Goal: Task Accomplishment & Management: Manage account settings

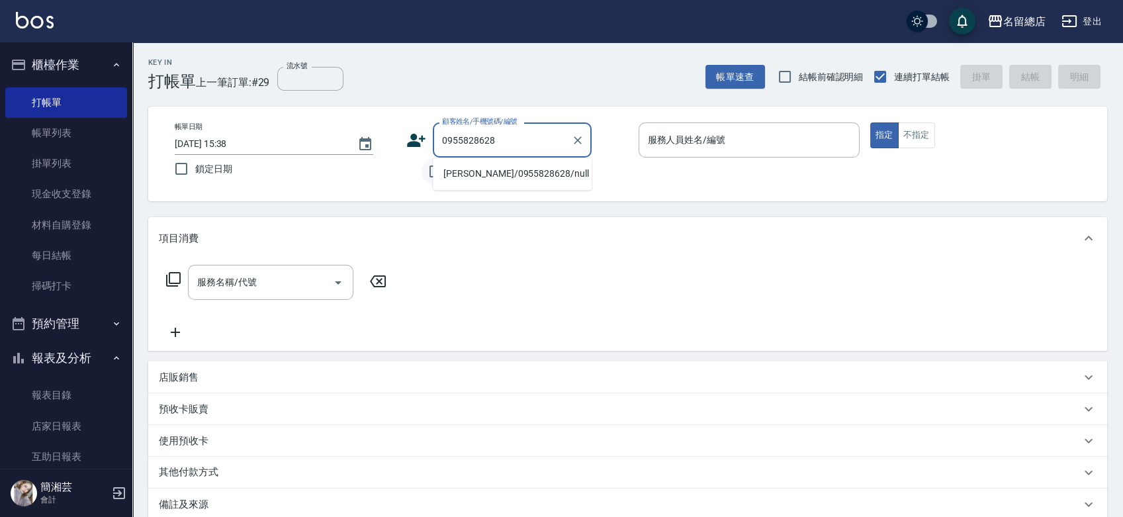
type input "[PERSON_NAME]/0955828628/null"
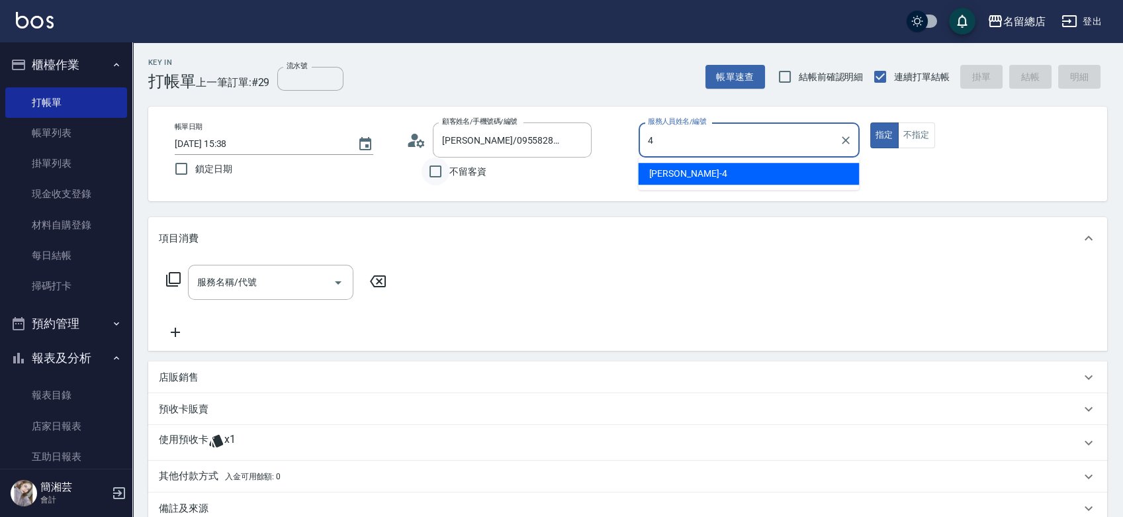
type input "Amy-4"
type button "true"
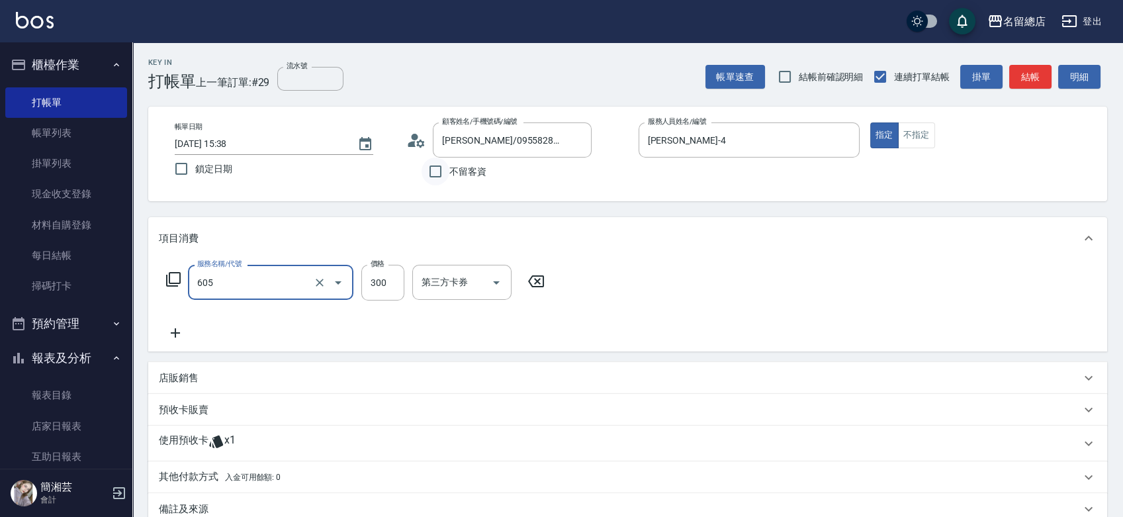
type input "洗髮 (女)(605)"
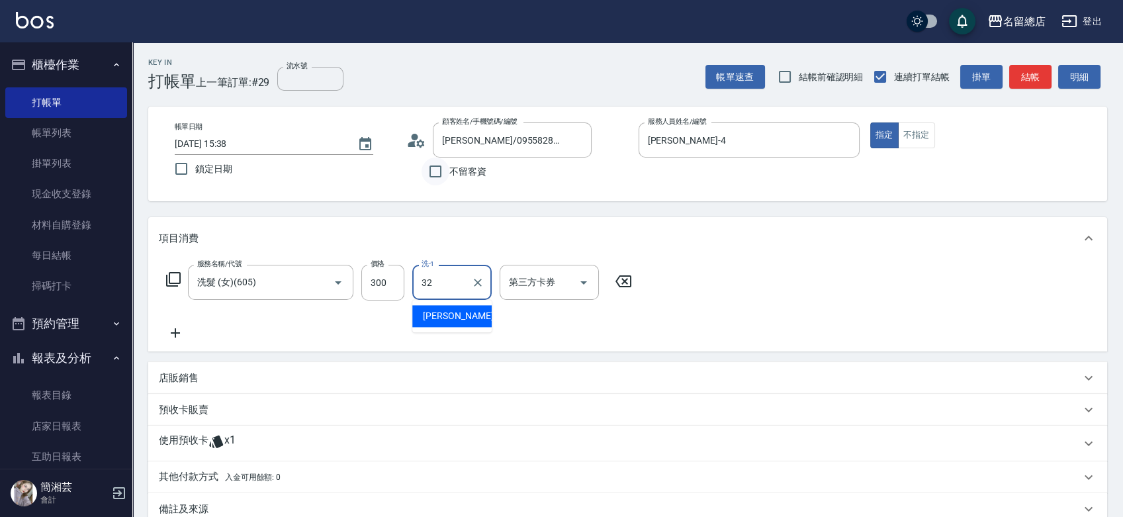
type input "王筱婷-32"
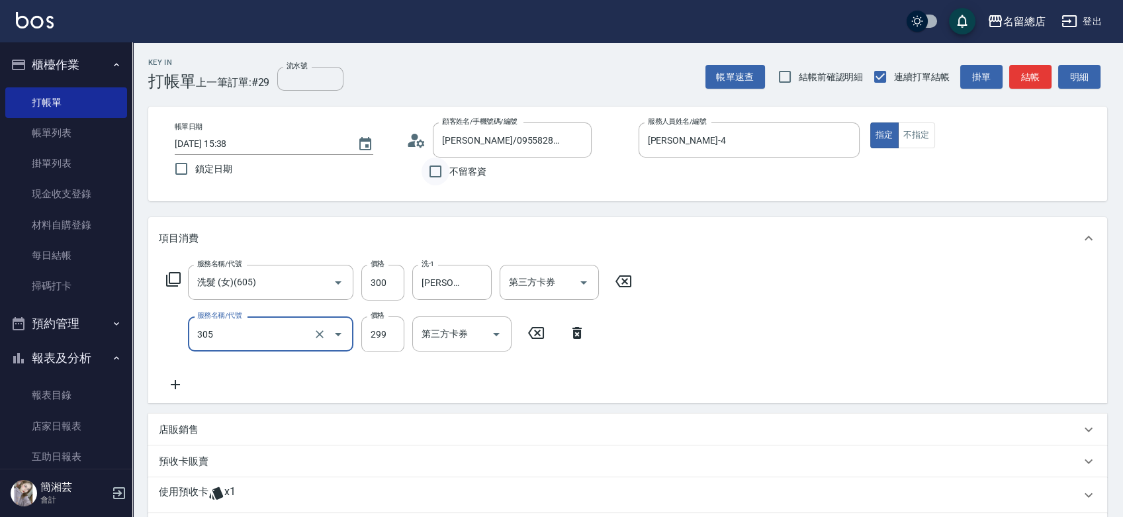
type input "剪髮(305)"
type input "500"
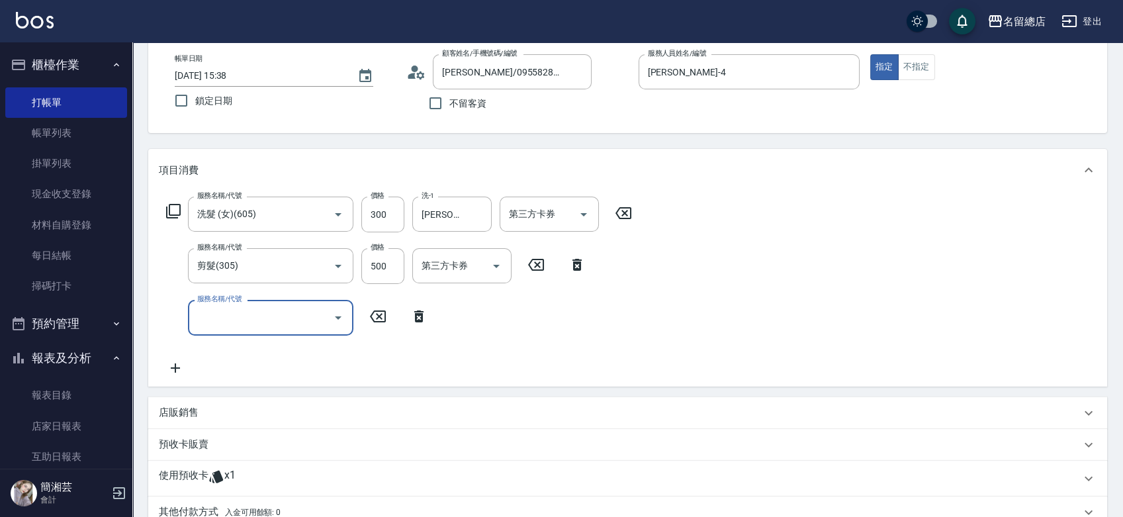
scroll to position [147, 0]
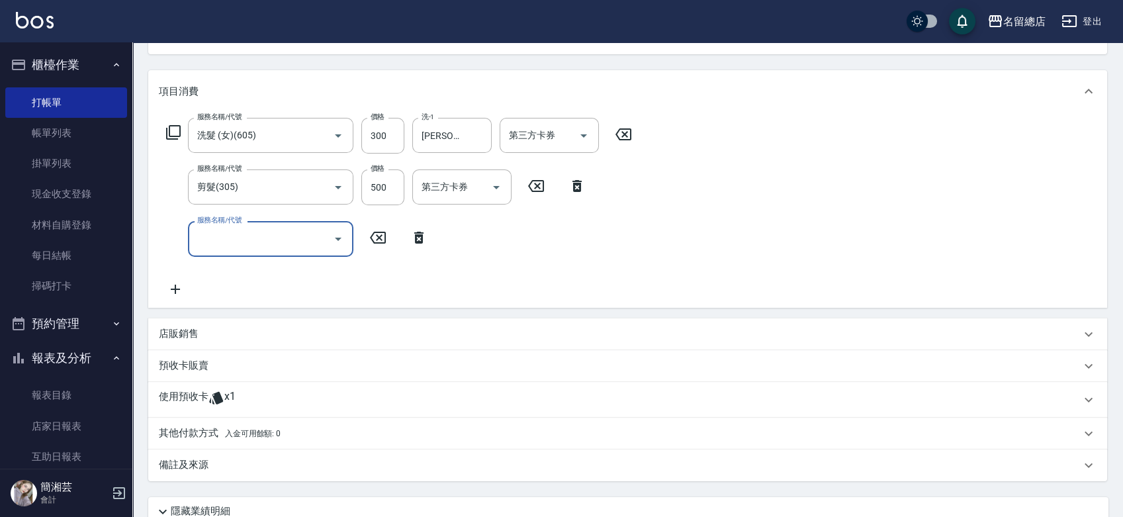
click at [196, 359] on p "預收卡販賣" at bounding box center [184, 366] width 50 height 14
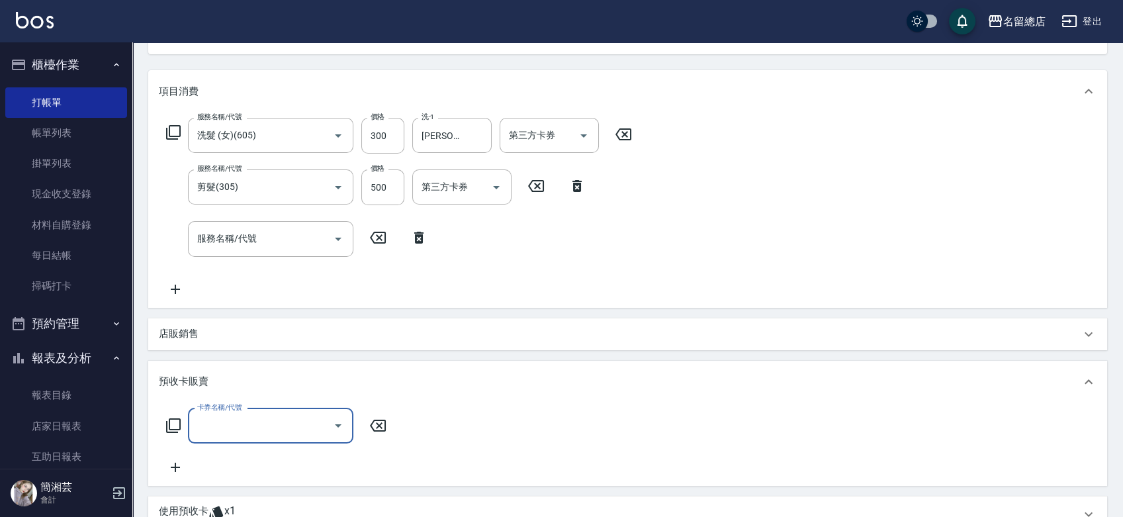
scroll to position [0, 0]
type input "護染卡(449)"
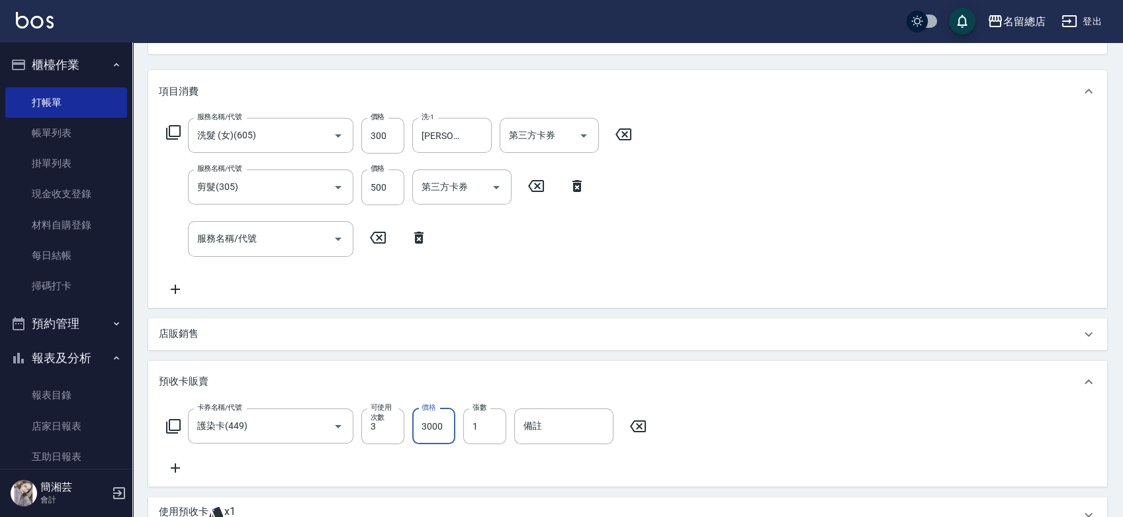
type input "3000"
type input "9315"
click at [250, 236] on div "服務名稱/代號 服務名稱/代號" at bounding box center [270, 238] width 165 height 35
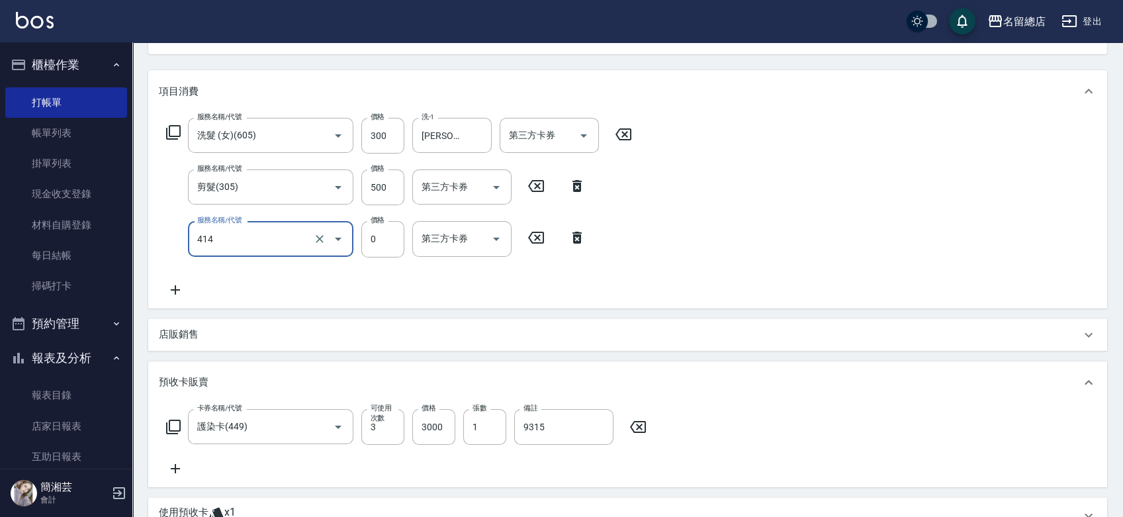
type input "護染蓋卡1000~1499(414)"
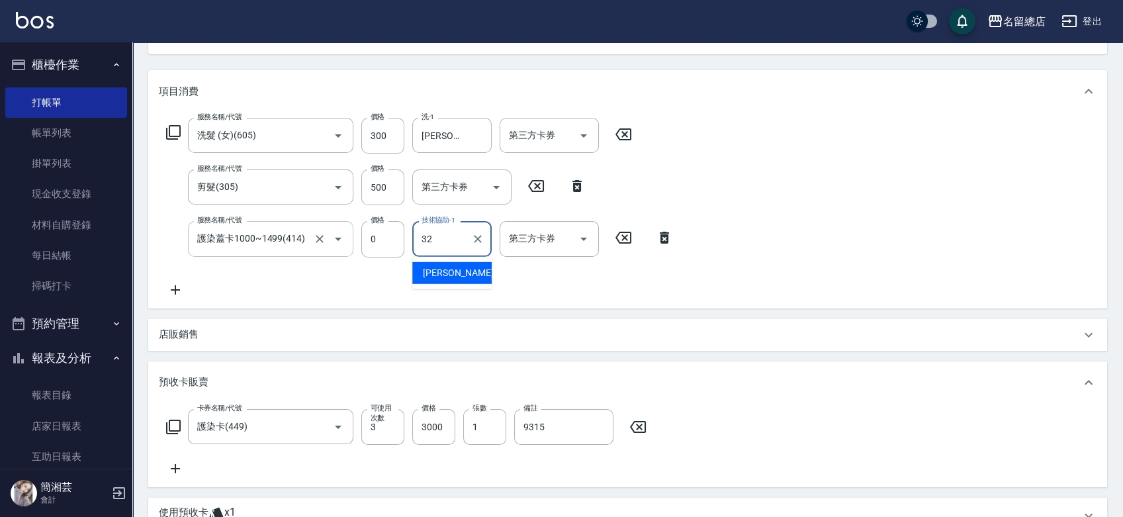
type input "王筱婷-32"
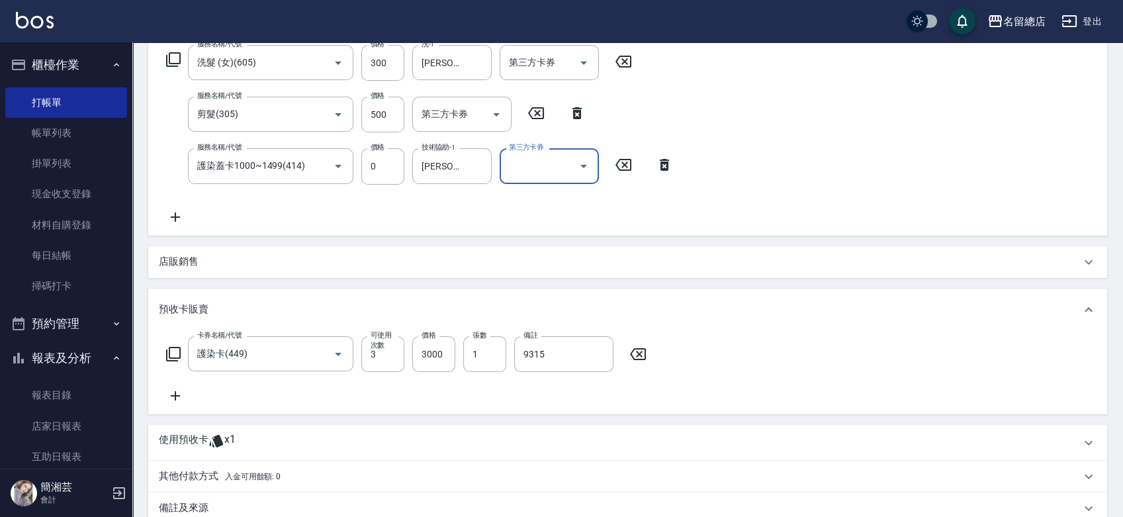
scroll to position [220, 0]
click at [235, 449] on span "x1" at bounding box center [229, 442] width 11 height 20
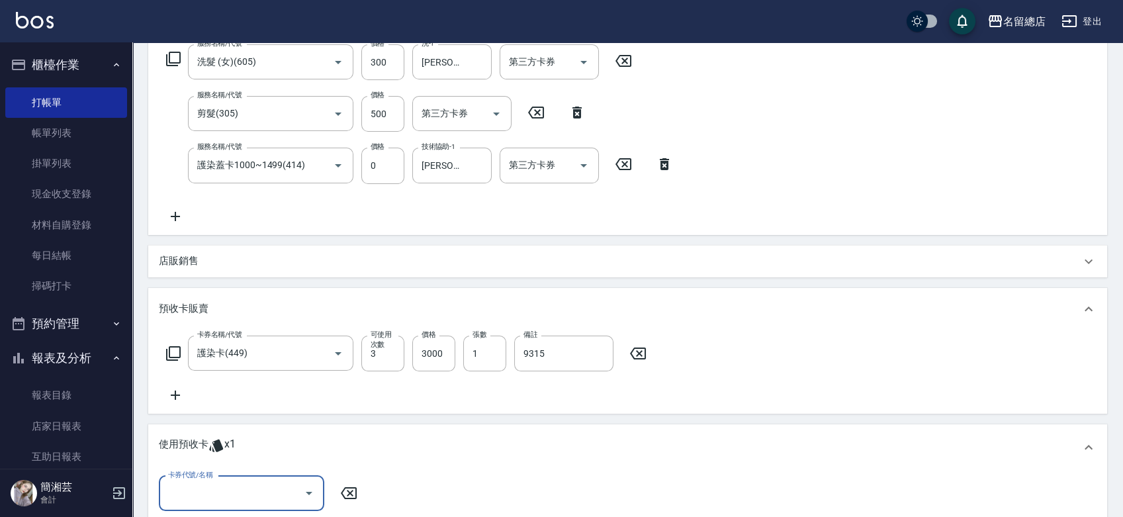
scroll to position [0, 0]
click at [252, 497] on input "卡券代號/名稱" at bounding box center [232, 493] width 134 height 23
drag, startPoint x: 259, startPoint y: 463, endPoint x: 267, endPoint y: 462, distance: 8.6
click at [259, 463] on div "護染卡 剩餘1張 9009" at bounding box center [241, 459] width 165 height 22
type input "護染卡 9009"
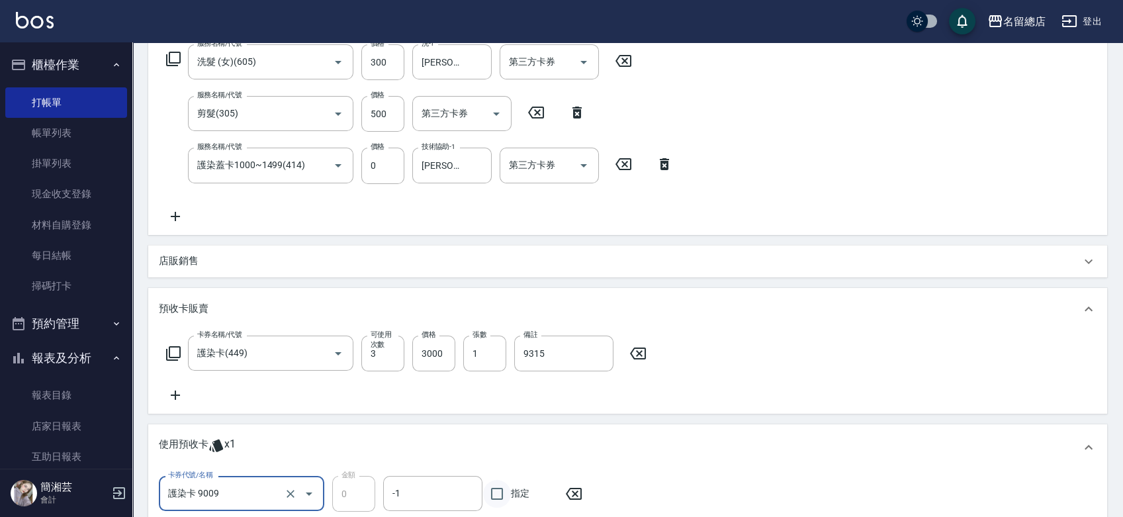
click at [498, 491] on input "指定" at bounding box center [497, 494] width 28 height 28
checkbox input "true"
type input "2025/10/11 16:31"
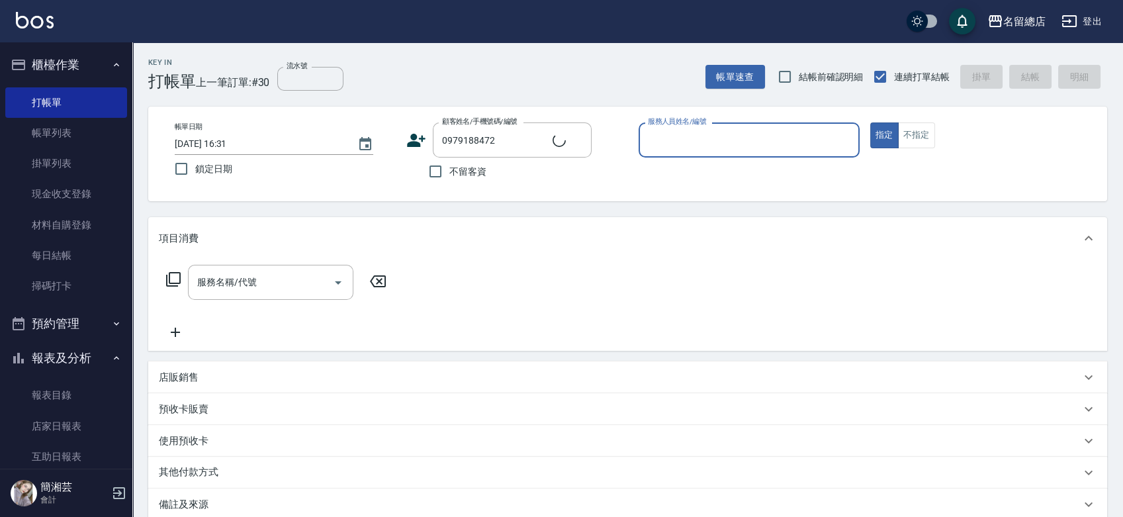
type input "[PERSON_NAME]/0979188472/"
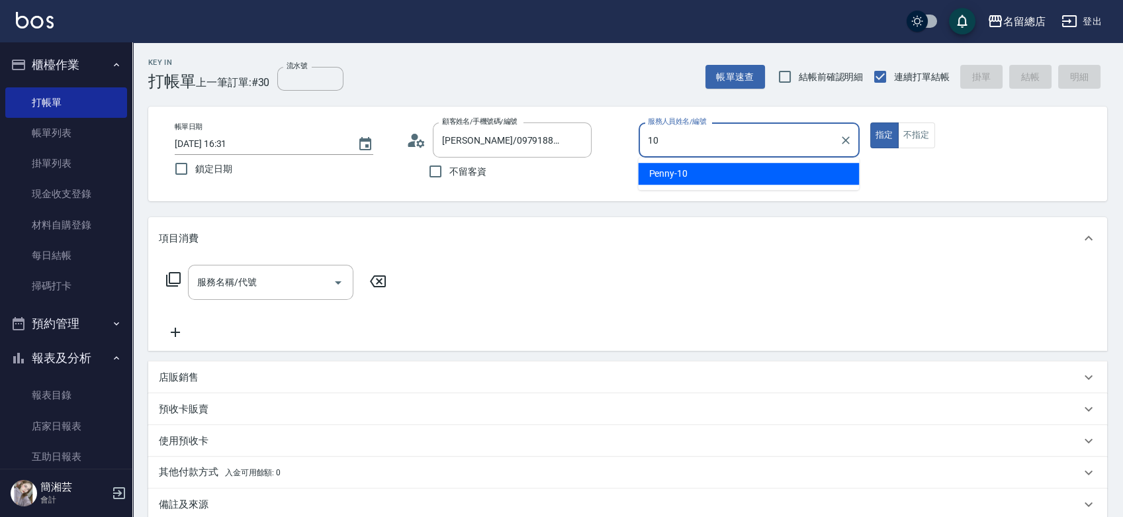
type input "Penny-10"
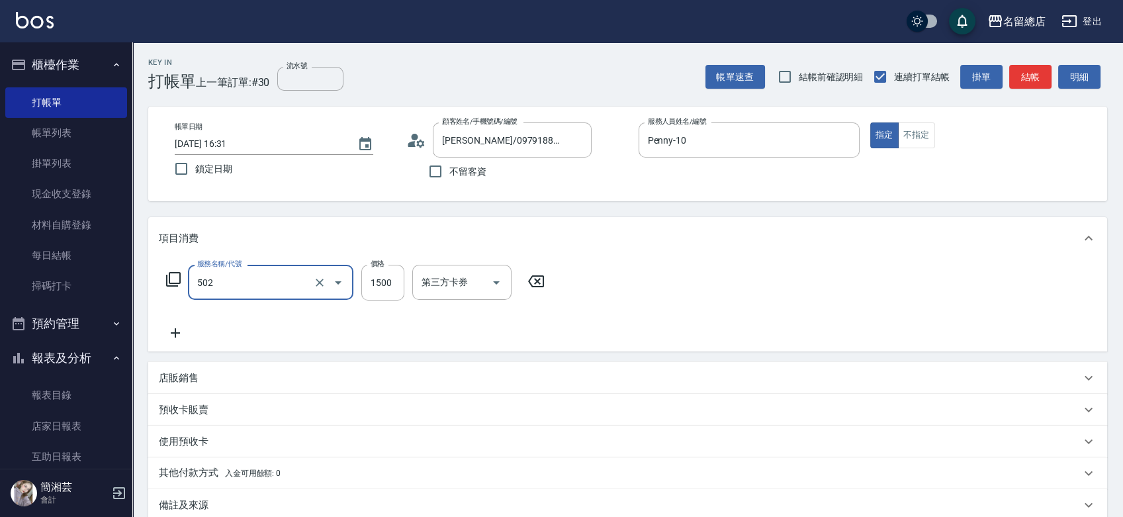
type input "染髮1500以上(502)"
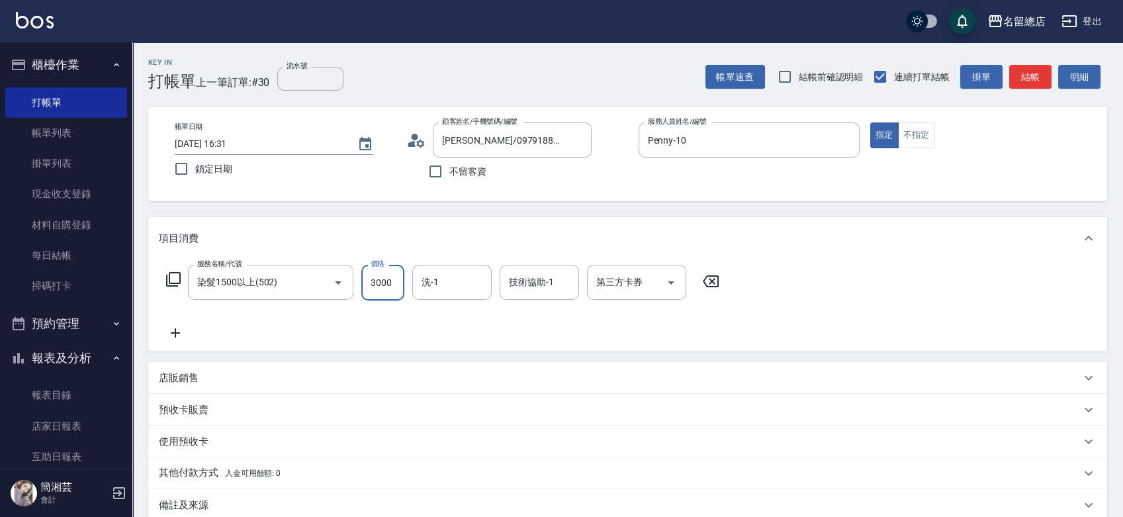
type input "3000"
type input "謝雅筑-26"
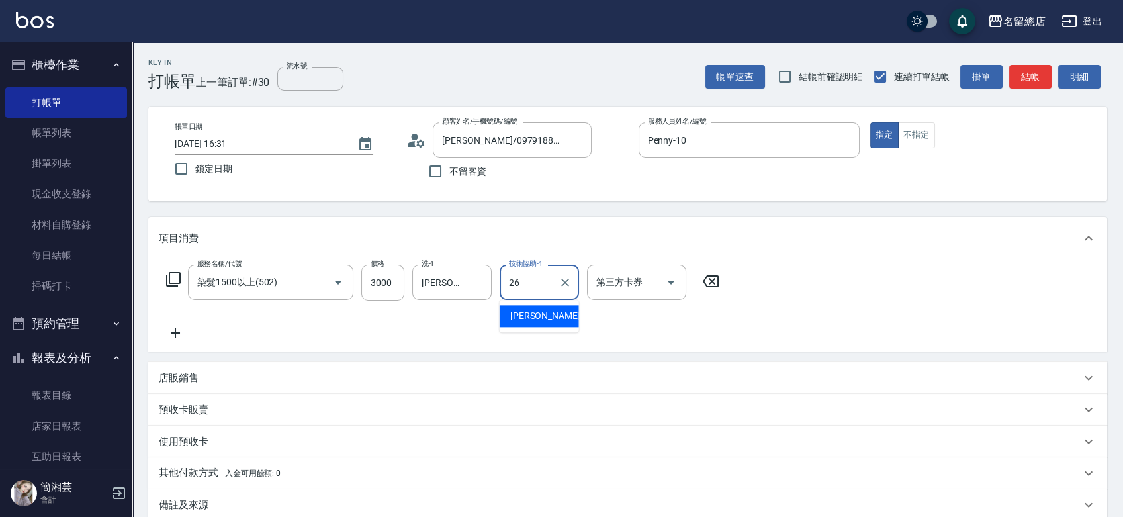
type input "謝雅筑-26"
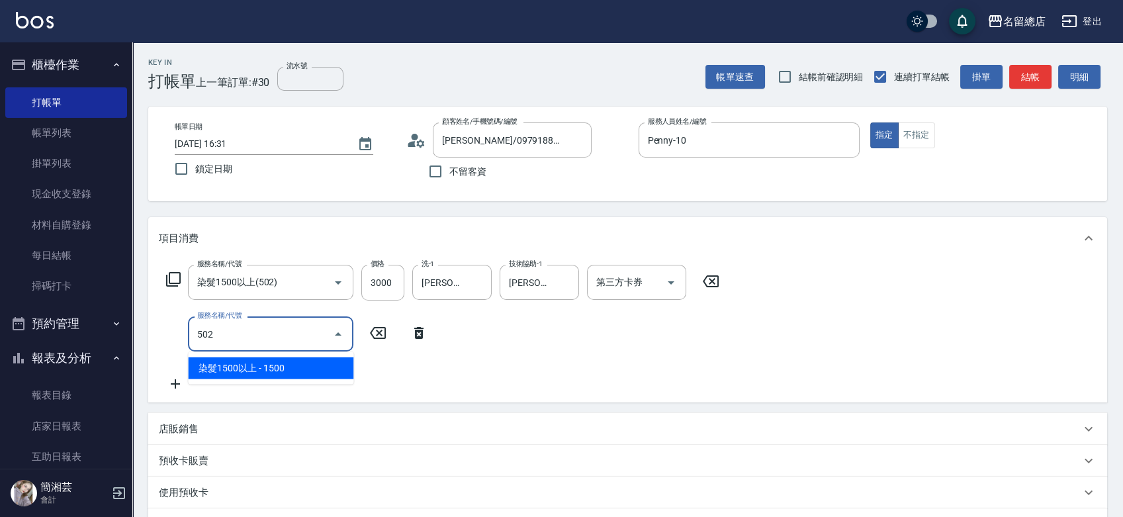
type input "染髮1500以上(502)"
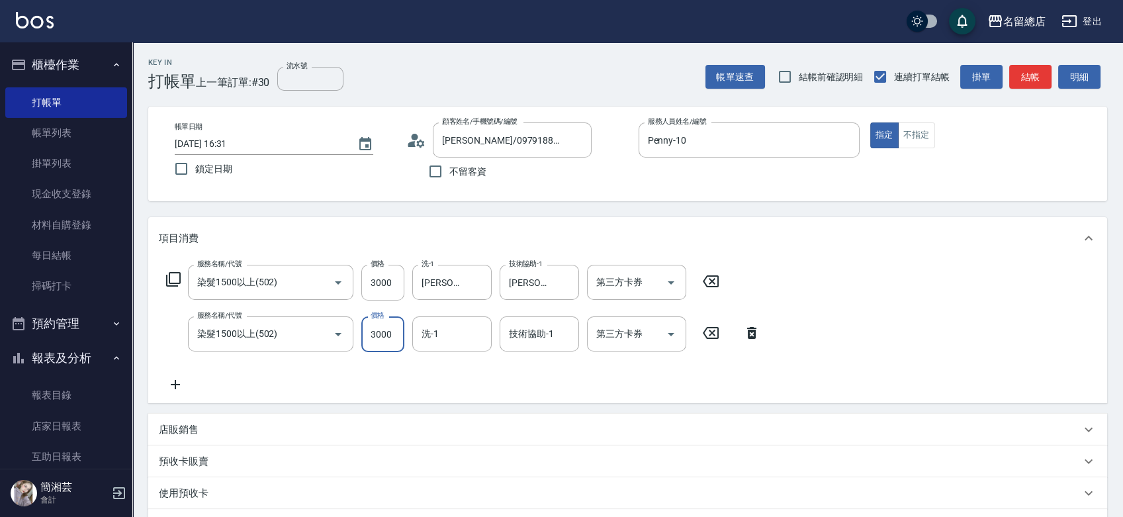
type input "3000"
type input "謝雅筑-26"
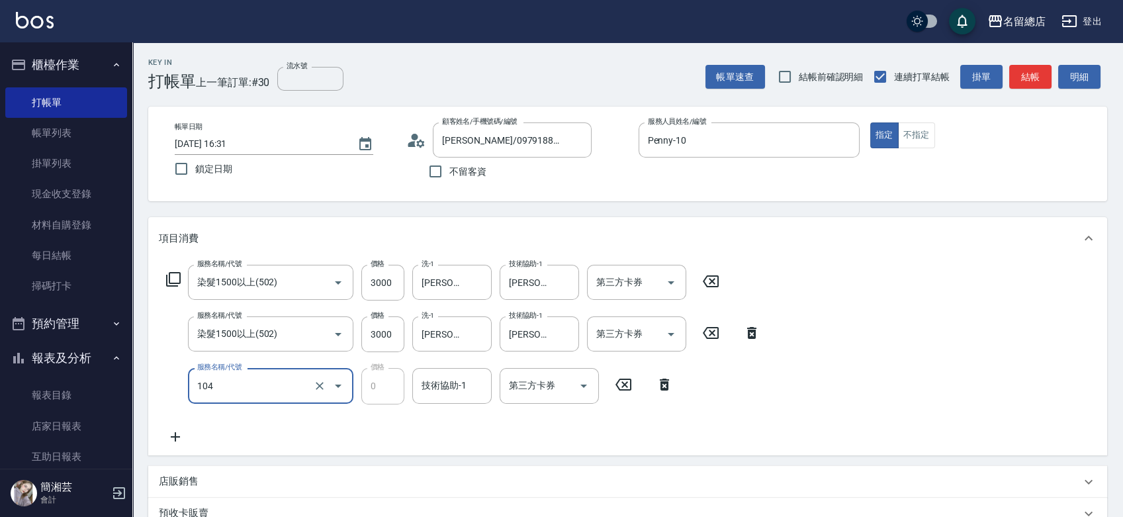
type input "頭皮蓋卡2點(104)"
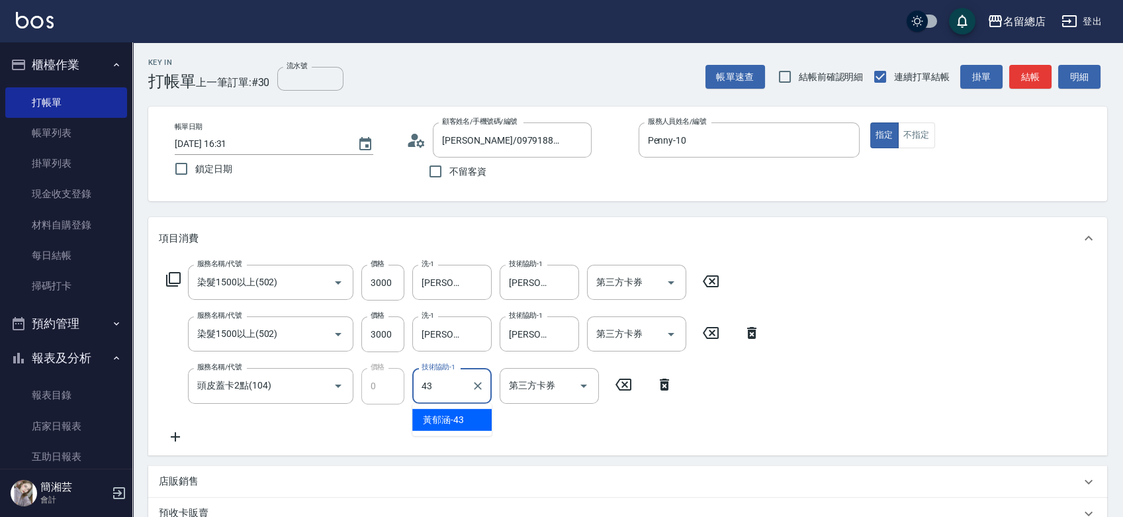
type input "黃郁涵-43"
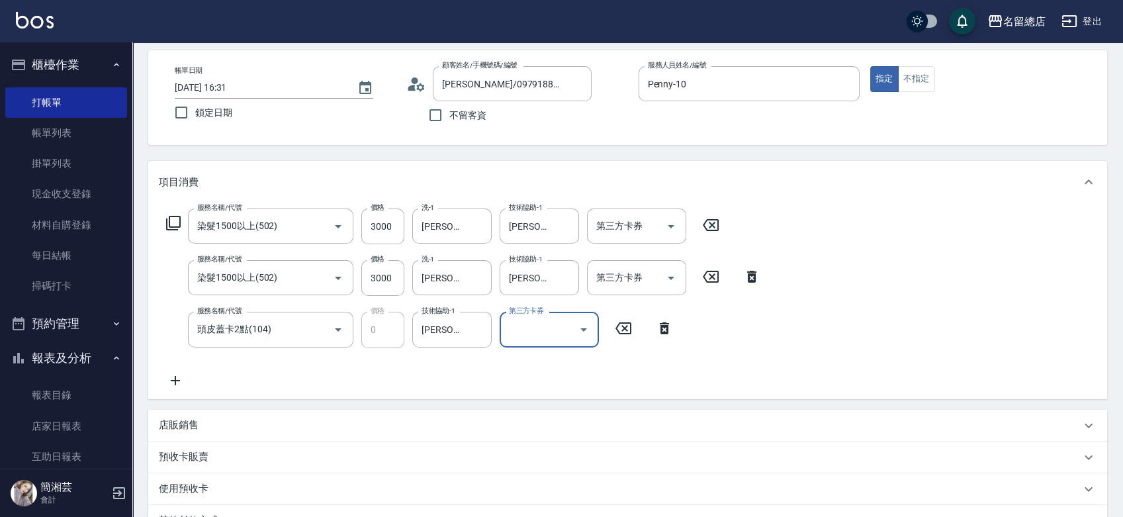
scroll to position [147, 0]
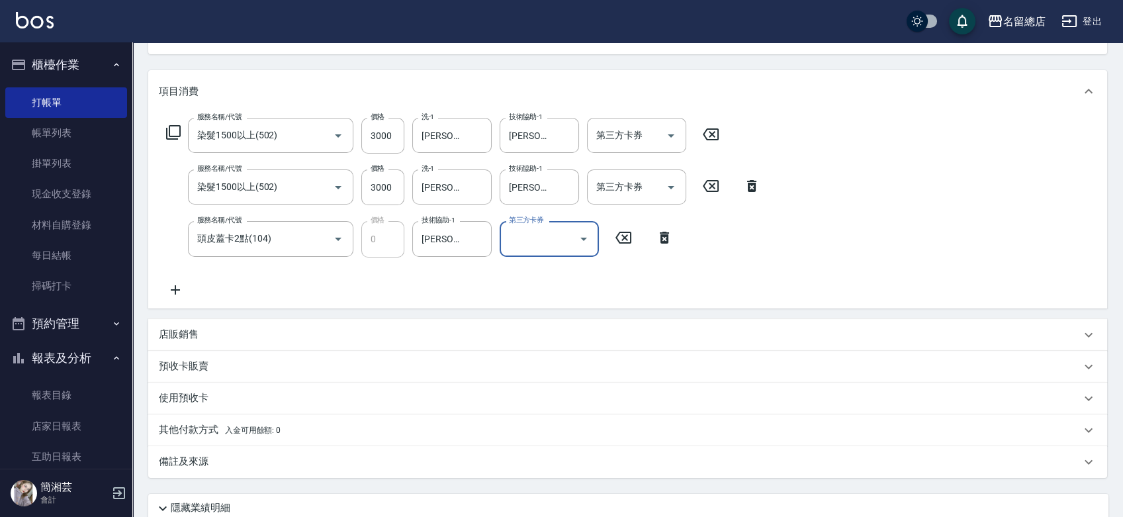
click at [342, 420] on div "其他付款方式 入金可用餘額: 0" at bounding box center [627, 430] width 959 height 32
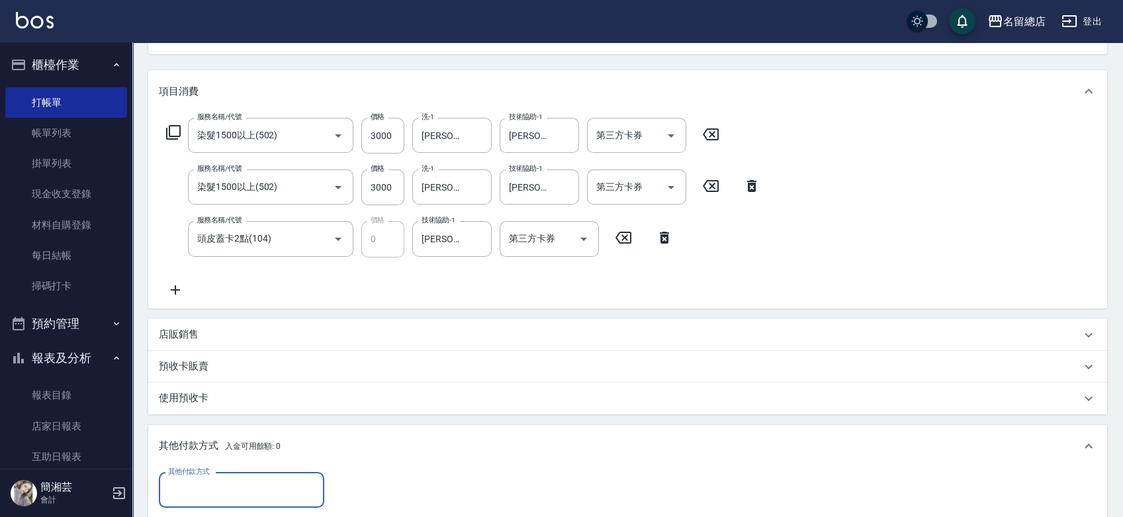
scroll to position [0, 0]
click at [280, 483] on input "其他付款方式" at bounding box center [242, 490] width 154 height 23
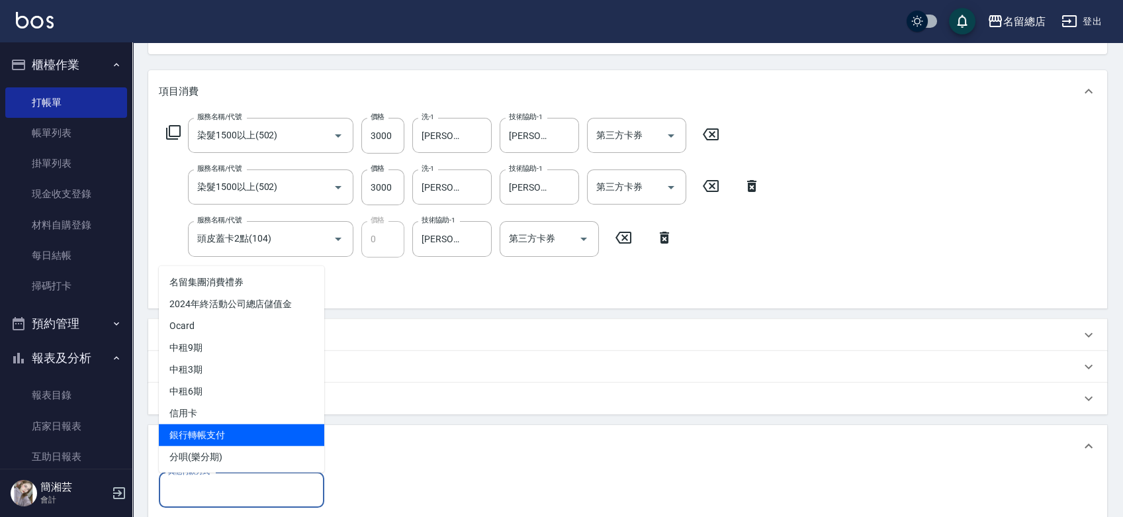
click at [265, 438] on span "銀行轉帳支付" at bounding box center [241, 435] width 165 height 22
type input "銀行轉帳支付"
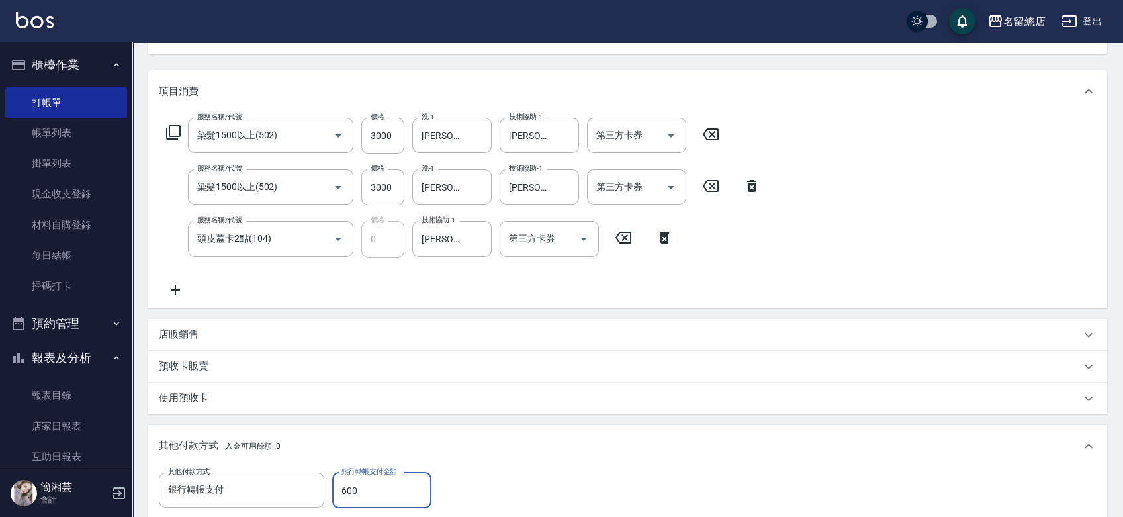
type input "6000"
type input "2025/10/11 16:32"
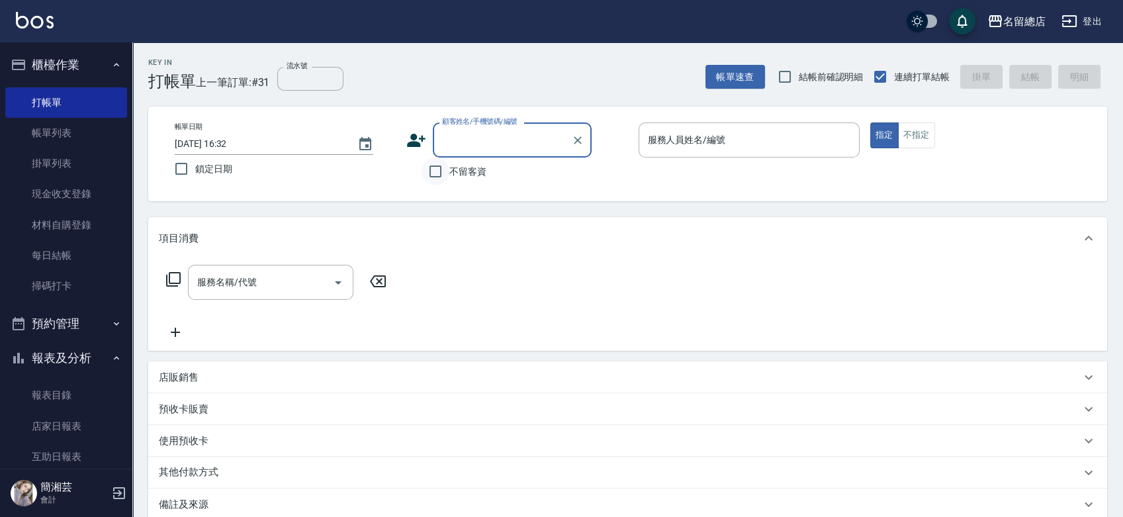
click at [435, 176] on input "不留客資" at bounding box center [436, 172] width 28 height 28
checkbox input "true"
type input "[PERSON_NAME]/0979188472/"
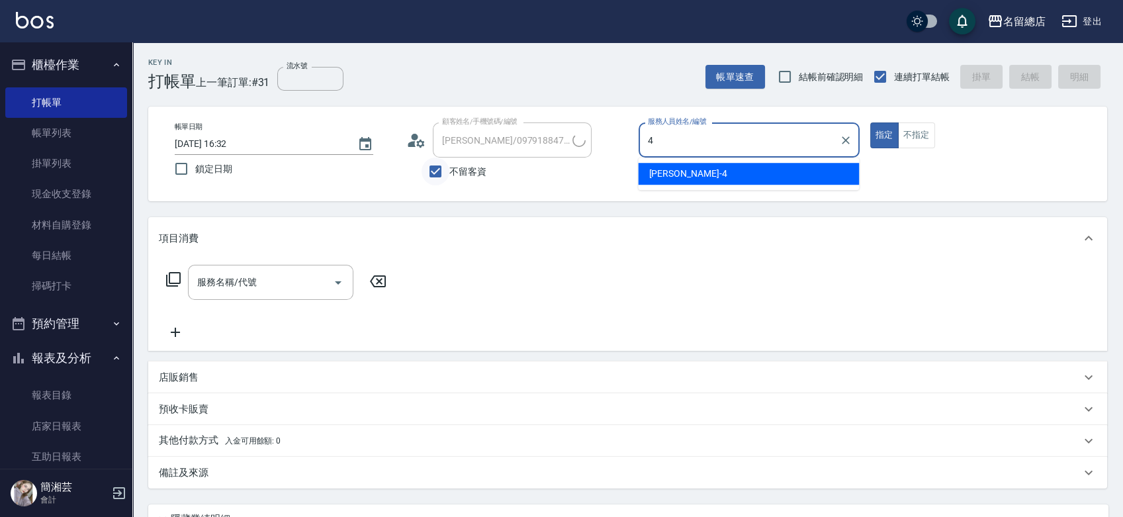
type input "Amy-4"
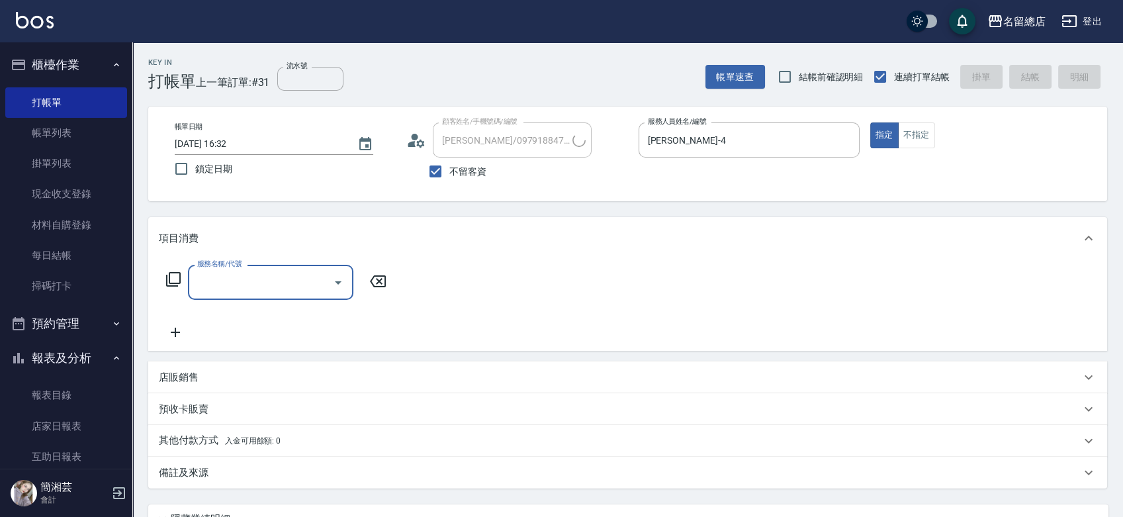
type input "呂美臻/0903156736/"
click at [438, 174] on input "不留客資" at bounding box center [436, 172] width 28 height 28
checkbox input "false"
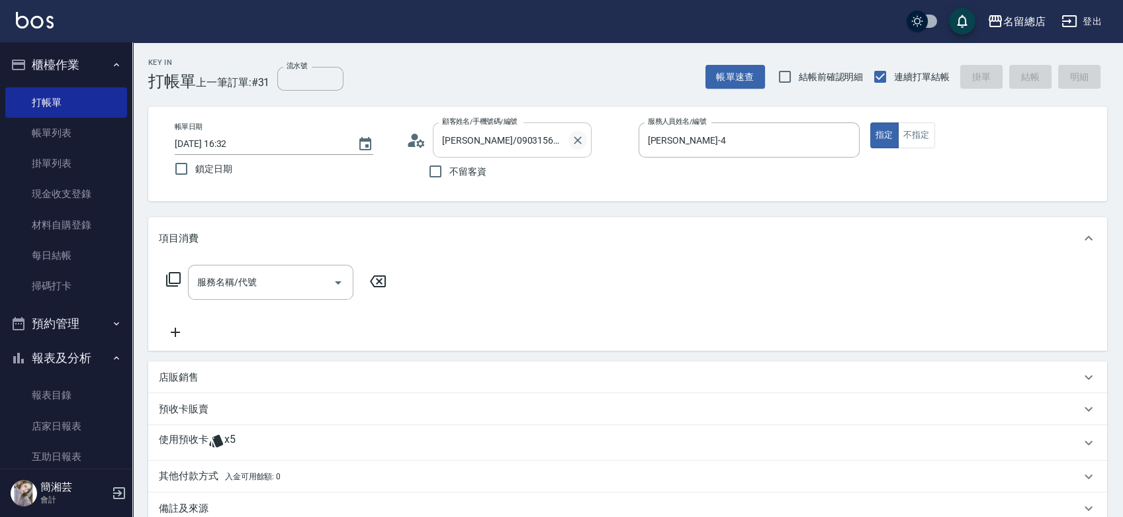
click at [586, 139] on button "Clear" at bounding box center [578, 140] width 19 height 19
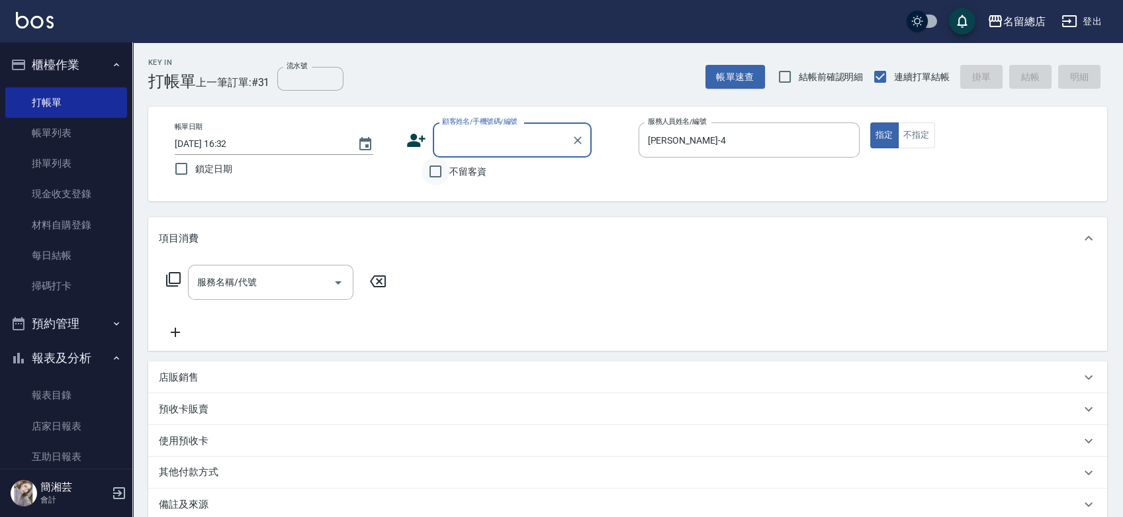
click at [437, 168] on input "不留客資" at bounding box center [436, 172] width 28 height 28
checkbox input "true"
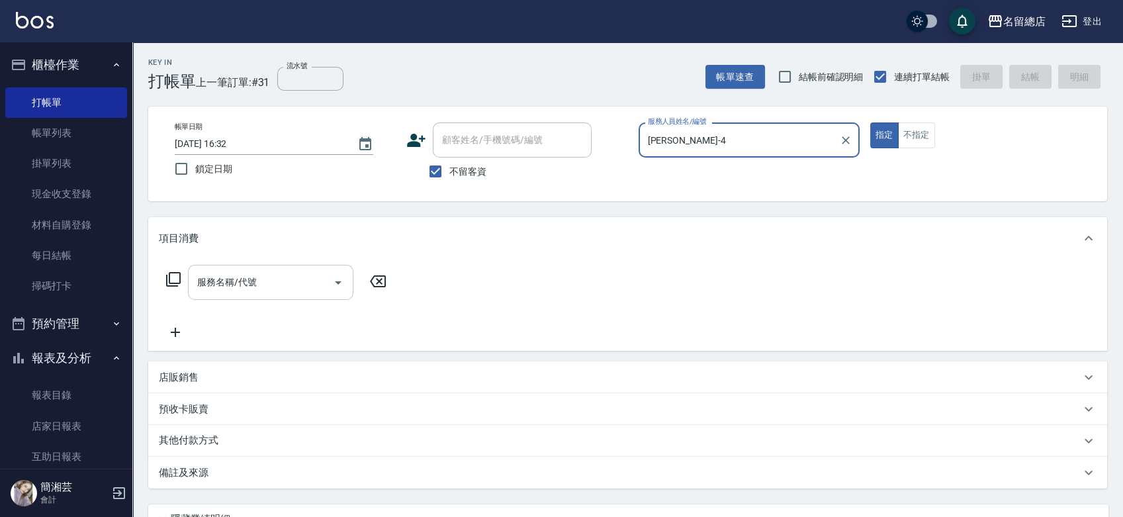
click at [287, 282] on input "服務名稱/代號" at bounding box center [261, 282] width 134 height 23
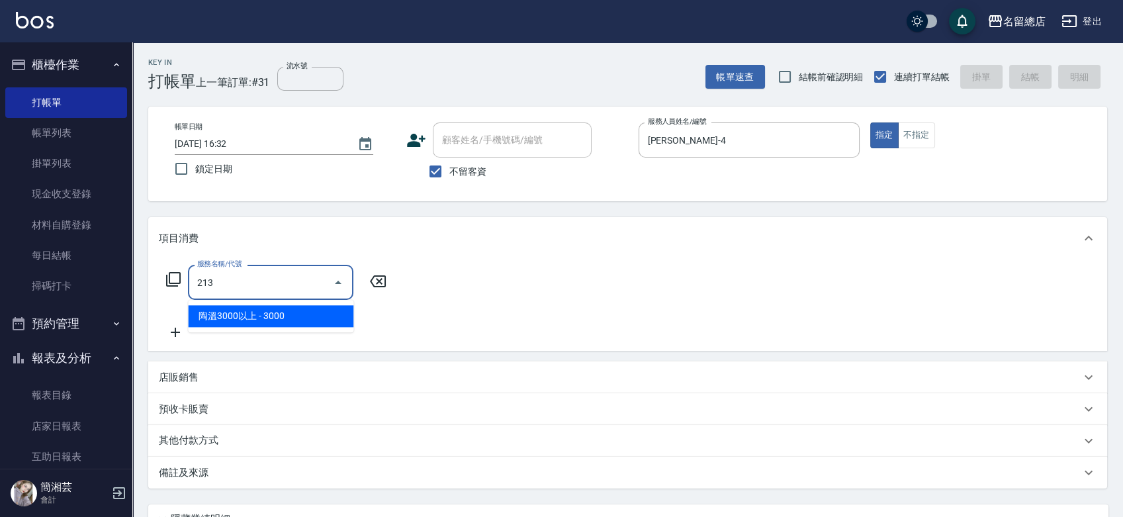
type input "陶溫3000以上(213)"
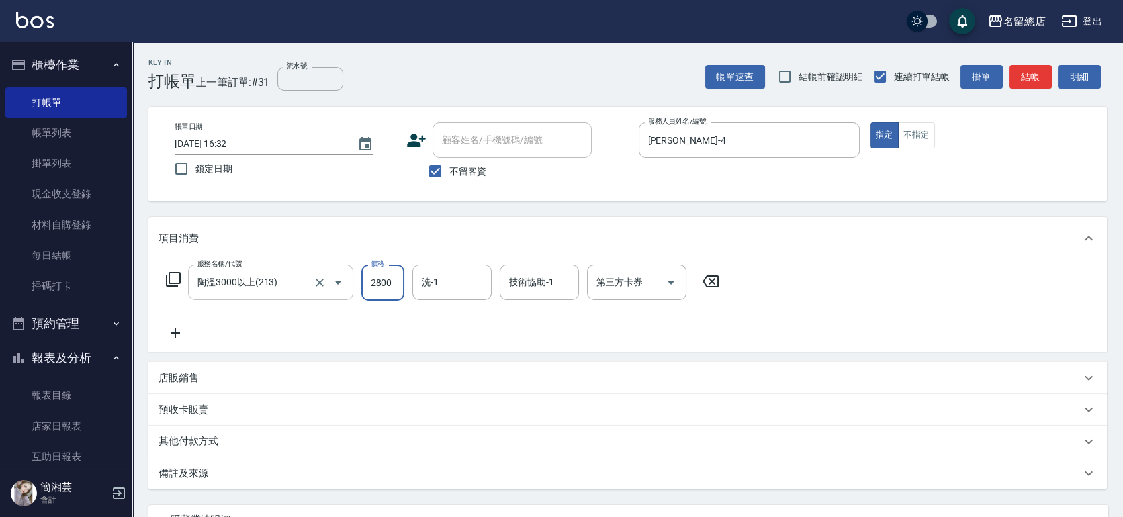
type input "2800"
type input "黃意凌-27"
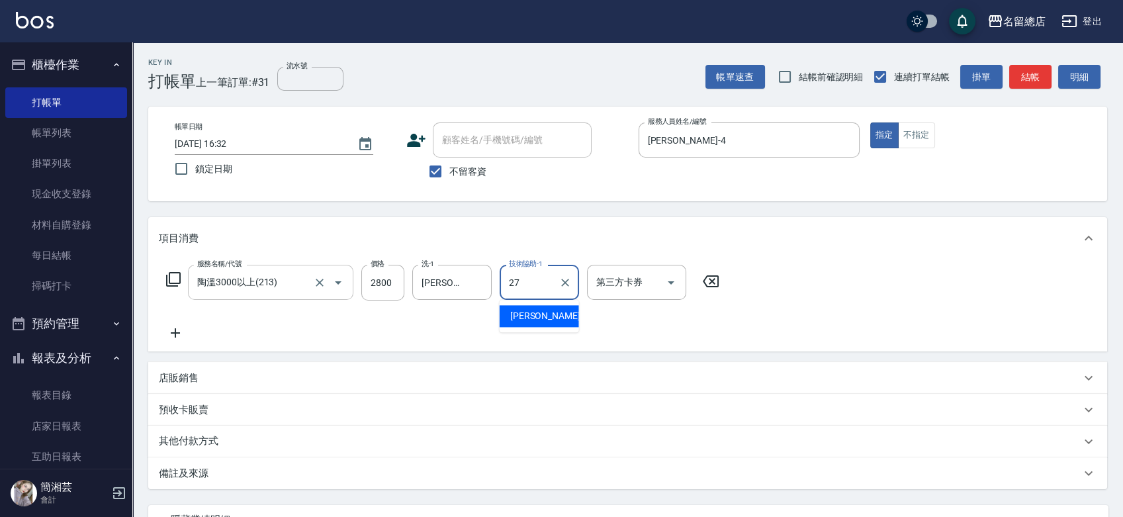
type input "黃意凌-27"
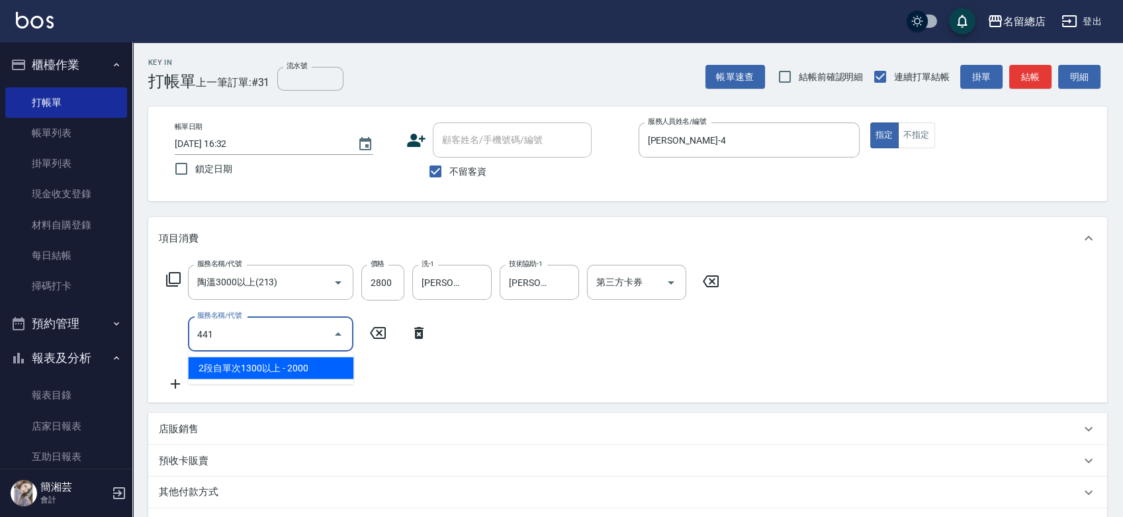
type input "2段自單次1300以上(441)"
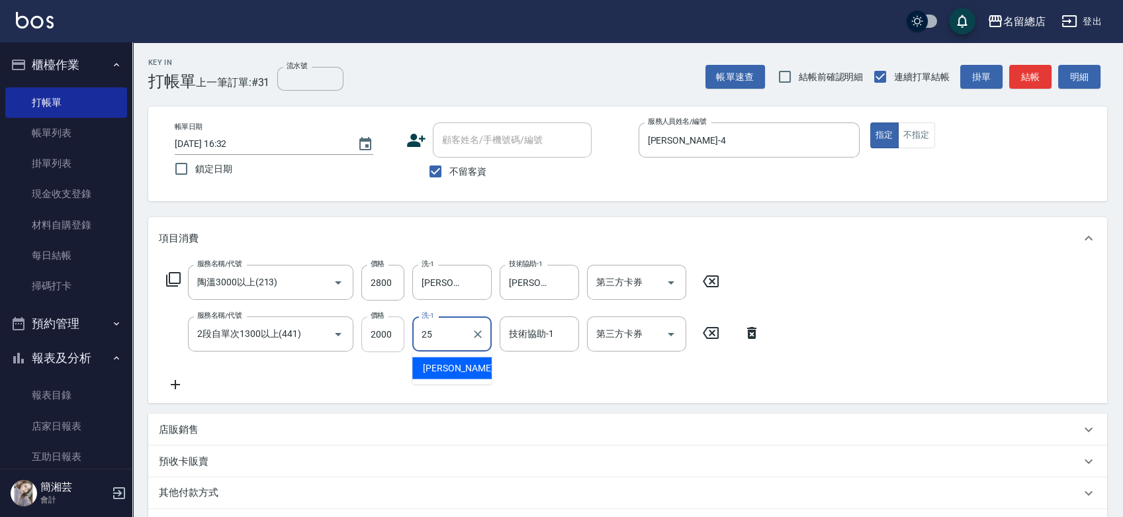
type input "王娟-25"
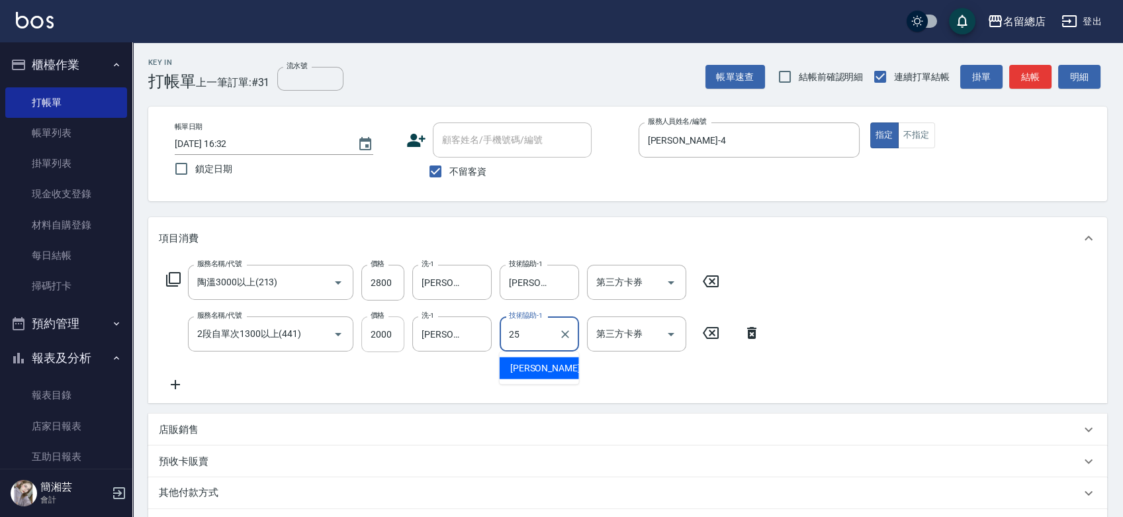
type input "王娟-25"
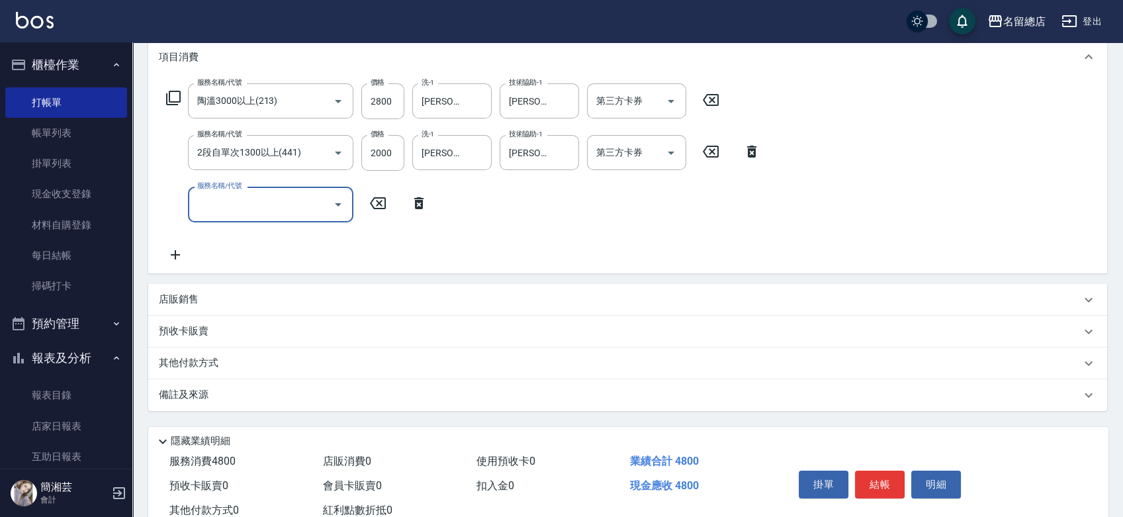
scroll to position [222, 0]
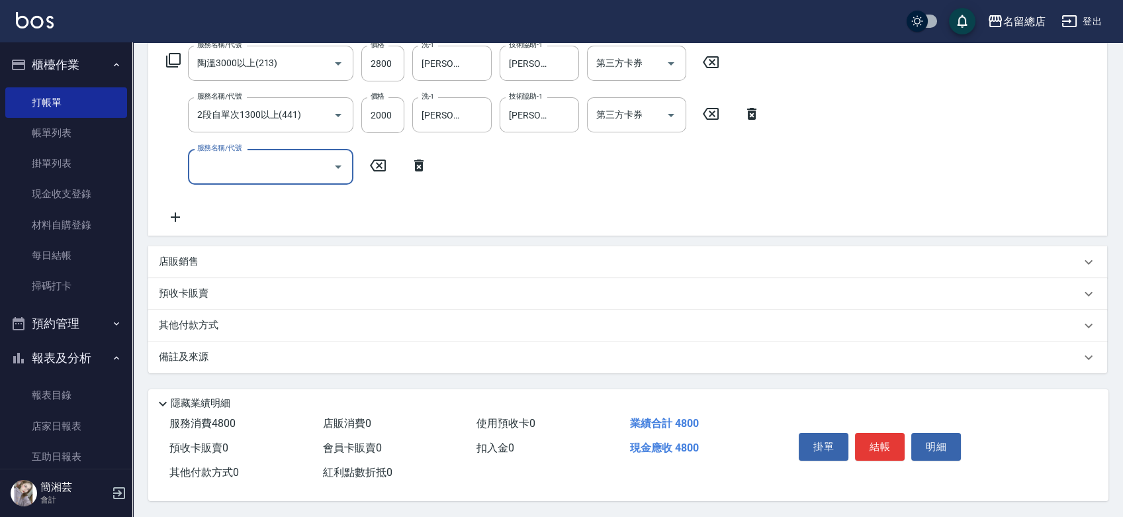
click at [308, 324] on div "其他付款方式" at bounding box center [620, 325] width 922 height 15
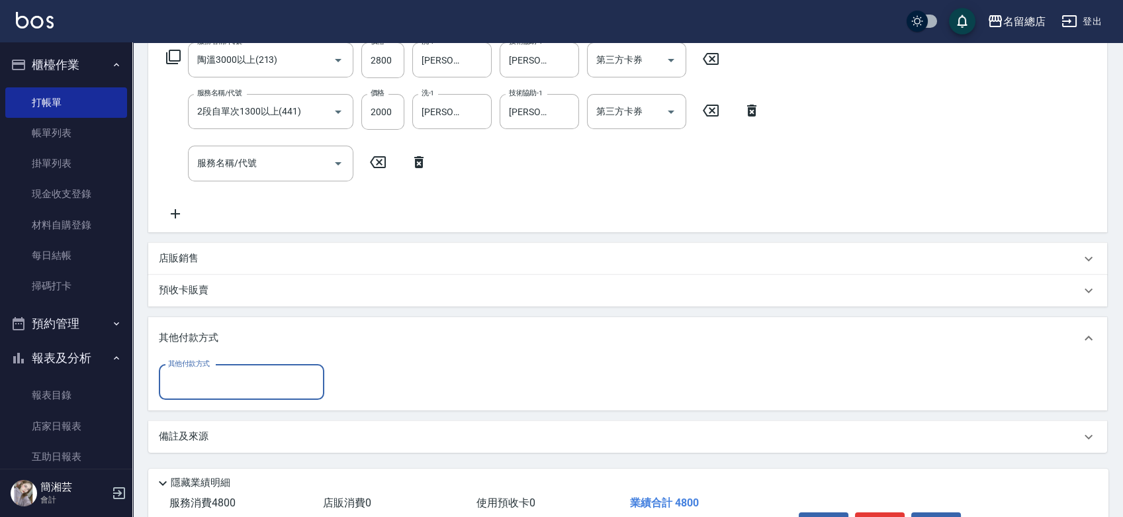
scroll to position [0, 0]
click at [273, 393] on div "其他付款方式" at bounding box center [241, 382] width 165 height 35
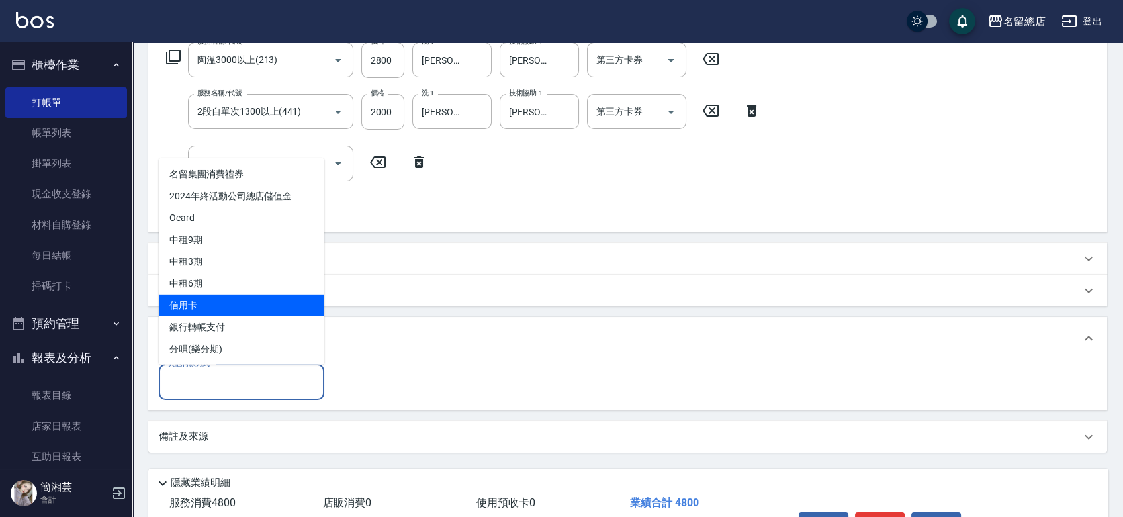
click at [246, 310] on span "信用卡" at bounding box center [241, 305] width 165 height 22
type input "信用卡"
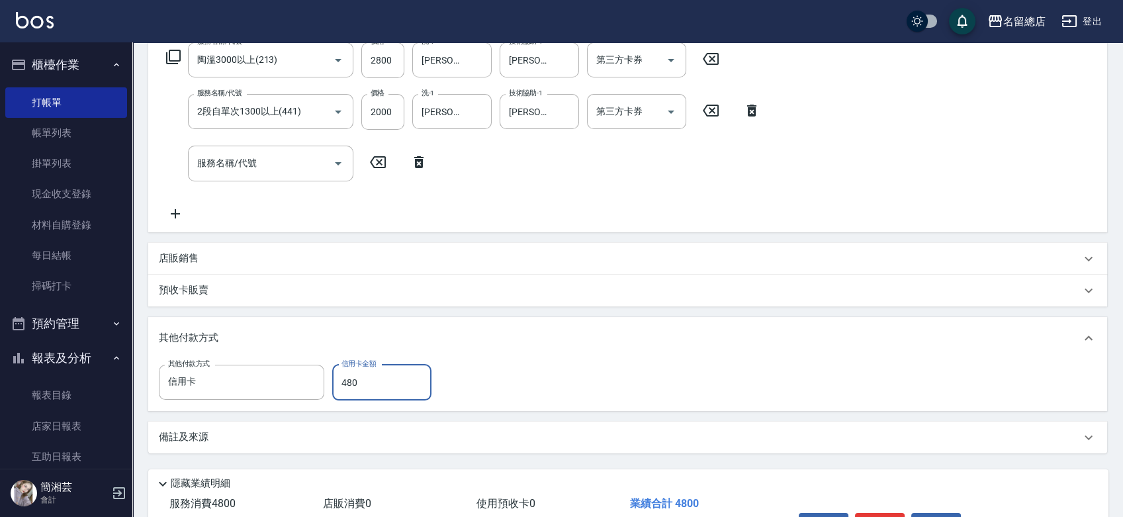
type input "4800"
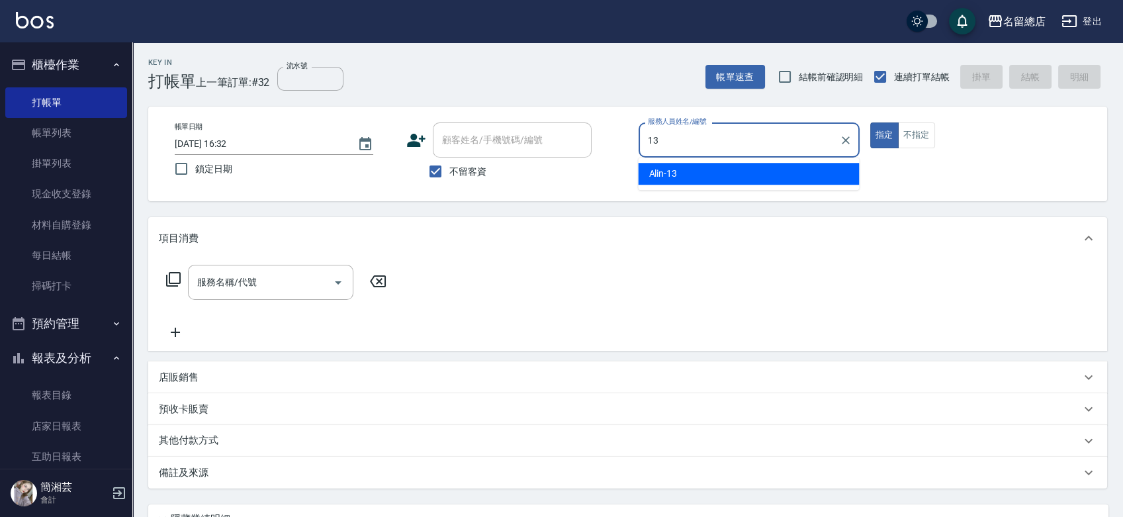
type input "Alin-13"
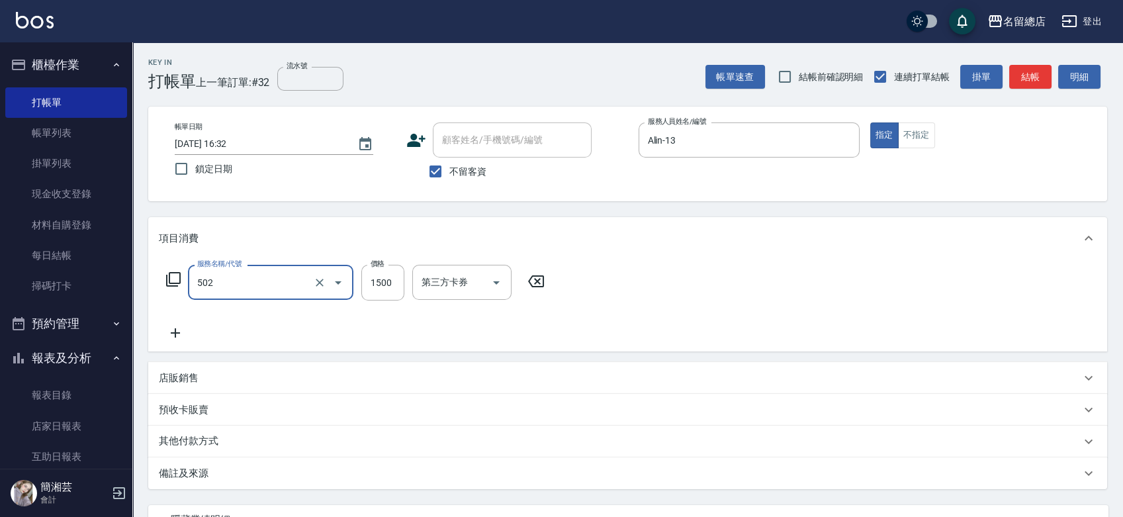
type input "染髮1500以上(502)"
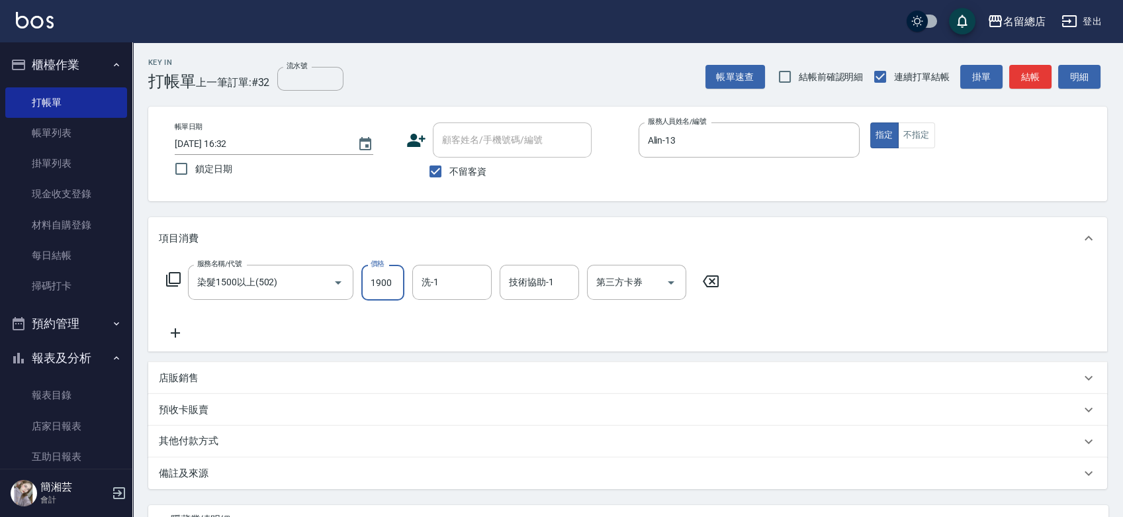
type input "1900"
type input "蔡㚥晴-33"
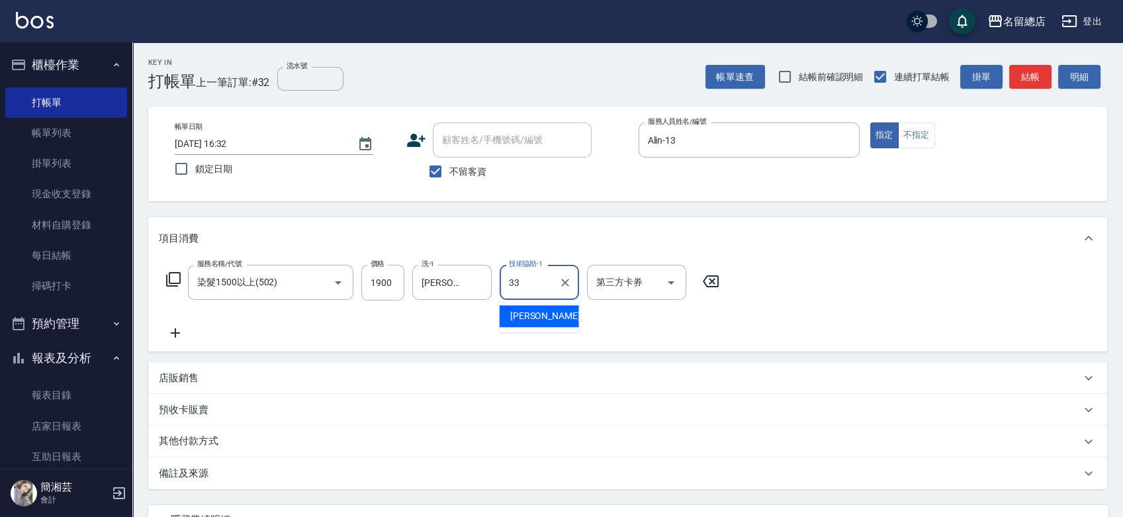
type input "蔡㚥晴-33"
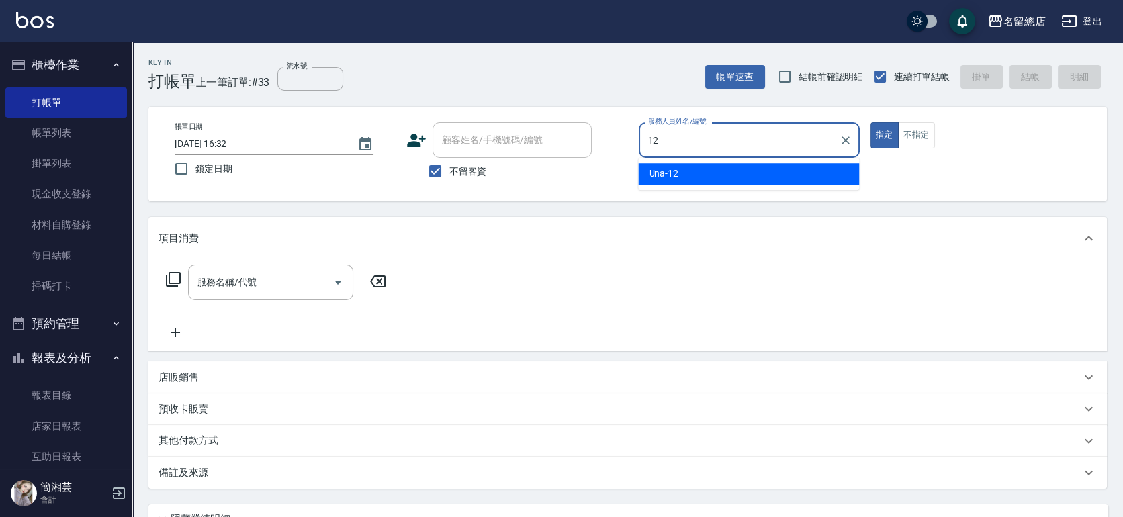
type input "Una-12"
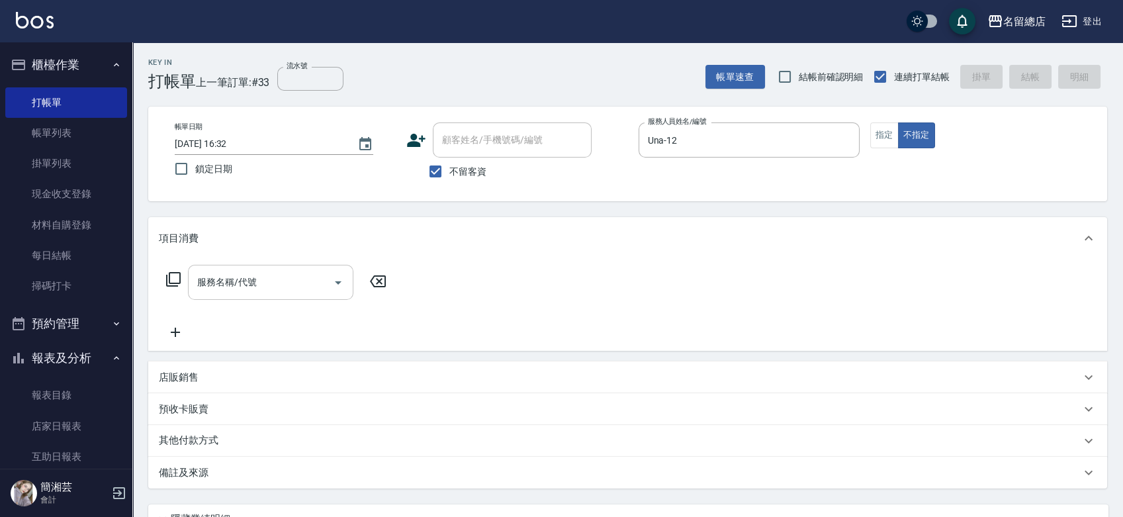
click at [307, 279] on input "服務名稱/代號" at bounding box center [261, 282] width 134 height 23
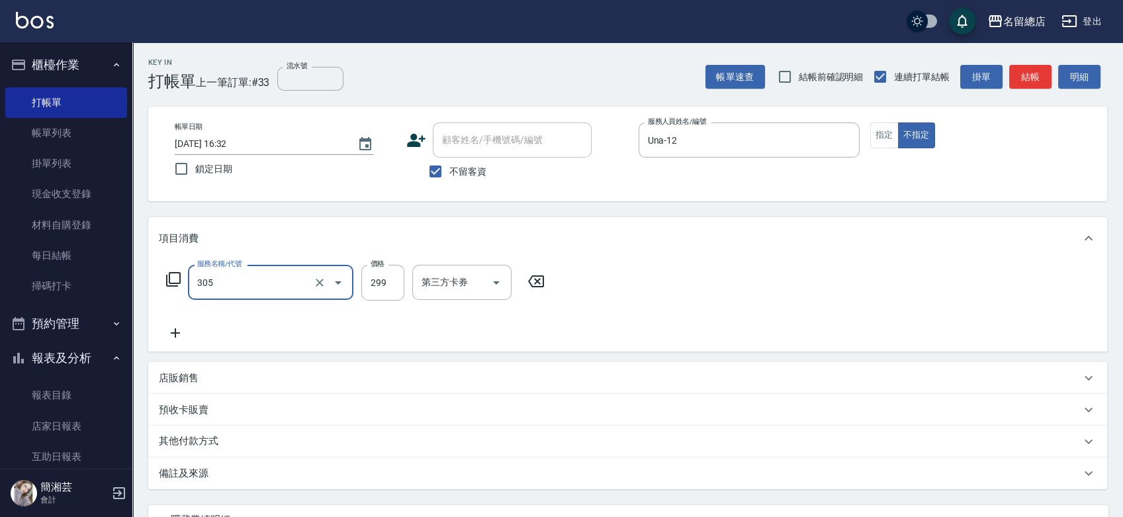
type input "剪髮(305)"
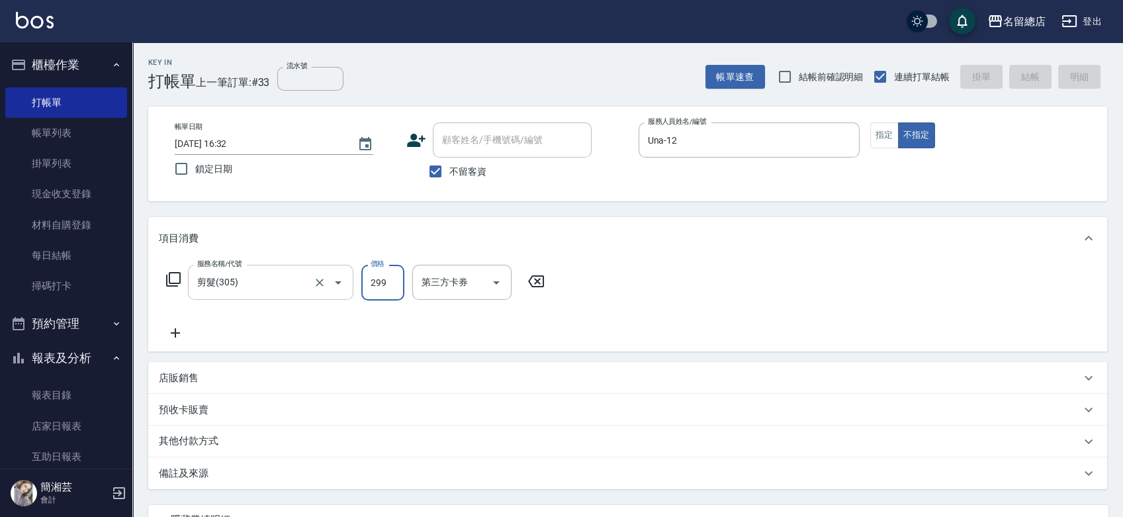
type input "2025/10/11 16:33"
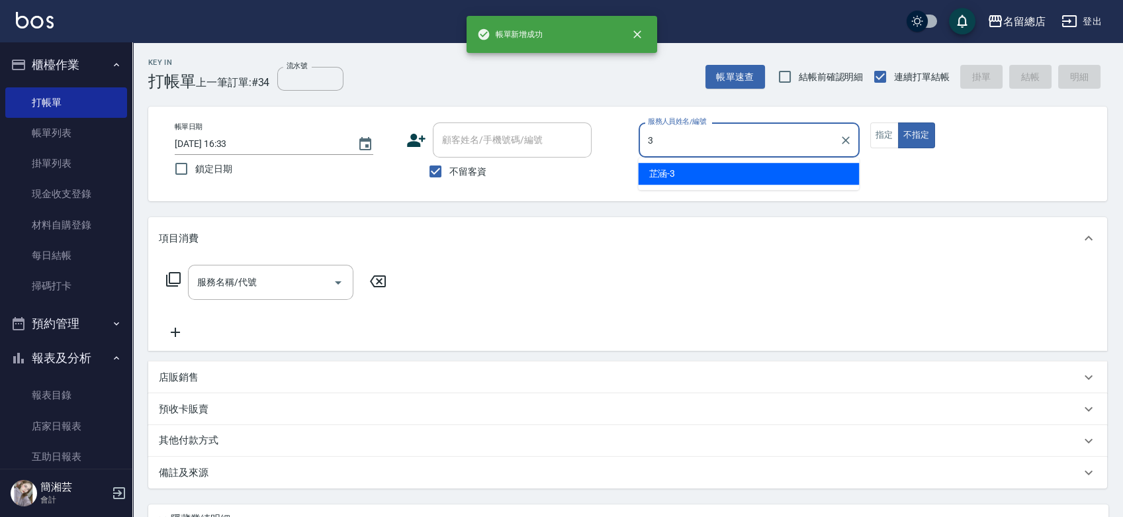
type input "芷涵-3"
type button "false"
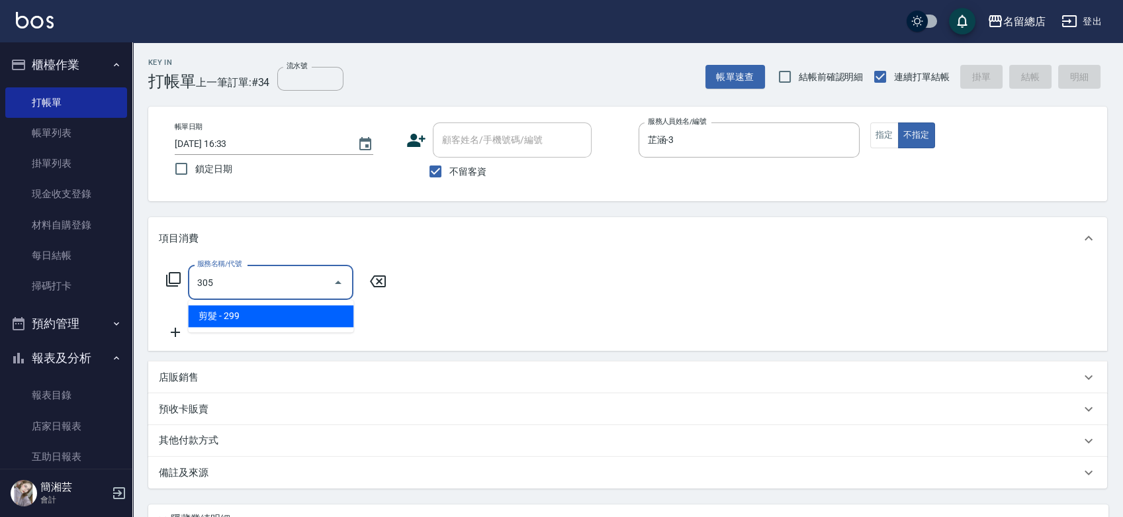
type input "剪髮(305)"
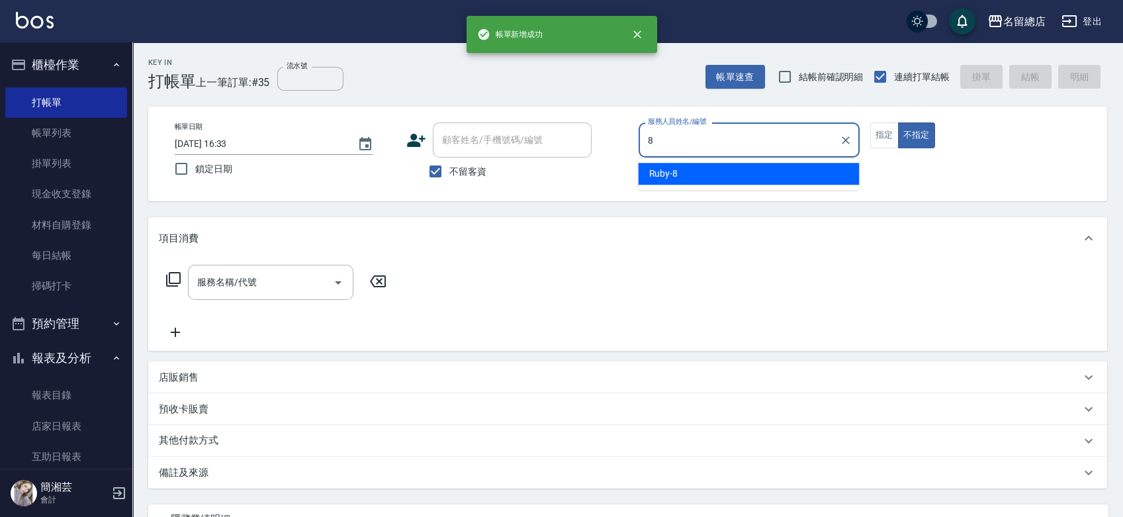
type input "Ruby-8"
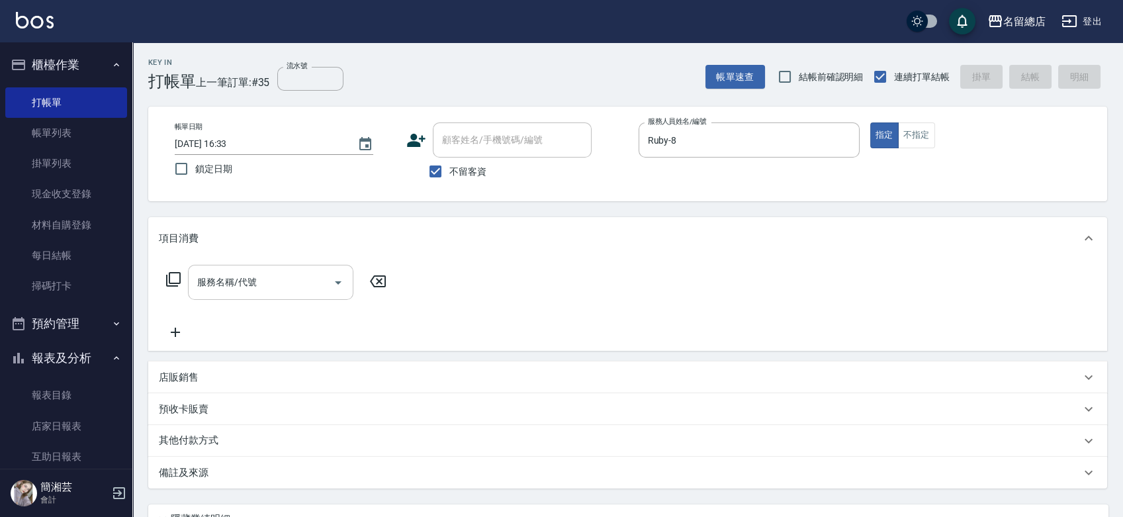
click at [310, 284] on input "服務名稱/代號" at bounding box center [261, 282] width 134 height 23
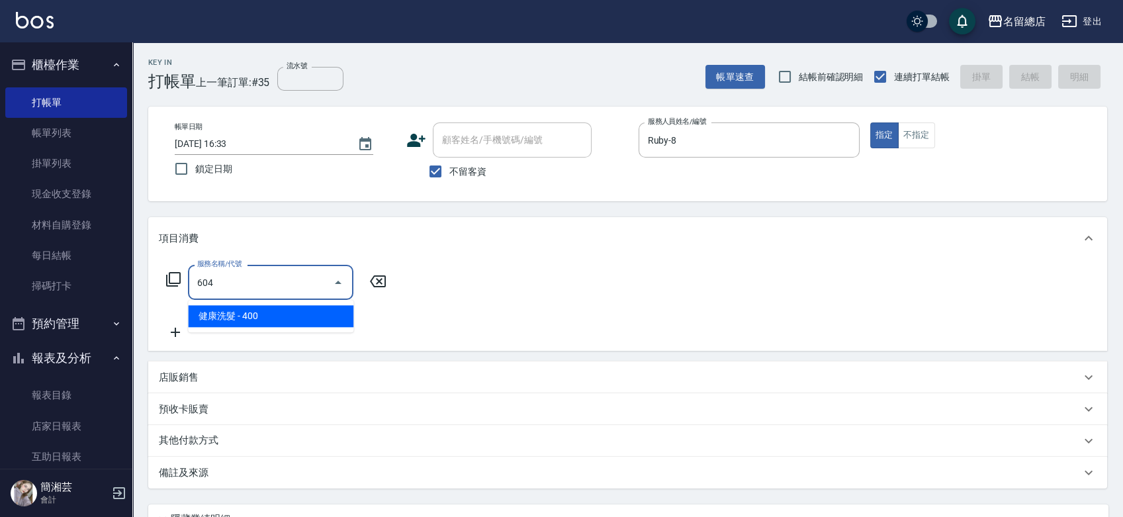
type input "健康洗髮(604)"
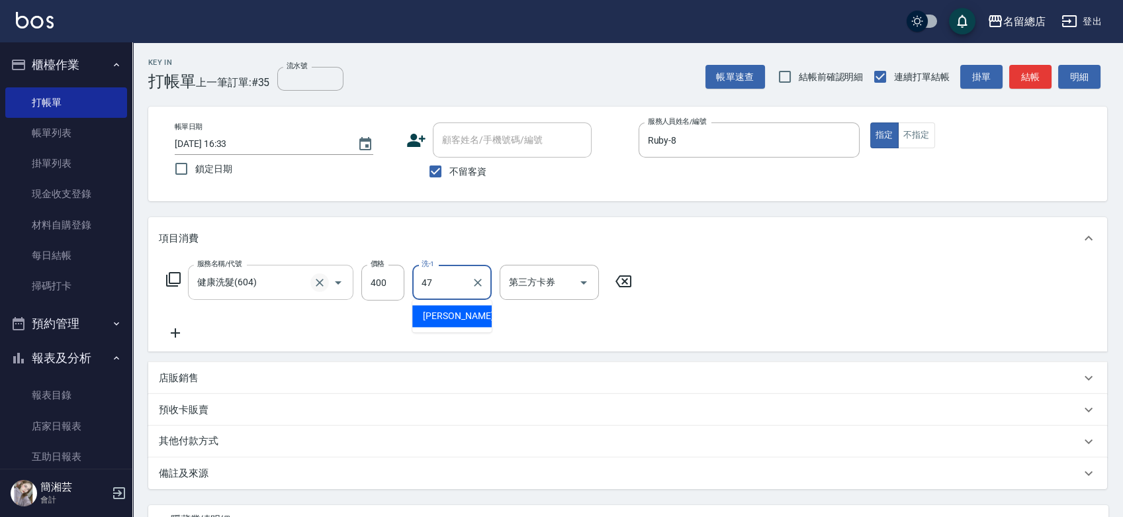
type input "阮氏玄珍-47"
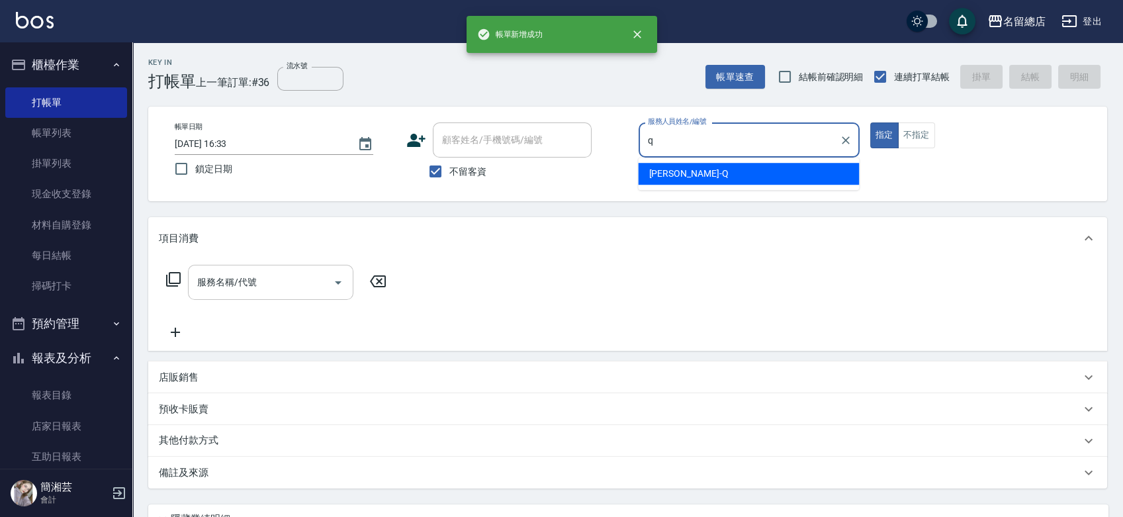
type input "Joyce-Q"
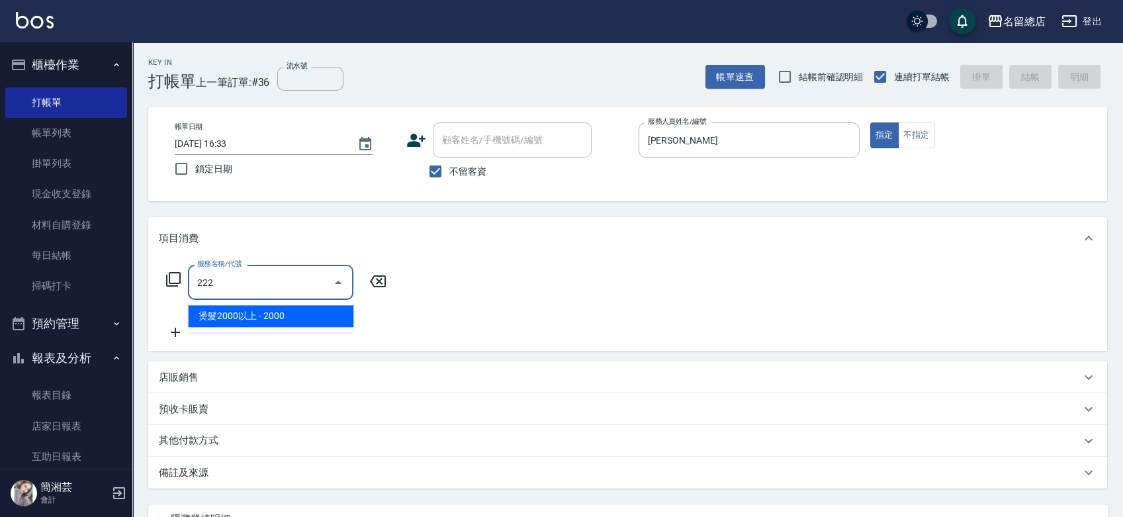
type input "燙髮2000以上(222)"
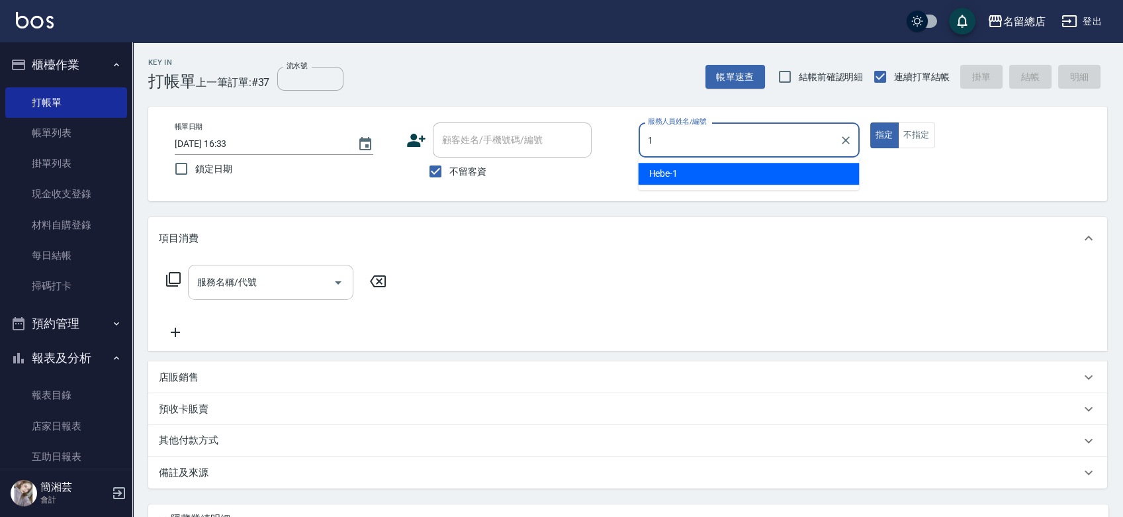
type input "Hebe-1"
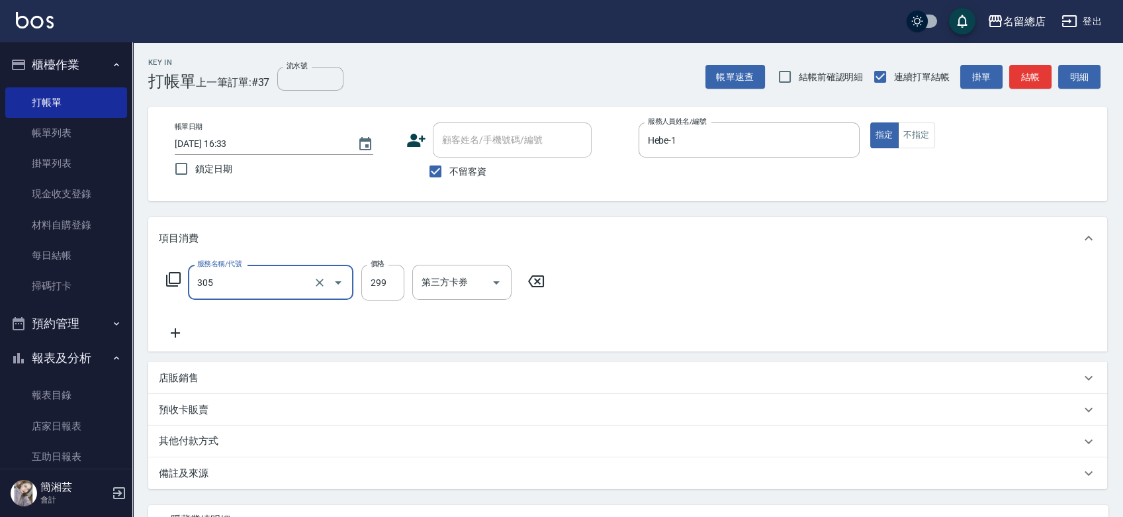
type input "剪髮(305)"
type input "500"
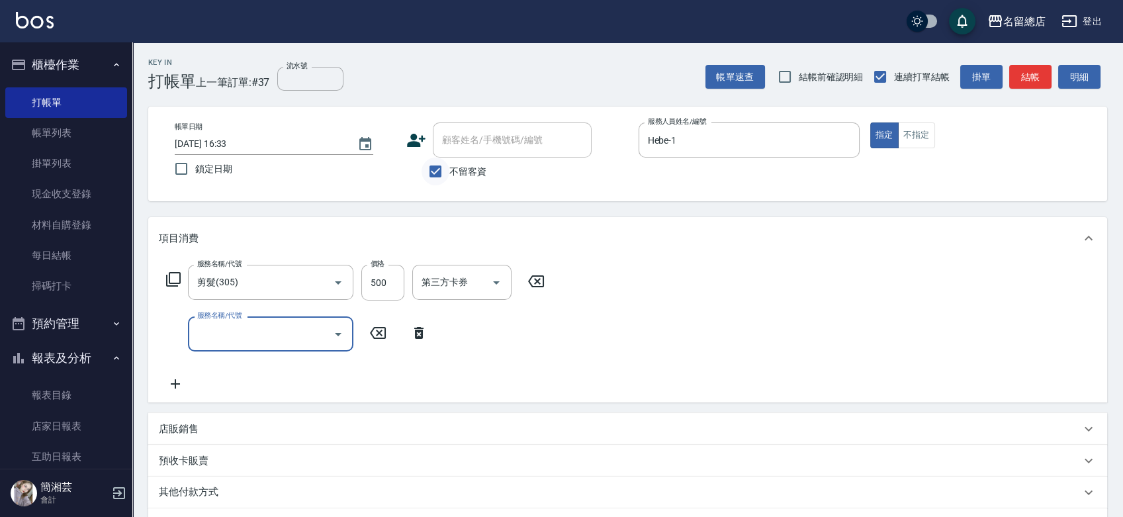
drag, startPoint x: 444, startPoint y: 165, endPoint x: 449, endPoint y: 158, distance: 8.5
click at [444, 165] on input "不留客資" at bounding box center [436, 172] width 28 height 28
checkbox input "false"
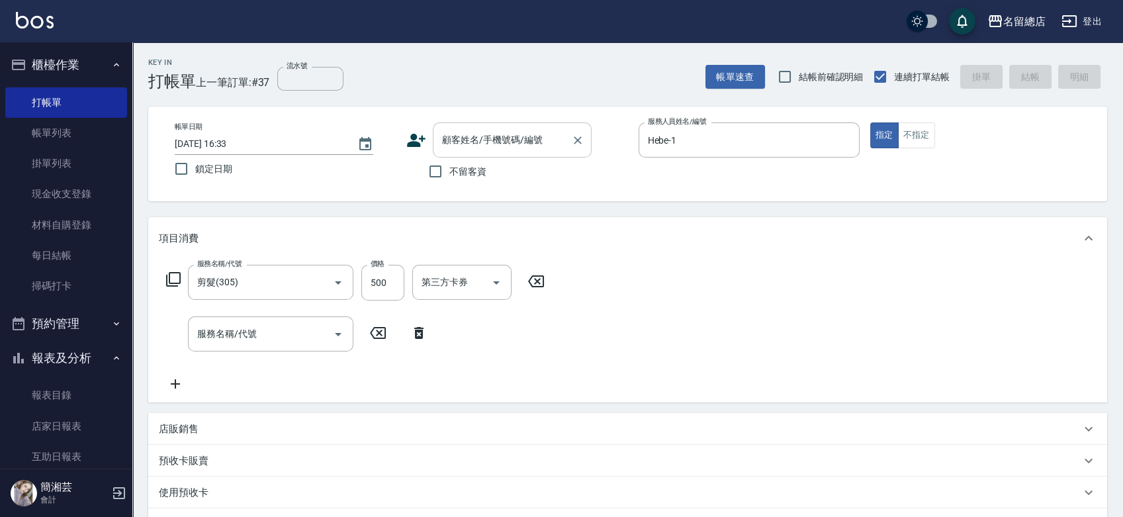
click at [461, 146] on input "顧客姓名/手機號碼/編號" at bounding box center [502, 139] width 127 height 23
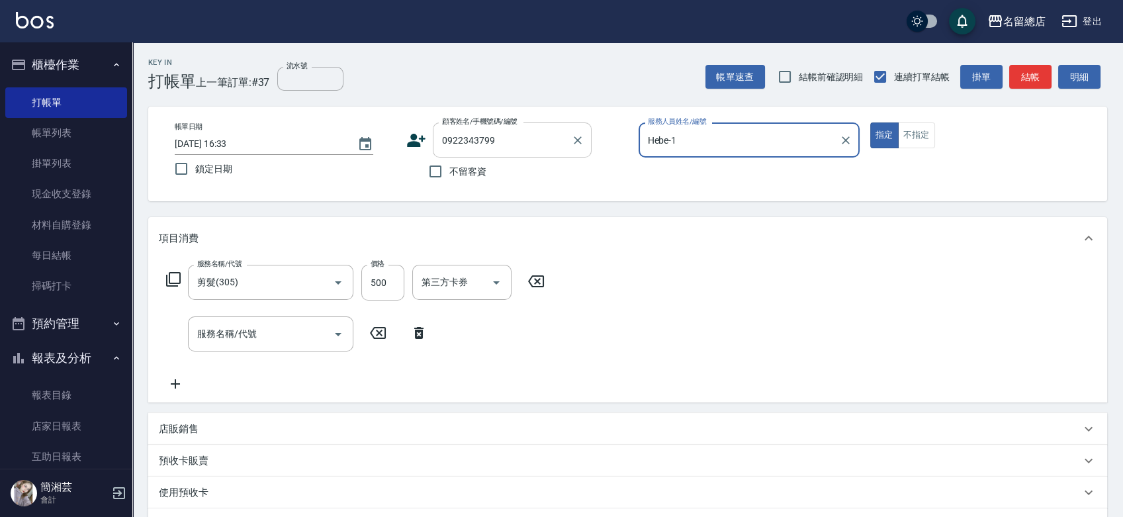
click at [870, 122] on button "指定" at bounding box center [884, 135] width 28 height 26
type input "[PERSON_NAME]/0922343799/"
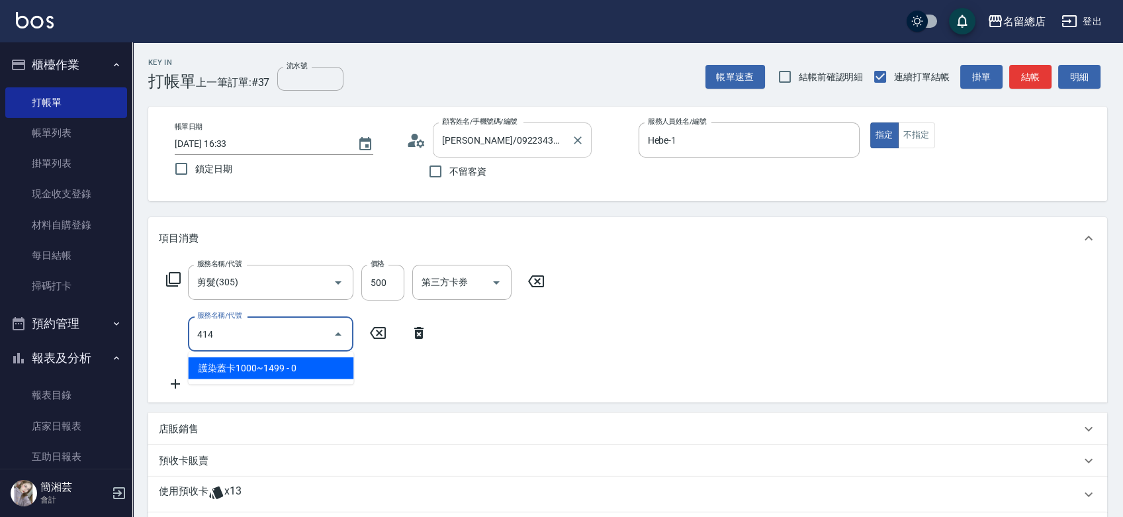
type input "護染蓋卡1000~1499(414)"
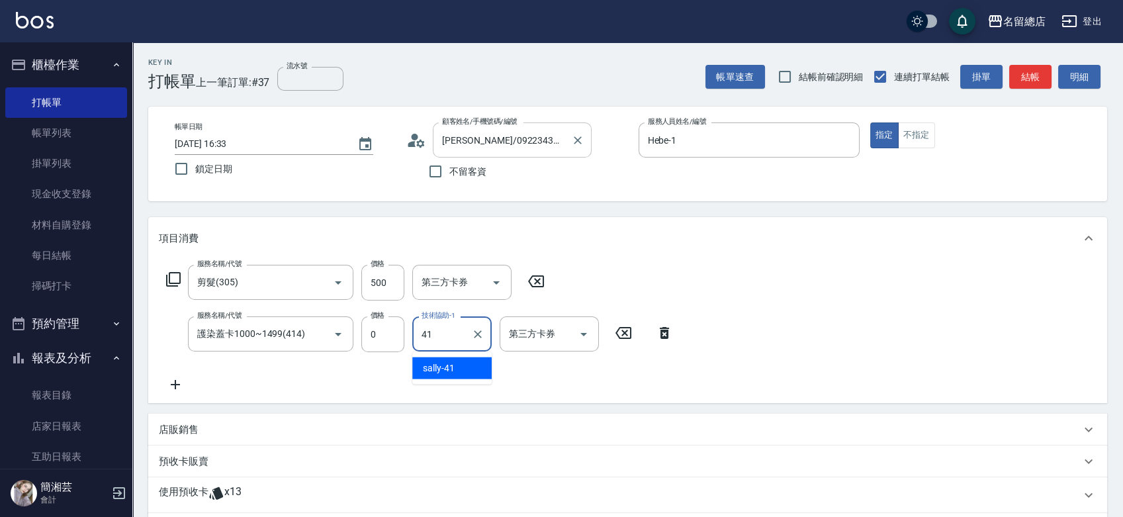
type input "sally-41"
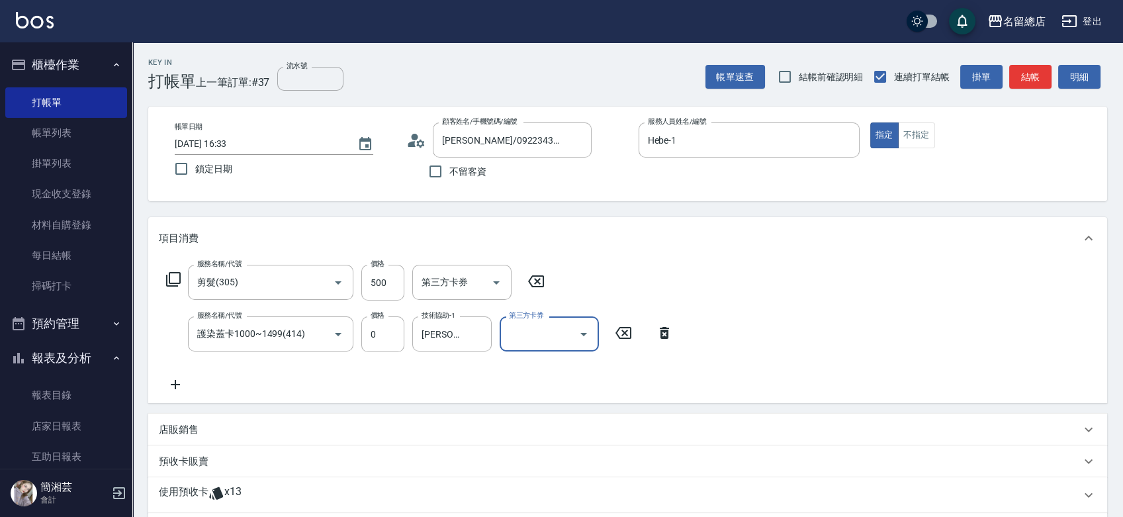
scroll to position [207, 0]
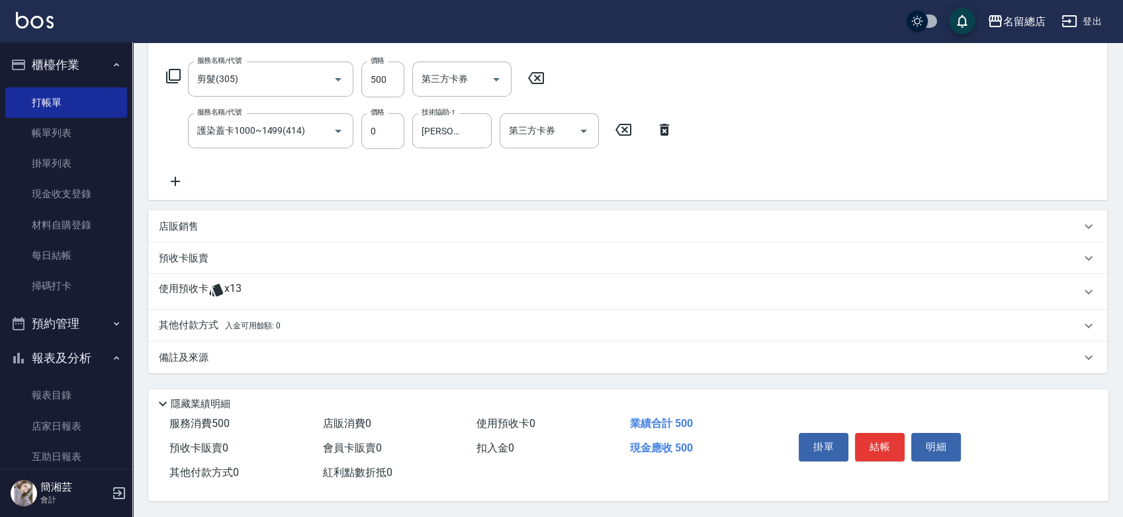
click at [240, 288] on span "x13" at bounding box center [232, 292] width 17 height 20
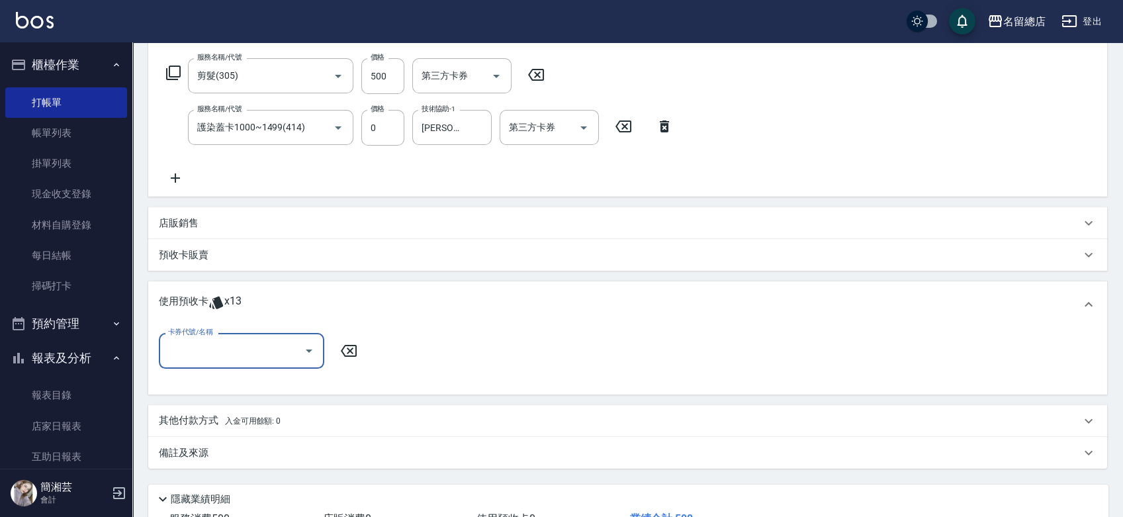
scroll to position [0, 0]
click at [243, 348] on input "卡券代號/名稱" at bounding box center [232, 350] width 134 height 23
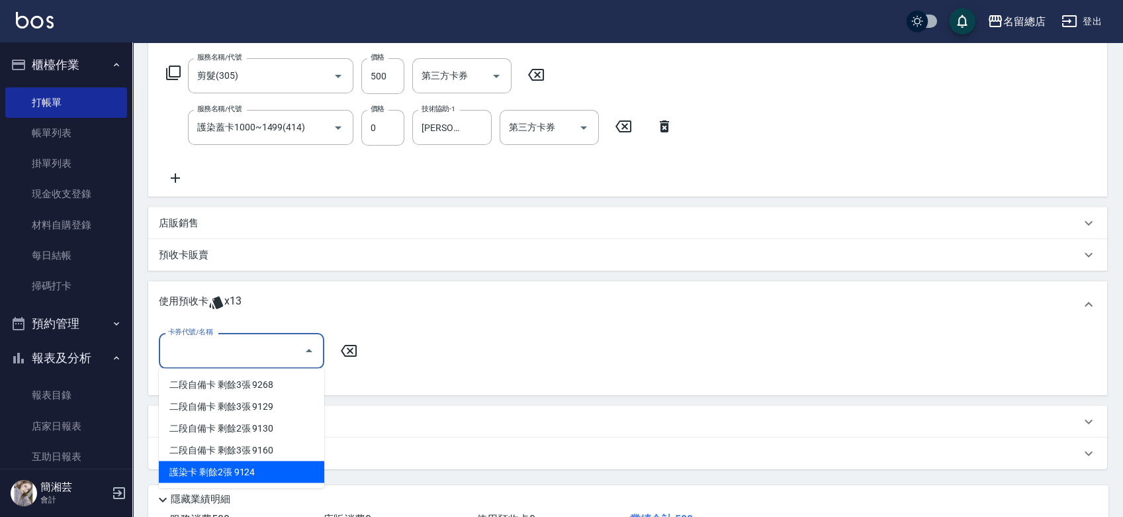
click at [297, 467] on div "護染卡 剩餘2張 9124" at bounding box center [241, 472] width 165 height 22
type input "護染卡 9124"
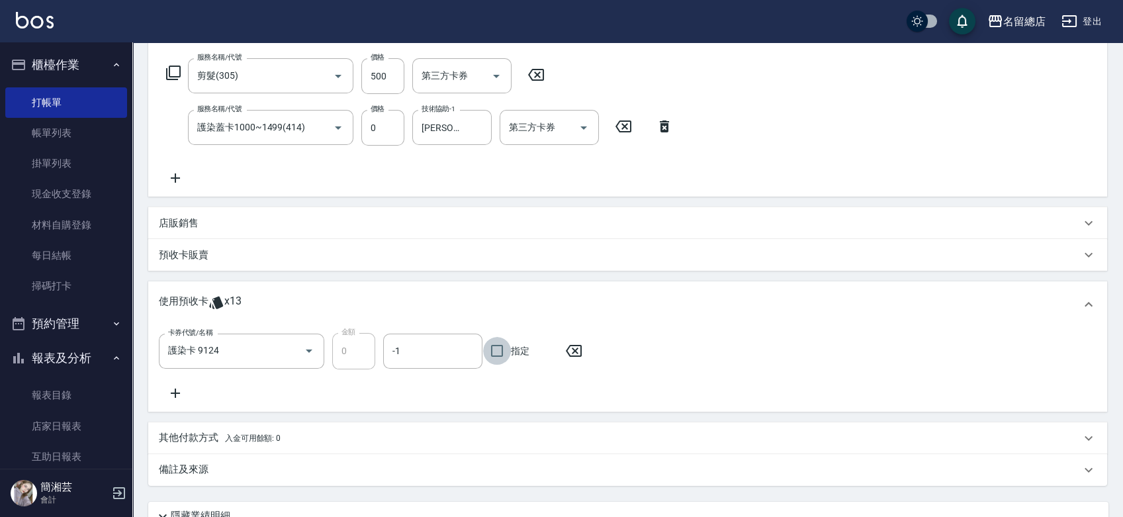
click at [498, 351] on input "指定" at bounding box center [497, 351] width 28 height 28
checkbox input "true"
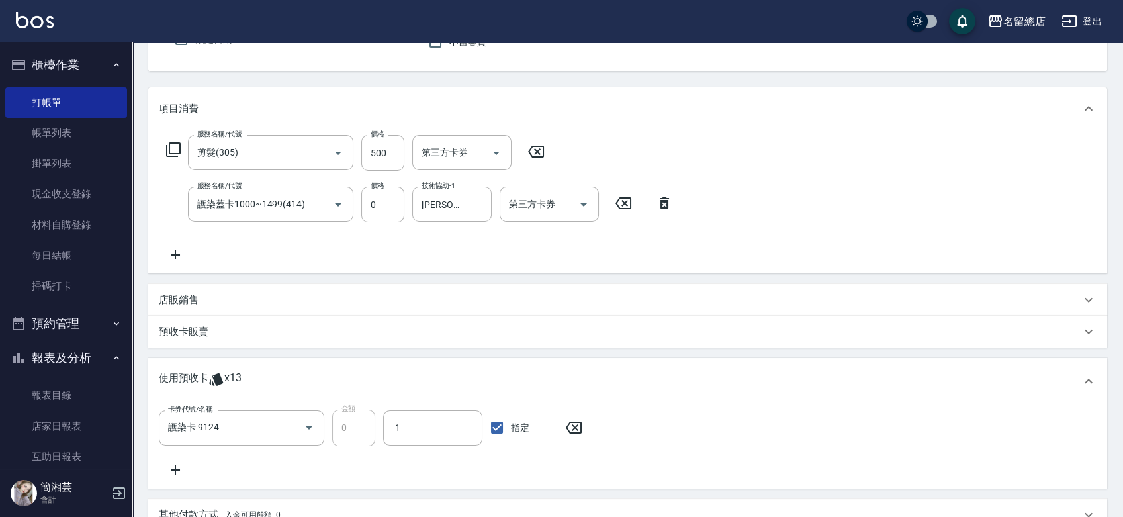
scroll to position [220, 0]
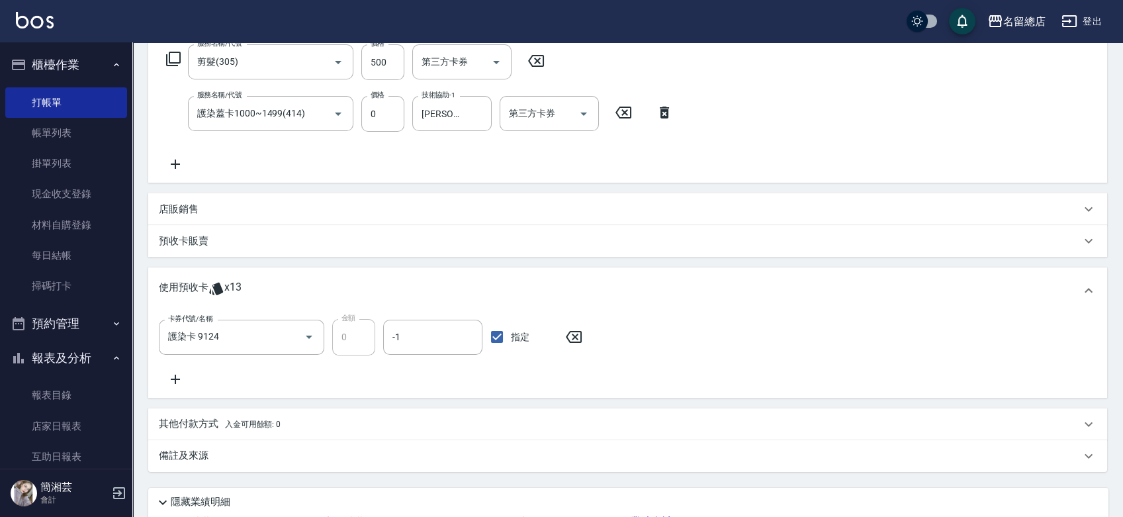
click at [179, 381] on icon at bounding box center [175, 379] width 33 height 16
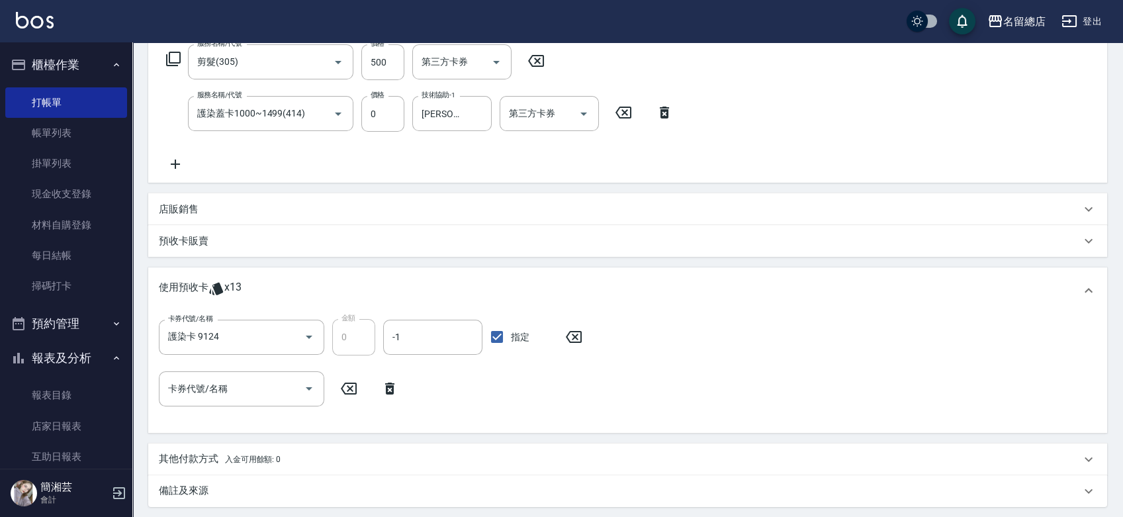
click at [220, 406] on div "卡券代號/名稱 護染卡 9124 卡券代號/名稱 金額 0 金額 -1 -1 指定 卡券代號/名稱 卡券代號/名稱" at bounding box center [628, 370] width 938 height 103
click at [221, 388] on input "卡券代號/名稱" at bounding box center [232, 388] width 134 height 23
click at [369, 271] on div "使用預收卡 x13" at bounding box center [627, 290] width 959 height 46
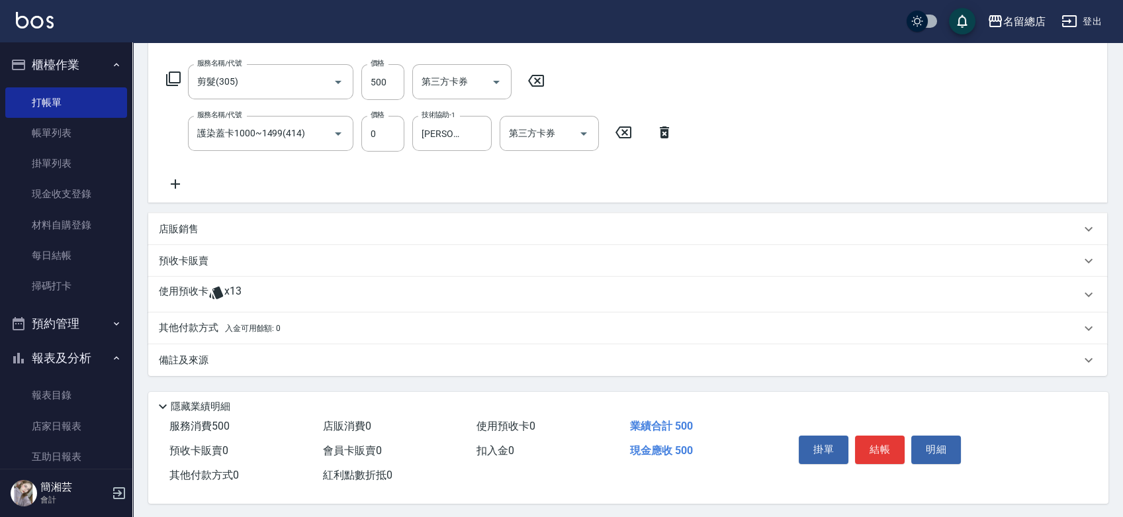
scroll to position [207, 0]
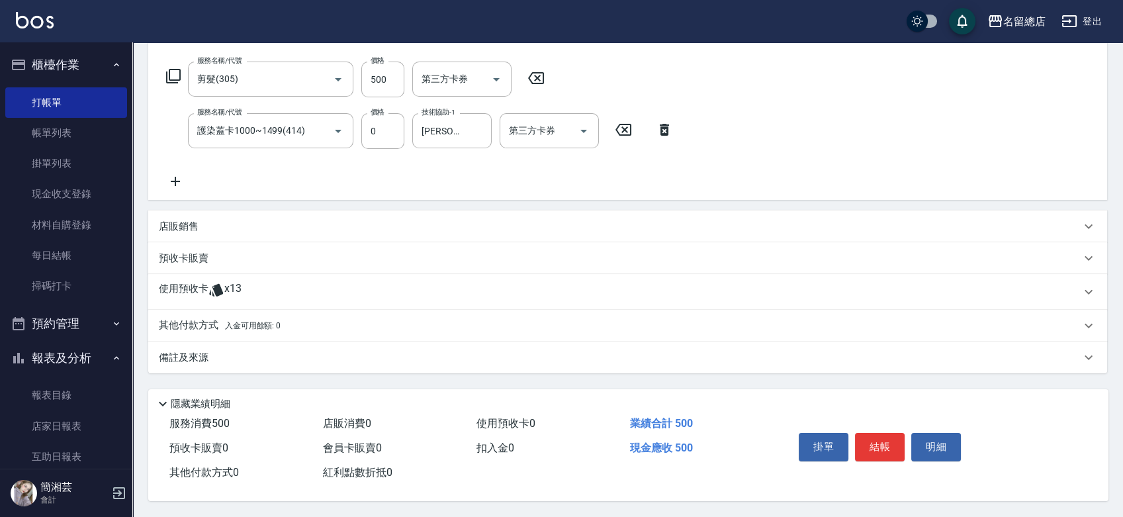
click at [218, 226] on div "店販銷售" at bounding box center [620, 227] width 922 height 14
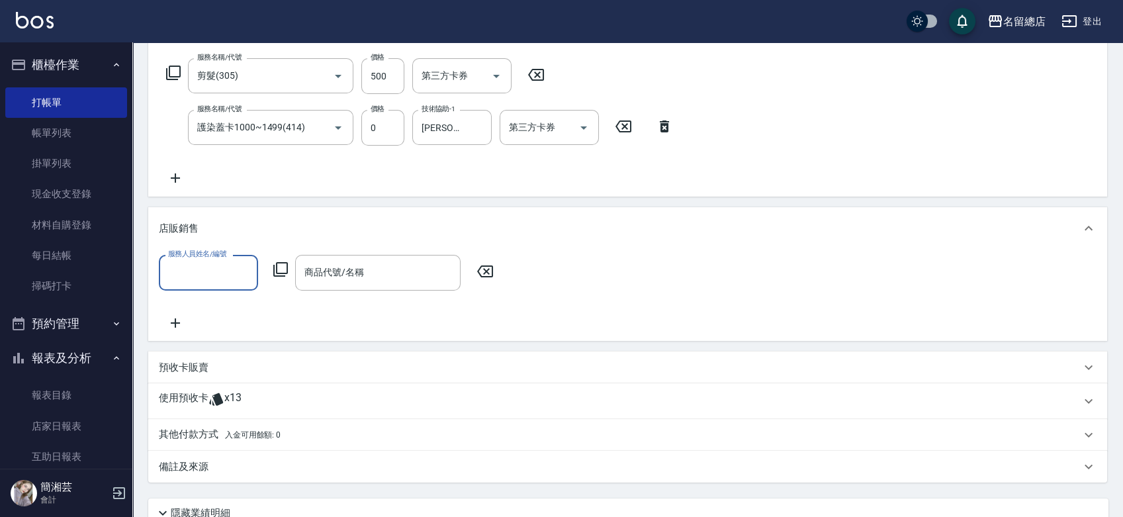
scroll to position [0, 0]
type input "Hebe-1"
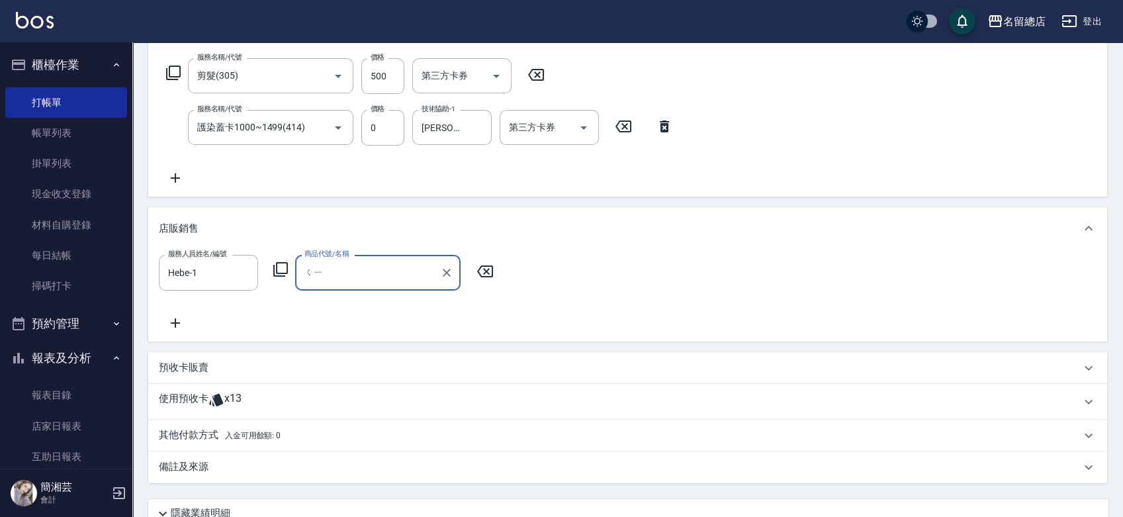
type input "ㄑ"
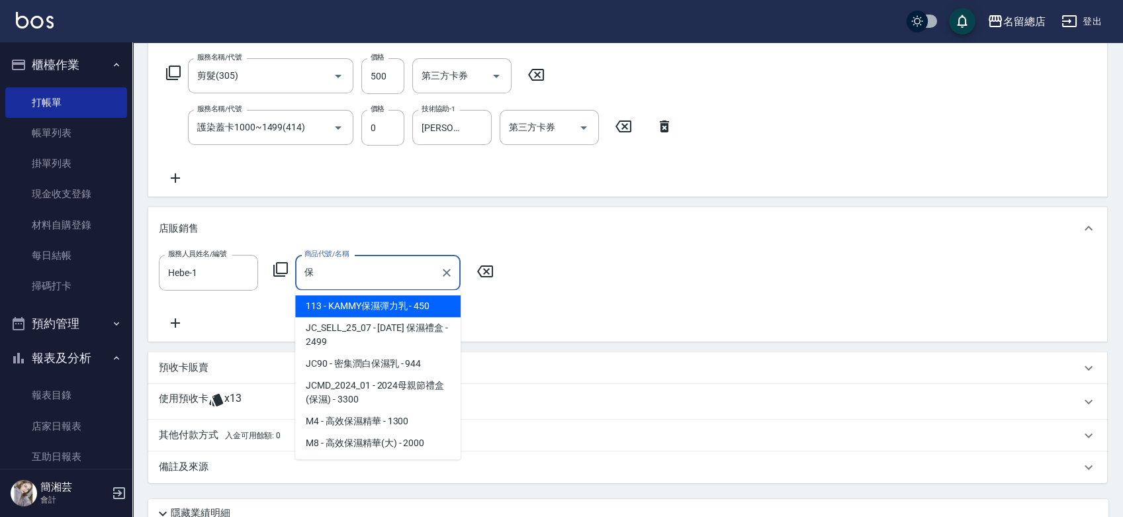
type input "寶"
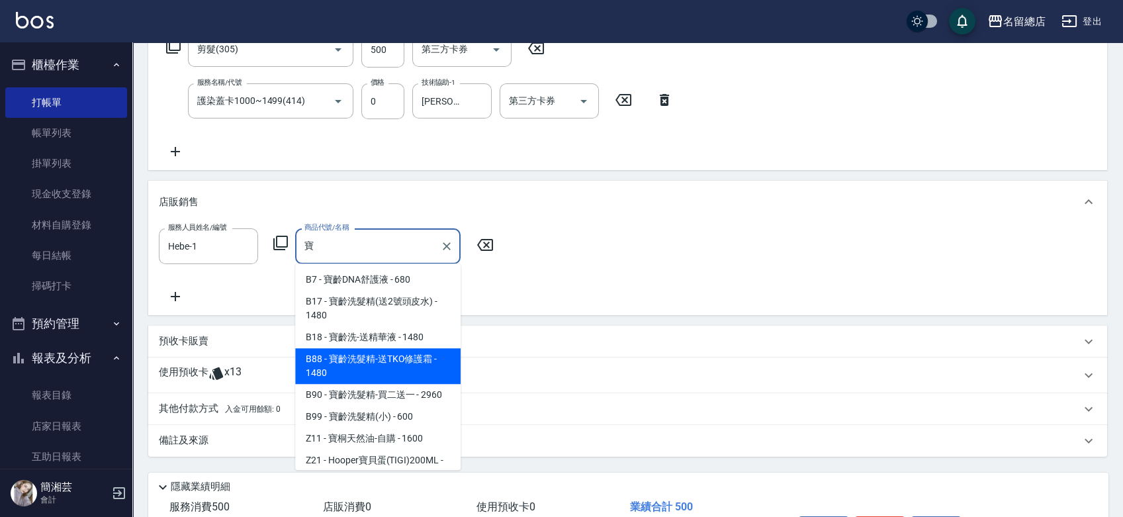
scroll to position [207, 0]
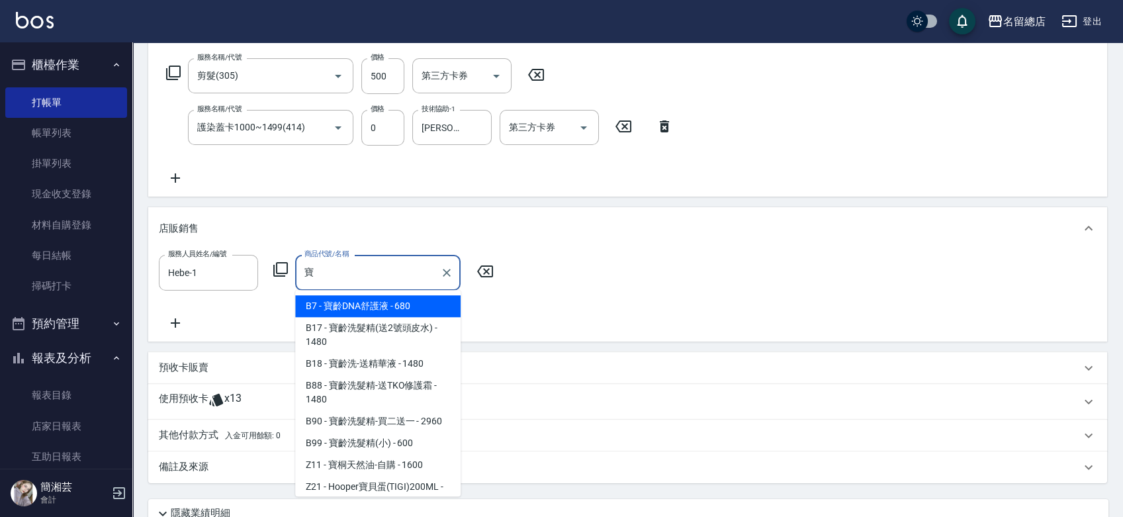
drag, startPoint x: 358, startPoint y: 270, endPoint x: 297, endPoint y: 277, distance: 61.9
click at [297, 277] on div "寶 商品代號/名稱" at bounding box center [377, 272] width 165 height 35
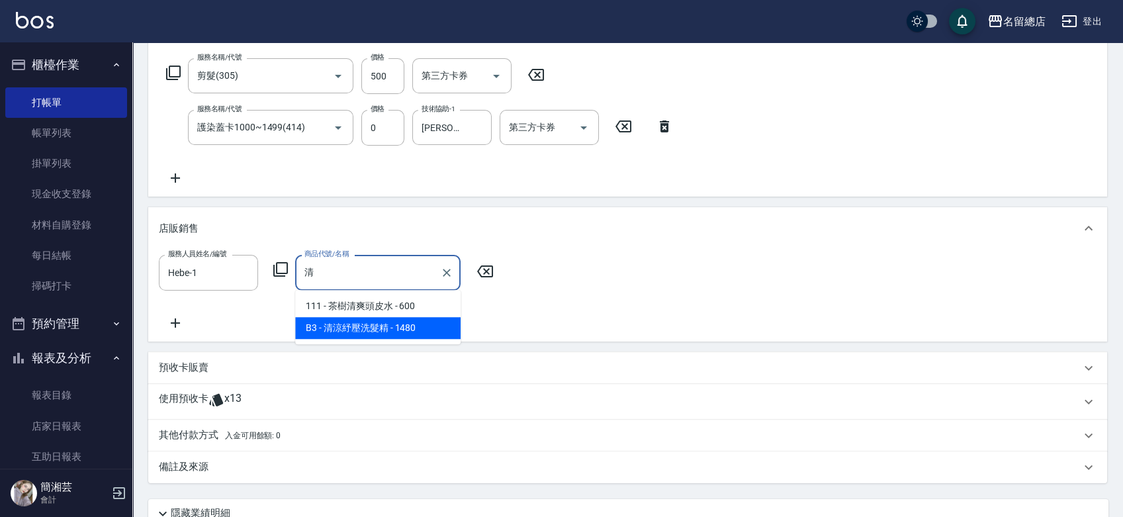
click at [360, 325] on span "B3 - 清涼紓壓洗髮精 - 1480" at bounding box center [377, 328] width 165 height 22
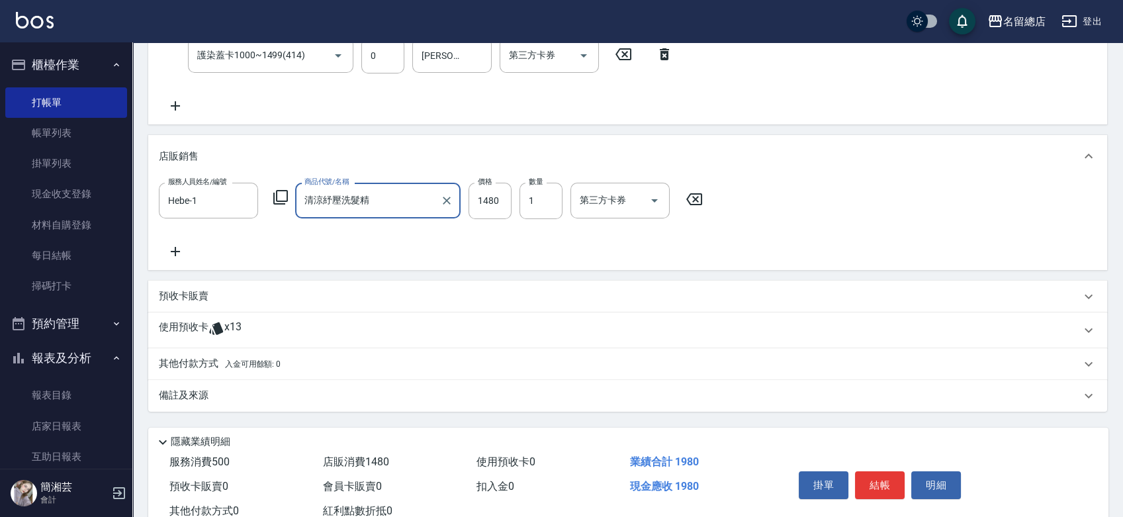
scroll to position [320, 0]
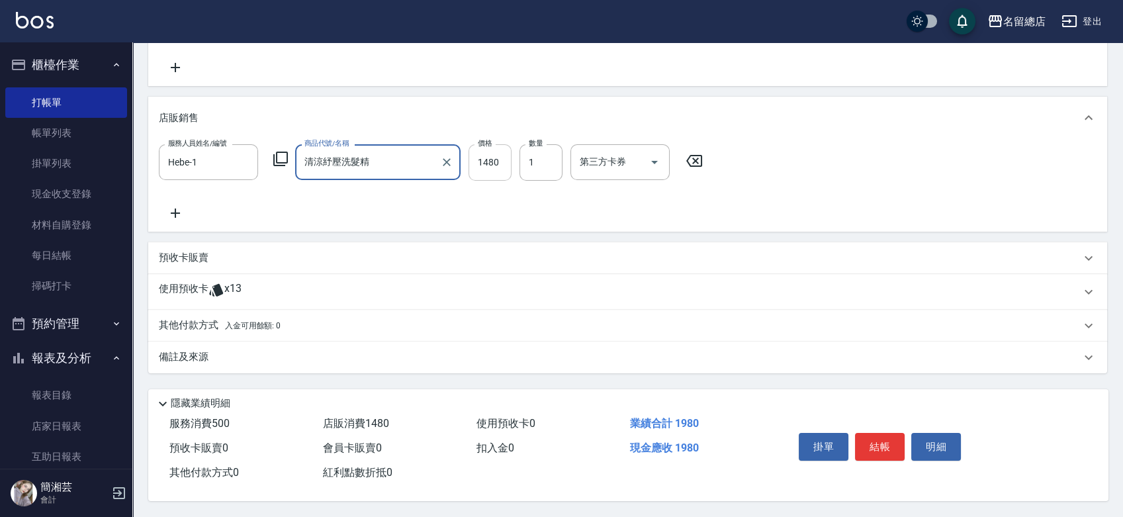
type input "清涼紓壓洗髮精"
click at [499, 157] on input "1480" at bounding box center [490, 162] width 43 height 36
type input "1400"
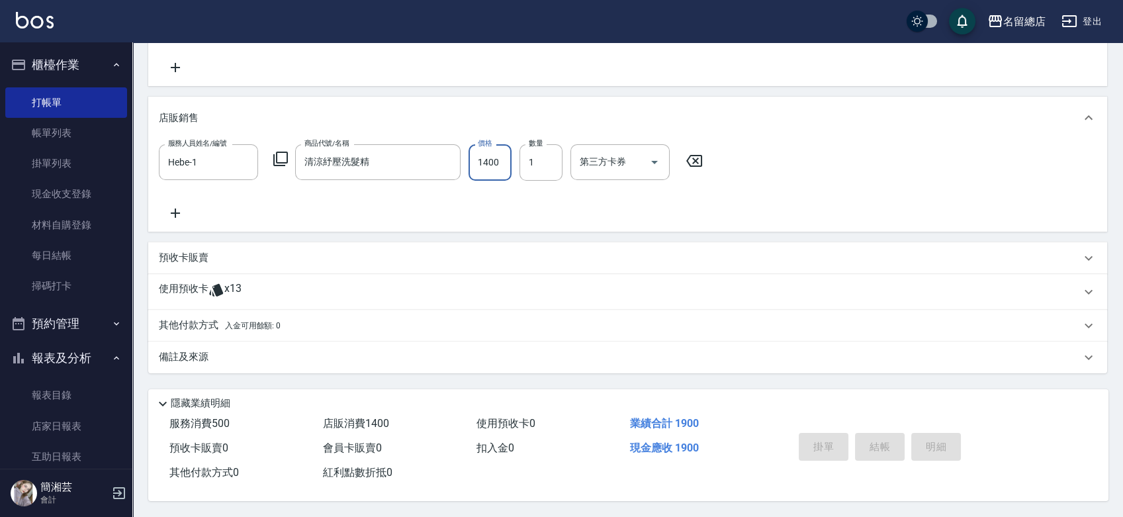
type input "2025/10/11 16:34"
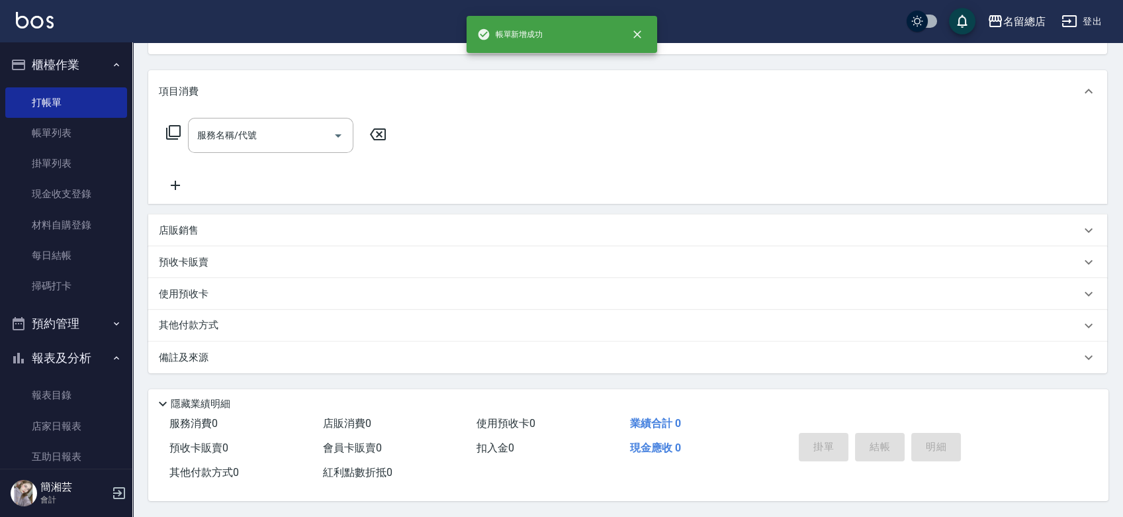
scroll to position [0, 0]
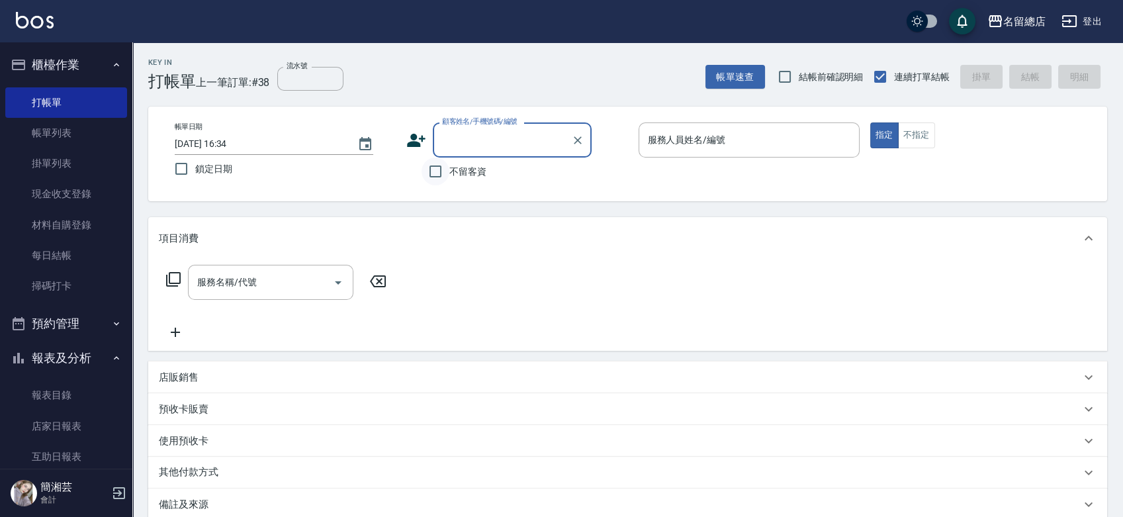
click at [432, 169] on input "不留客資" at bounding box center [436, 172] width 28 height 28
checkbox input "true"
type input "[PERSON_NAME]/0922343799/"
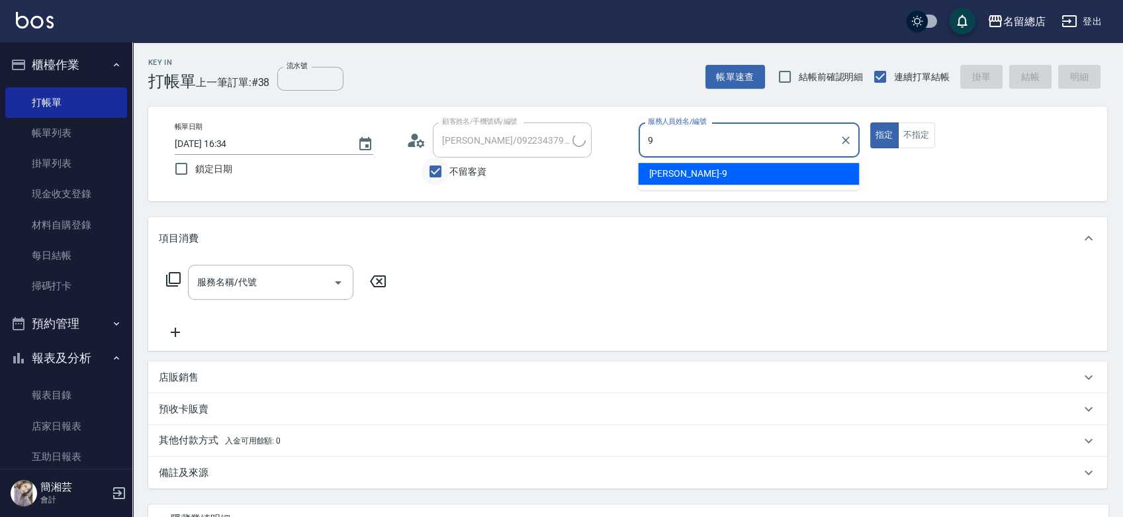
type input "[PERSON_NAME]-9"
type input "[PERSON_NAME]/0903156736/"
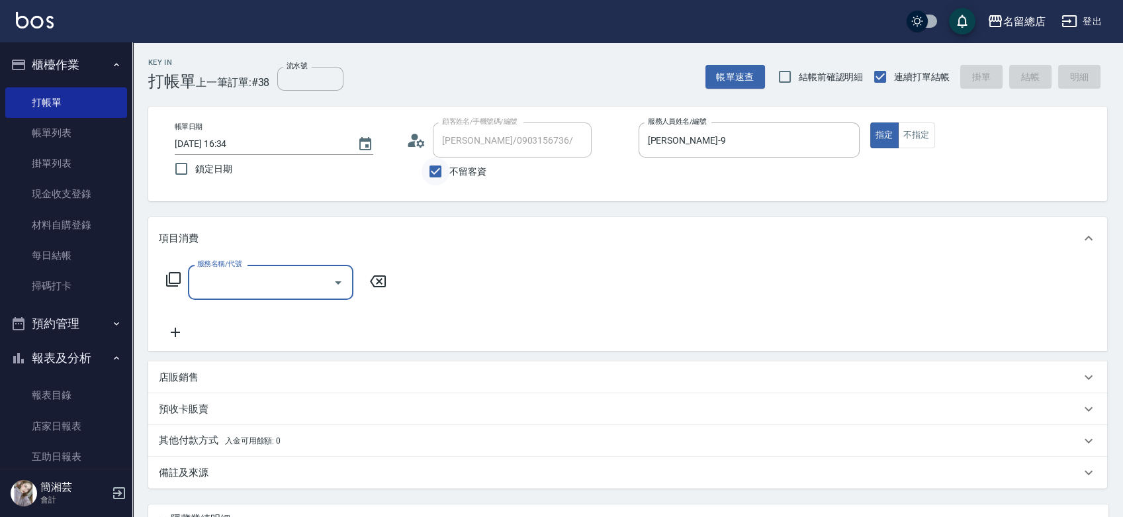
click at [432, 169] on input "不留客資" at bounding box center [436, 172] width 28 height 28
checkbox input "false"
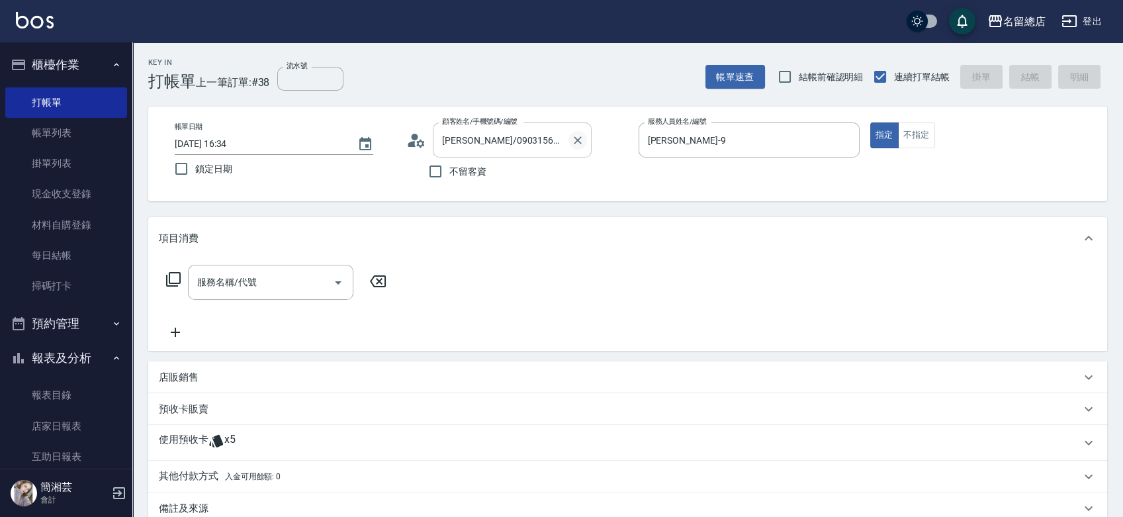
click at [583, 136] on icon "Clear" at bounding box center [577, 140] width 13 height 13
click at [445, 170] on input "不留客資" at bounding box center [436, 172] width 28 height 28
checkbox input "true"
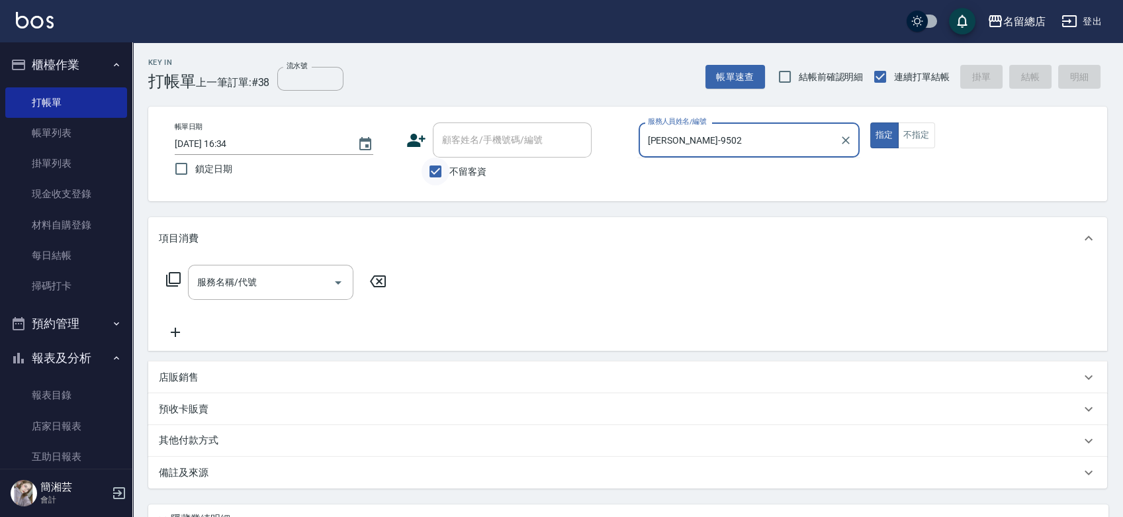
click at [870, 122] on button "指定" at bounding box center [884, 135] width 28 height 26
type input "Rosa-9"
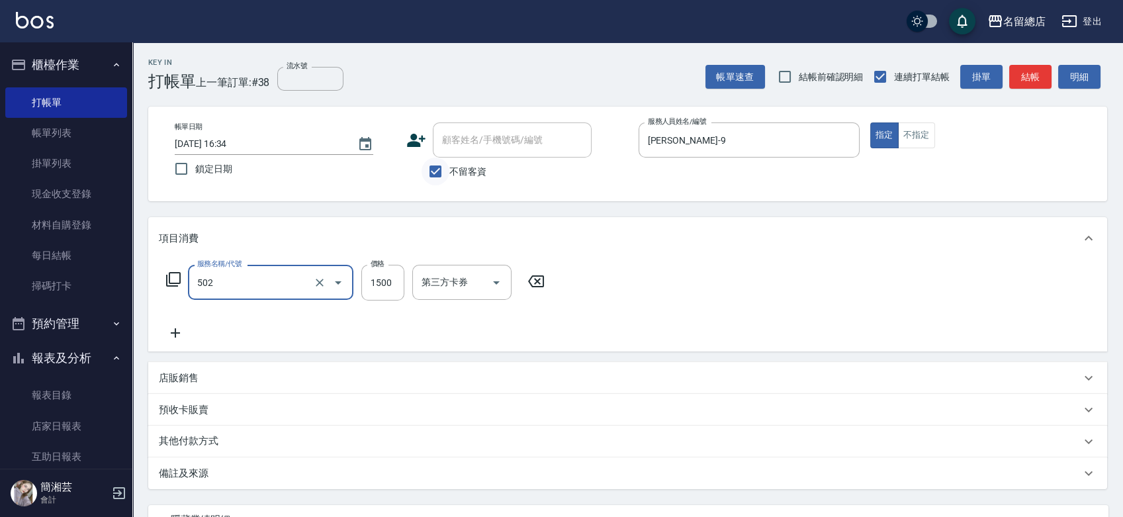
type input "染髮1500以上(502)"
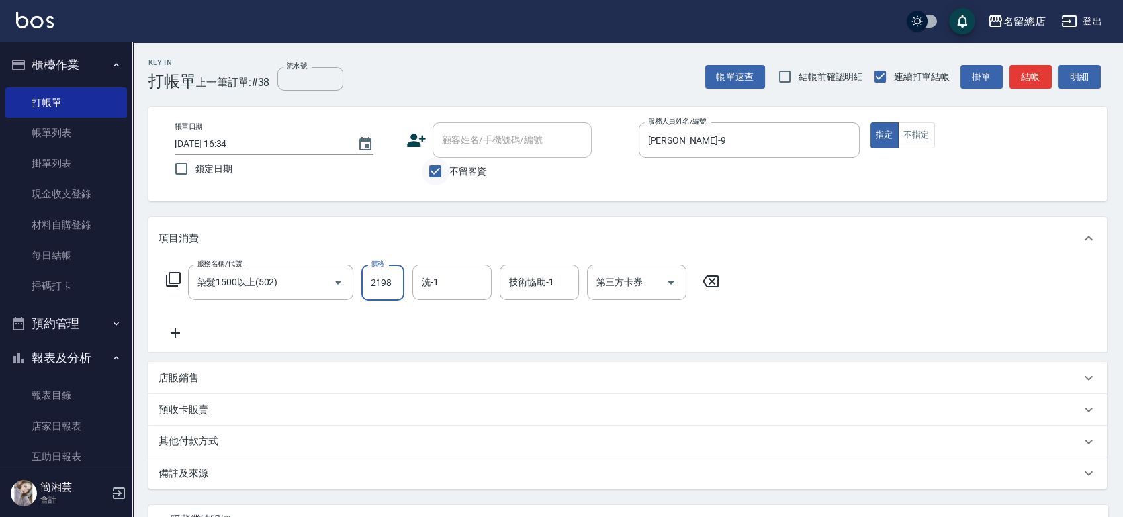
type input "2198"
type input "陳予歆-28"
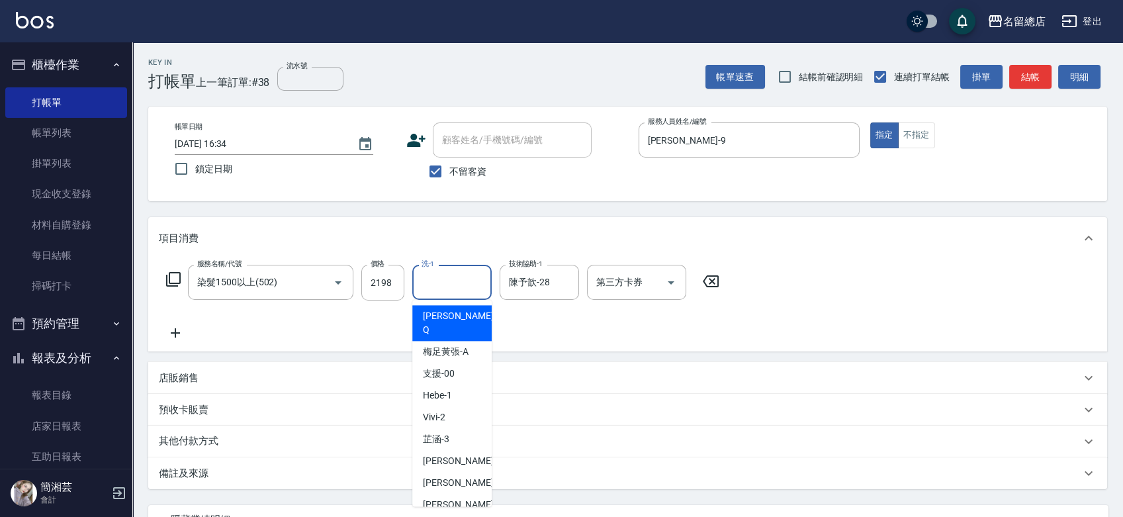
click at [457, 280] on input "洗-1" at bounding box center [452, 282] width 68 height 23
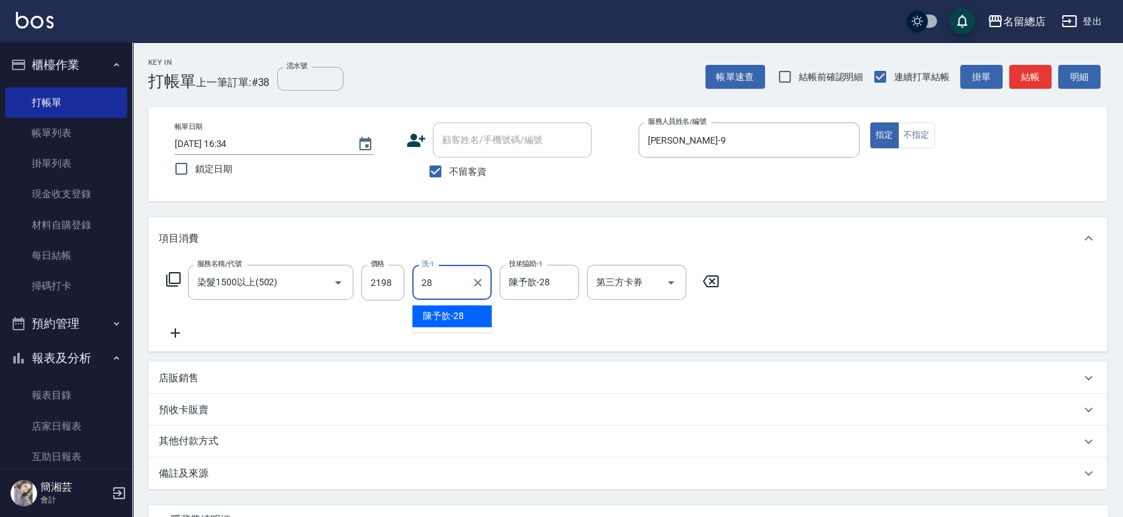
type input "陳予歆-28"
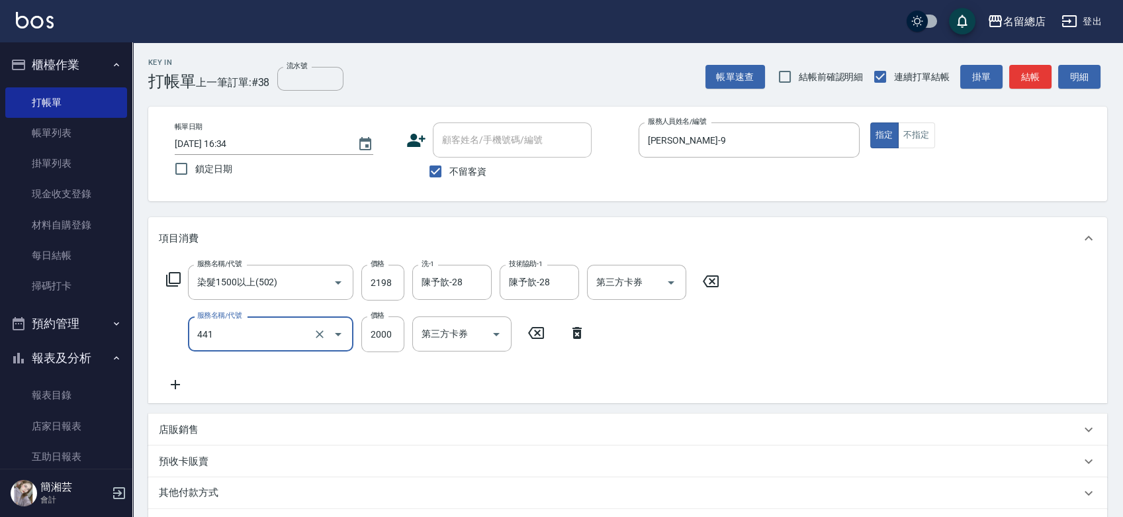
type input "2段自單次1300以上(441)"
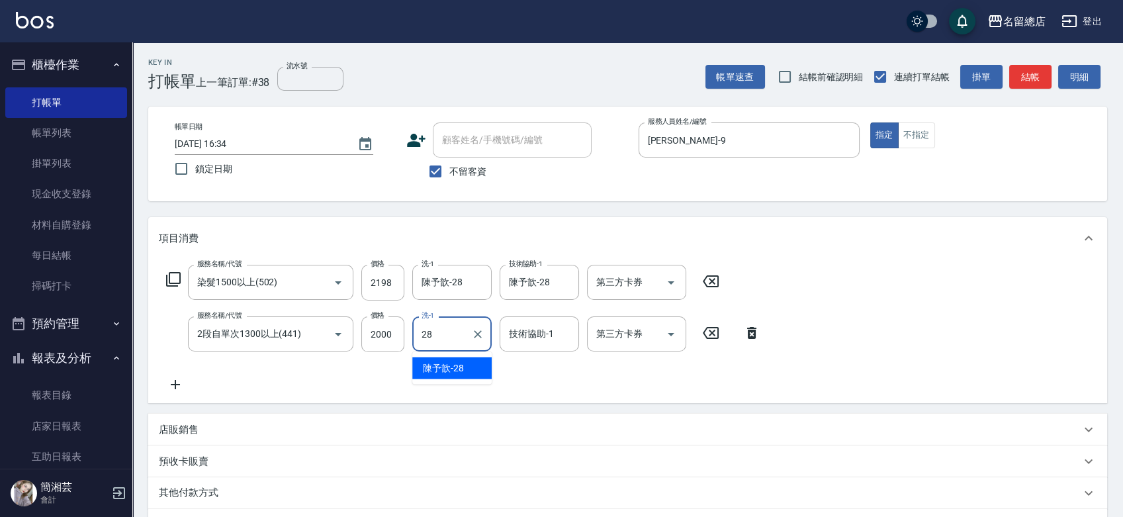
type input "陳予歆-28"
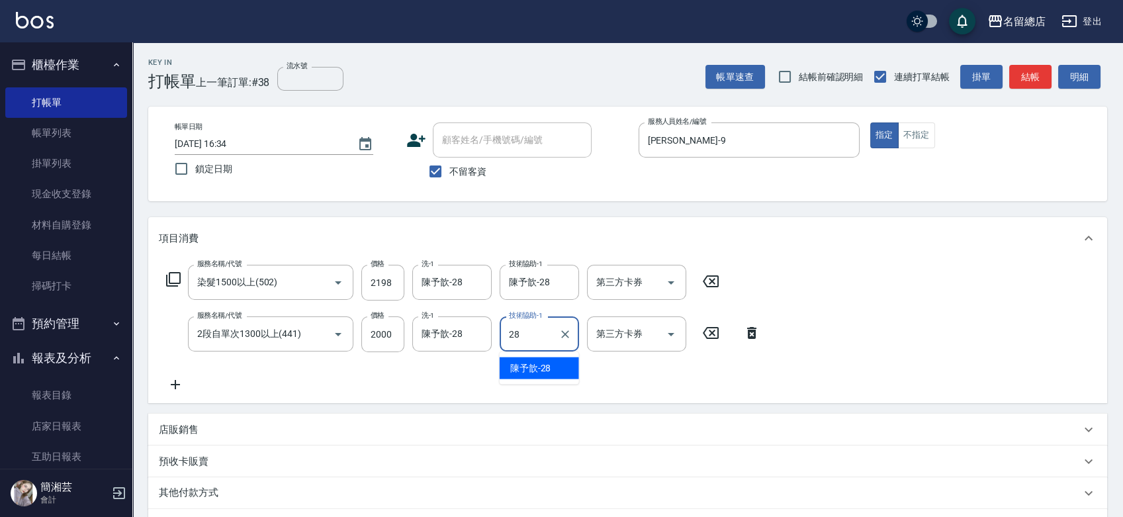
type input "陳予歆-28"
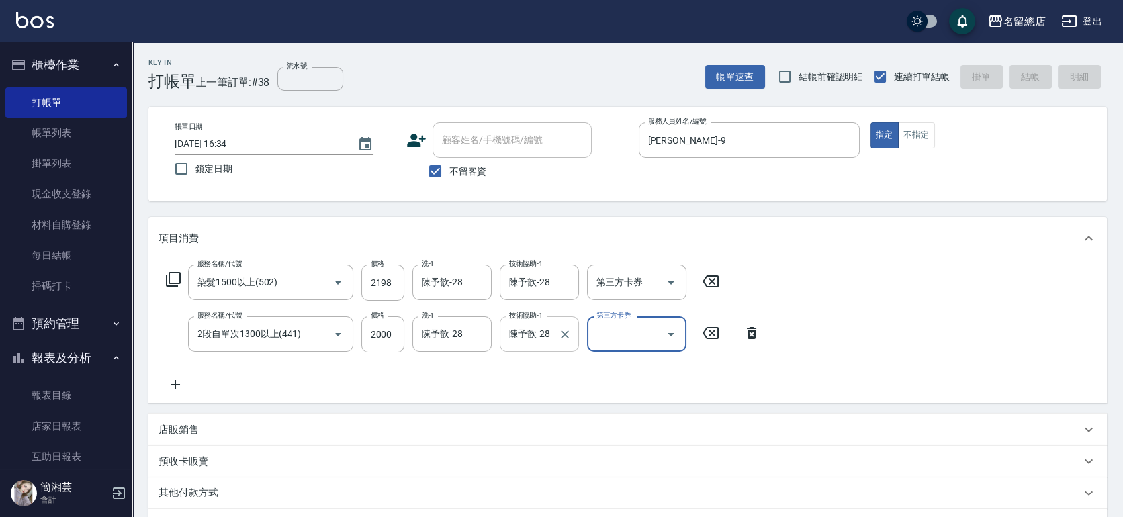
type input "2025/10/11 16:35"
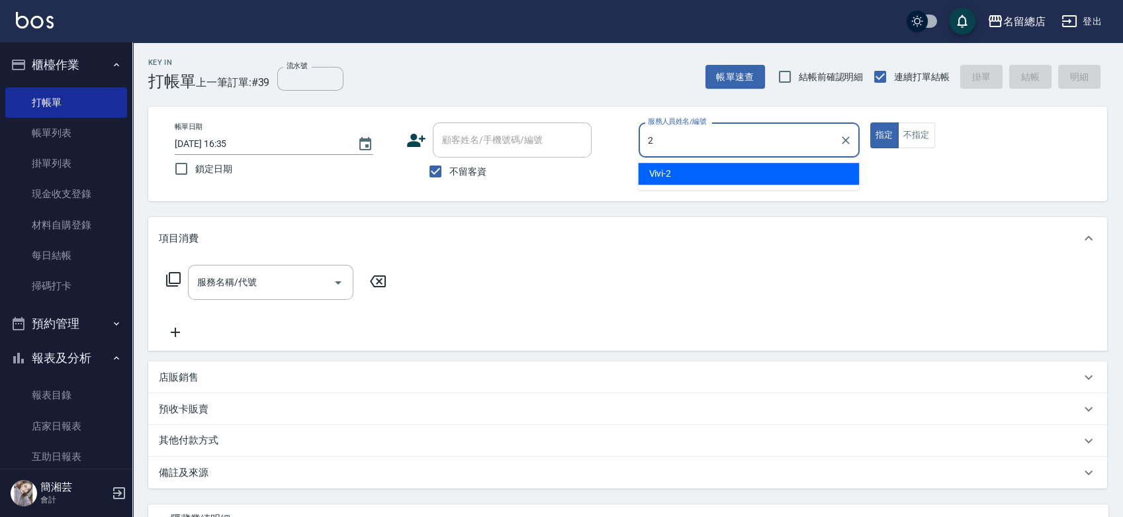
type input "Vivi-2"
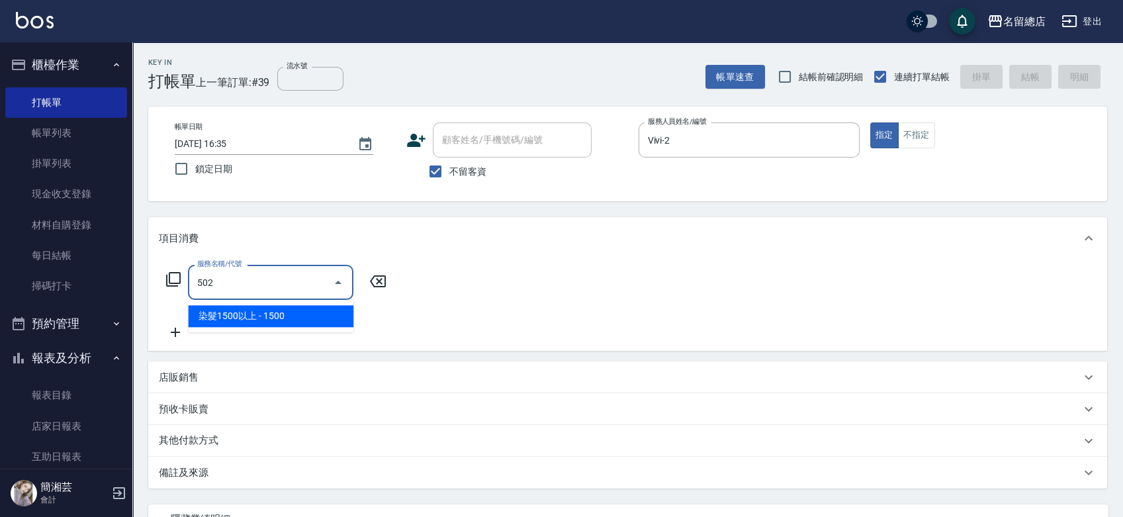
type input "染髮1500以上(502)"
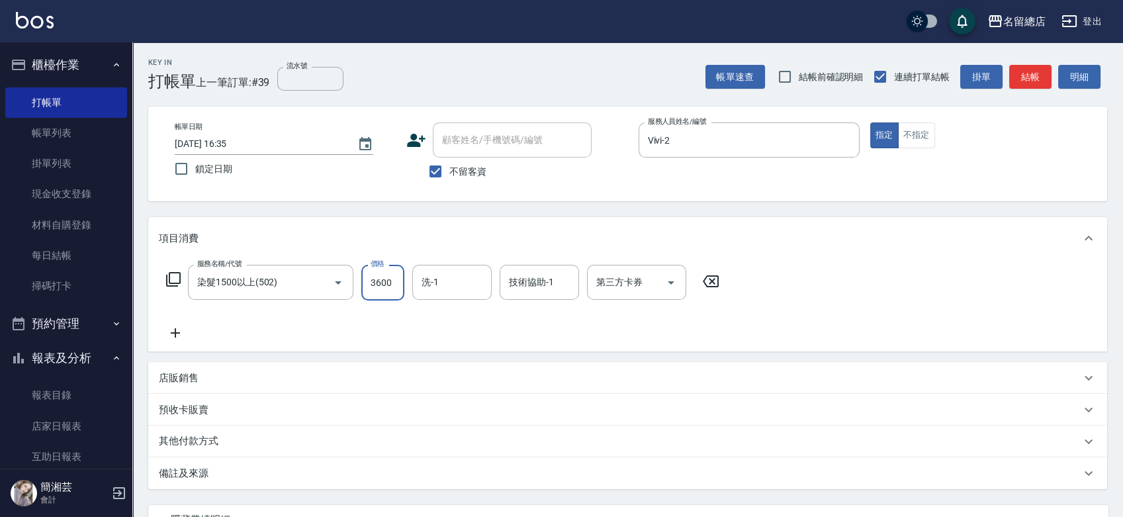
type input "3600"
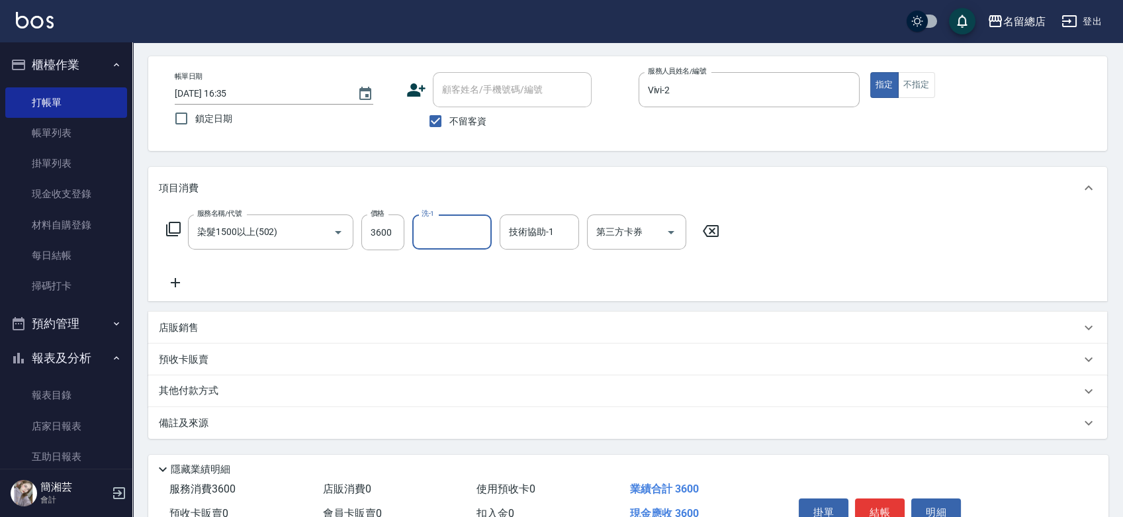
scroll to position [73, 0]
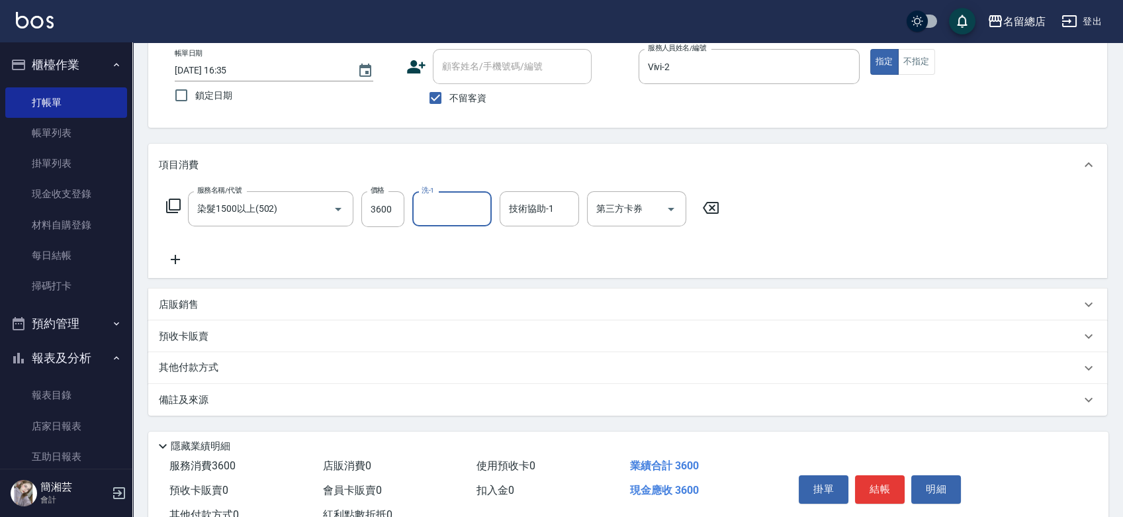
click at [249, 363] on div "其他付款方式" at bounding box center [620, 368] width 922 height 15
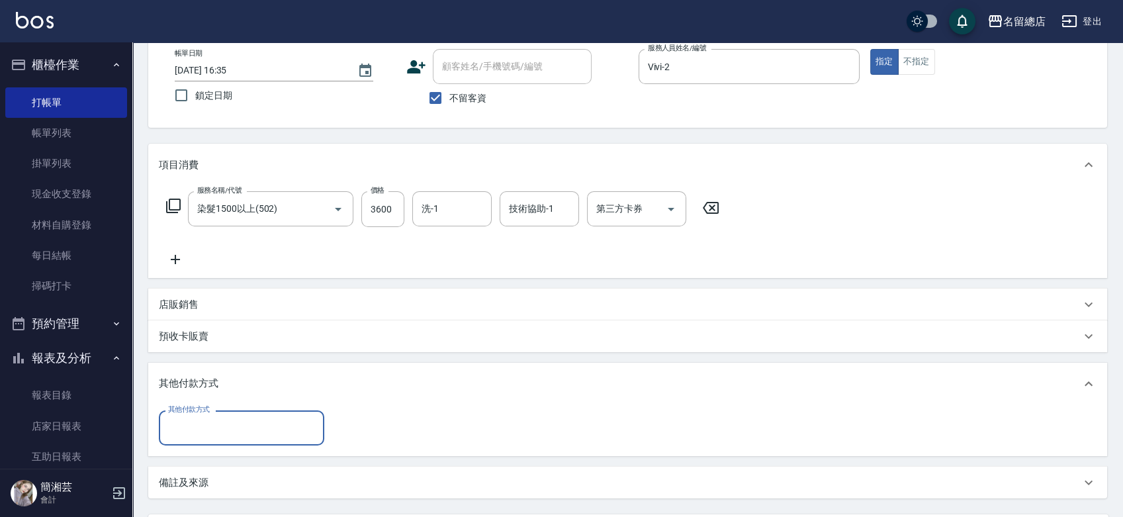
scroll to position [0, 0]
click at [247, 424] on input "其他付款方式" at bounding box center [242, 427] width 154 height 23
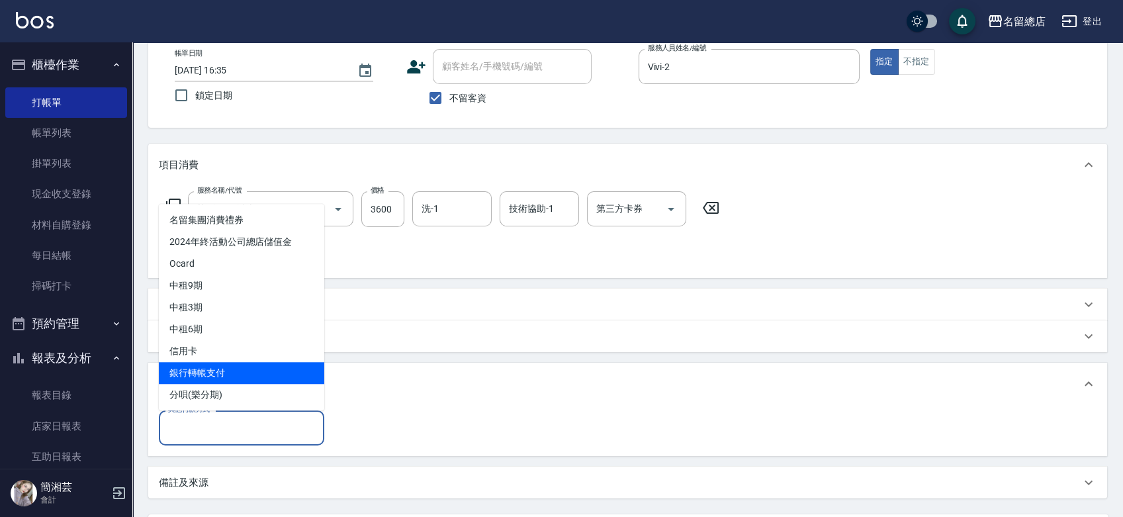
click at [259, 365] on span "銀行轉帳支付" at bounding box center [241, 373] width 165 height 22
type input "銀行轉帳支付"
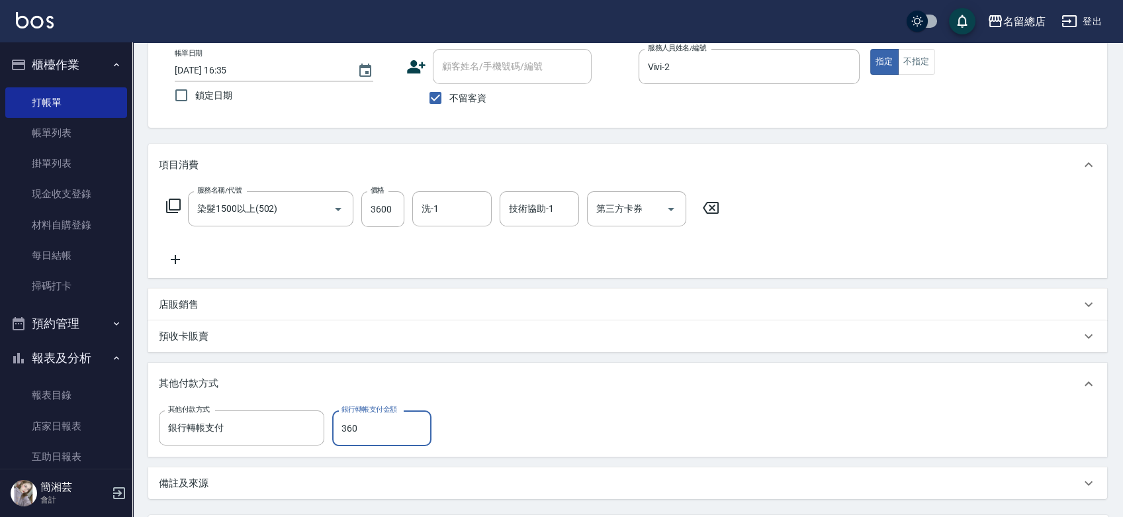
type input "3600"
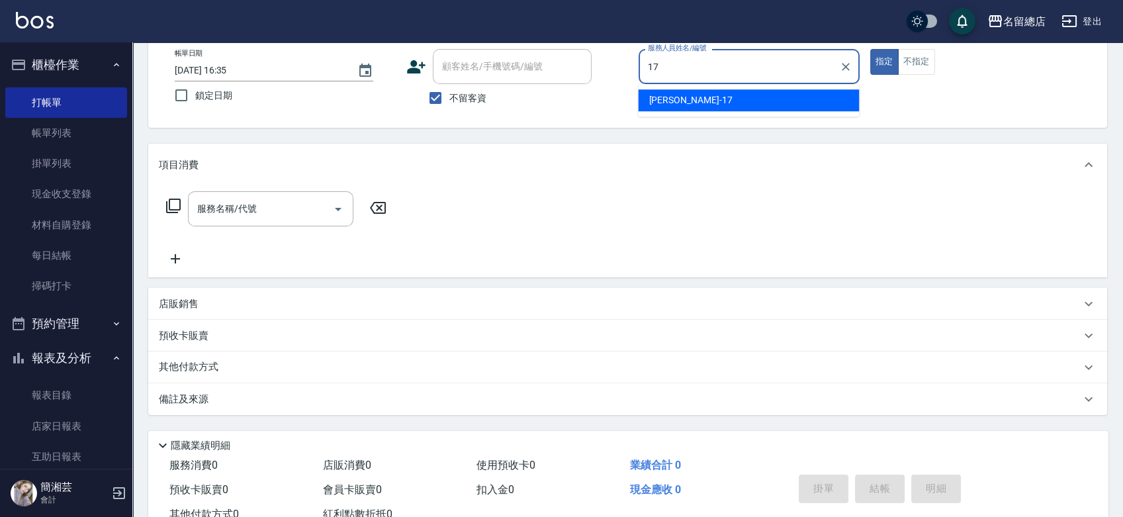
type input "Peter-17"
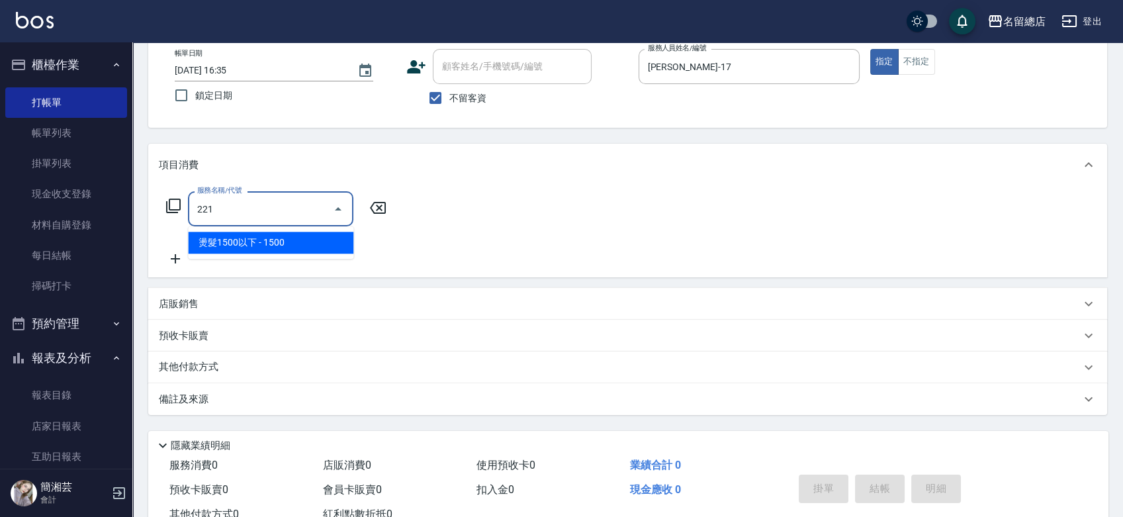
type input "燙髮1500以下(221)"
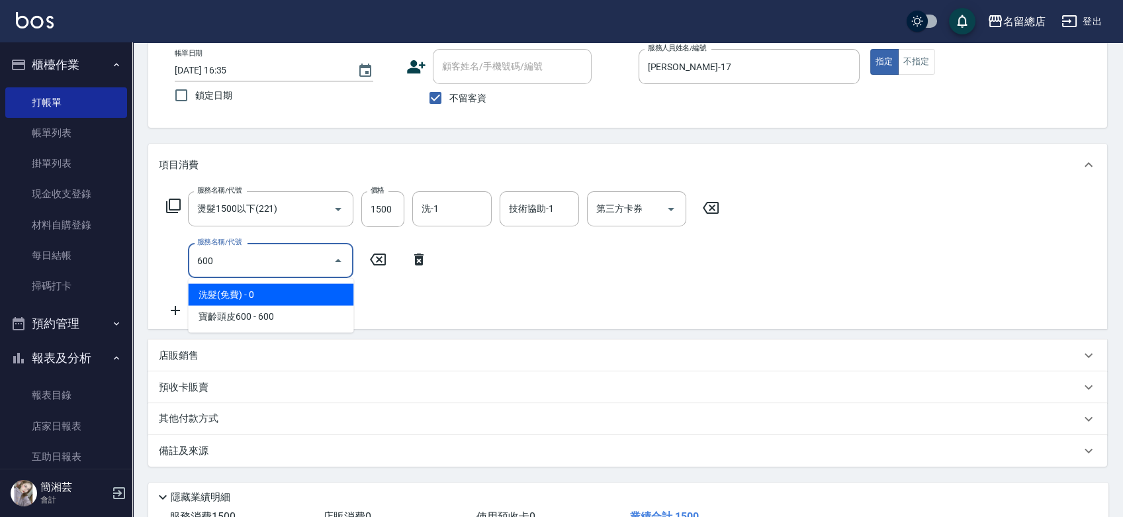
type input "洗髮(免費)(600)"
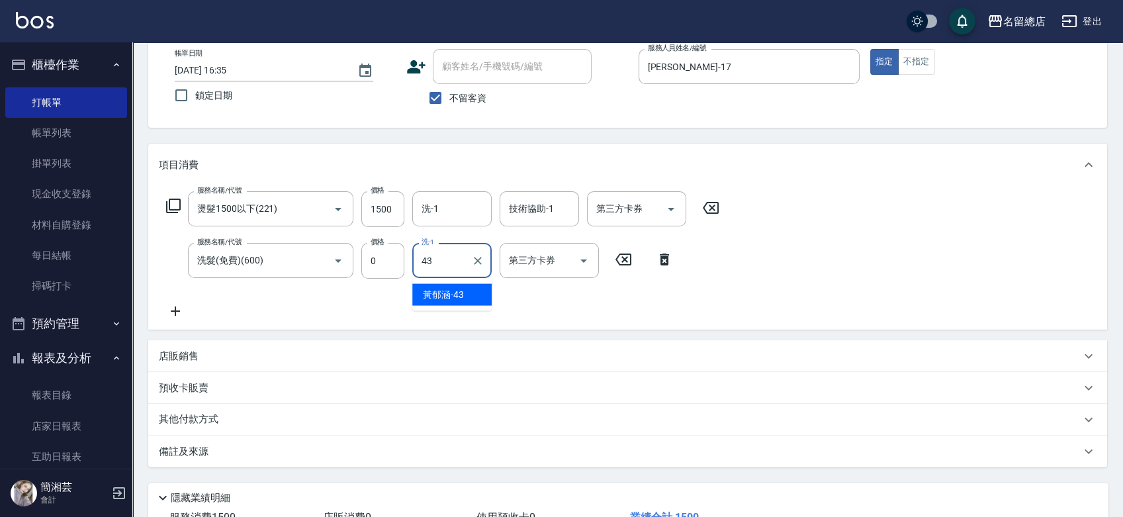
type input "黃郁涵-43"
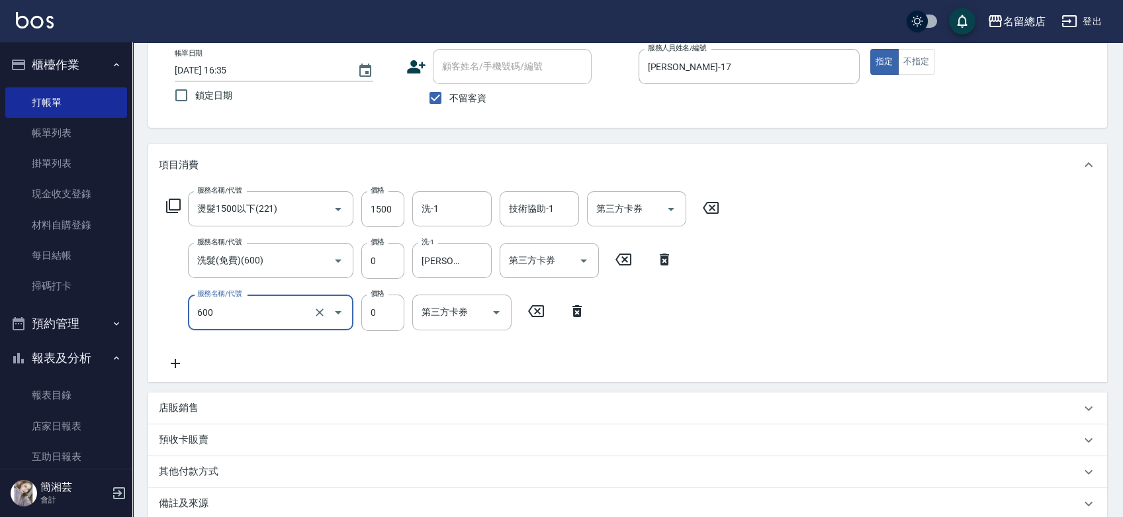
type input "洗髮(免費)(600)"
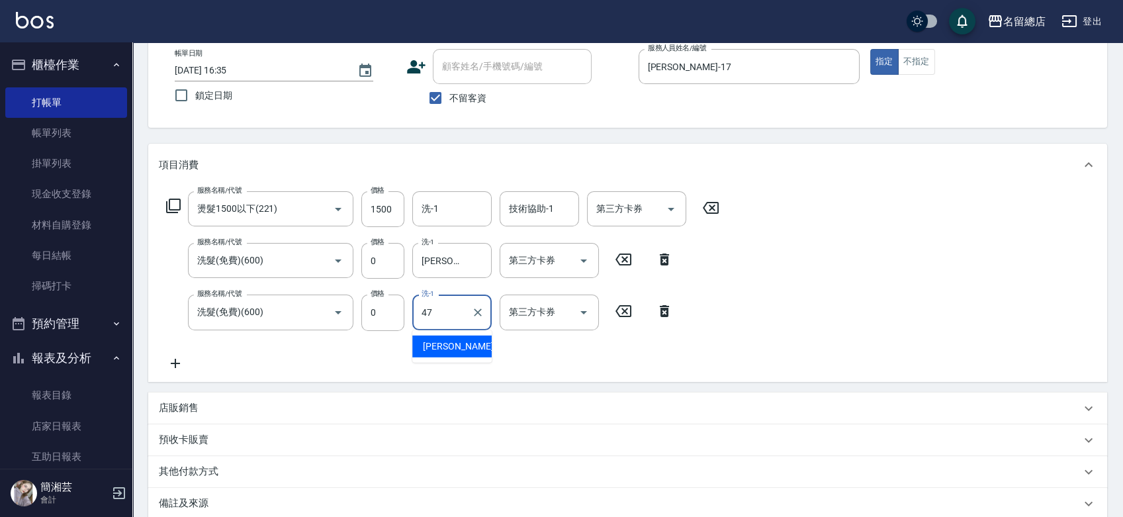
type input "阮氏玄珍-47"
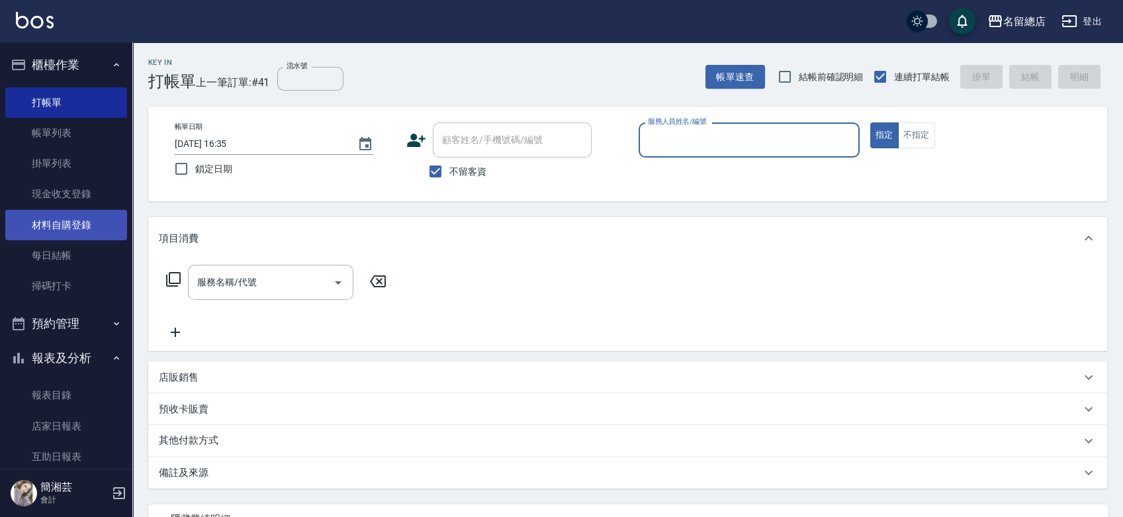
click at [79, 226] on link "材料自購登錄" at bounding box center [66, 225] width 122 height 30
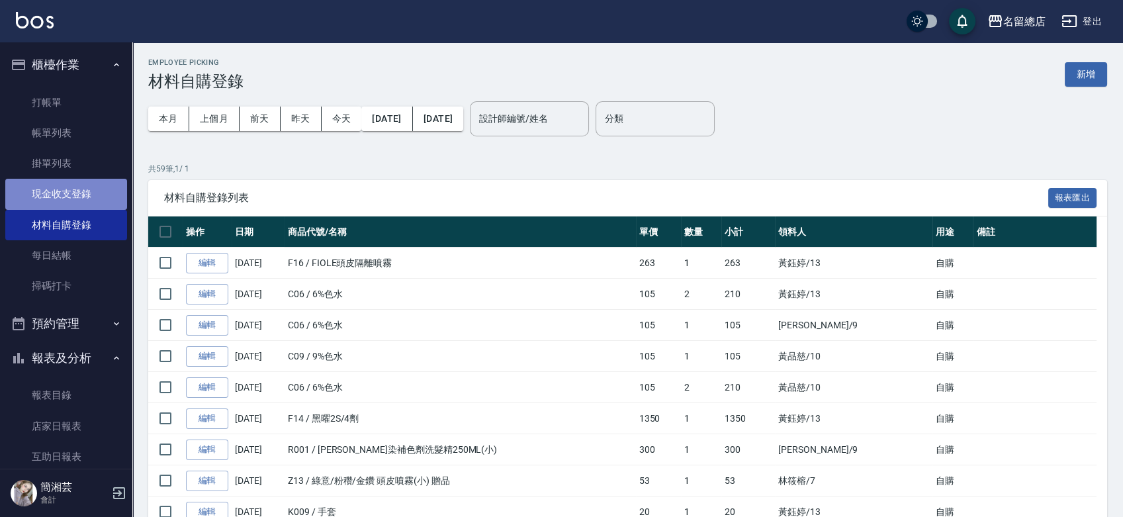
click at [75, 189] on link "現金收支登錄" at bounding box center [66, 194] width 122 height 30
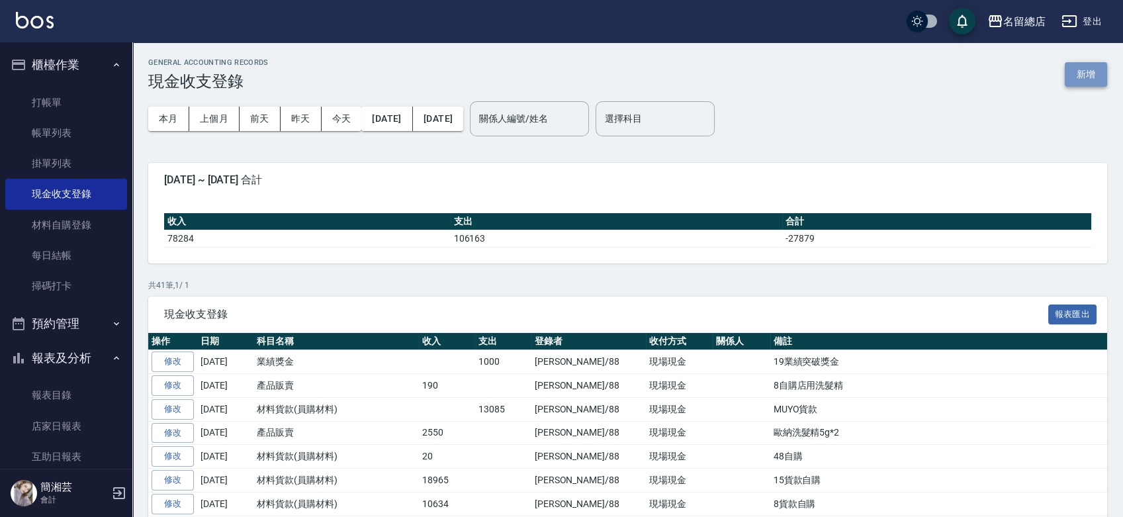
click at [1084, 72] on button "新增" at bounding box center [1086, 74] width 42 height 24
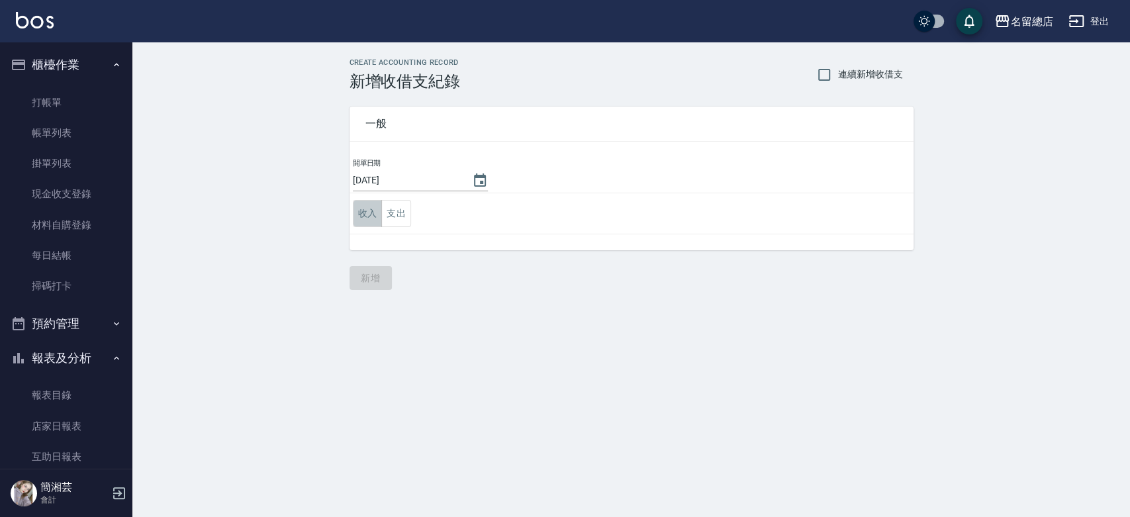
click at [372, 218] on button "收入" at bounding box center [368, 213] width 30 height 27
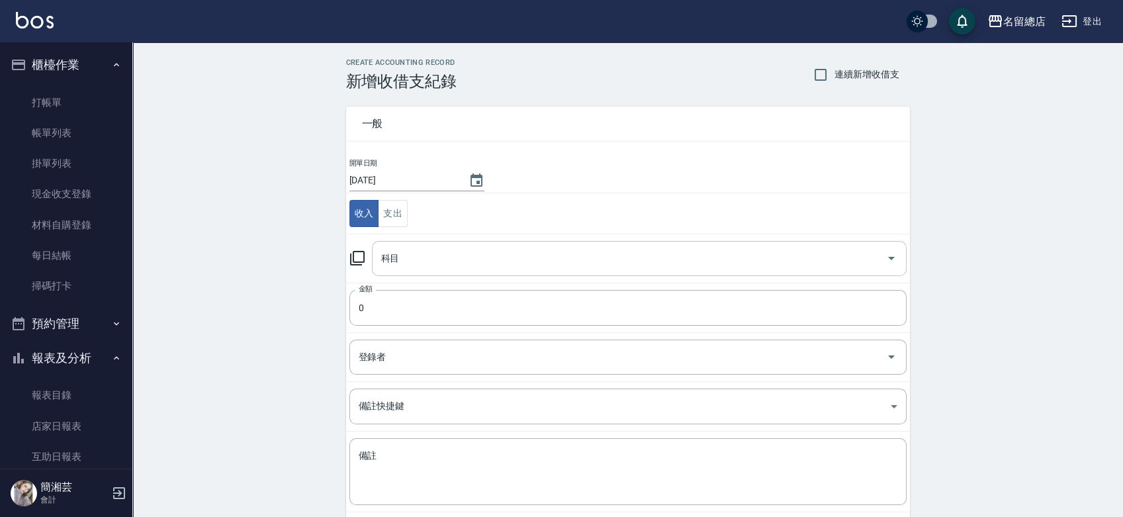
click at [446, 263] on input "科目" at bounding box center [629, 258] width 503 height 23
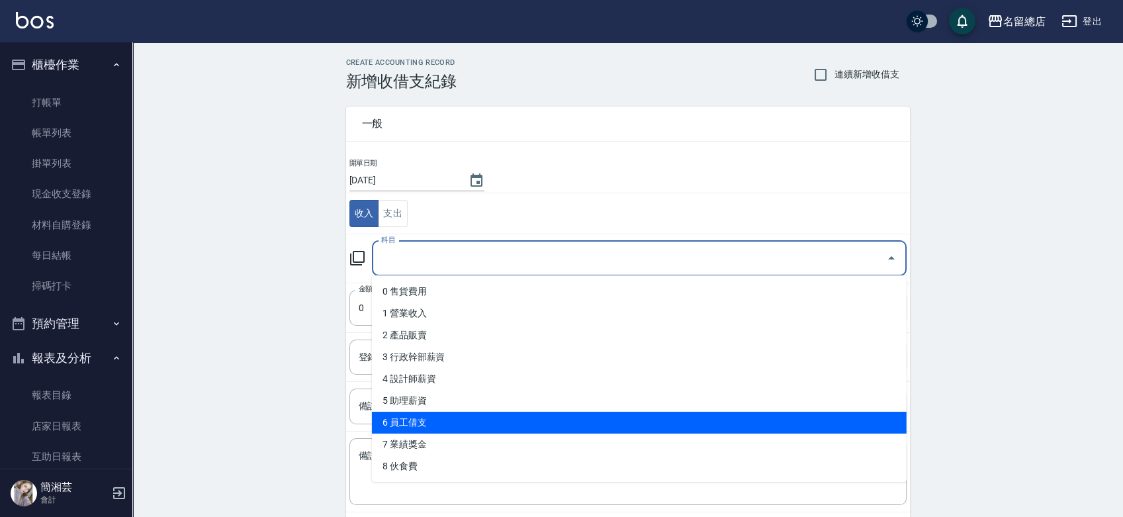
scroll to position [147, 0]
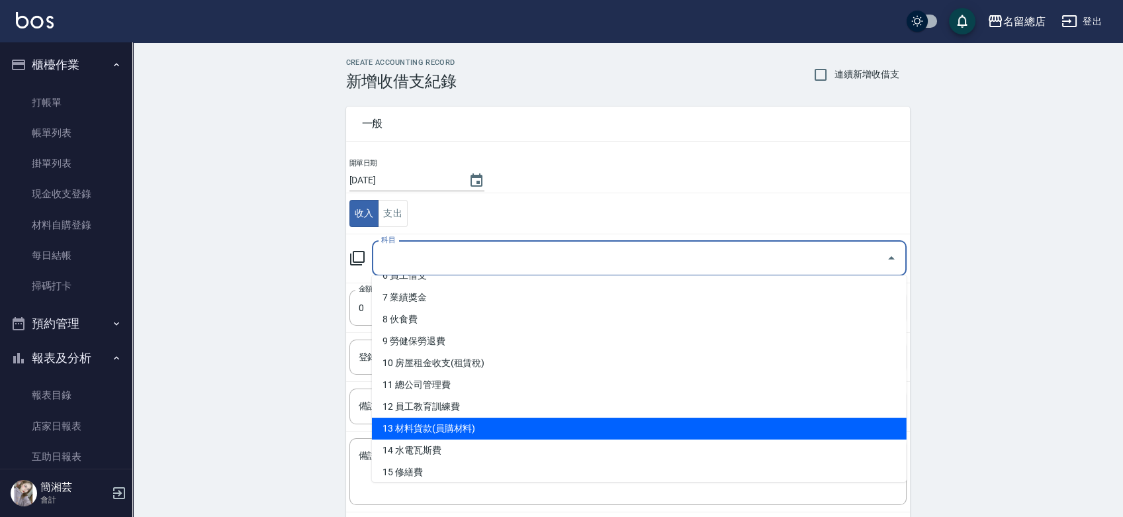
click at [462, 427] on li "13 材料貨款(員購材料)" at bounding box center [639, 429] width 535 height 22
type input "13 材料貨款(員購材料)"
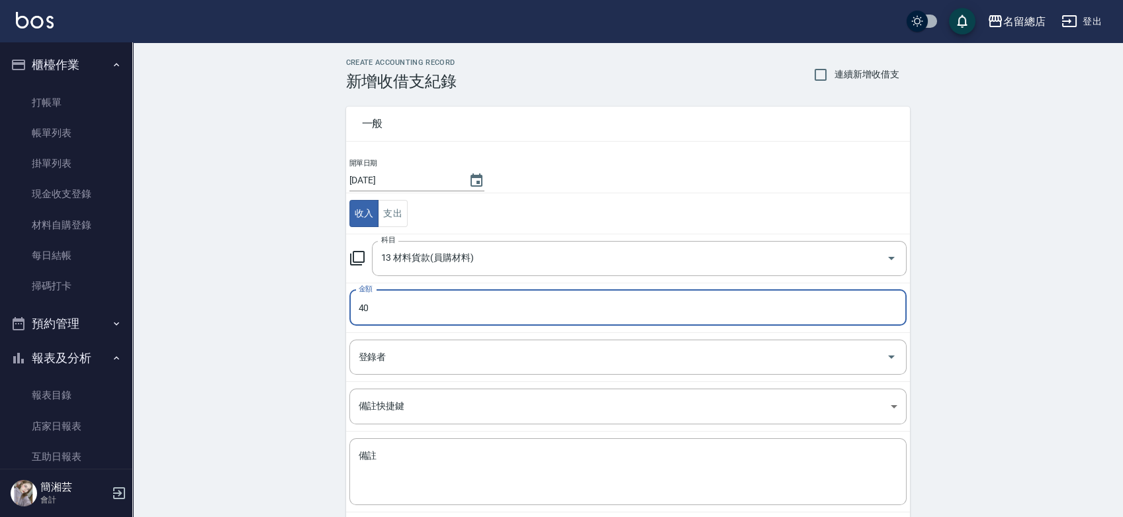
type input "40"
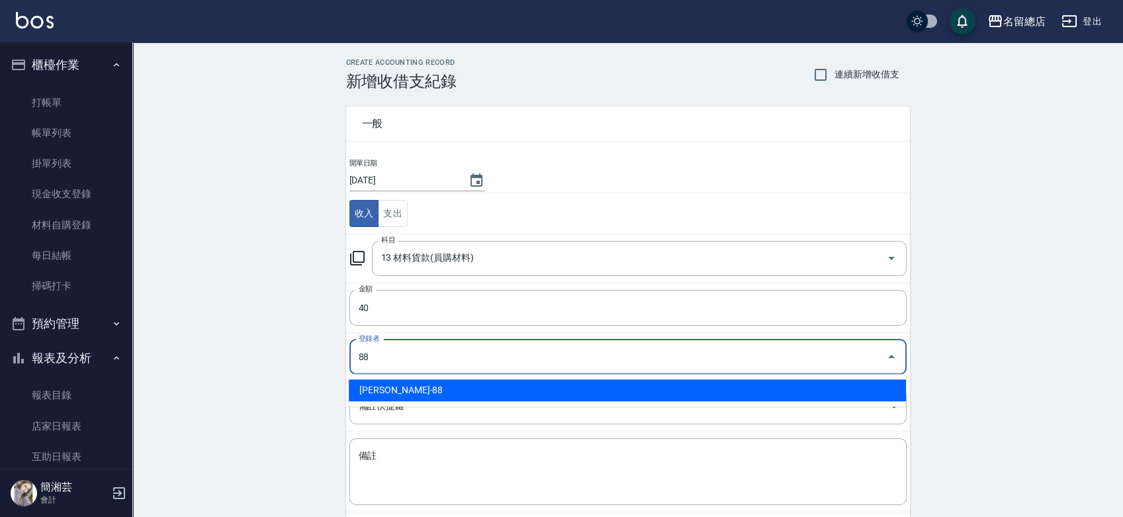
type input "簡湘芸-88"
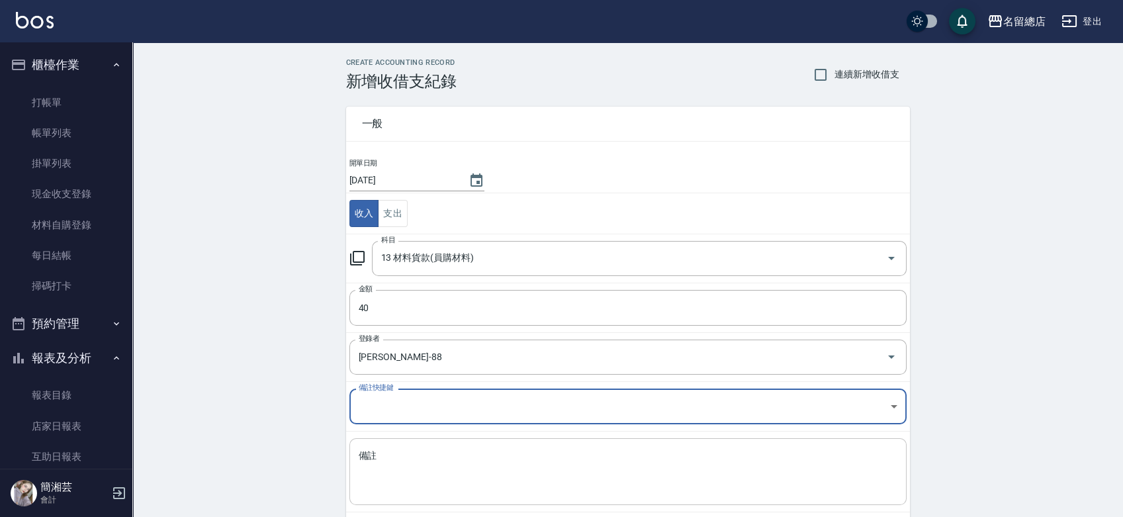
click at [461, 453] on textarea "備註" at bounding box center [628, 471] width 539 height 45
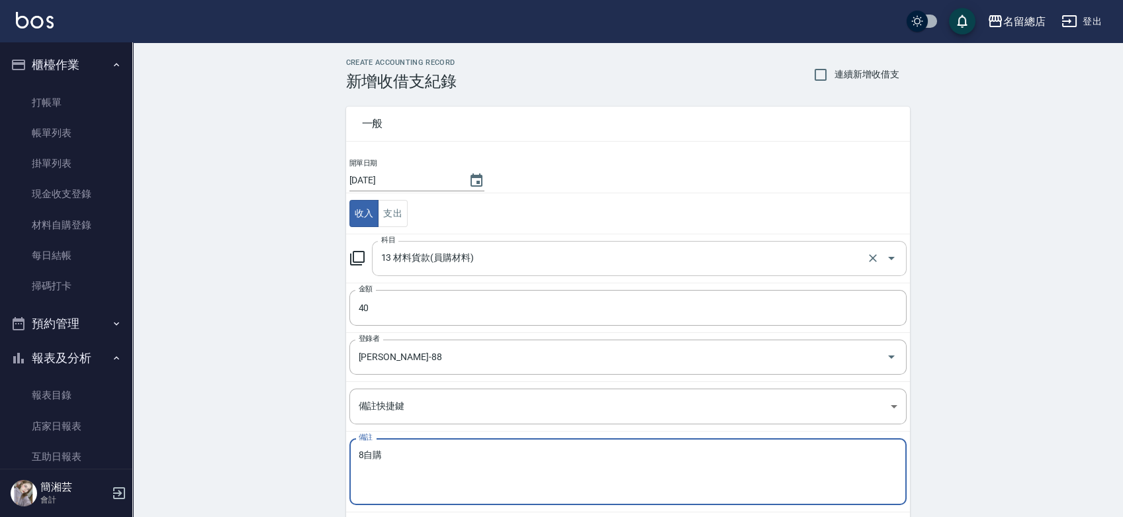
type textarea "8自購"
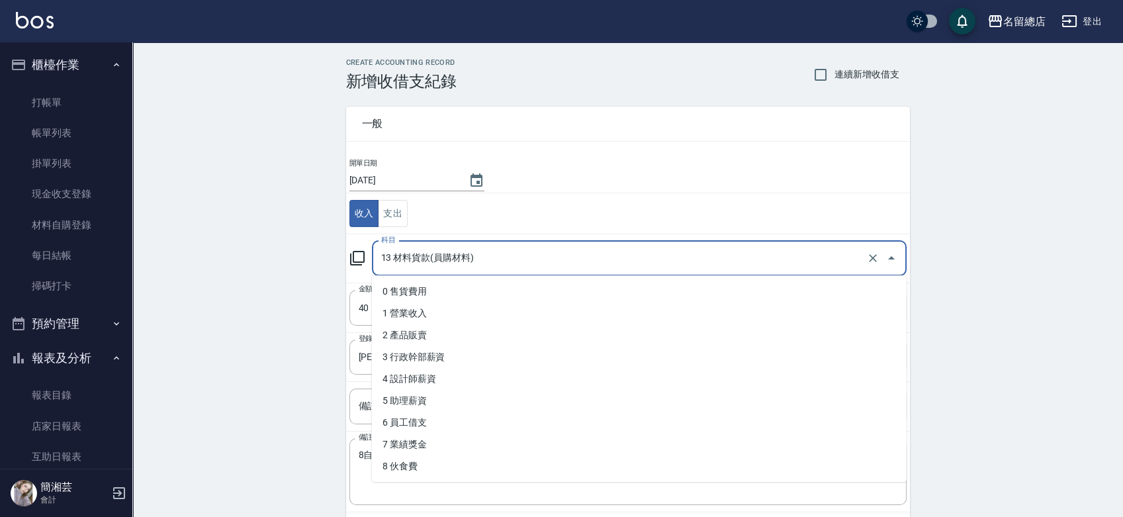
click at [465, 267] on input "13 材料貨款(員購材料)" at bounding box center [621, 258] width 486 height 23
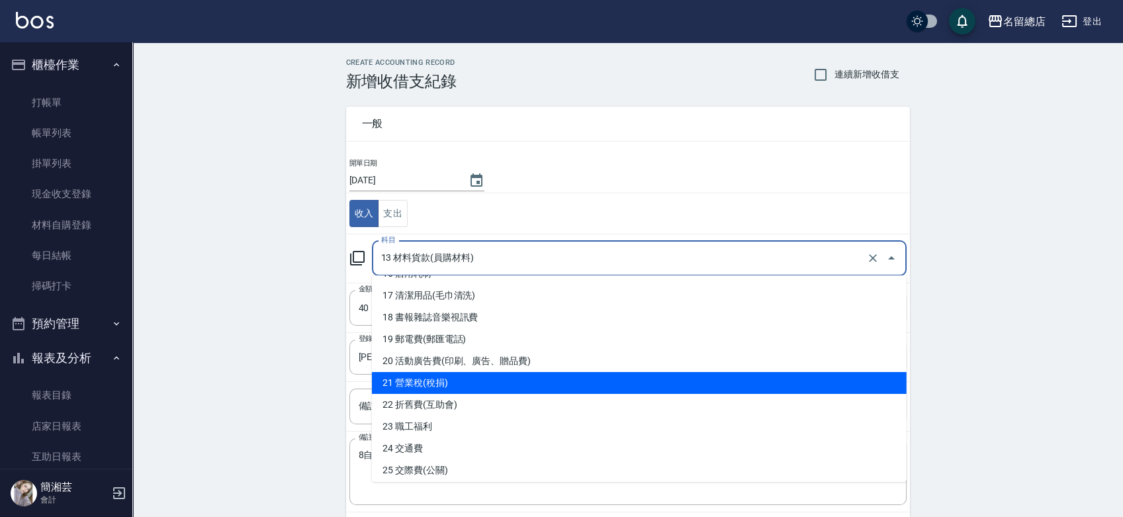
scroll to position [441, 0]
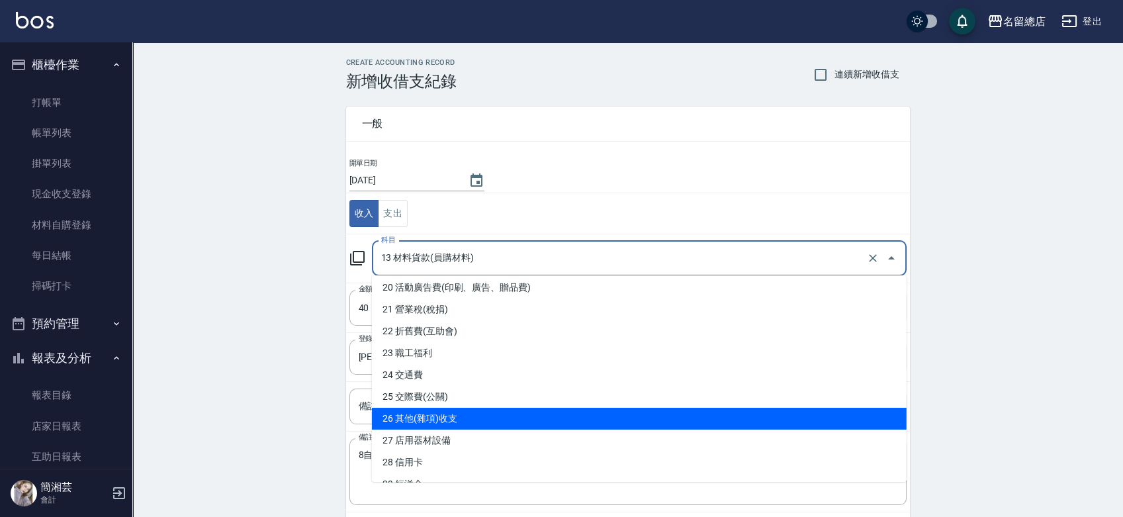
click at [461, 420] on li "26 其他(雜項)收支" at bounding box center [639, 419] width 535 height 22
type input "26 其他(雜項)收支"
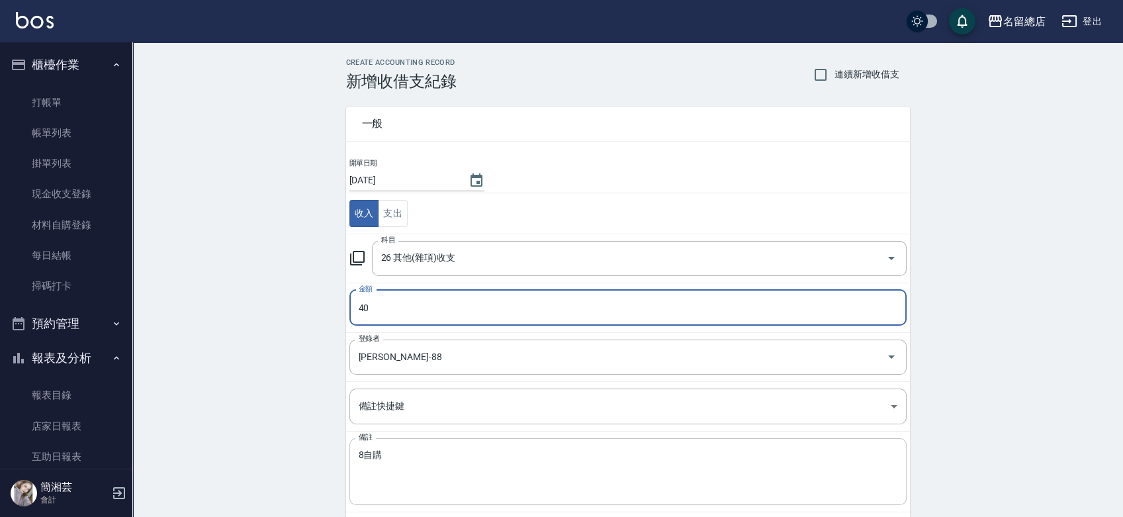
click at [433, 458] on textarea "8自購" at bounding box center [628, 471] width 539 height 45
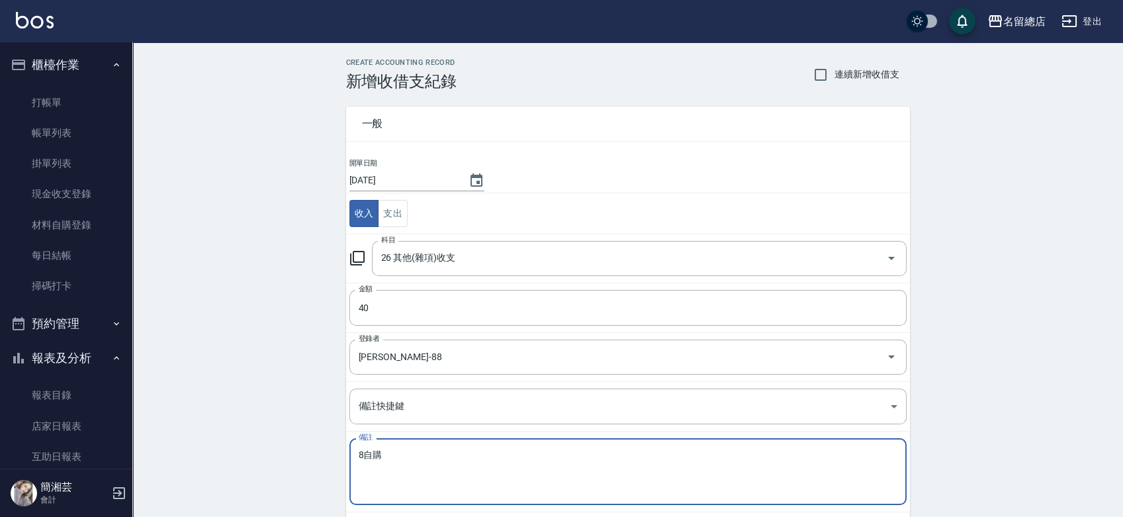
drag, startPoint x: 378, startPoint y: 447, endPoint x: 335, endPoint y: 453, distance: 43.4
click at [335, 453] on div "一般 開單日期 2025/10/11 收入 支出 科目 26 其他(雜項)收支 科目 金額 40 金額 登錄者 簡湘芸-88 登錄者 備註快捷鍵 ​ 備註快捷…" at bounding box center [620, 310] width 580 height 438
type textarea "e"
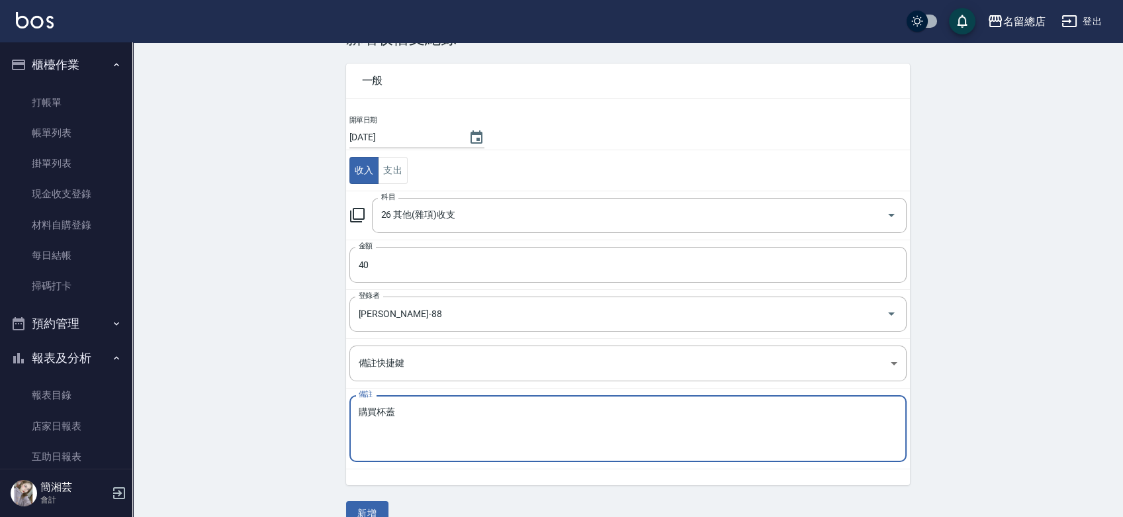
scroll to position [66, 0]
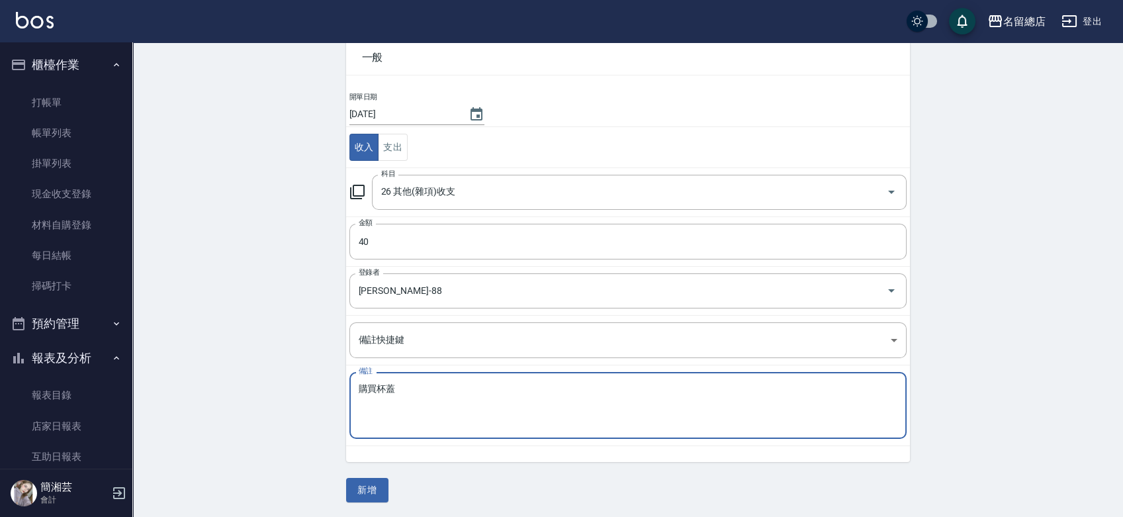
type textarea "購買杯蓋"
click at [372, 475] on div "一般 開單日期 2025/10/11 收入 支出 科目 26 其他(雜項)收支 科目 金額 40 金額 登錄者 簡湘芸-88 登錄者 備註快捷鍵 ​ 備註快捷…" at bounding box center [628, 263] width 564 height 478
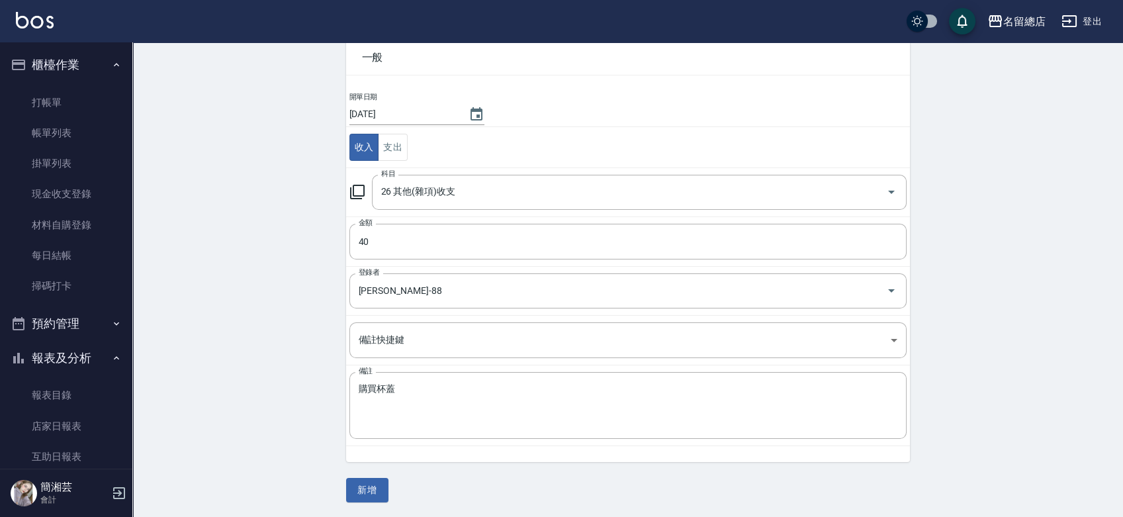
click at [369, 485] on button "新增" at bounding box center [367, 490] width 42 height 24
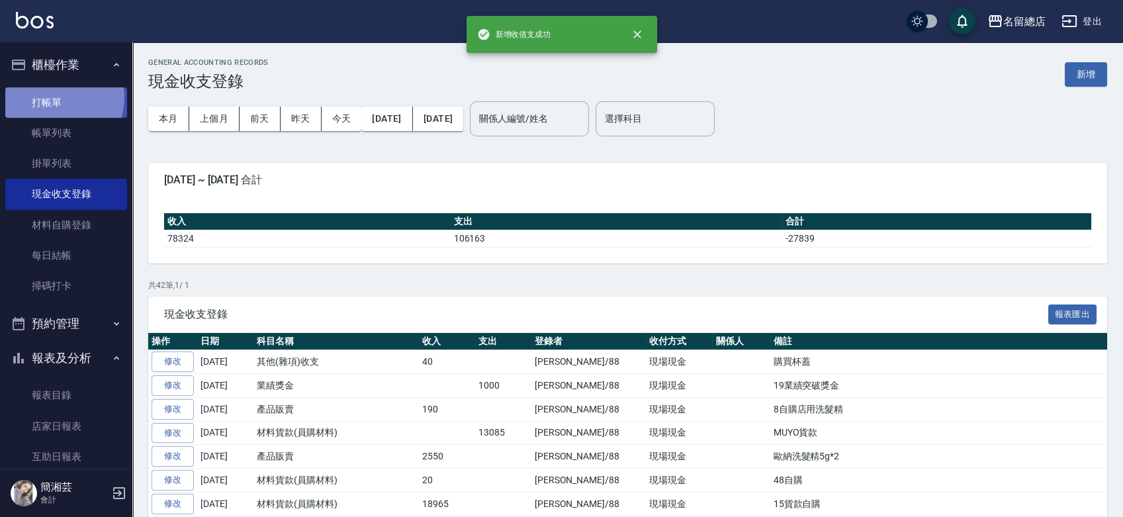
click at [60, 97] on link "打帳單" at bounding box center [66, 102] width 122 height 30
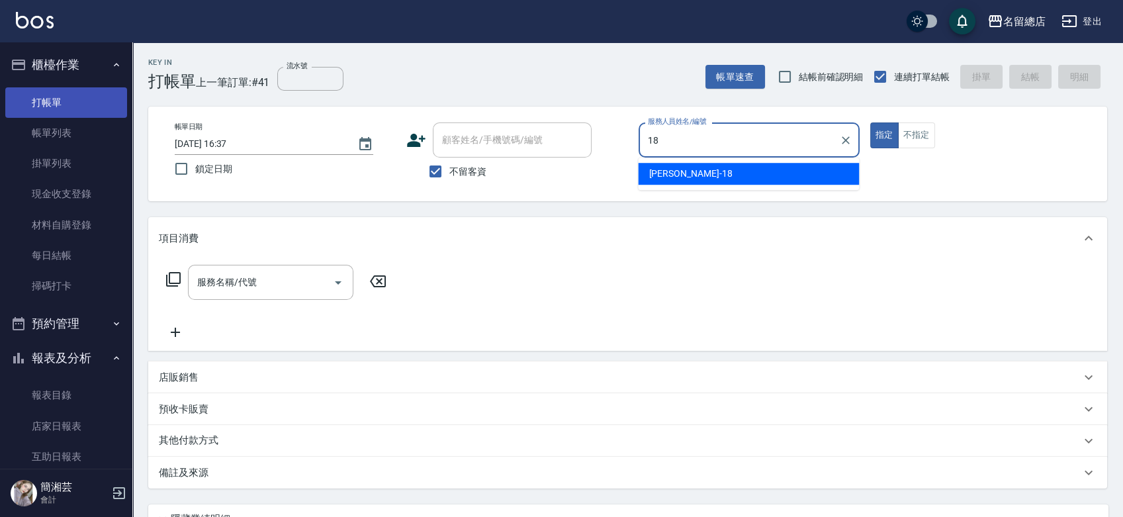
type input "1"
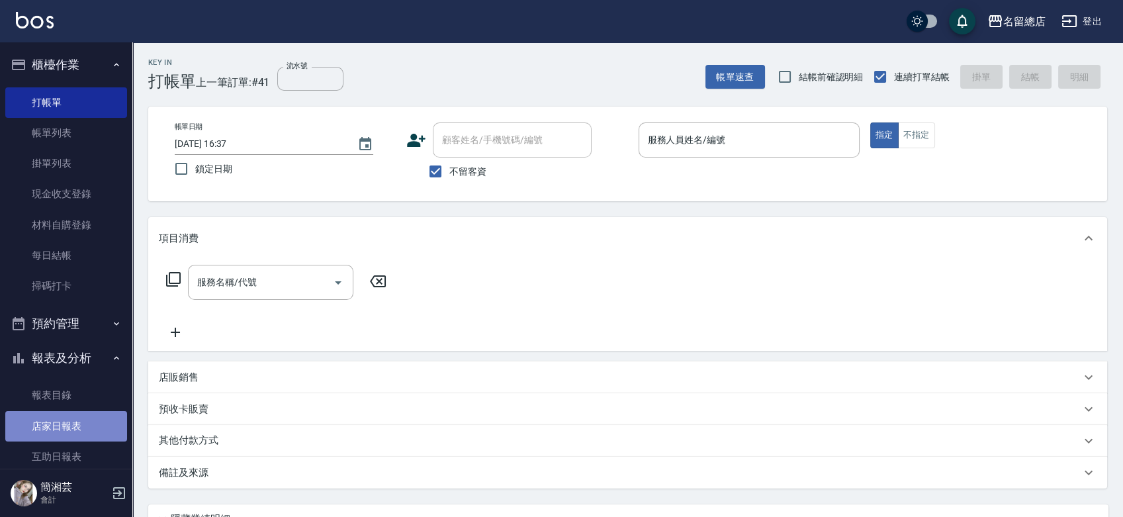
click at [70, 430] on link "店家日報表" at bounding box center [66, 426] width 122 height 30
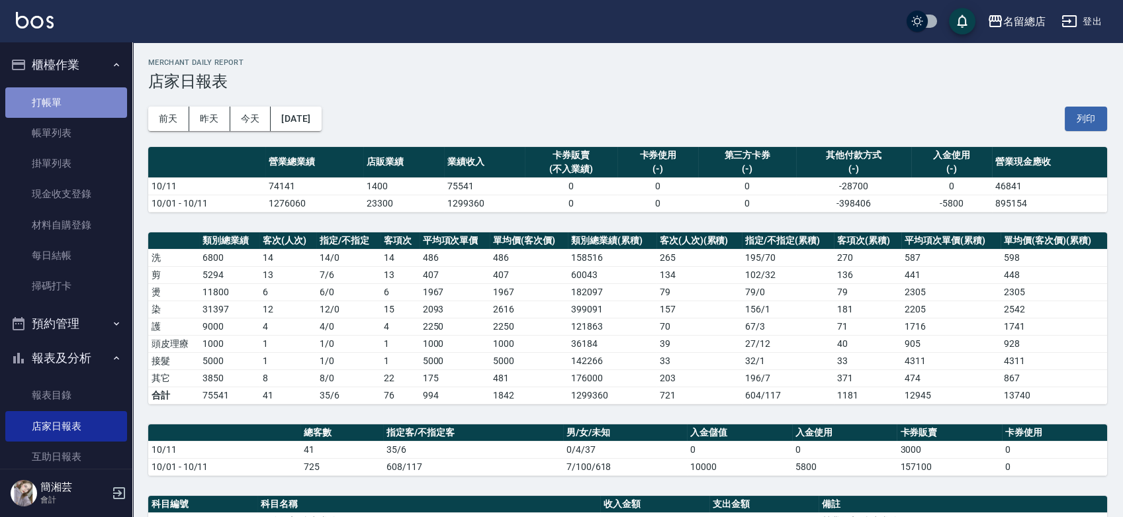
click at [78, 103] on link "打帳單" at bounding box center [66, 102] width 122 height 30
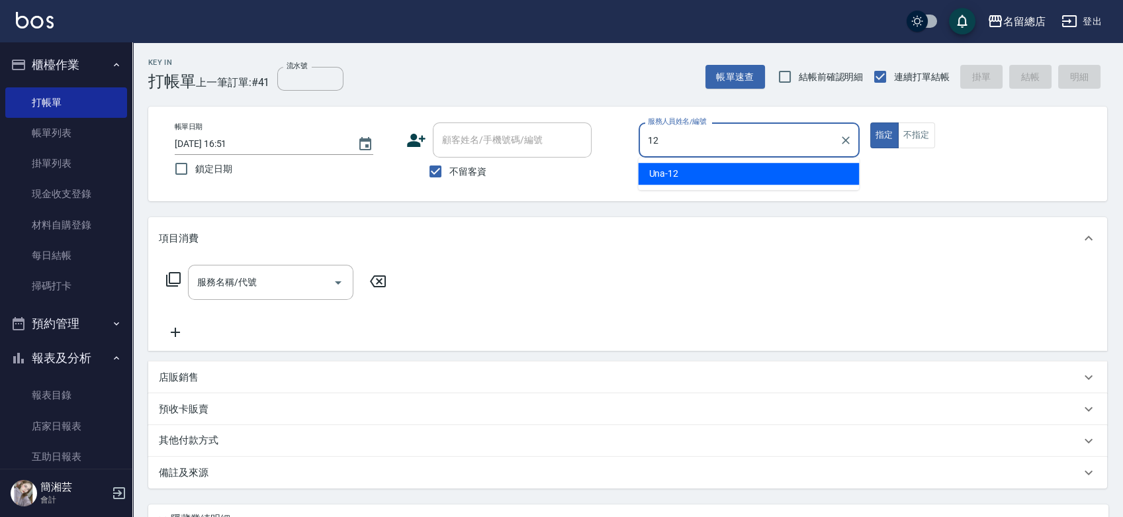
type input "Una-12"
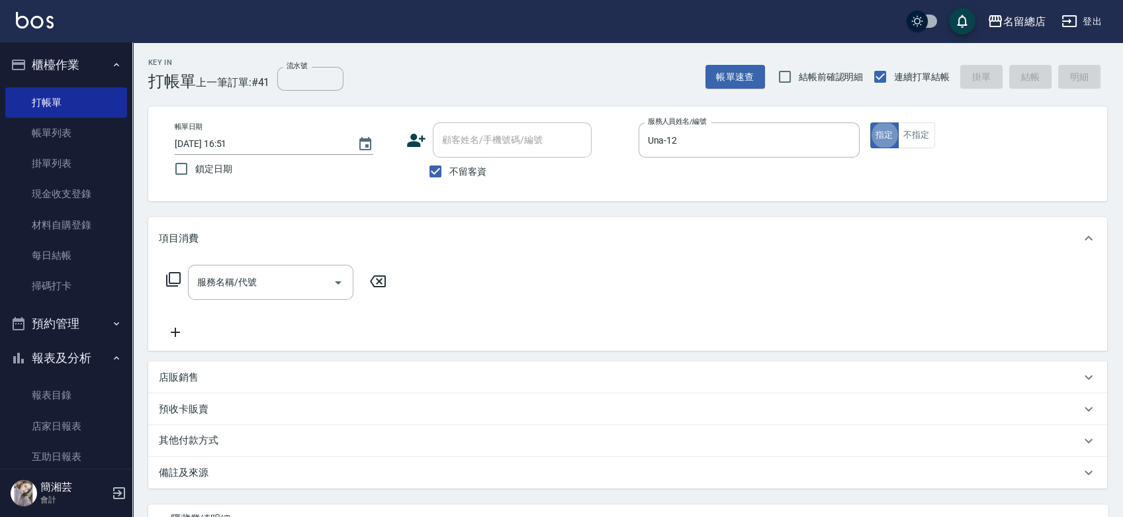
type button "true"
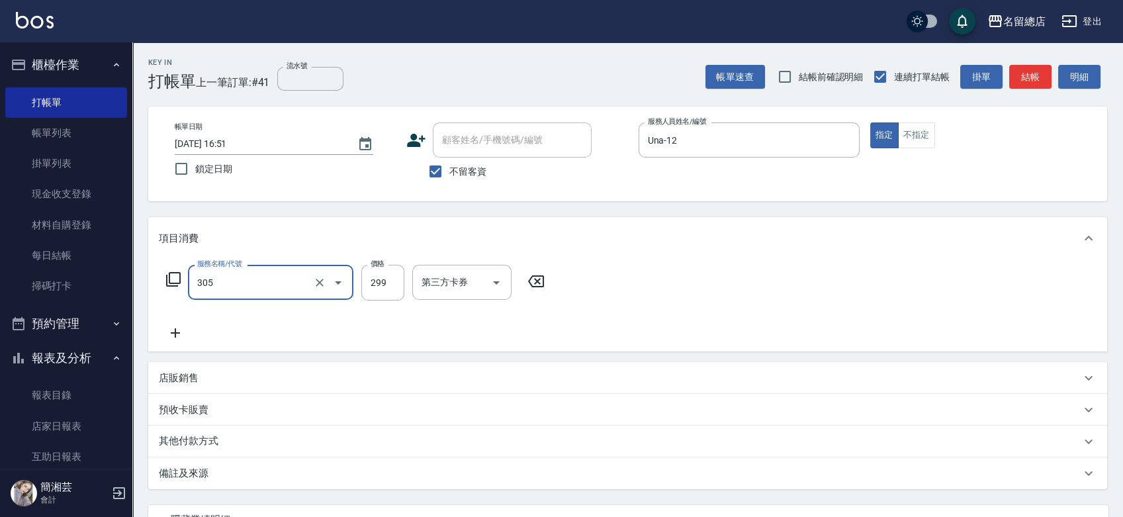
type input "4"
type input "剪髮(305)"
type input "400"
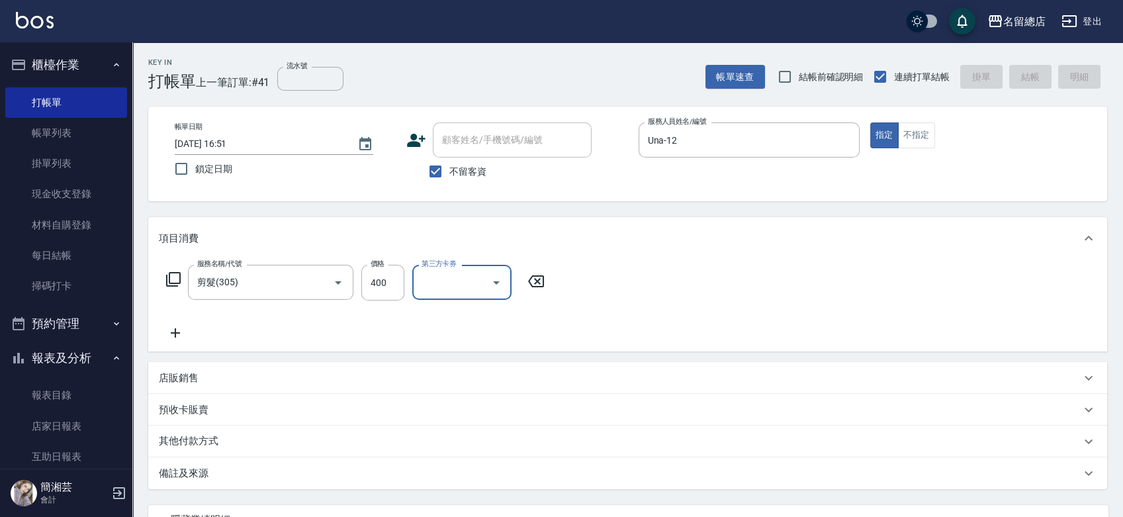
type input "2025/10/11 17:06"
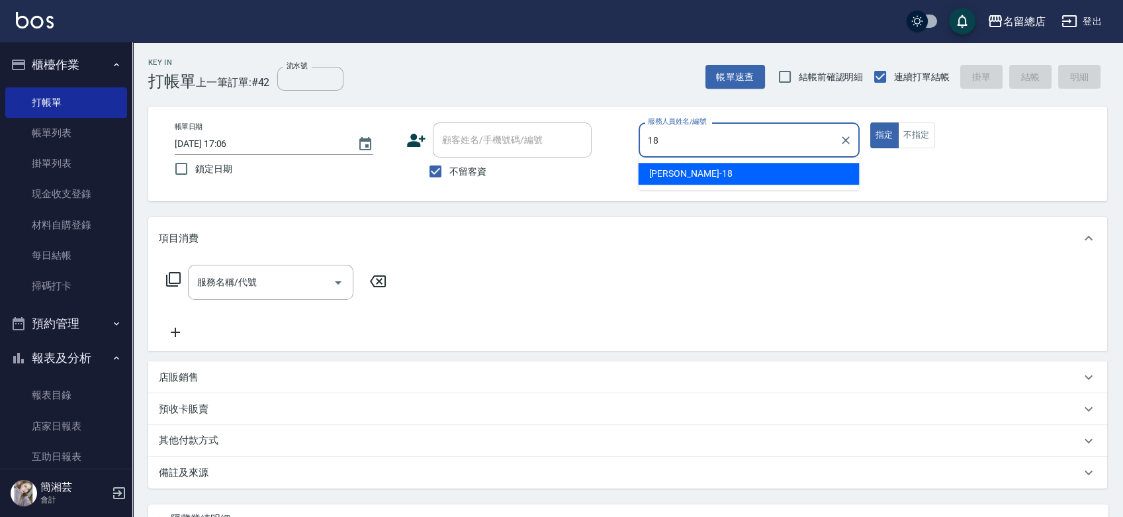
type input "Angela-18"
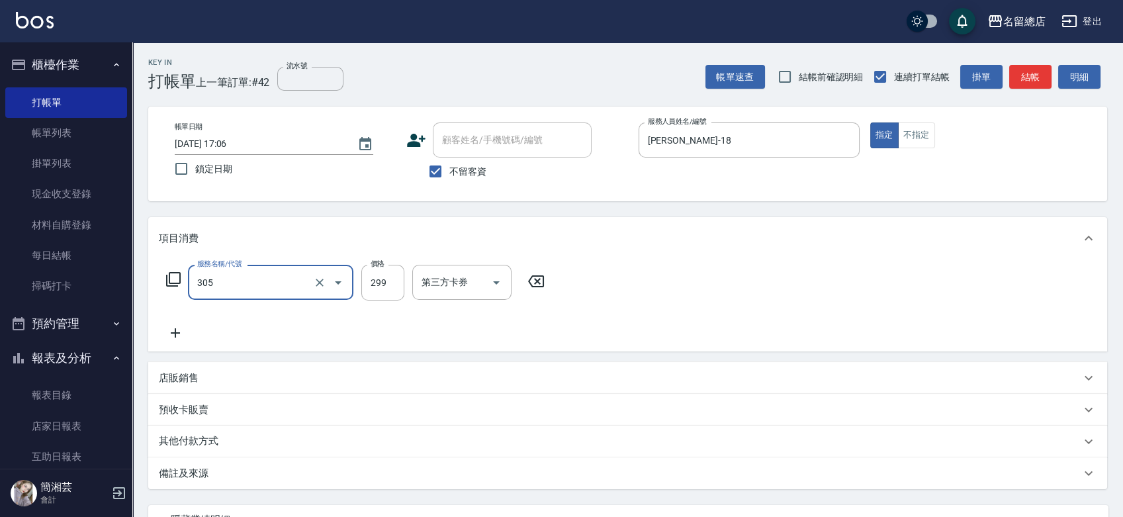
type input "剪髮(305)"
type input "300"
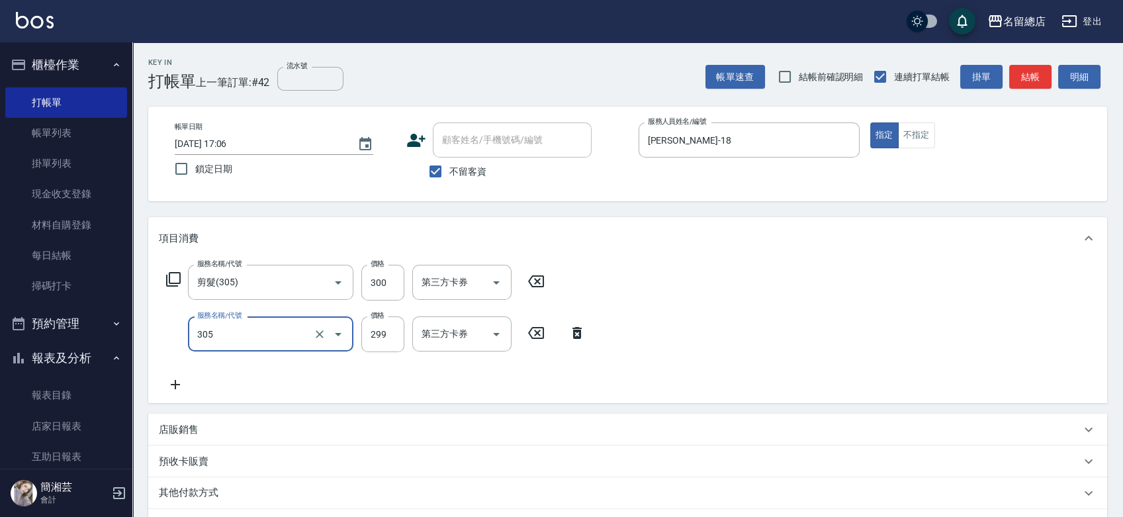
type input "剪髮(305)"
type input "300"
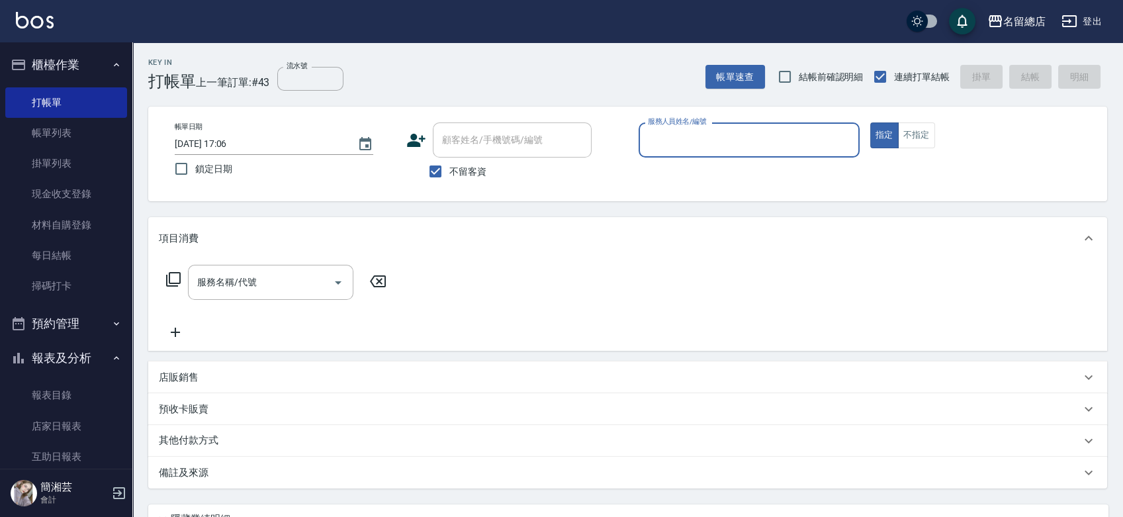
type input "ㄆ"
type input "Joyce-Q"
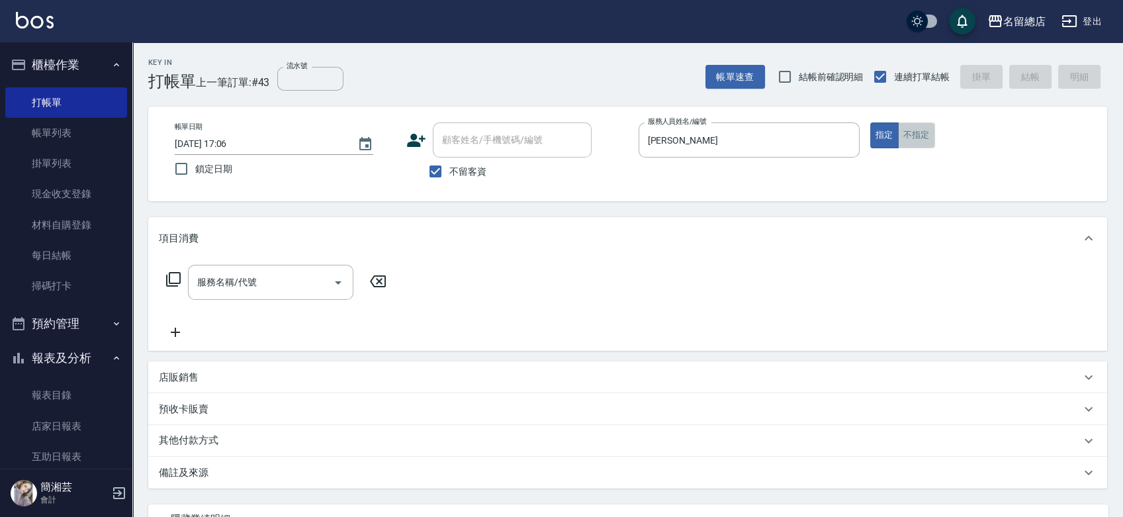
click at [918, 133] on button "不指定" at bounding box center [916, 135] width 37 height 26
click at [259, 295] on div "服務名稱/代號" at bounding box center [270, 282] width 165 height 35
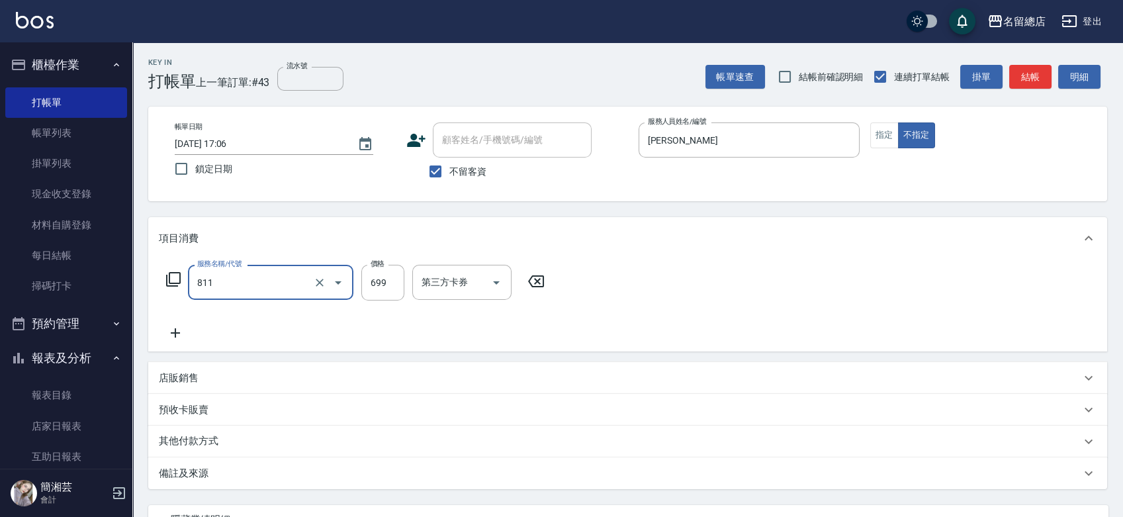
type input "洗+剪(811)"
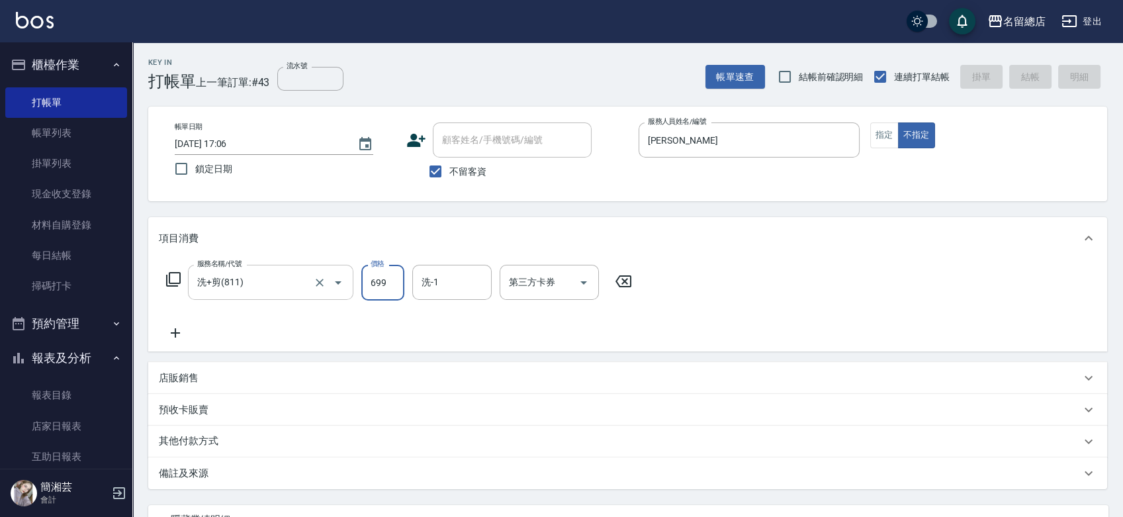
type input "2025/10/11 17:07"
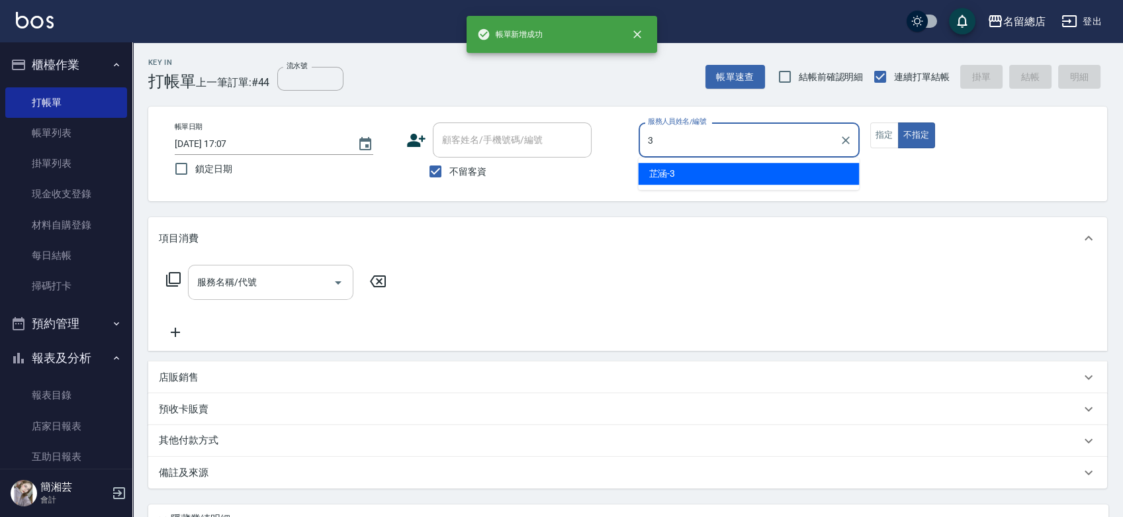
type input "芷涵-3"
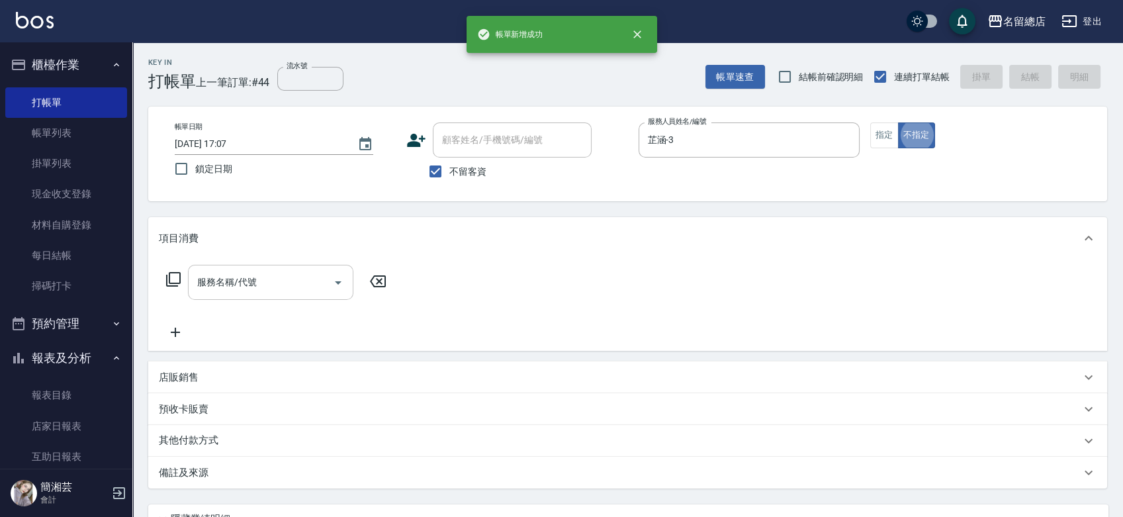
type button "false"
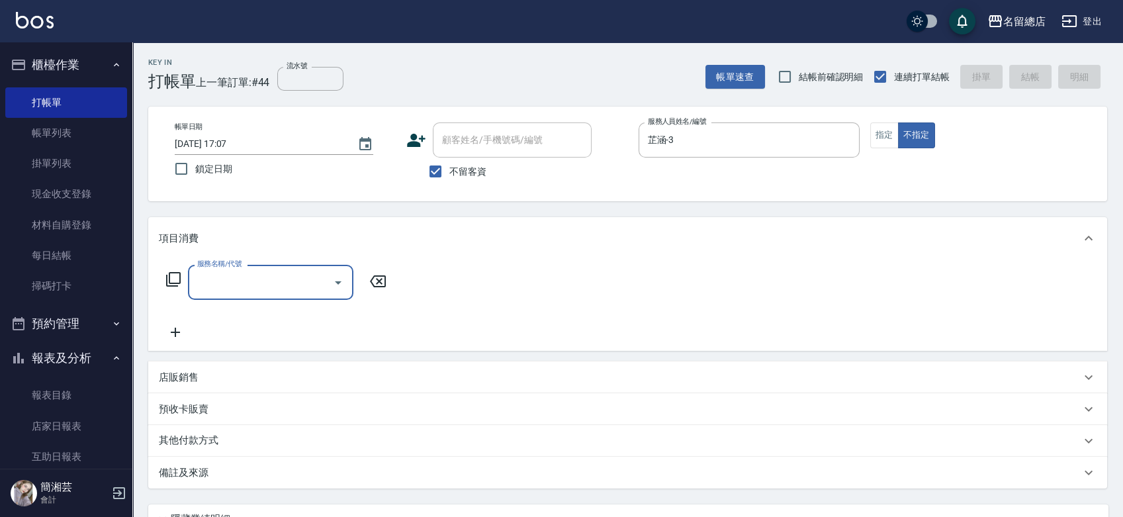
type input "6"
type input "洗+剪(811)"
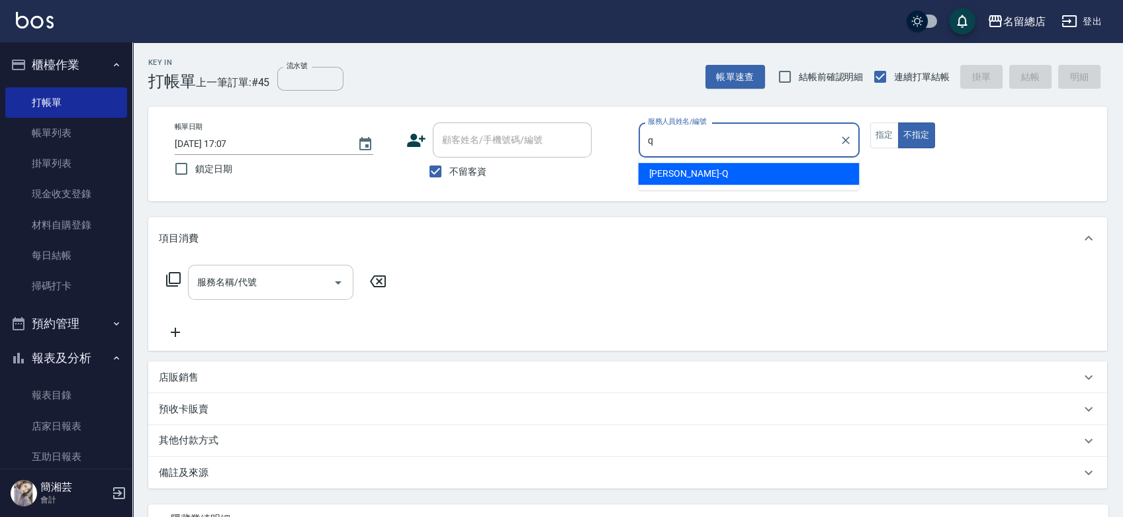
type input "Joyce-Q"
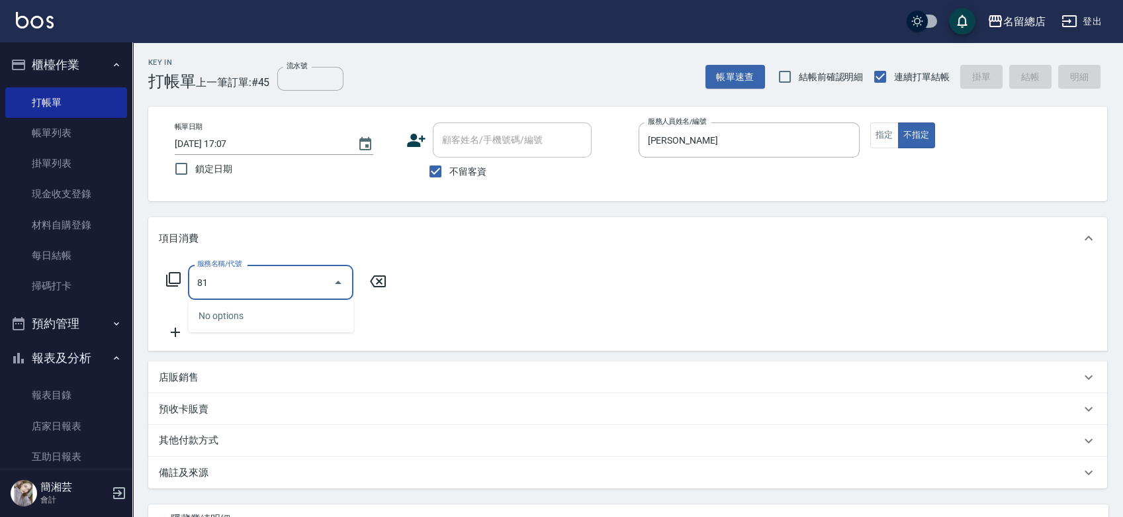
type input "8"
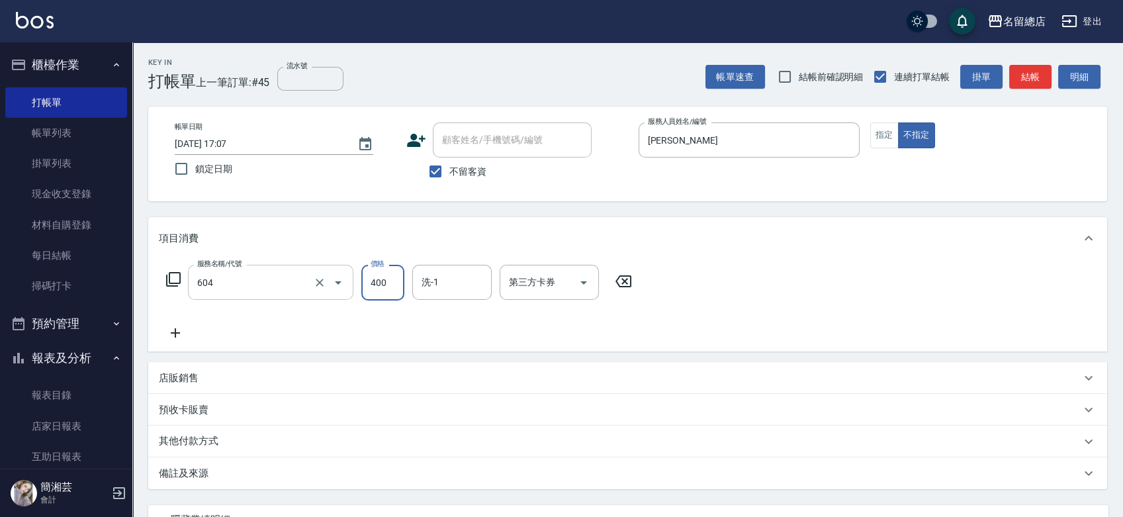
type input "健康洗髮(604)"
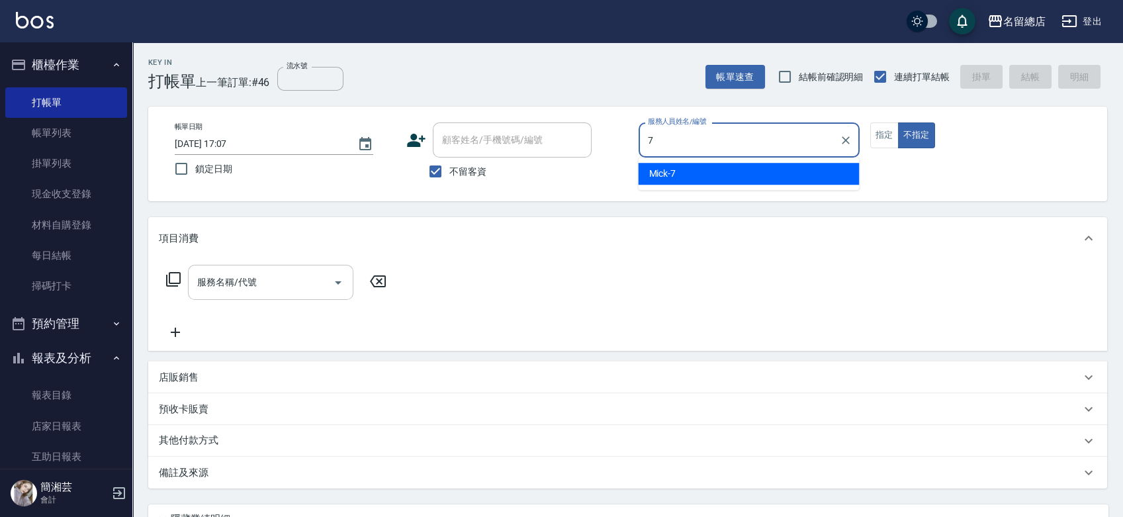
type input "Mick-7"
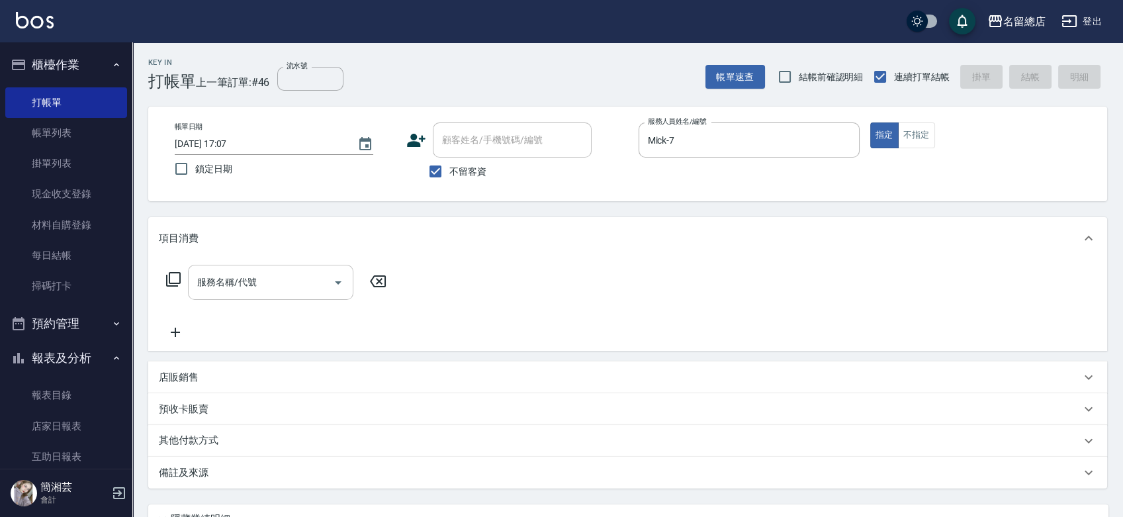
click at [249, 285] on input "服務名稱/代號" at bounding box center [261, 282] width 134 height 23
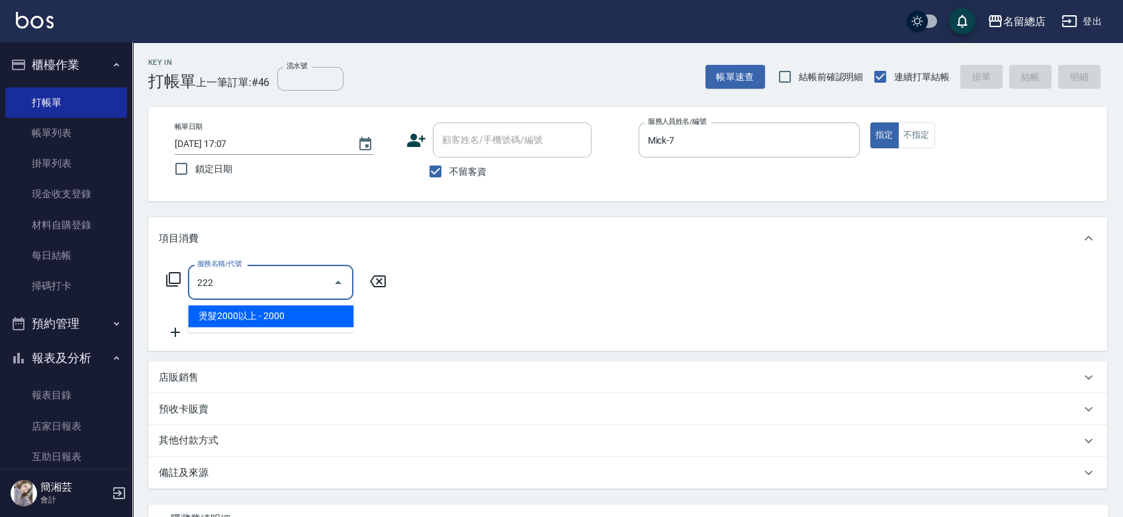
type input "燙髮2000以上(222)"
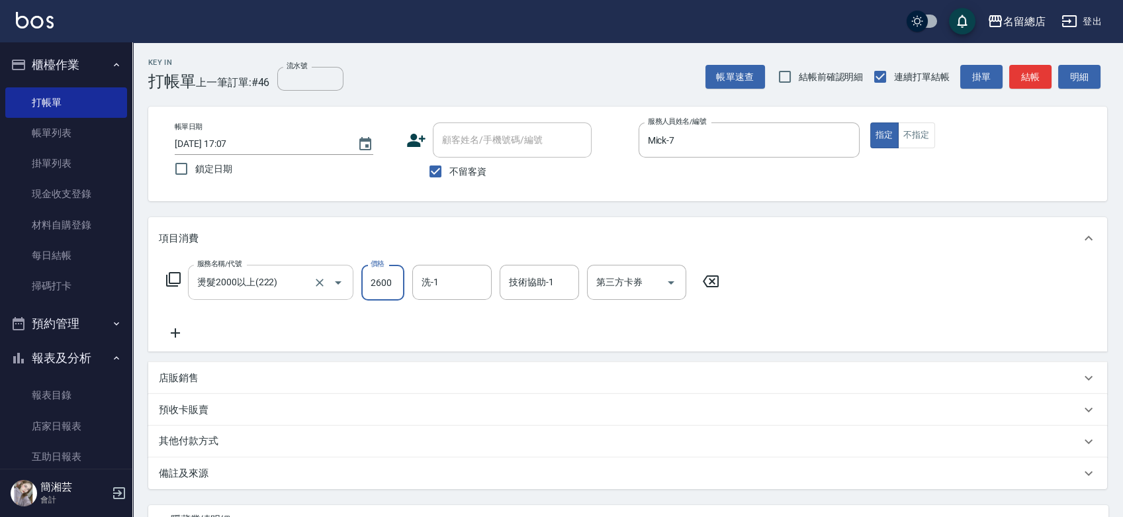
type input "2600"
click at [259, 426] on div "其他付款方式" at bounding box center [627, 442] width 959 height 32
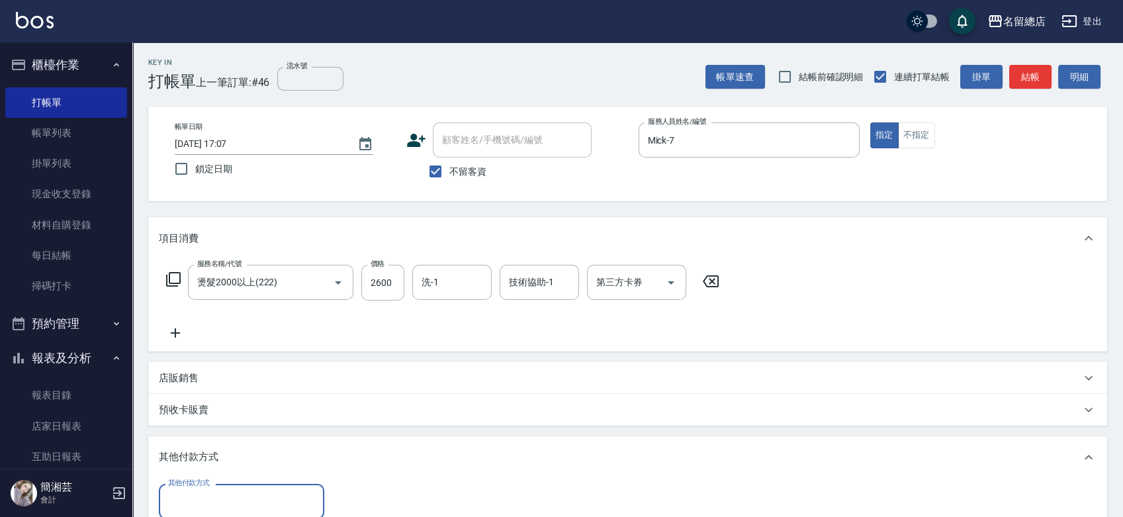
click at [241, 504] on input "其他付款方式" at bounding box center [242, 501] width 154 height 23
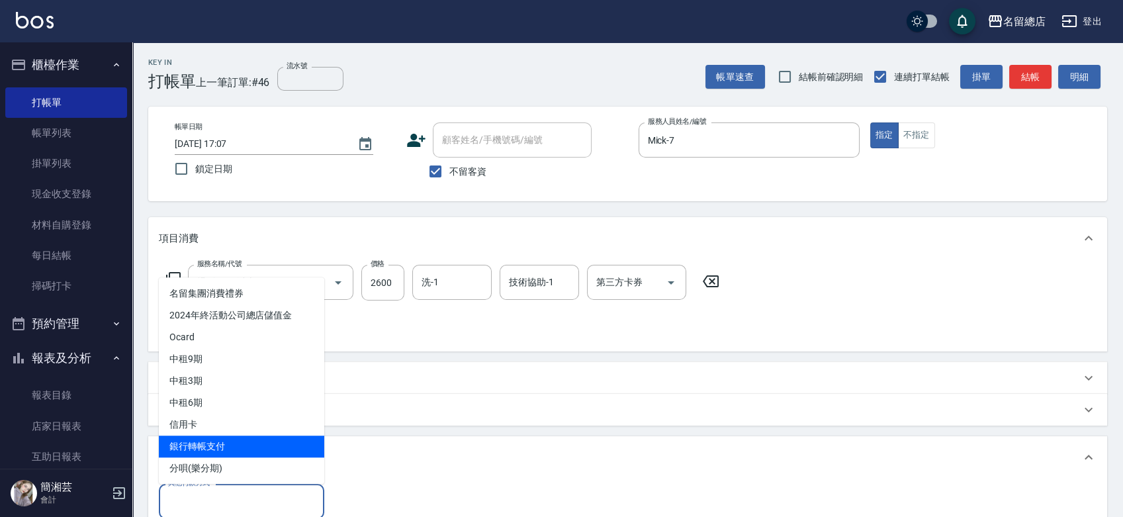
click at [238, 453] on span "銀行轉帳支付" at bounding box center [241, 447] width 165 height 22
type input "銀行轉帳支付"
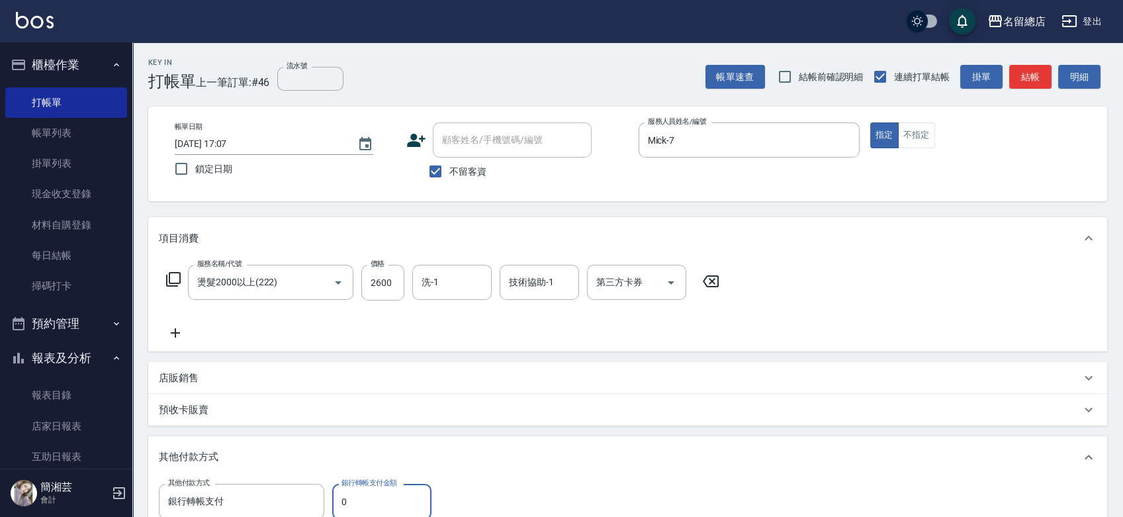
scroll to position [3, 0]
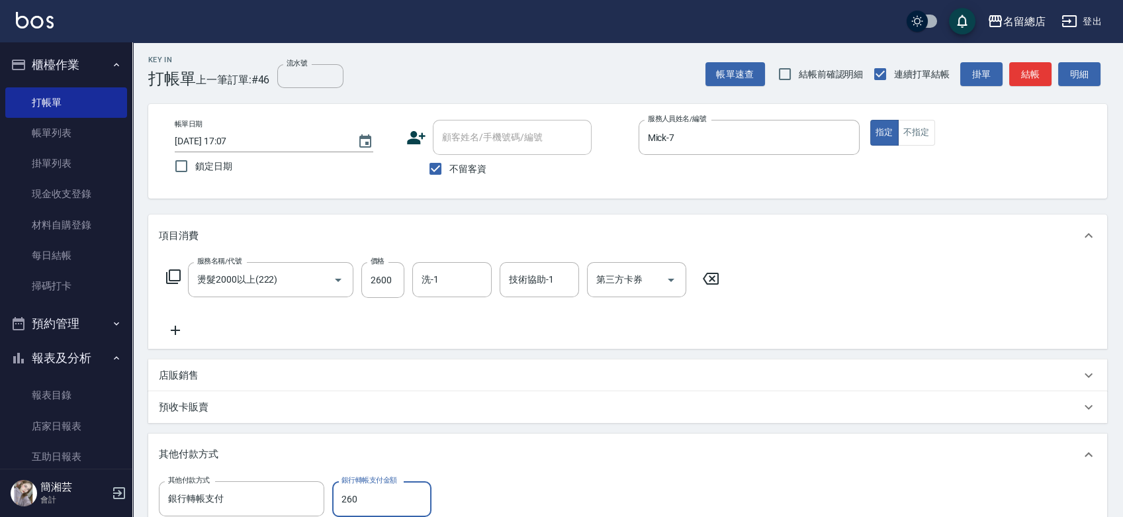
type input "2600"
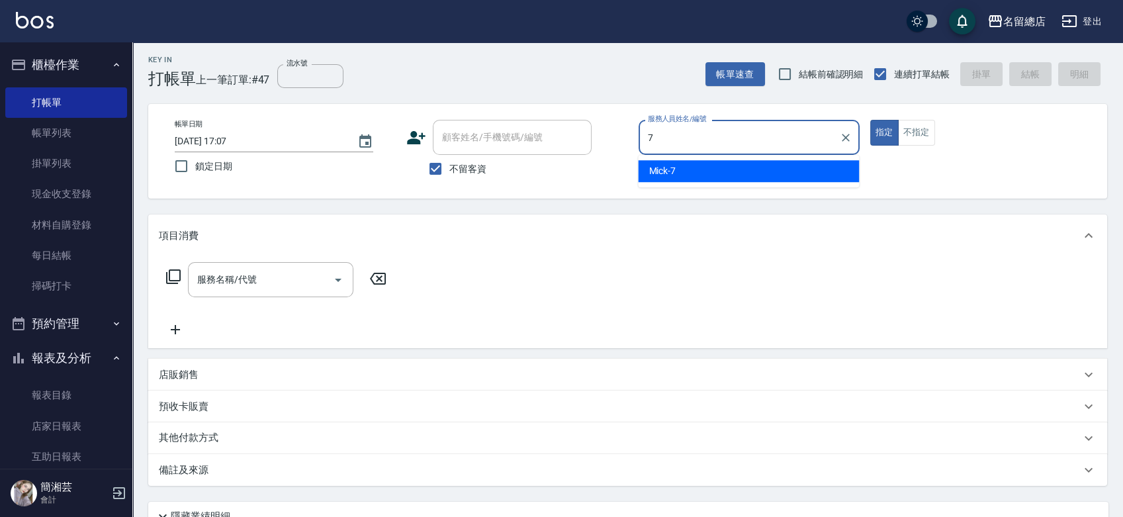
type input "Mick-7"
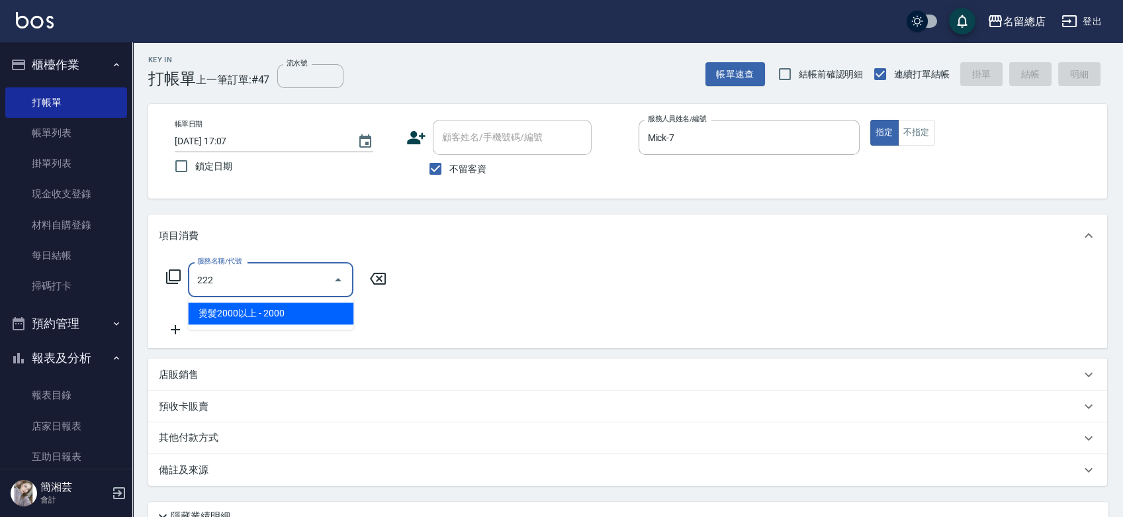
type input "燙髮2000以上(222)"
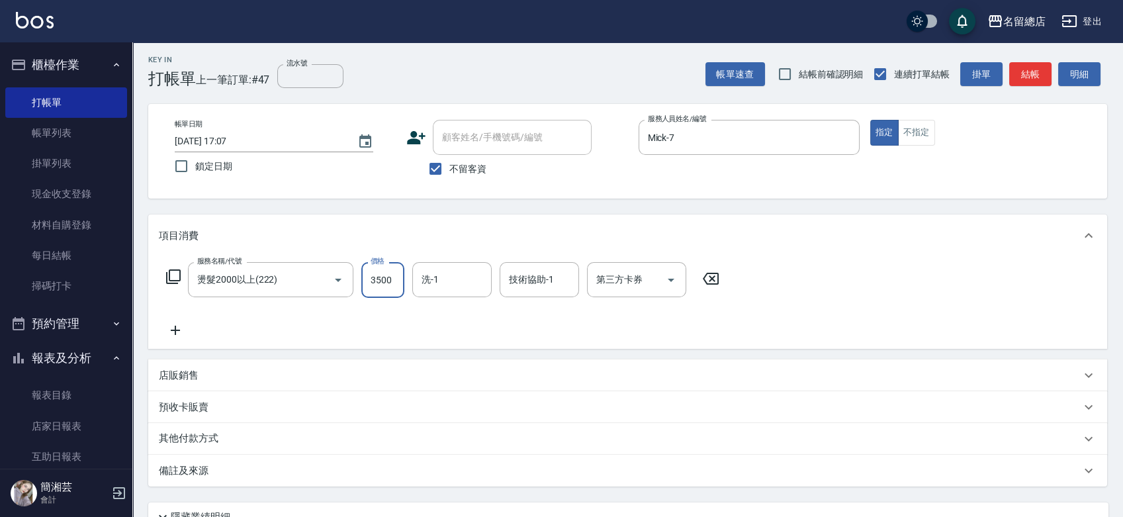
type input "3500"
click at [180, 434] on p "其他付款方式" at bounding box center [192, 439] width 66 height 15
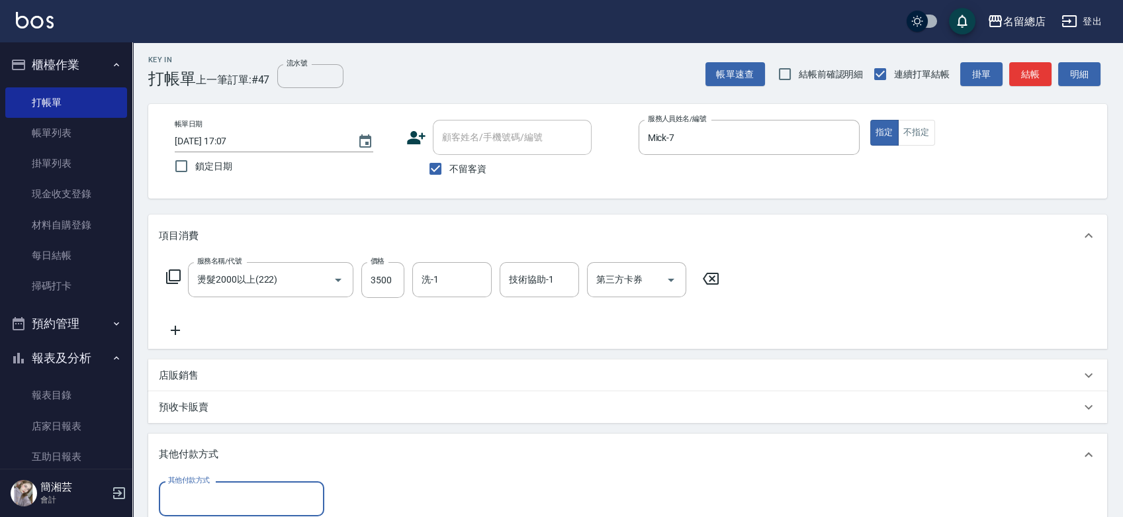
scroll to position [0, 0]
click at [237, 489] on input "其他付款方式" at bounding box center [242, 498] width 154 height 23
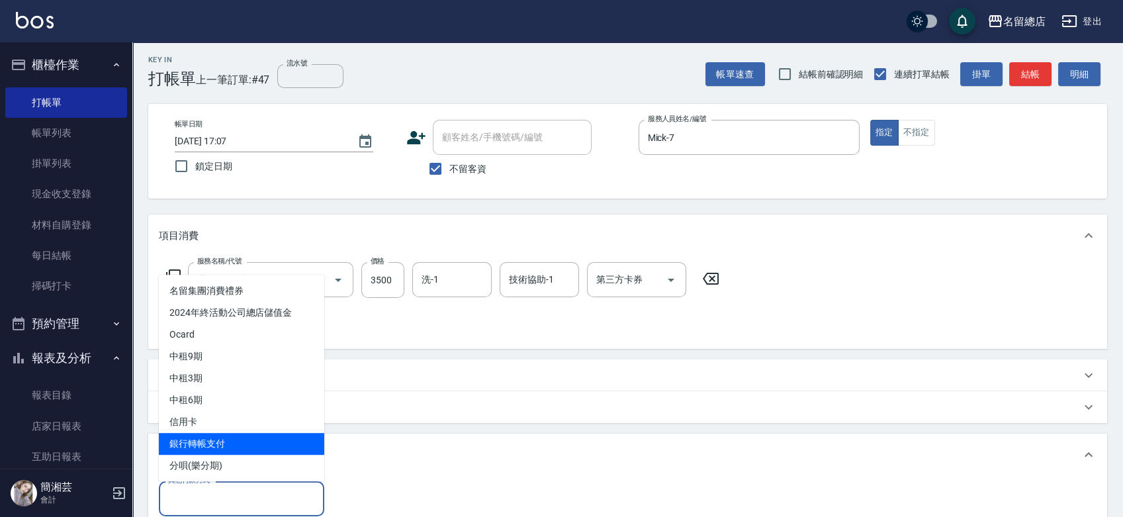
click at [235, 438] on span "銀行轉帳支付" at bounding box center [241, 444] width 165 height 22
type input "銀行轉帳支付"
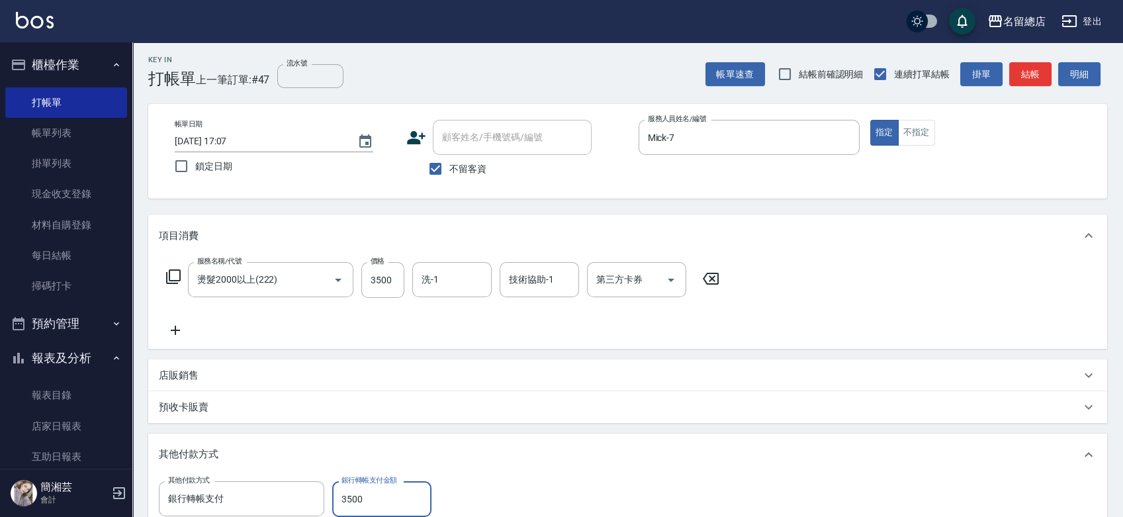
type input "3500"
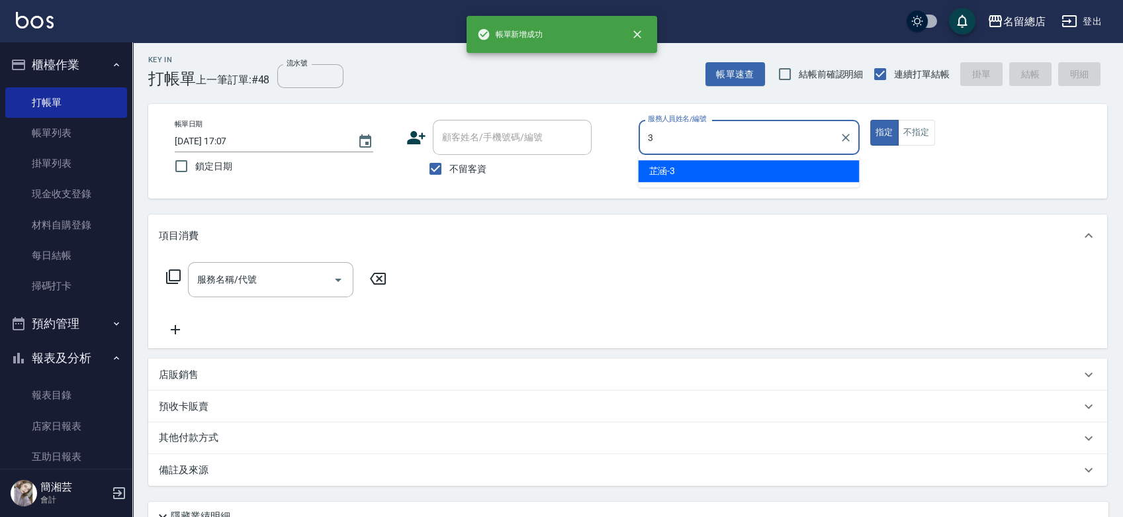
type input "芷涵-3"
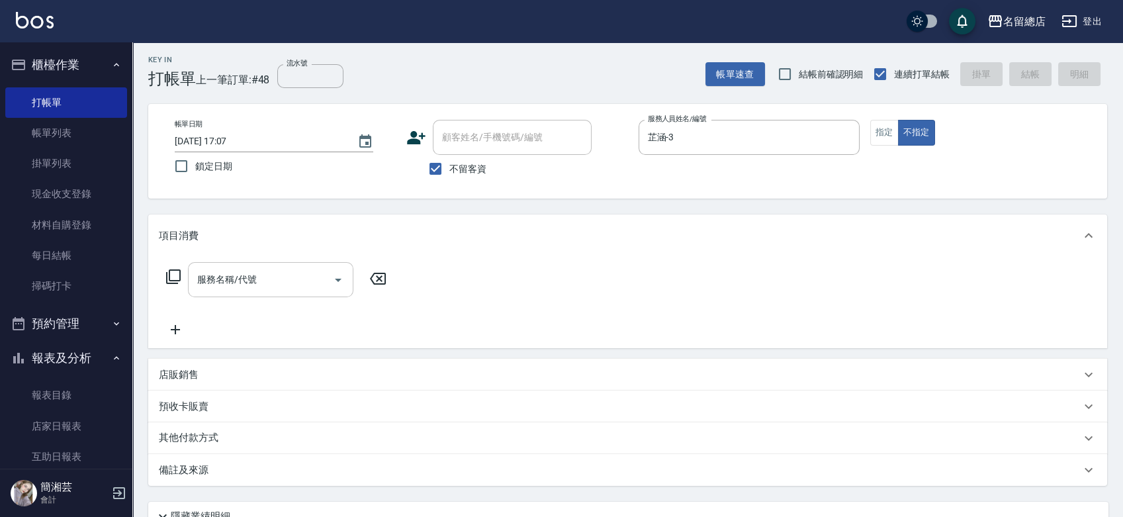
drag, startPoint x: 257, startPoint y: 303, endPoint x: 257, endPoint y: 295, distance: 8.6
click at [257, 297] on div "服務名稱/代號 服務名稱/代號" at bounding box center [277, 299] width 236 height 75
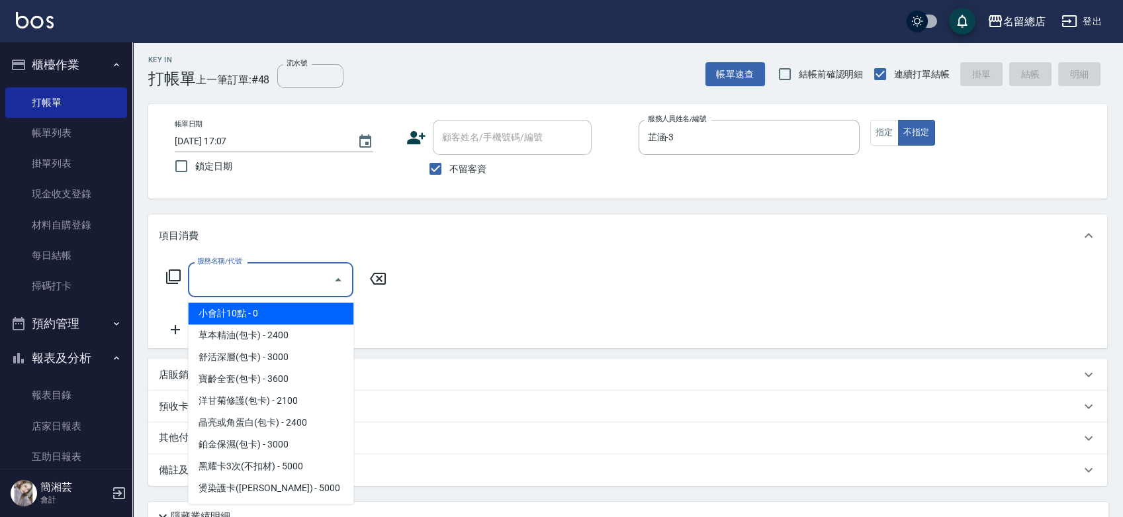
click at [254, 269] on input "服務名稱/代號" at bounding box center [261, 279] width 134 height 23
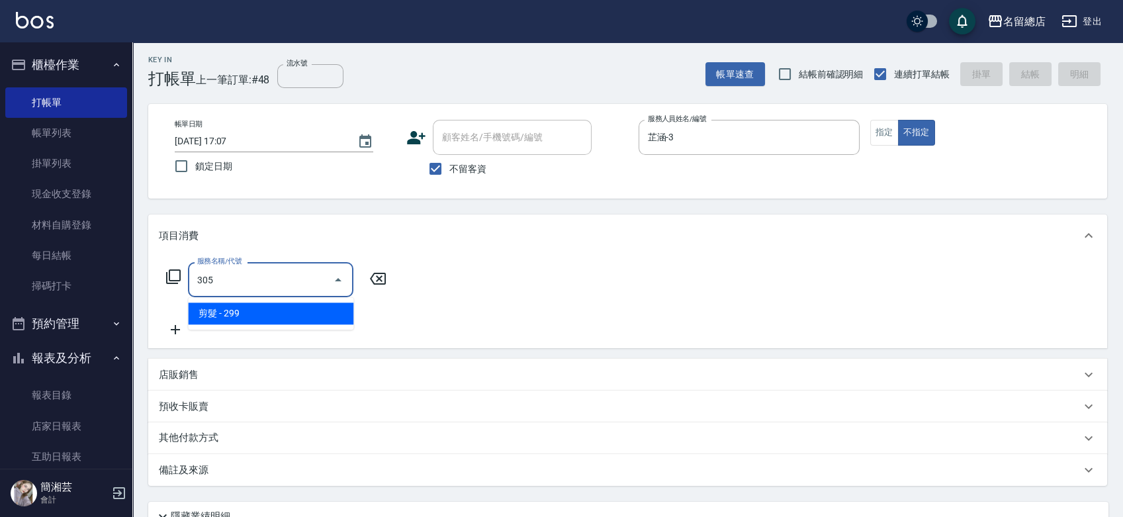
type input "剪髮(305)"
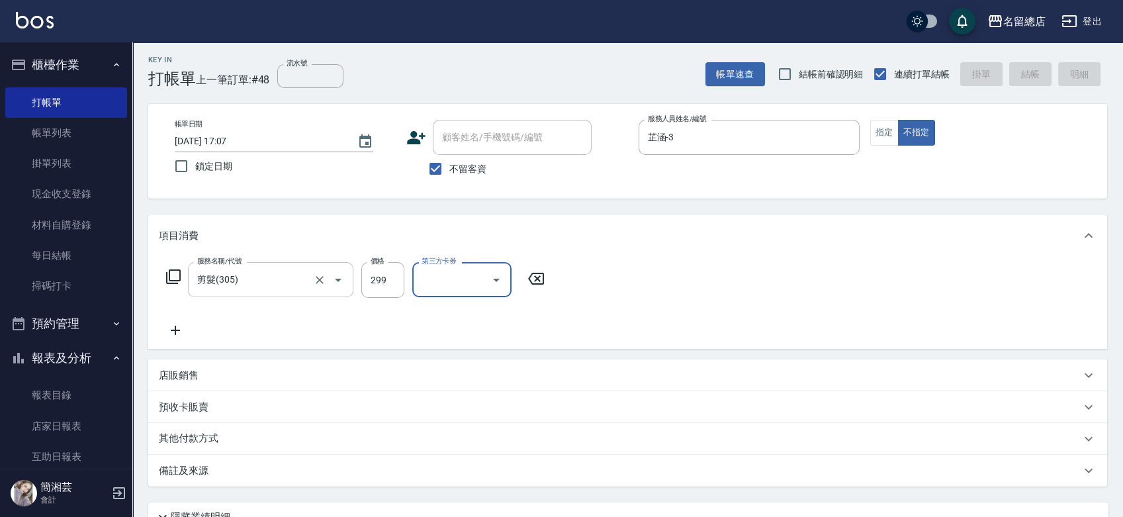
type input "2025/10/11 17:08"
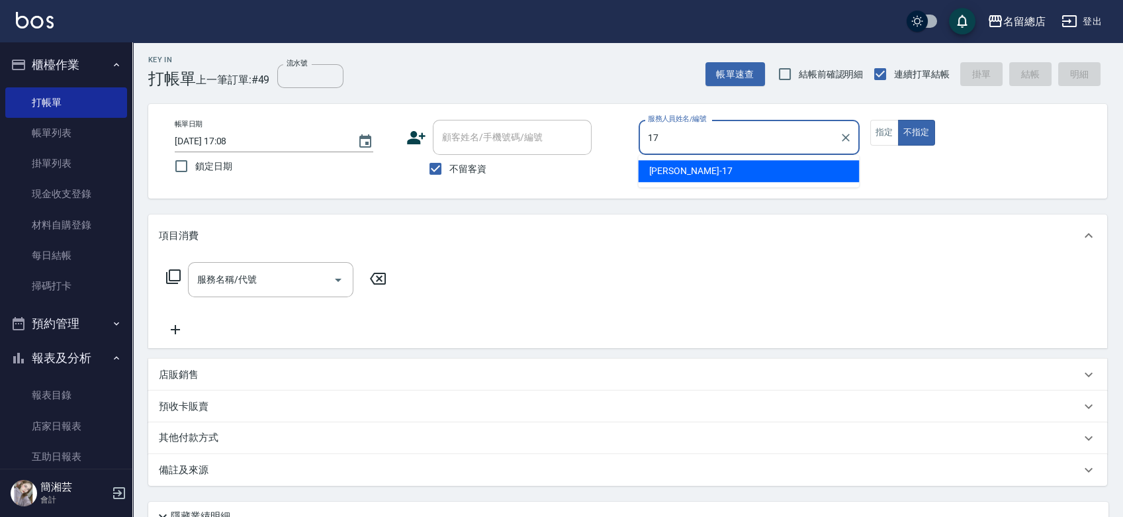
type input "Peter-17"
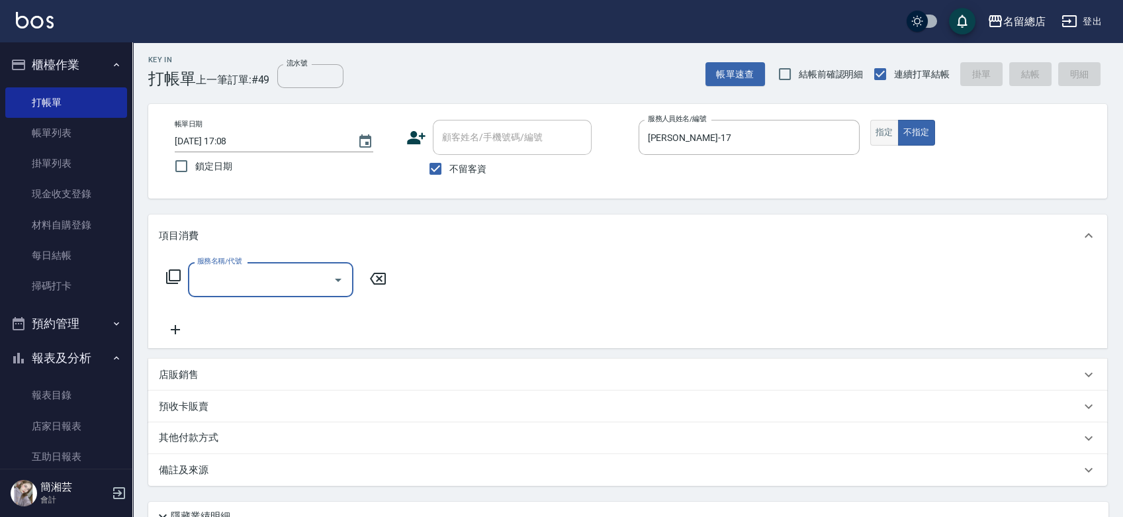
click at [884, 134] on button "指定" at bounding box center [884, 133] width 28 height 26
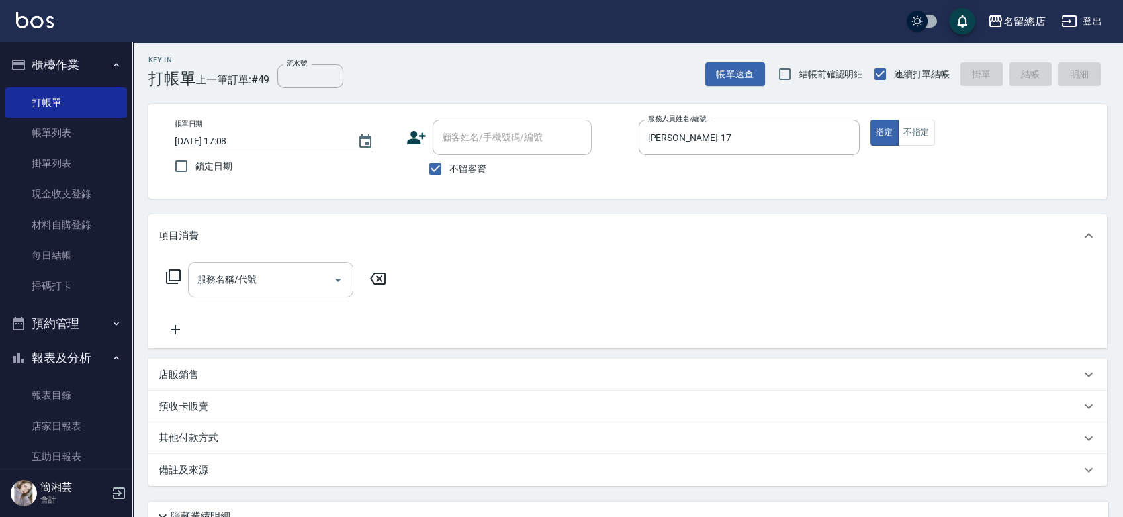
click at [234, 271] on div "服務名稱/代號 服務名稱/代號" at bounding box center [270, 279] width 165 height 35
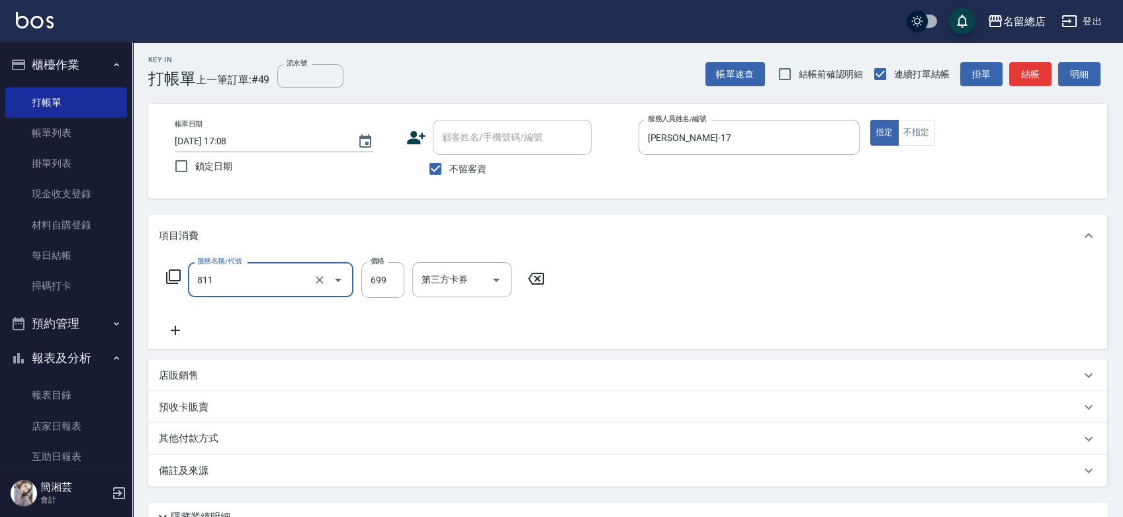
type input "洗+剪(811)"
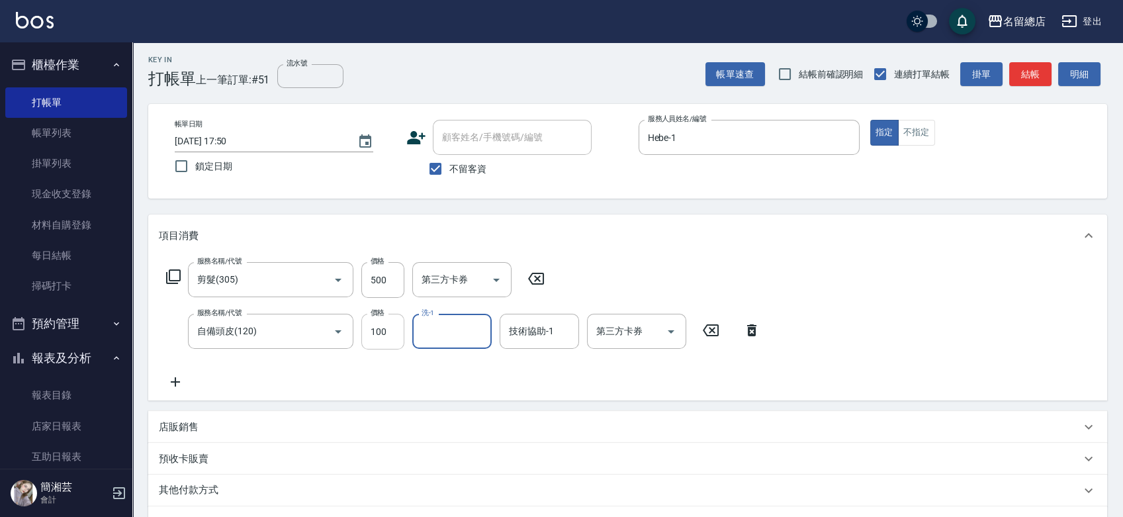
click at [391, 343] on input "100" at bounding box center [382, 332] width 43 height 36
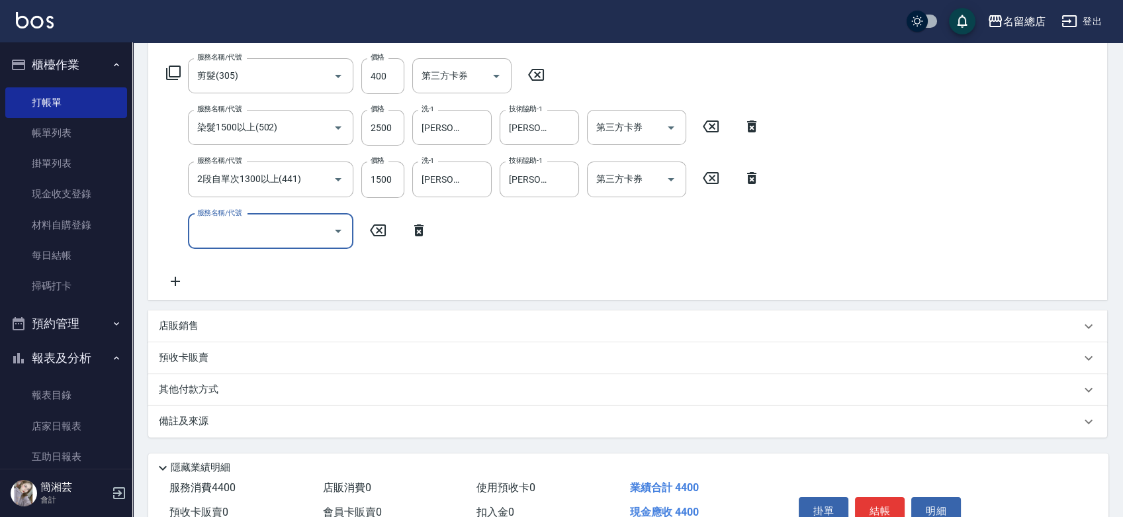
scroll to position [223, 0]
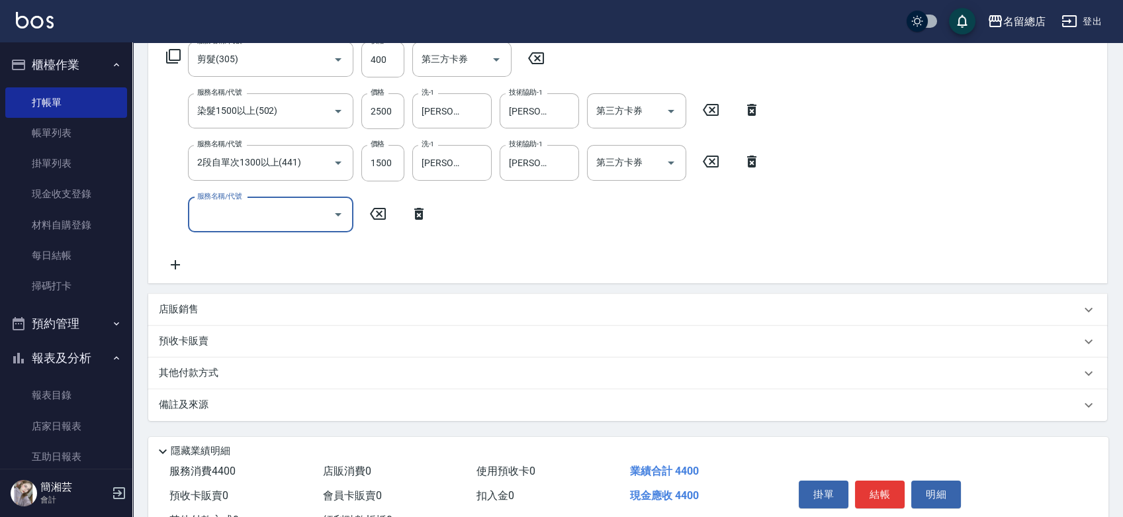
click at [313, 369] on div "其他付款方式" at bounding box center [620, 373] width 922 height 15
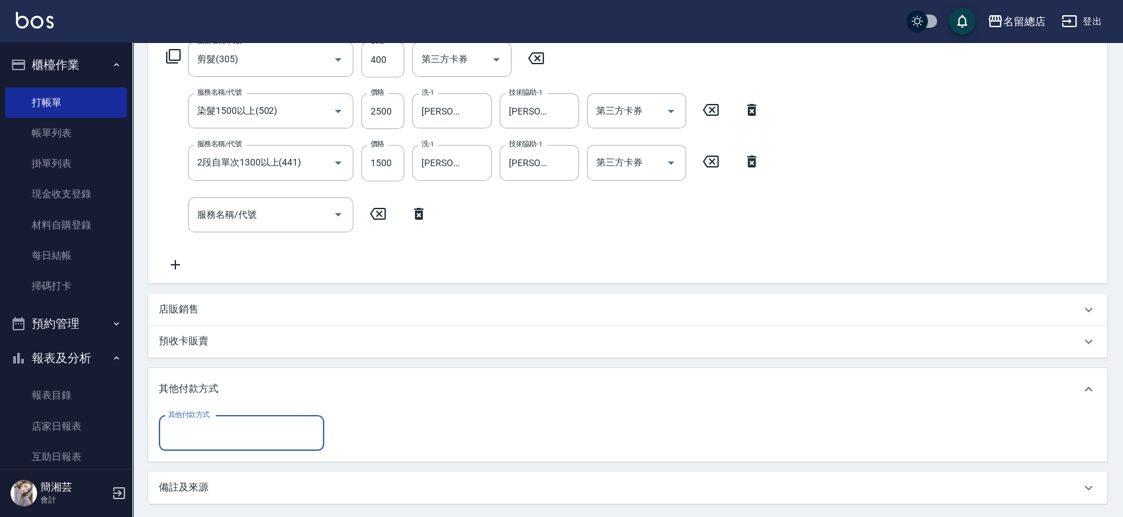
scroll to position [0, 0]
click at [265, 434] on input "其他付款方式" at bounding box center [242, 433] width 154 height 23
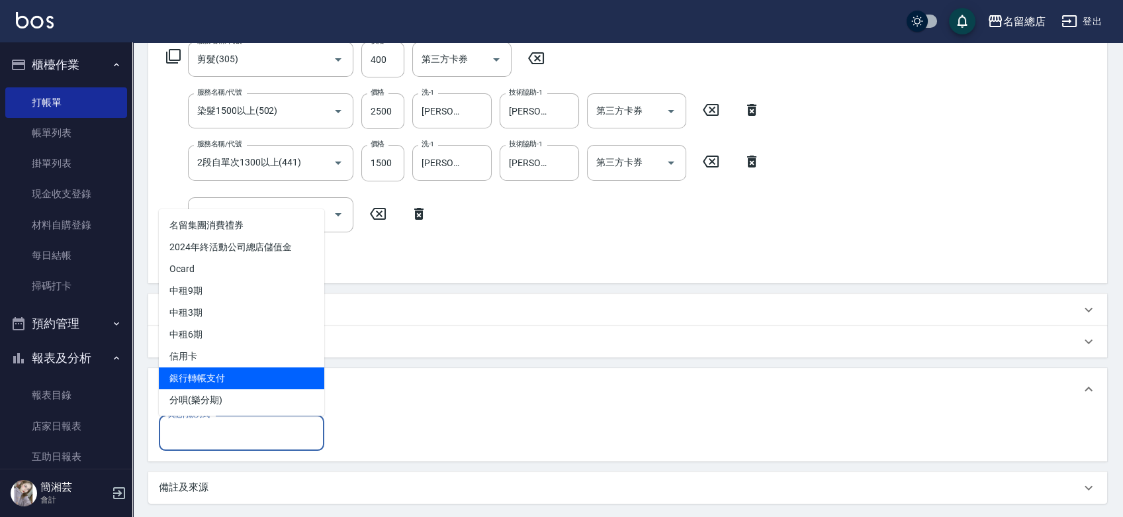
click at [246, 371] on span "銀行轉帳支付" at bounding box center [241, 378] width 165 height 22
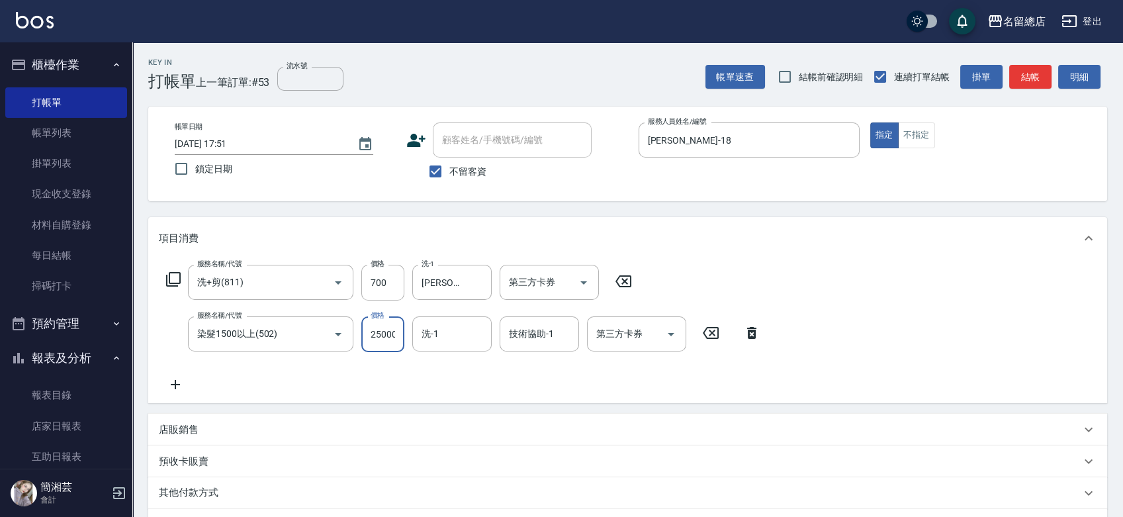
click at [392, 340] on input "25000" at bounding box center [382, 334] width 43 height 36
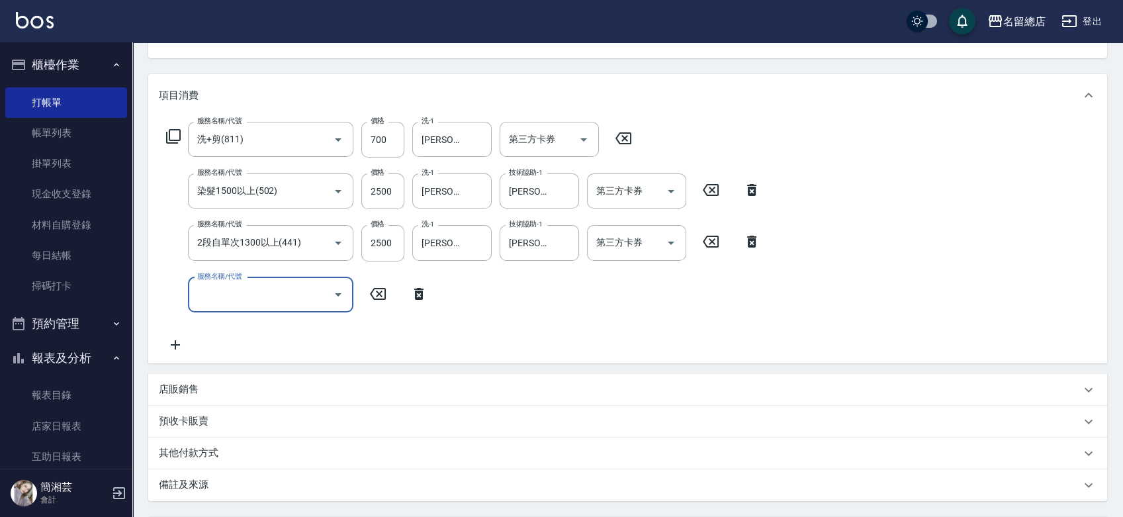
scroll to position [147, 0]
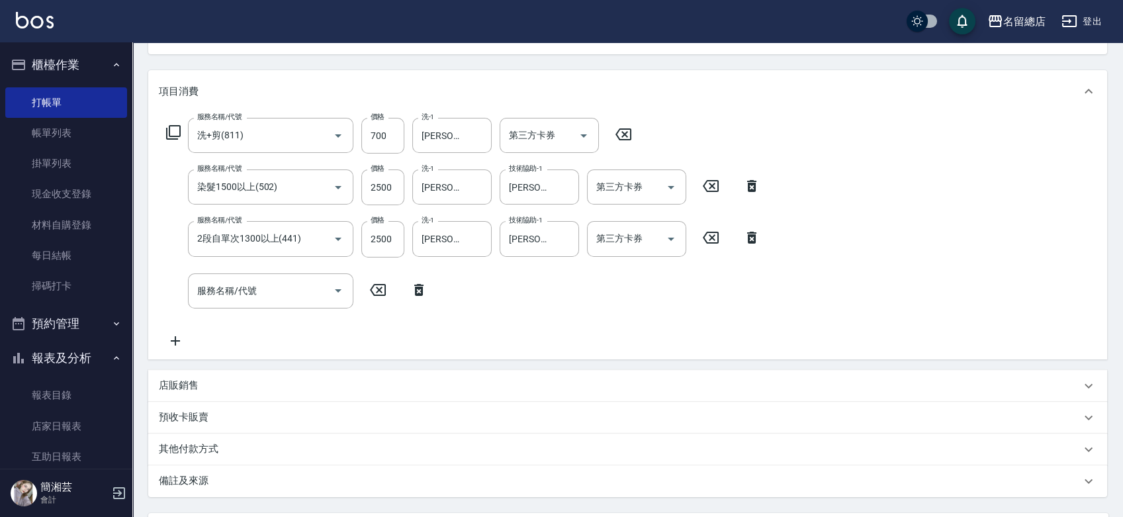
click at [191, 372] on div "店販銷售" at bounding box center [627, 386] width 959 height 32
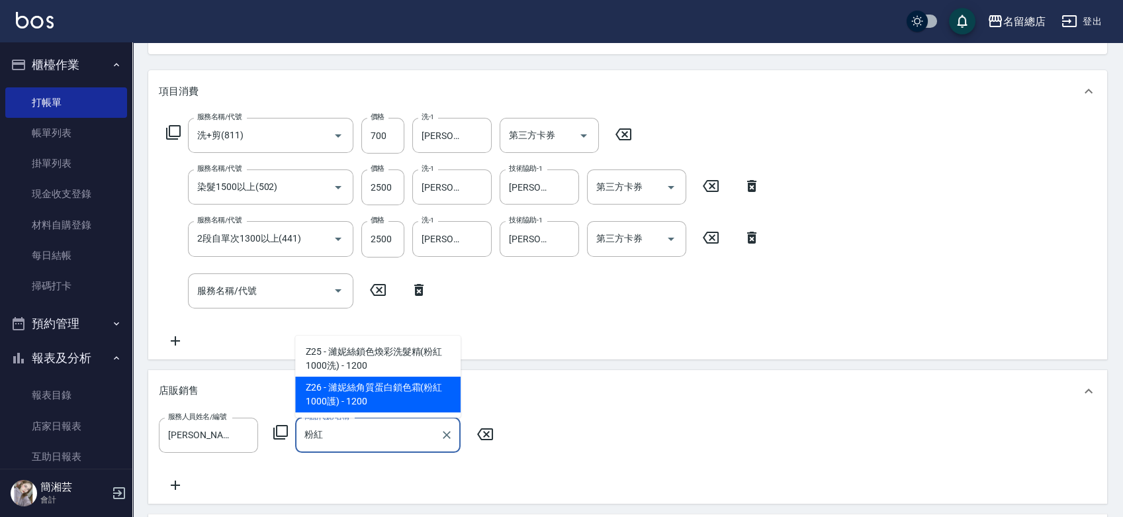
click at [375, 387] on span "Z26 - 濰妮絲角質蛋白鎖色霜(粉紅1000護) - 1200" at bounding box center [377, 395] width 165 height 36
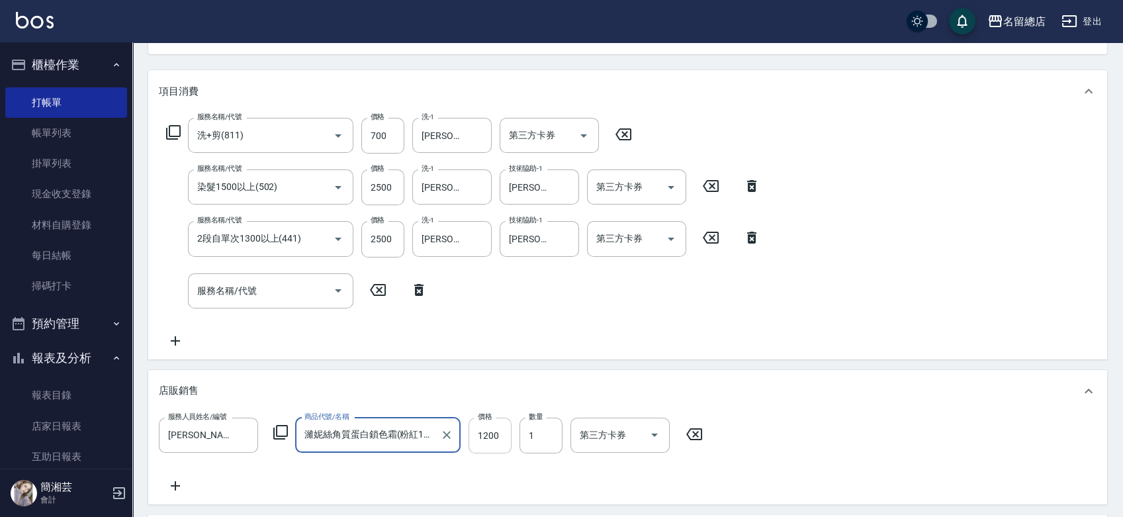
click at [486, 432] on input "1200" at bounding box center [490, 436] width 43 height 36
click at [526, 426] on input "1" at bounding box center [541, 436] width 43 height 36
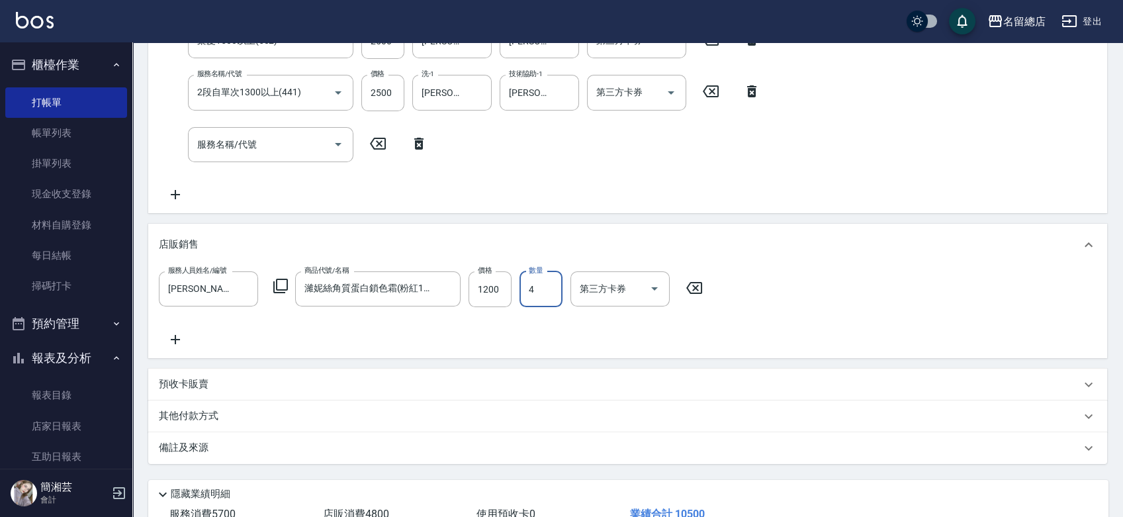
scroll to position [387, 0]
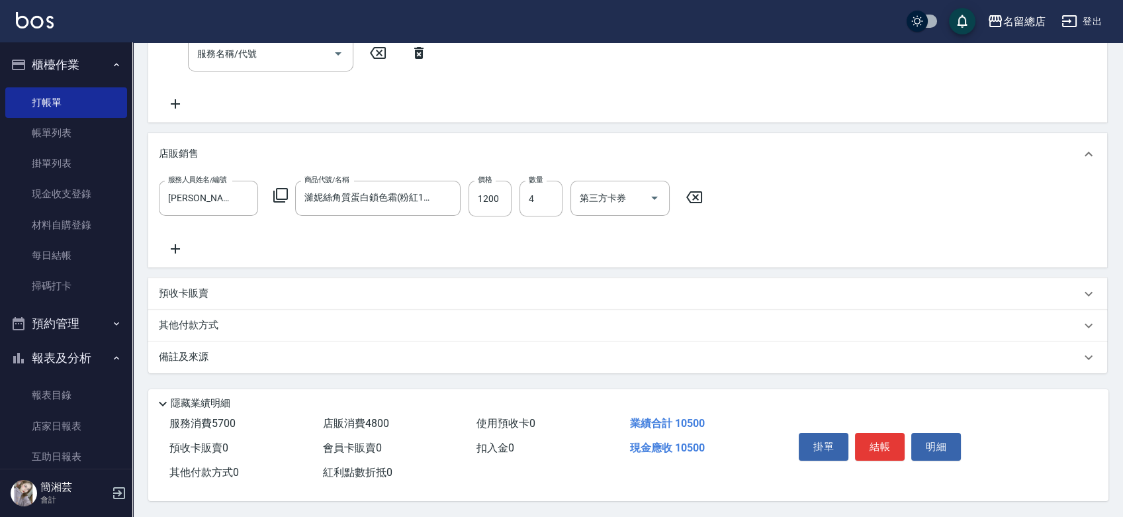
click at [192, 318] on p "其他付款方式" at bounding box center [192, 325] width 66 height 15
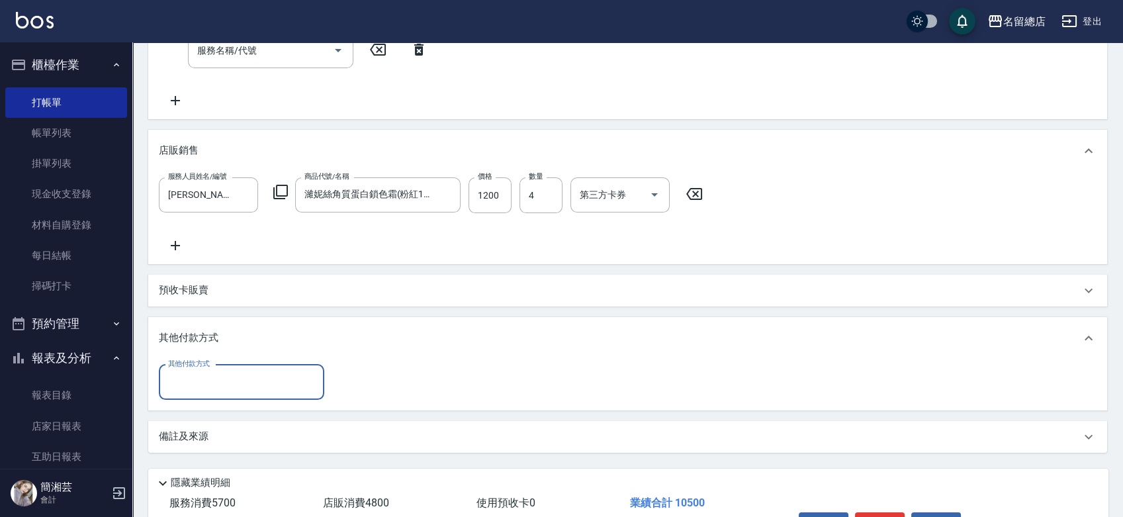
scroll to position [0, 0]
click at [196, 371] on input "其他付款方式" at bounding box center [242, 382] width 154 height 23
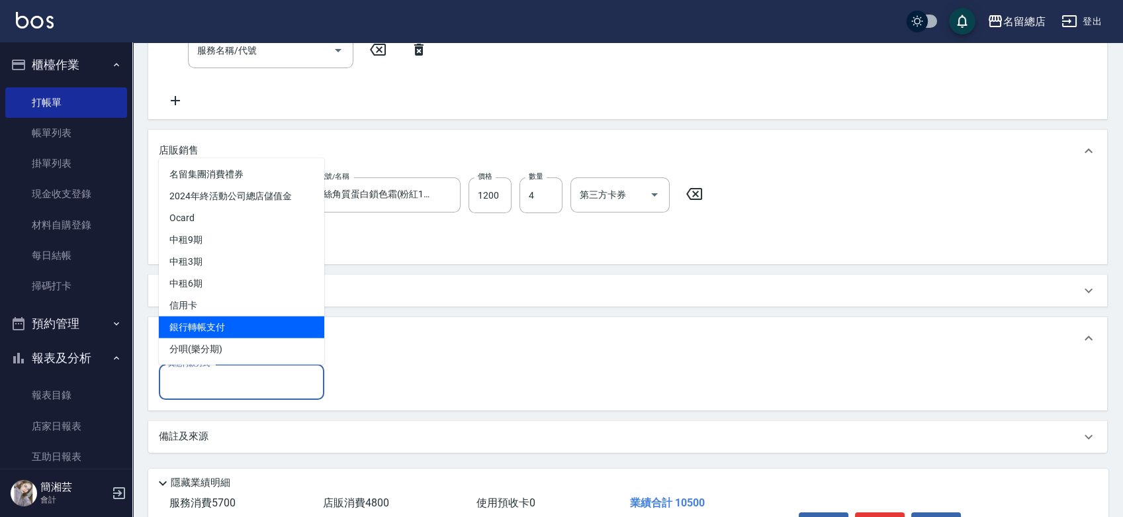
click at [193, 334] on span "銀行轉帳支付" at bounding box center [241, 327] width 165 height 22
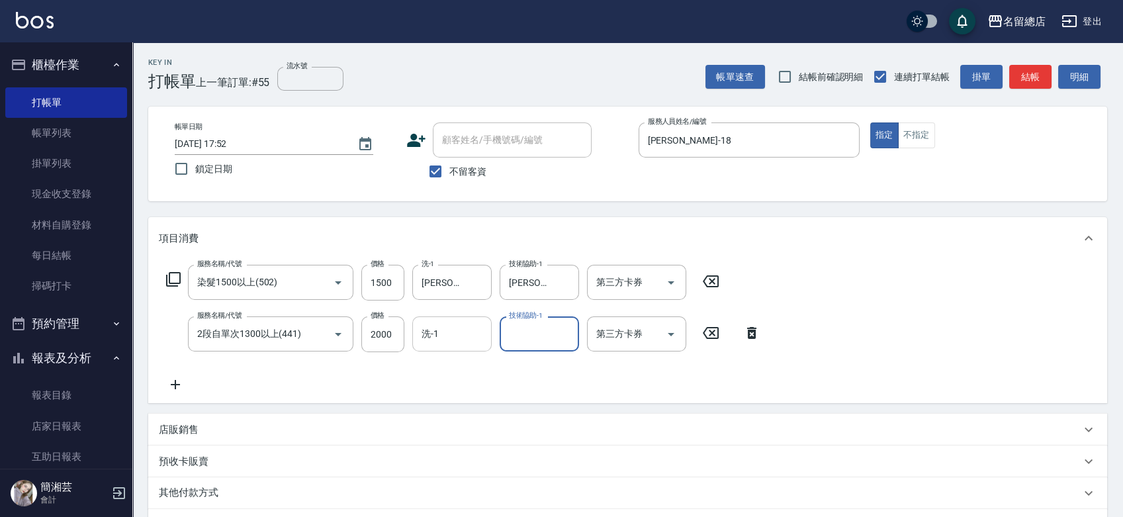
click at [483, 329] on input "洗-1" at bounding box center [452, 333] width 68 height 23
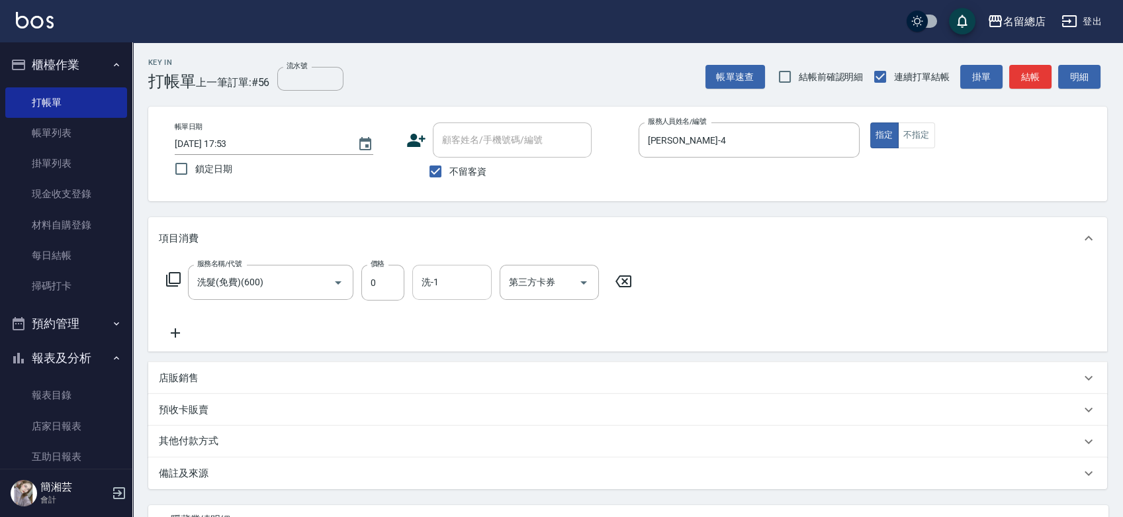
click at [455, 262] on div "服務名稱/代號 洗髮(免費)(600) 服務名稱/代號 價格 0 價格 洗-1 洗-1 第三方卡券 第三方卡券" at bounding box center [627, 305] width 959 height 92
click at [456, 274] on input "洗-1" at bounding box center [452, 282] width 68 height 23
click at [463, 171] on span "不留客資" at bounding box center [467, 172] width 37 height 14
click at [449, 171] on input "不留客資" at bounding box center [436, 172] width 28 height 28
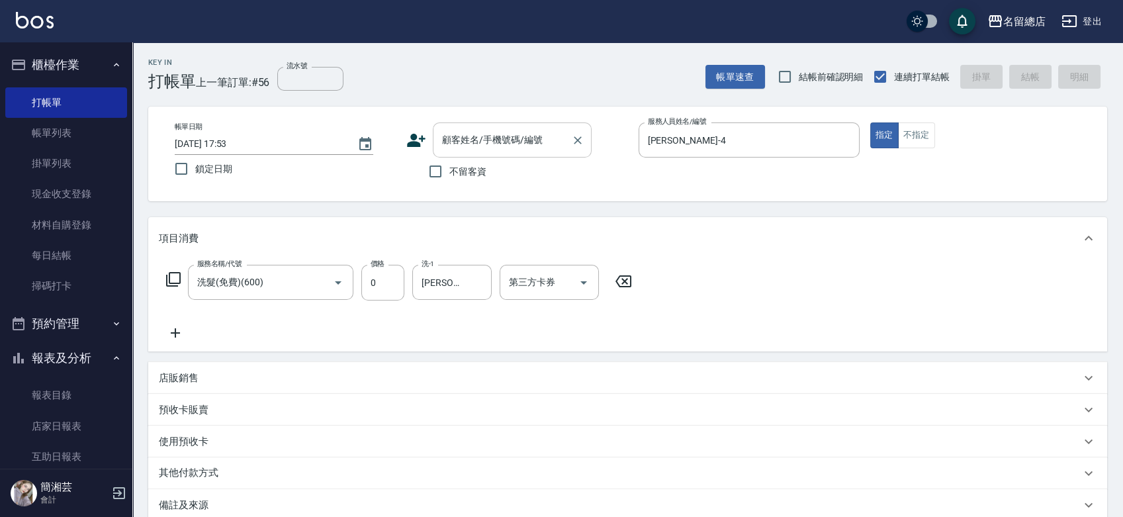
click at [467, 136] on input "顧客姓名/手機號碼/編號" at bounding box center [502, 139] width 127 height 23
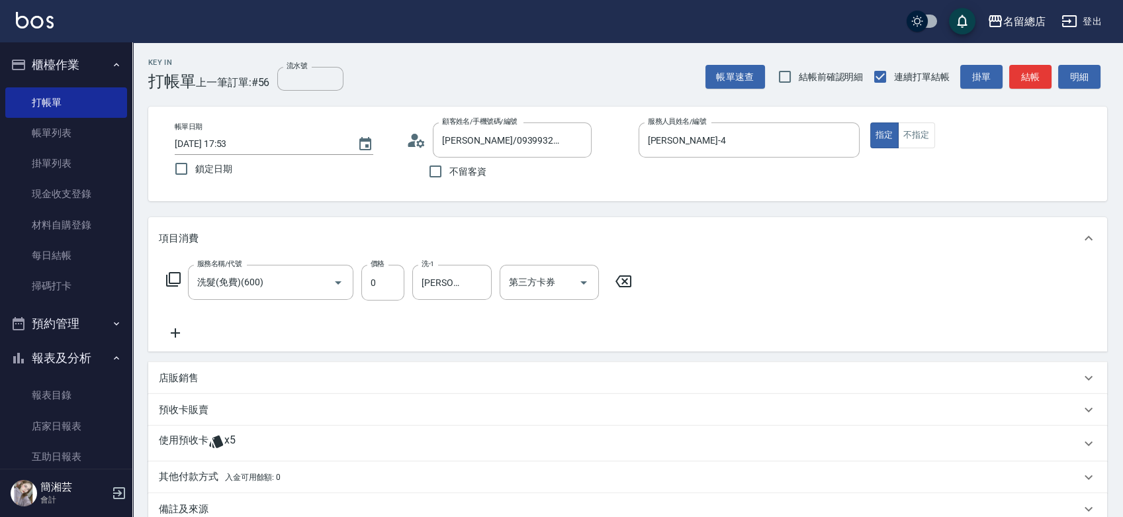
click at [201, 451] on p "使用預收卡" at bounding box center [184, 444] width 50 height 20
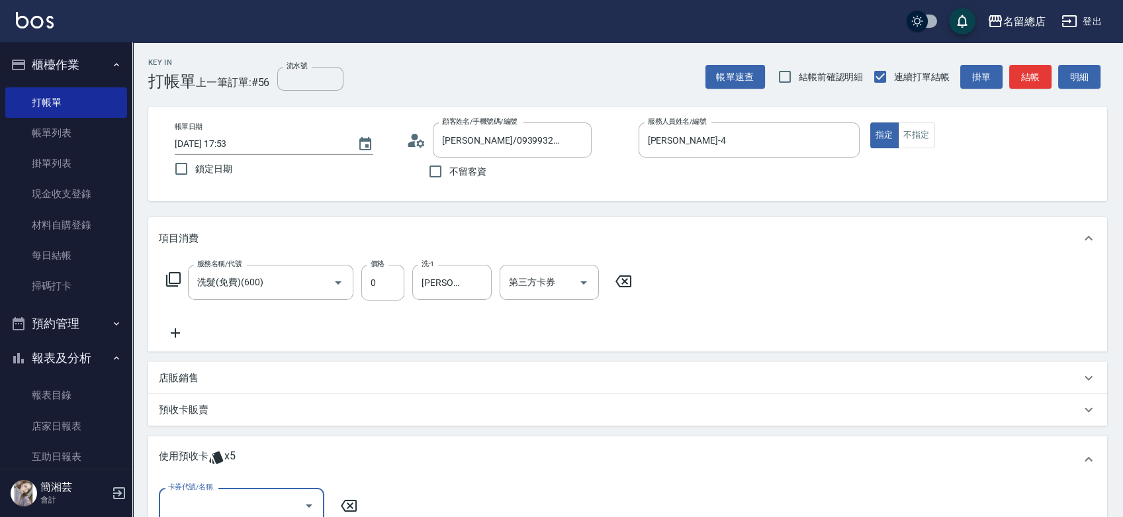
click at [231, 495] on input "卡券代號/名稱" at bounding box center [232, 505] width 134 height 23
click at [254, 465] on div "洗髮卡 剩餘3張 331" at bounding box center [241, 472] width 165 height 22
click at [492, 504] on input "指定" at bounding box center [497, 506] width 28 height 28
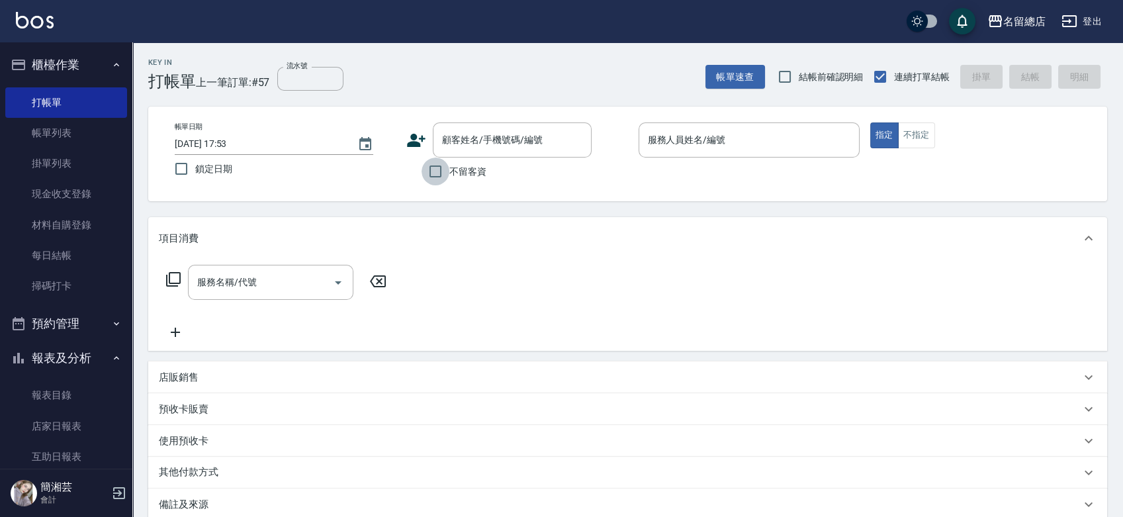
click at [442, 166] on input "不留客資" at bounding box center [436, 172] width 28 height 28
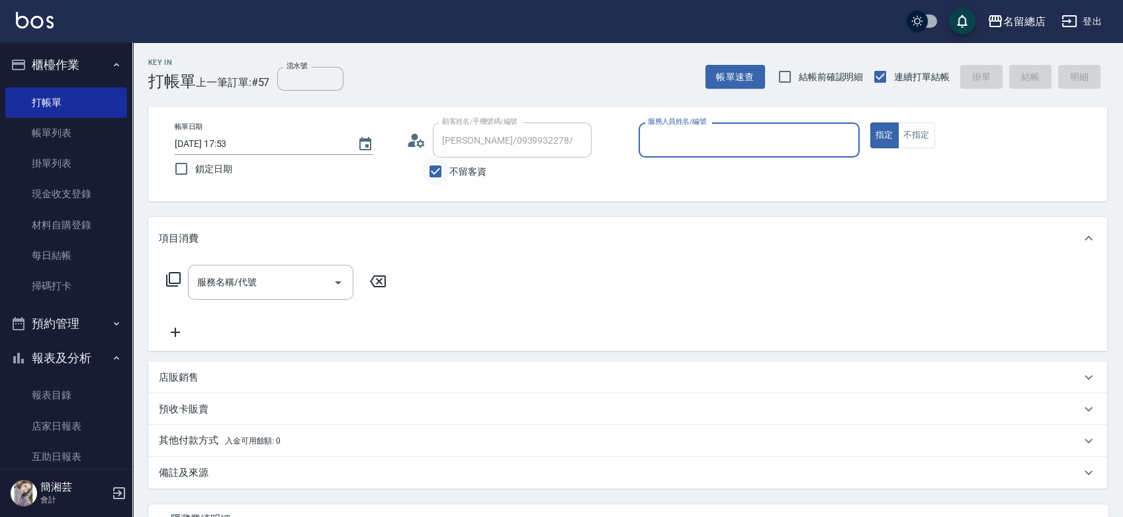
click at [442, 167] on input "不留客資" at bounding box center [436, 172] width 28 height 28
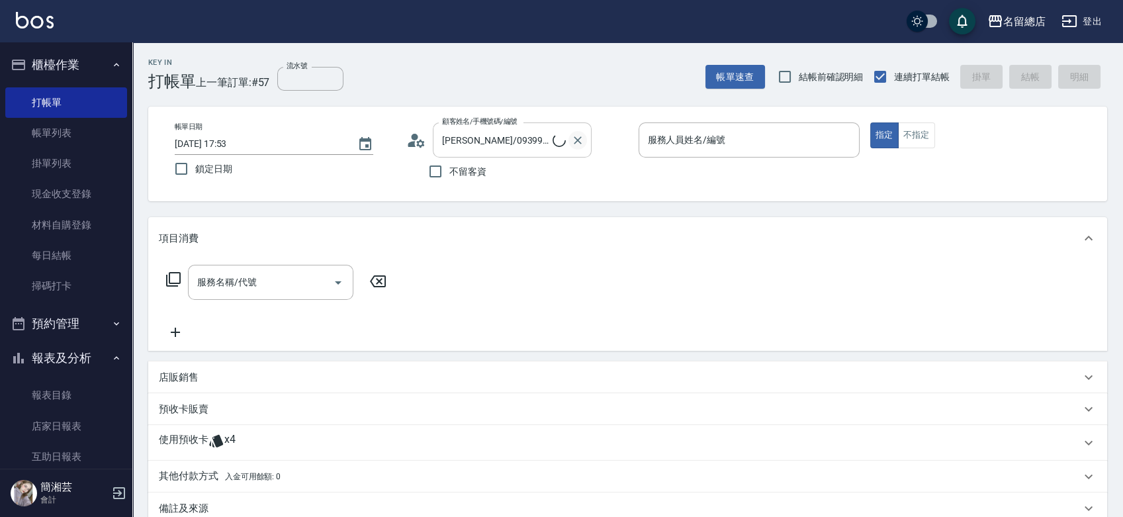
click at [581, 140] on icon "Clear" at bounding box center [577, 140] width 13 height 13
click at [442, 168] on input "不留客資" at bounding box center [436, 172] width 28 height 28
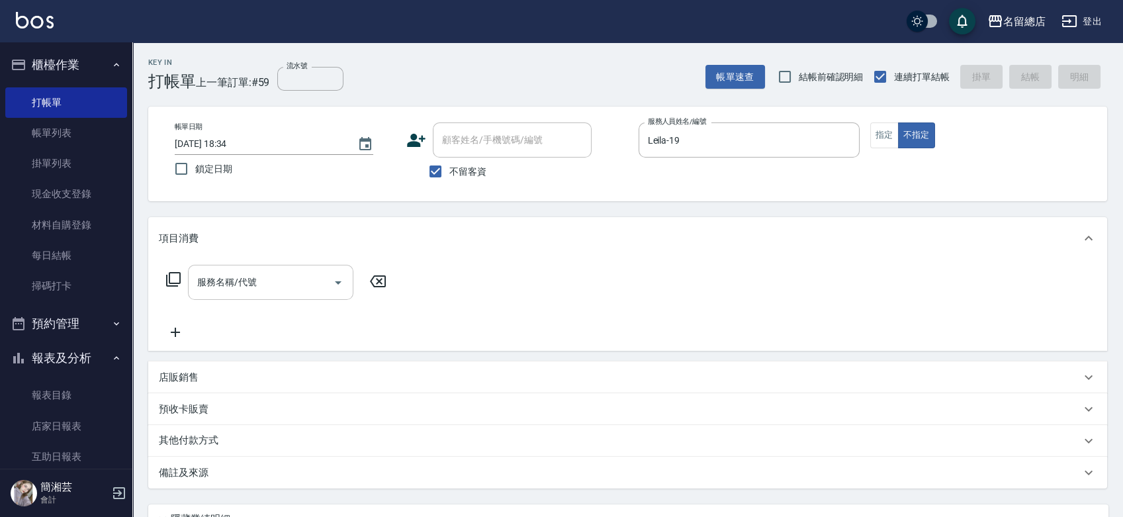
click at [294, 274] on input "服務名稱/代號" at bounding box center [261, 282] width 134 height 23
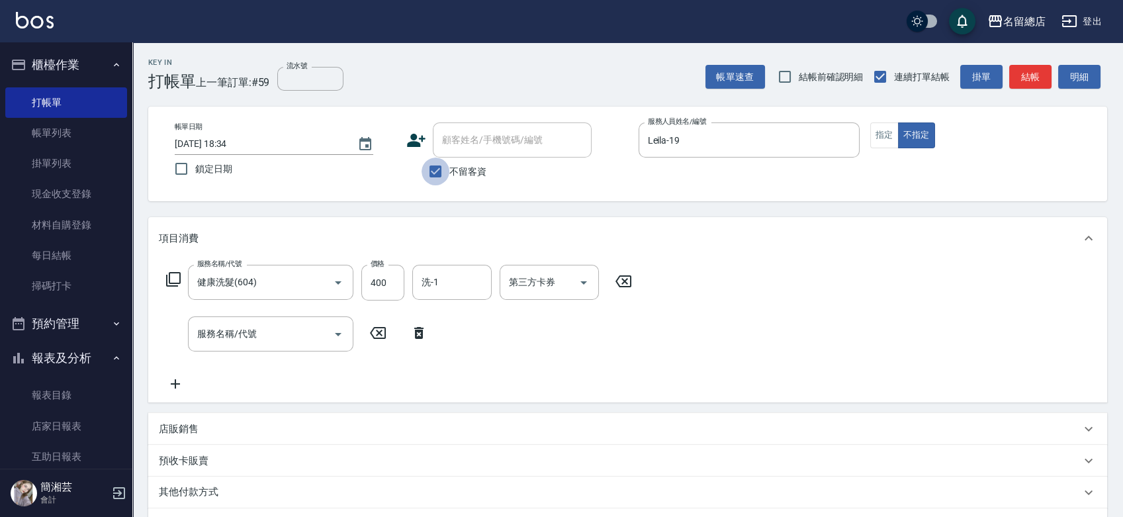
click at [441, 166] on input "不留客資" at bounding box center [436, 172] width 28 height 28
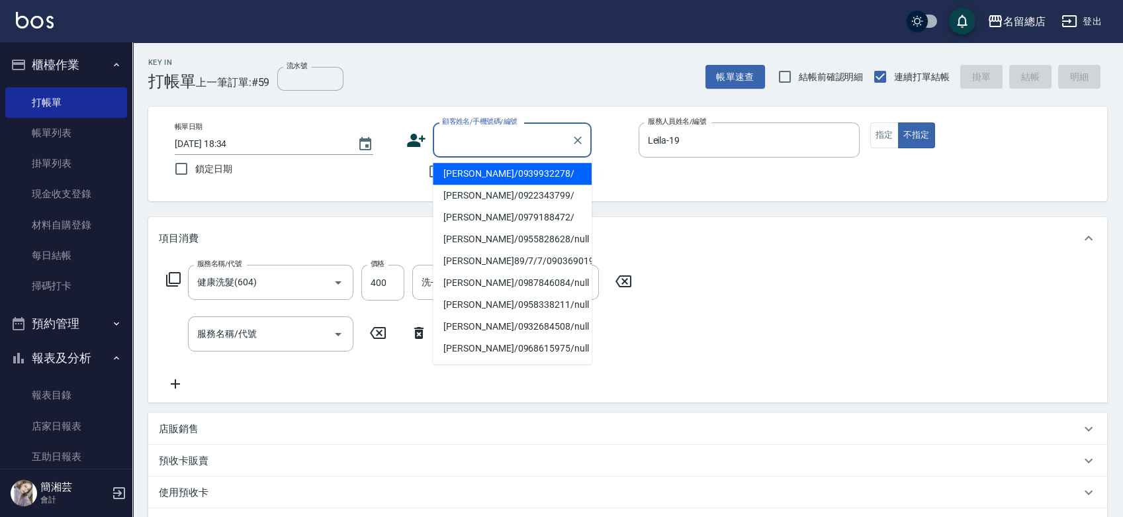
click at [524, 136] on input "顧客姓名/手機號碼/編號" at bounding box center [502, 139] width 127 height 23
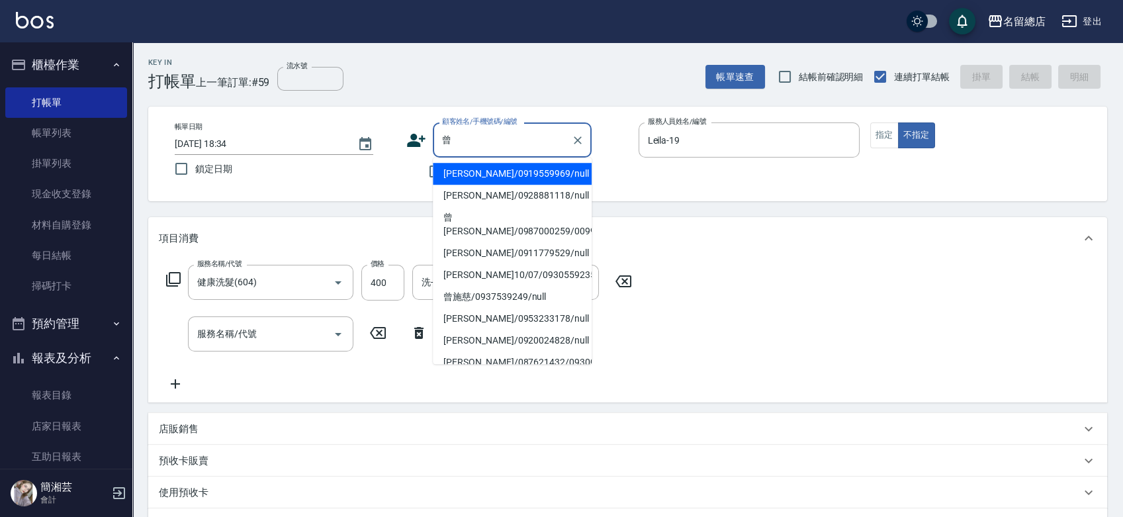
click at [532, 316] on li "曾巧巧/0953233178/null" at bounding box center [512, 319] width 159 height 22
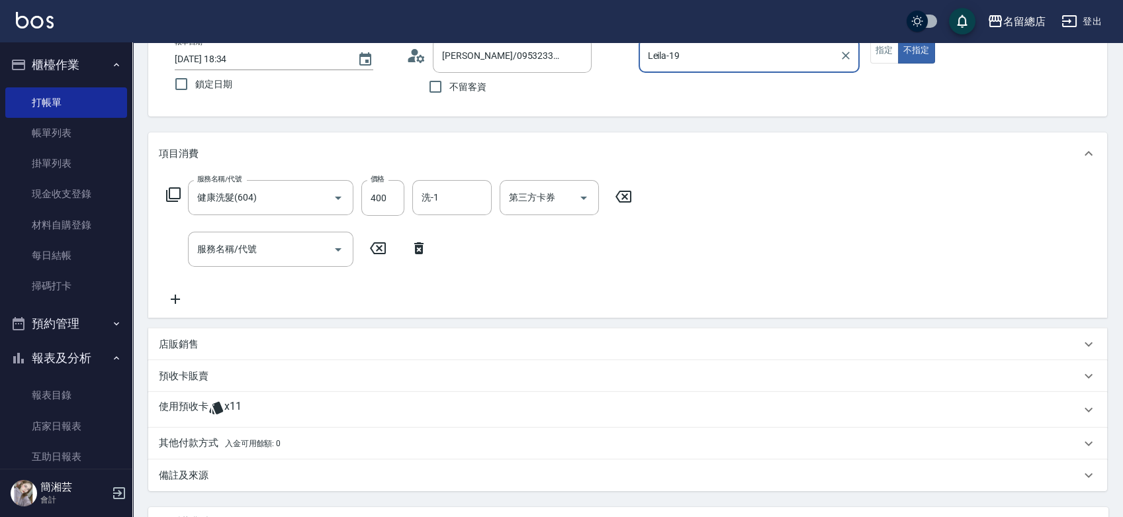
scroll to position [207, 0]
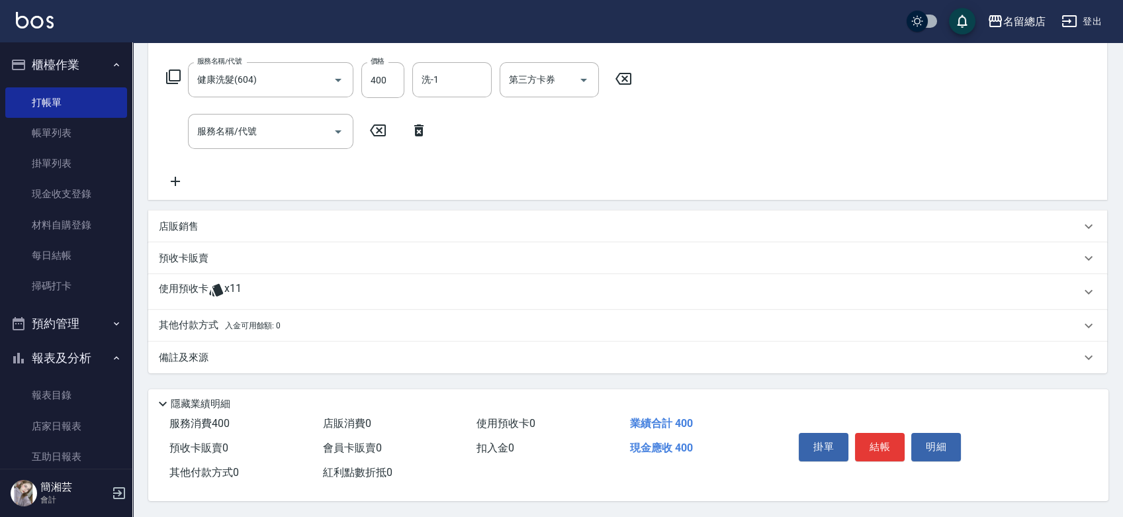
click at [239, 298] on div "使用預收卡 x11" at bounding box center [627, 292] width 959 height 36
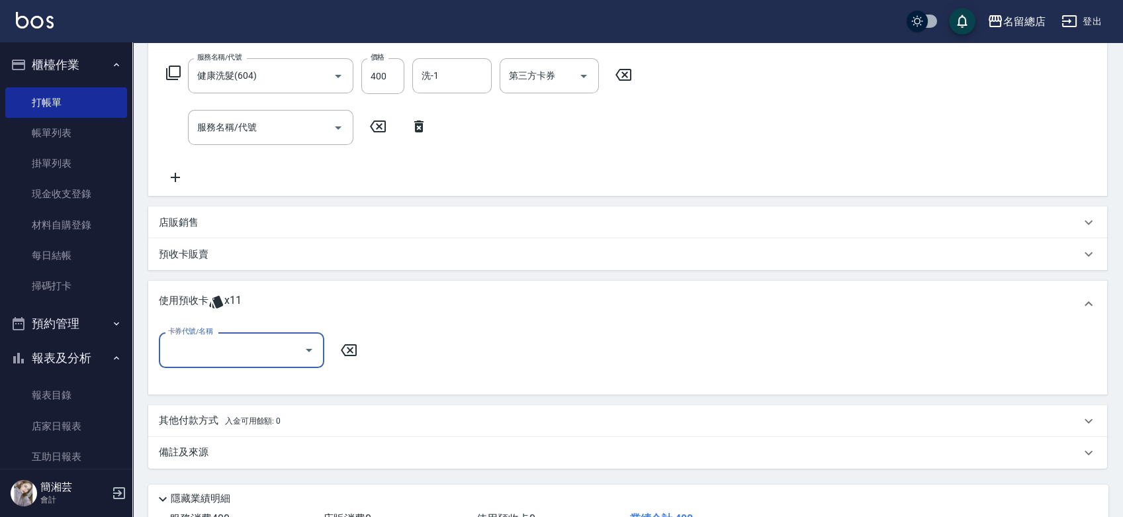
scroll to position [0, 0]
click at [240, 348] on input "卡券代號/名稱" at bounding box center [232, 349] width 134 height 23
click at [267, 399] on div "洗髮卡 剩餘8張 321" at bounding box center [241, 406] width 165 height 22
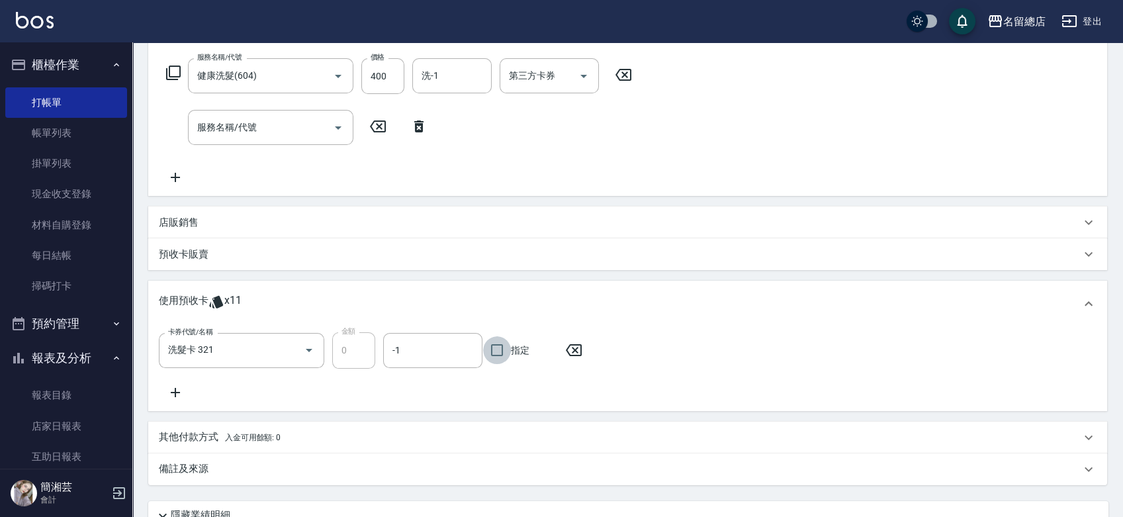
click at [506, 344] on input "指定" at bounding box center [497, 350] width 28 height 28
click at [183, 391] on icon at bounding box center [175, 393] width 33 height 16
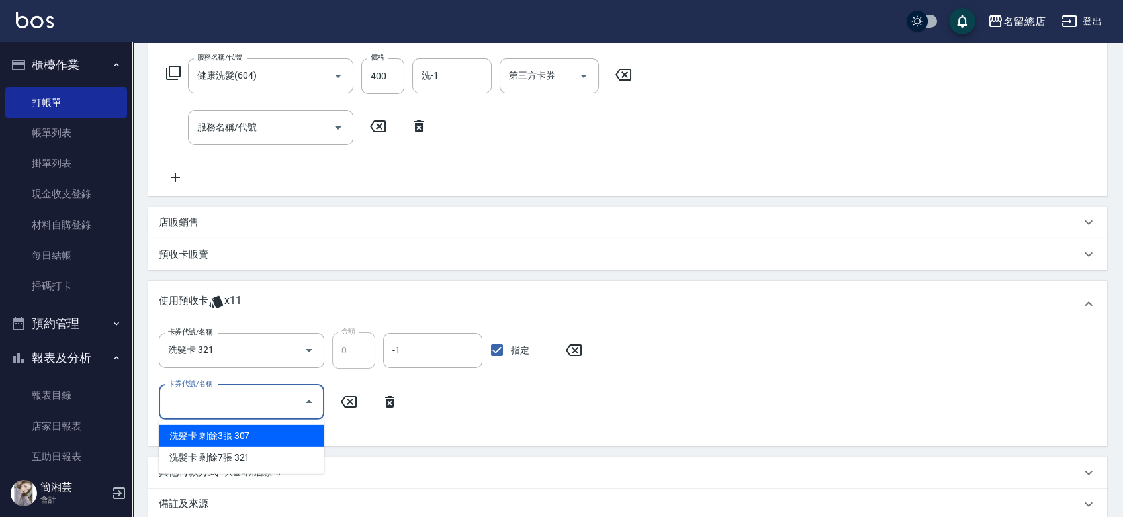
click at [228, 410] on input "卡券代號/名稱" at bounding box center [232, 402] width 134 height 23
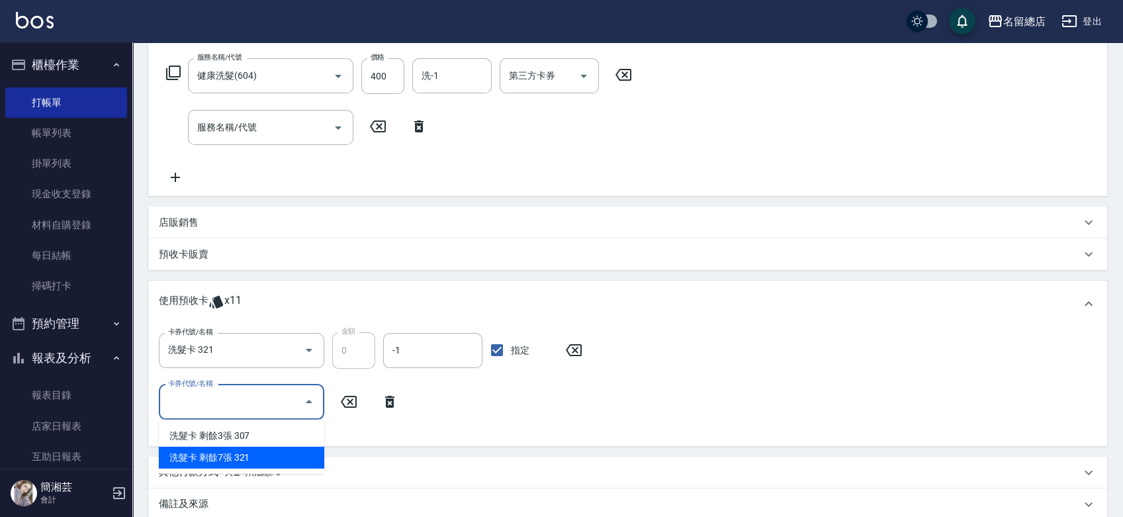
click at [244, 454] on div "洗髮卡 剩餘7張 321" at bounding box center [241, 458] width 165 height 22
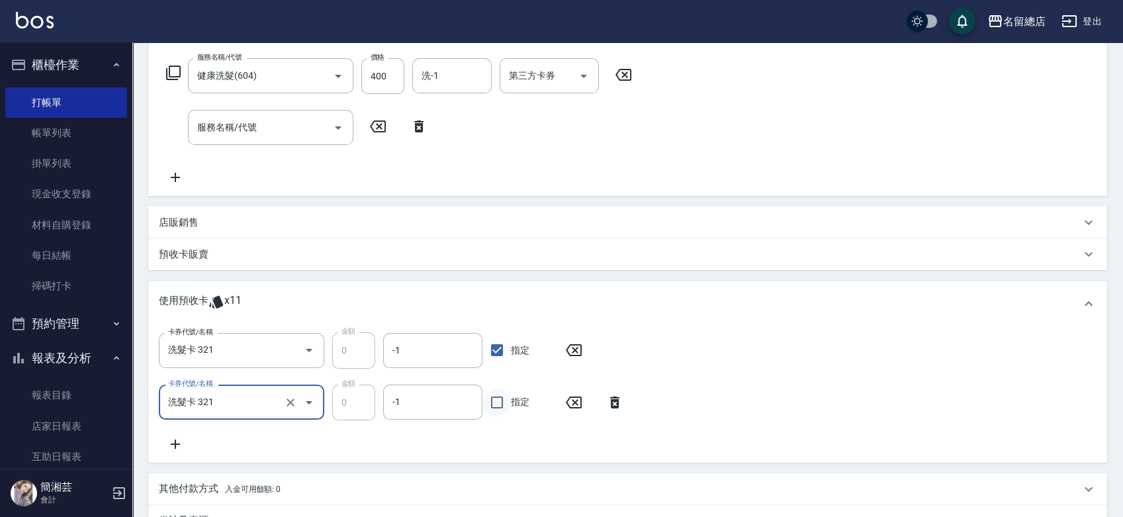
click at [497, 407] on input "指定" at bounding box center [497, 403] width 28 height 28
click at [180, 441] on icon at bounding box center [175, 444] width 33 height 16
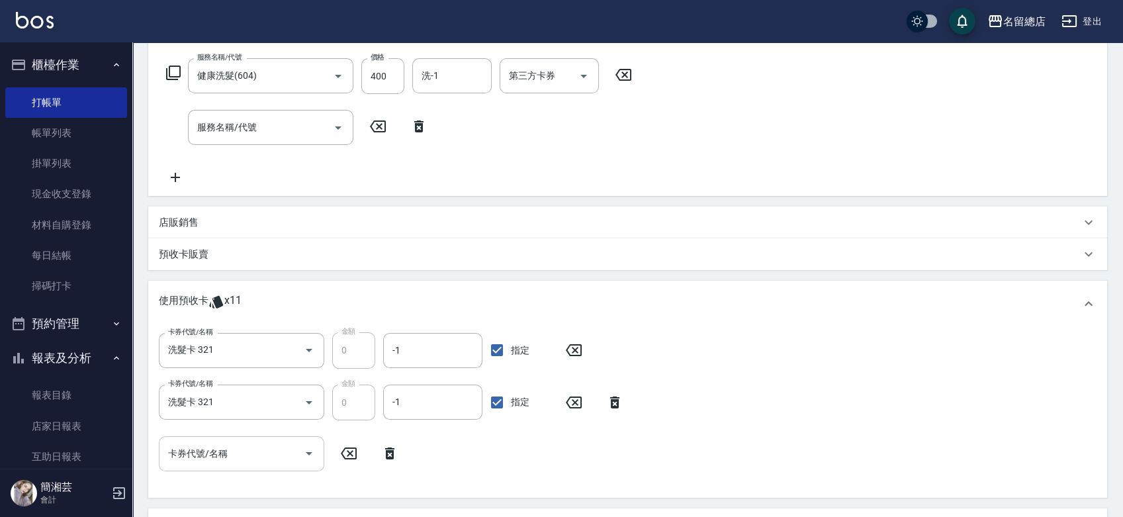
click at [224, 461] on input "卡券代號/名稱" at bounding box center [232, 453] width 134 height 23
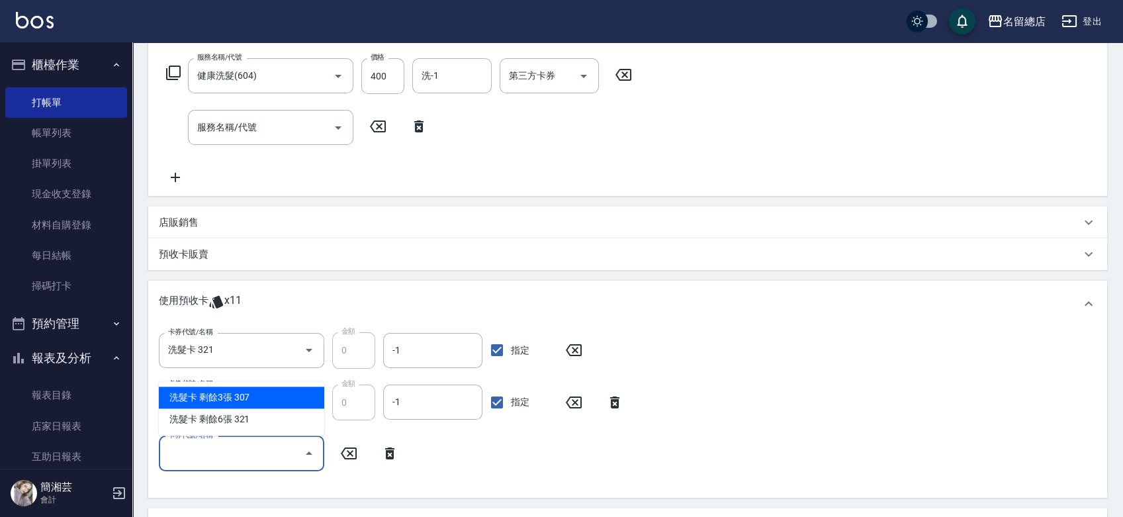
click at [420, 286] on div "使用預收卡 x11" at bounding box center [627, 304] width 959 height 46
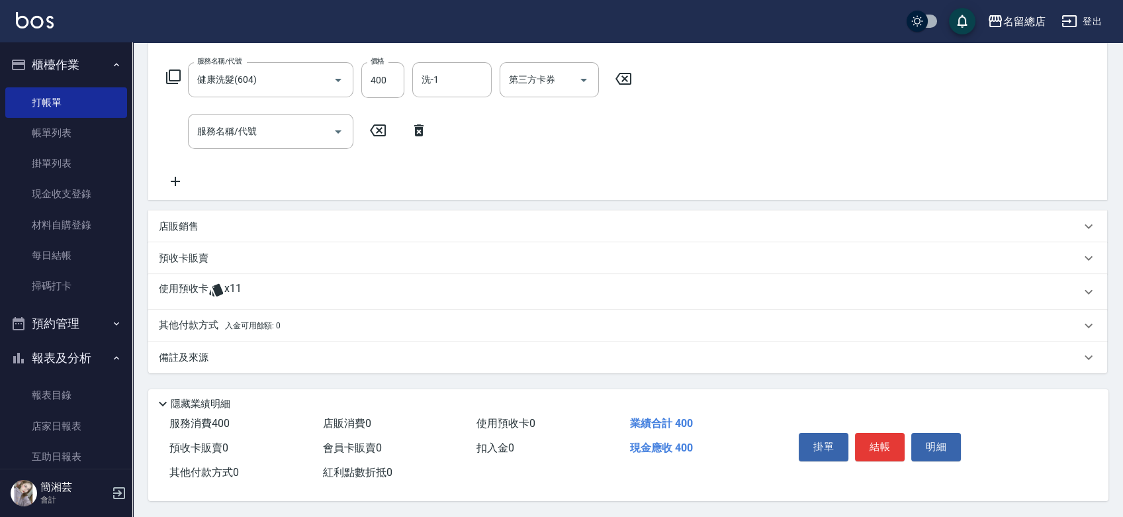
click at [415, 285] on div "使用預收卡 x11" at bounding box center [620, 292] width 922 height 20
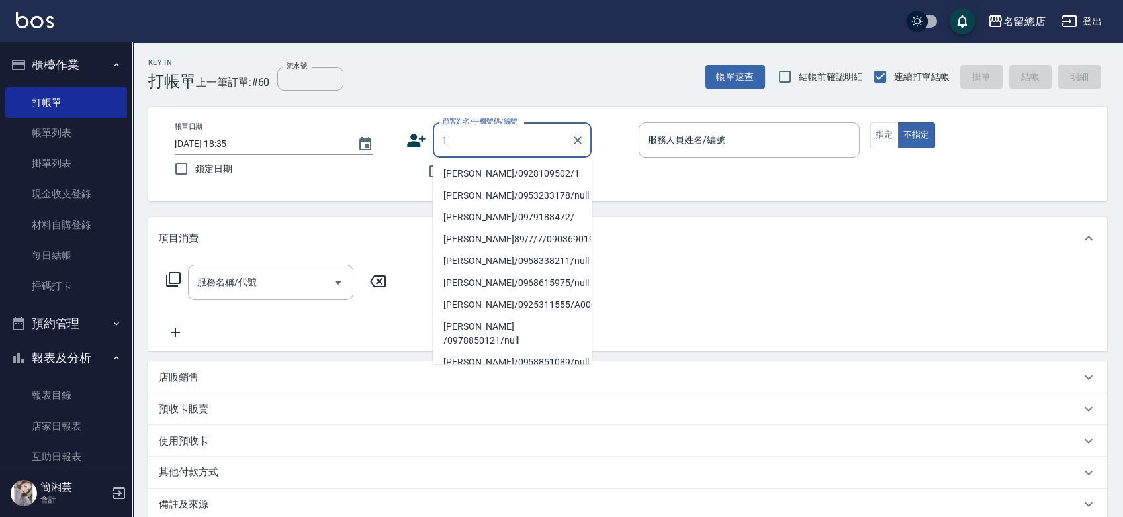
click at [573, 140] on icon "Clear" at bounding box center [577, 140] width 13 height 13
click at [422, 173] on input "不留客資" at bounding box center [436, 172] width 28 height 28
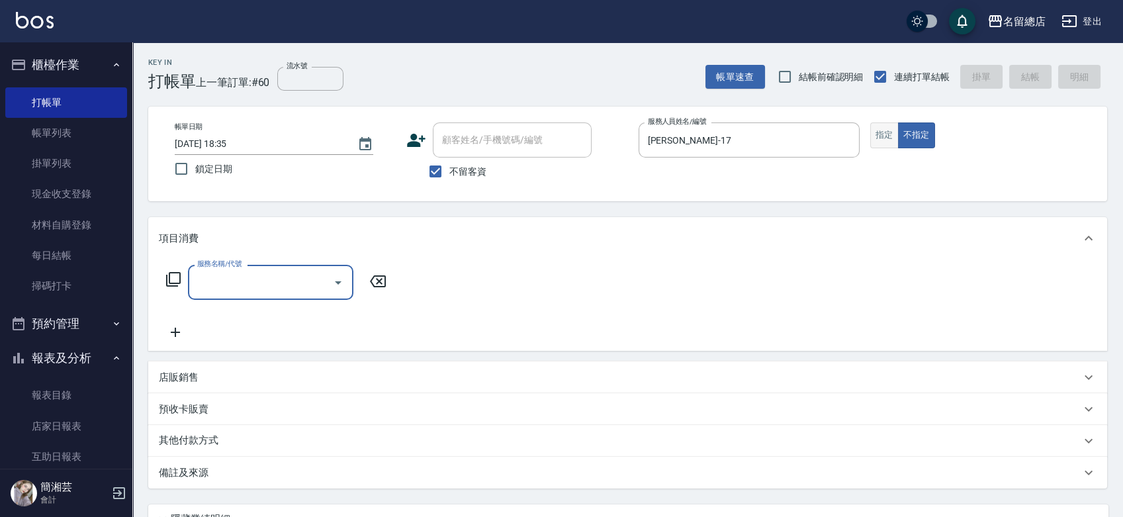
click at [886, 133] on button "指定" at bounding box center [884, 135] width 28 height 26
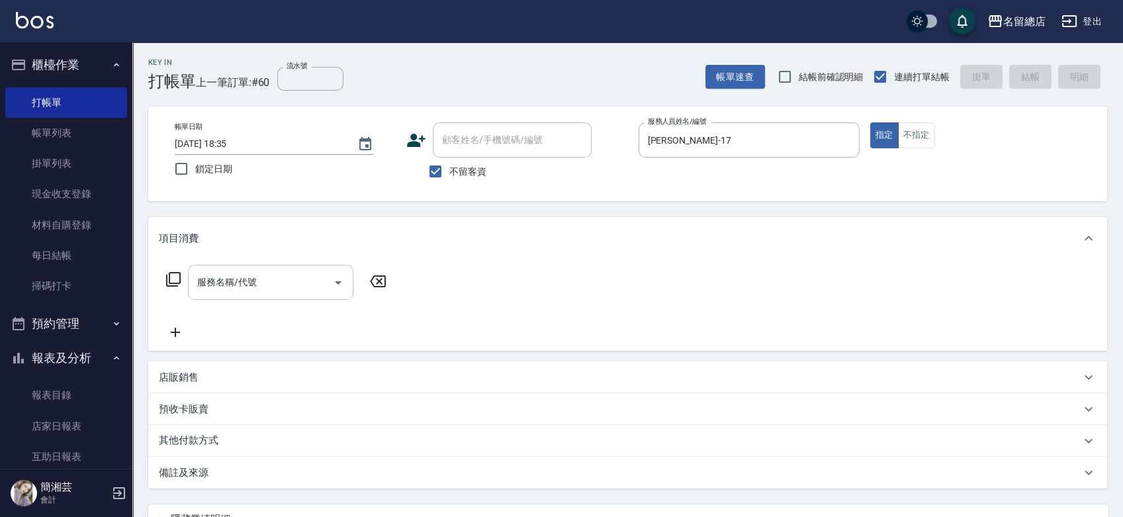
click at [312, 279] on input "服務名稱/代號" at bounding box center [261, 282] width 134 height 23
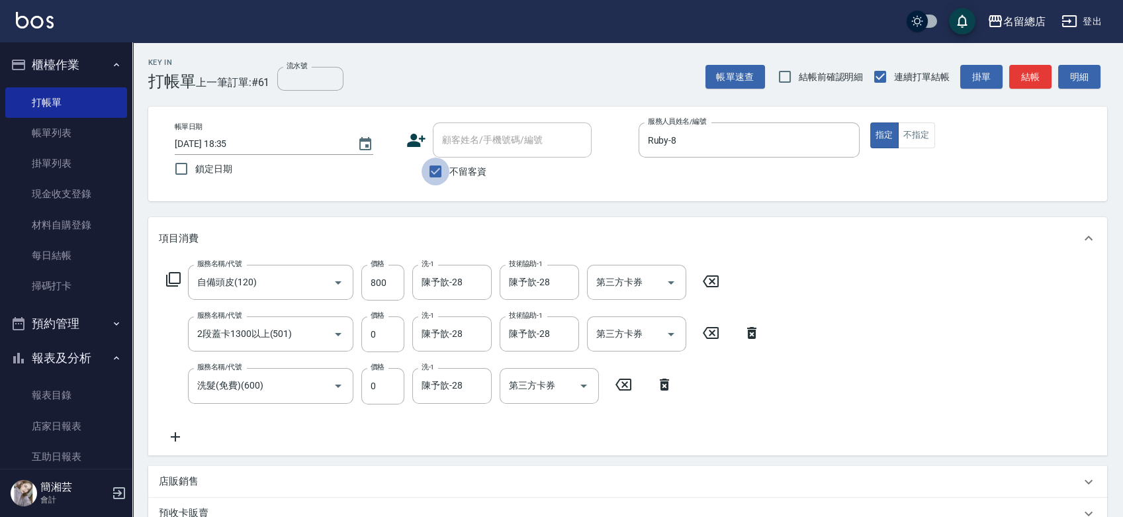
click at [438, 171] on input "不留客資" at bounding box center [436, 172] width 28 height 28
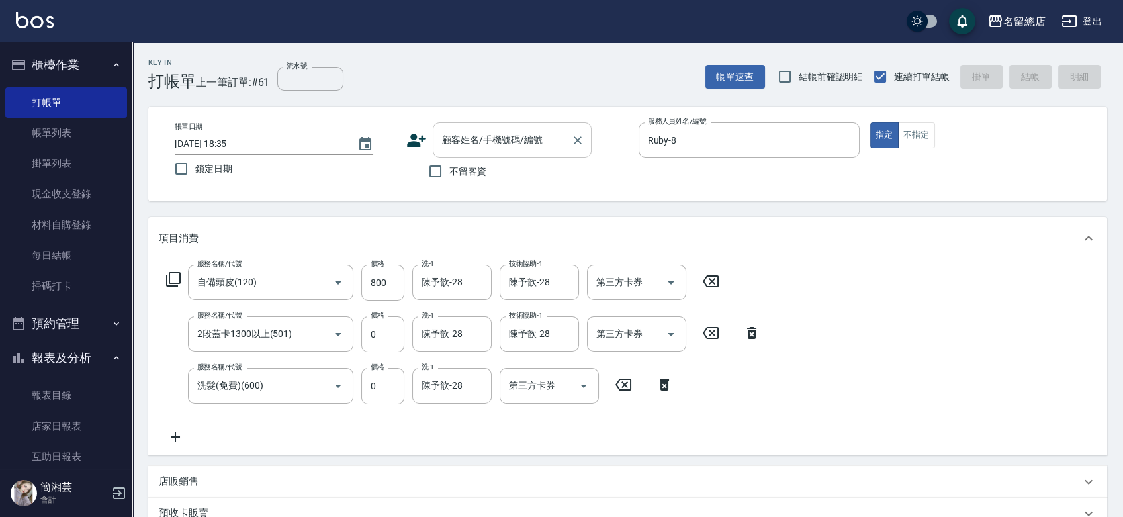
click at [458, 139] on input "顧客姓名/手機號碼/編號" at bounding box center [502, 139] width 127 height 23
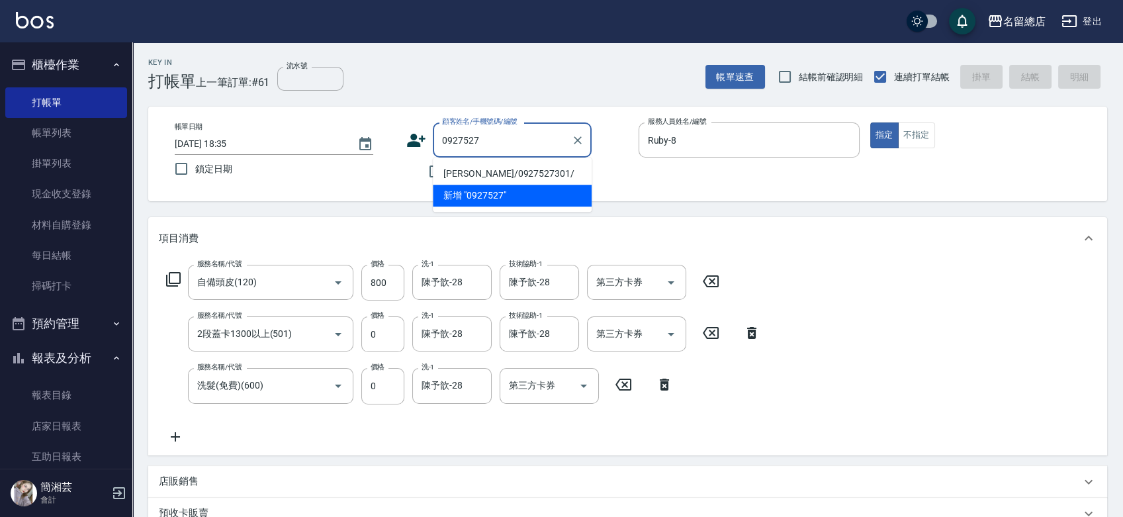
click at [468, 165] on li "洪雅雯/0927527301/" at bounding box center [512, 174] width 159 height 22
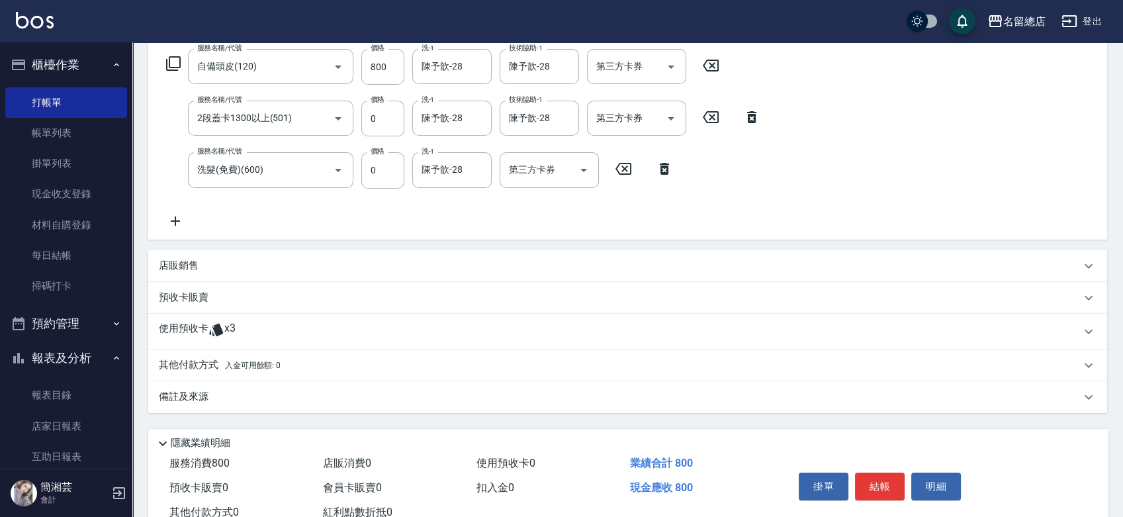
scroll to position [220, 0]
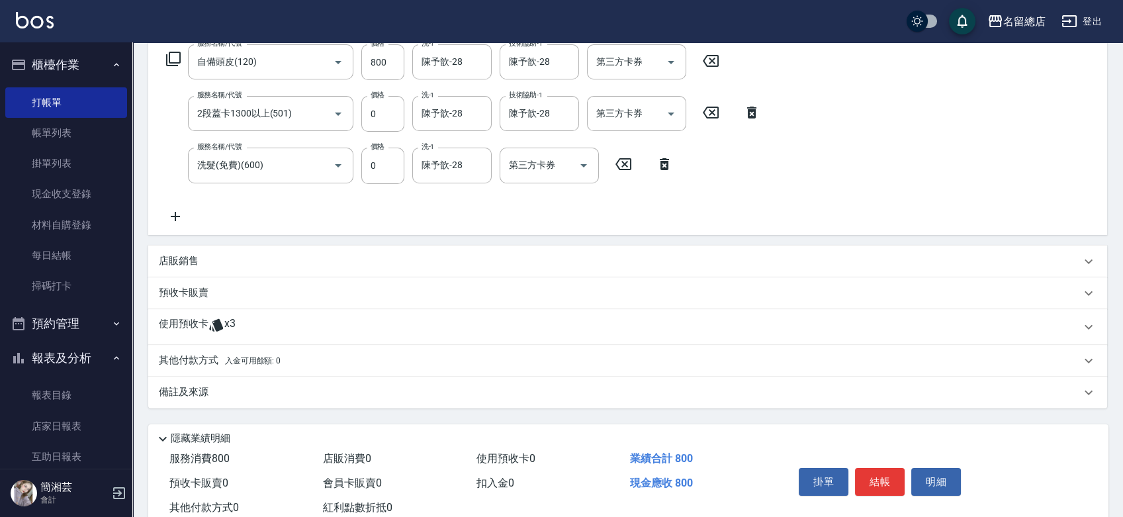
click at [236, 316] on div "使用預收卡 x3" at bounding box center [627, 327] width 959 height 36
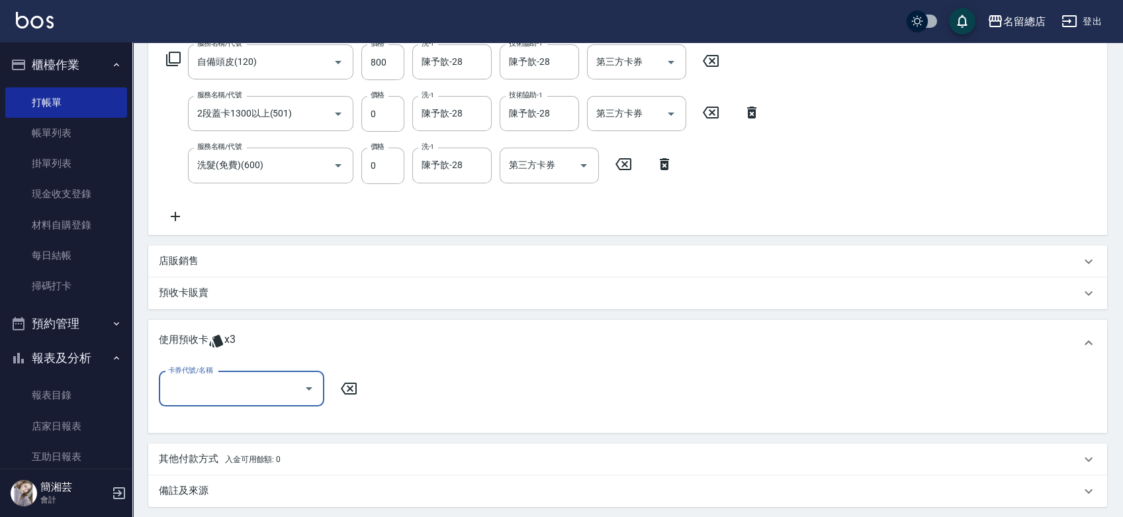
scroll to position [0, 0]
click at [253, 384] on input "卡券代號/名稱" at bounding box center [232, 388] width 134 height 23
drag, startPoint x: 261, startPoint y: 426, endPoint x: 270, endPoint y: 422, distance: 10.1
click at [261, 426] on div "歌德三段卡 剩餘3張 9048" at bounding box center [241, 423] width 165 height 22
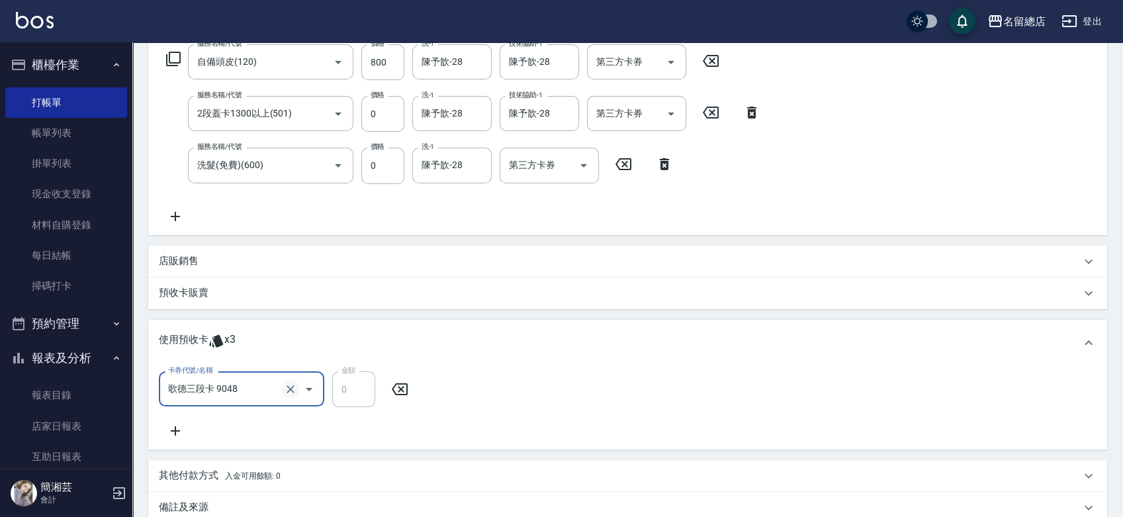
click at [285, 391] on icon "Clear" at bounding box center [290, 389] width 13 height 13
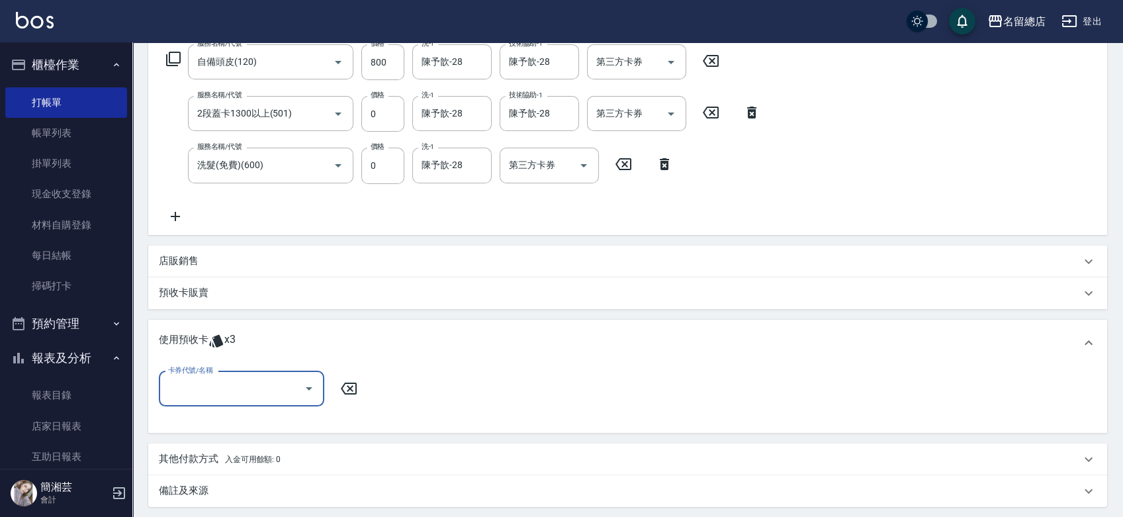
click at [257, 389] on input "卡券代號/名稱" at bounding box center [232, 388] width 134 height 23
click at [238, 422] on div "歌德三段卡 剩餘3張 9048" at bounding box center [241, 423] width 165 height 22
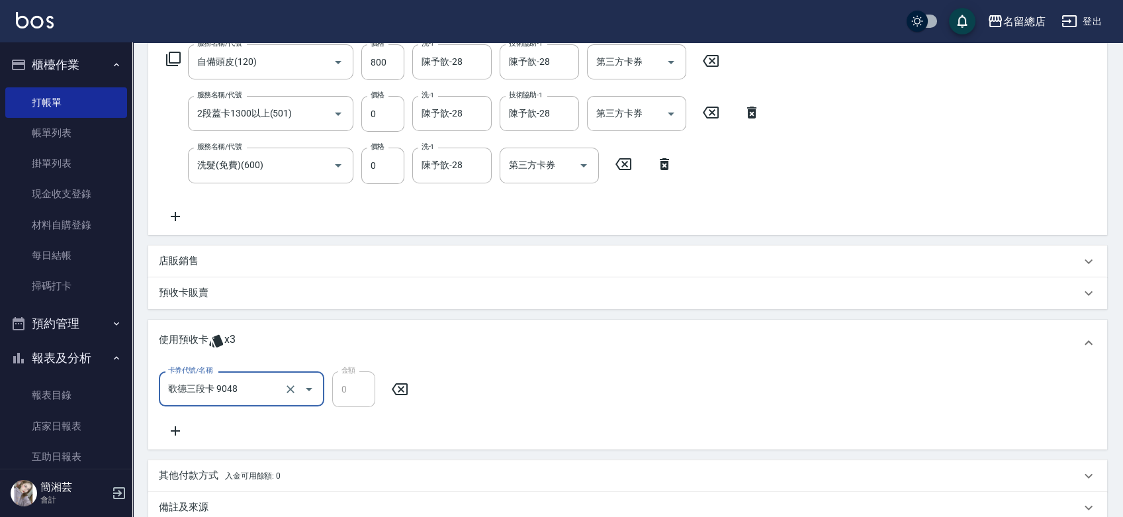
click at [480, 376] on div "卡券代號/名稱 歌德三段卡 9048 卡券代號/名稱 金額 0 金額" at bounding box center [628, 405] width 938 height 68
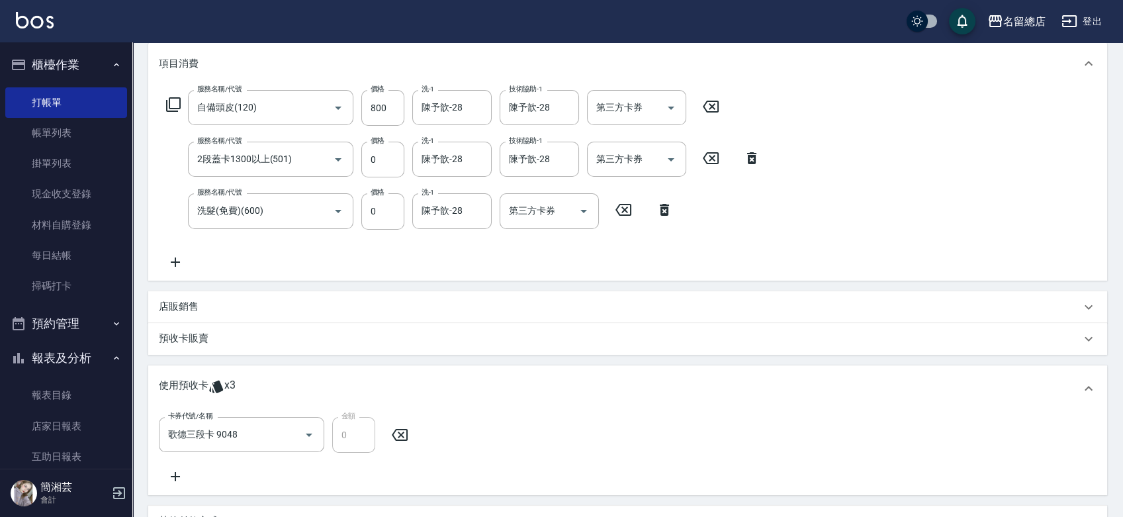
scroll to position [220, 0]
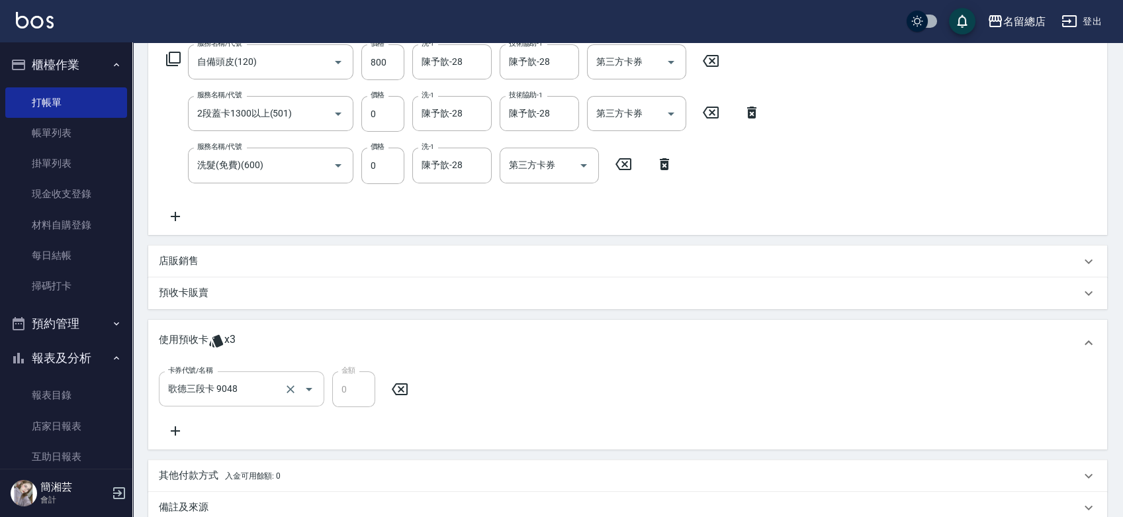
click at [277, 386] on input "歌德三段卡 9048" at bounding box center [223, 388] width 117 height 23
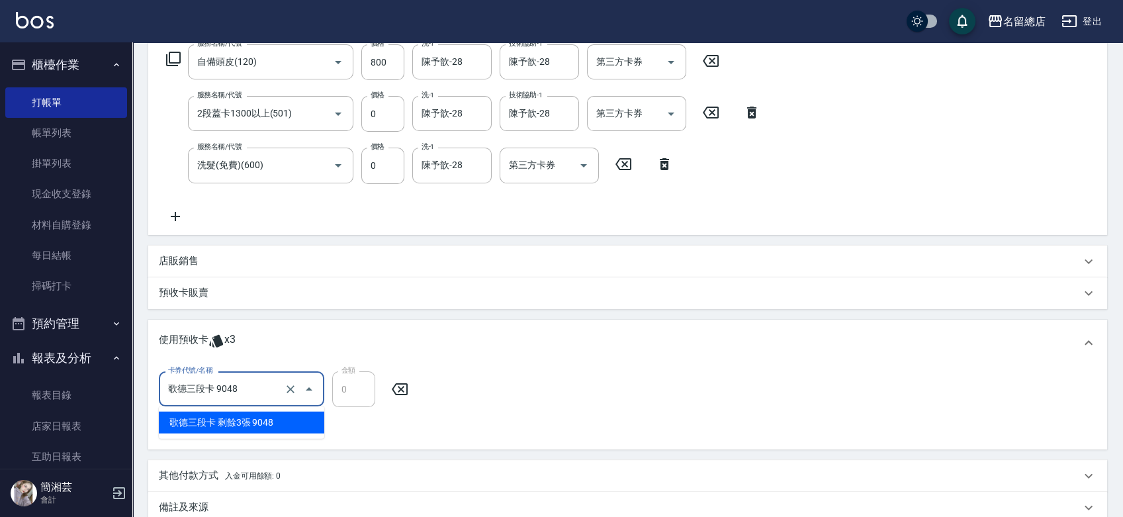
click at [240, 421] on div "歌德三段卡 剩餘3張 9048" at bounding box center [241, 423] width 165 height 22
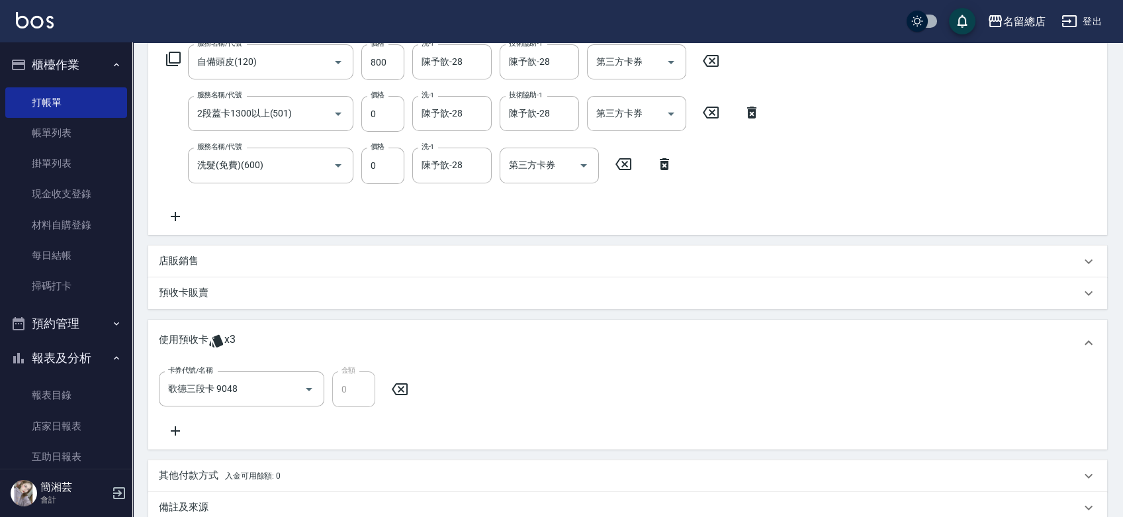
click at [431, 354] on div "使用預收卡 x3" at bounding box center [627, 343] width 959 height 46
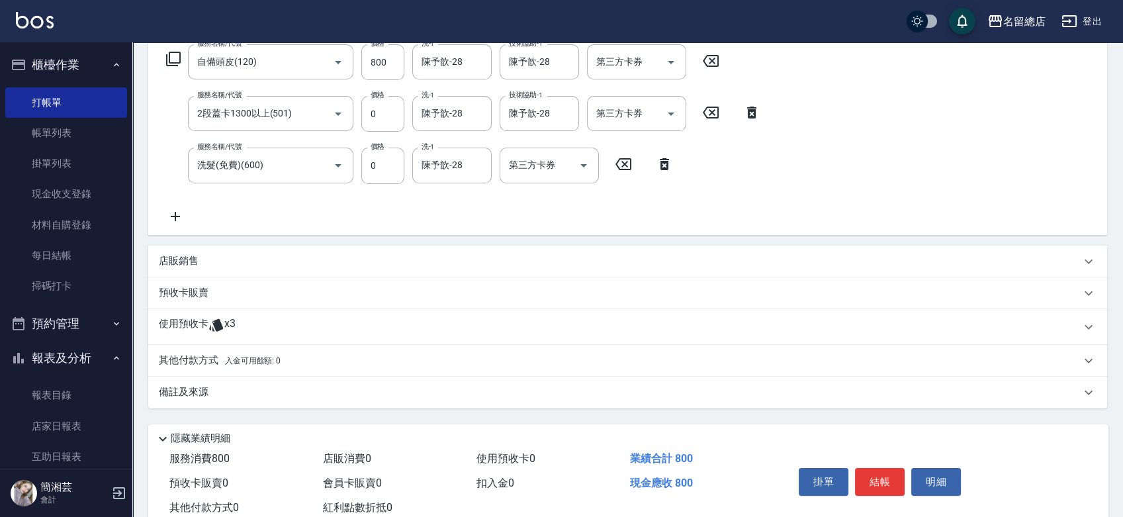
click at [374, 338] on div "使用預收卡 x3" at bounding box center [627, 327] width 959 height 36
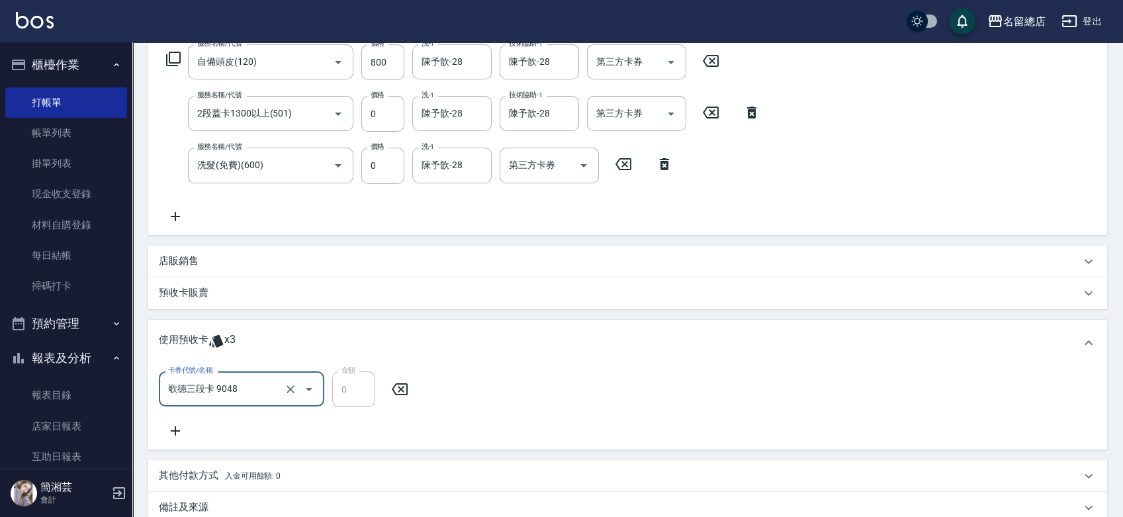
scroll to position [0, 0]
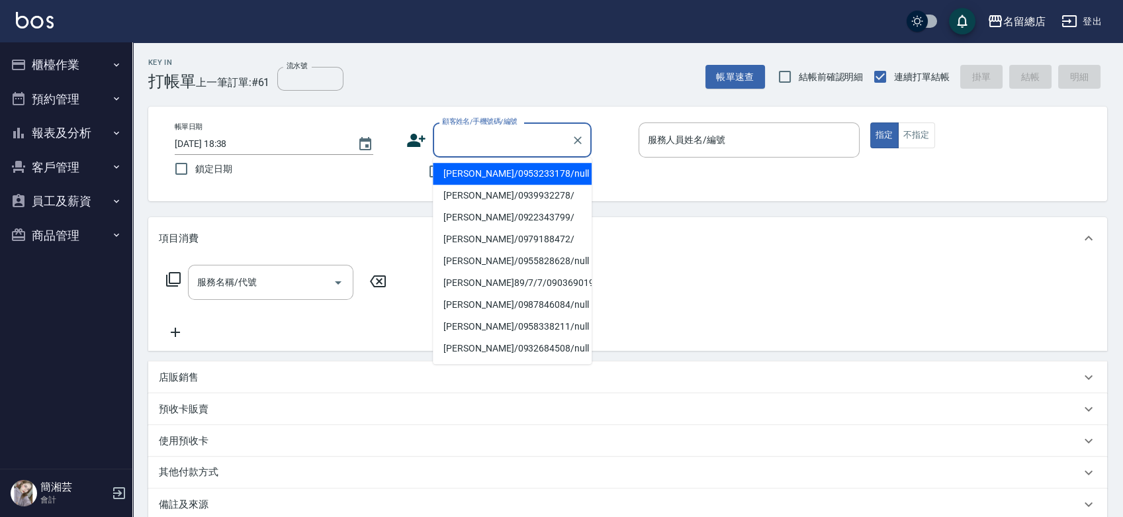
click at [477, 132] on input "顧客姓名/手機號碼/編號" at bounding box center [502, 139] width 127 height 23
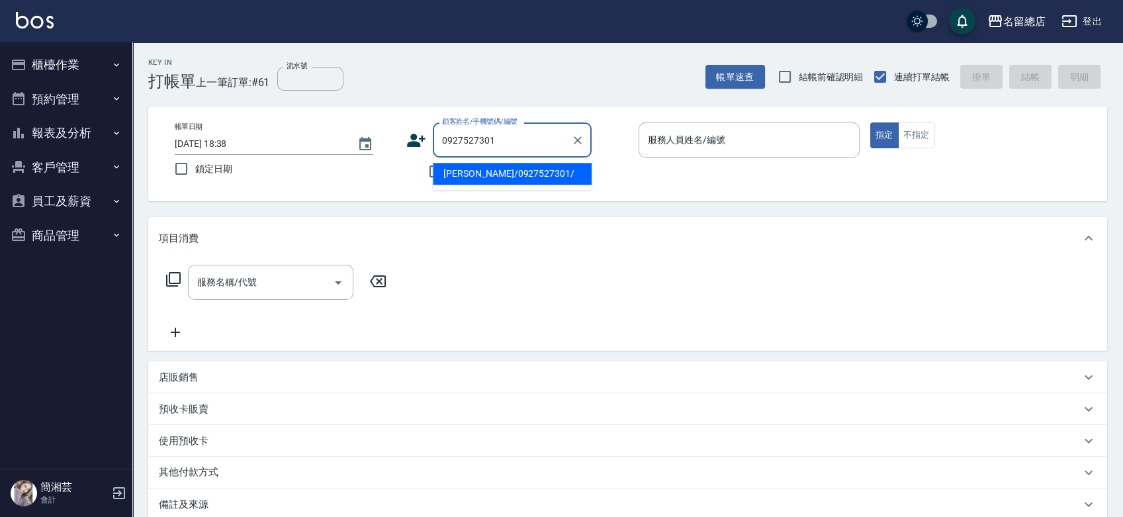
type input "[PERSON_NAME]/0927527301/"
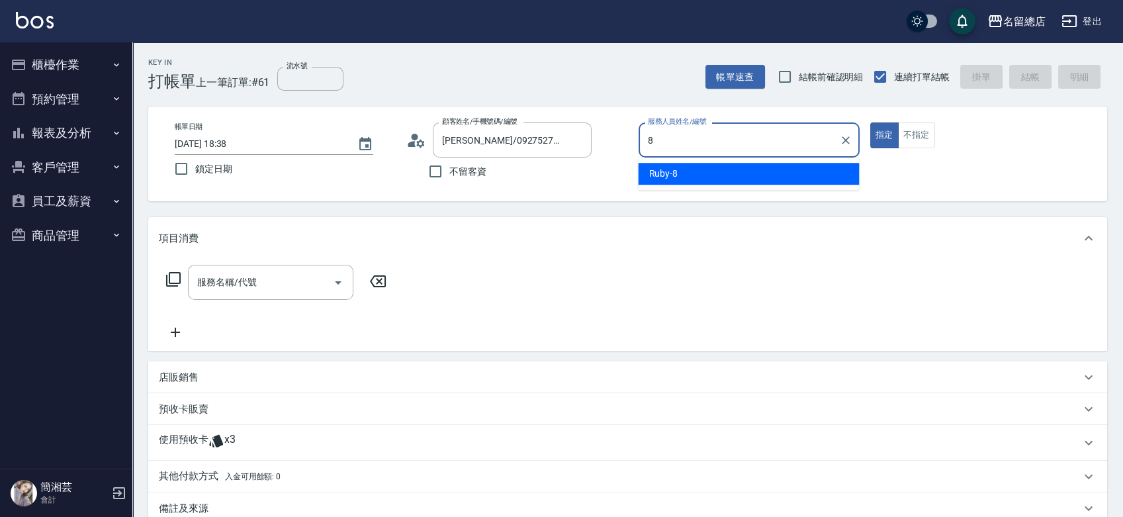
type input "Ruby-8"
type button "true"
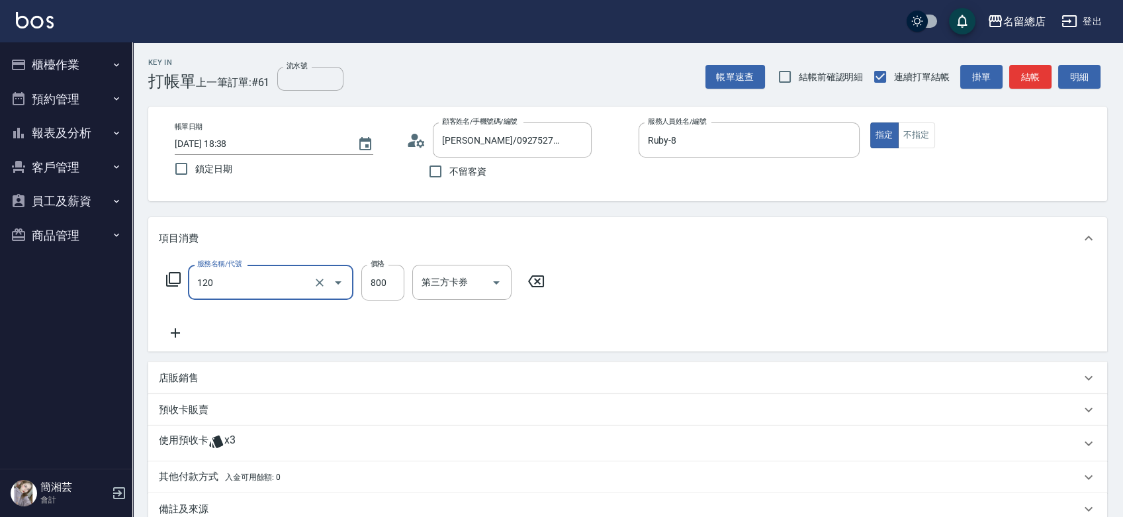
type input "自備頭皮(120)"
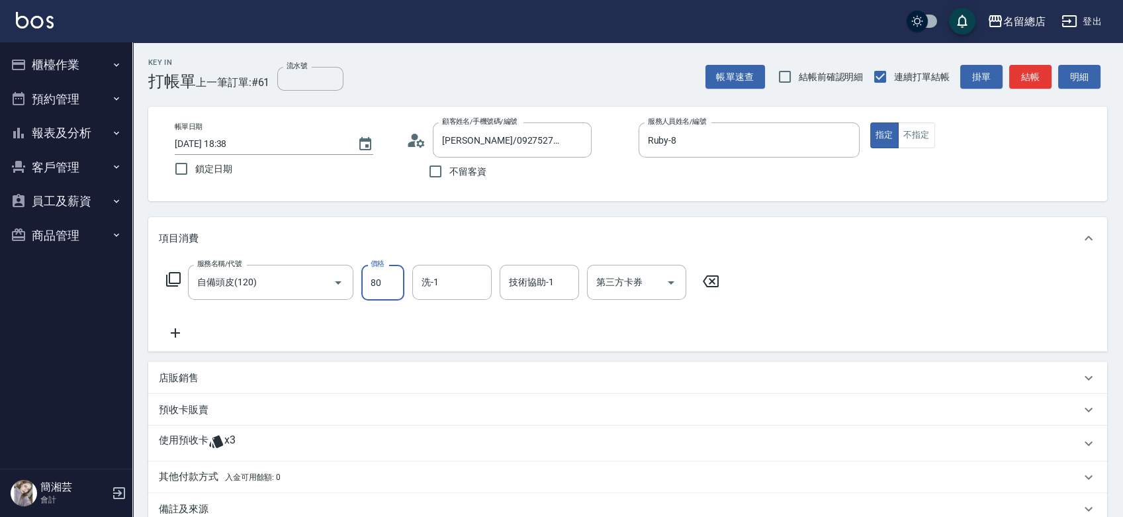
type input "800"
type input "陳予歆-28"
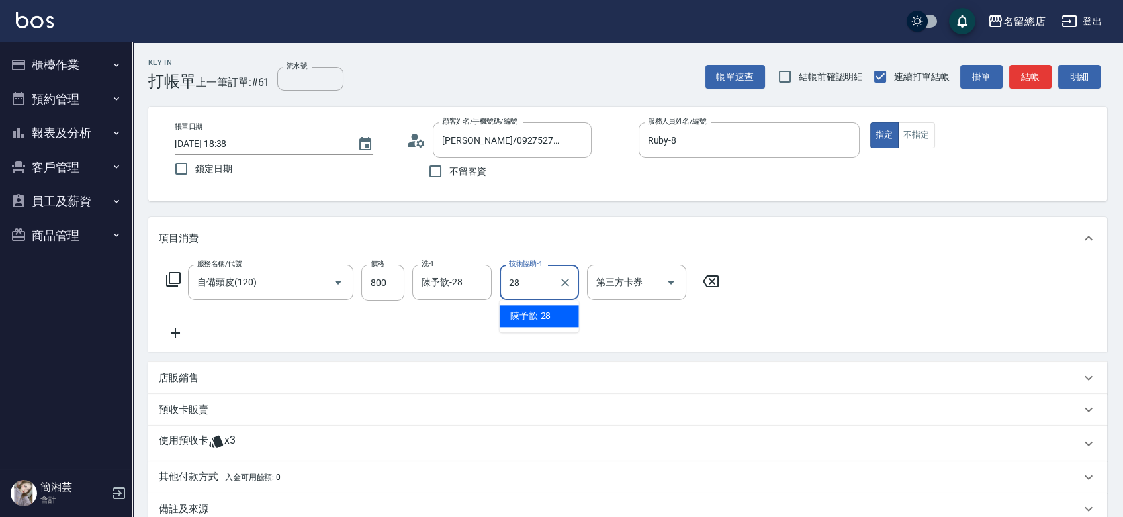
type input "陳予歆-28"
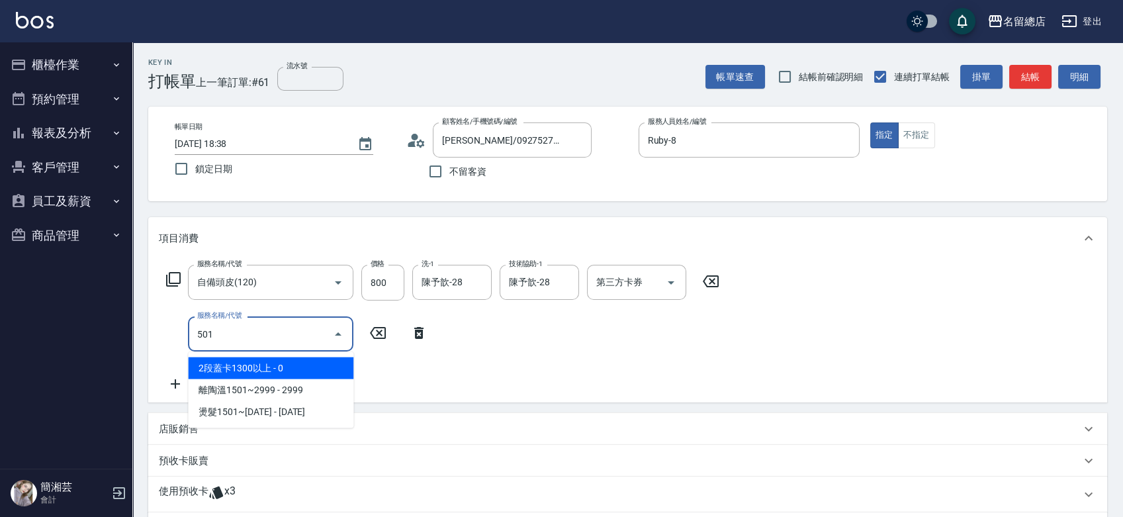
type input "2段蓋卡1300以上(501)"
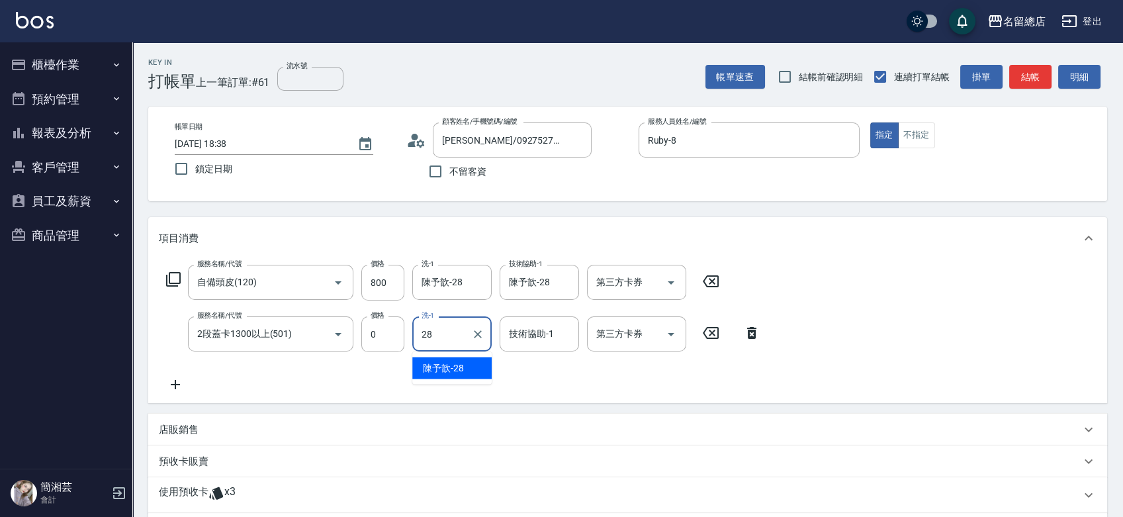
type input "陳予歆-28"
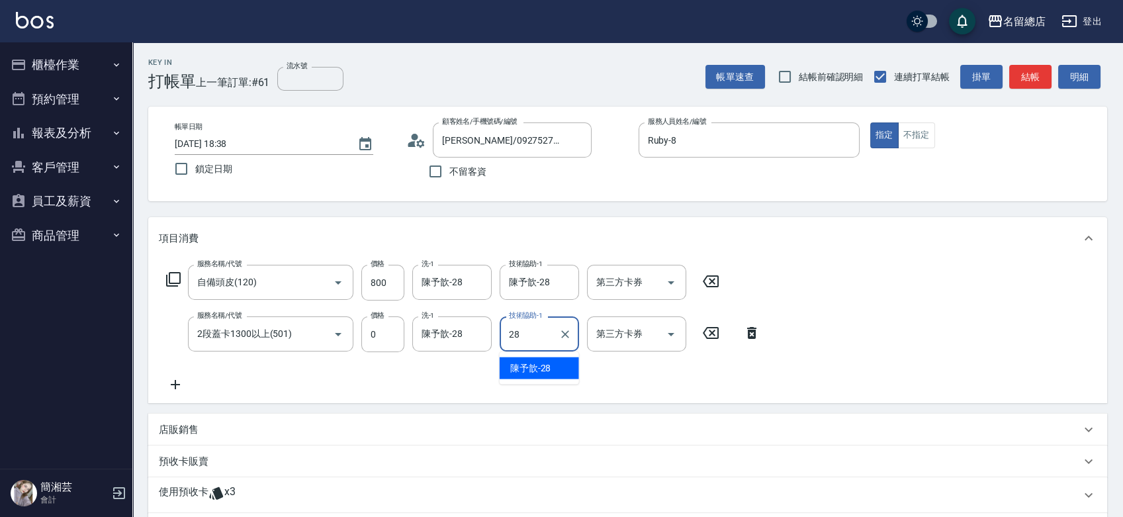
type input "陳予歆-28"
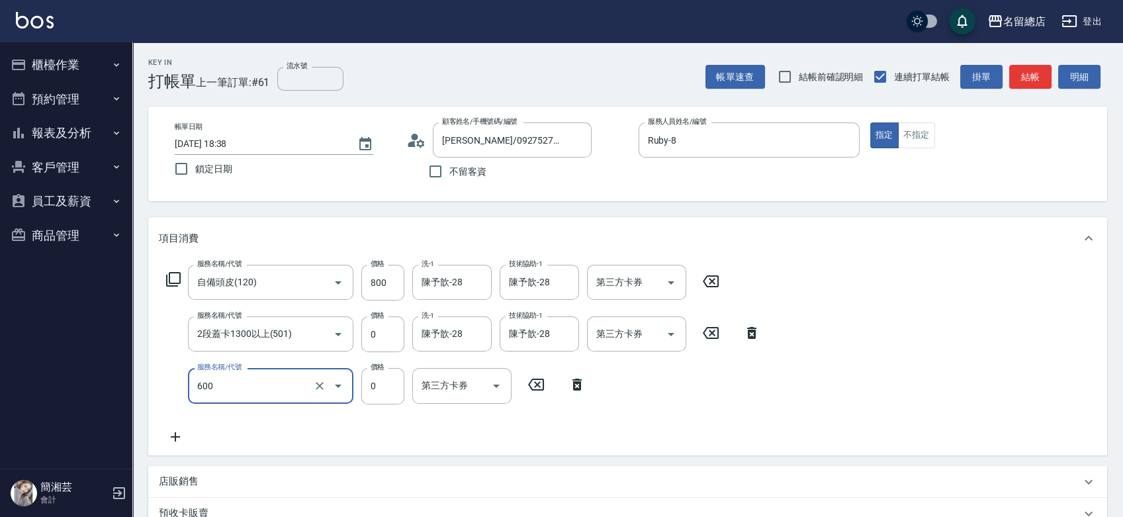
type input "洗髮(免費)(600)"
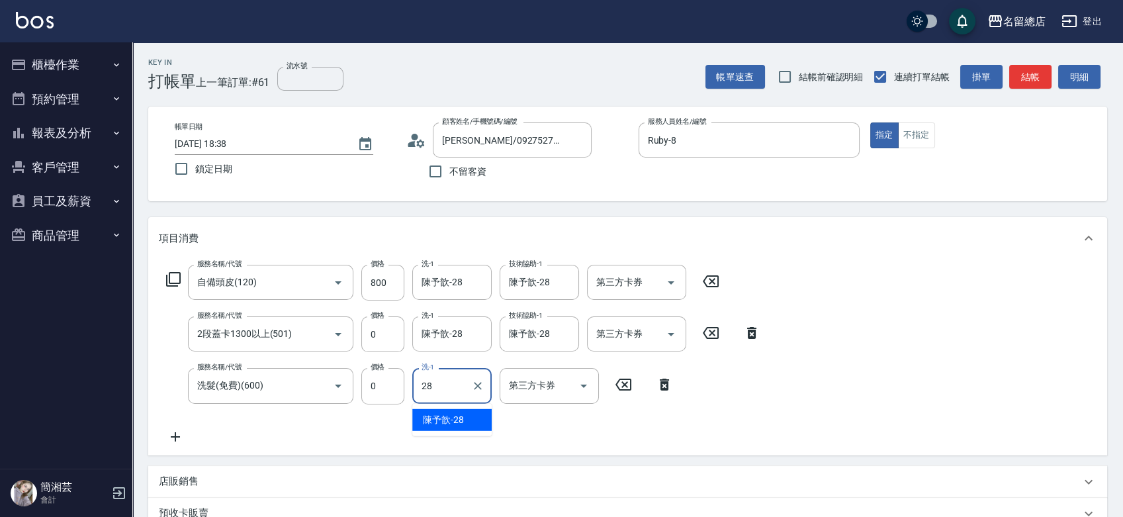
type input "陳予歆-28"
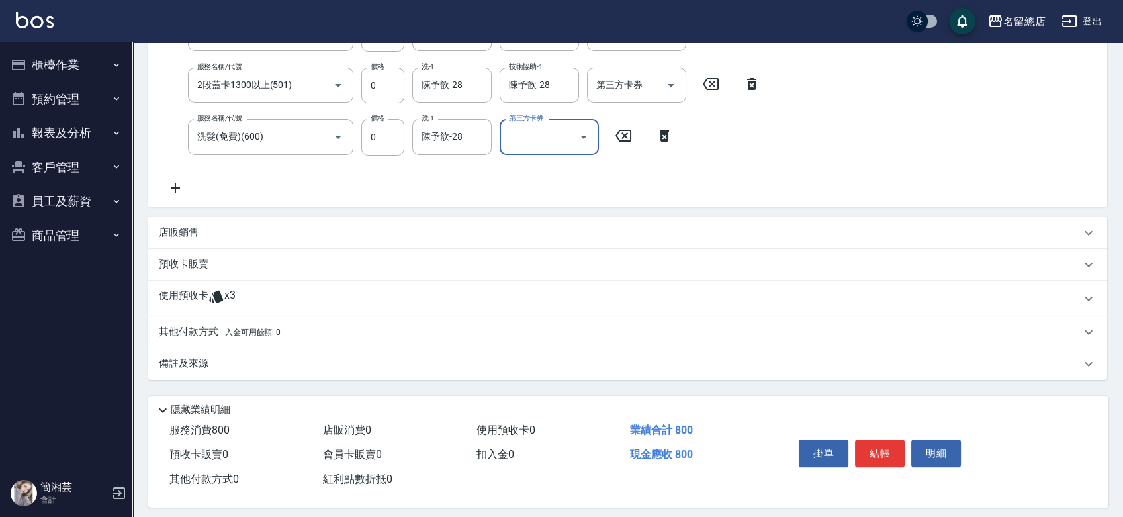
scroll to position [259, 0]
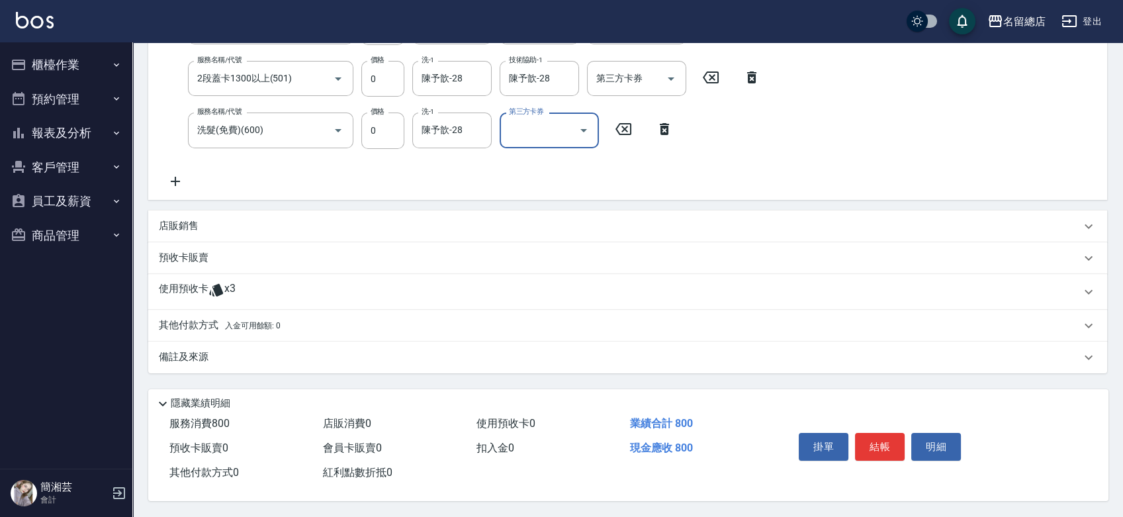
click at [240, 266] on div "預收卡販賣" at bounding box center [627, 258] width 959 height 32
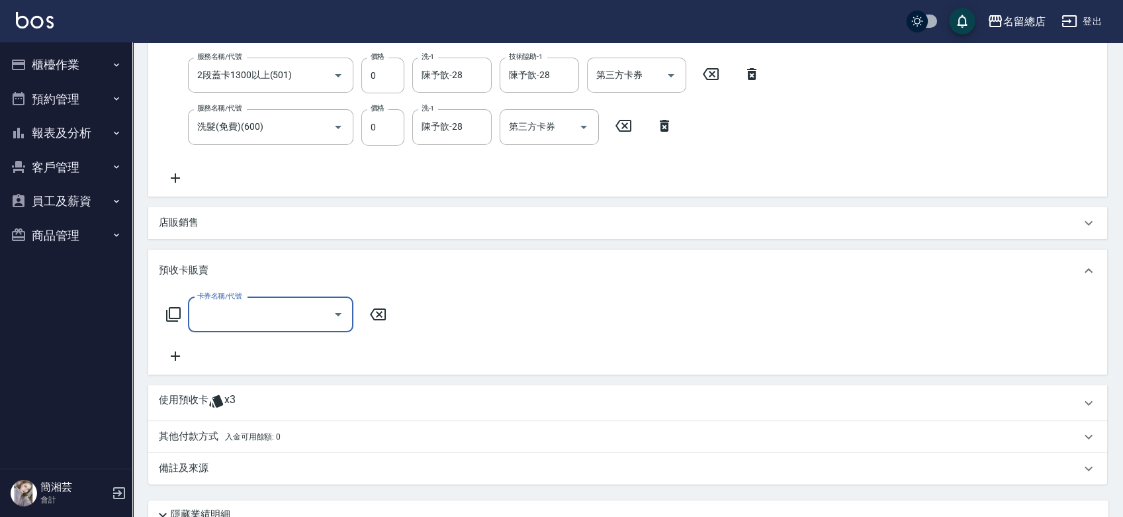
scroll to position [0, 0]
click at [246, 391] on div "使用預收卡 x3" at bounding box center [627, 403] width 959 height 36
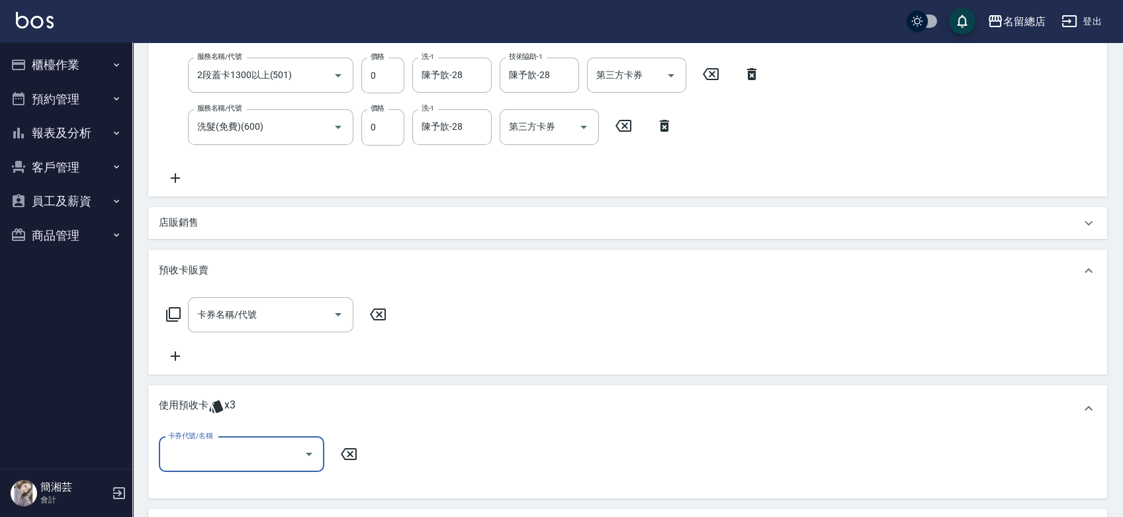
click at [253, 450] on input "卡券代號/名稱" at bounding box center [232, 454] width 134 height 23
click at [277, 486] on div "歌德三段卡 剩餘3張 9048" at bounding box center [241, 488] width 165 height 22
type input "歌德三段卡 9048"
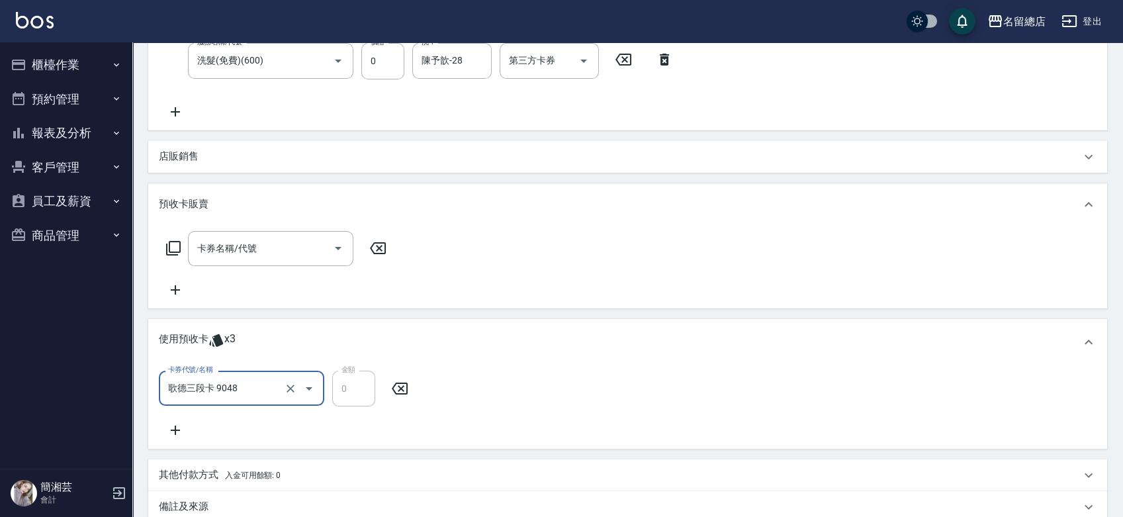
scroll to position [406, 0]
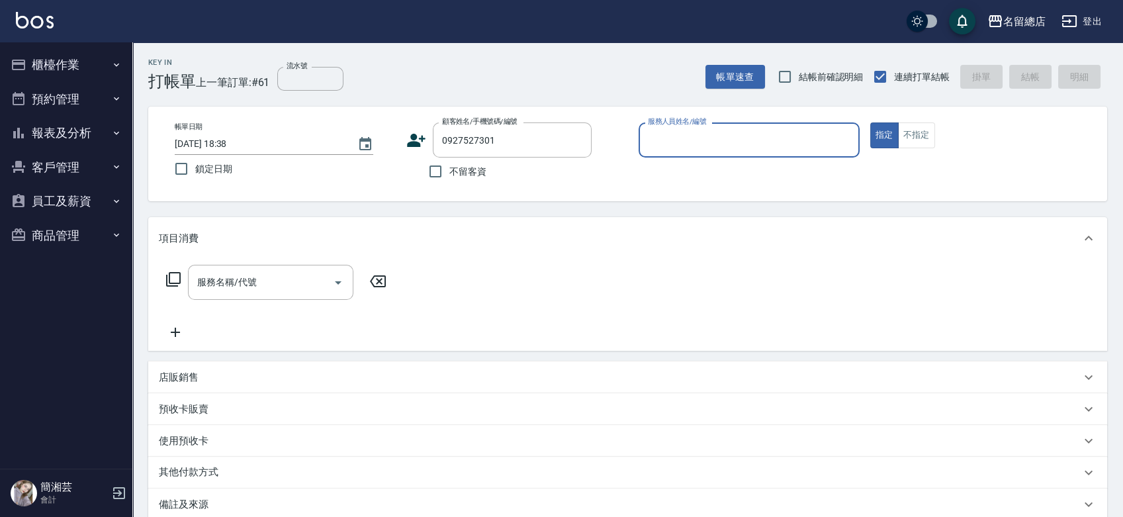
type input "[PERSON_NAME]/0927527301/"
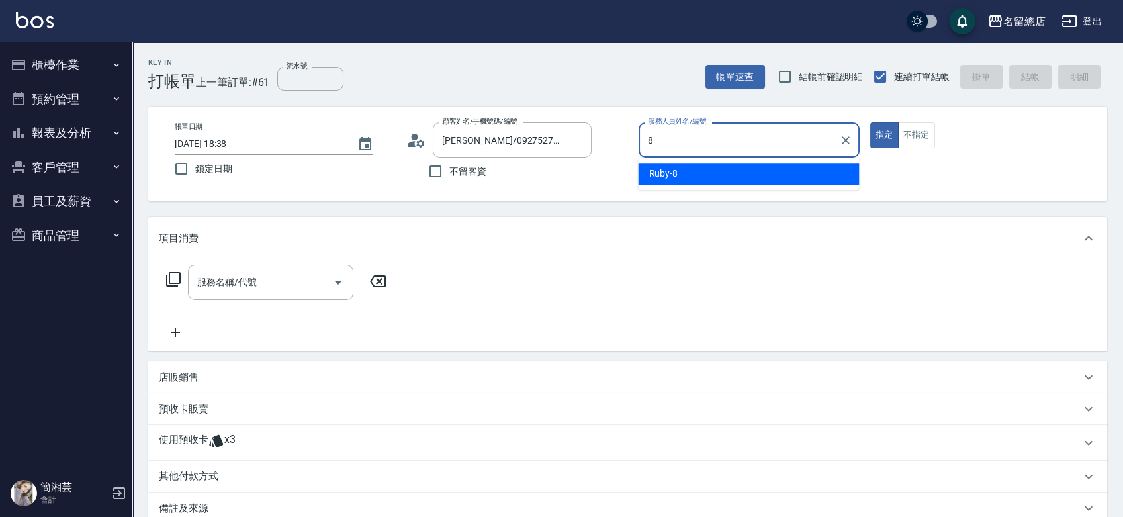
type input "Ruby-8"
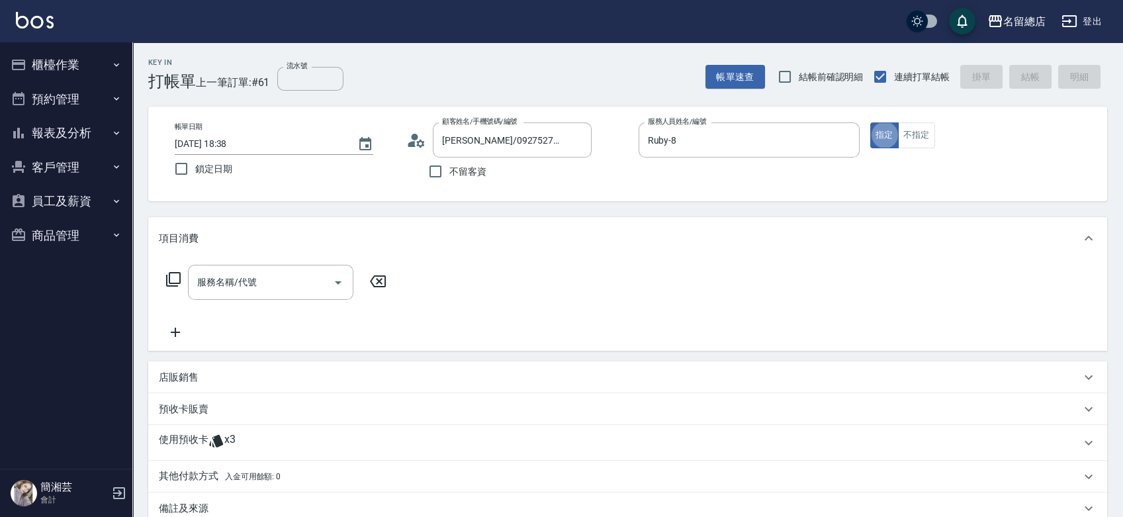
type button "true"
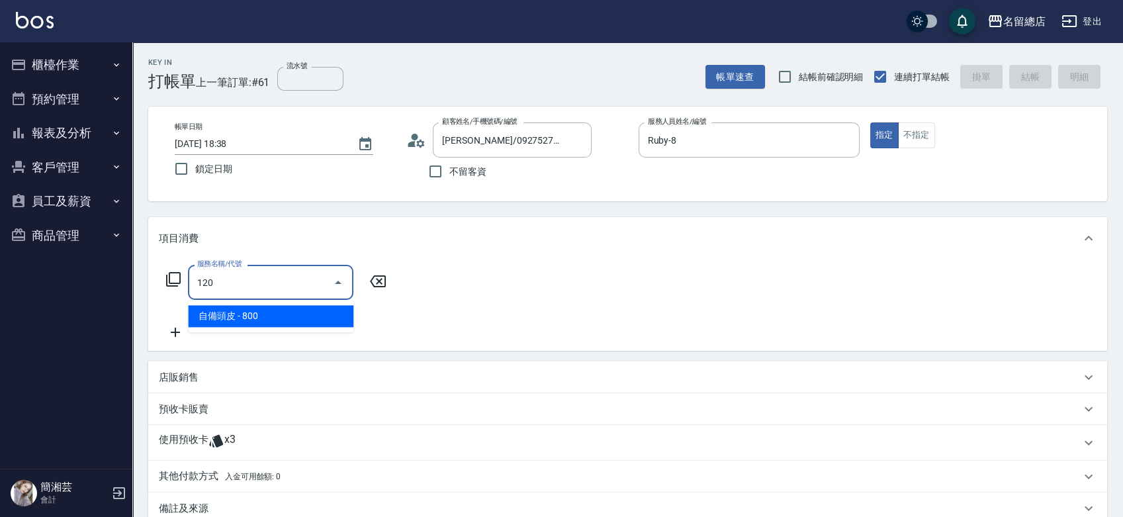
type input "自備頭皮(120)"
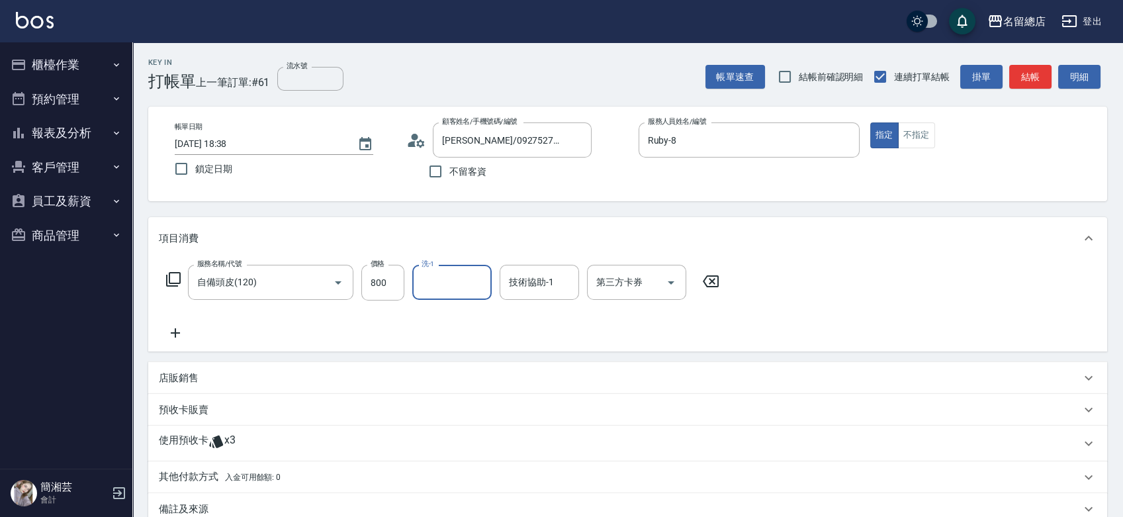
type input "3"
type input "陳予歆-28"
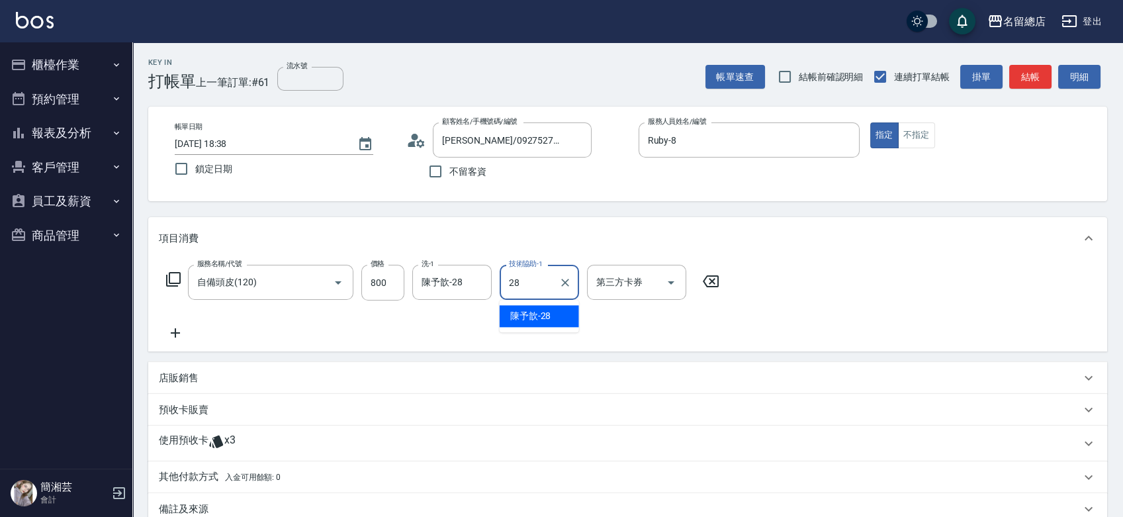
type input "陳予歆-28"
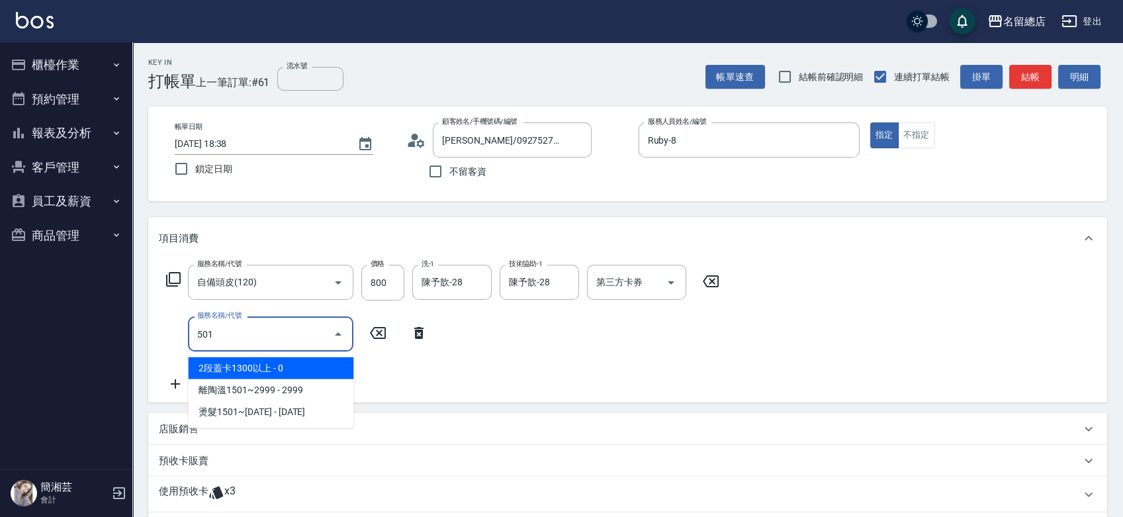
type input "2段蓋卡1300以上(501)"
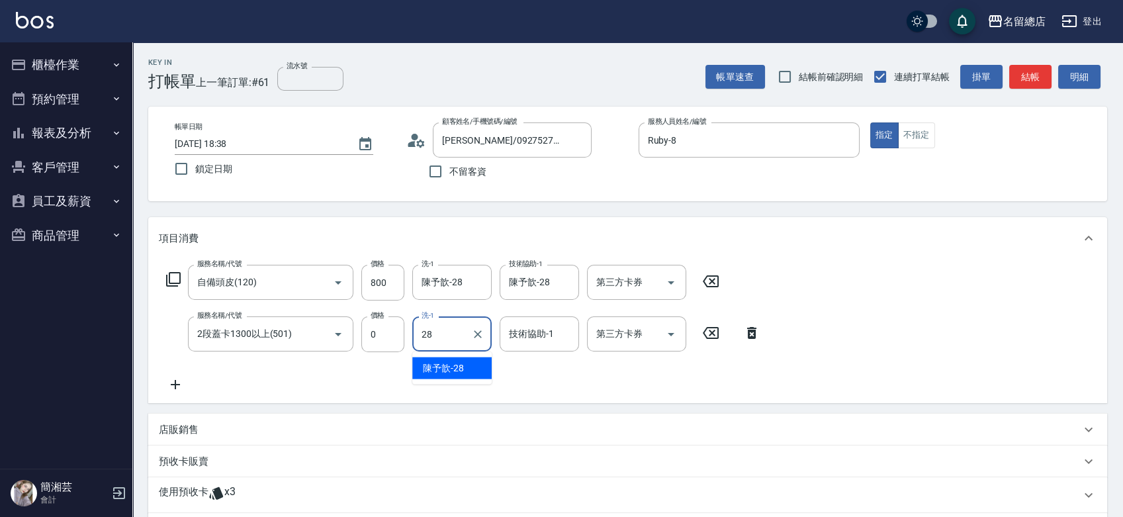
type input "陳予歆-28"
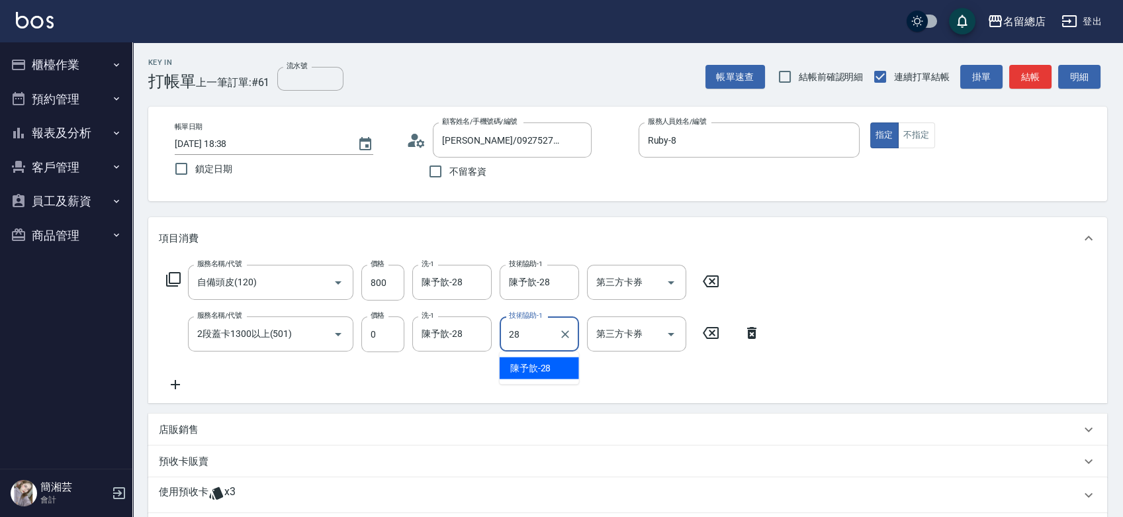
type input "陳予歆-28"
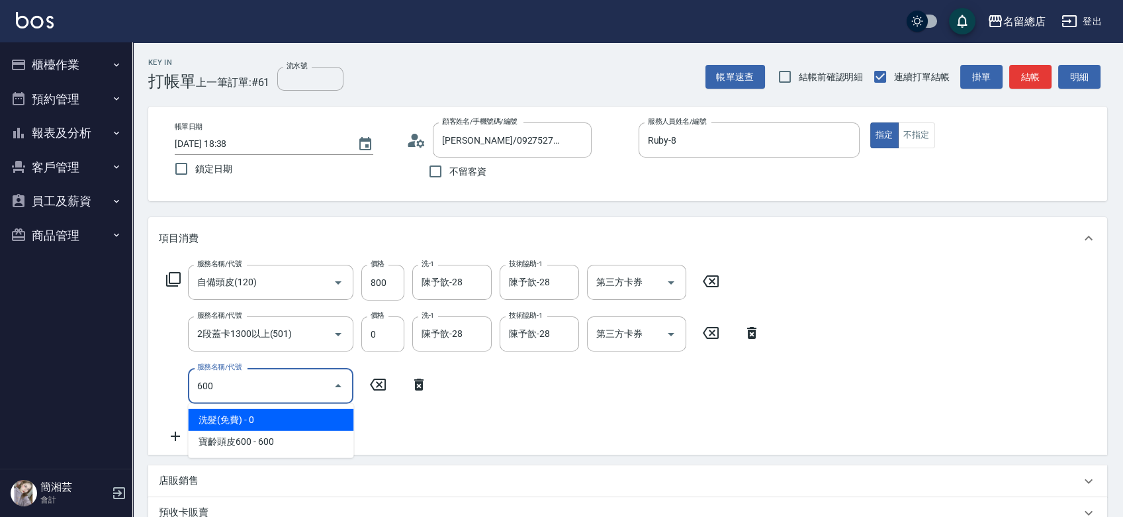
type input "洗髮(免費)(600)"
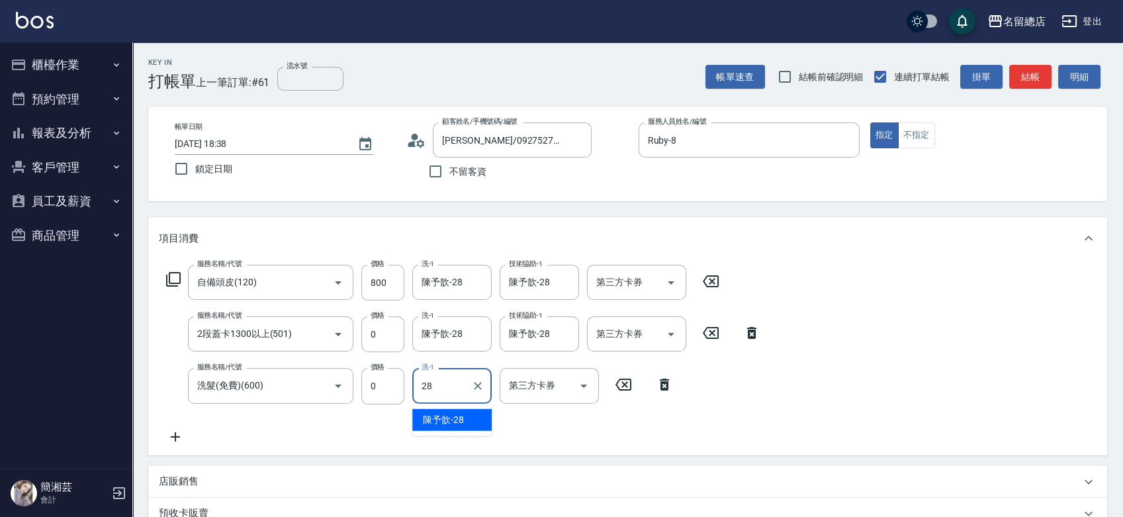
type input "陳予歆-28"
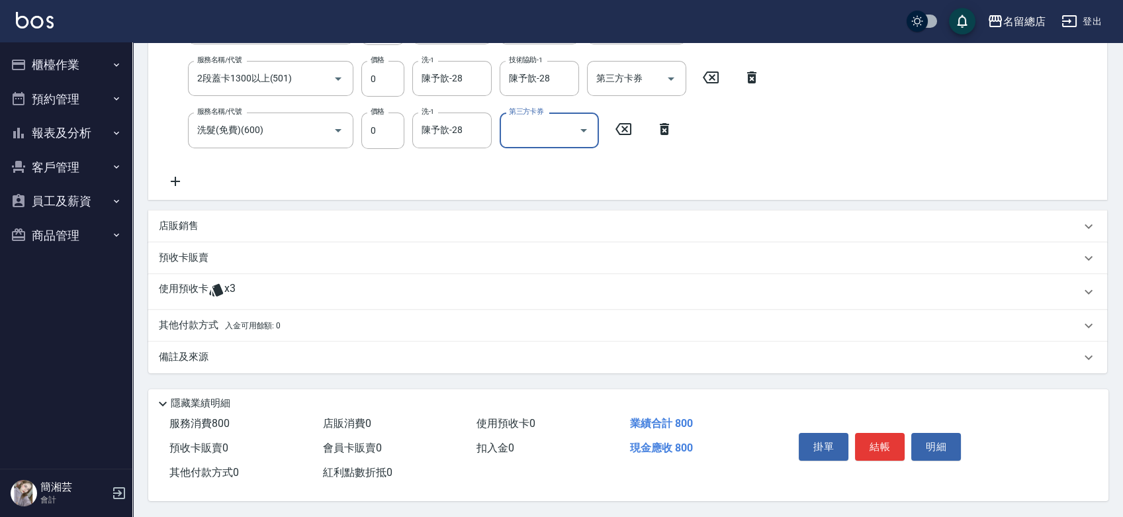
scroll to position [259, 0]
click at [209, 286] on icon at bounding box center [217, 290] width 16 height 16
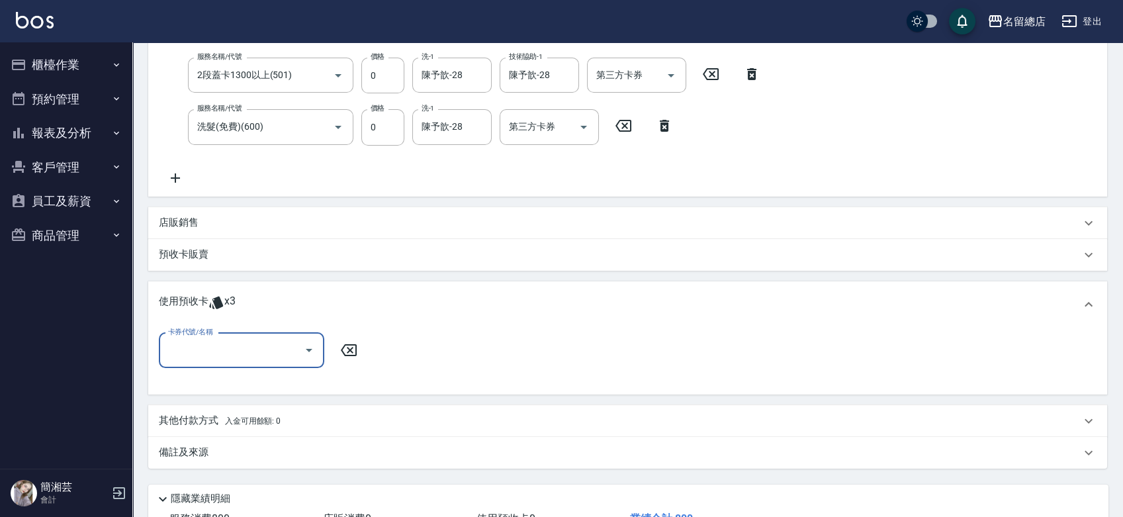
scroll to position [0, 0]
click at [244, 332] on div "卡券代號/名稱 卡券代號/名稱" at bounding box center [627, 361] width 959 height 67
click at [250, 357] on input "卡券代號/名稱" at bounding box center [232, 350] width 134 height 23
click at [259, 383] on div "歌德三段卡 剩餘3張 9048" at bounding box center [241, 384] width 165 height 22
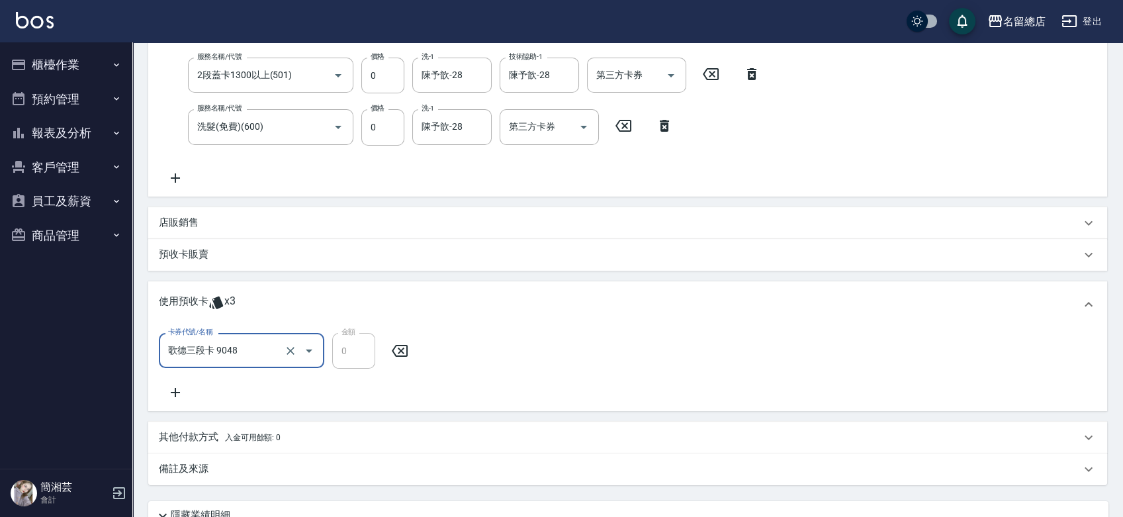
type input "歌德三段卡 9048"
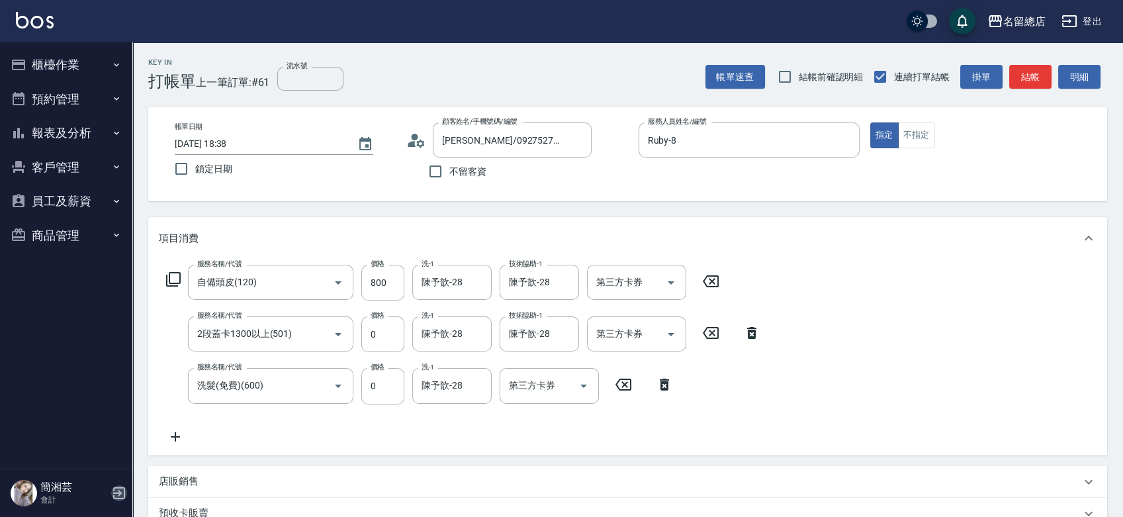
click at [113, 490] on icon "button" at bounding box center [119, 493] width 16 height 16
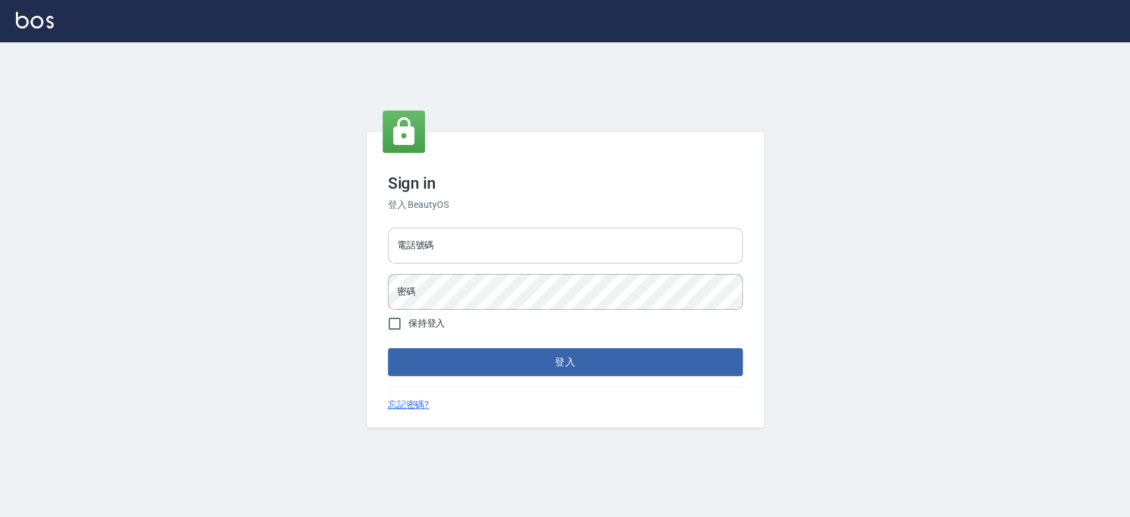
click at [448, 254] on input "電話號碼" at bounding box center [565, 246] width 355 height 36
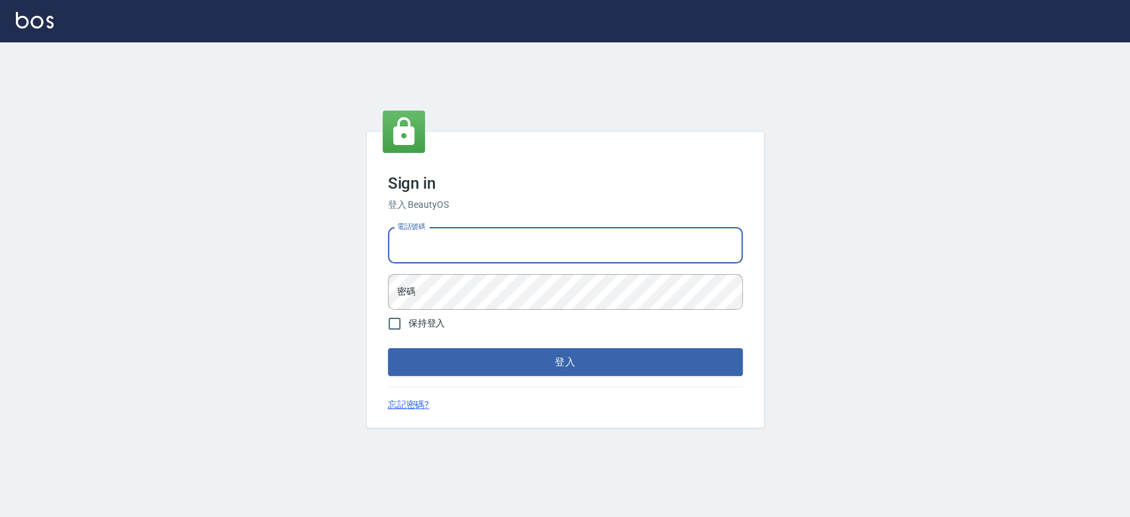
type input "0921342116"
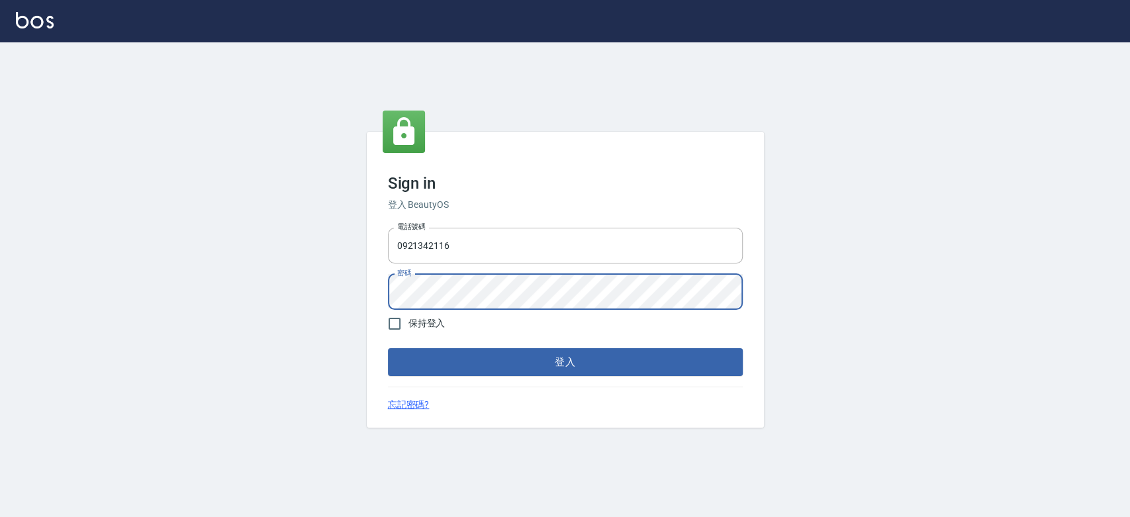
click at [388, 348] on button "登入" at bounding box center [565, 362] width 355 height 28
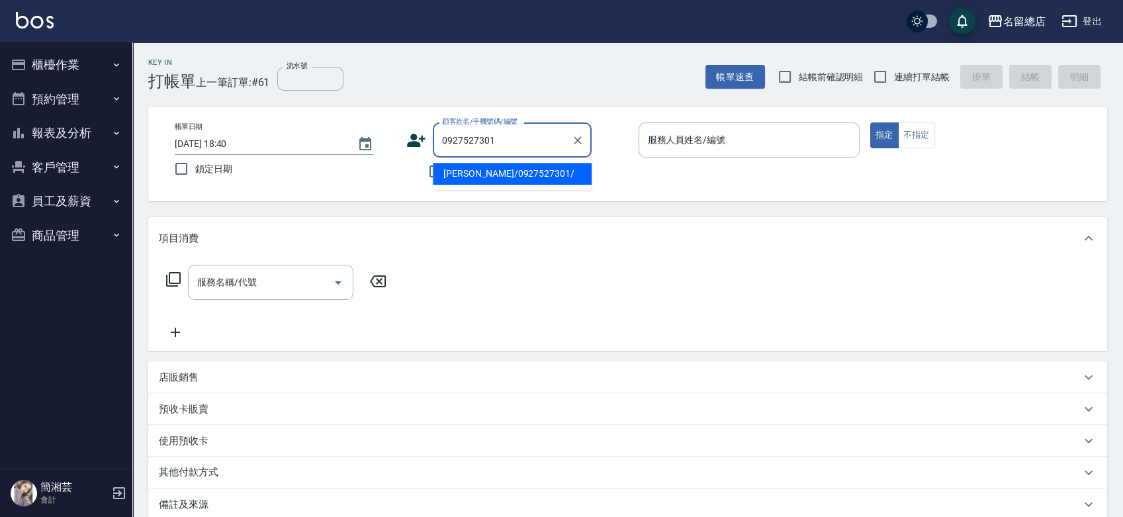
type input "[PERSON_NAME]/0927527301/"
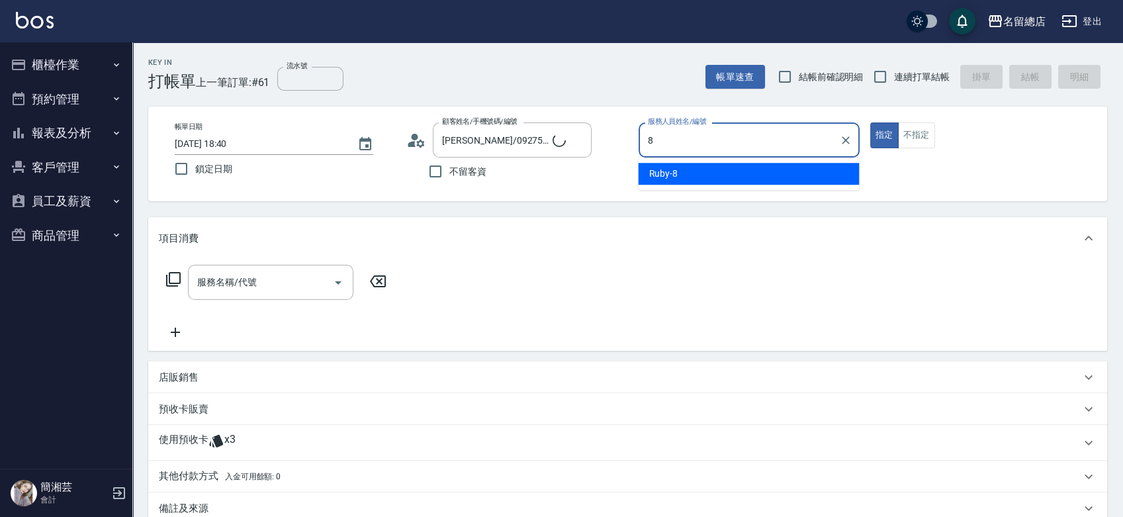
type input "Ruby-8"
type button "true"
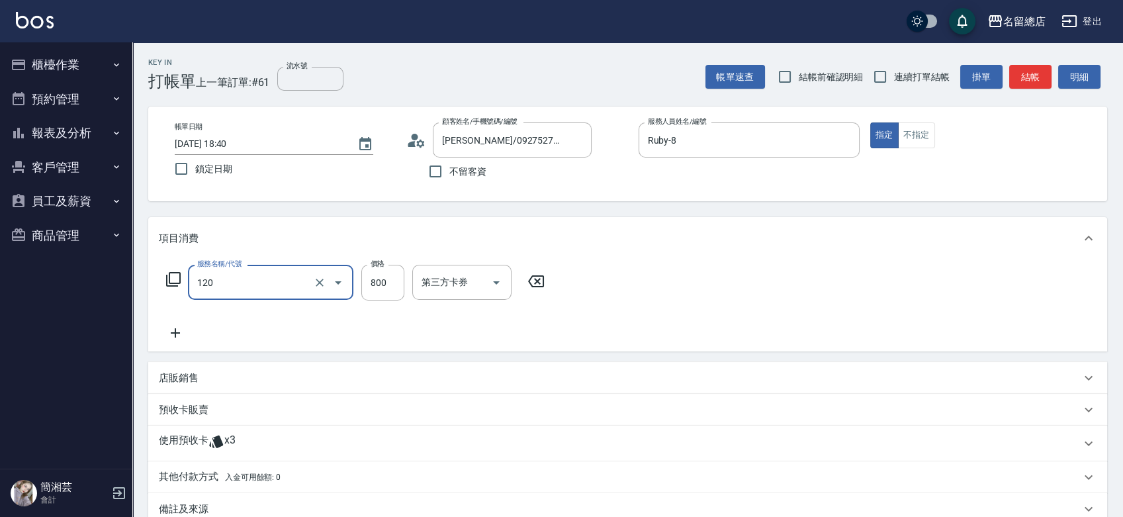
type input "自備頭皮(120)"
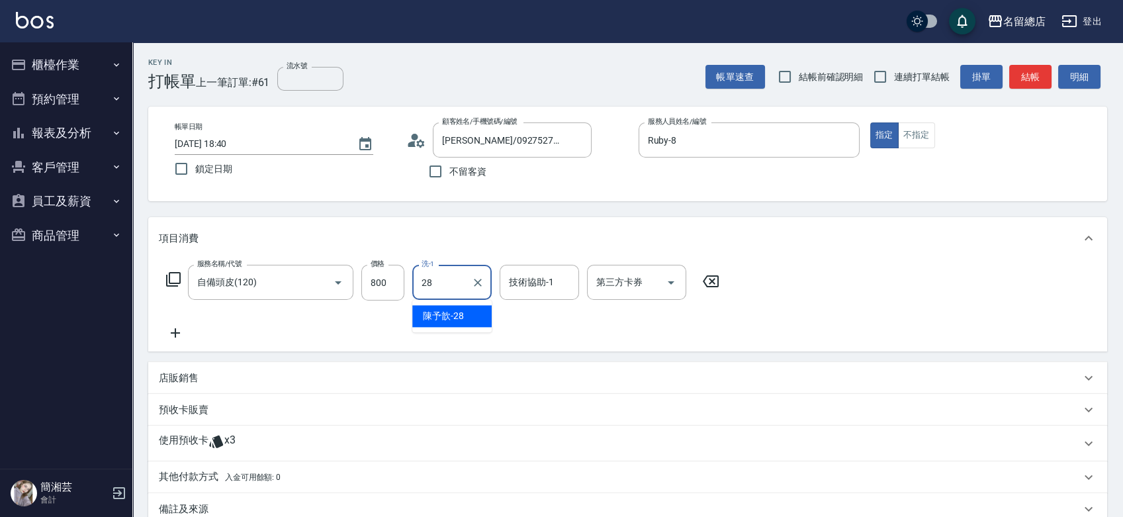
type input "陳予歆-28"
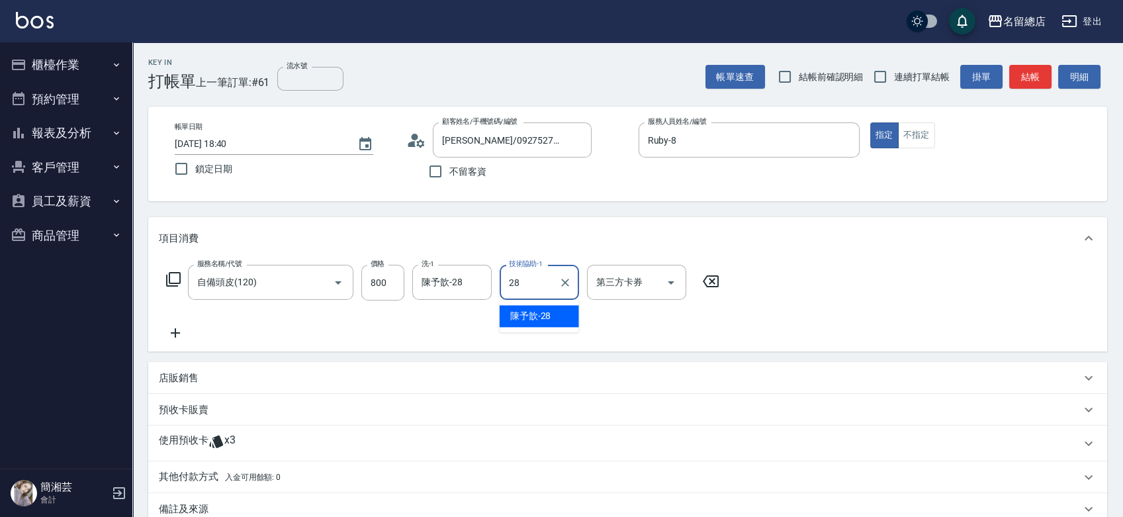
type input "陳予歆-28"
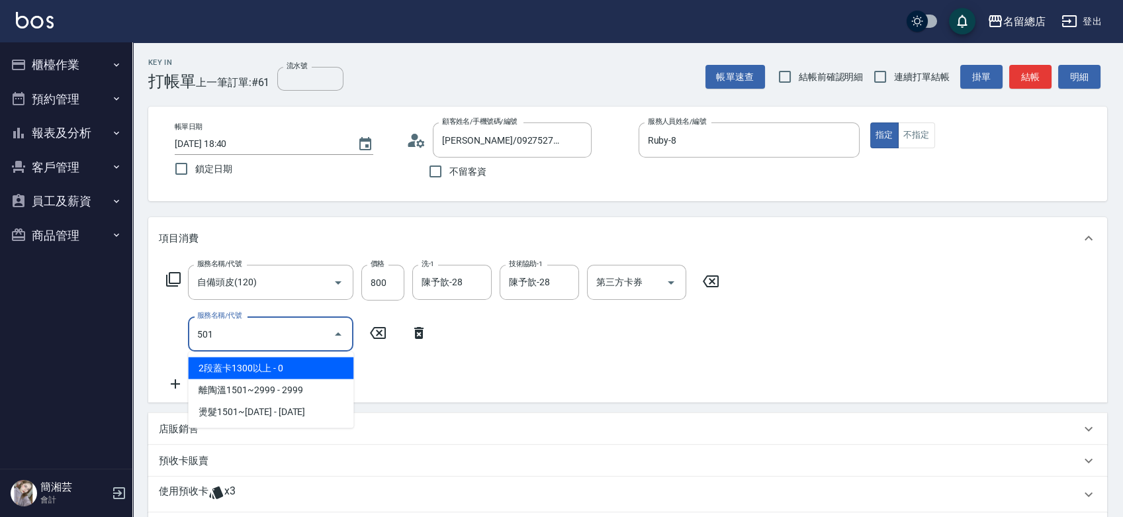
type input "2段蓋卡1300以上(501)"
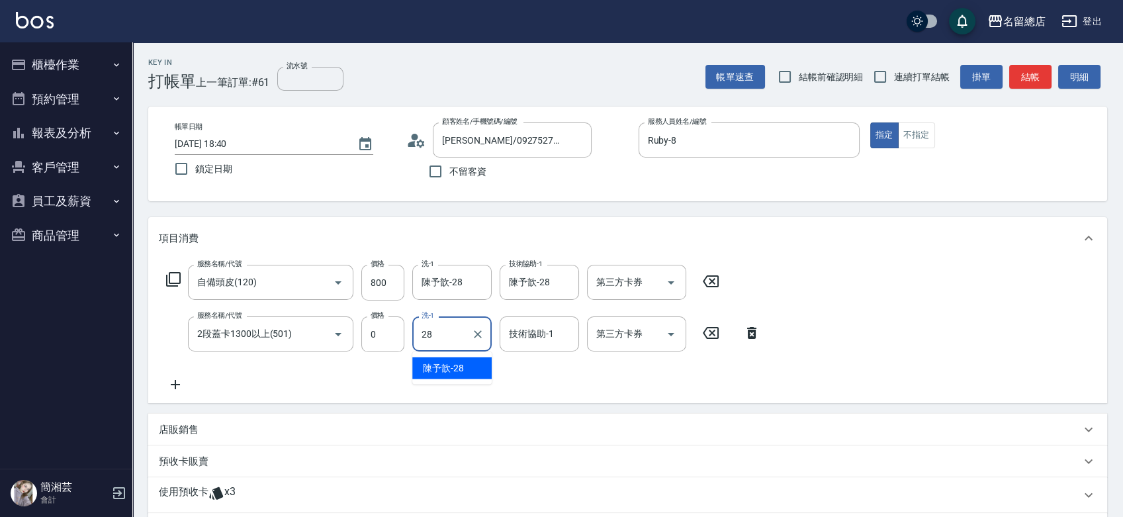
type input "陳予歆-28"
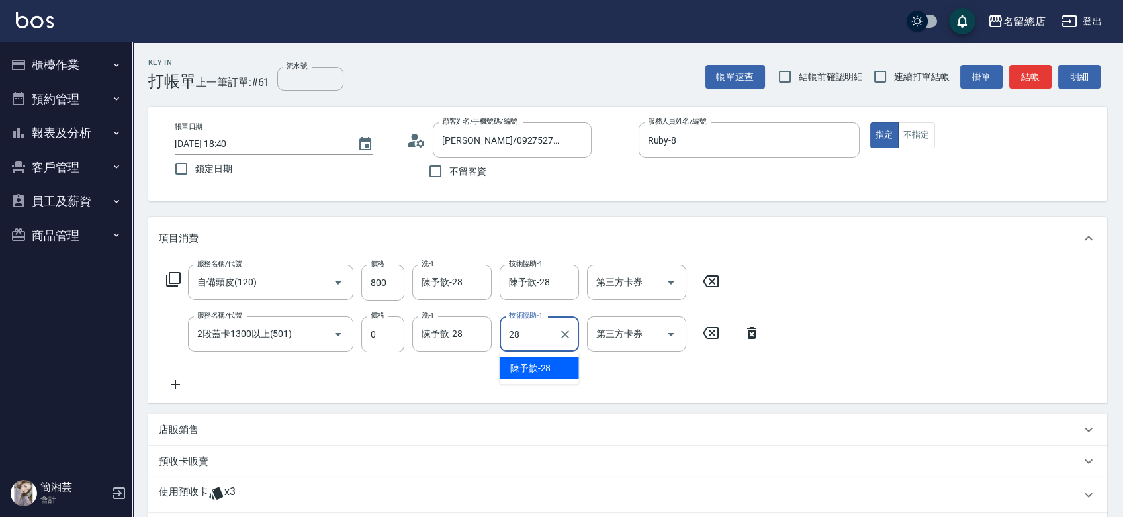
type input "陳予歆-28"
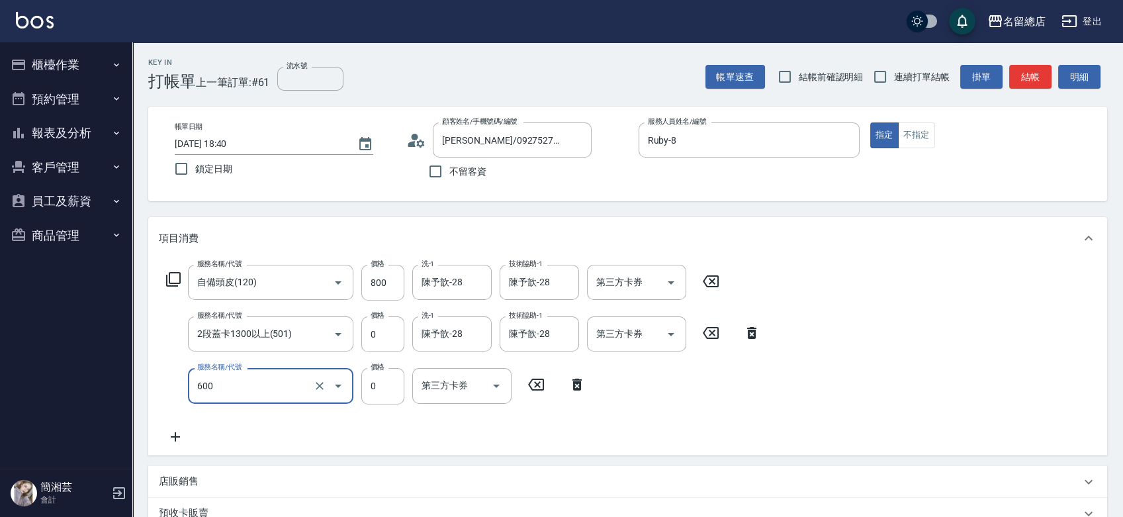
type input "洗髮(免費)(600)"
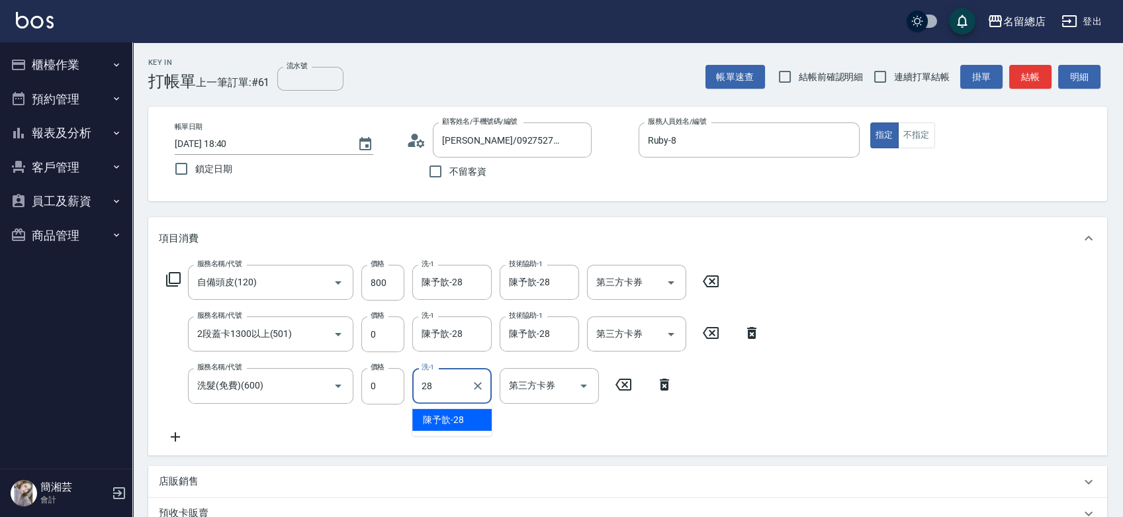
type input "陳予歆-28"
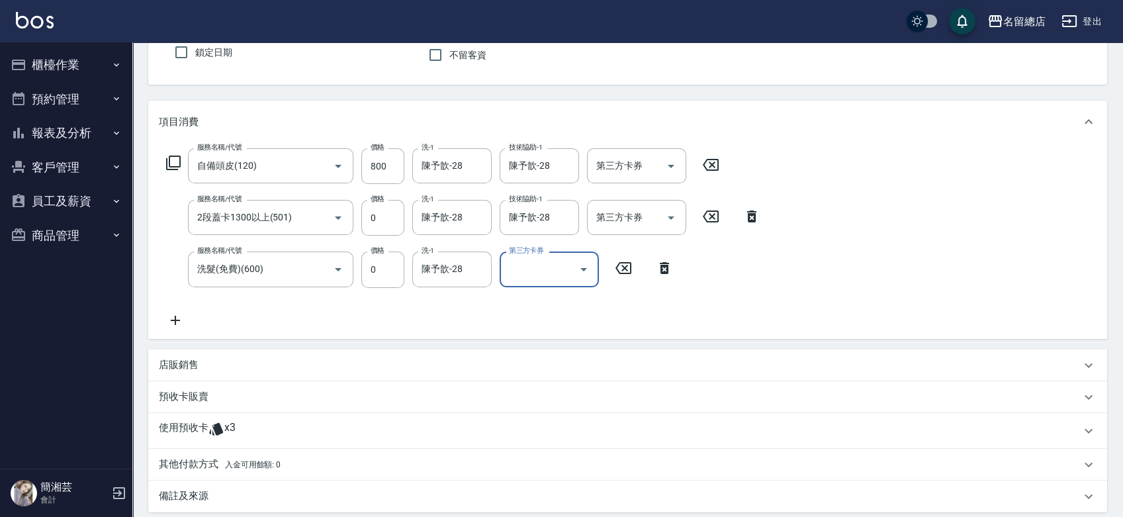
scroll to position [259, 0]
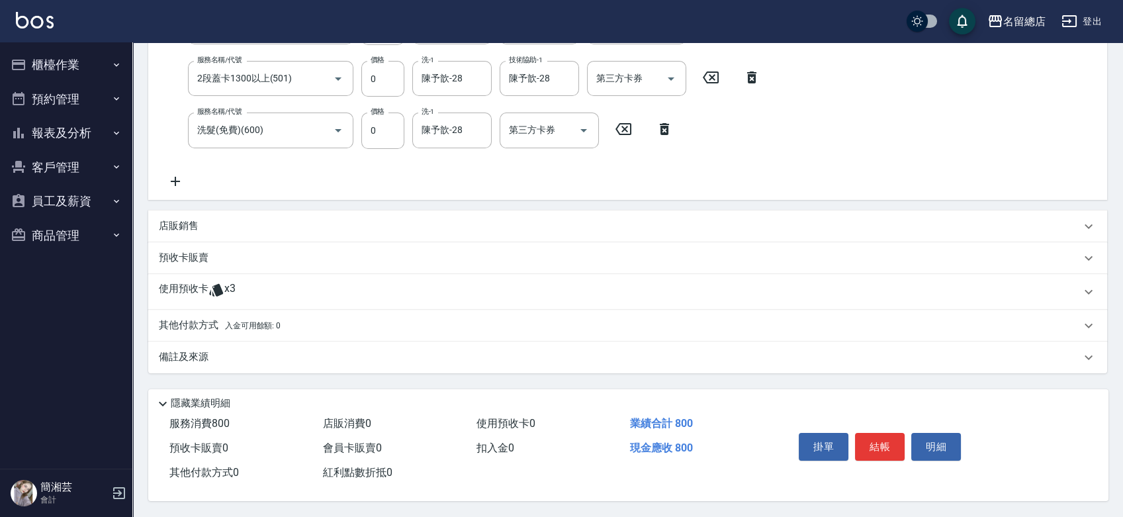
click at [230, 282] on span "x3" at bounding box center [229, 292] width 11 height 20
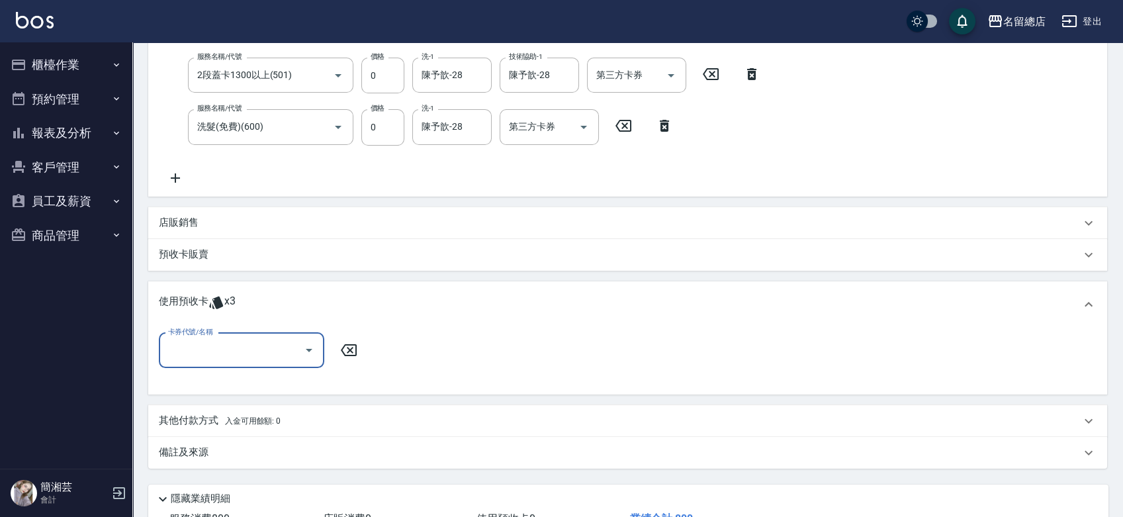
scroll to position [0, 0]
click at [231, 359] on input "卡券代號/名稱" at bounding box center [232, 350] width 134 height 23
click at [252, 381] on div "歌德三段卡 剩餘3張 9048" at bounding box center [241, 384] width 165 height 22
type input "歌德三段卡 9048"
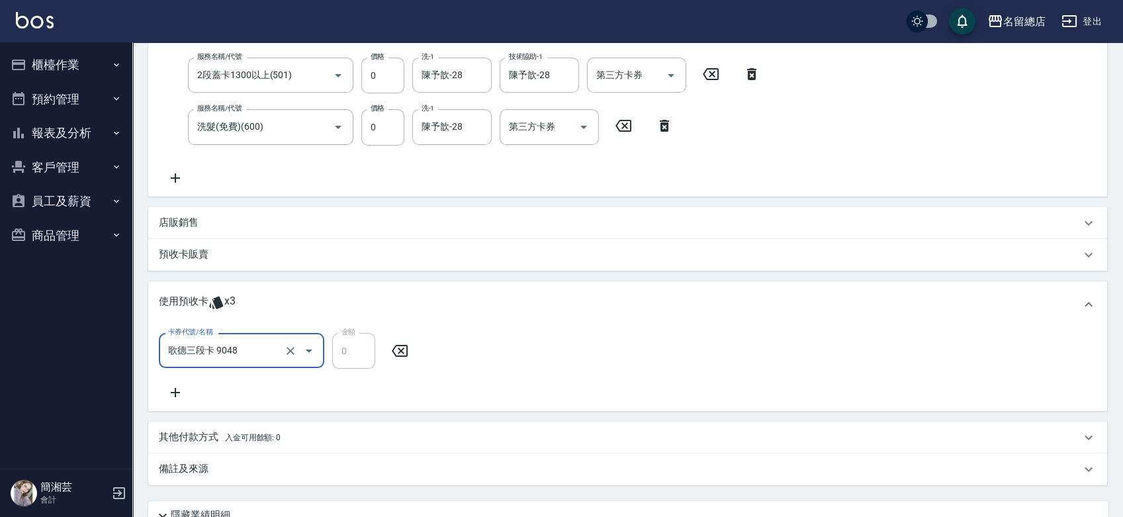
click at [1060, 19] on button "登出" at bounding box center [1081, 21] width 51 height 24
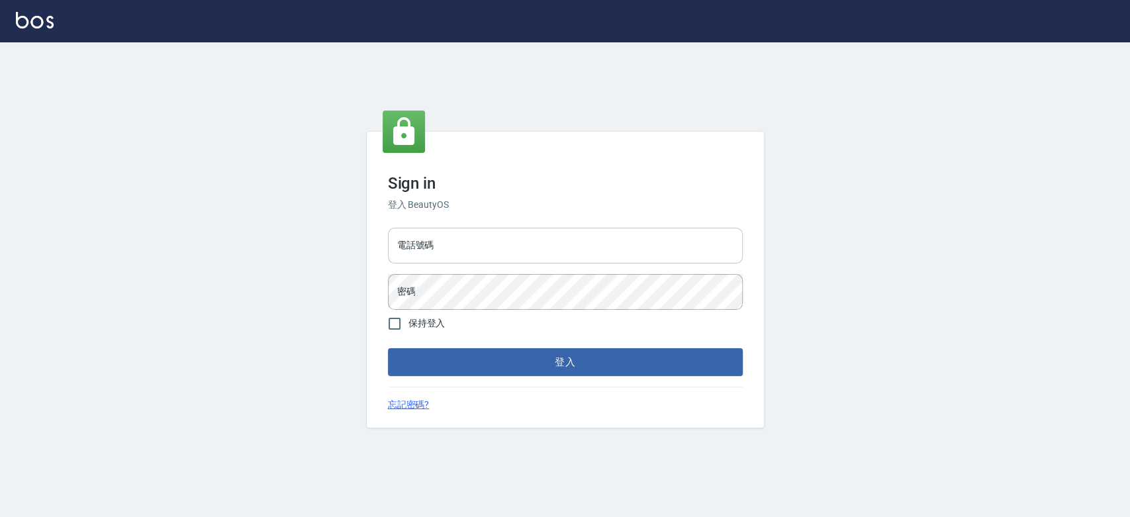
click at [434, 242] on input "電話號碼" at bounding box center [565, 246] width 355 height 36
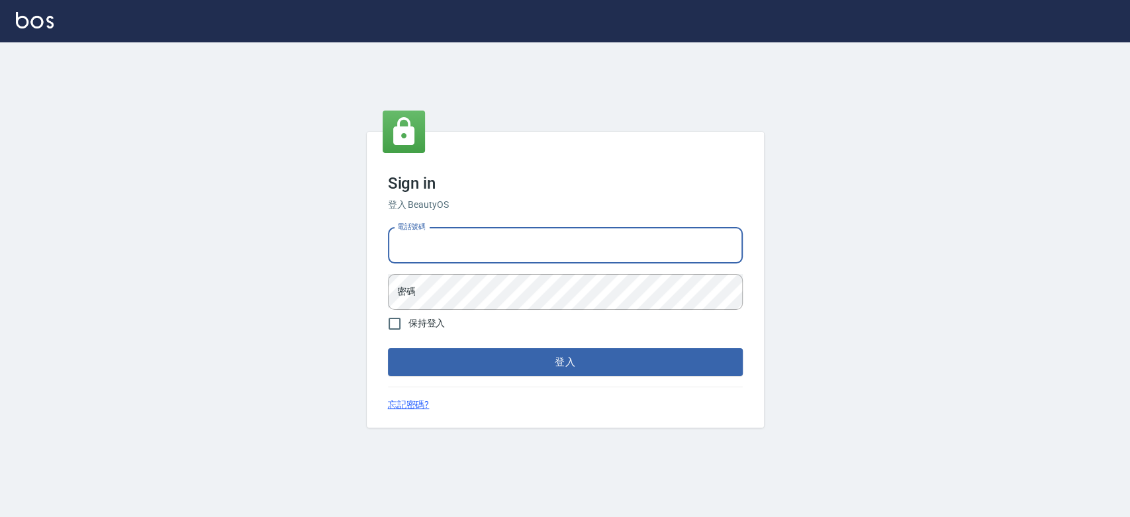
type input "0921342116"
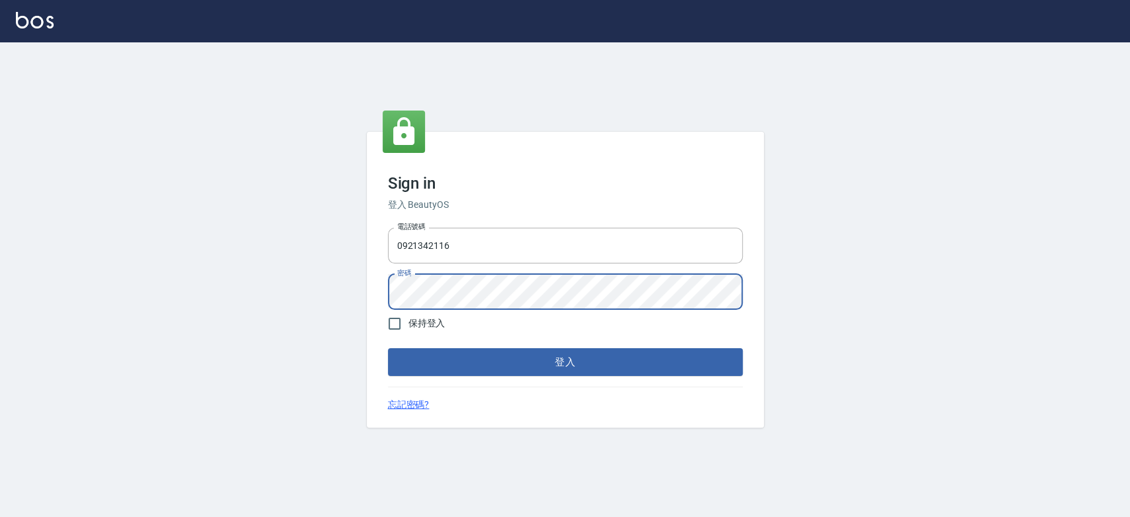
click at [388, 348] on button "登入" at bounding box center [565, 362] width 355 height 28
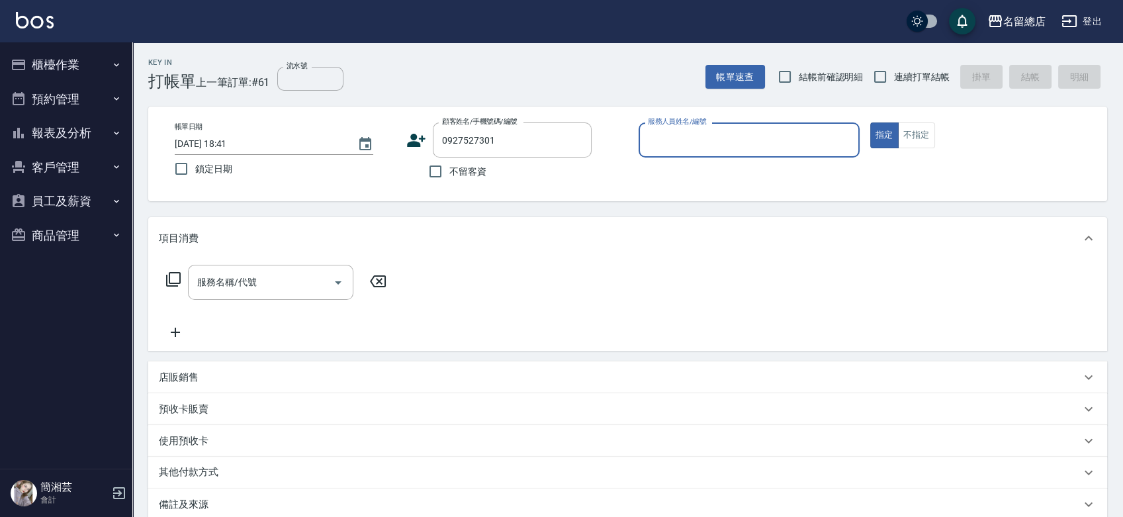
type input "[PERSON_NAME]/0927527301/"
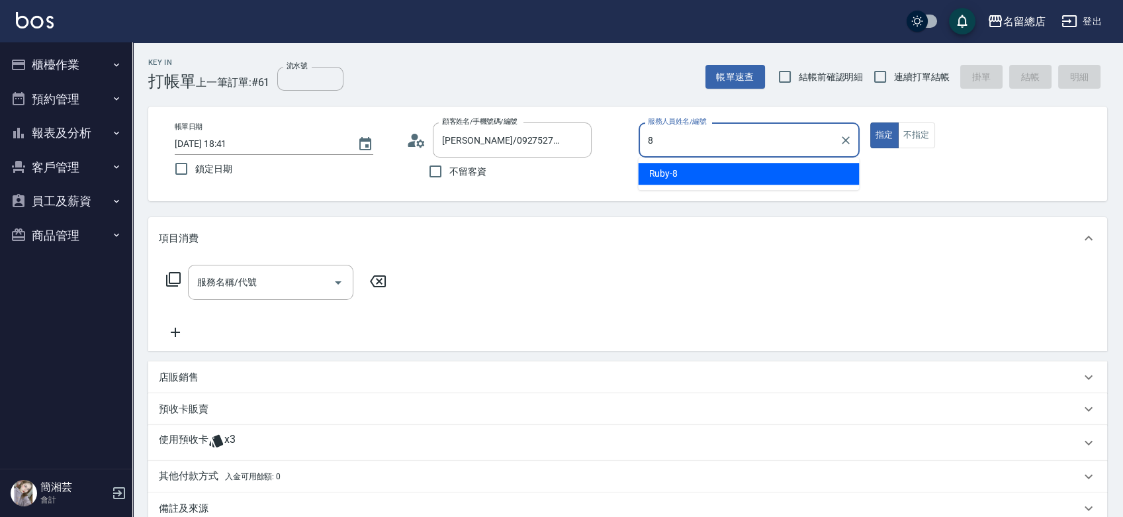
type input "Ruby-8"
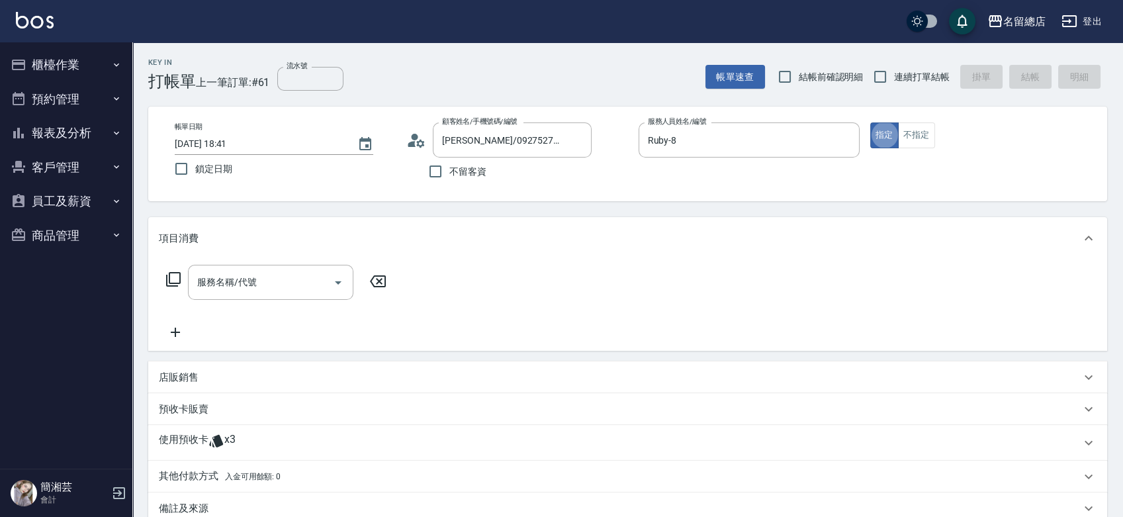
type button "true"
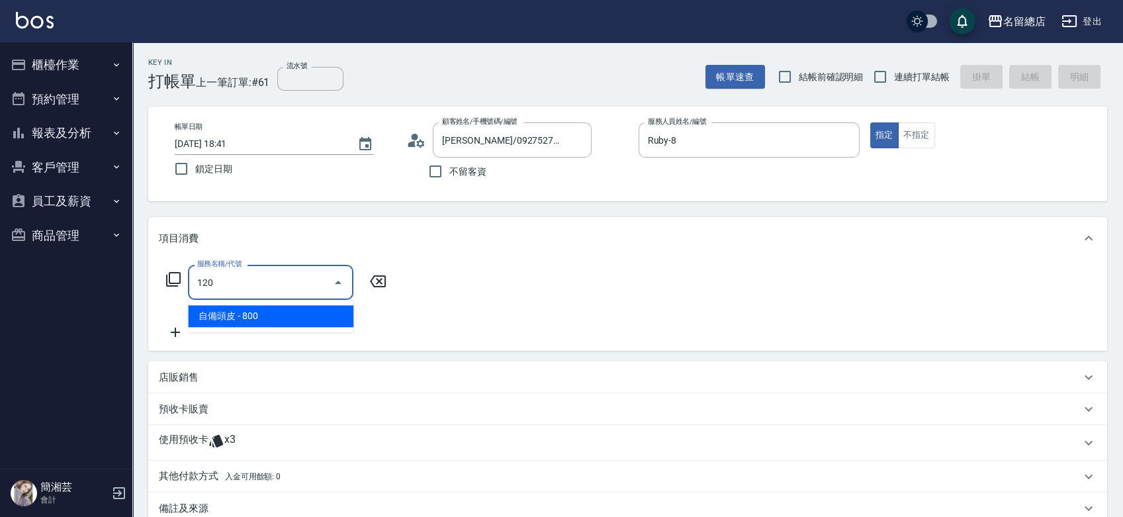
type input "自備頭皮(120)"
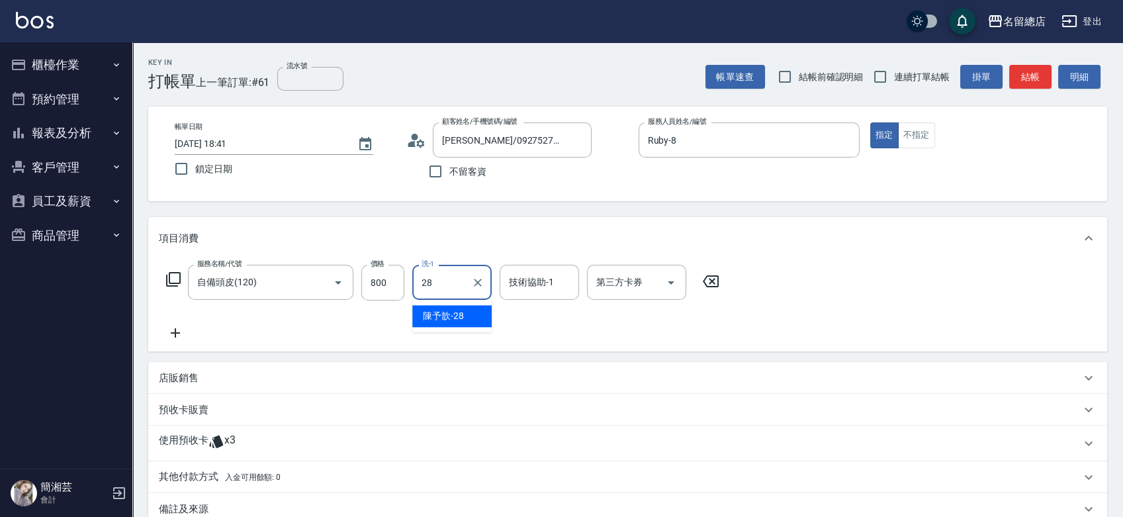
type input "陳予歆-28"
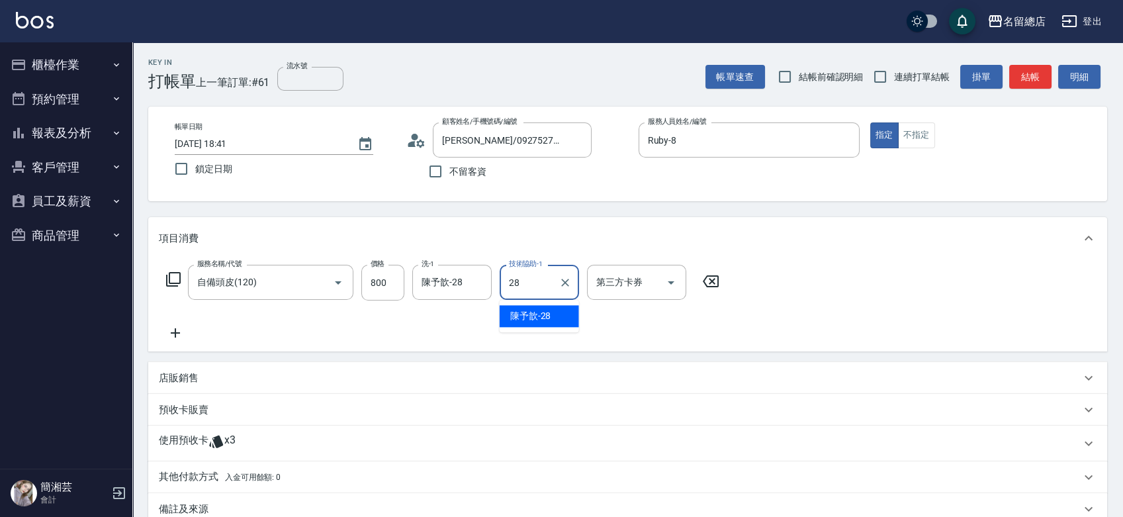
type input "陳予歆-28"
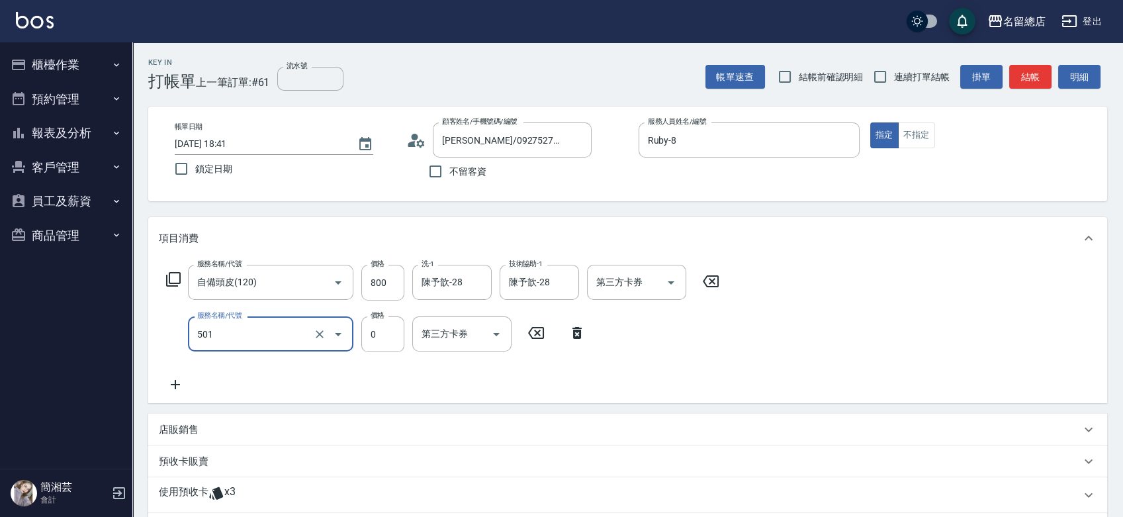
type input "2段蓋卡1300以上(501)"
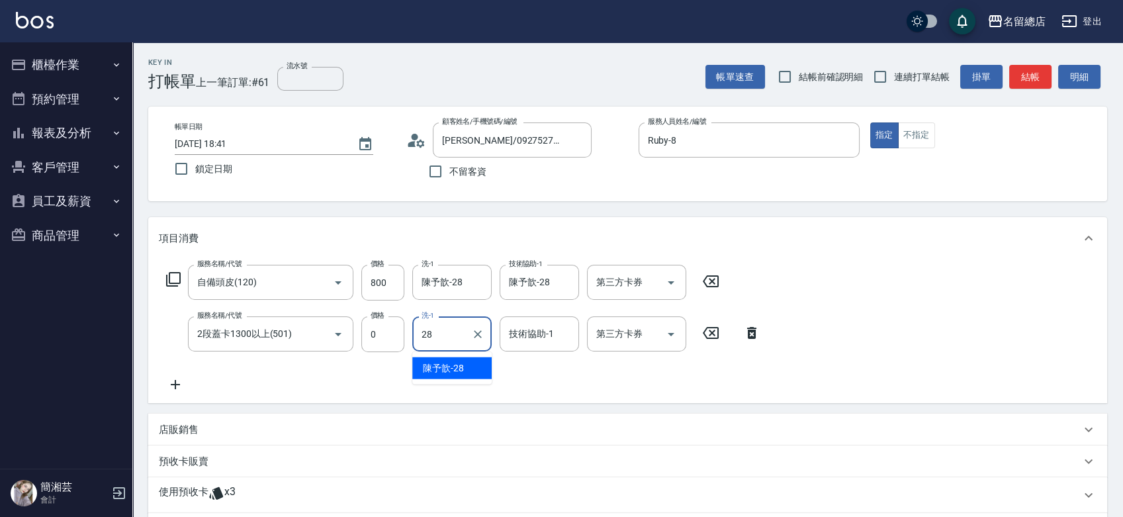
type input "陳予歆-28"
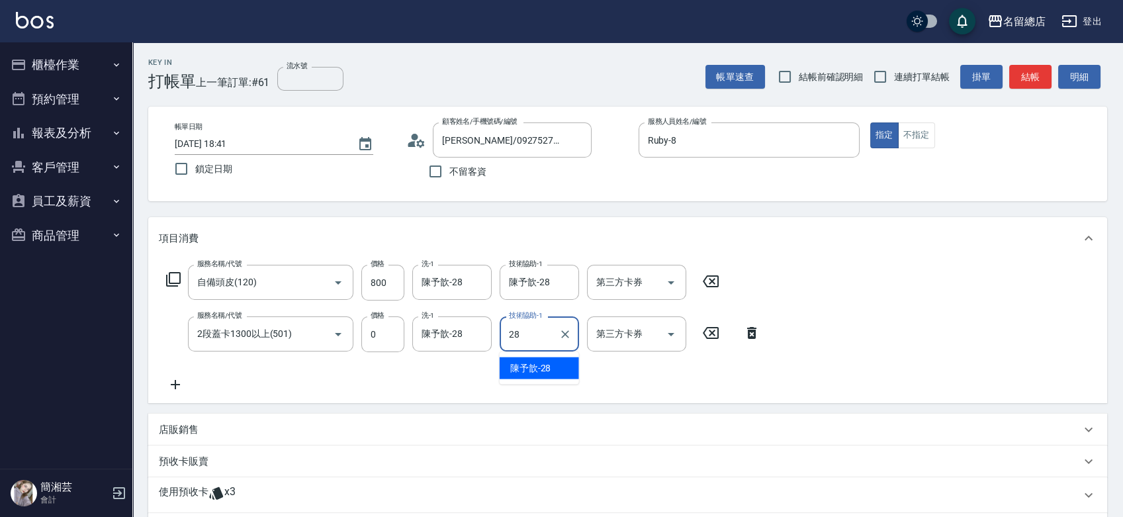
type input "陳予歆-28"
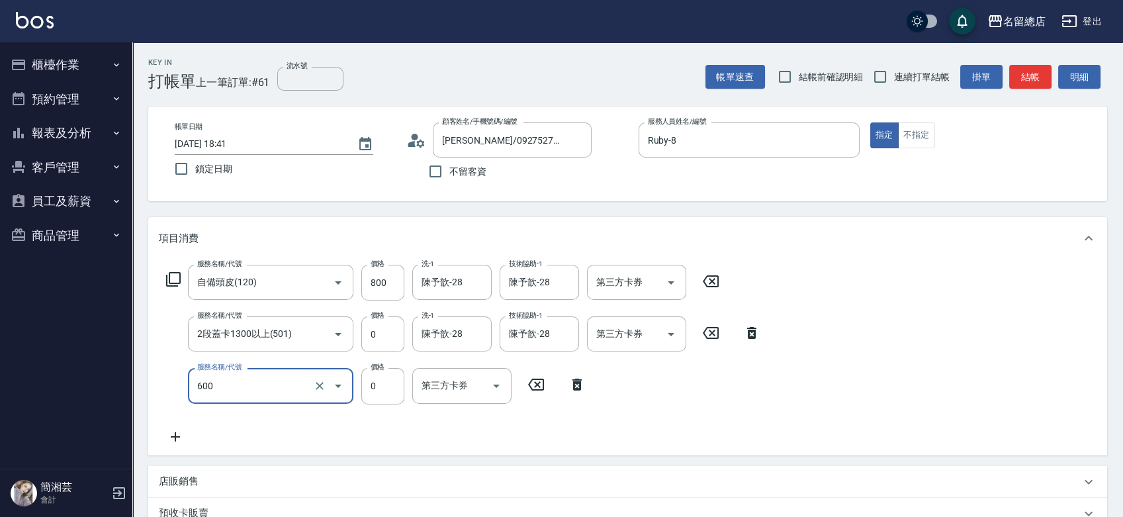
type input "洗髮(免費)(600)"
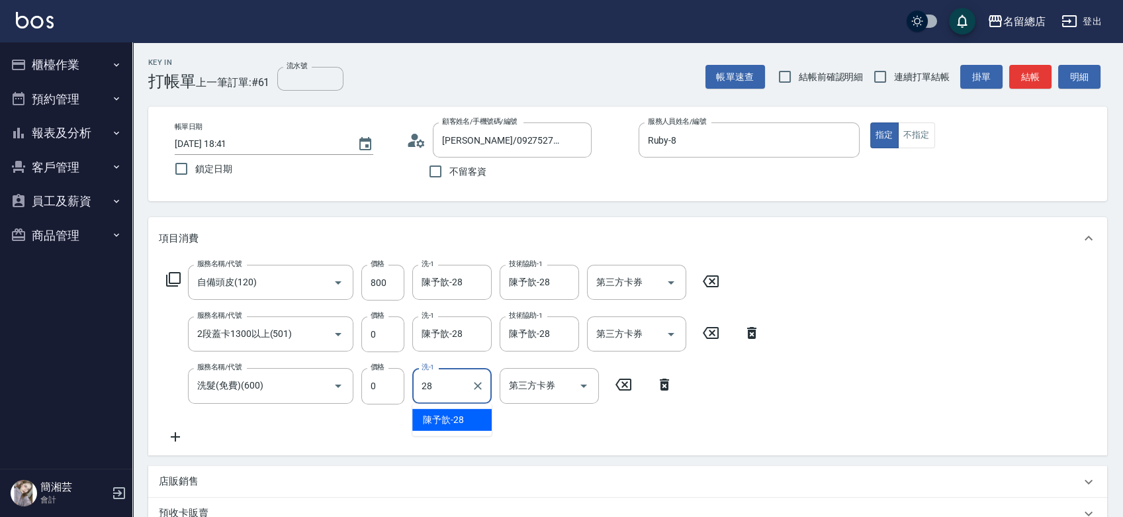
type input "陳予歆-28"
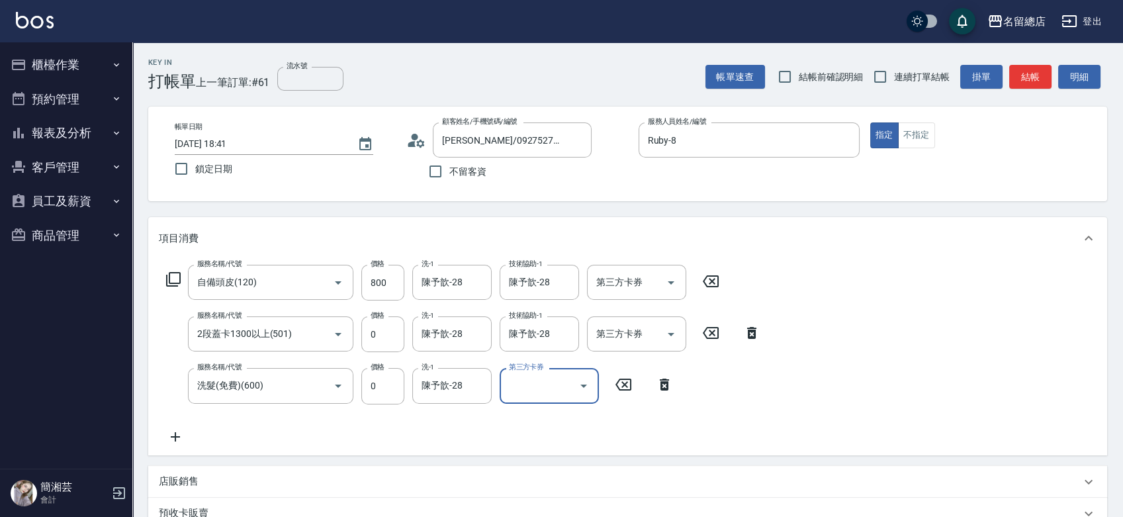
scroll to position [220, 0]
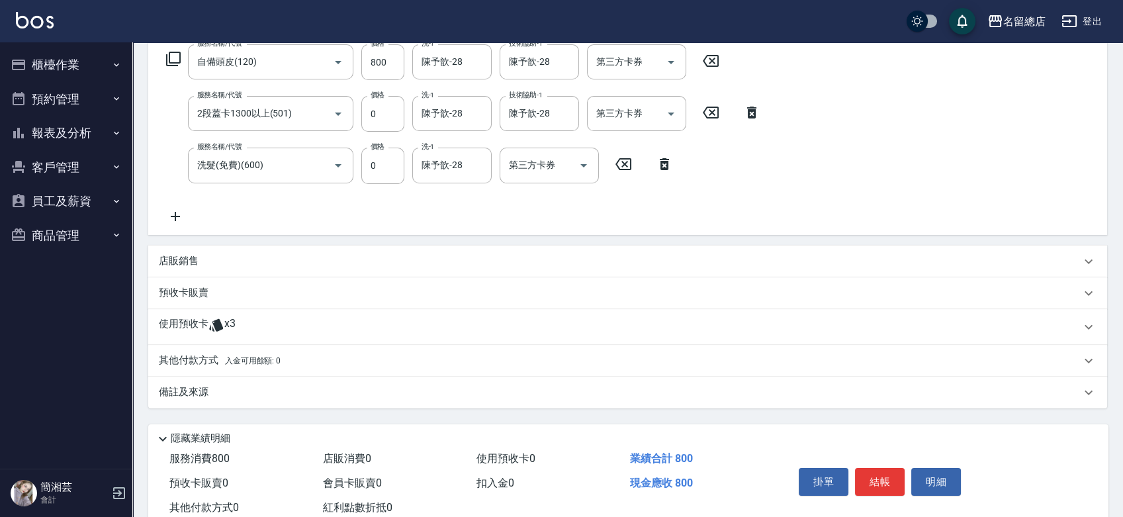
click at [291, 327] on div "使用預收卡 x3" at bounding box center [620, 327] width 922 height 20
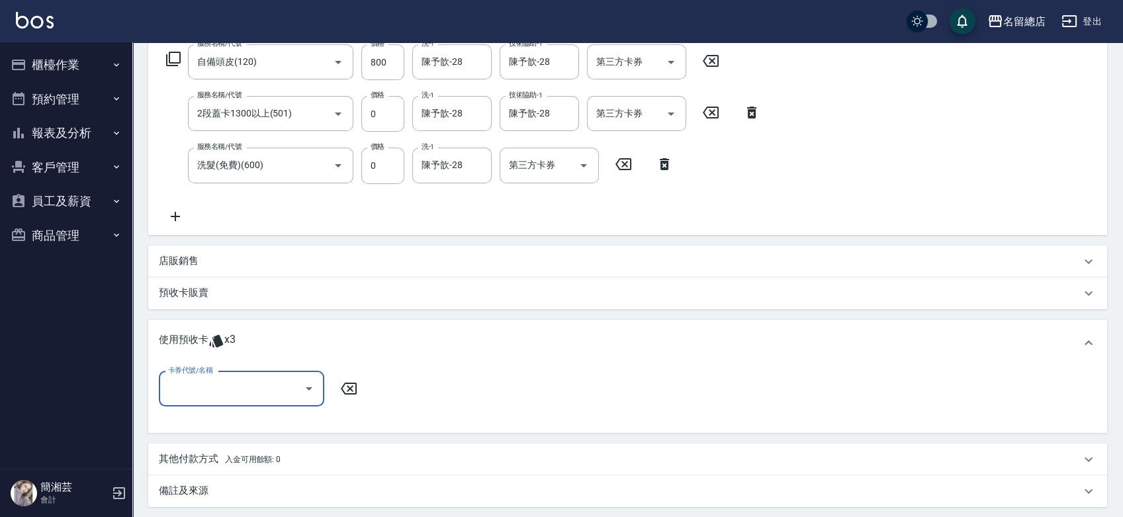
scroll to position [0, 0]
click at [235, 388] on input "卡券代號/名稱" at bounding box center [232, 388] width 134 height 23
click at [265, 421] on div "歌德三段卡 剩餘3張 9048" at bounding box center [241, 423] width 165 height 22
type input "歌德三段卡 9048"
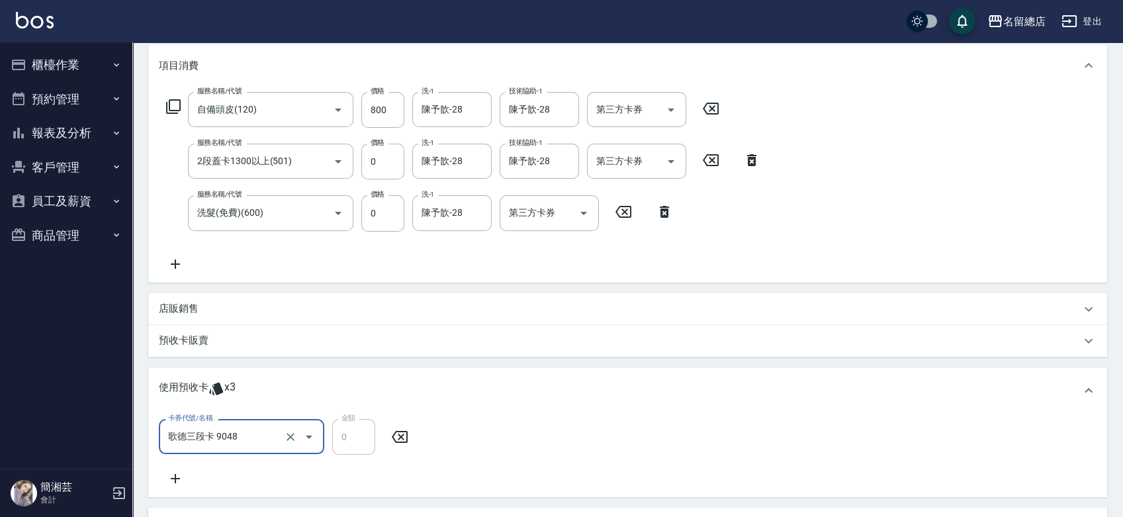
scroll to position [147, 0]
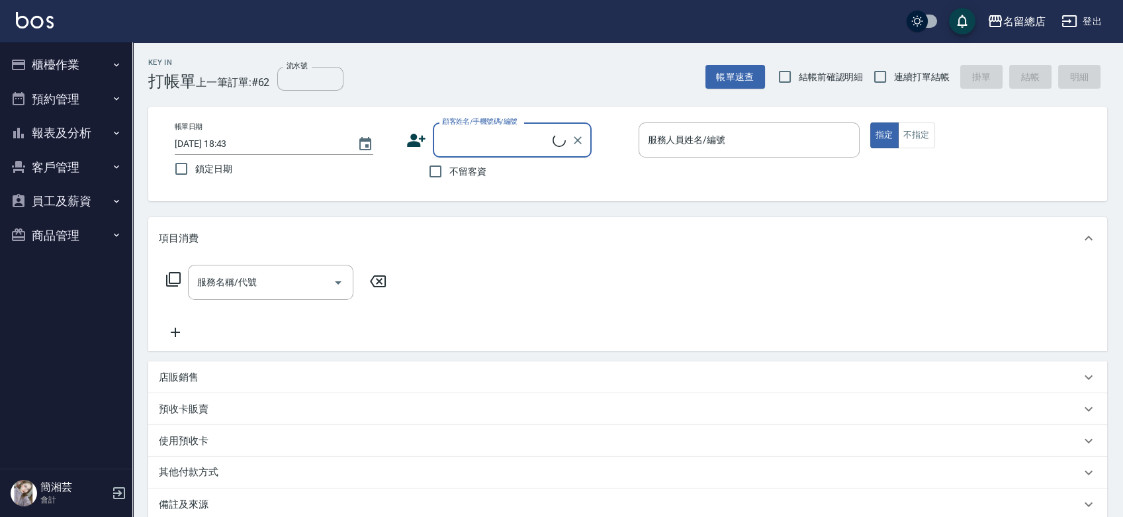
click at [535, 138] on input "顧客姓名/手機號碼/編號" at bounding box center [496, 139] width 114 height 23
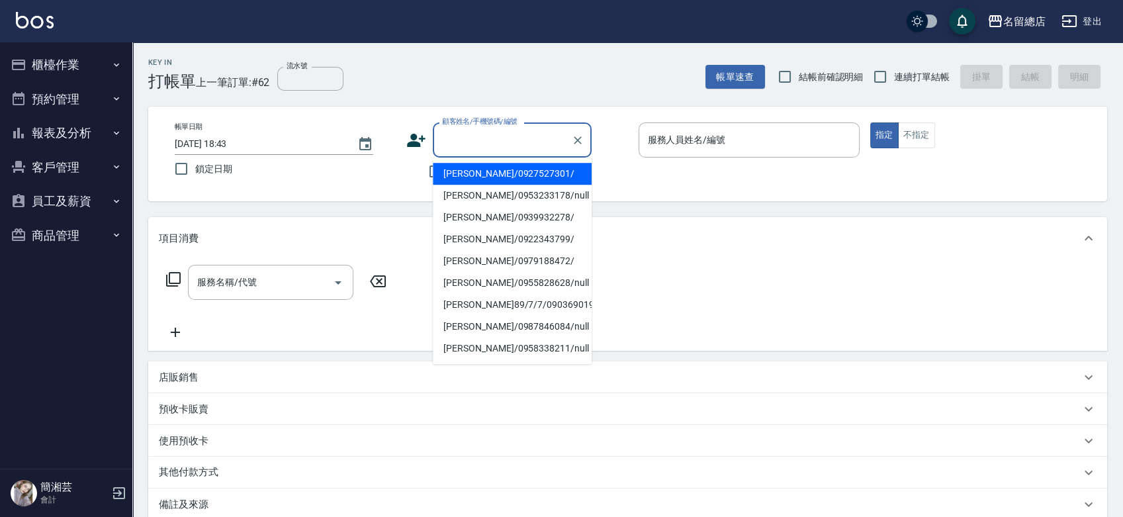
click at [506, 169] on li "[PERSON_NAME]/0927527301/" at bounding box center [512, 174] width 159 height 22
type input "[PERSON_NAME]/0927527301/"
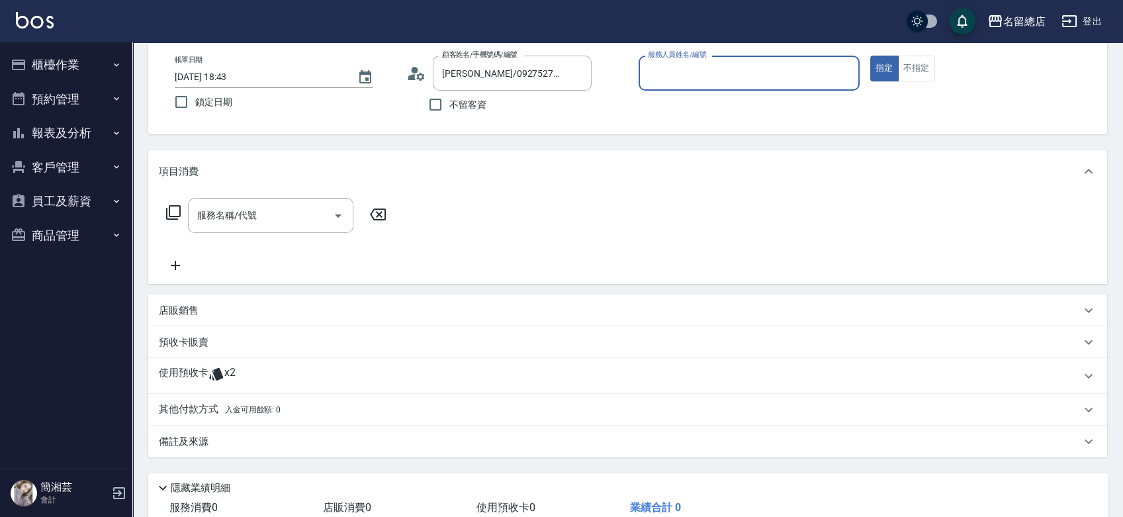
scroll to position [154, 0]
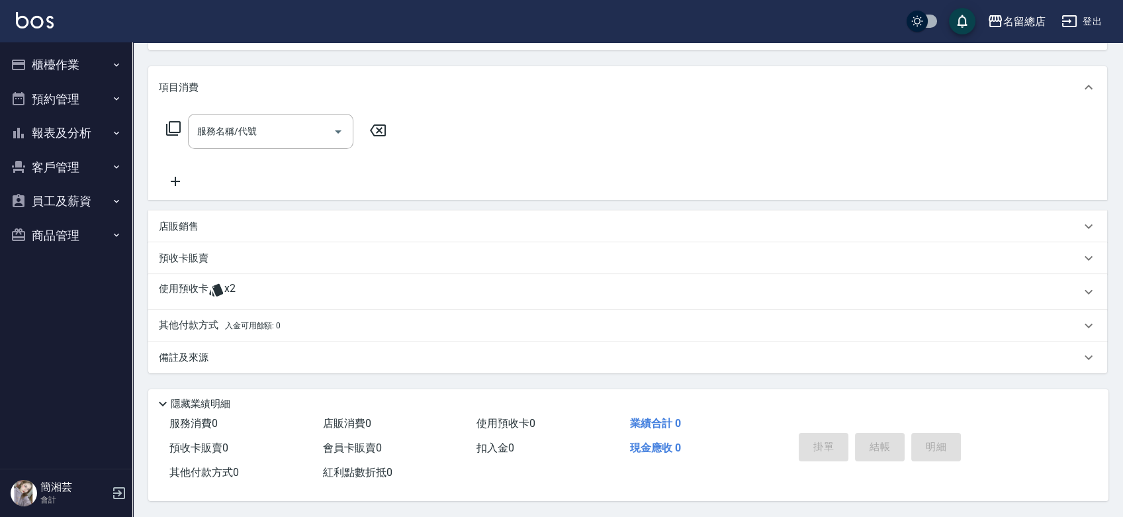
click at [242, 293] on div "使用預收卡 x2" at bounding box center [620, 292] width 922 height 20
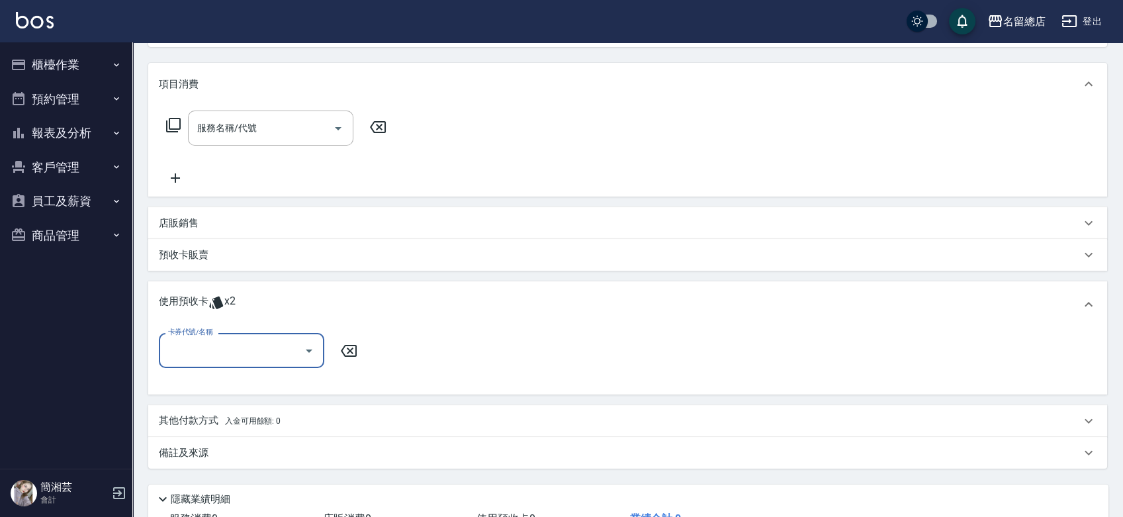
scroll to position [0, 0]
click at [215, 337] on div "卡券代號/名稱" at bounding box center [241, 350] width 165 height 35
click at [246, 385] on div "歌德三段卡 剩餘2張 9048" at bounding box center [241, 384] width 165 height 22
type input "歌德三段卡 9048"
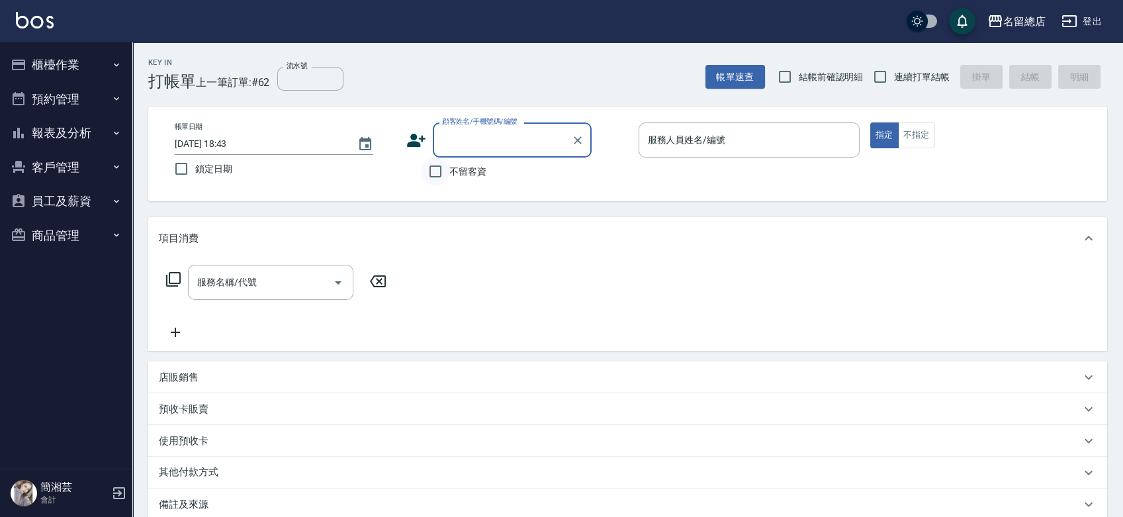
click at [440, 179] on input "不留客資" at bounding box center [436, 172] width 28 height 28
checkbox input "true"
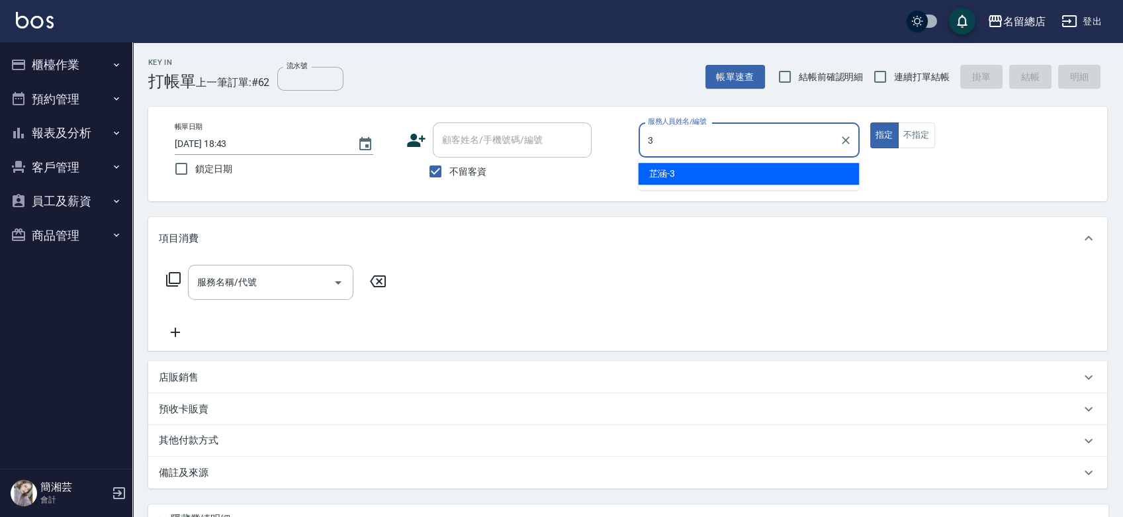
type input "芷涵-3"
type button "true"
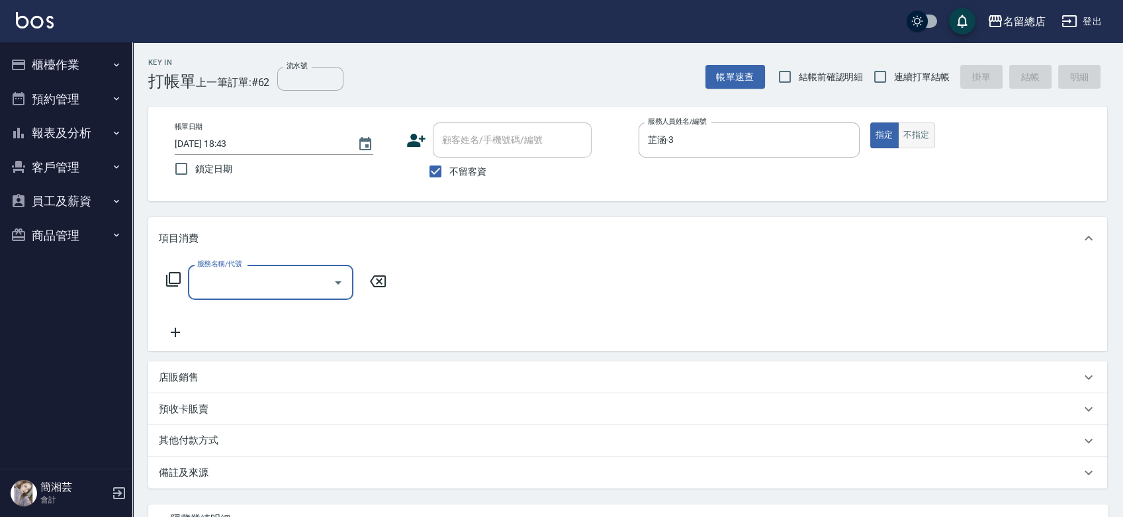
click at [922, 138] on button "不指定" at bounding box center [916, 135] width 37 height 26
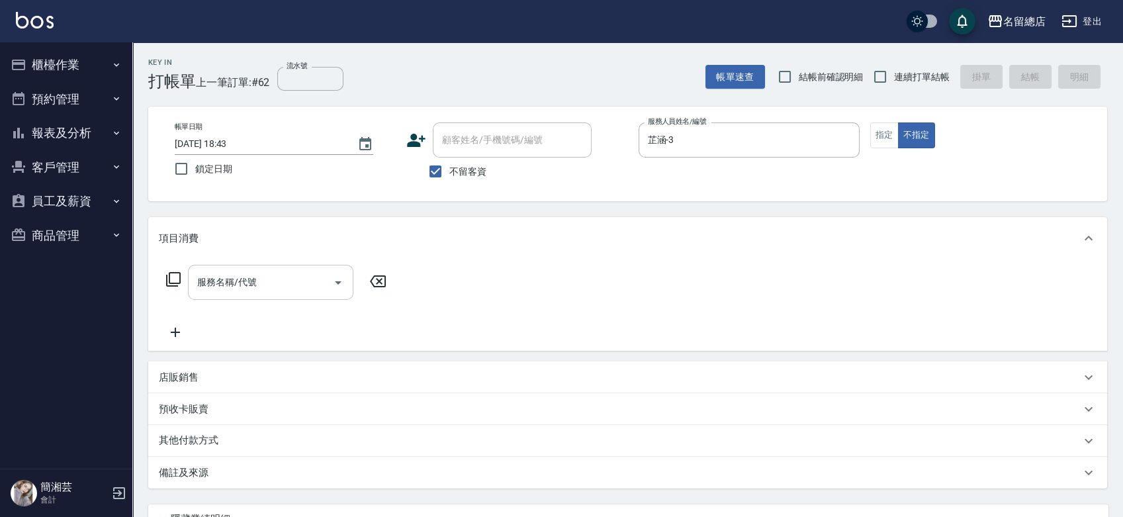
click at [303, 283] on input "服務名稱/代號" at bounding box center [261, 282] width 134 height 23
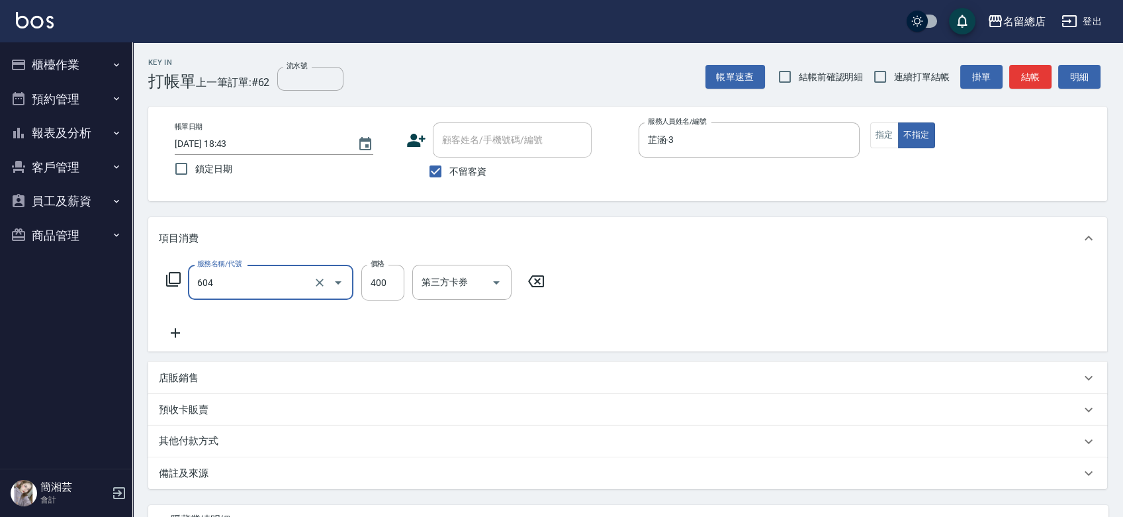
type input "健康洗髮(604)"
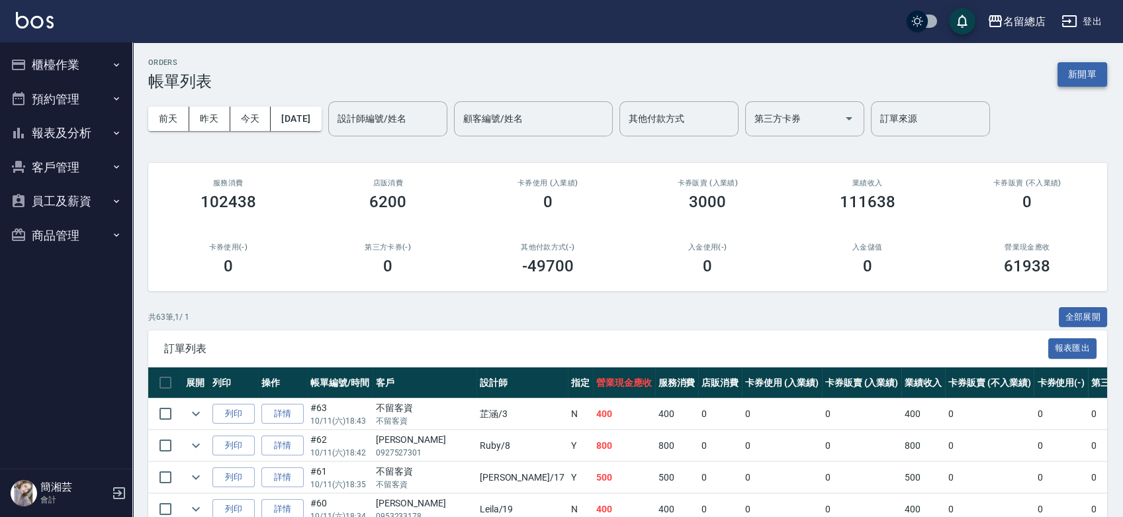
click at [1094, 75] on button "新開單" at bounding box center [1083, 74] width 50 height 24
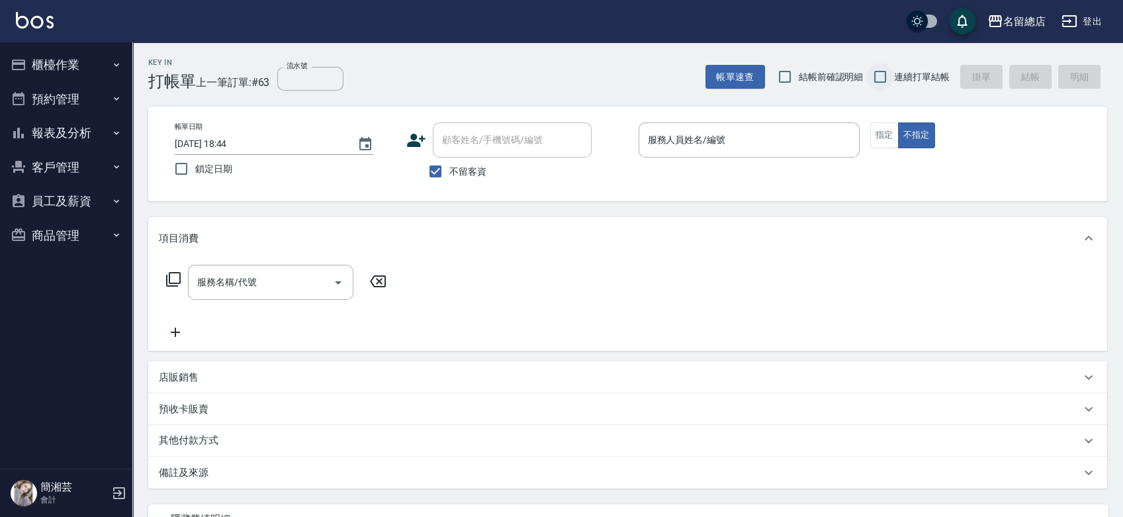
click at [865, 75] on div "帳單速查 結帳前確認明細 連續打單結帳 掛單 結帳 明細" at bounding box center [907, 77] width 402 height 28
click at [884, 75] on input "連續打單結帳" at bounding box center [880, 77] width 28 height 28
checkbox input "true"
click at [735, 130] on input "服務人員姓名/編號" at bounding box center [749, 139] width 209 height 23
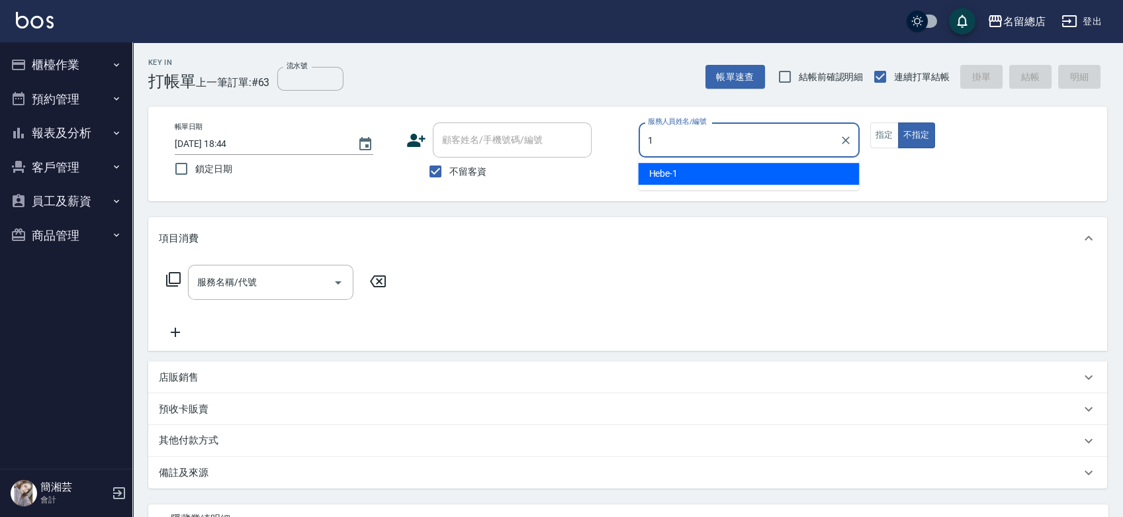
type input "Hebe-1"
type button "false"
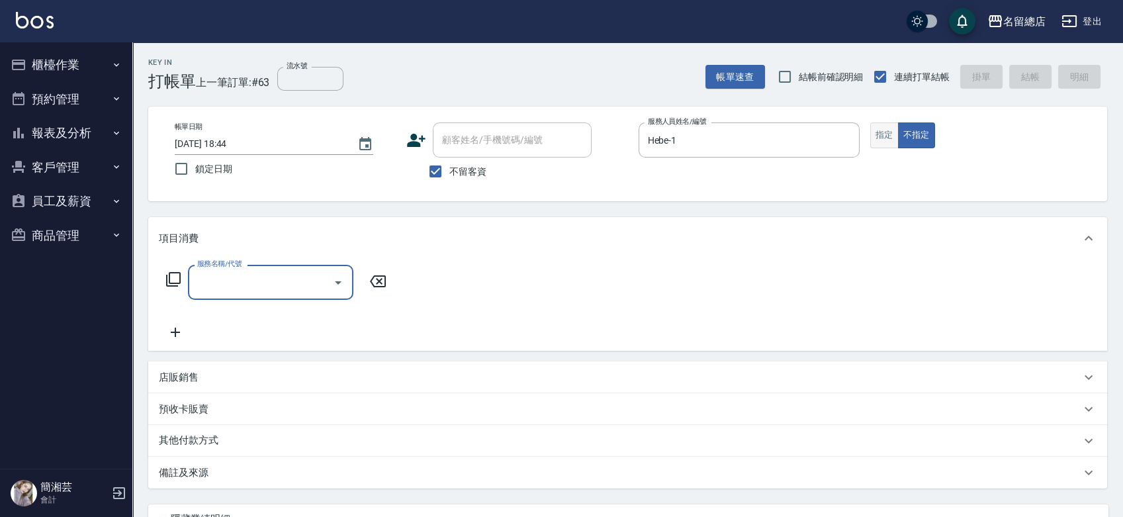
drag, startPoint x: 884, startPoint y: 144, endPoint x: 877, endPoint y: 146, distance: 7.1
click at [885, 144] on button "指定" at bounding box center [884, 135] width 28 height 26
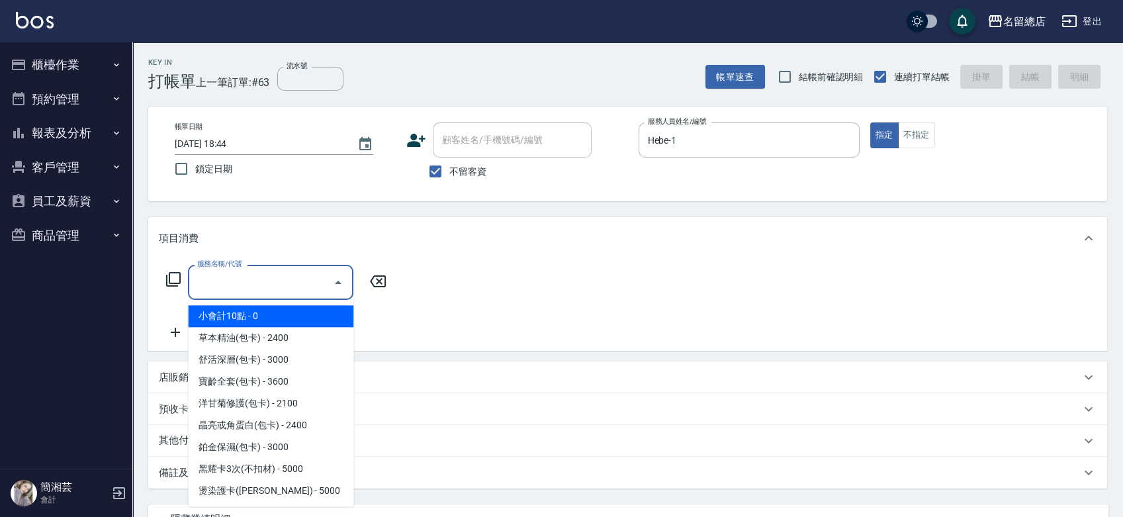
click at [300, 285] on input "服務名稱/代號" at bounding box center [261, 282] width 134 height 23
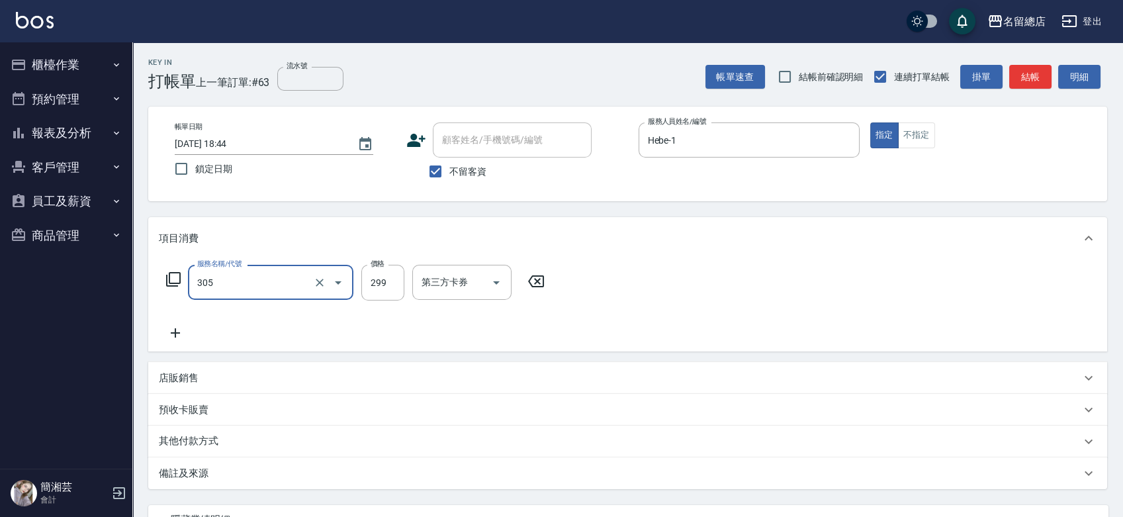
type input "剪髮(305)"
type input "500"
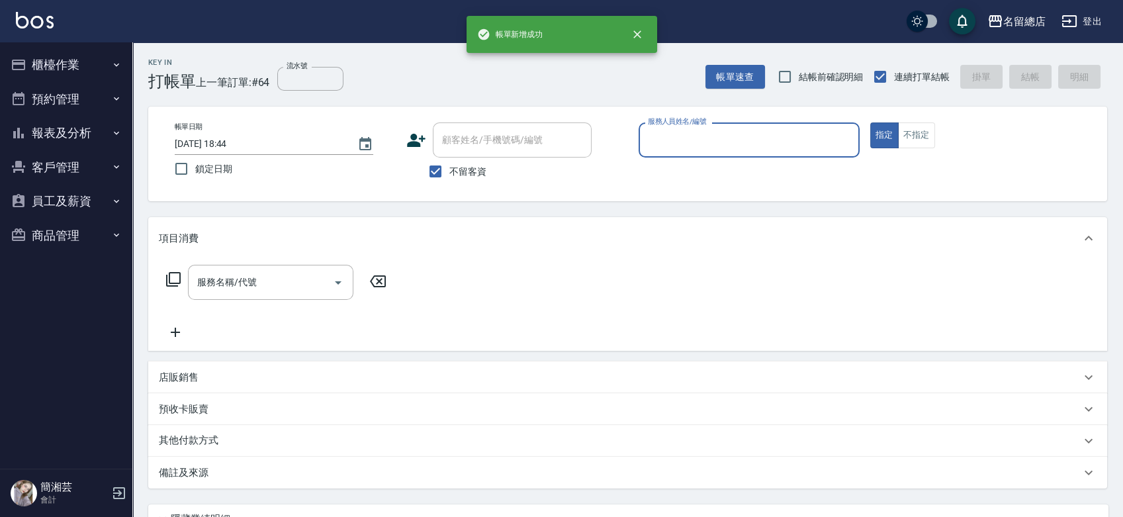
click at [97, 66] on button "櫃檯作業" at bounding box center [66, 65] width 122 height 34
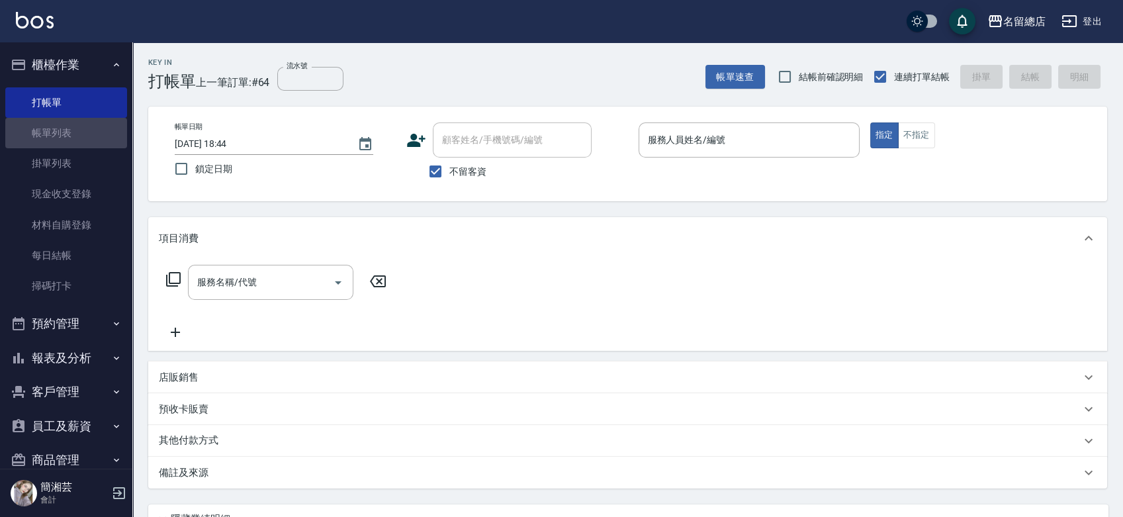
drag, startPoint x: 91, startPoint y: 122, endPoint x: 1129, endPoint y: 4, distance: 1044.0
click at [91, 123] on link "帳單列表" at bounding box center [66, 133] width 122 height 30
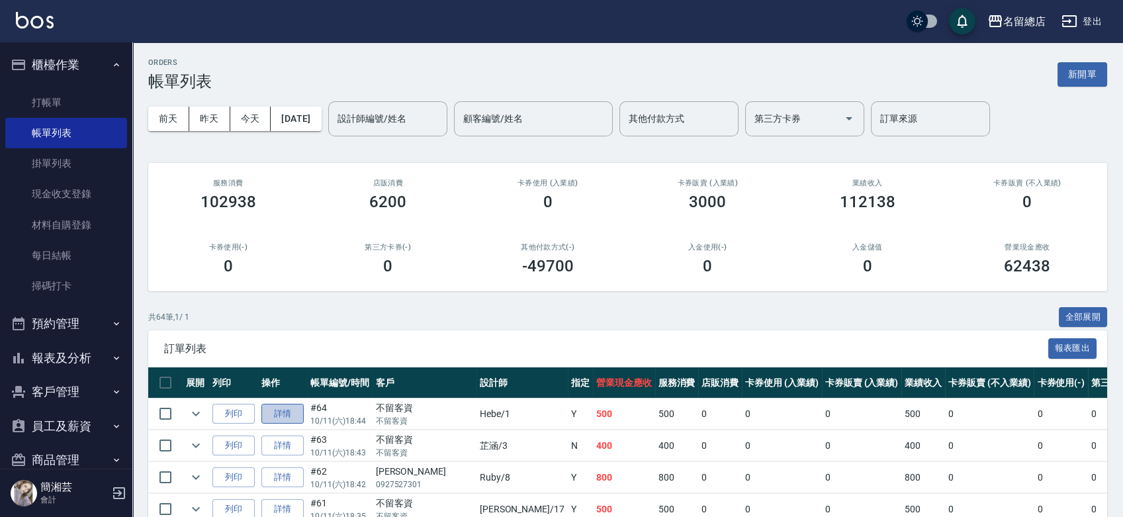
click at [294, 410] on link "詳情" at bounding box center [282, 414] width 42 height 21
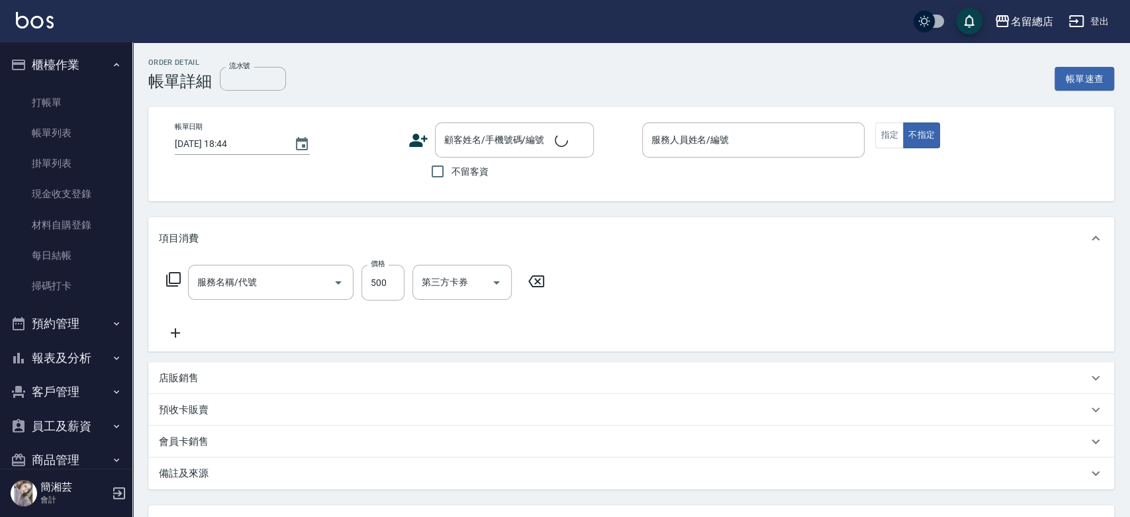
checkbox input "true"
type input "Hebe-1"
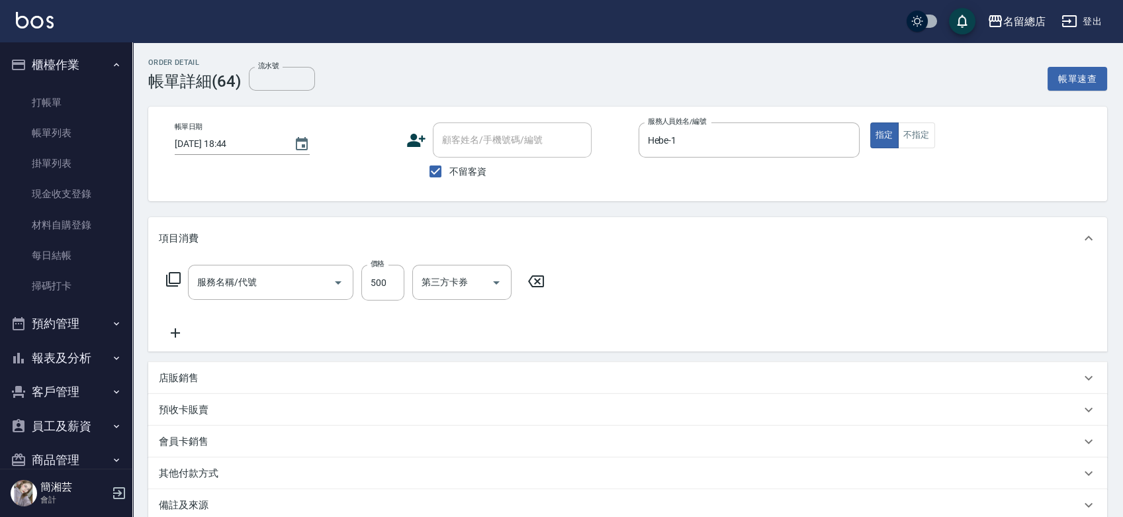
type input "剪髮(305)"
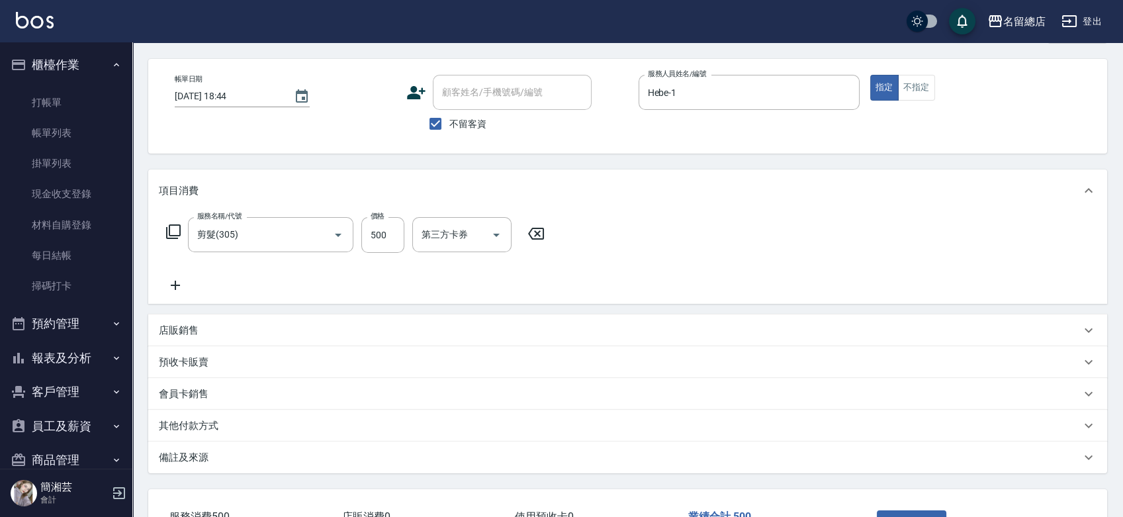
scroll to position [73, 0]
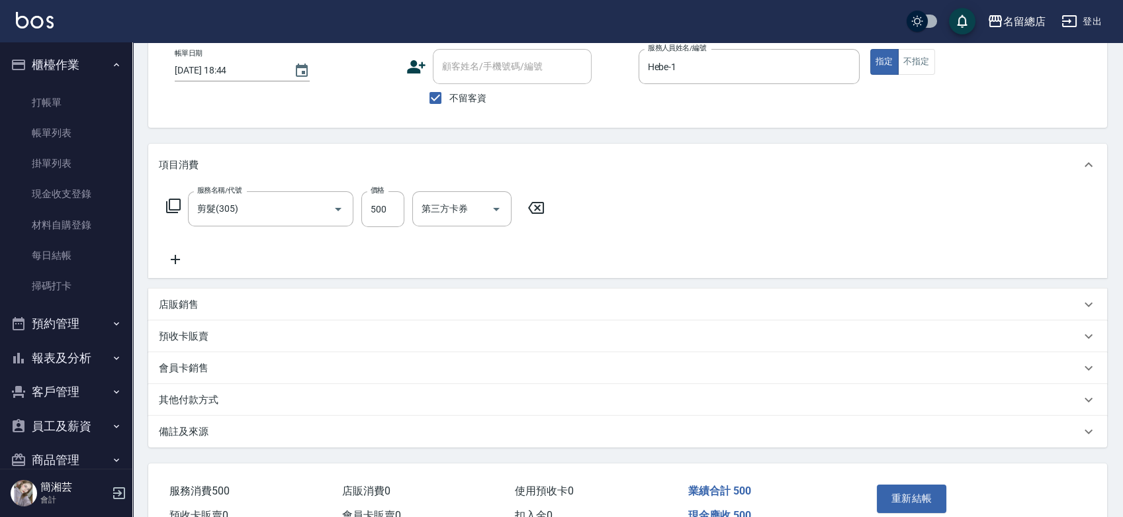
click at [223, 397] on div "其他付款方式" at bounding box center [620, 400] width 922 height 14
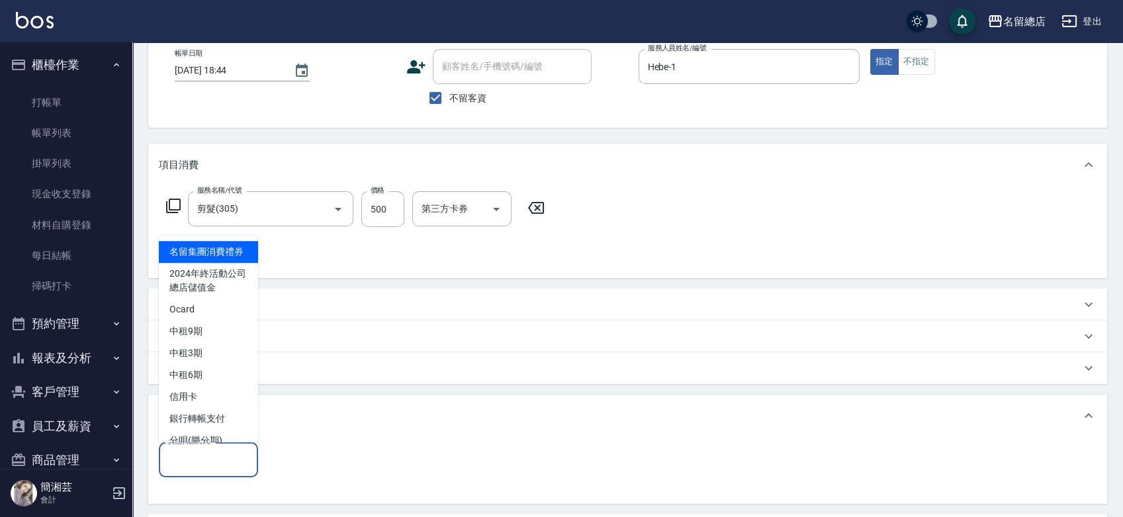
click at [223, 455] on input "其他付款方式" at bounding box center [208, 459] width 87 height 23
click at [228, 430] on span "銀行轉帳支付" at bounding box center [208, 419] width 99 height 22
type input "銀行轉帳支付"
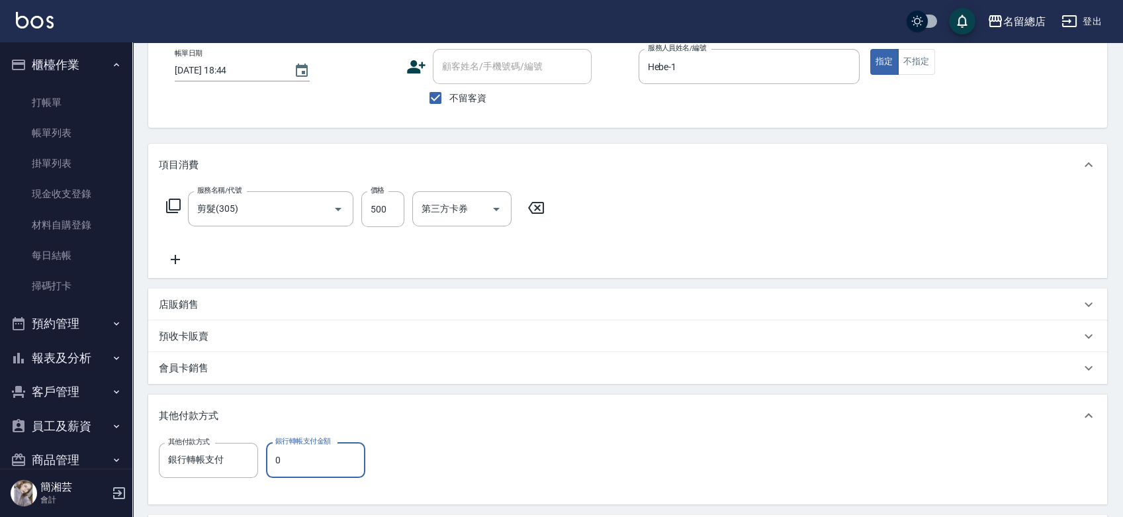
click at [308, 450] on input "0" at bounding box center [315, 460] width 99 height 36
type input "500"
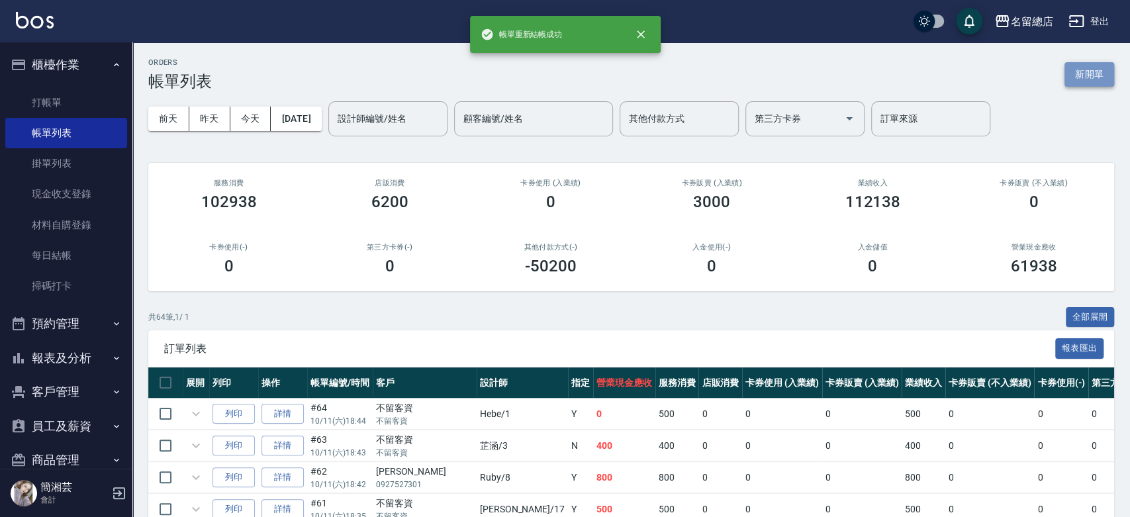
click at [1106, 71] on button "新開單" at bounding box center [1089, 74] width 50 height 24
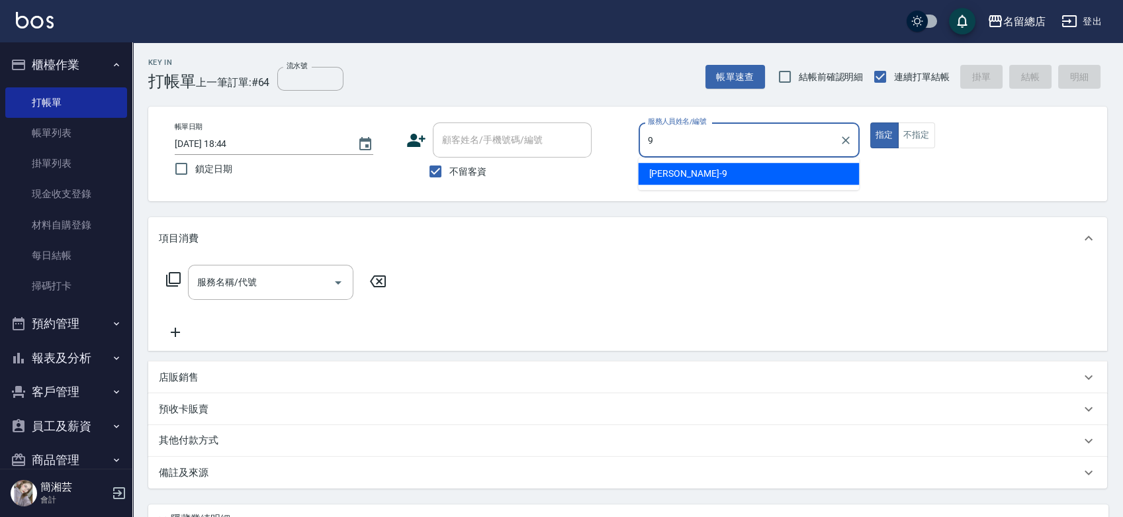
type input "Rosa-9"
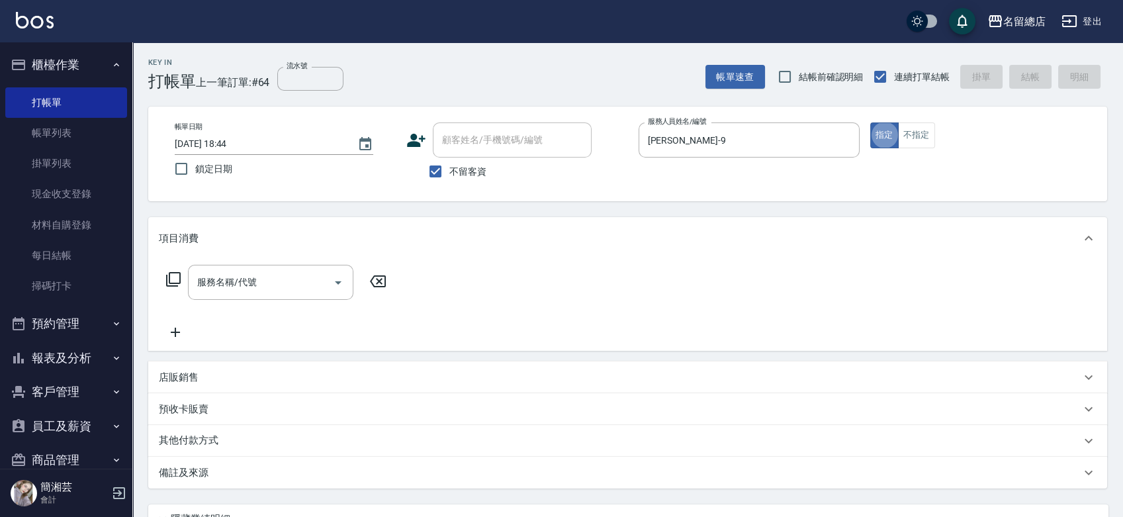
type button "true"
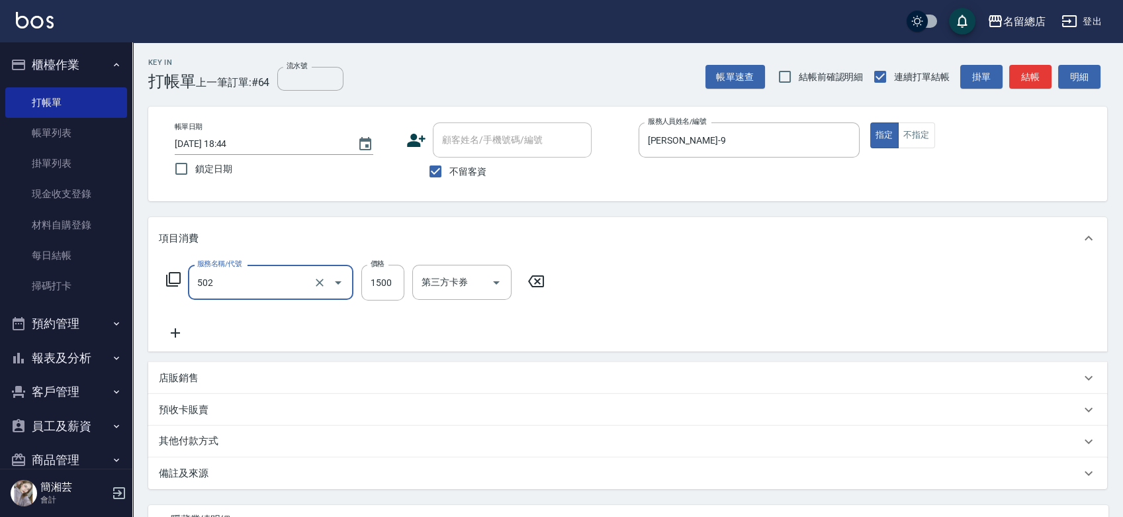
type input "染髮1500以上(502)"
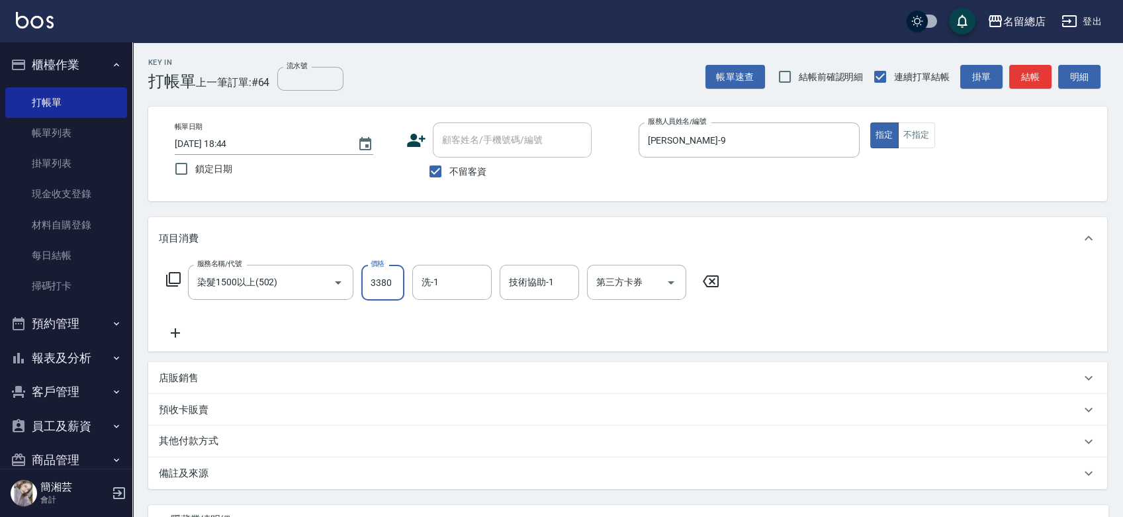
type input "3380"
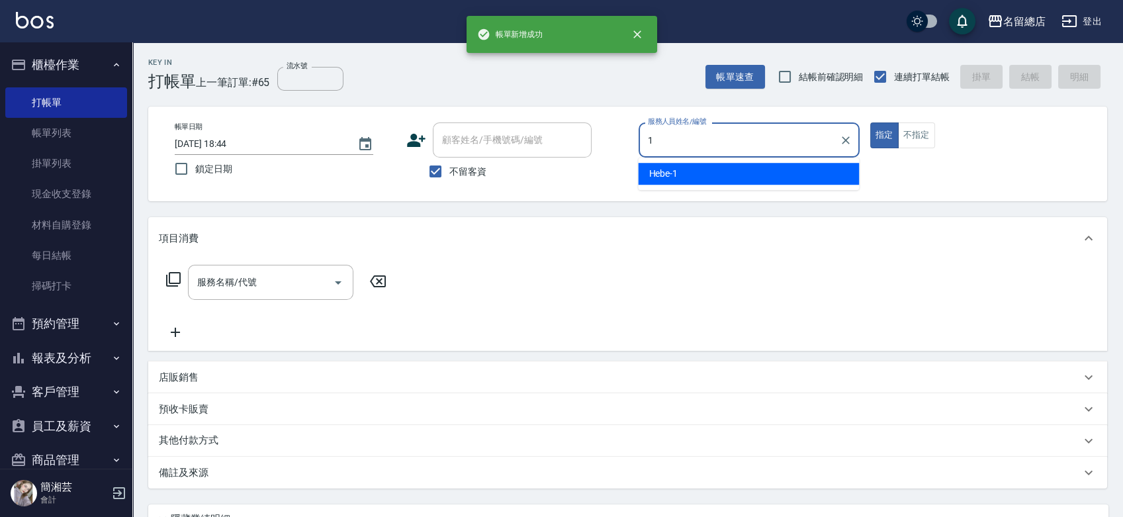
type input "Hebe-1"
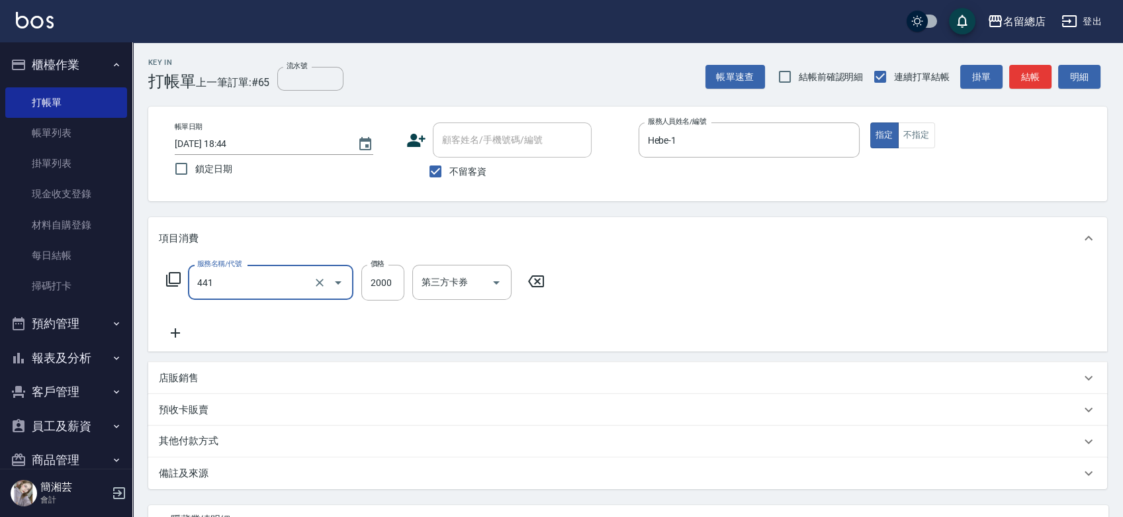
type input "2段自單次1300以上(441)"
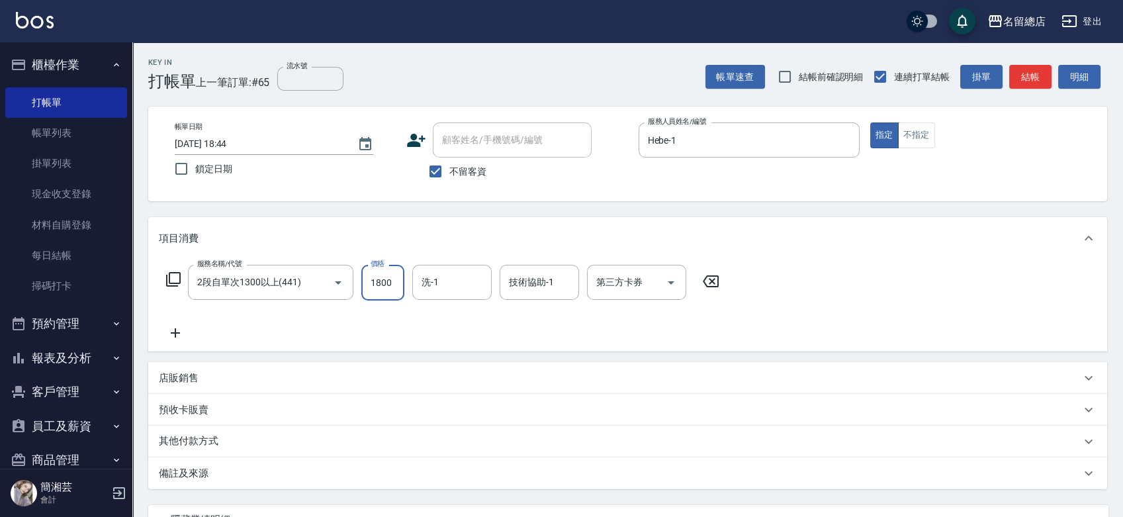
type input "1800"
type input "sally-41"
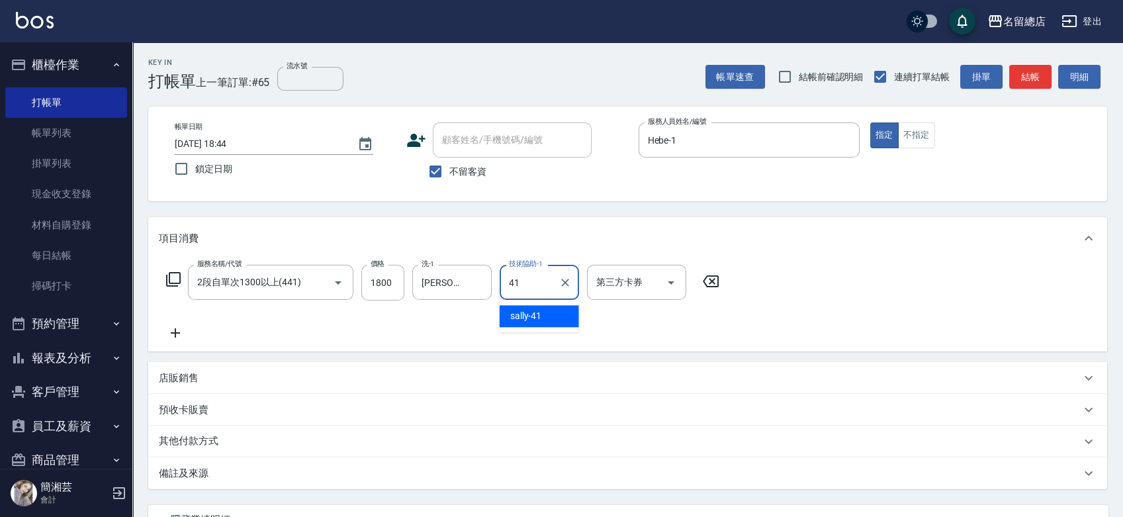
type input "sally-41"
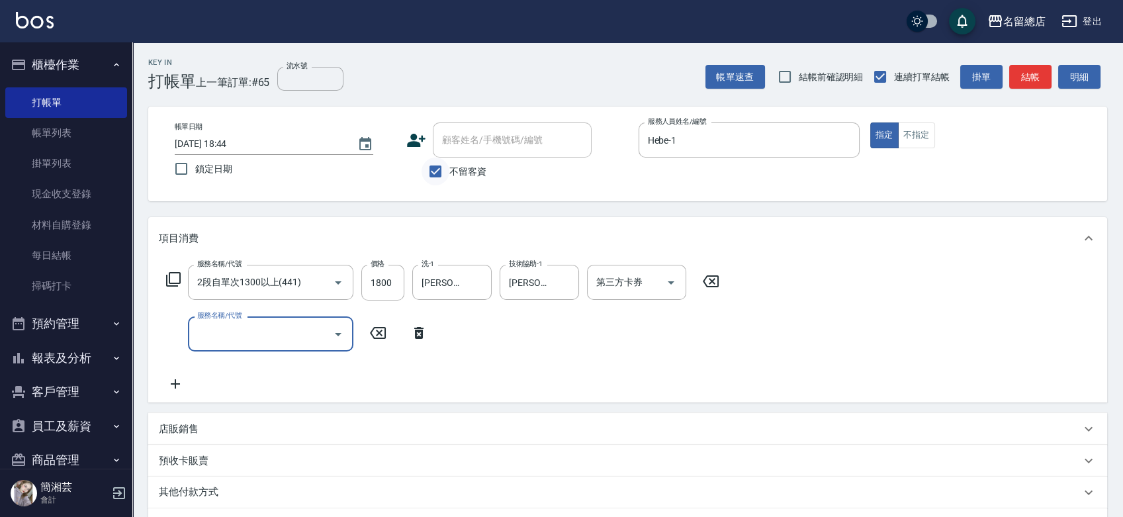
click at [437, 167] on input "不留客資" at bounding box center [436, 172] width 28 height 28
checkbox input "false"
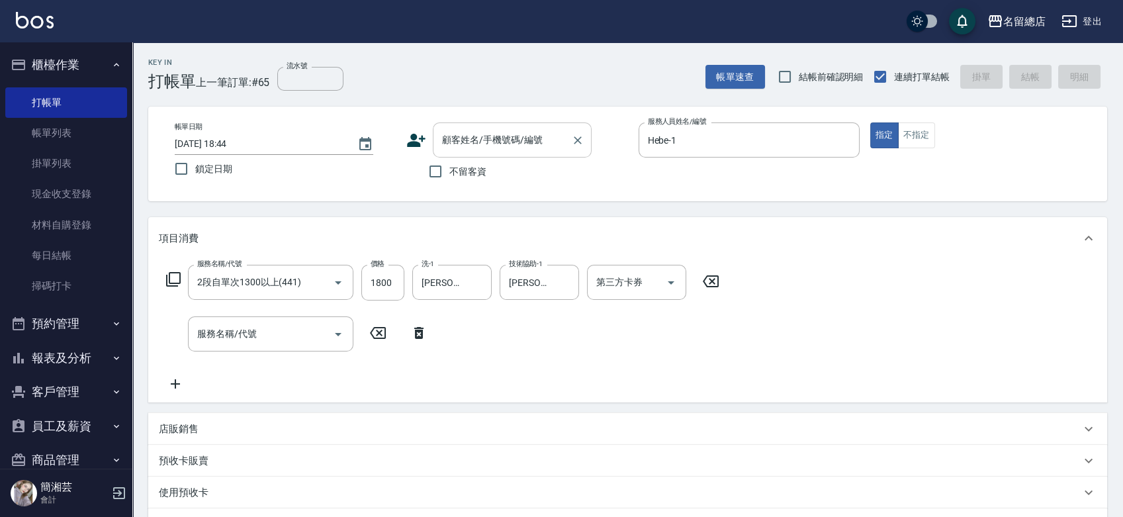
click at [452, 146] on input "顧客姓名/手機號碼/編號" at bounding box center [502, 139] width 127 height 23
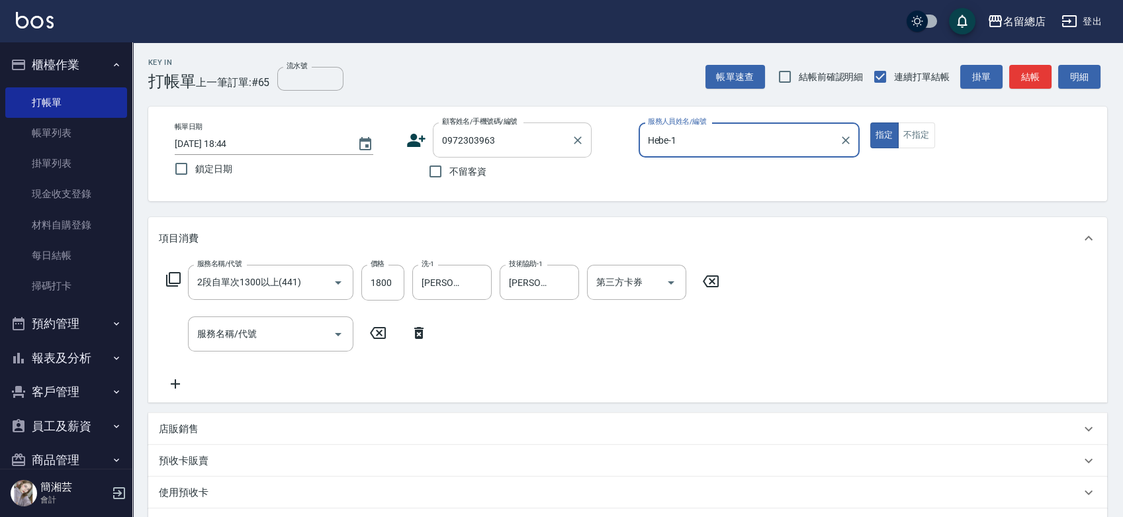
click at [870, 122] on button "指定" at bounding box center [884, 135] width 28 height 26
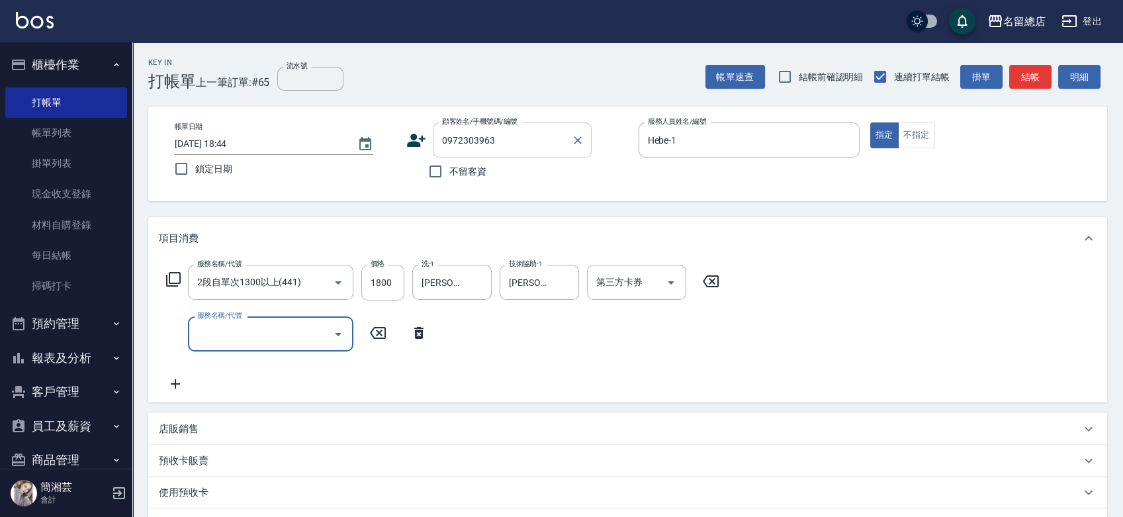
click at [515, 149] on input "0972303963" at bounding box center [502, 139] width 127 height 23
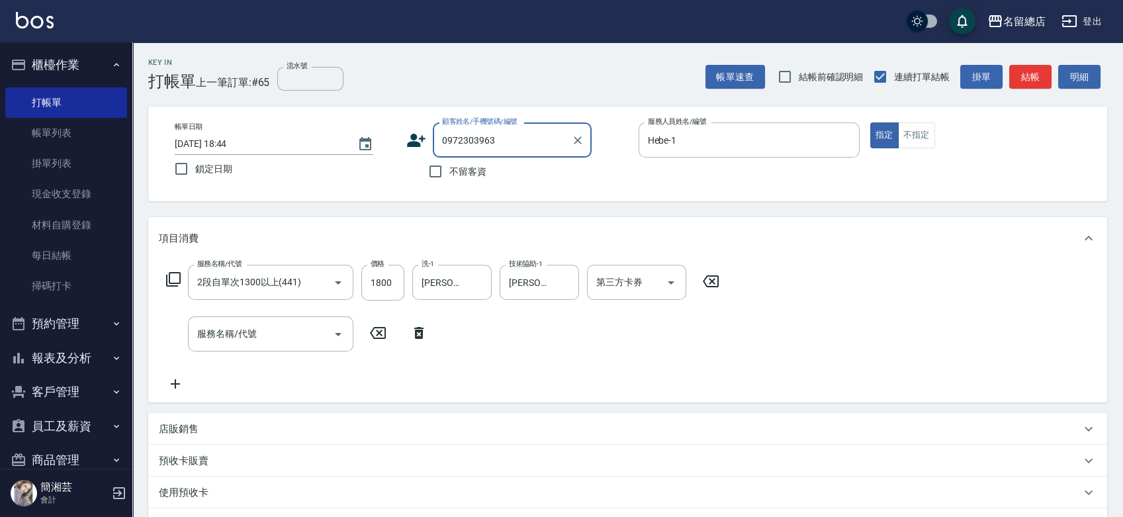
click at [461, 140] on input "0972303963" at bounding box center [502, 139] width 127 height 23
click at [492, 144] on input "0972303963" at bounding box center [502, 139] width 127 height 23
drag, startPoint x: 495, startPoint y: 141, endPoint x: 481, endPoint y: 142, distance: 14.6
click at [474, 142] on input "0972303963" at bounding box center [502, 139] width 127 height 23
click at [487, 141] on input "0972303963" at bounding box center [502, 139] width 127 height 23
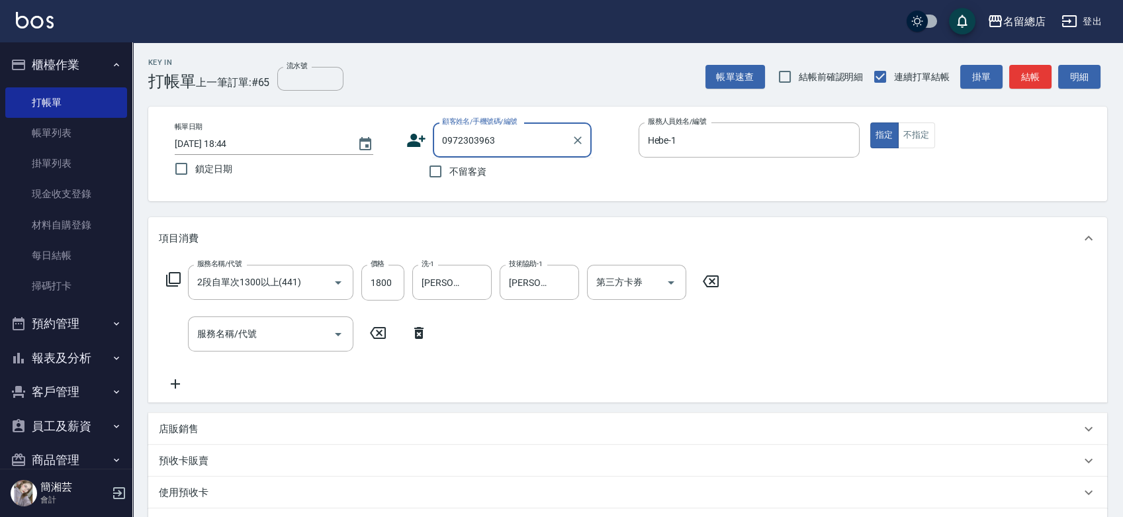
click at [510, 142] on input "0972303963" at bounding box center [502, 139] width 127 height 23
drag, startPoint x: 491, startPoint y: 142, endPoint x: 477, endPoint y: 142, distance: 14.6
click at [477, 142] on input "0972303963" at bounding box center [502, 139] width 127 height 23
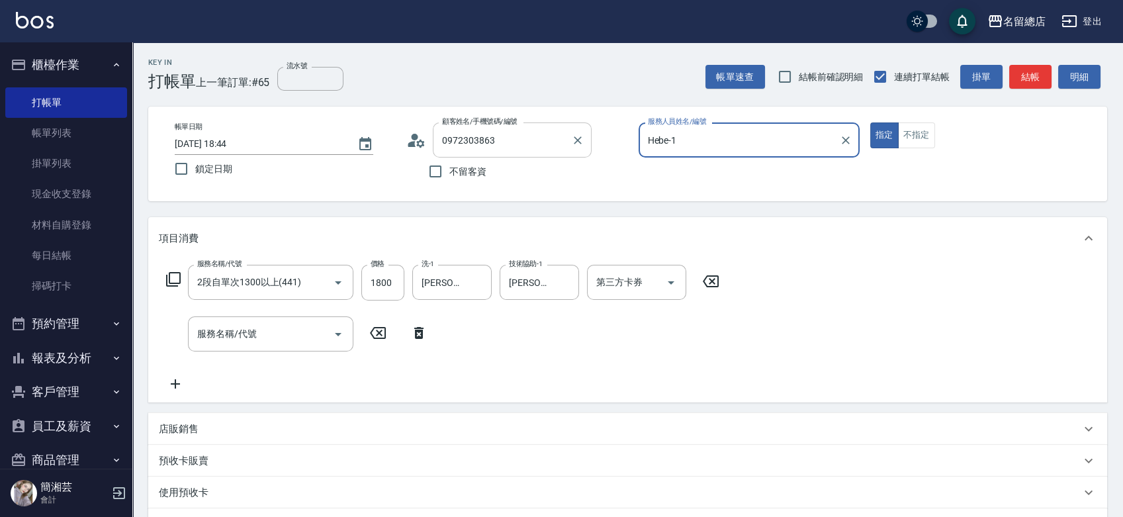
type input "黎季盈/0972303863/"
click at [870, 122] on button "指定" at bounding box center [884, 135] width 28 height 26
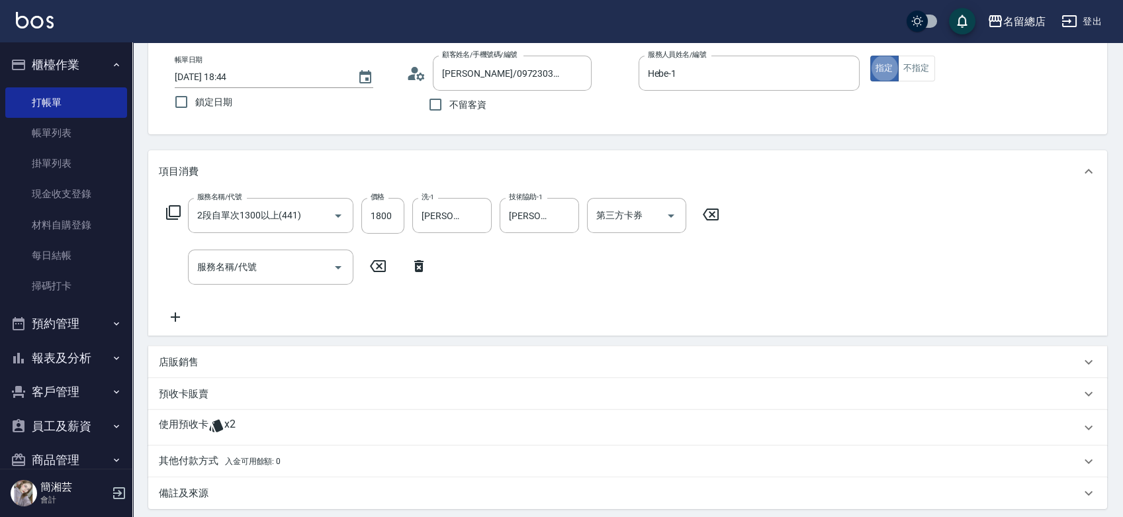
scroll to position [147, 0]
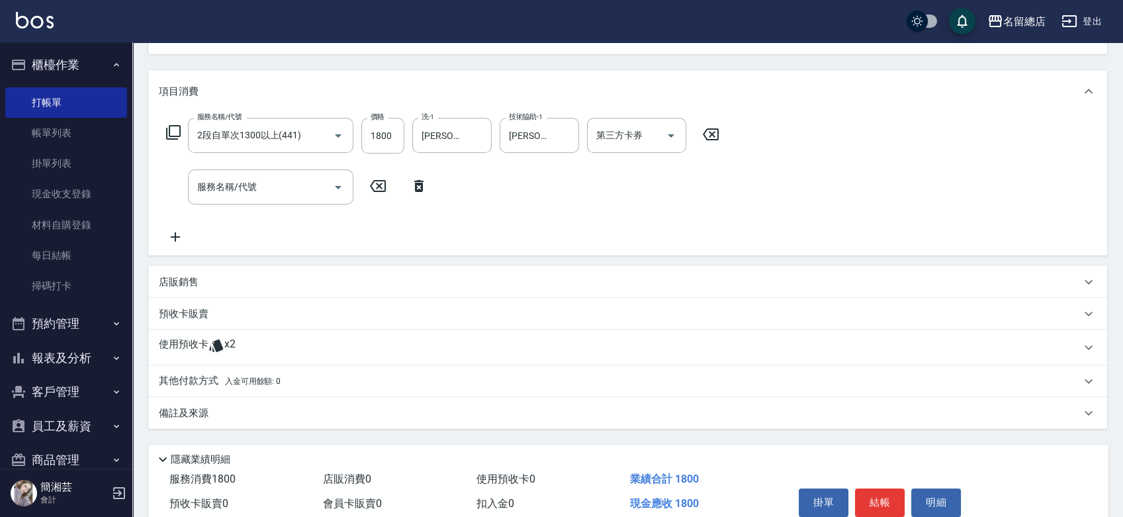
click at [242, 345] on div "使用預收卡 x2" at bounding box center [620, 348] width 922 height 20
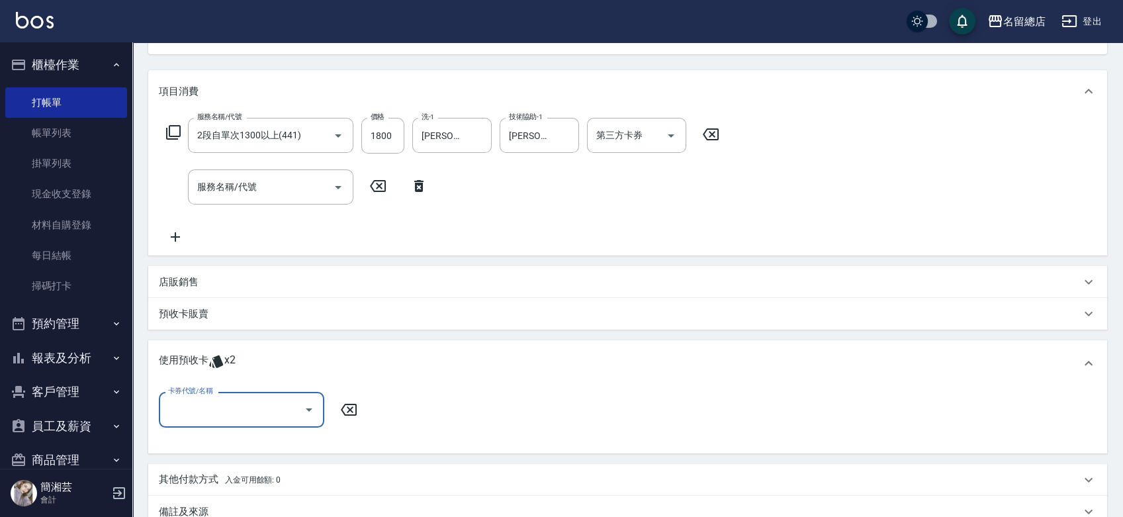
scroll to position [0, 0]
click at [276, 413] on input "卡券代號/名稱" at bounding box center [232, 409] width 134 height 23
click at [277, 443] on div "二段自備卡 剩餘2張 9139" at bounding box center [241, 444] width 165 height 22
type input "二段自備卡 9139"
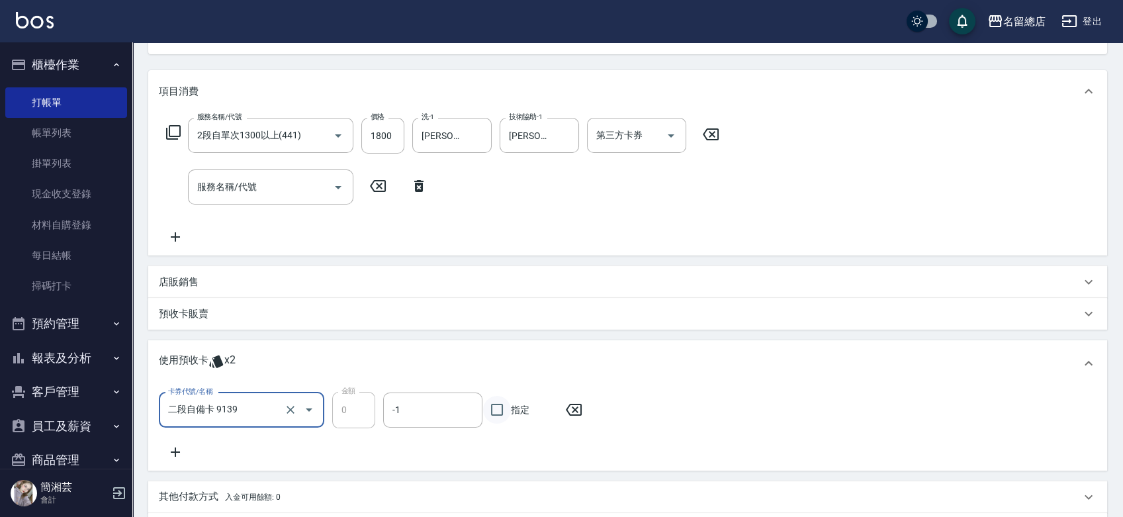
click at [494, 408] on input "指定" at bounding box center [497, 410] width 28 height 28
checkbox input "true"
type input "2025/10/11 18:45"
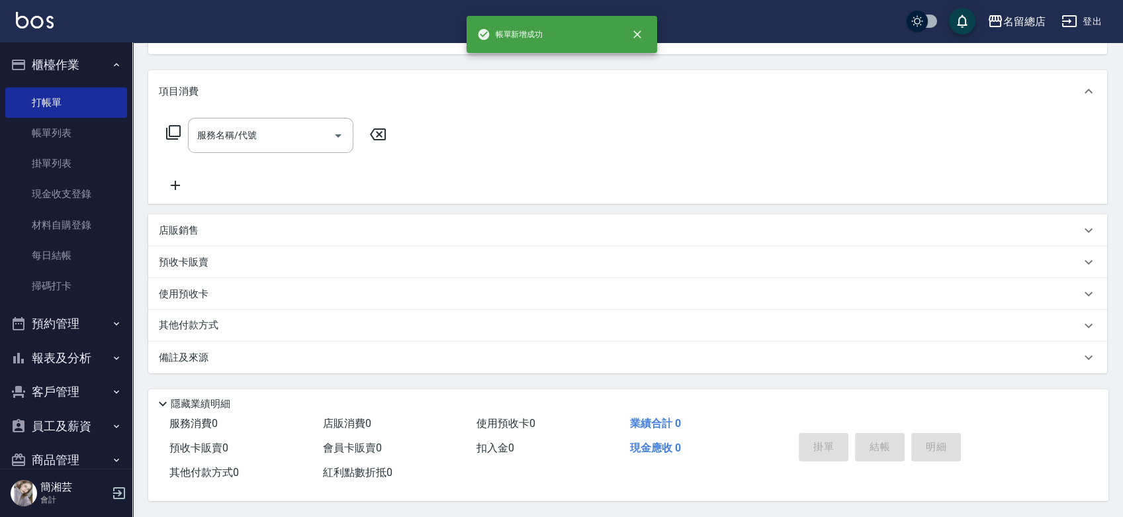
scroll to position [128, 0]
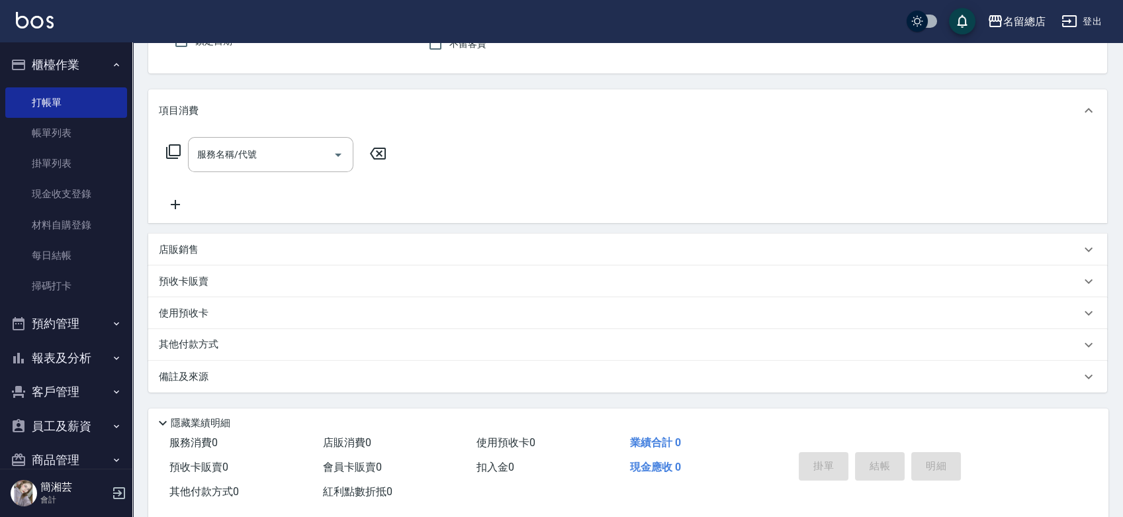
click at [66, 358] on button "報表及分析" at bounding box center [66, 358] width 122 height 34
click at [89, 430] on link "店家日報表" at bounding box center [66, 426] width 122 height 30
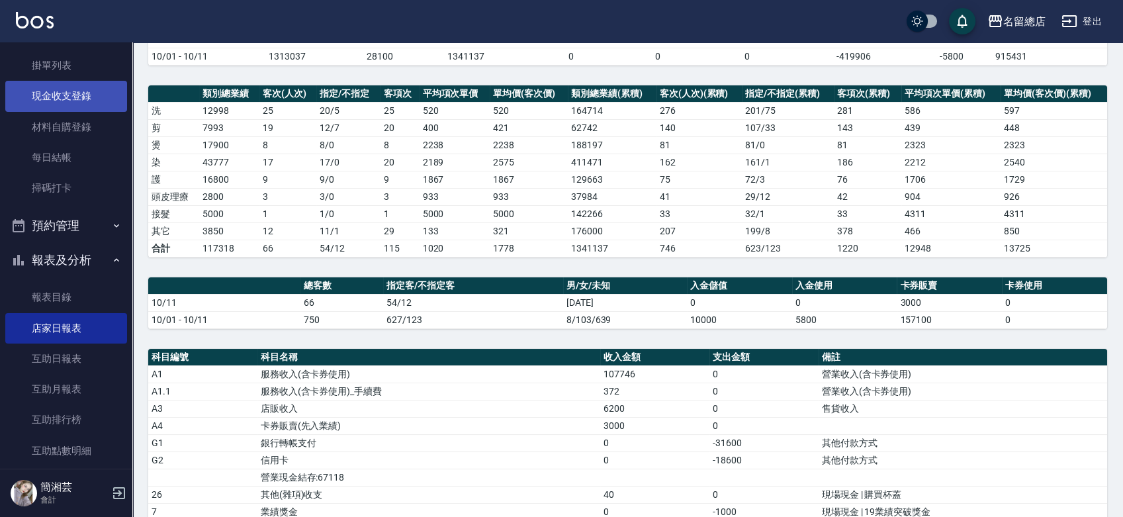
scroll to position [73, 0]
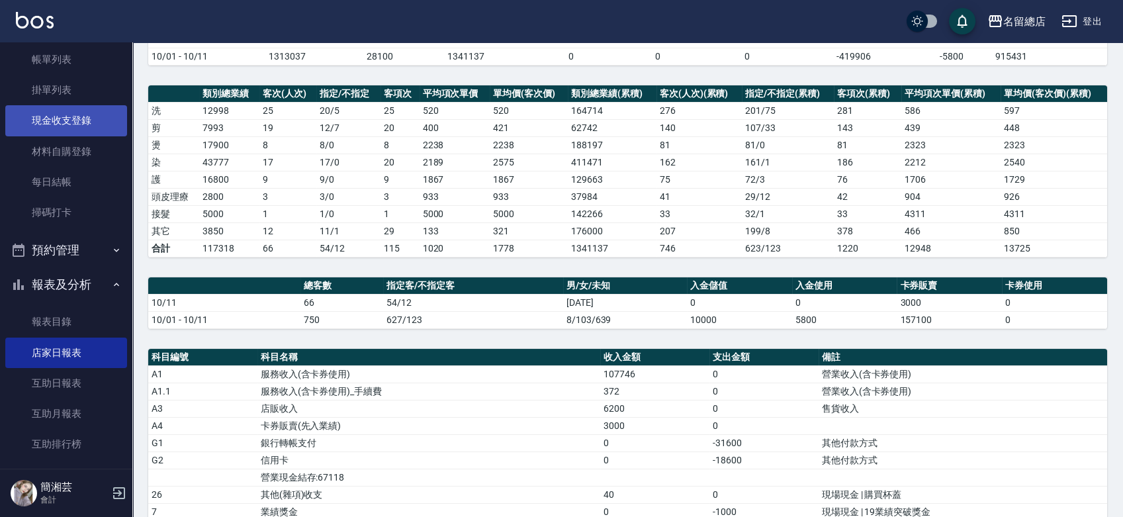
click at [84, 123] on link "現金收支登錄" at bounding box center [66, 120] width 122 height 30
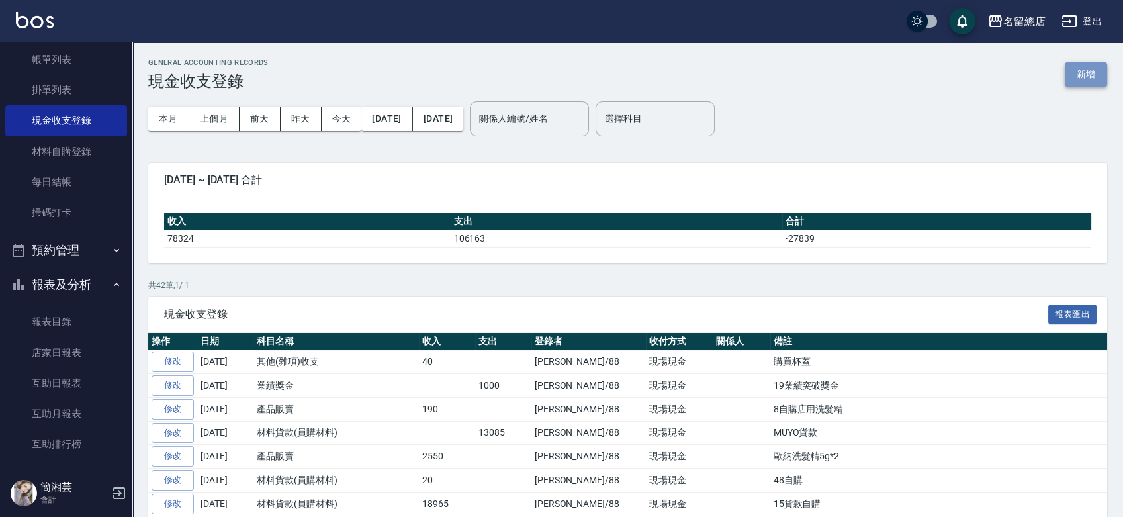
click at [1088, 73] on button "新增" at bounding box center [1086, 74] width 42 height 24
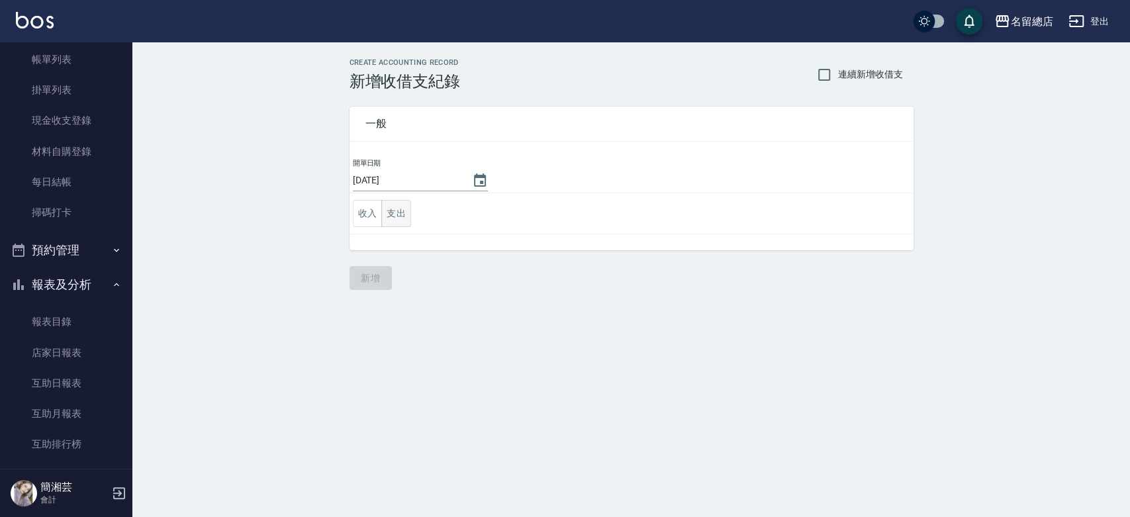
click at [395, 211] on button "支出" at bounding box center [396, 213] width 30 height 27
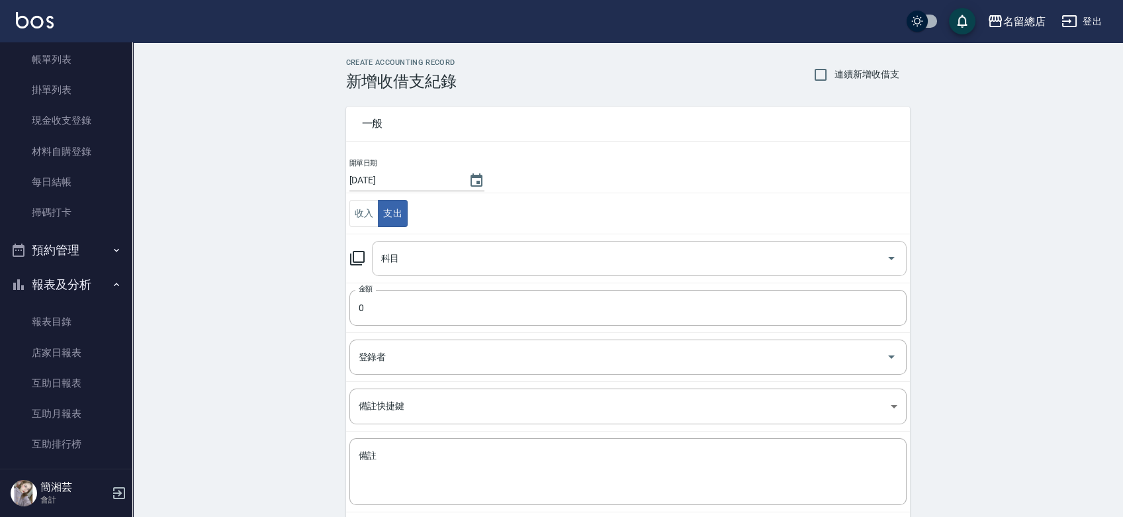
click at [432, 256] on input "科目" at bounding box center [629, 258] width 503 height 23
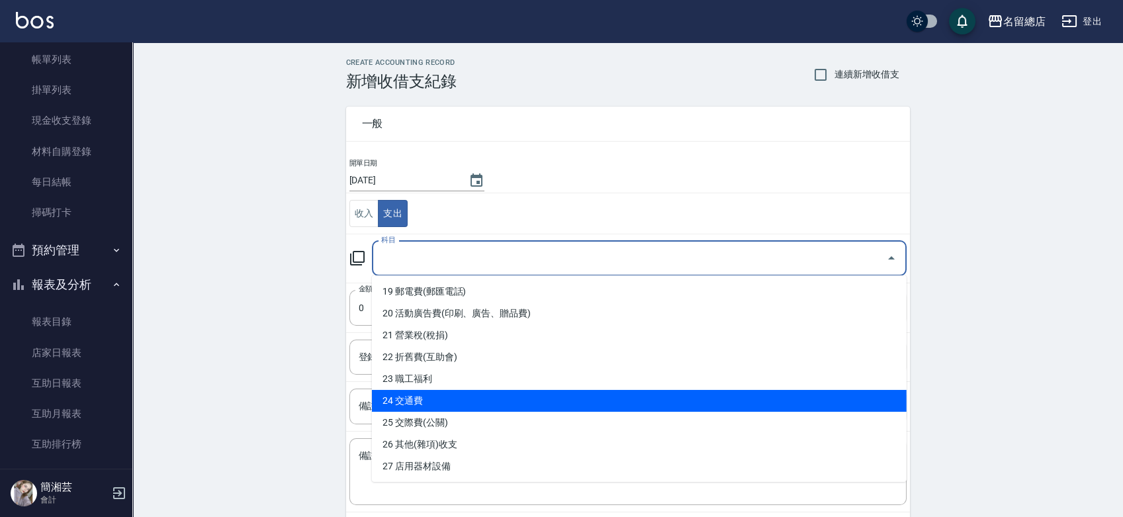
scroll to position [441, 0]
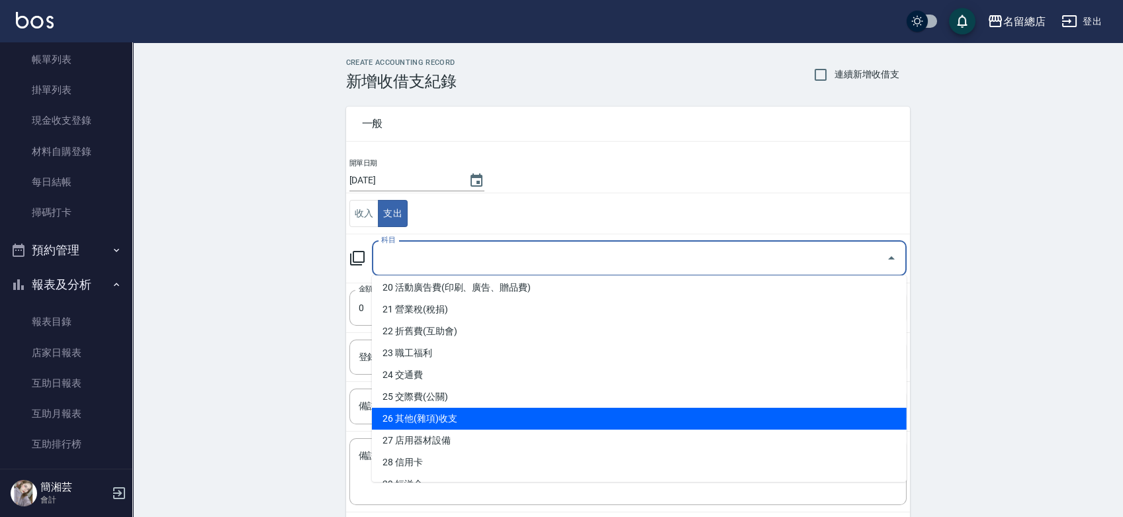
click at [436, 424] on li "26 其他(雜項)收支" at bounding box center [639, 419] width 535 height 22
type input "26 其他(雜項)收支"
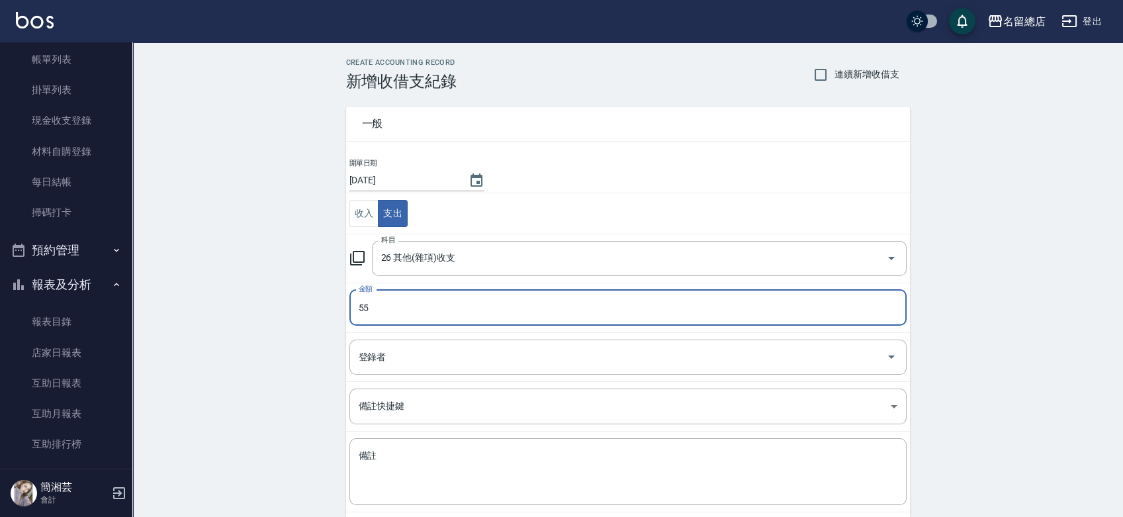
type input "55"
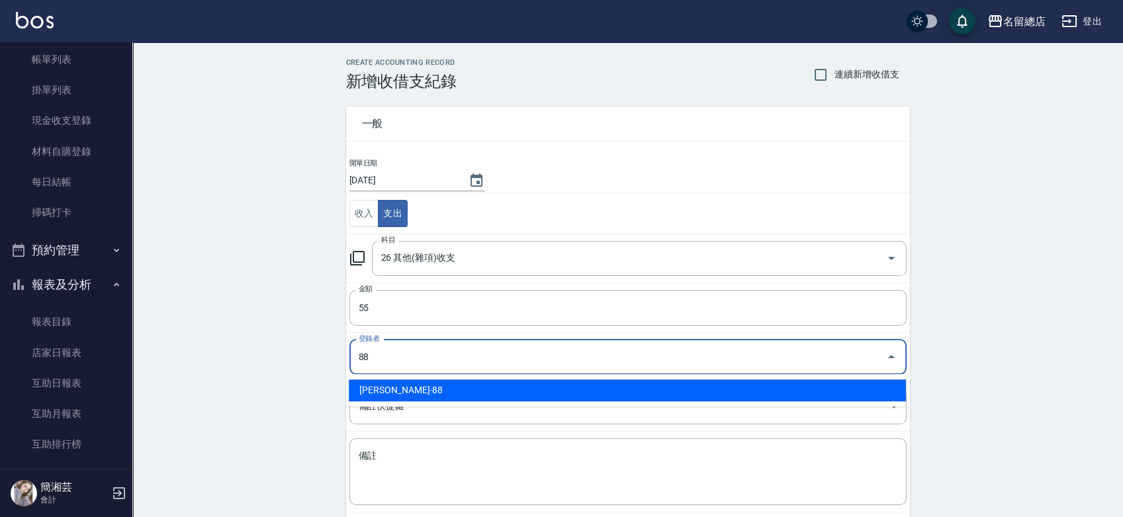
type input "簡湘芸-88"
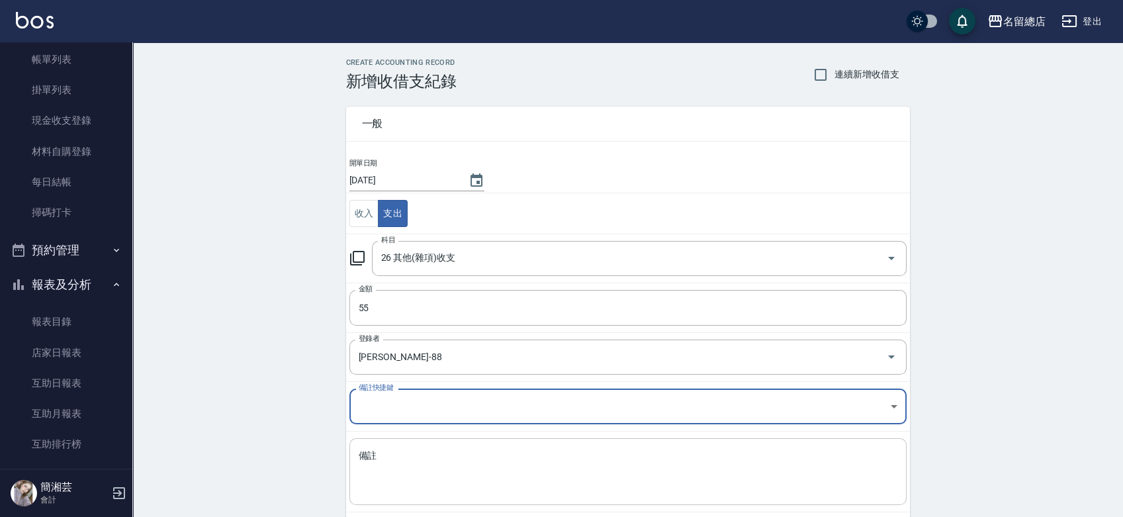
click at [481, 445] on div "x 備註" at bounding box center [628, 471] width 557 height 67
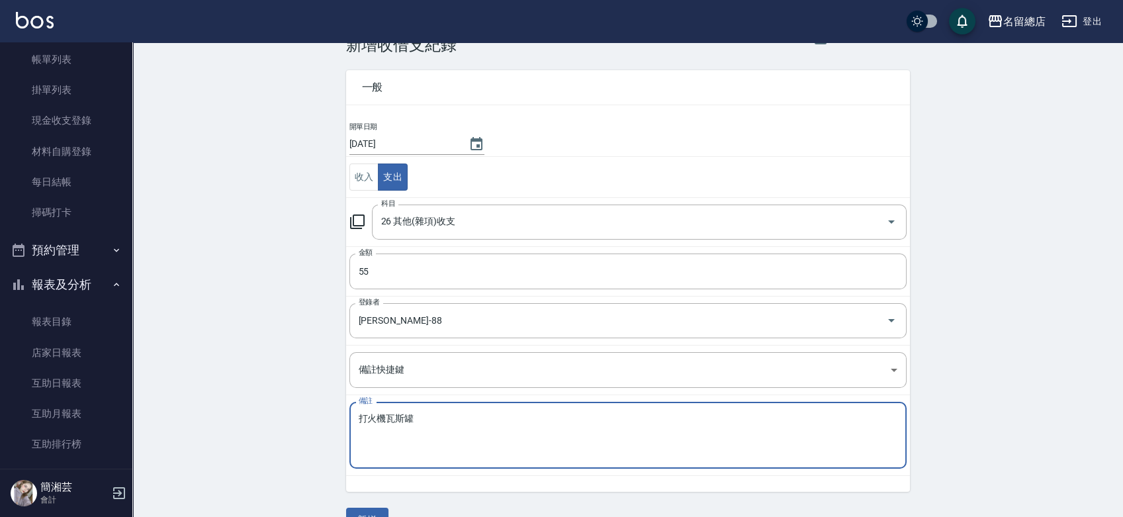
scroll to position [66, 0]
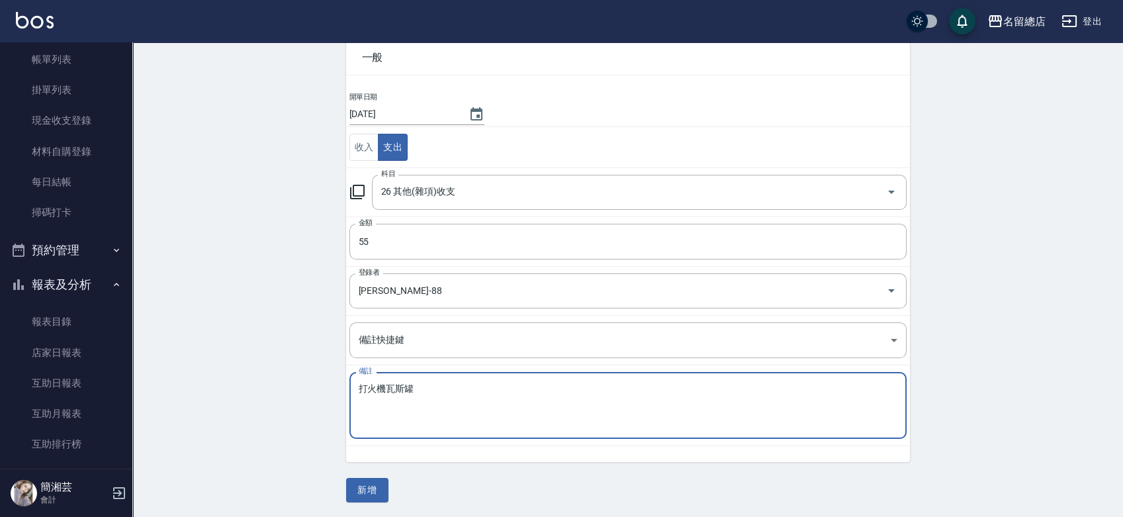
type textarea "打火機瓦斯罐"
click at [375, 490] on button "新增" at bounding box center [367, 490] width 42 height 24
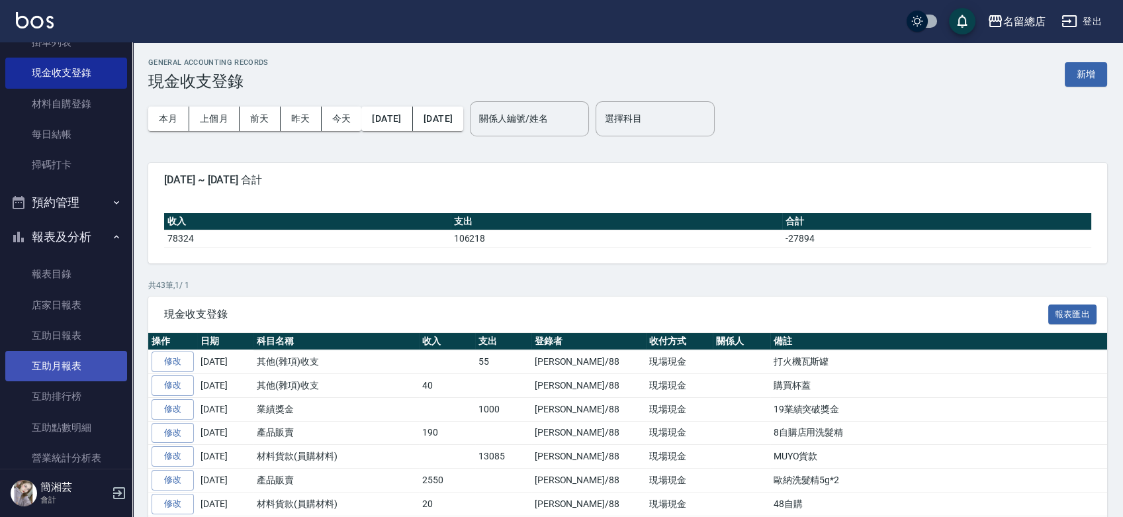
scroll to position [147, 0]
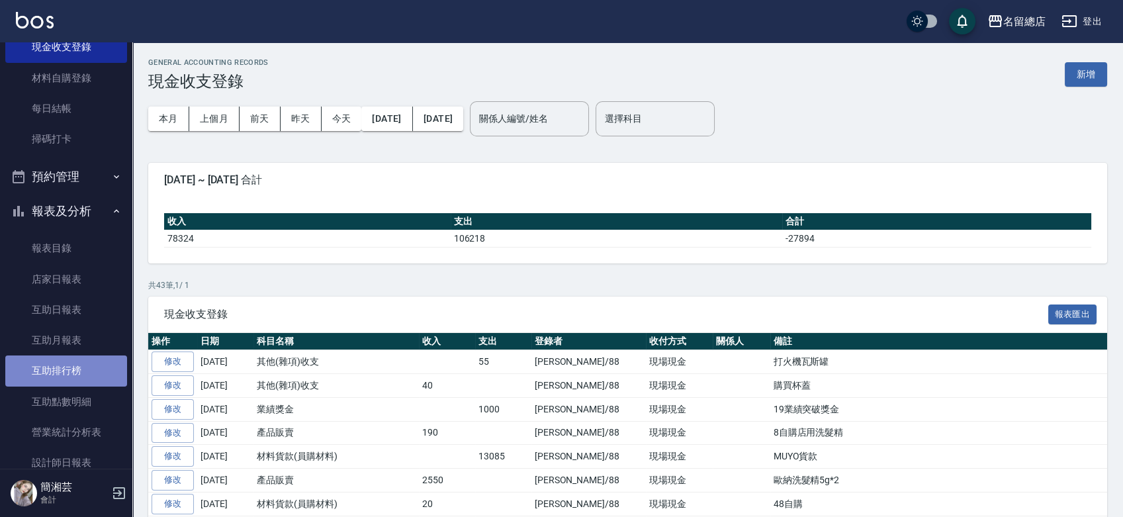
click at [85, 375] on link "互助排行榜" at bounding box center [66, 370] width 122 height 30
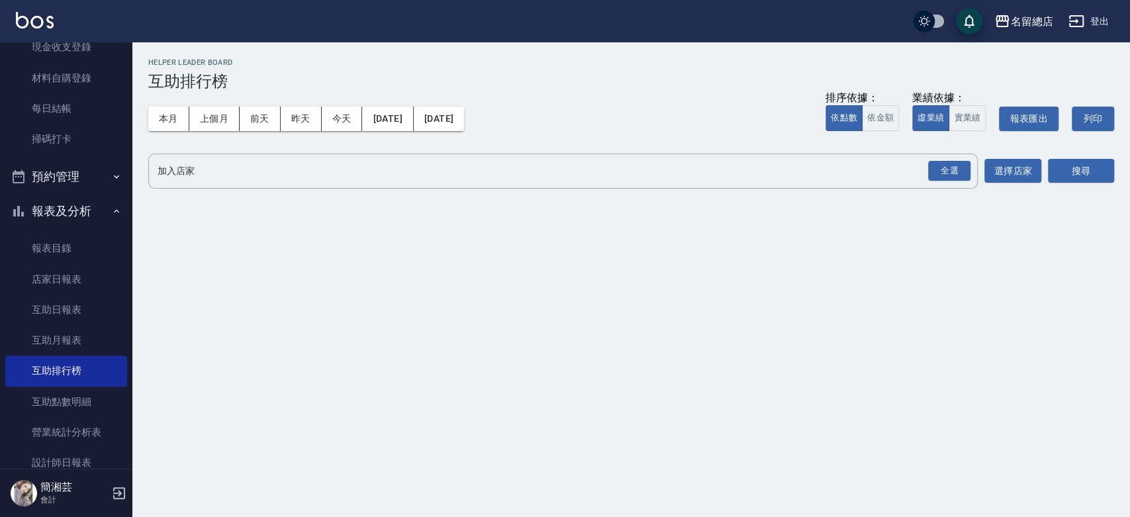
drag, startPoint x: 955, startPoint y: 117, endPoint x: 959, endPoint y: 139, distance: 22.9
click at [955, 117] on button "實業績" at bounding box center [967, 118] width 37 height 26
click at [957, 163] on div "全選" at bounding box center [949, 171] width 42 height 21
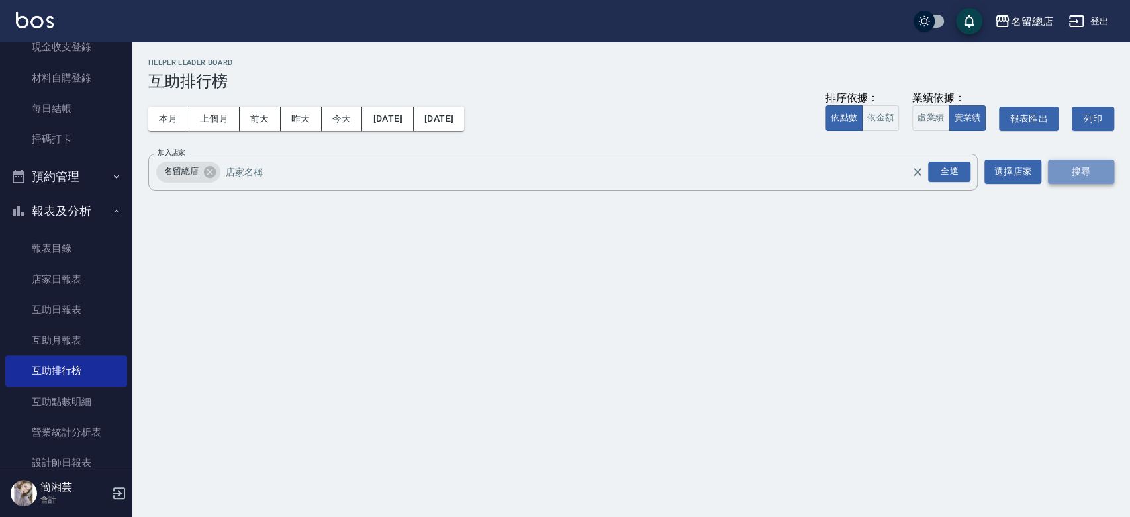
click at [1058, 167] on button "搜尋" at bounding box center [1081, 172] width 66 height 24
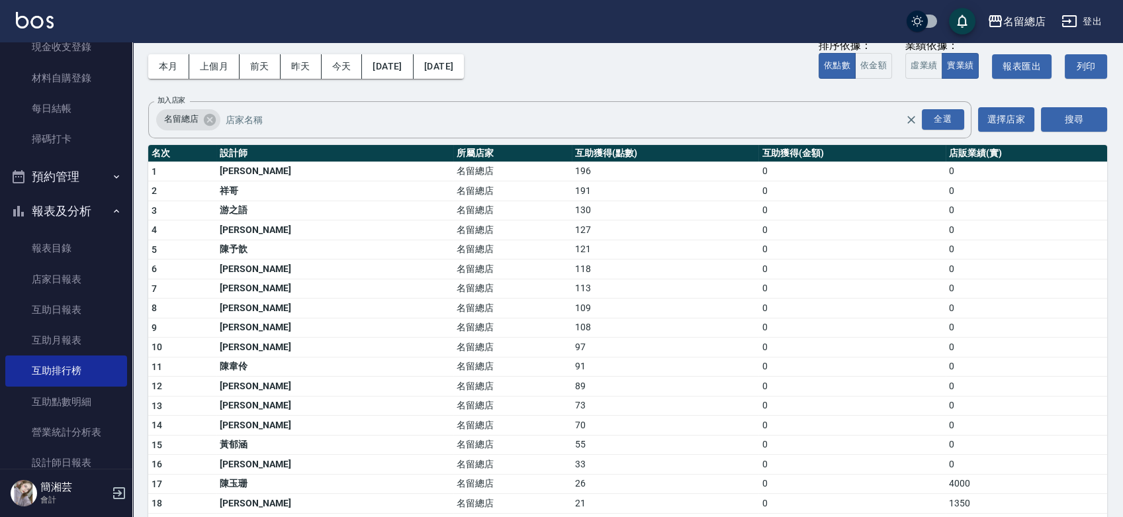
scroll to position [73, 0]
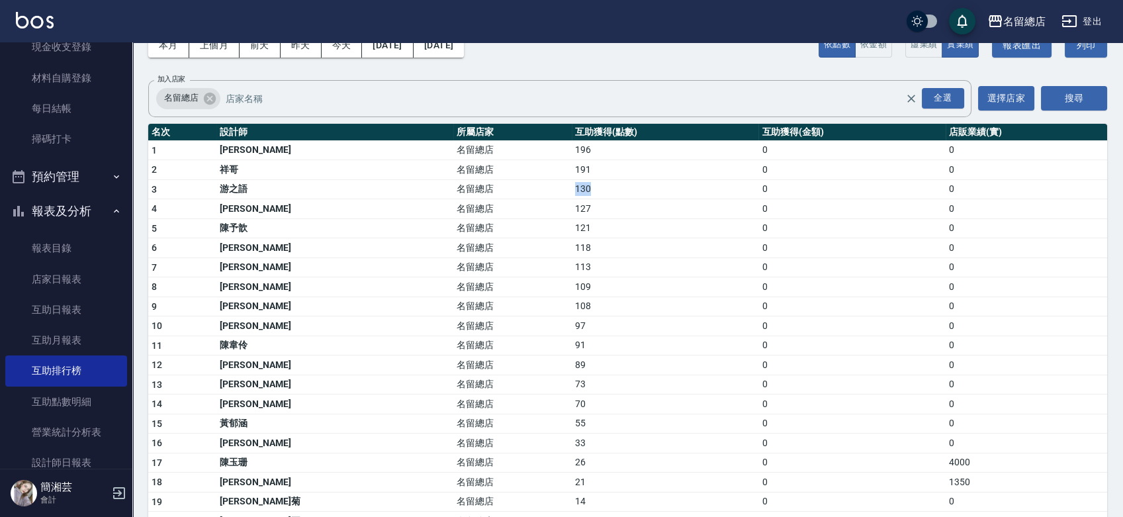
drag, startPoint x: 498, startPoint y: 189, endPoint x: 532, endPoint y: 189, distance: 33.8
click at [572, 189] on td "130" at bounding box center [665, 189] width 187 height 20
click at [572, 214] on td "127" at bounding box center [665, 209] width 187 height 20
drag, startPoint x: 494, startPoint y: 214, endPoint x: 522, endPoint y: 214, distance: 28.5
click at [522, 214] on tr "4 謝雅筑 名留總店 127 0 0" at bounding box center [627, 209] width 959 height 20
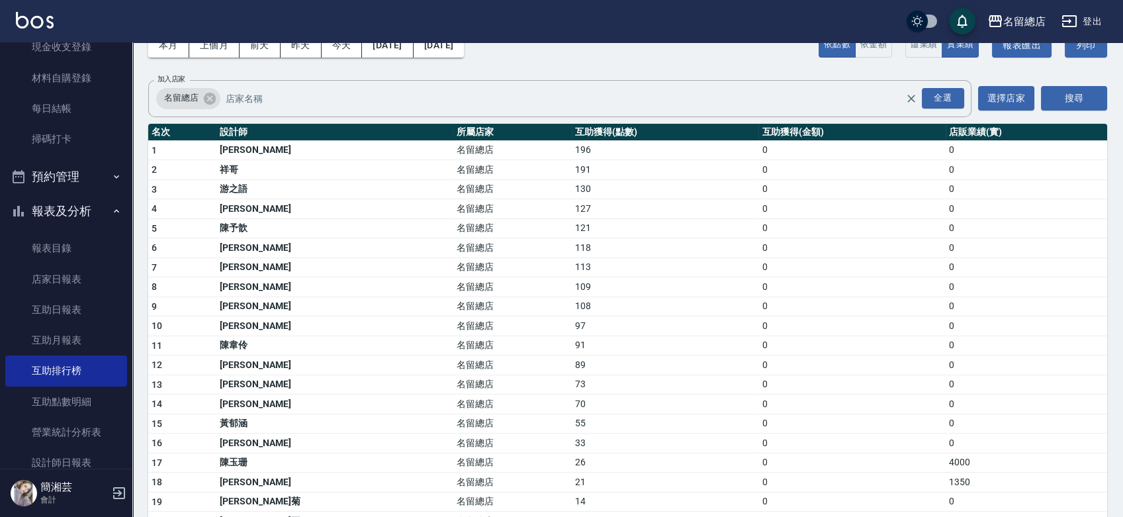
click at [572, 224] on td "121" at bounding box center [665, 228] width 187 height 20
drag, startPoint x: 496, startPoint y: 232, endPoint x: 583, endPoint y: 238, distance: 86.3
click at [583, 238] on tbody "1 李容榕 名留總店 196 0 0 2 祥哥 名留總店 191 0 0 3 游之語 名留總店 130 0 0 4 謝雅筑 名留總店 127 0 0 5 陳予…" at bounding box center [627, 461] width 959 height 642
click at [581, 242] on td "118" at bounding box center [665, 248] width 187 height 20
click at [572, 259] on td "113" at bounding box center [665, 267] width 187 height 20
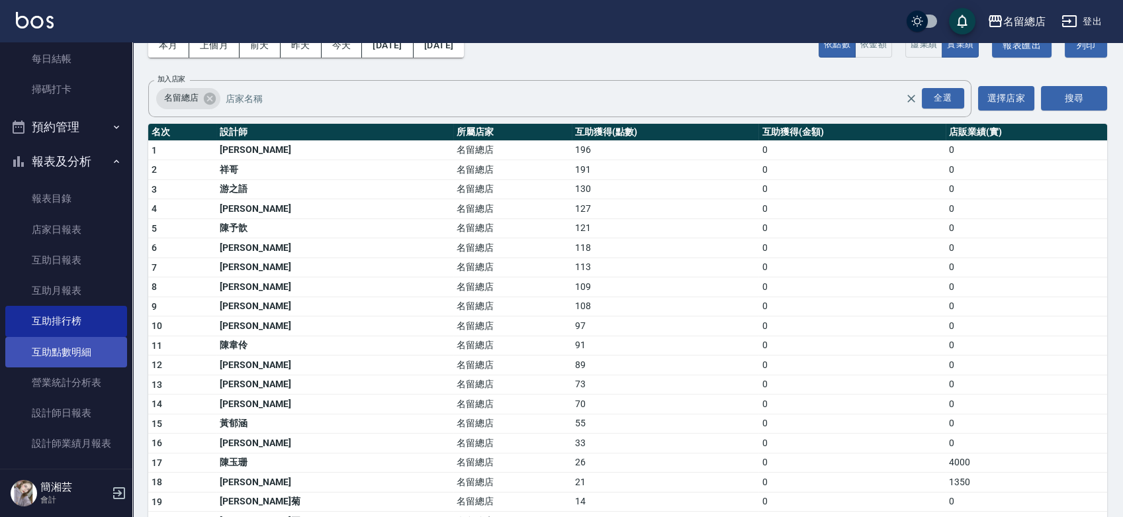
scroll to position [220, 0]
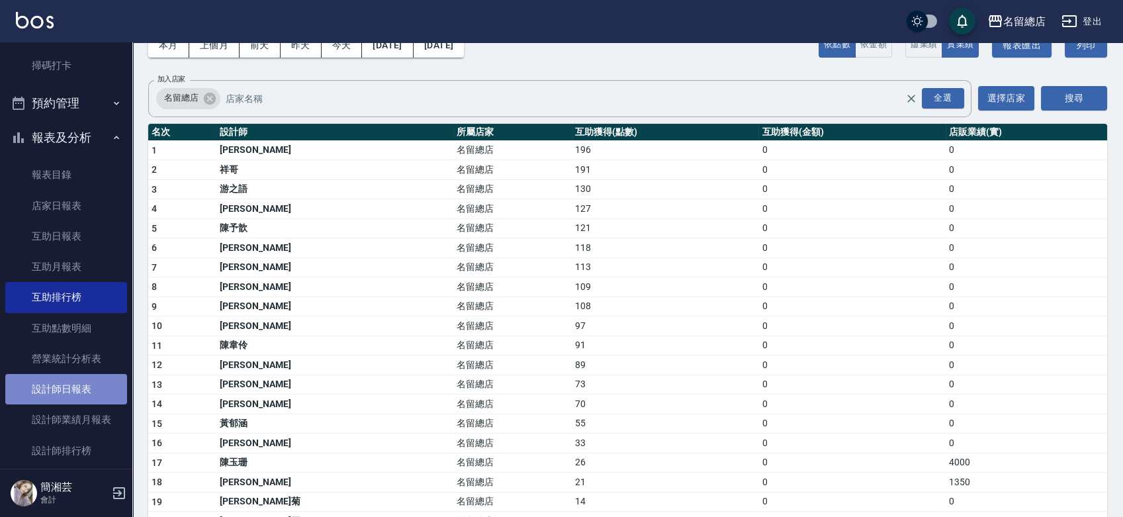
click at [88, 387] on link "設計師日報表" at bounding box center [66, 389] width 122 height 30
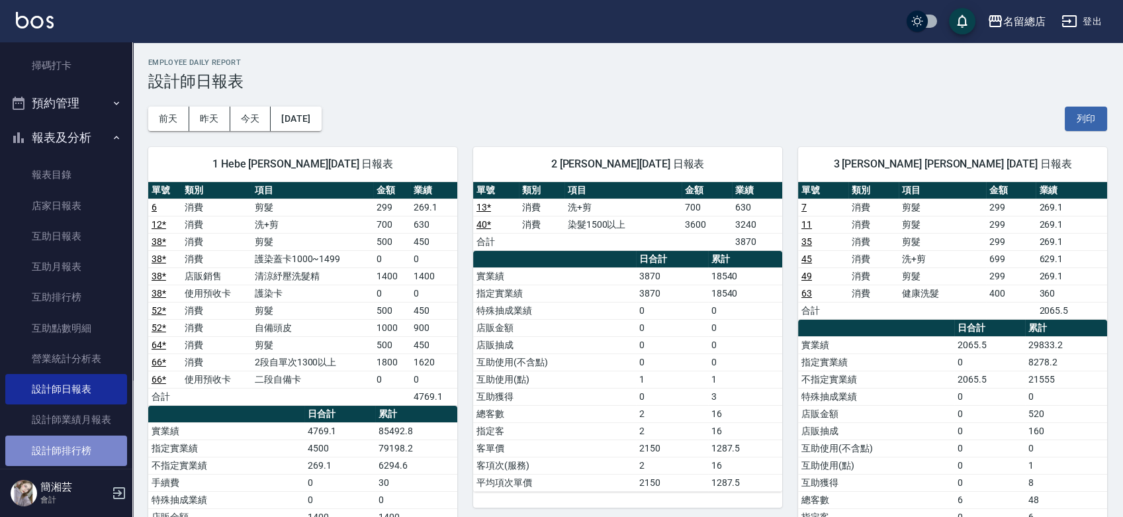
click at [111, 451] on link "設計師排行榜" at bounding box center [66, 451] width 122 height 30
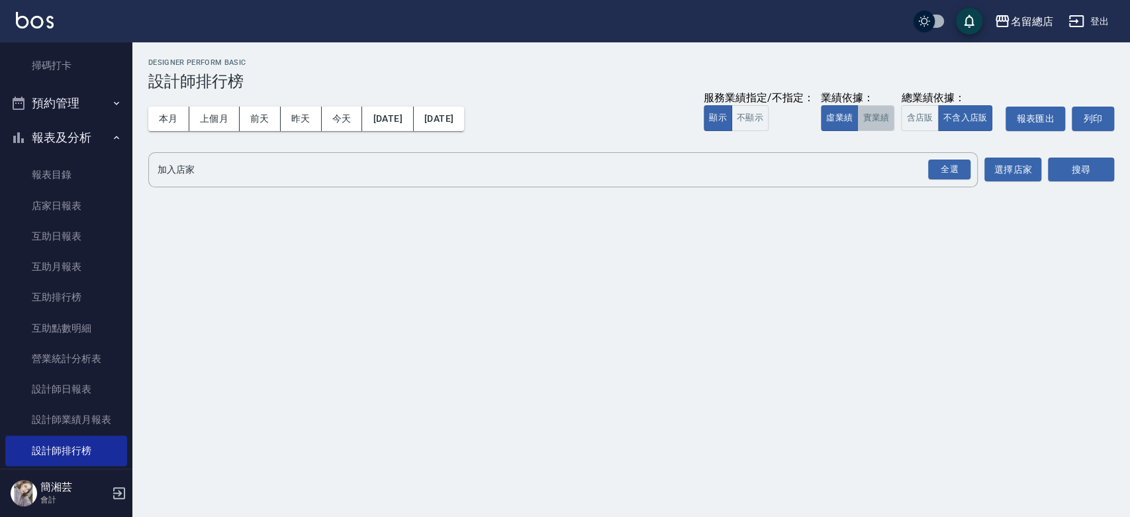
click at [870, 118] on button "實業績" at bounding box center [875, 118] width 37 height 26
drag, startPoint x: 962, startPoint y: 167, endPoint x: 969, endPoint y: 169, distance: 6.9
click at [961, 169] on div "全選" at bounding box center [949, 170] width 42 height 21
drag, startPoint x: 1052, startPoint y: 166, endPoint x: 985, endPoint y: 183, distance: 69.0
click at [1051, 166] on button "搜尋" at bounding box center [1081, 170] width 66 height 24
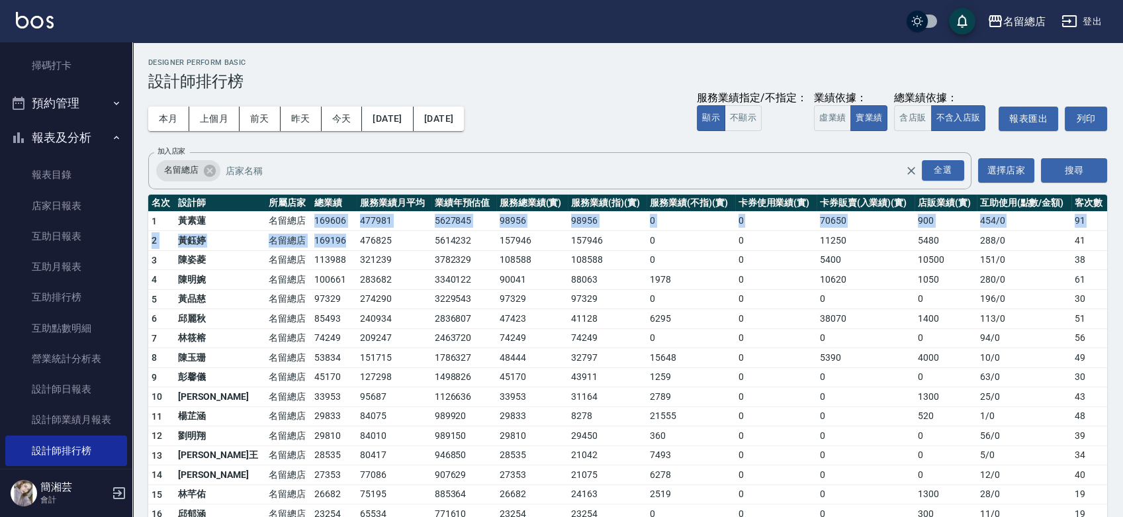
drag, startPoint x: 266, startPoint y: 221, endPoint x: 314, endPoint y: 234, distance: 49.3
click at [314, 234] on tbody "1 黃素蓮 名留總店 169606 477981 5627845 98956 98956 0 0 70650 900 454 / 0 91 2 黃鈺婷 名留總…" at bounding box center [627, 434] width 959 height 447
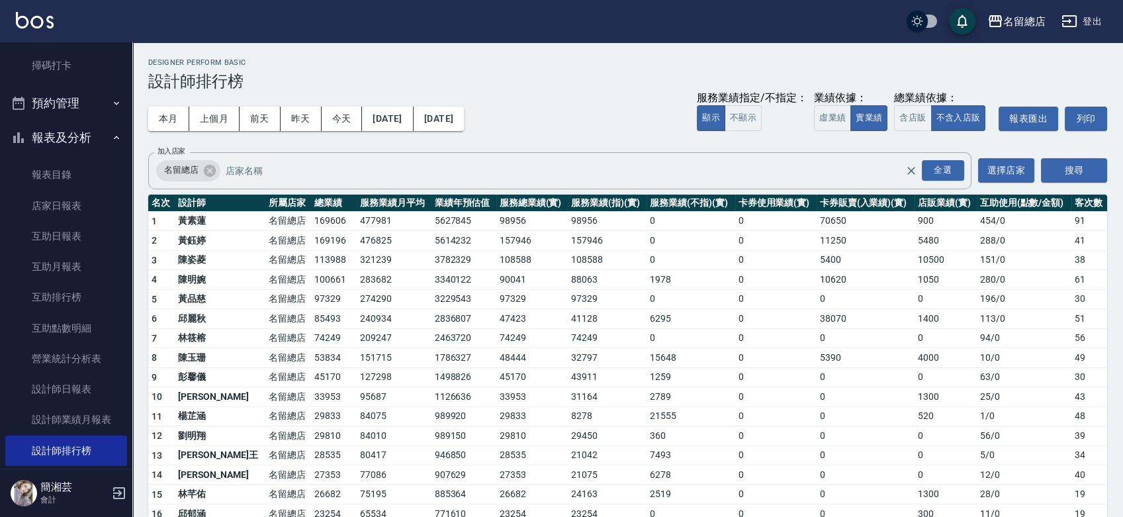
click at [357, 260] on td "321239" at bounding box center [394, 260] width 75 height 20
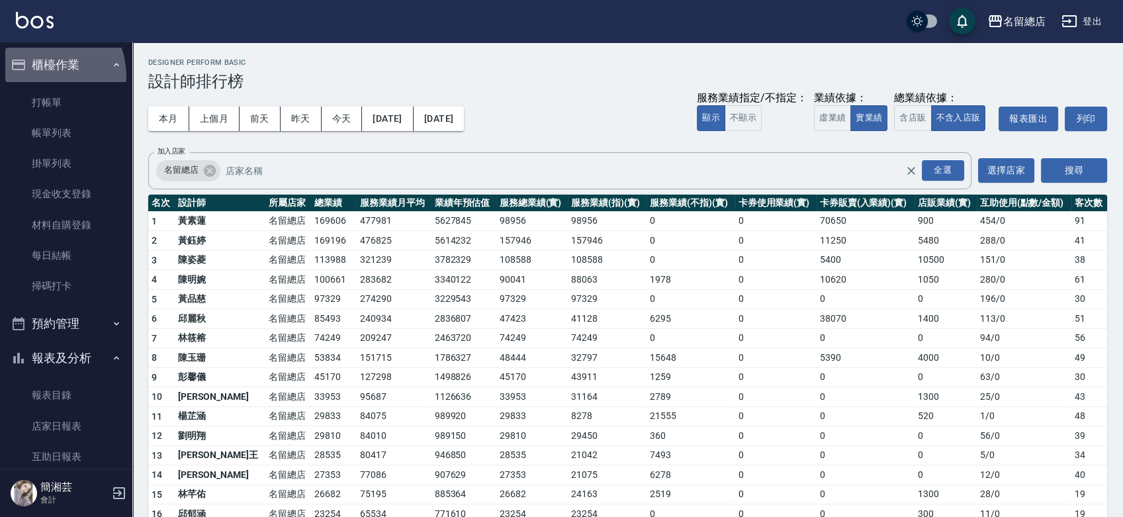
drag, startPoint x: 42, startPoint y: 76, endPoint x: 44, endPoint y: 83, distance: 7.5
click at [43, 78] on button "櫃檯作業" at bounding box center [66, 65] width 122 height 34
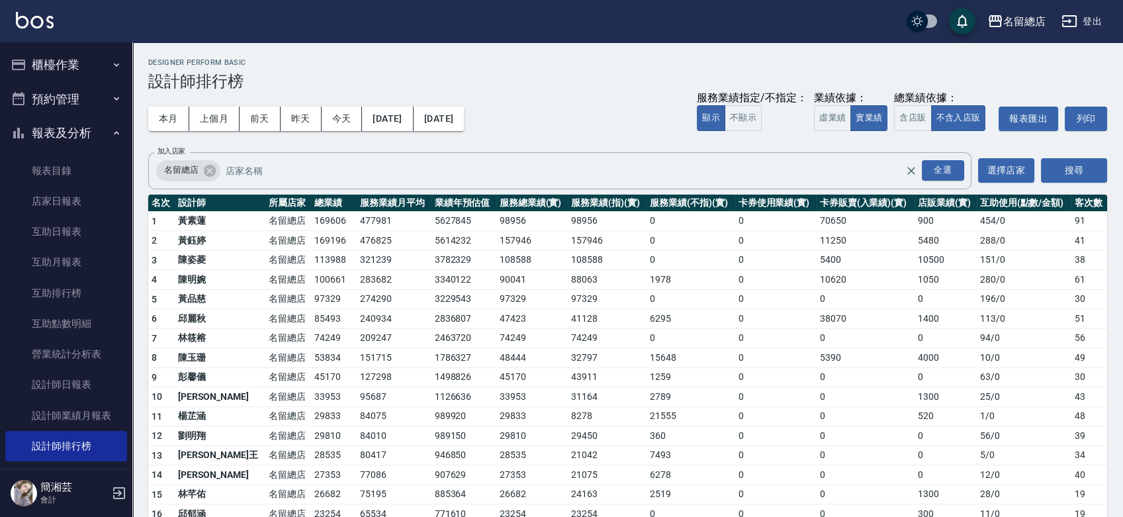
click at [46, 88] on ul "櫃檯作業 打帳單 帳單列表 掛單列表 現金收支登錄 材料自購登錄 每日結帳 掃碼打卡 預約管理 預約管理 單日預約紀錄 單週預約紀錄 報表及分析 報表目錄 店…" at bounding box center [66, 369] width 122 height 655
click at [53, 76] on button "櫃檯作業" at bounding box center [66, 65] width 122 height 34
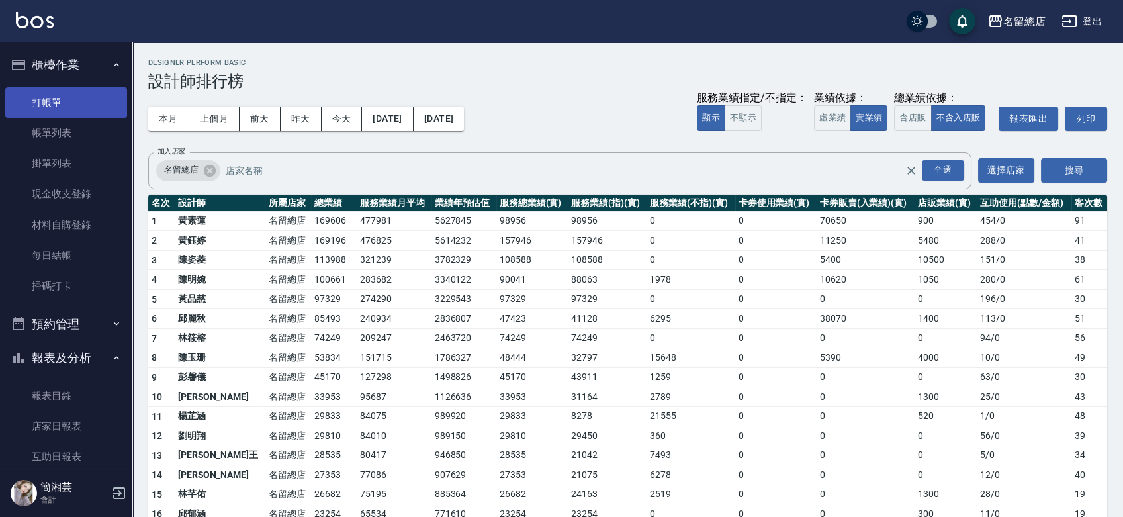
click at [62, 106] on link "打帳單" at bounding box center [66, 102] width 122 height 30
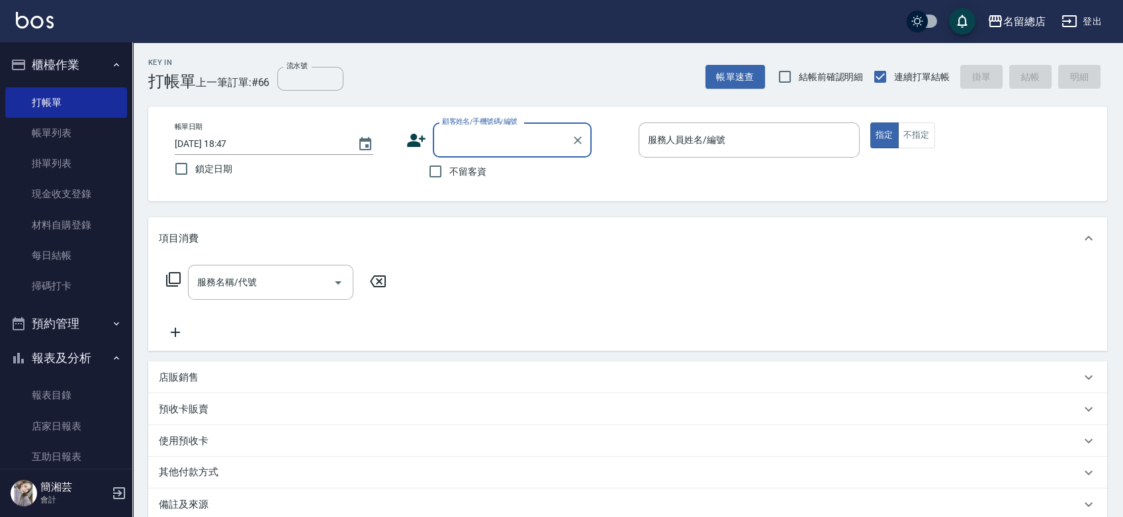
type input "1"
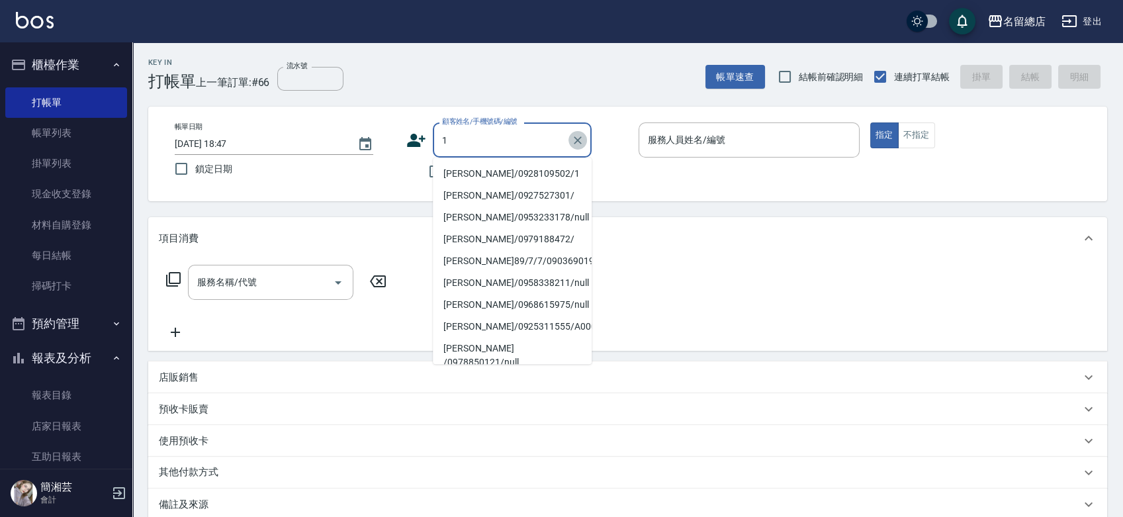
click at [575, 140] on icon "Clear" at bounding box center [577, 140] width 13 height 13
click at [419, 172] on div "不留客資" at bounding box center [498, 172] width 185 height 28
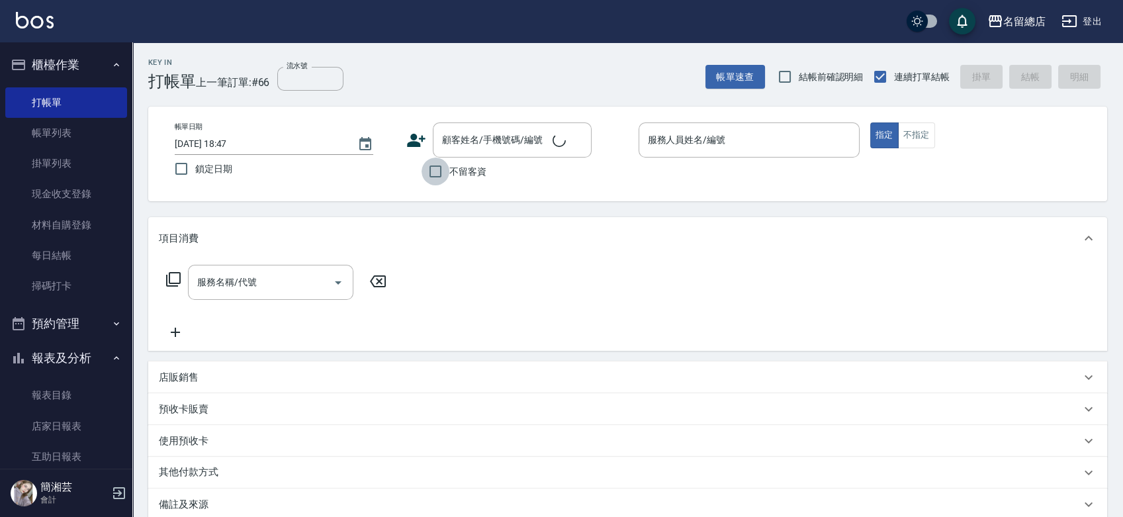
click at [429, 173] on input "不留客資" at bounding box center [436, 172] width 28 height 28
checkbox input "true"
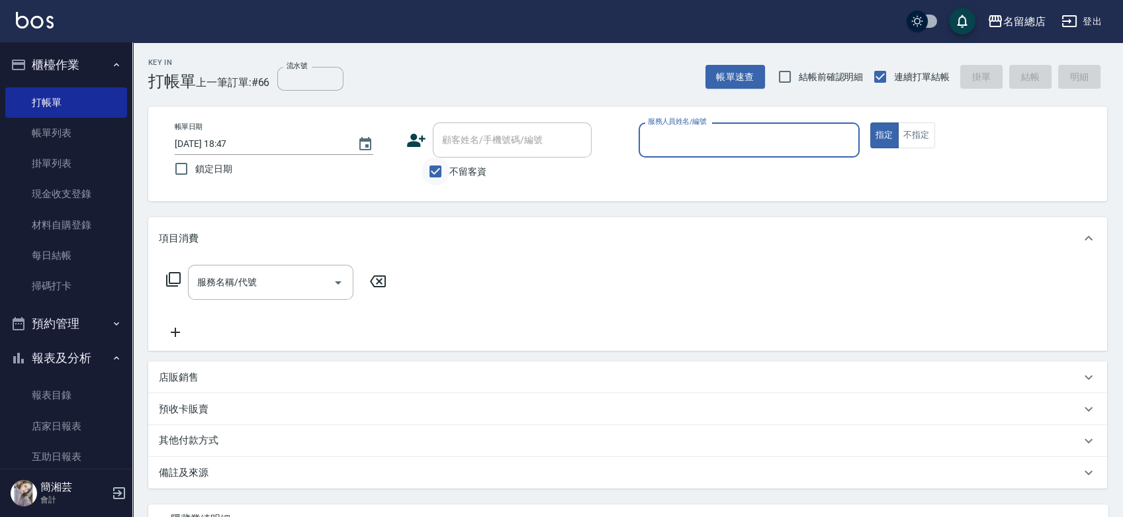
type input "2"
type input "Hebe-1"
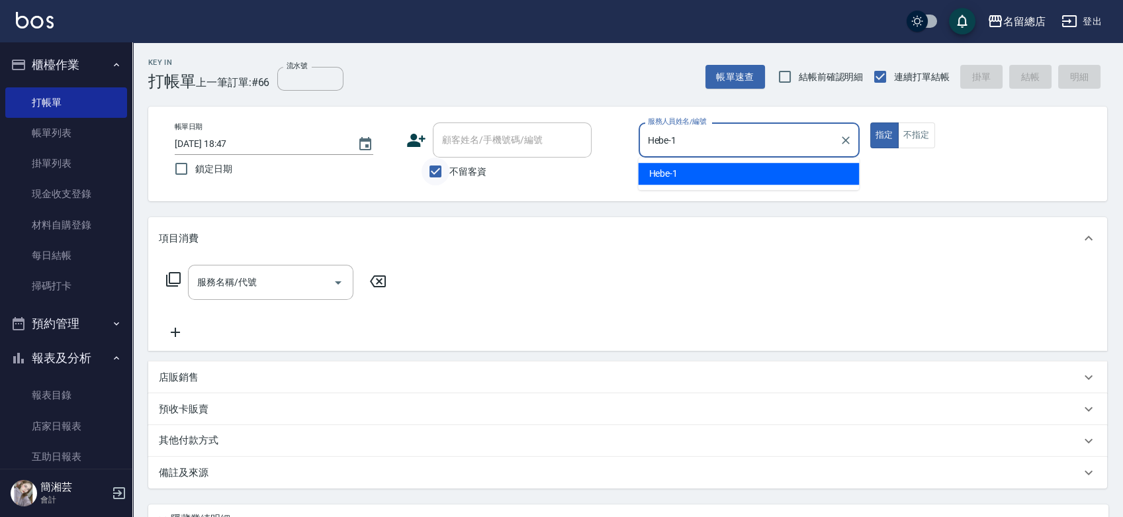
type button "true"
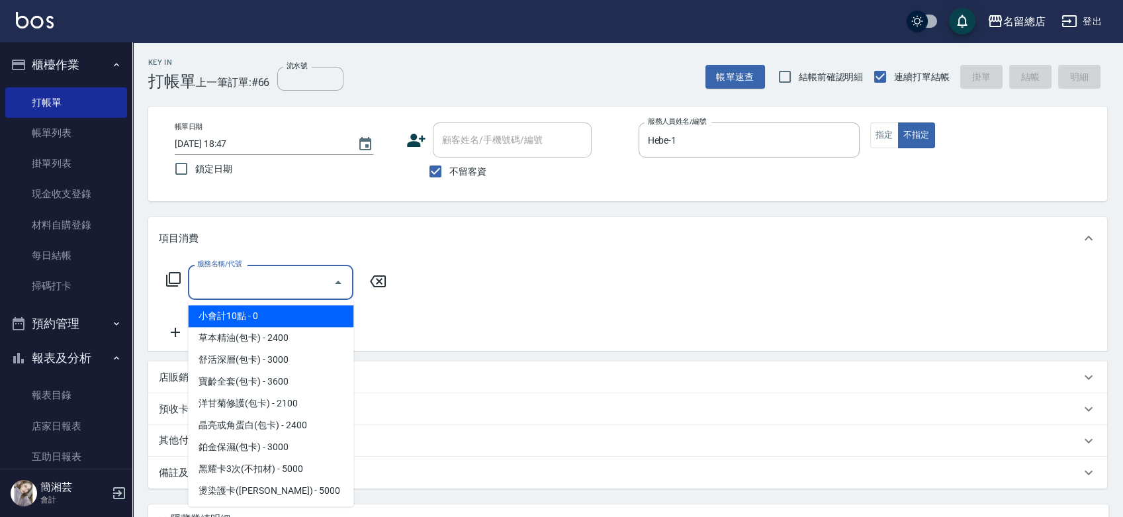
click at [281, 283] on input "服務名稱/代號" at bounding box center [261, 282] width 134 height 23
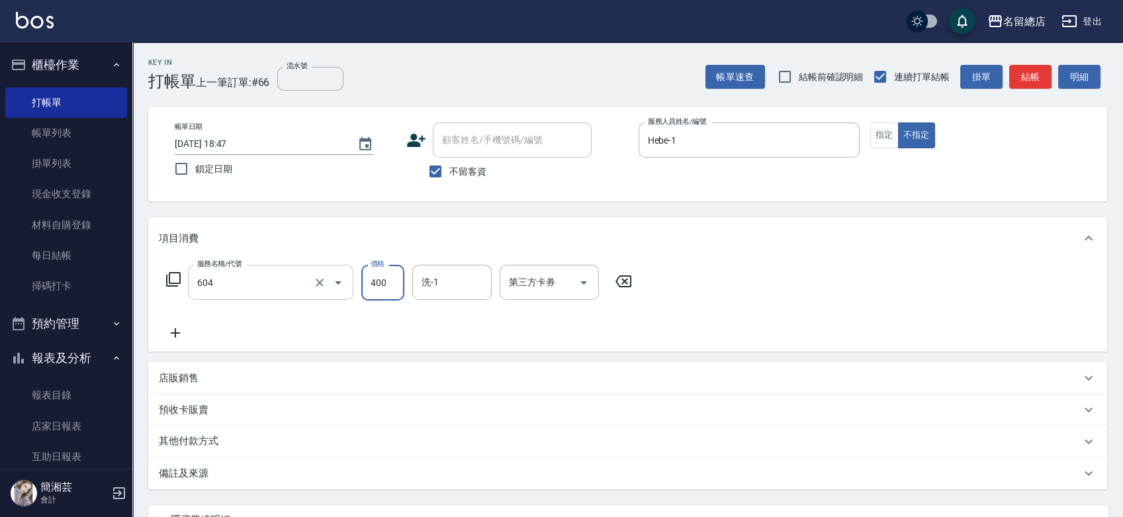
type input "健康洗髮(604)"
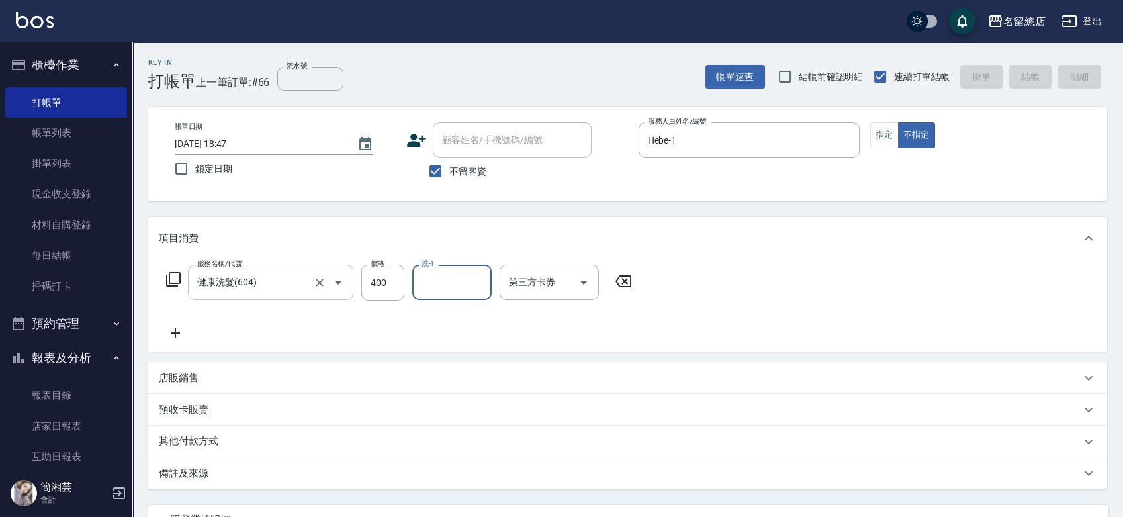
type input "2025/10/11 19:14"
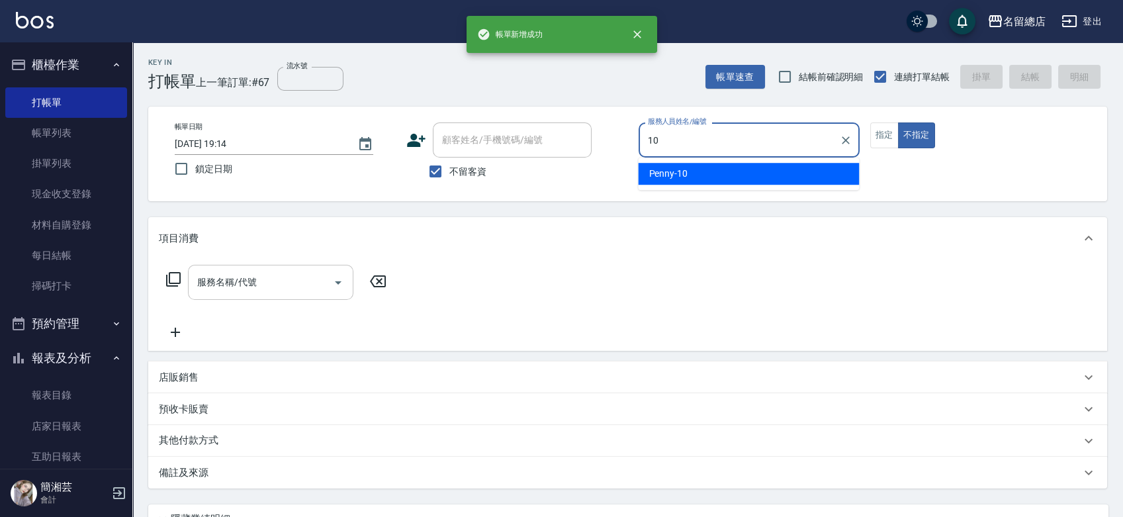
type input "Penny-10"
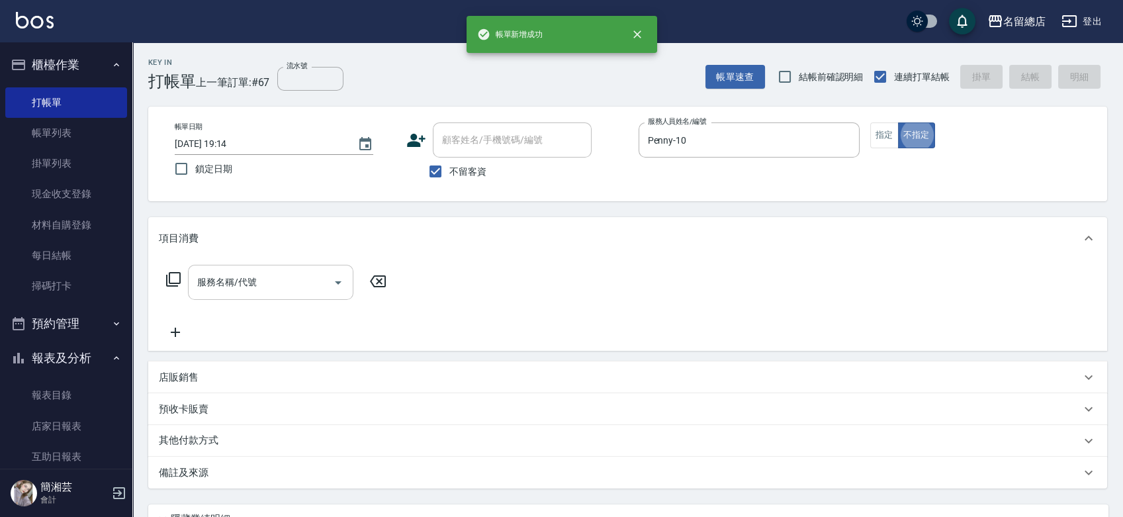
type button "false"
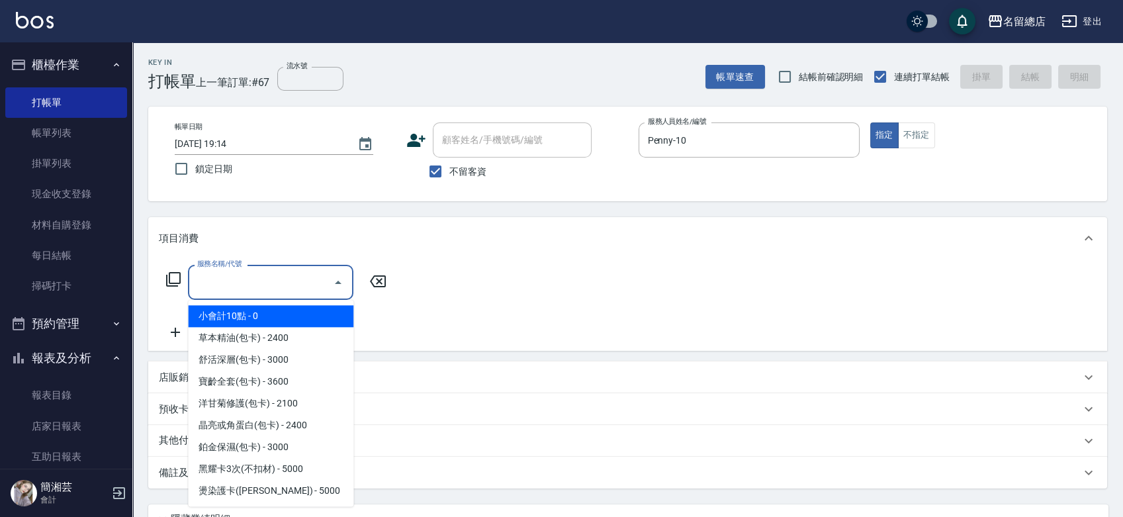
click at [281, 289] on input "服務名稱/代號" at bounding box center [261, 282] width 134 height 23
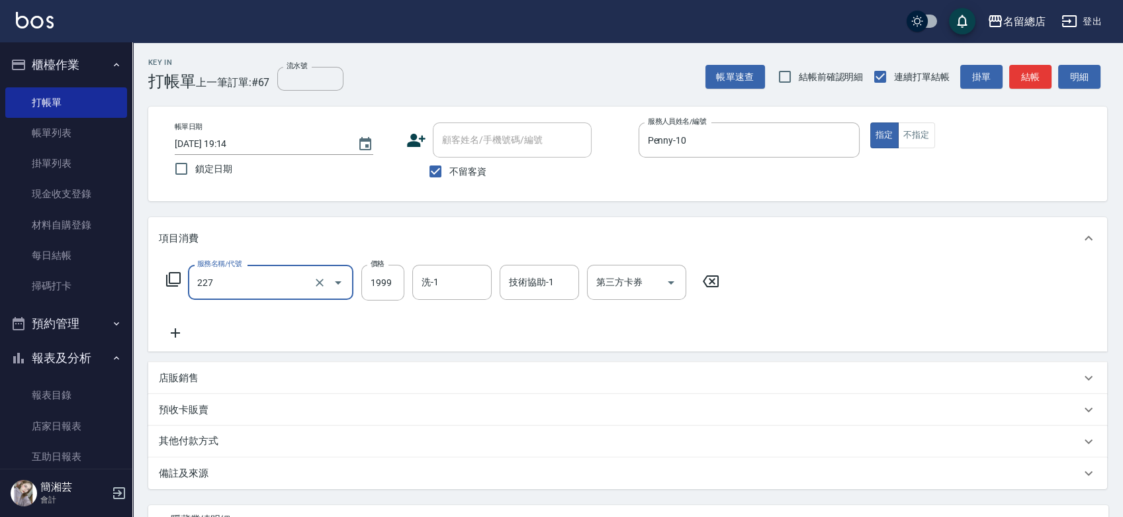
type input "燙髮1501~1999(227)"
click at [400, 283] on input "1999" at bounding box center [382, 283] width 43 height 36
type input "3000"
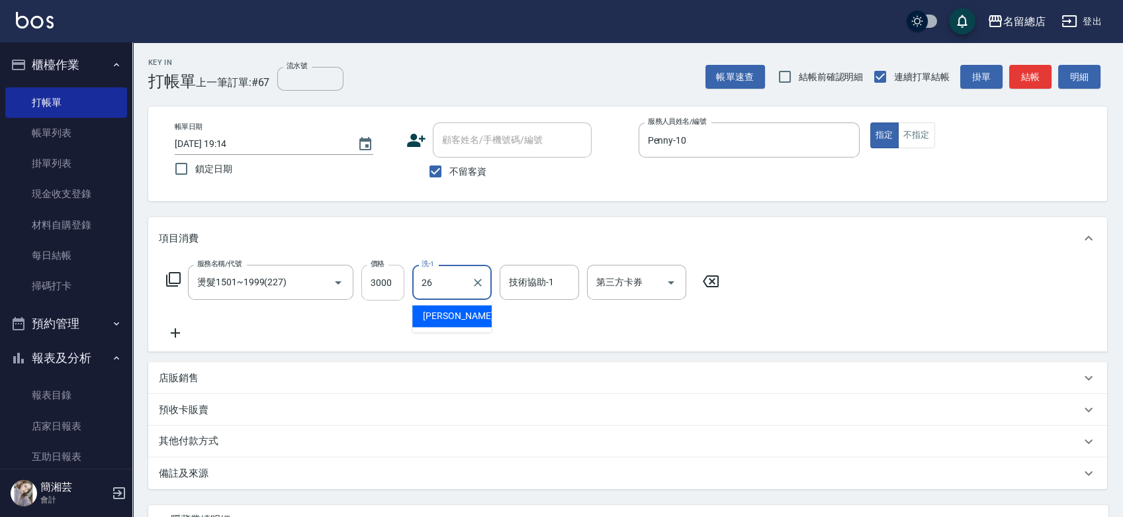
type input "謝雅筑-26"
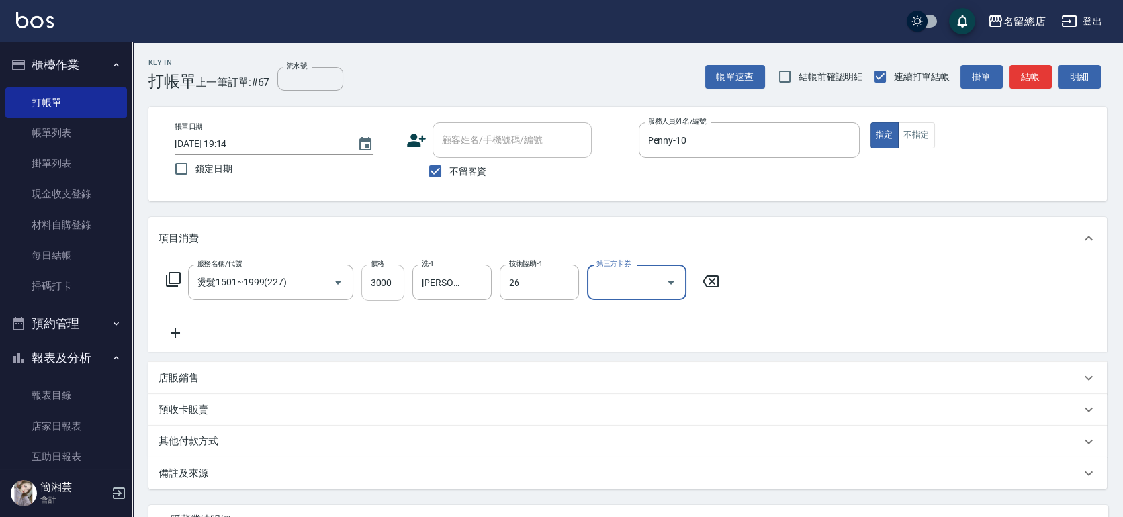
type input "謝雅筑-26"
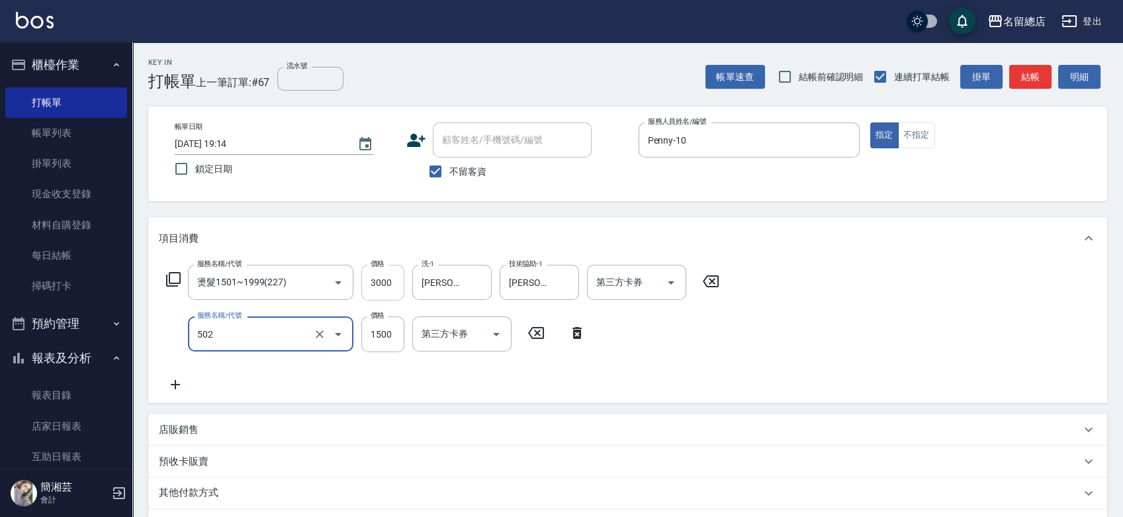
type input "染髮1500以上(502)"
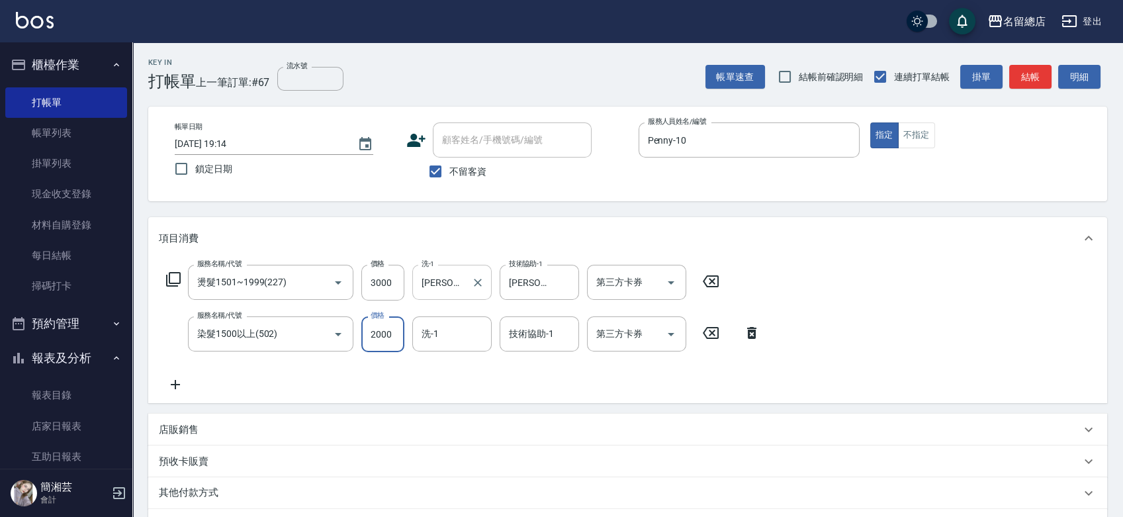
type input "2000"
type input "謝雅筑-26"
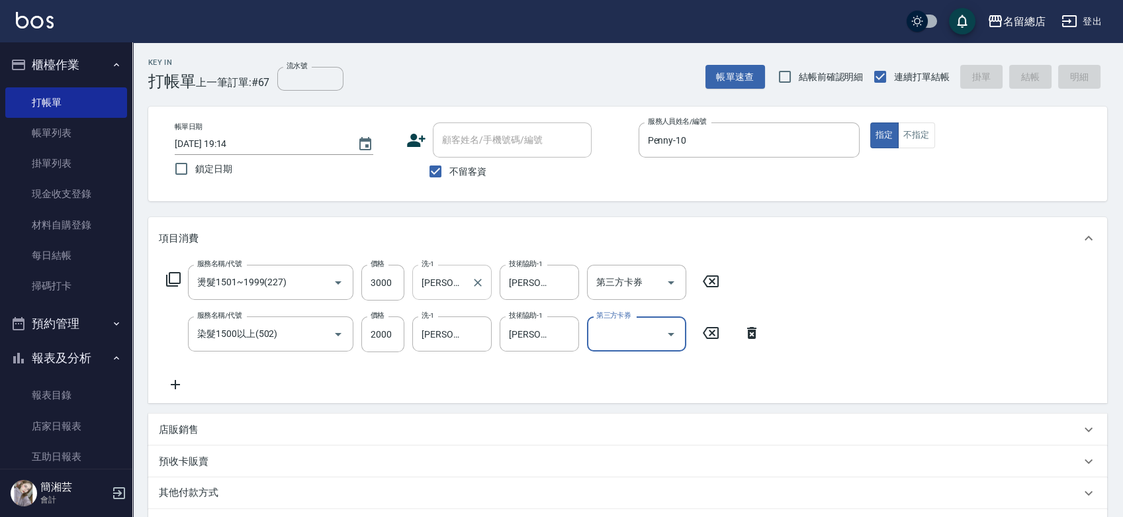
type input "2025/10/11 19:15"
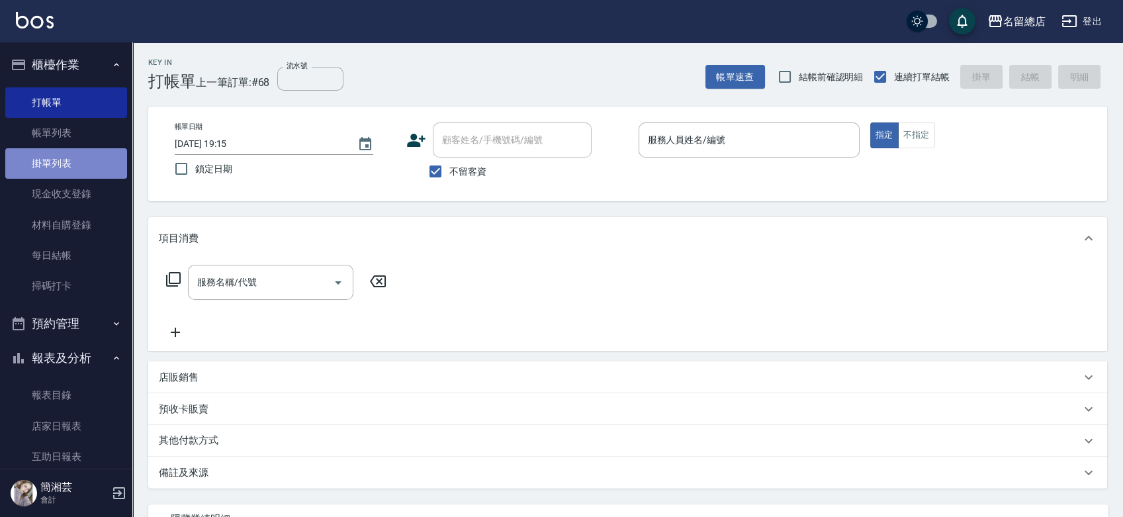
click at [85, 162] on link "掛單列表" at bounding box center [66, 163] width 122 height 30
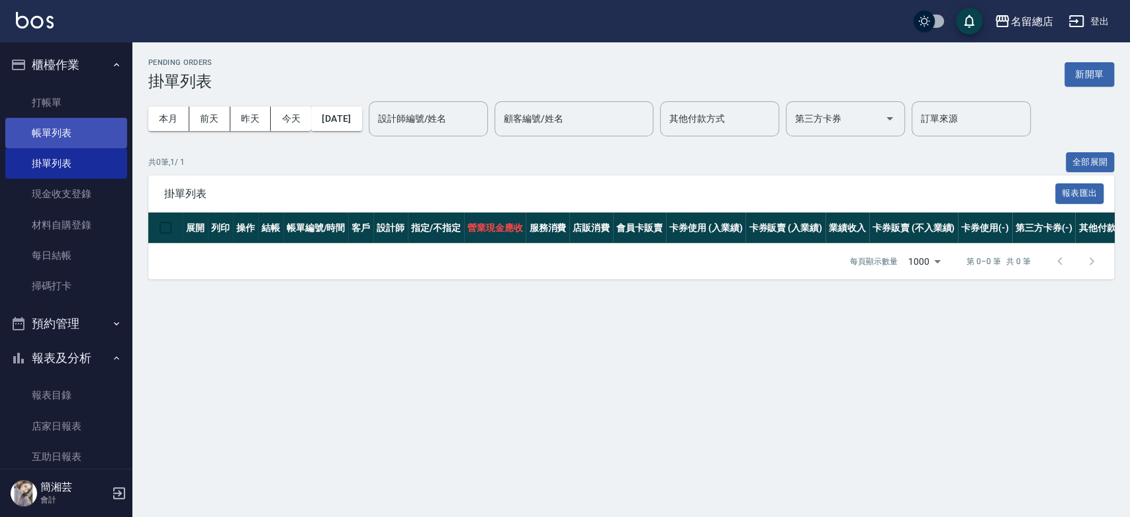
click at [79, 136] on link "帳單列表" at bounding box center [66, 133] width 122 height 30
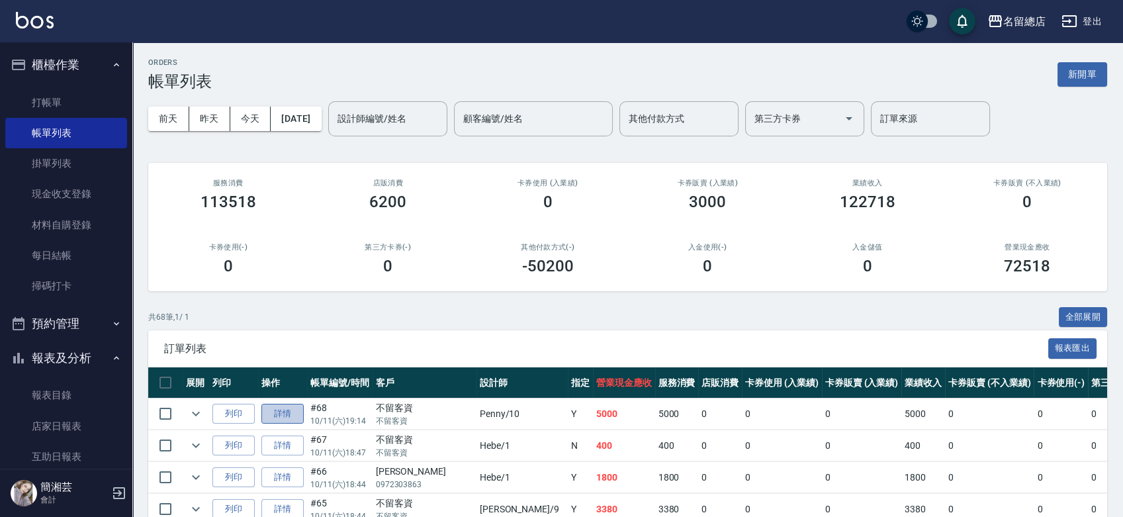
click at [275, 419] on link "詳情" at bounding box center [282, 414] width 42 height 21
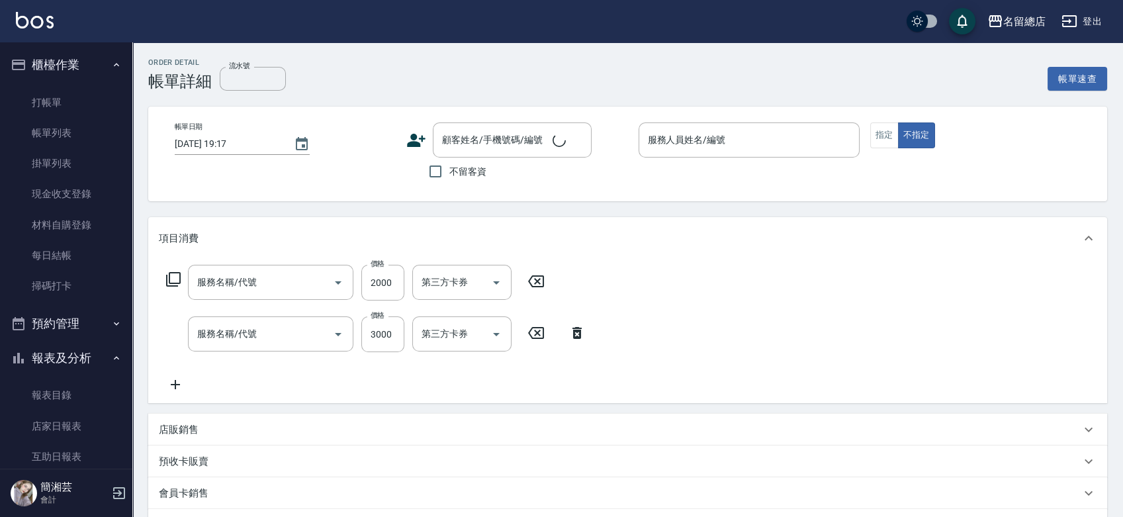
type input "2025/10/11 19:14"
checkbox input "true"
type input "Penny-10"
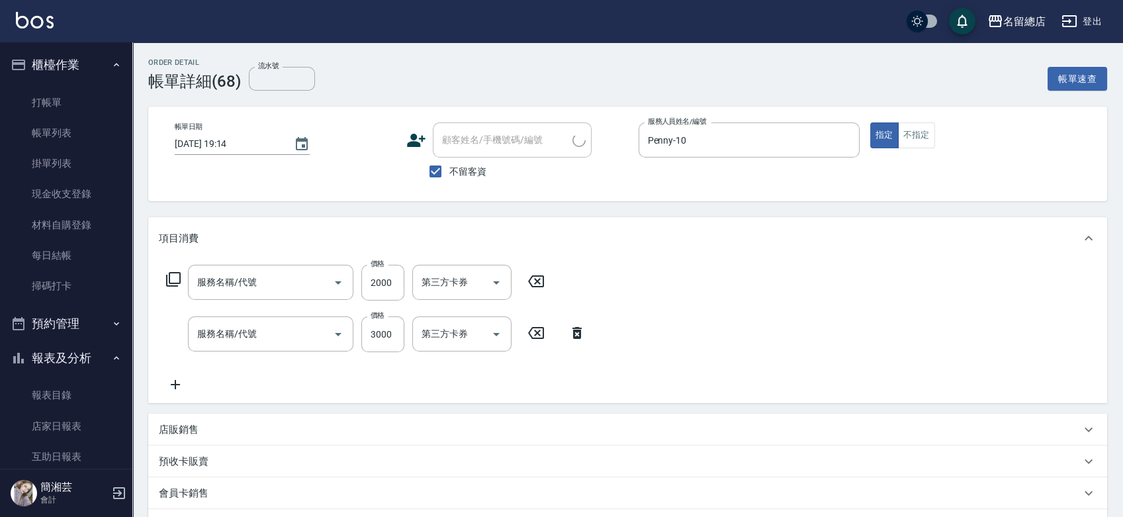
type input "染髮1500以上(502)"
type input "燙髮1501~1999(227)"
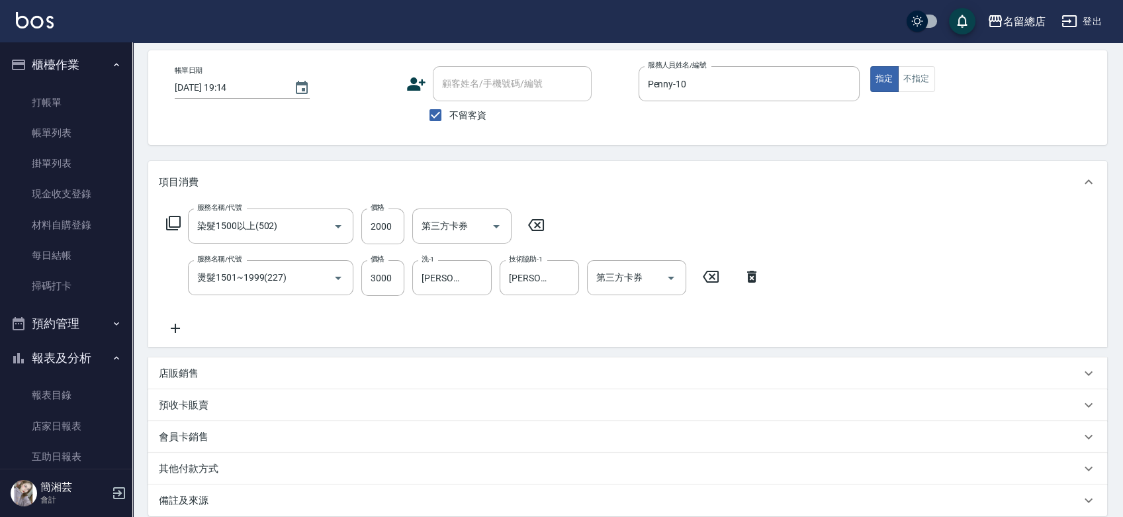
scroll to position [147, 0]
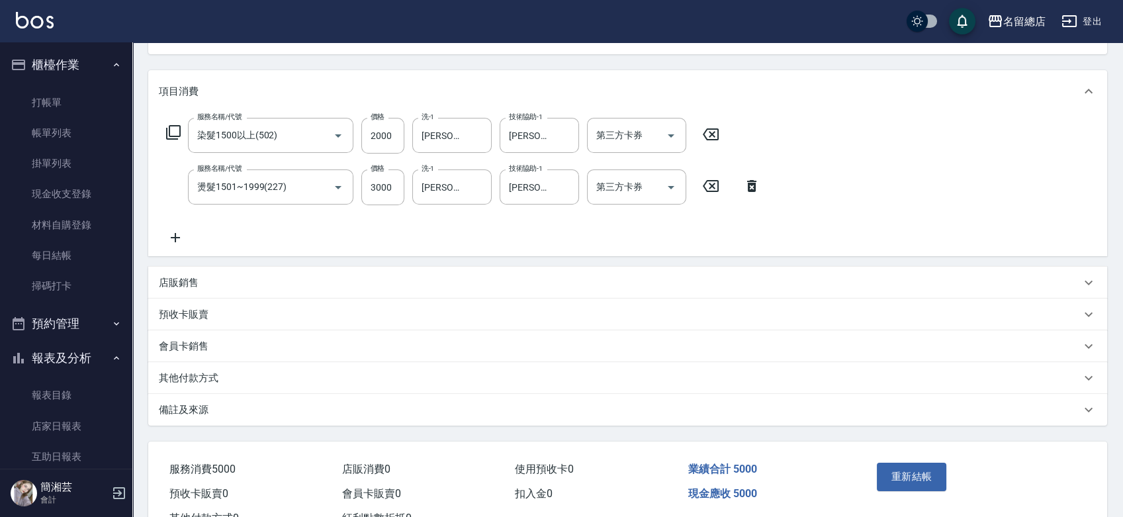
click at [183, 234] on icon at bounding box center [175, 238] width 33 height 16
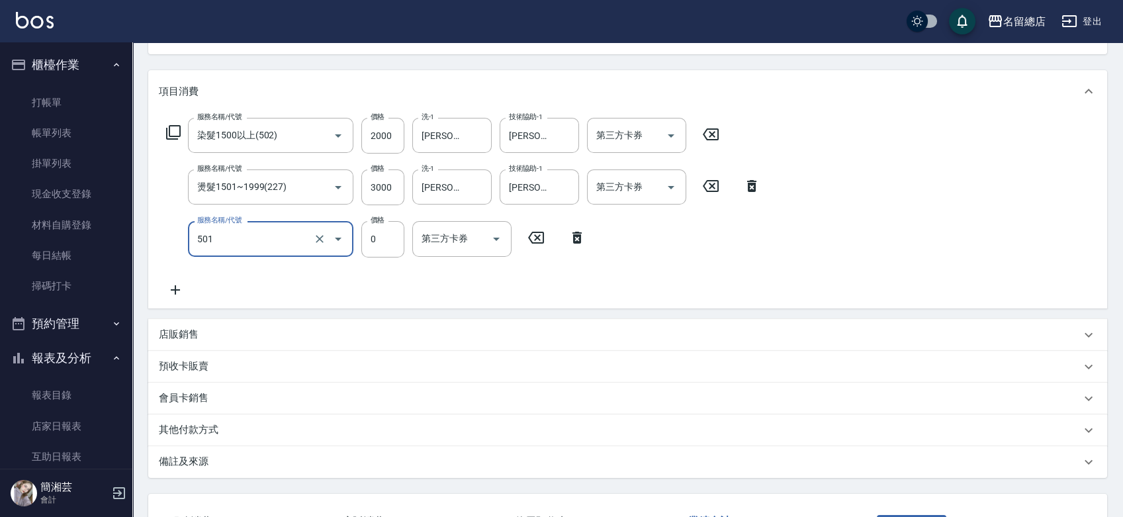
type input "2段蓋卡1300以上(501)"
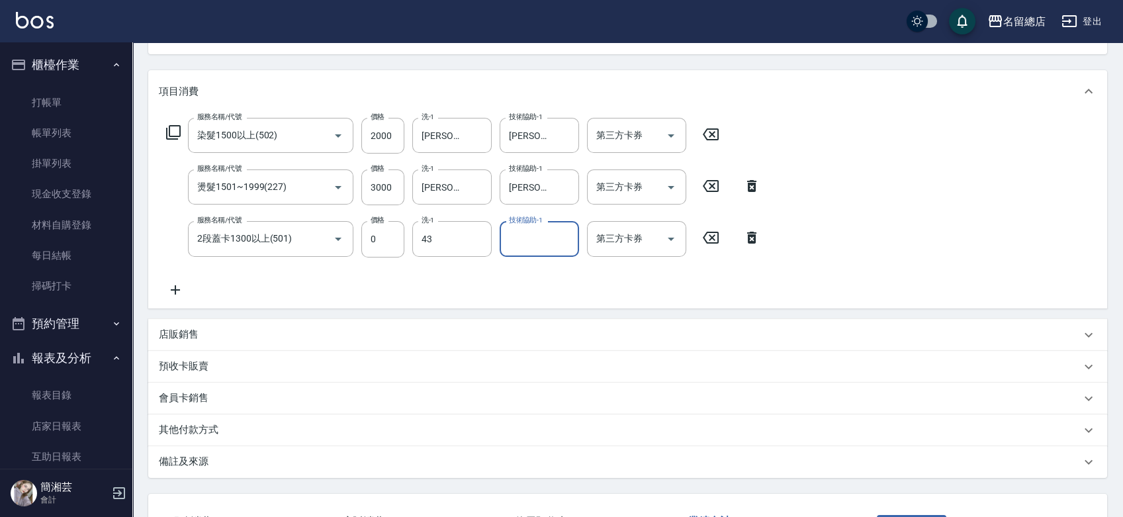
type input "黃郁涵-43"
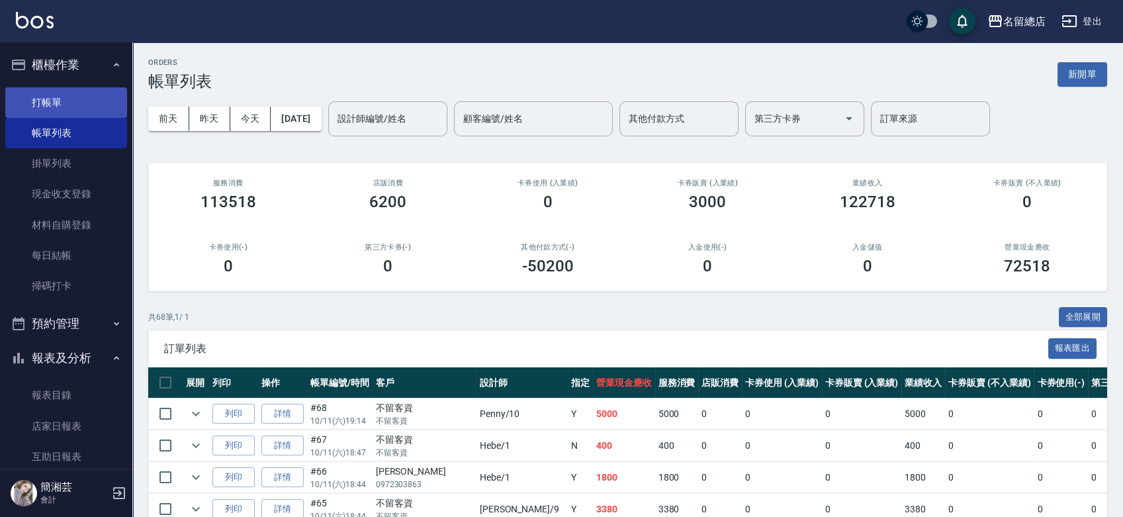
click at [98, 98] on link "打帳單" at bounding box center [66, 102] width 122 height 30
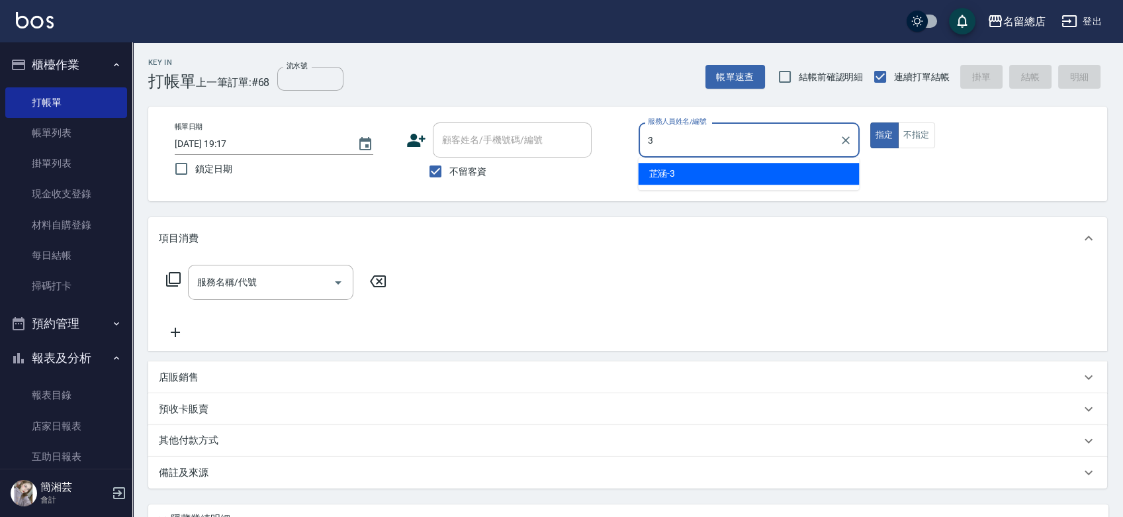
type input "芷涵-3"
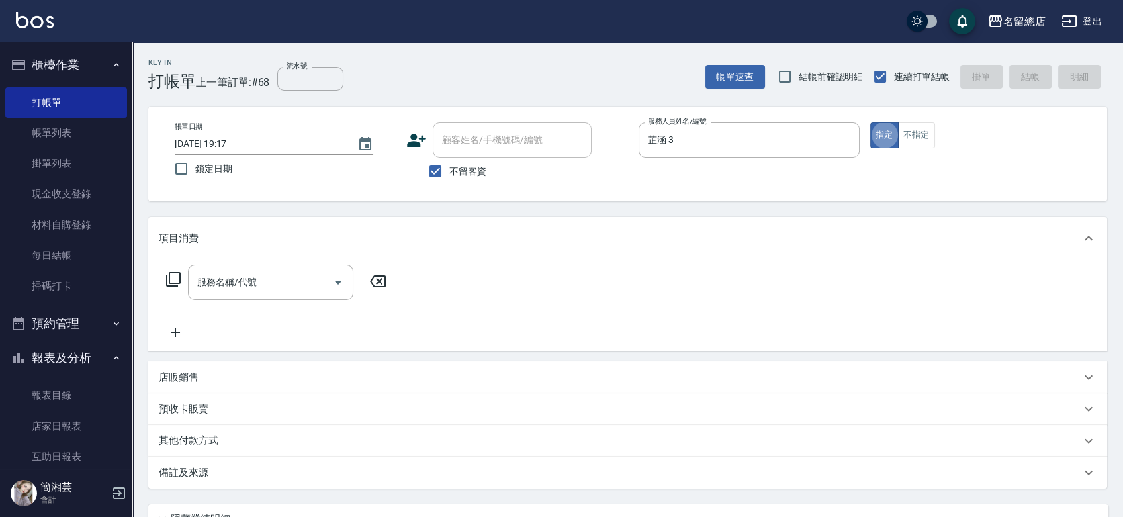
type button "true"
click at [225, 287] on input "服務名稱/代號" at bounding box center [261, 282] width 134 height 23
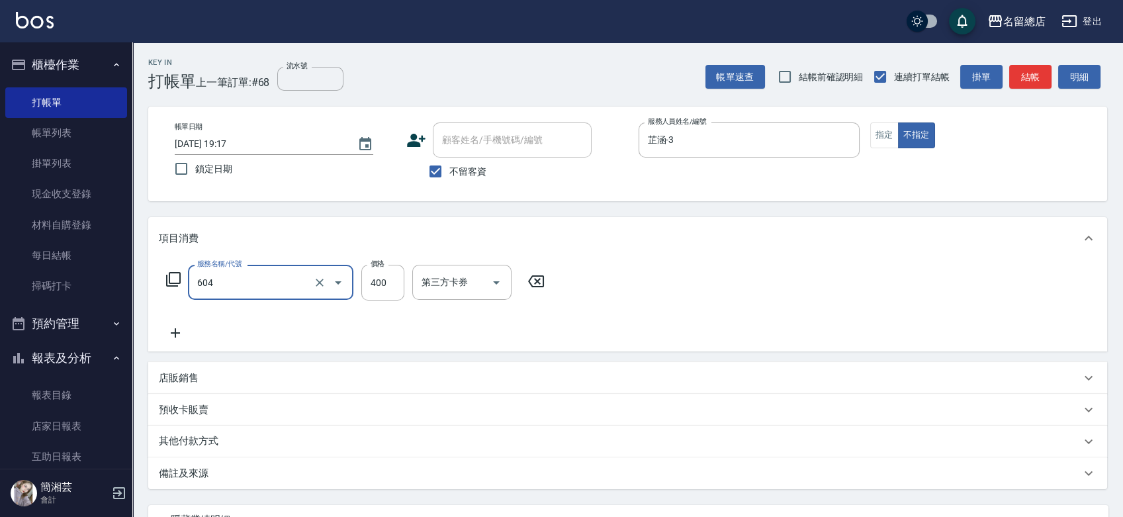
type input "健康洗髮(604)"
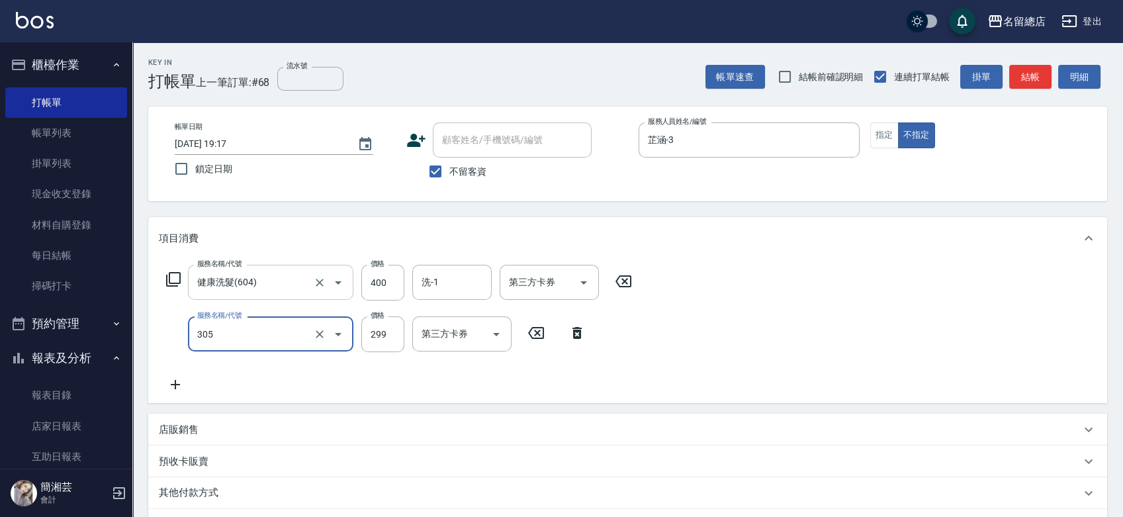
type input "剪髮(305)"
type input "200"
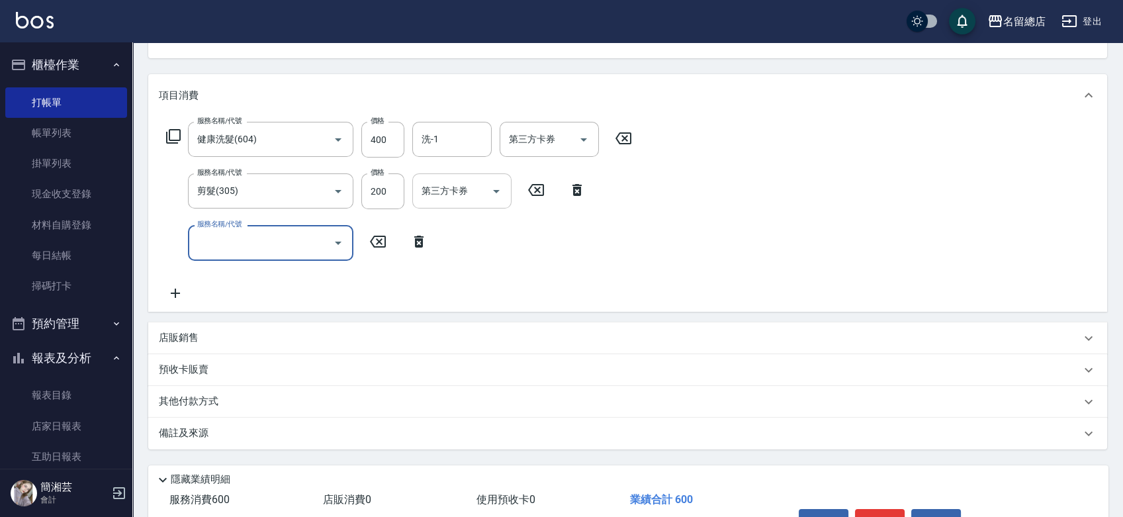
scroll to position [147, 0]
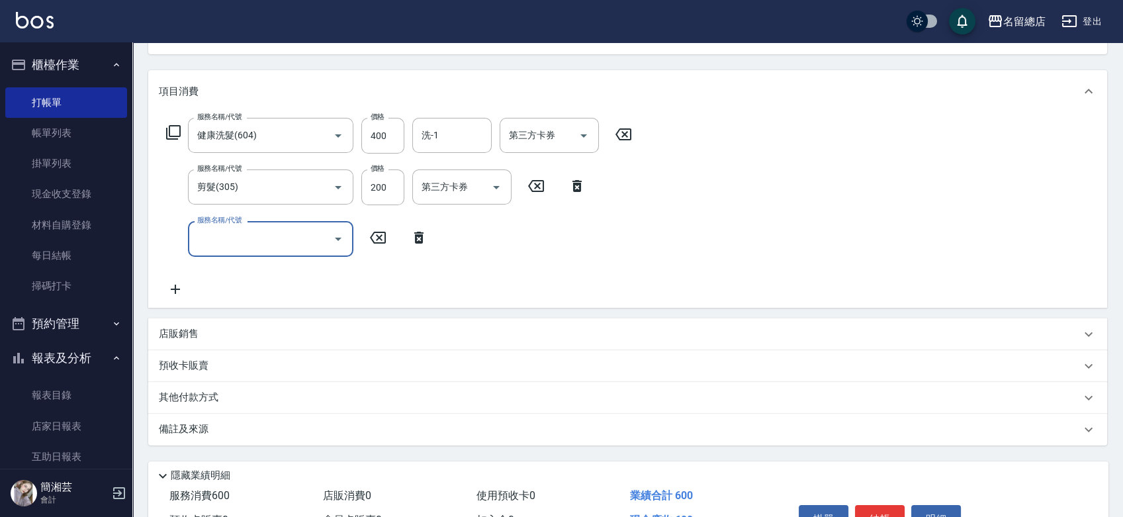
click at [583, 183] on icon at bounding box center [577, 186] width 33 height 16
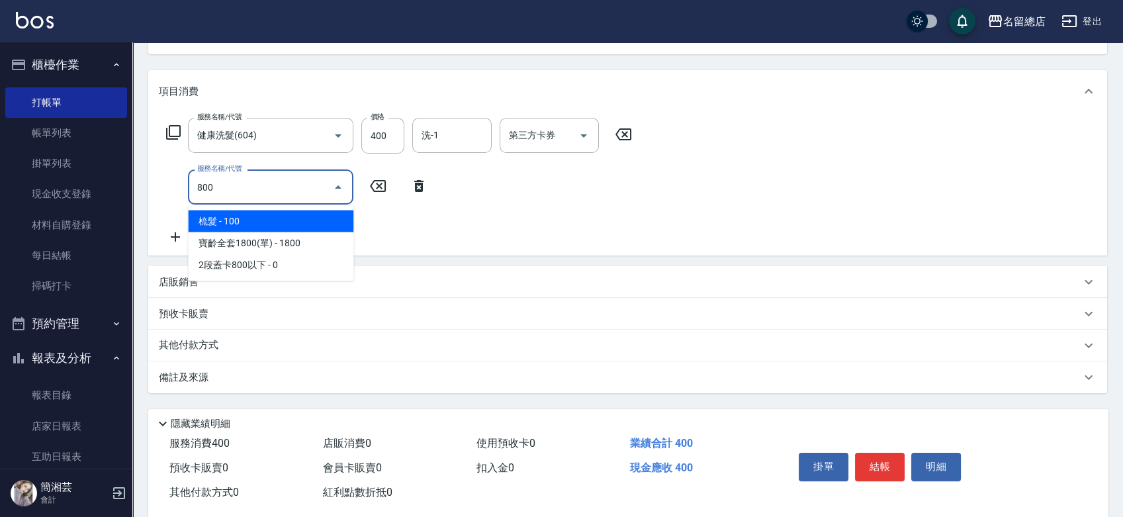
type input "梳髮(800)"
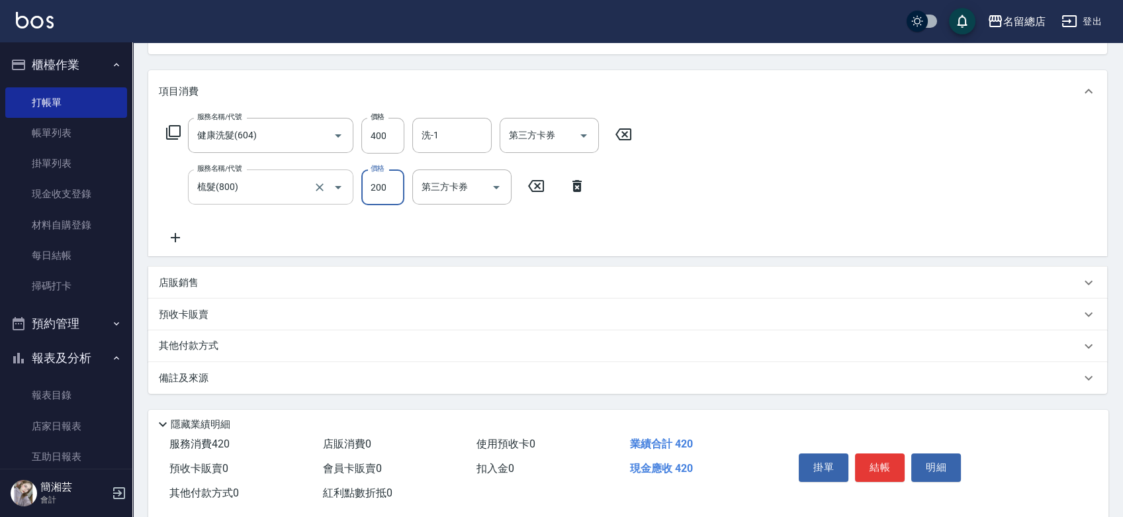
type input "200"
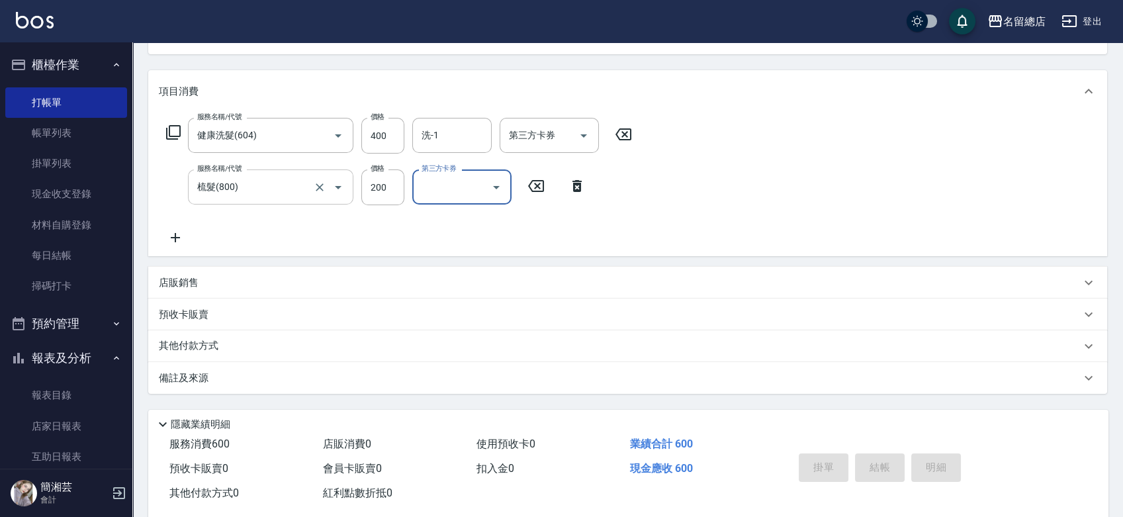
type input "2025/10/11 19:34"
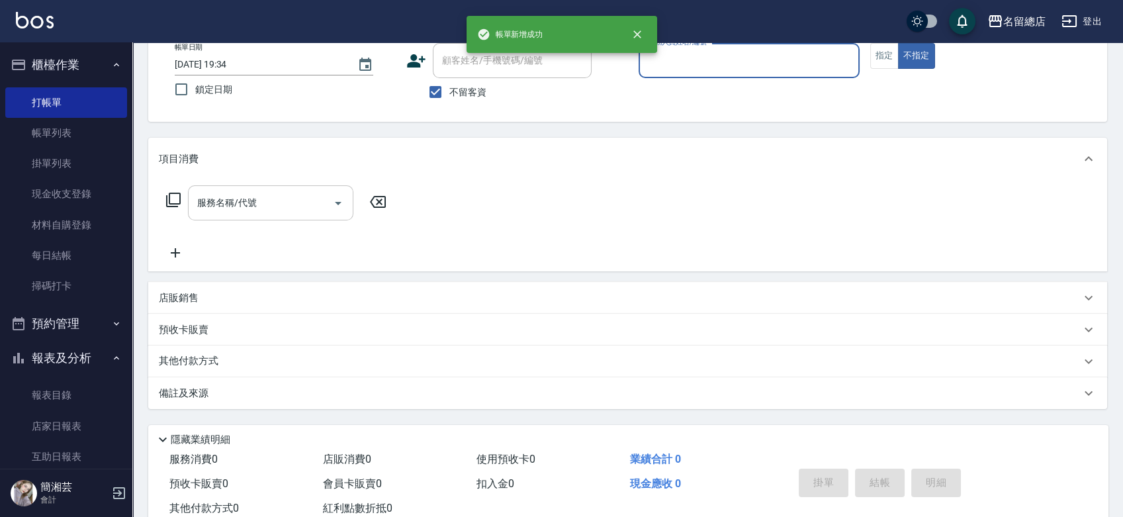
scroll to position [46, 0]
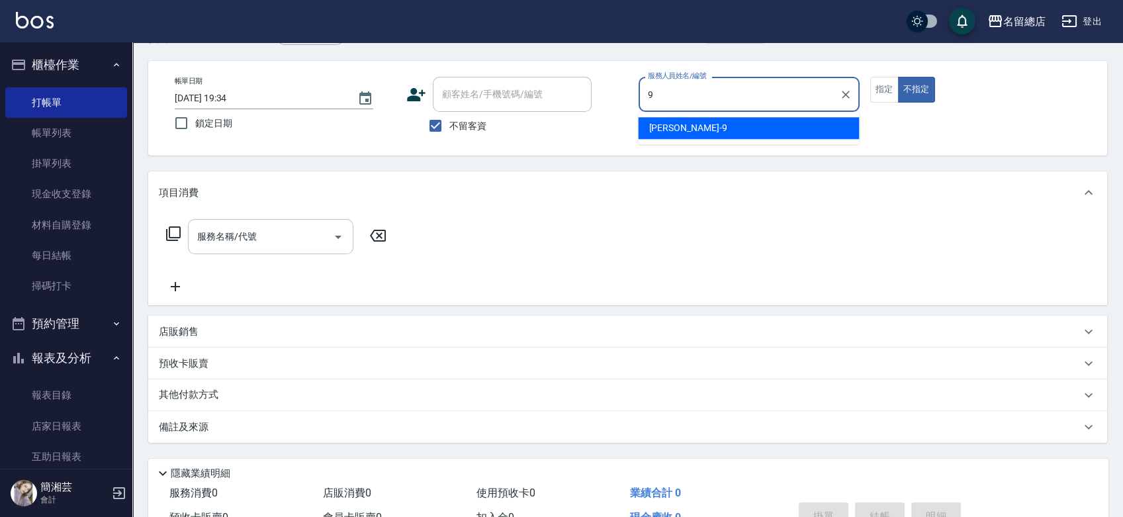
type input "Rosa-9"
type button "false"
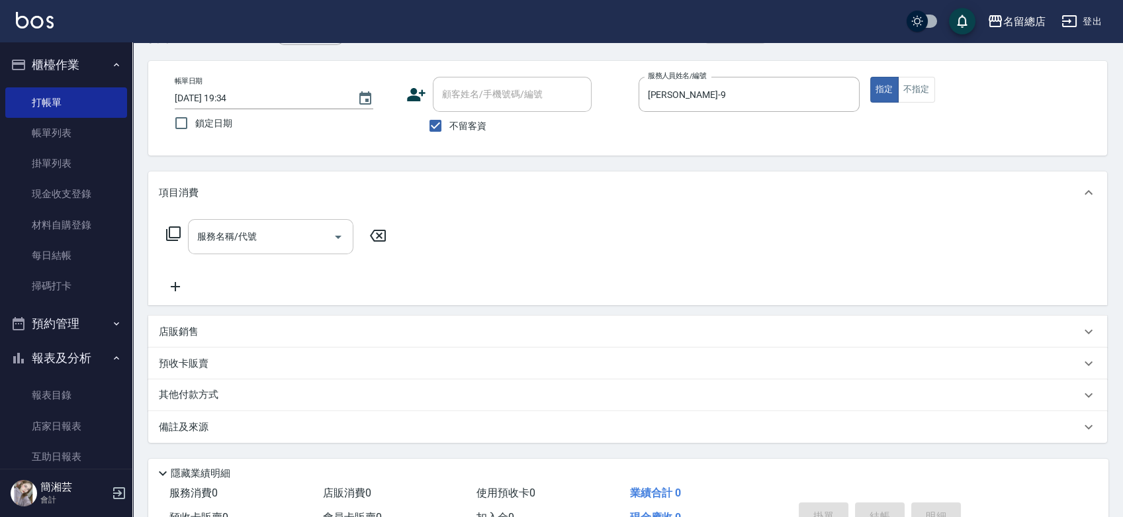
click at [269, 229] on input "服務名稱/代號" at bounding box center [261, 236] width 134 height 23
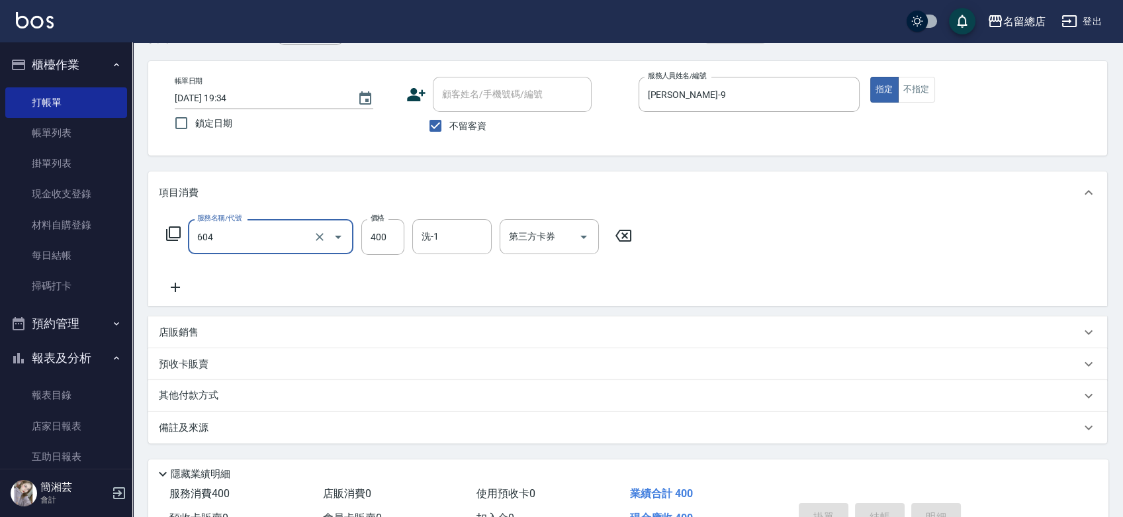
type input "604"
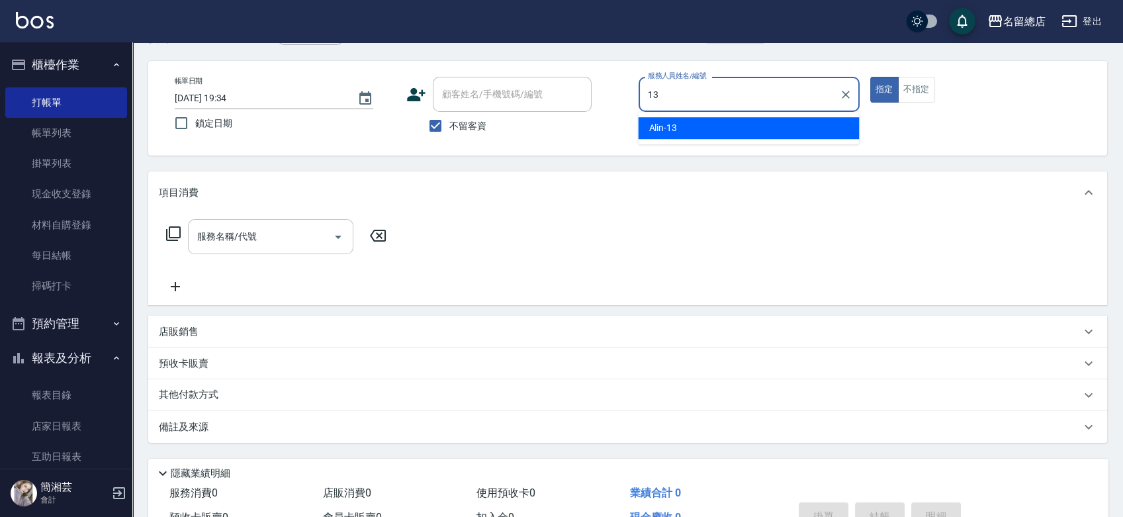
type input "Alin-13"
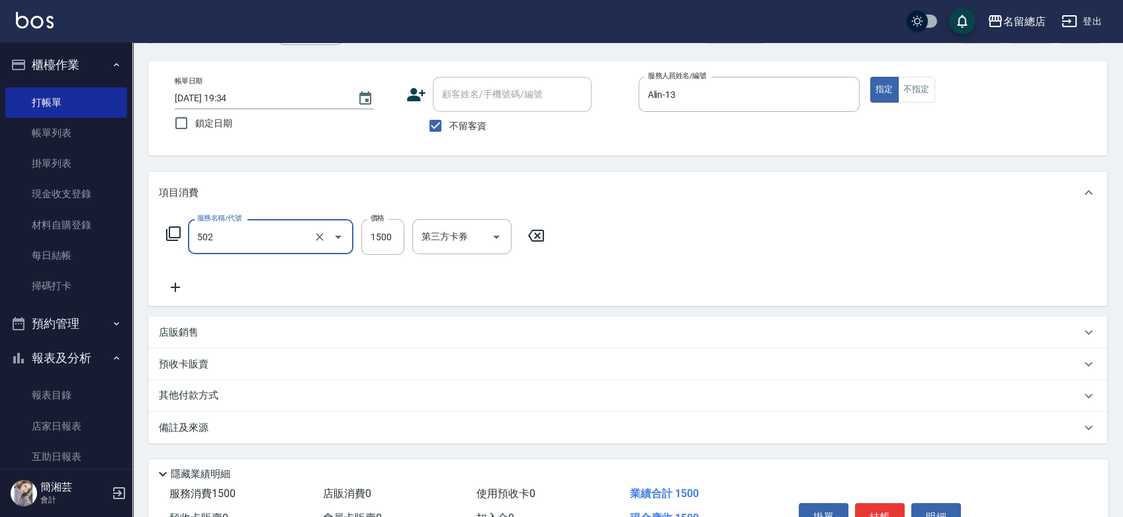
type input "染髮1500以上(502)"
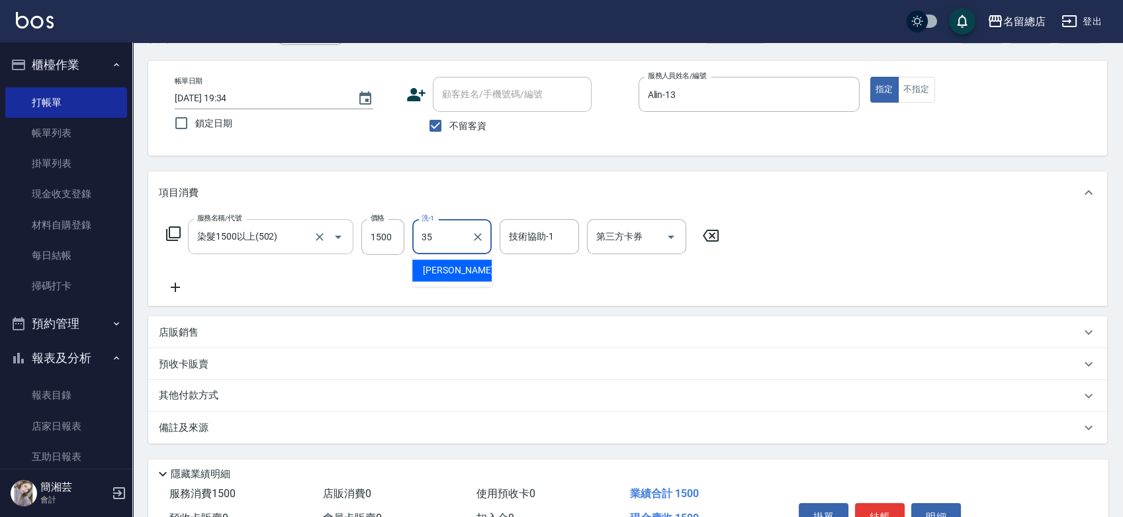
type input "陳鳳儀-35"
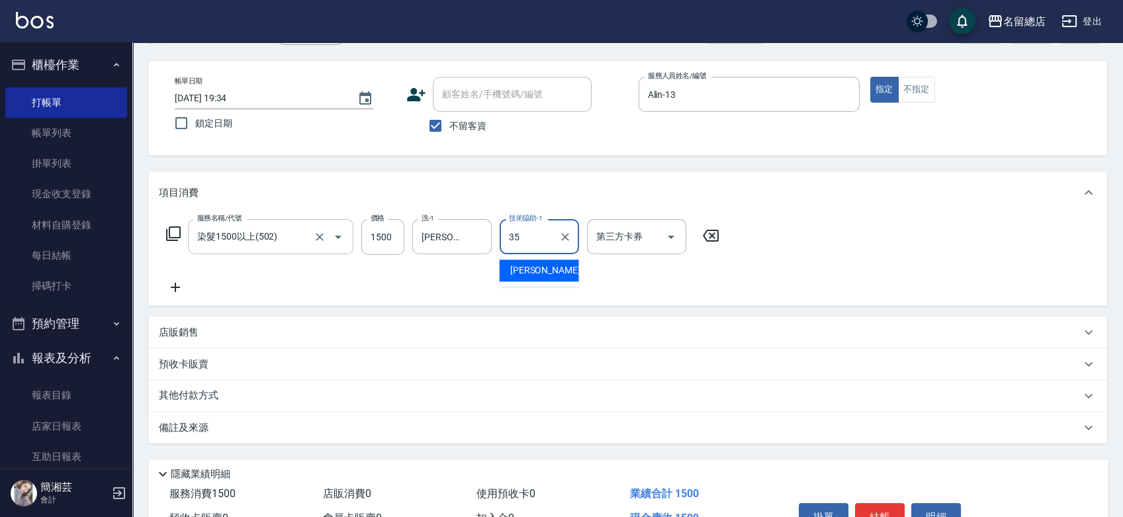
type input "陳鳳儀-35"
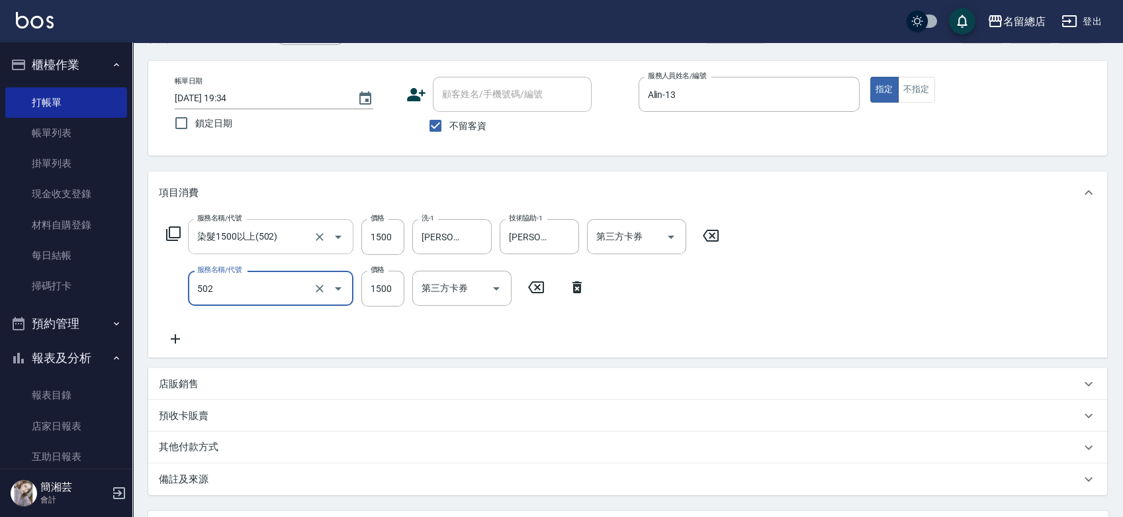
type input "染髮1500以上(502)"
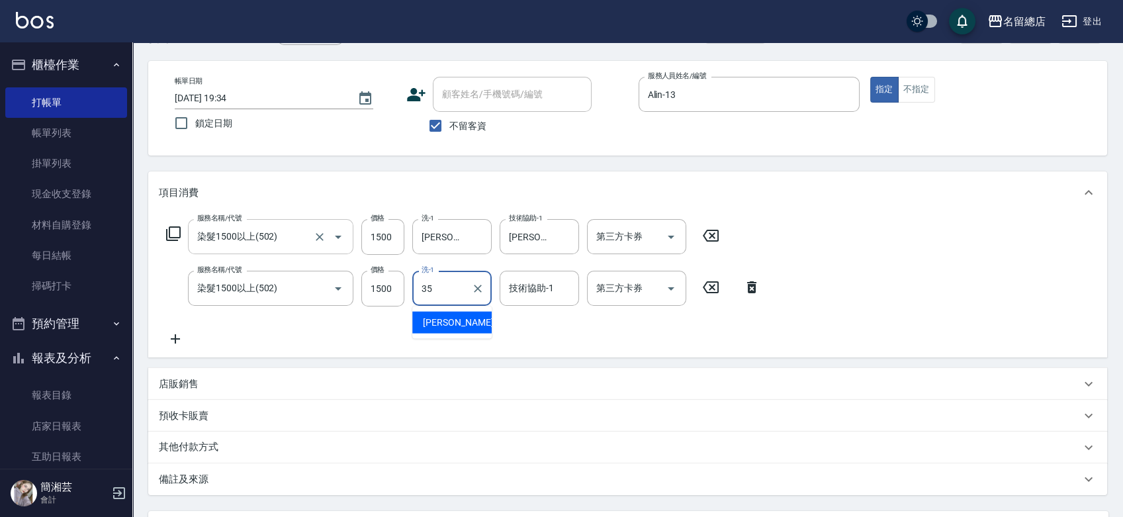
type input "陳鳳儀-35"
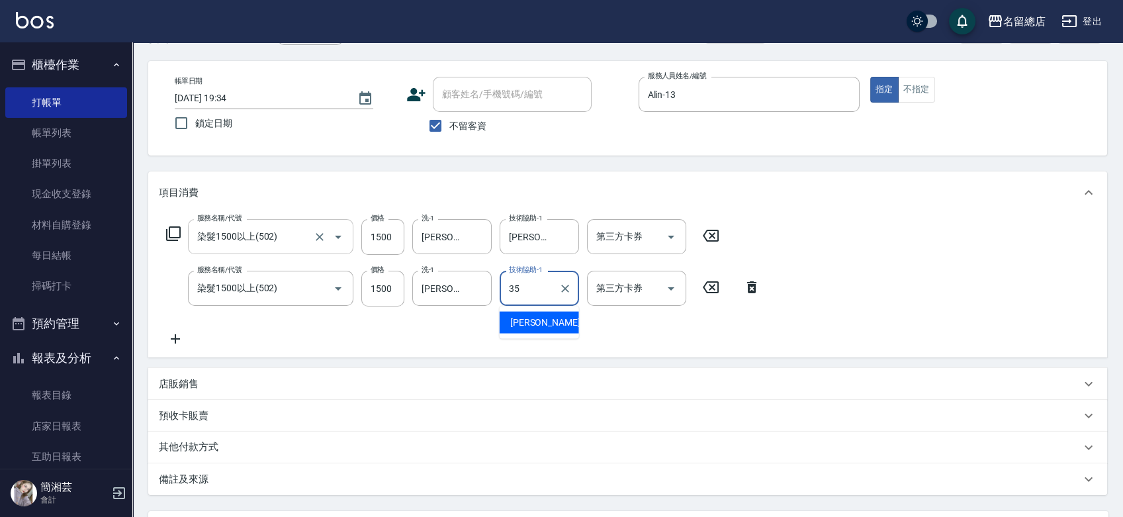
type input "陳鳳儀-35"
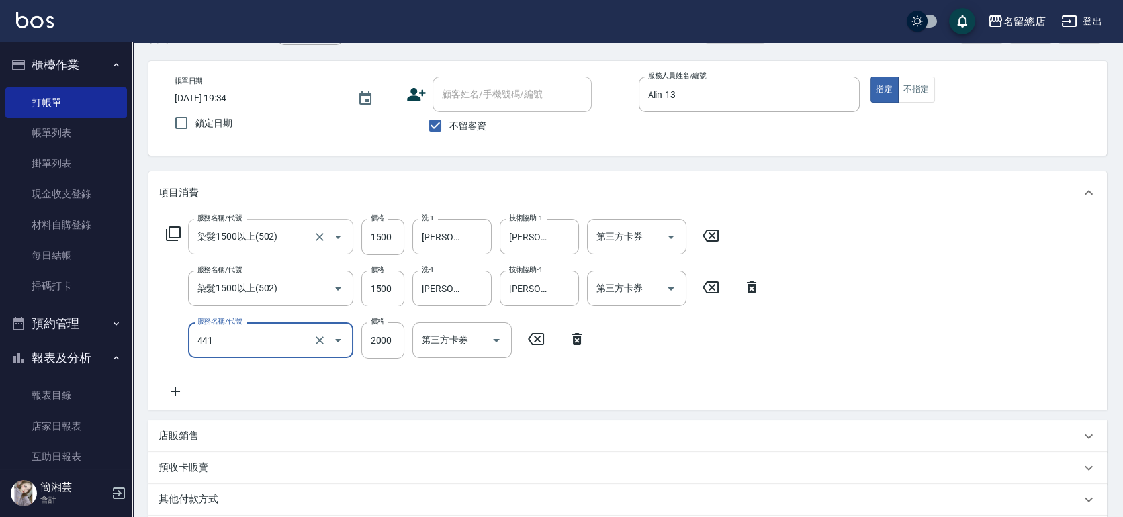
type input "2段自單次1300以上(441)"
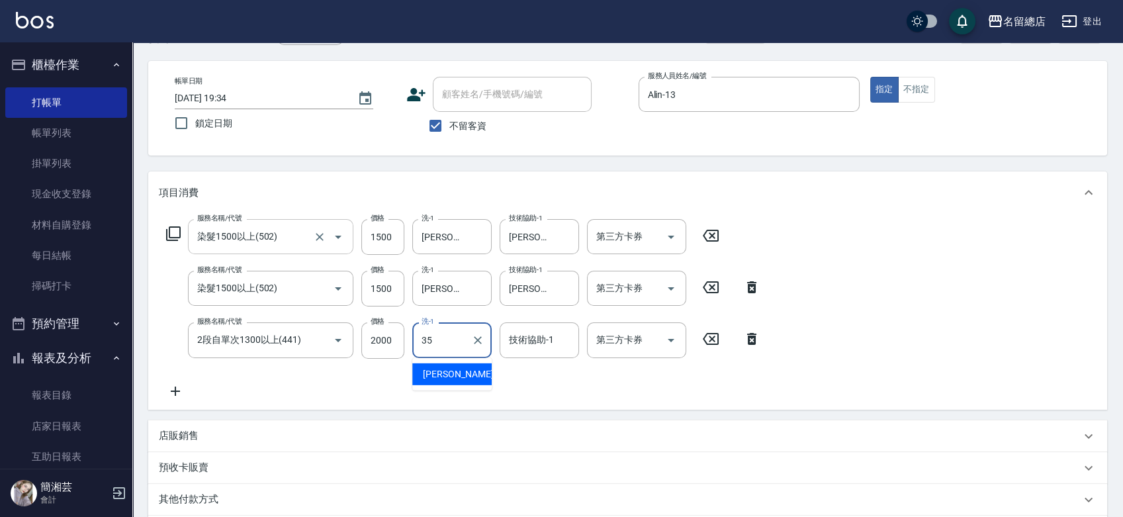
type input "陳鳳儀-35"
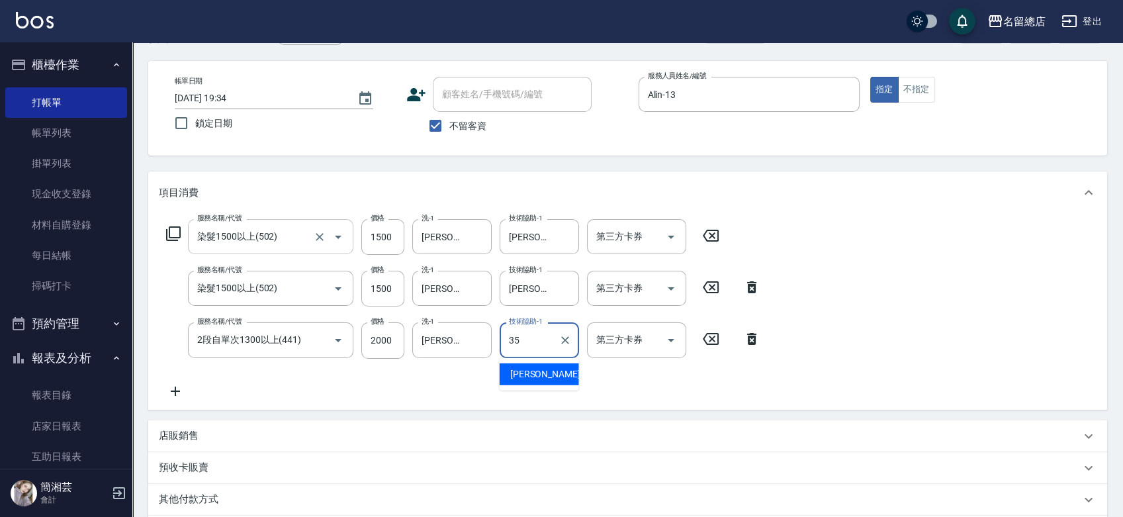
type input "陳鳳儀-35"
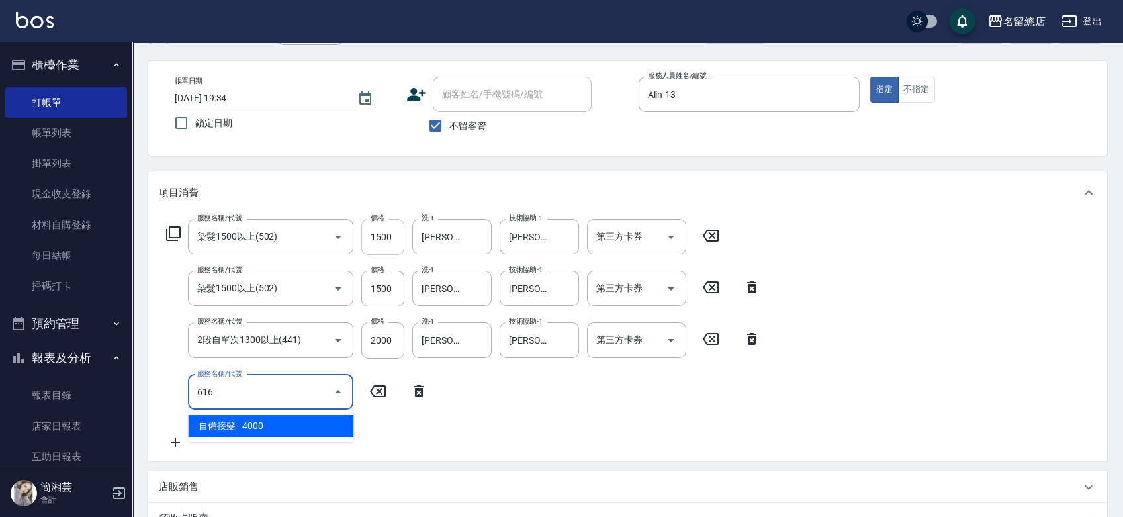
type input "自備接髮(616)"
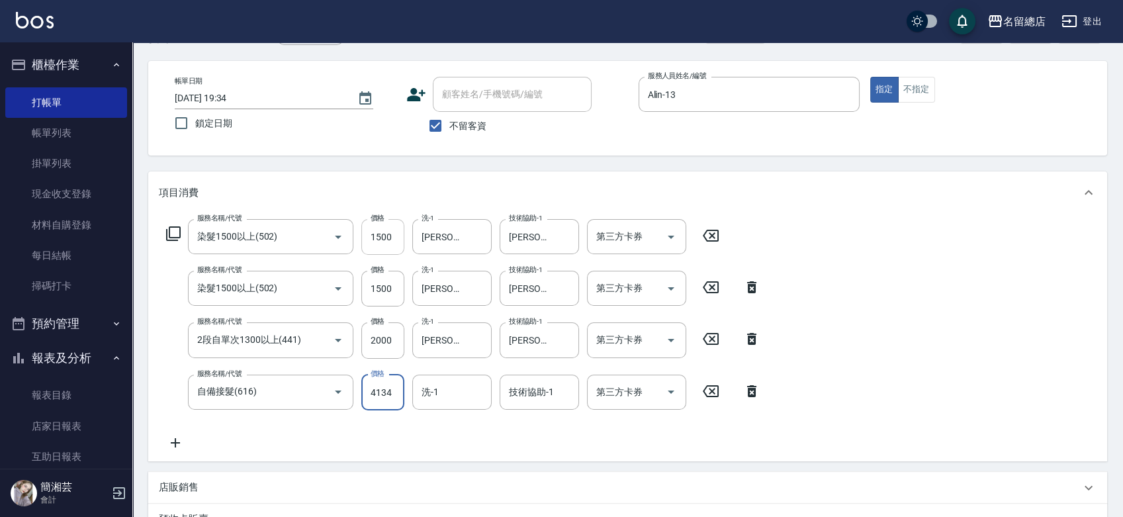
type input "4134"
type input "陳鳳儀-35"
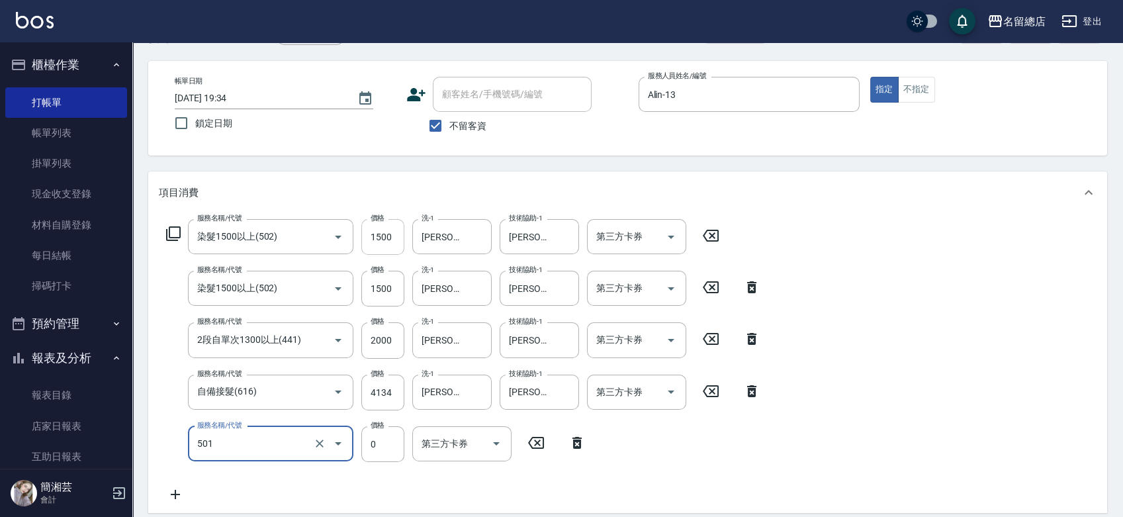
type input "2段蓋卡1300以上(501)"
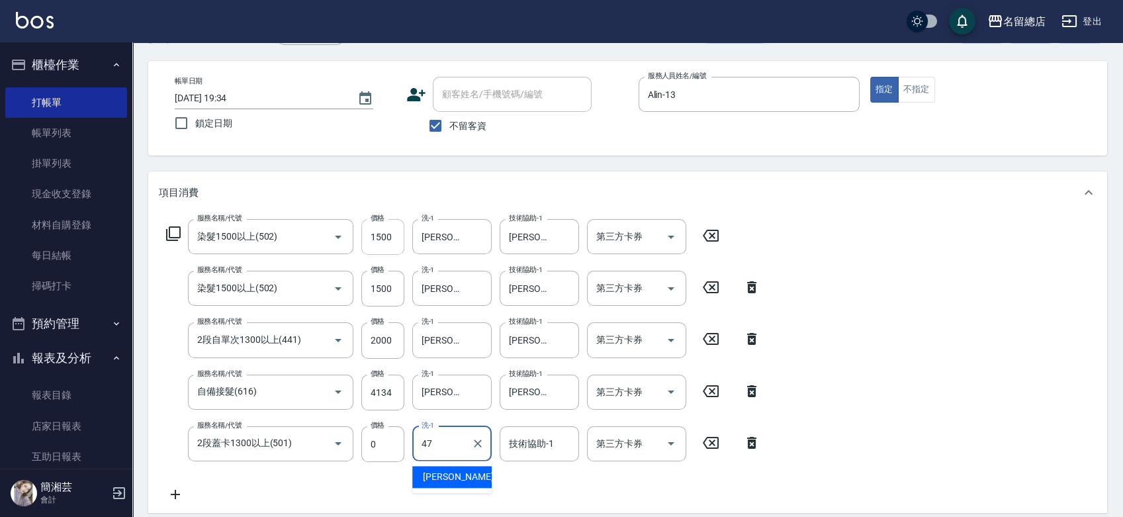
type input "阮氏玄珍-47"
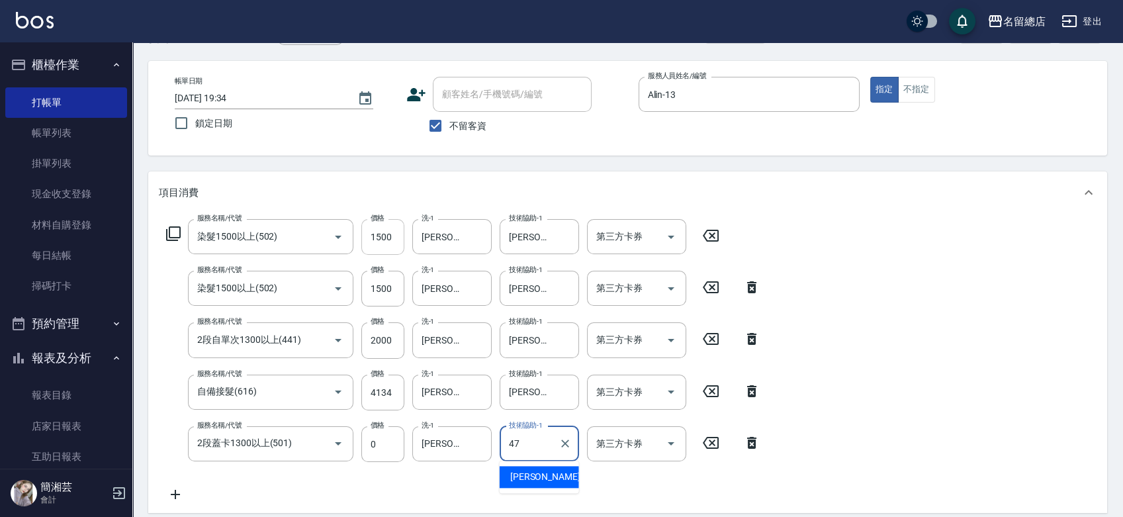
type input "阮氏玄珍-47"
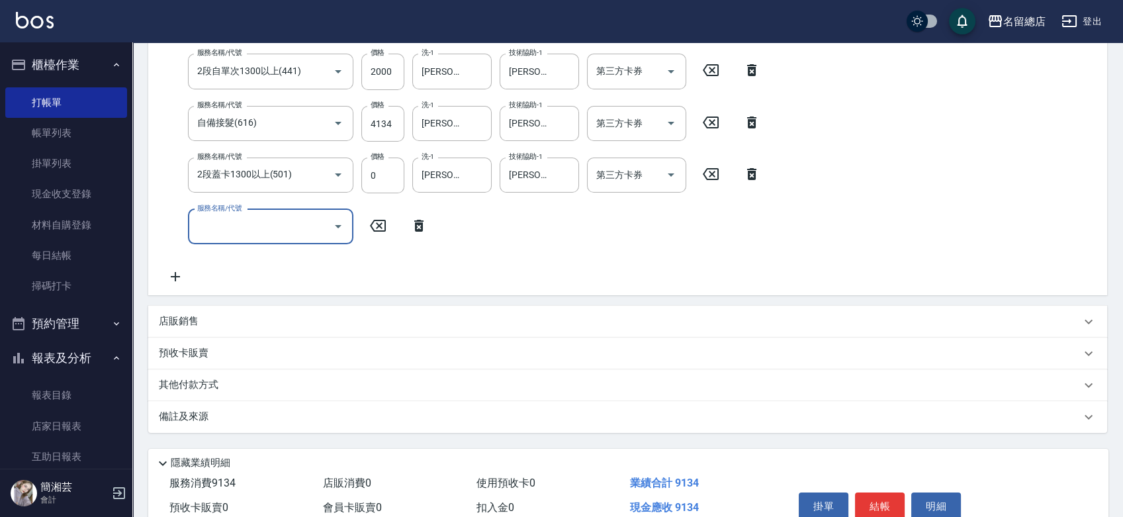
scroll to position [377, 0]
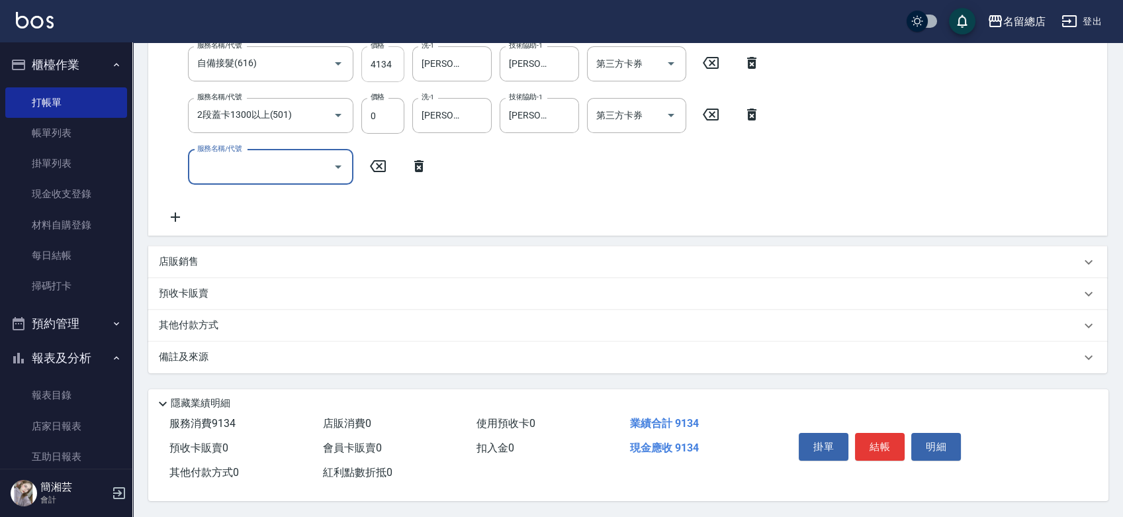
click at [388, 59] on div "Key In 打帳單 上一筆訂單:#70 流水號 流水號 帳單速查 結帳前確認明細 連續打單結帳 掛單 結帳 明細 帳單日期 2025/10/11 19:34…" at bounding box center [627, 92] width 991 height 849
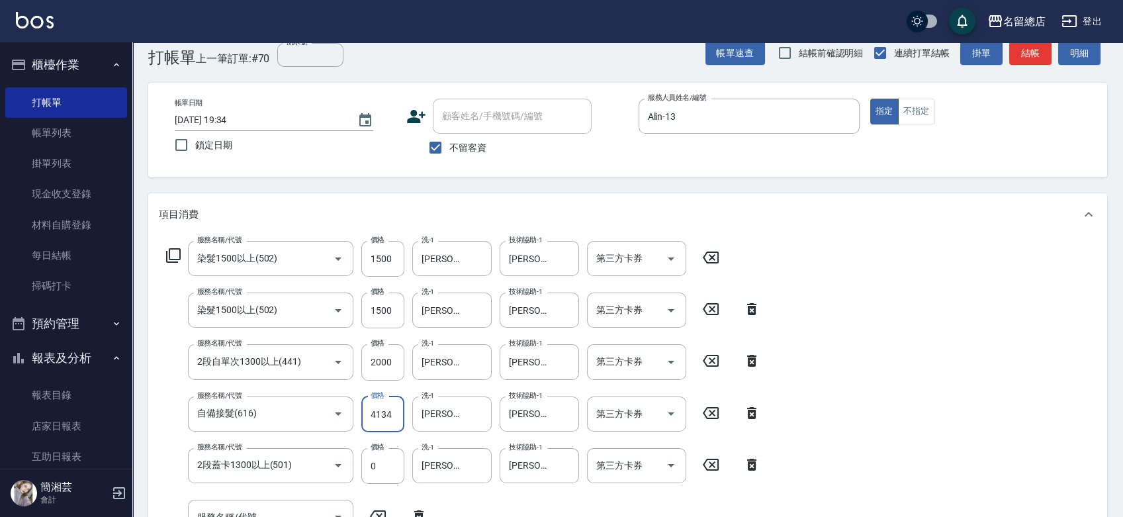
click at [390, 410] on input "4134" at bounding box center [382, 415] width 43 height 36
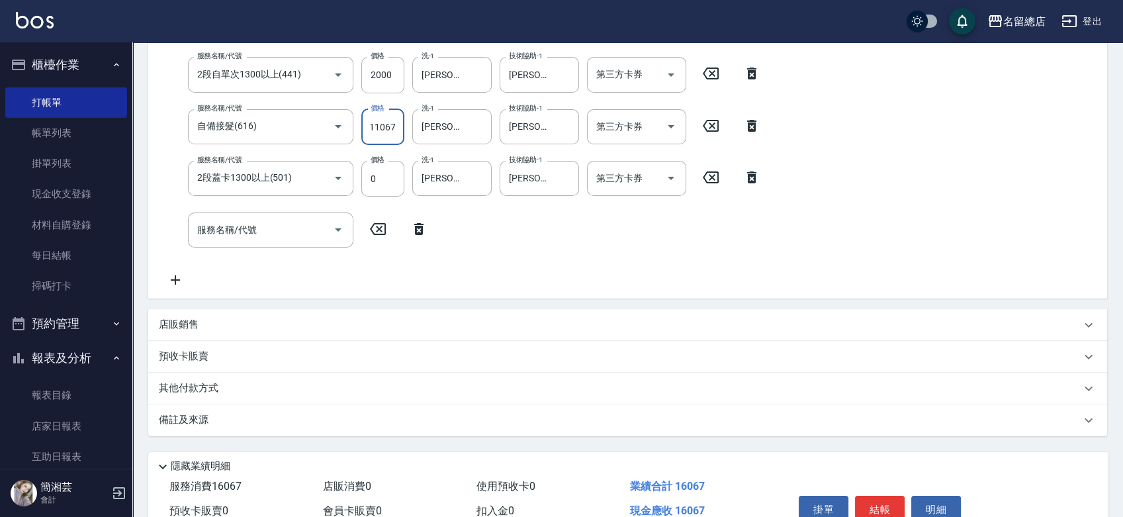
scroll to position [377, 0]
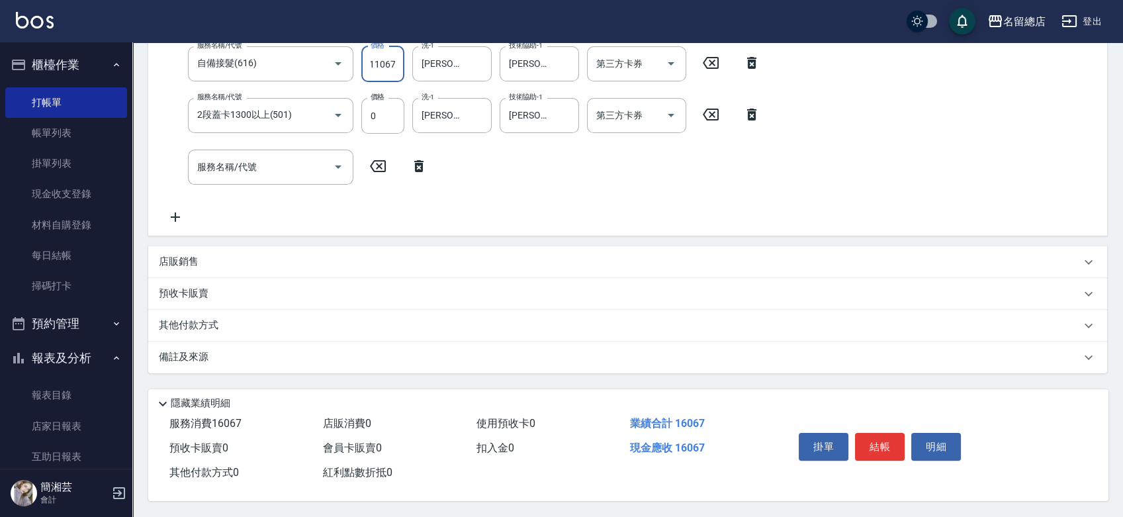
type input "11067"
click at [367, 322] on div "其他付款方式" at bounding box center [620, 325] width 922 height 15
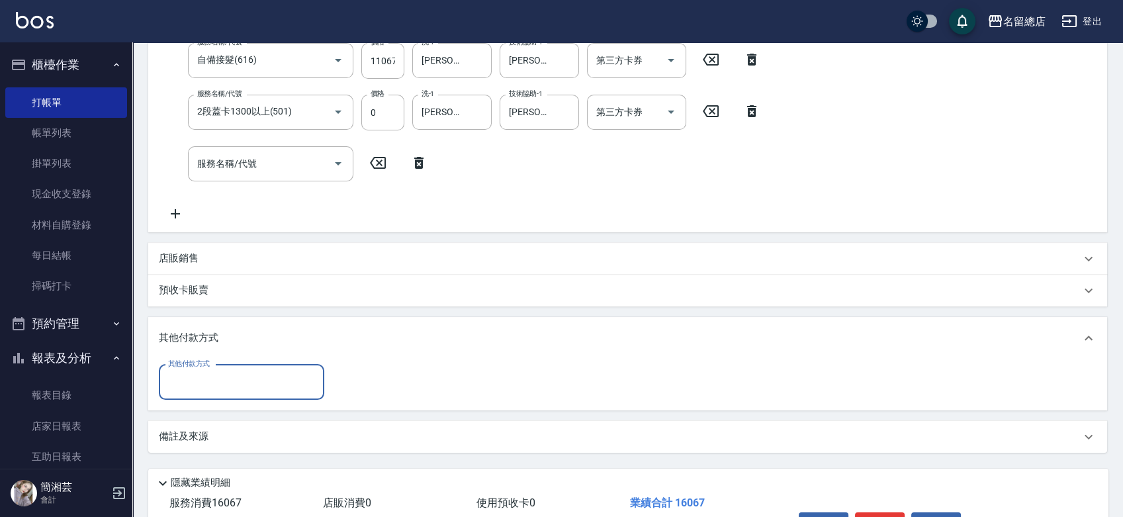
scroll to position [0, 0]
click at [281, 395] on div "其他付款方式" at bounding box center [241, 382] width 165 height 35
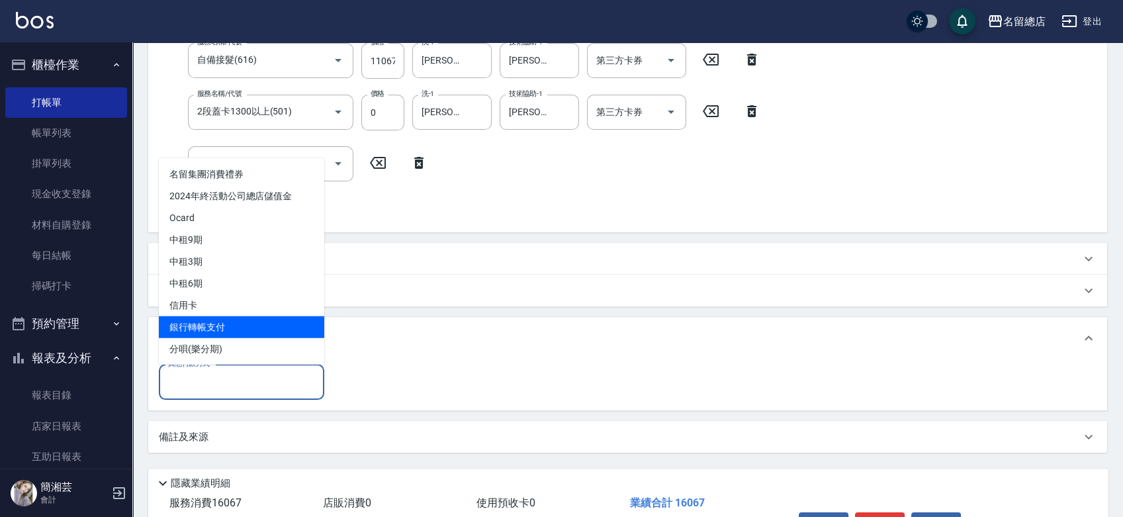
click at [259, 327] on span "銀行轉帳支付" at bounding box center [241, 327] width 165 height 22
type input "銀行轉帳支付"
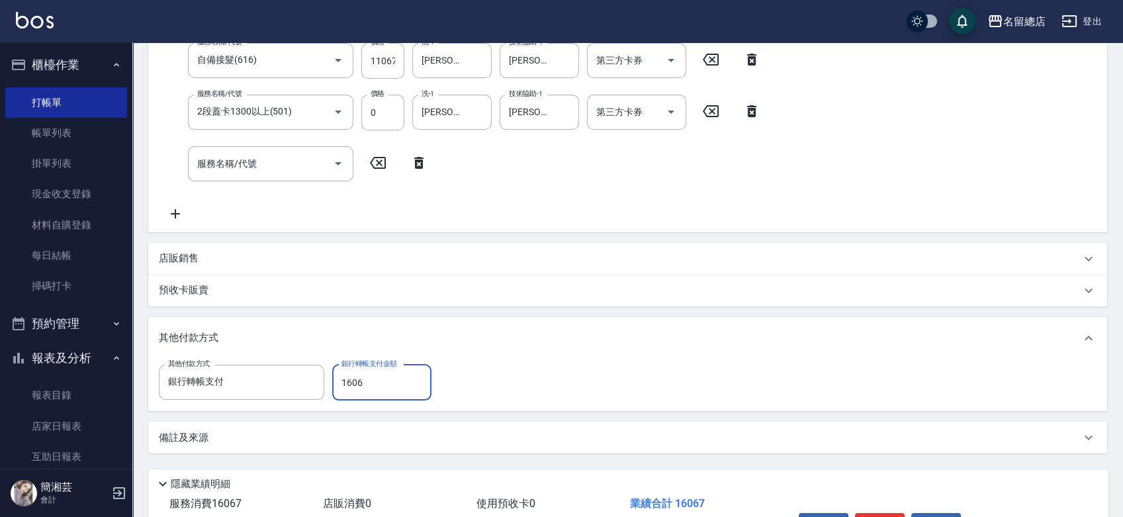
type input "16067"
type input "2025/10/11 19:36"
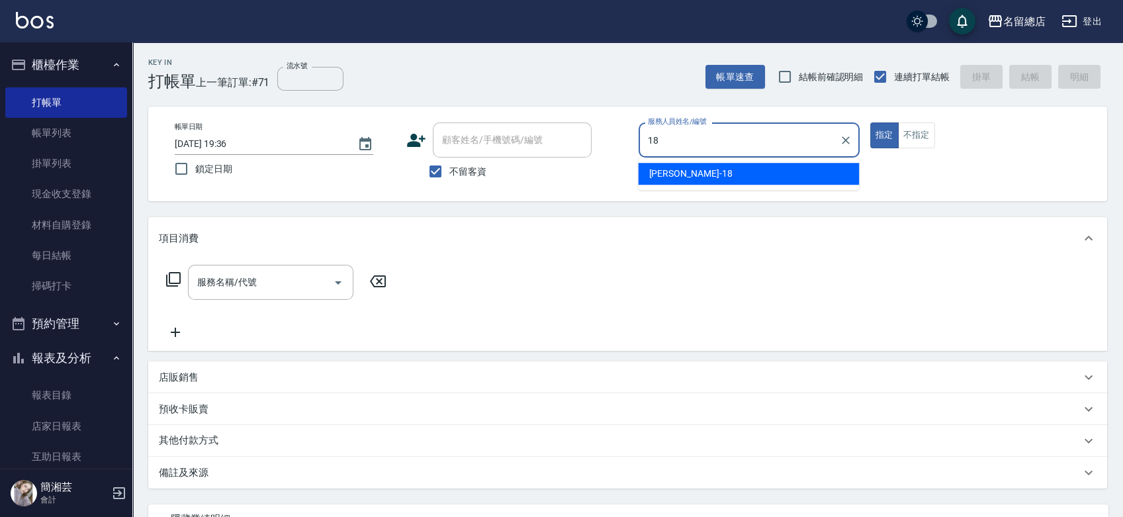
type input "Angela-18"
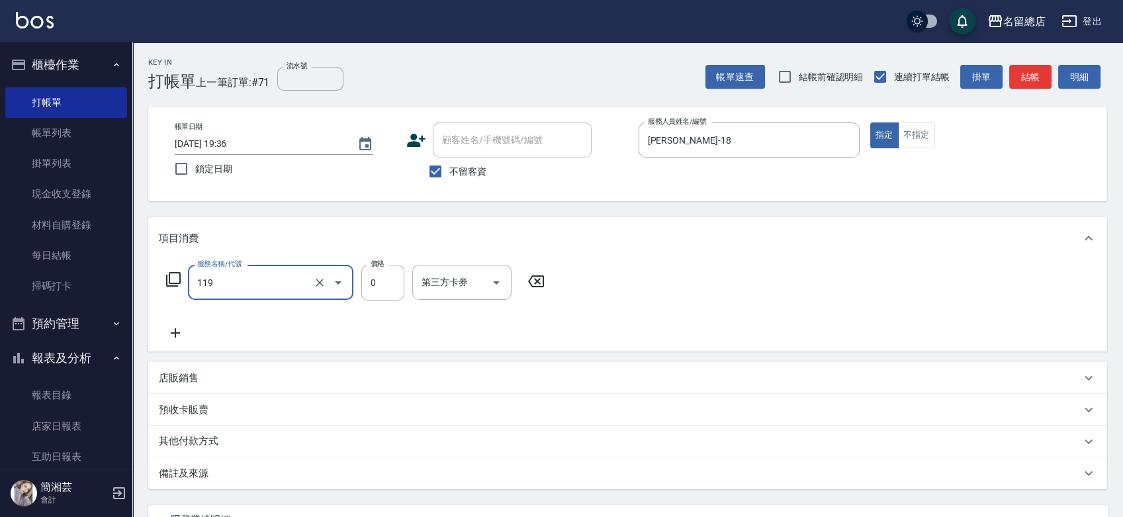
type input "頭皮蓋卡5點(119)"
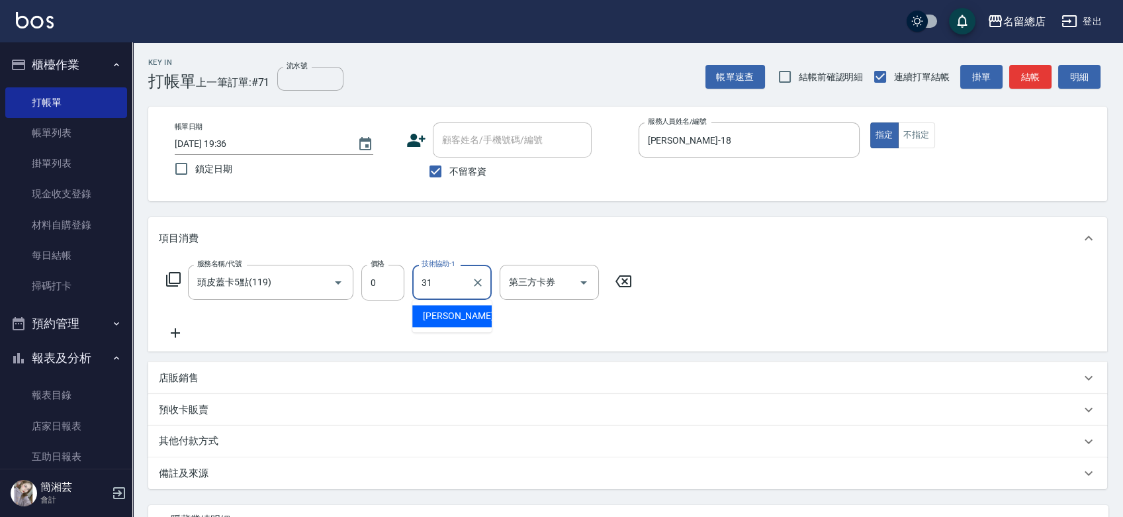
type input "李容榕-31"
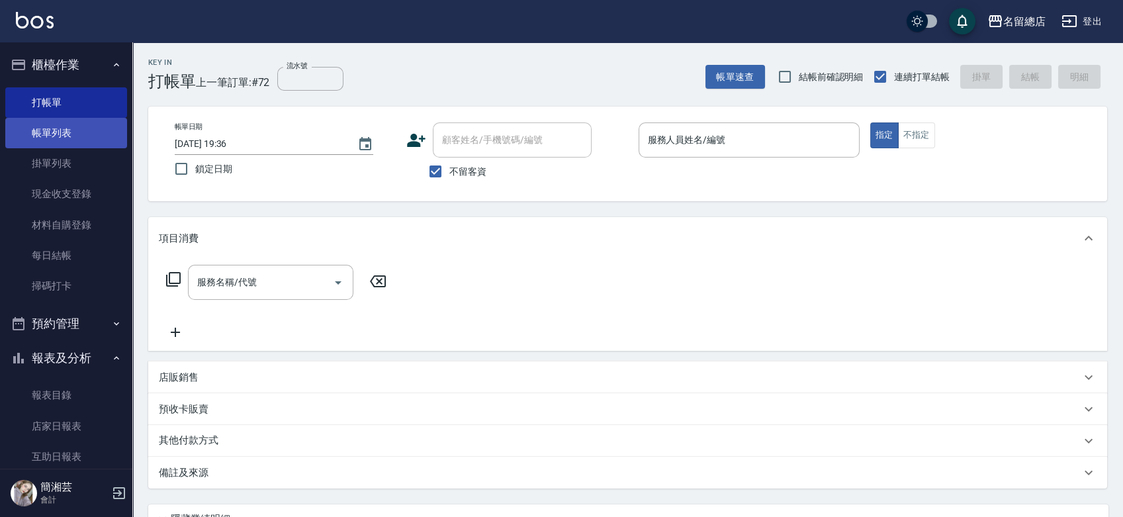
click at [88, 128] on link "帳單列表" at bounding box center [66, 133] width 122 height 30
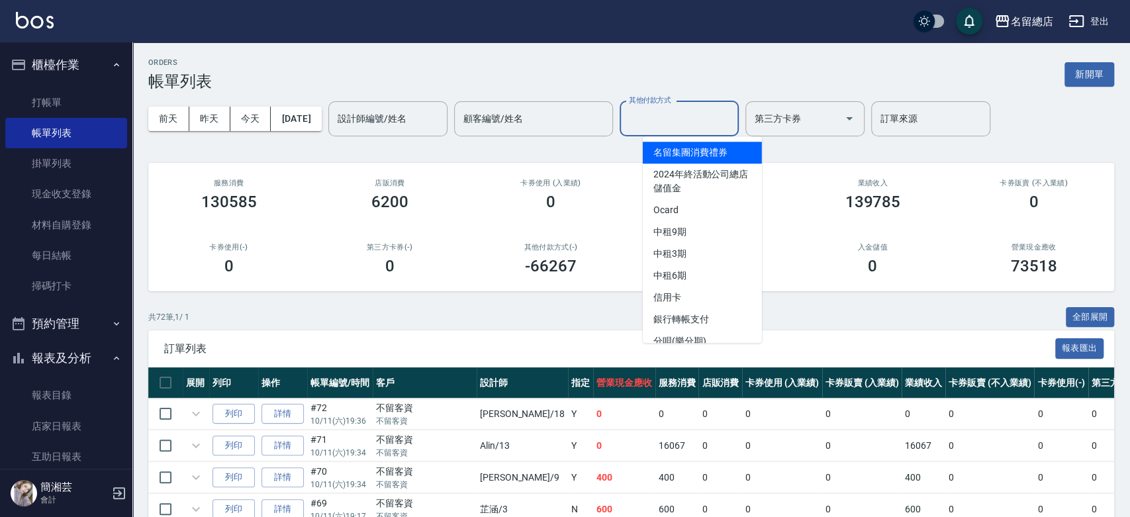
click at [698, 127] on input "其他付款方式" at bounding box center [679, 118] width 107 height 23
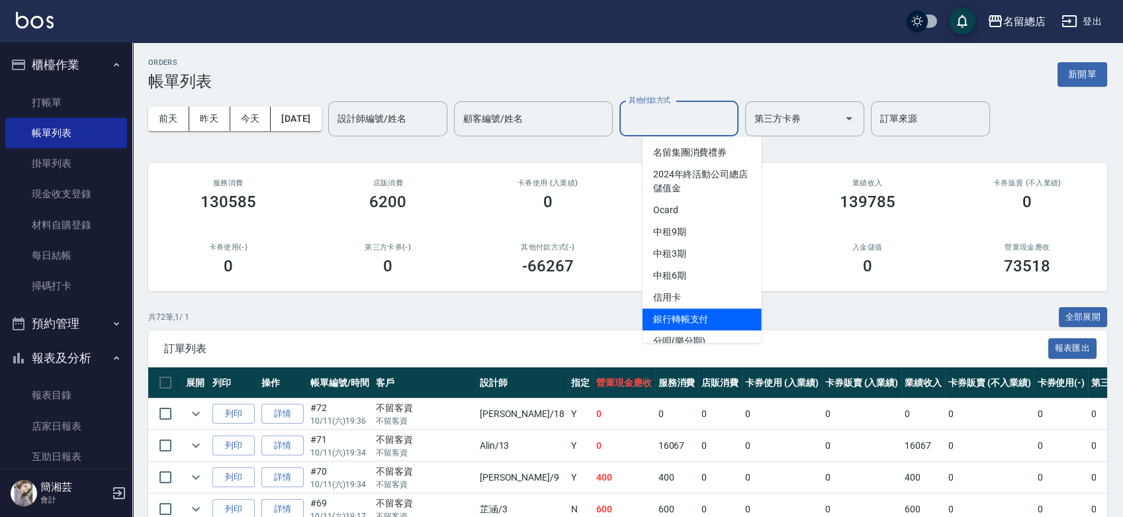
click at [673, 312] on span "銀行轉帳支付" at bounding box center [702, 319] width 119 height 22
type input "銀行轉帳支付"
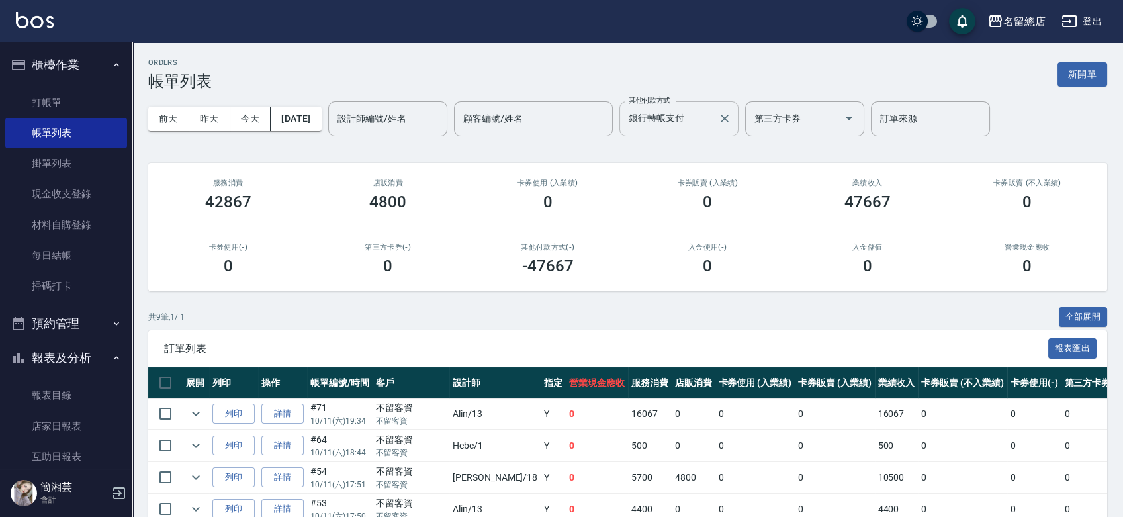
click at [712, 117] on input "銀行轉帳支付" at bounding box center [669, 118] width 87 height 23
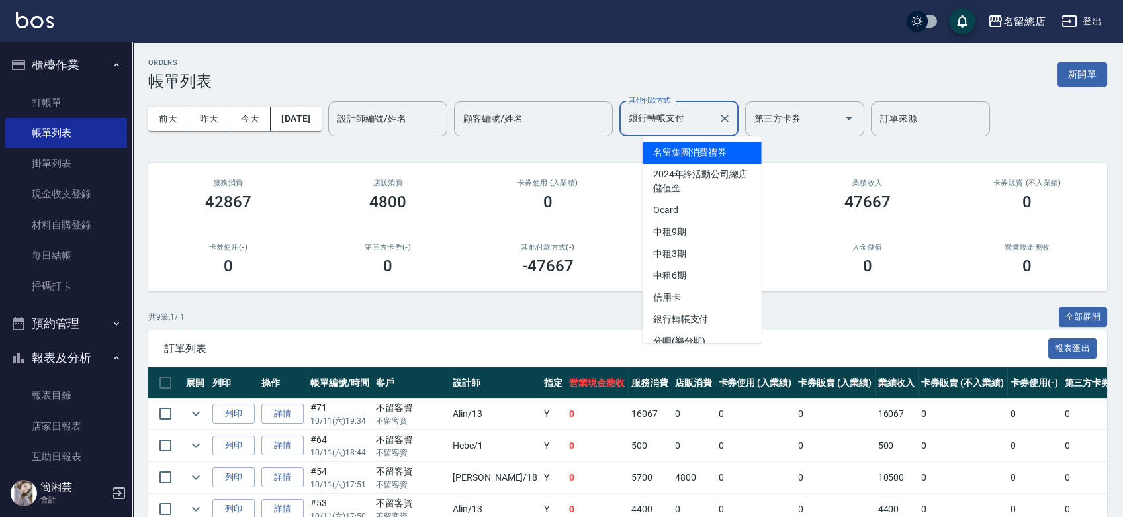
click at [731, 116] on icon "Clear" at bounding box center [724, 118] width 13 height 13
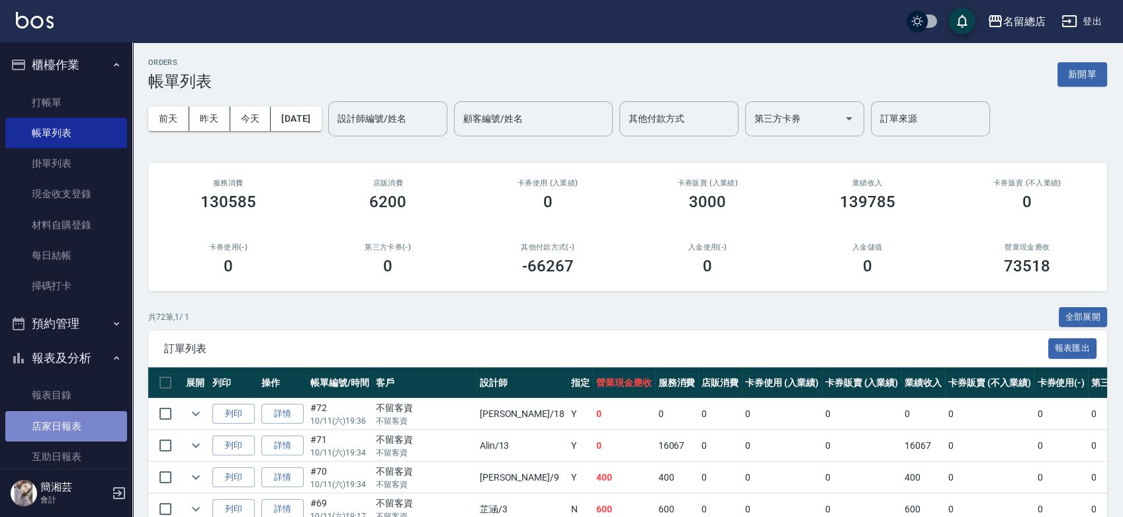
click at [67, 422] on link "店家日報表" at bounding box center [66, 426] width 122 height 30
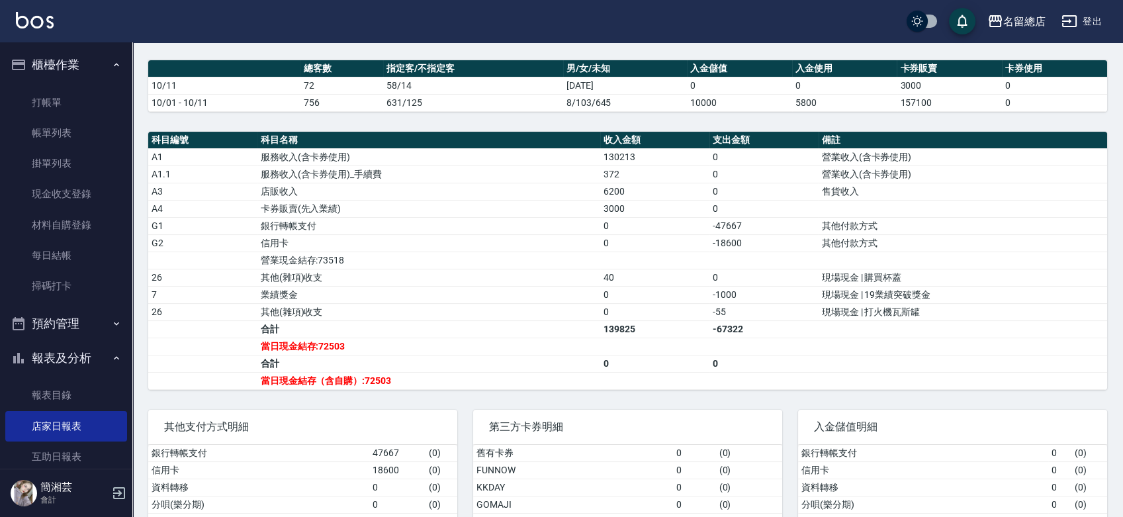
scroll to position [441, 0]
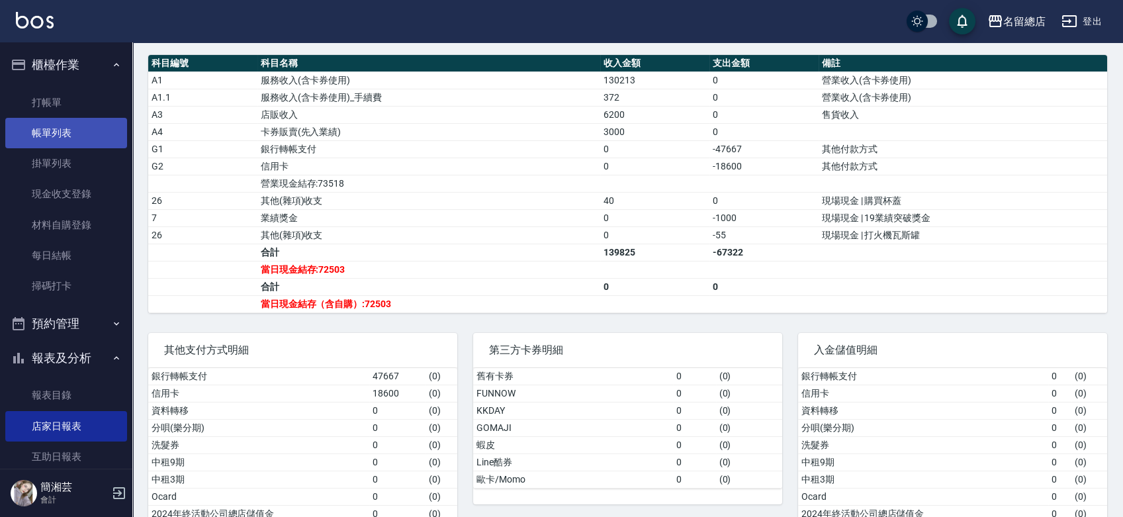
click at [85, 128] on link "帳單列表" at bounding box center [66, 133] width 122 height 30
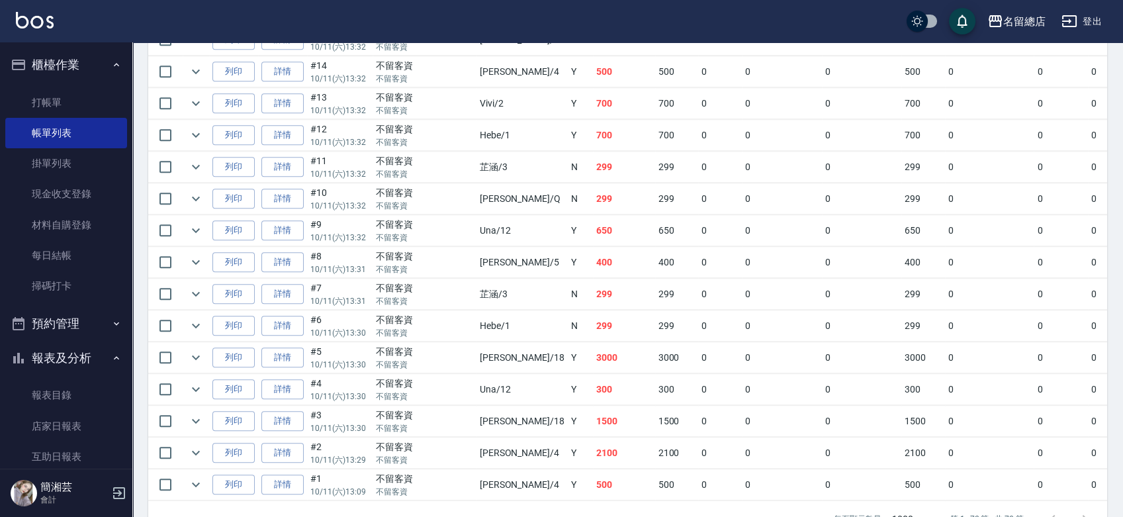
scroll to position [2221, 0]
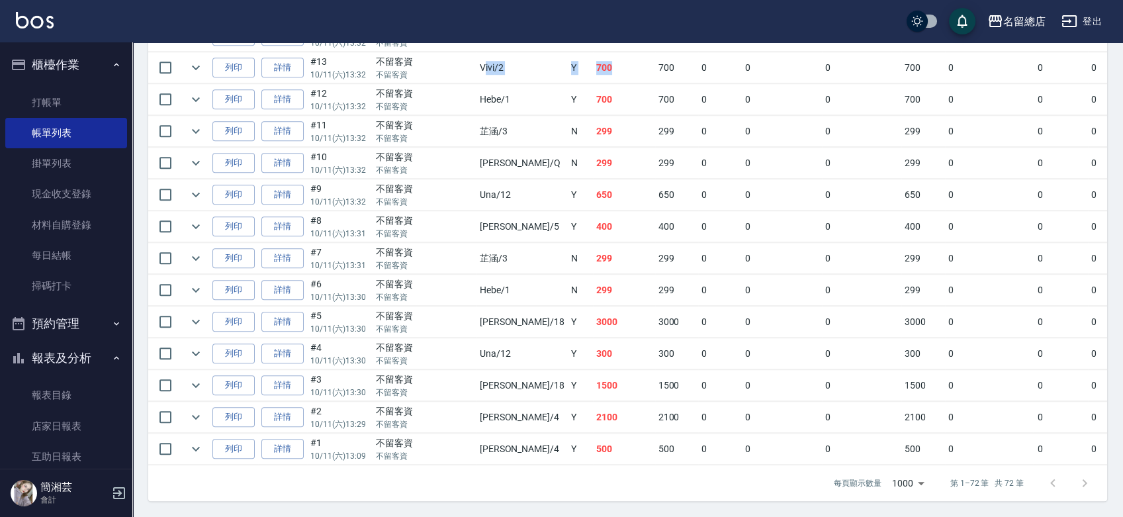
drag, startPoint x: 446, startPoint y: 56, endPoint x: 566, endPoint y: 66, distance: 120.3
click at [566, 66] on tr "列印 詳情 #13 10/11 (六) 13:32 不留客資 不留客資 Vivi /2 Y 700 700 0 0 0 700 0 0 0 0 0" at bounding box center [747, 67] width 1199 height 31
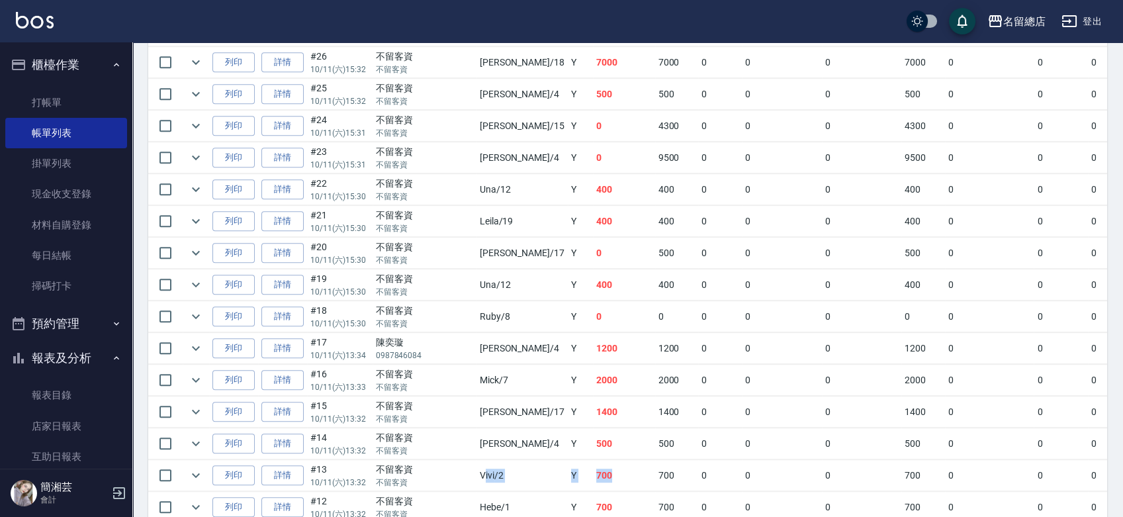
scroll to position [1779, 0]
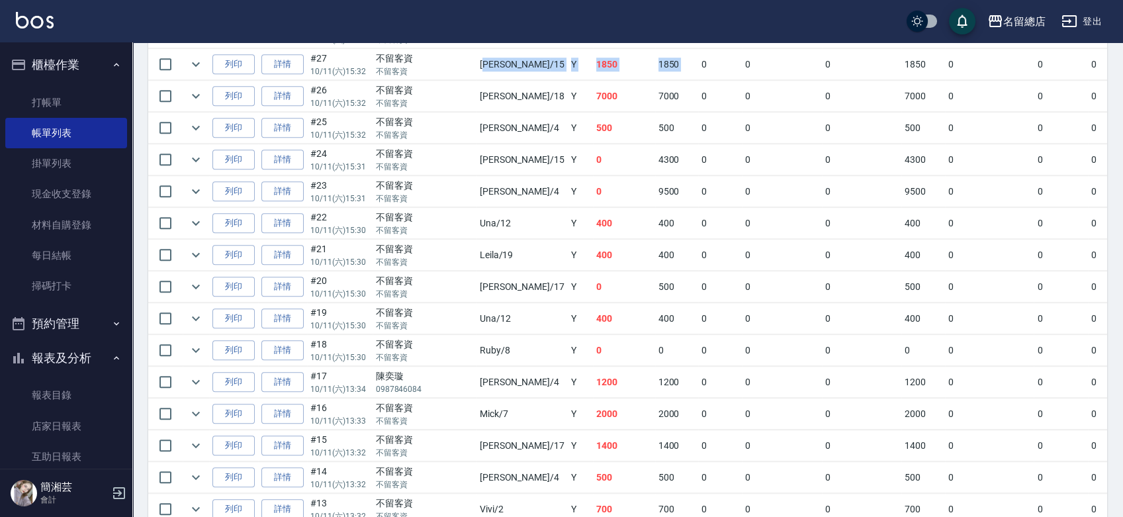
drag, startPoint x: 448, startPoint y: 52, endPoint x: 652, endPoint y: 55, distance: 203.9
click at [644, 51] on tr "列印 詳情 #27 10/11 (六) 15:32 不留客資 不留客資 Michelle /15 Y 1850 1850 0 0 0 1850 0 0 0 0…" at bounding box center [747, 64] width 1199 height 31
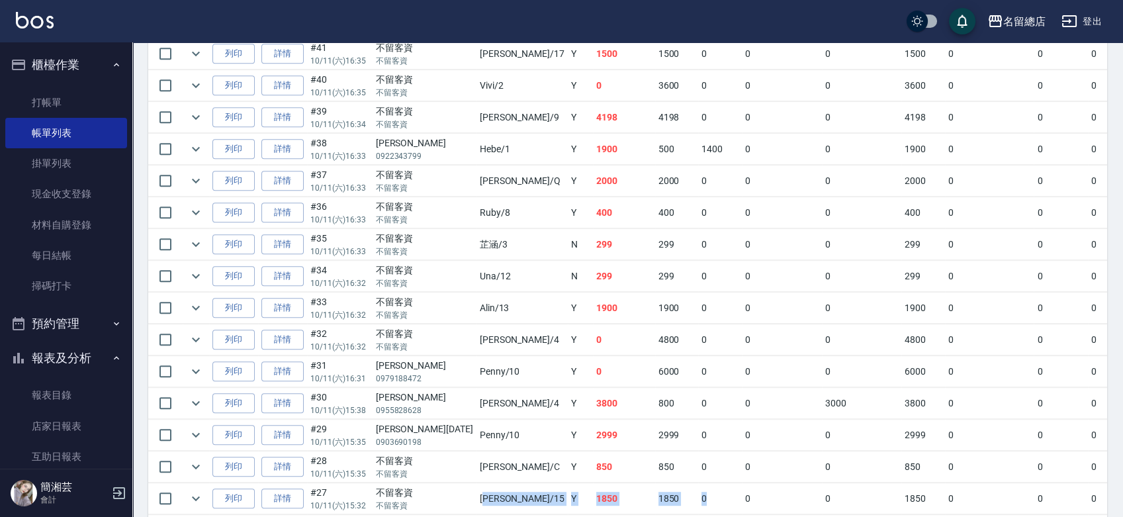
scroll to position [1338, 0]
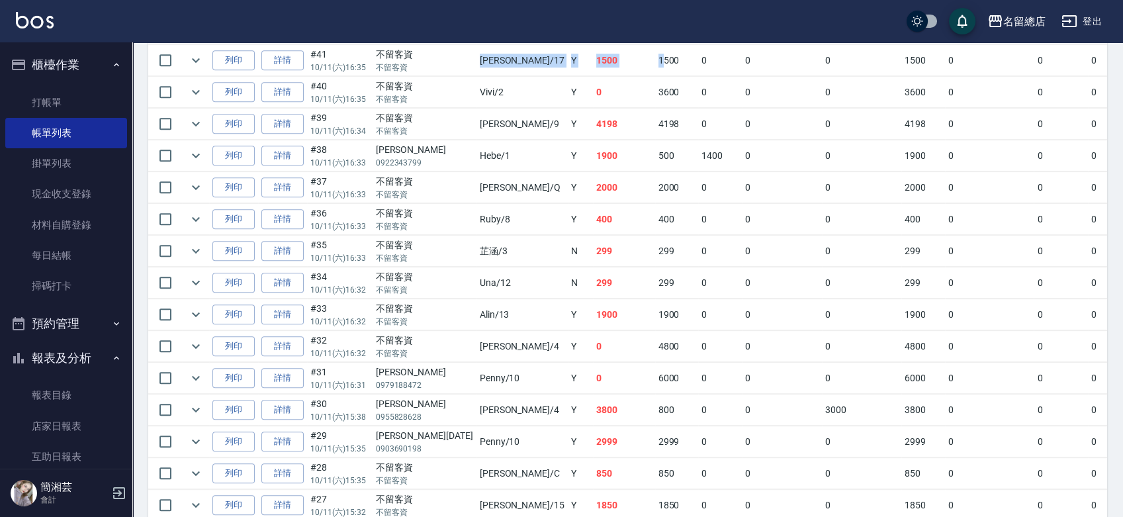
drag, startPoint x: 445, startPoint y: 51, endPoint x: 605, endPoint y: 55, distance: 160.2
click at [600, 55] on tr "列印 詳情 #41 10/11 (六) 16:35 不留客資 不留客資 Peter /17 Y 1500 1500 0 0 0 1500 0 0 0 0 0" at bounding box center [747, 60] width 1199 height 31
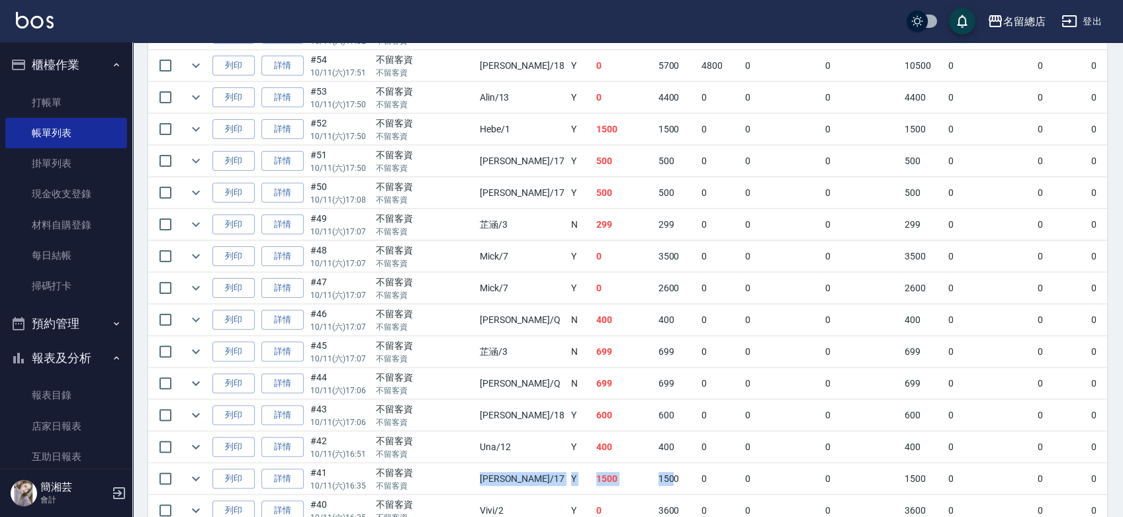
scroll to position [897, 0]
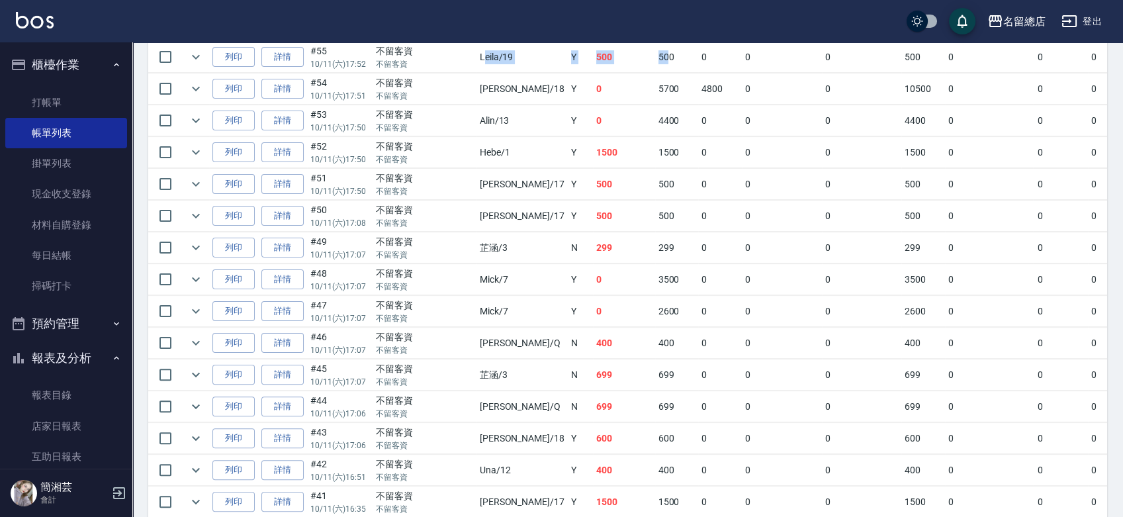
drag, startPoint x: 459, startPoint y: 49, endPoint x: 599, endPoint y: 72, distance: 141.6
click at [598, 67] on tr "列印 詳情 #55 10/11 (六) 17:52 不留客資 不留客資 Leila /19 Y 500 500 0 0 0 500 0 0 0 0 0" at bounding box center [747, 57] width 1199 height 31
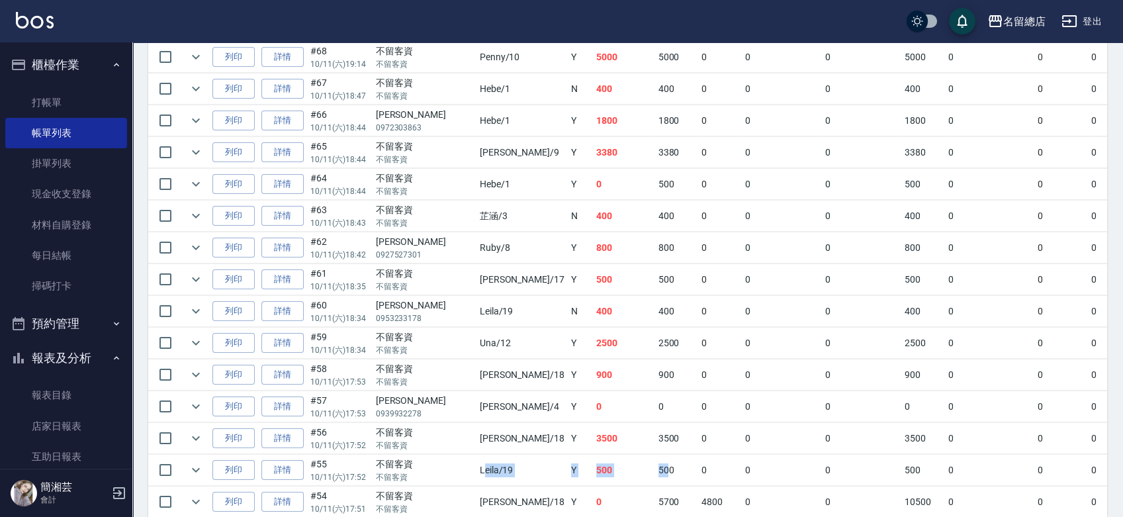
scroll to position [455, 0]
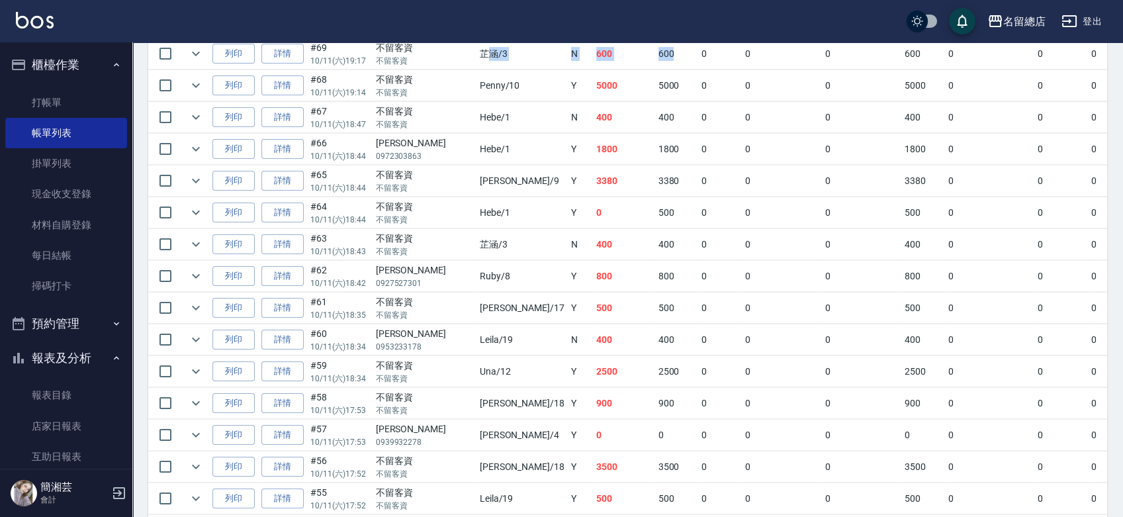
drag, startPoint x: 558, startPoint y: 55, endPoint x: 635, endPoint y: 61, distance: 77.7
click at [633, 58] on tr "列印 詳情 #69 10/11 (六) 19:17 不留客資 不留客資 芷涵 /3 N 600 600 0 0 0 600 0 0 0 0 0" at bounding box center [747, 53] width 1199 height 31
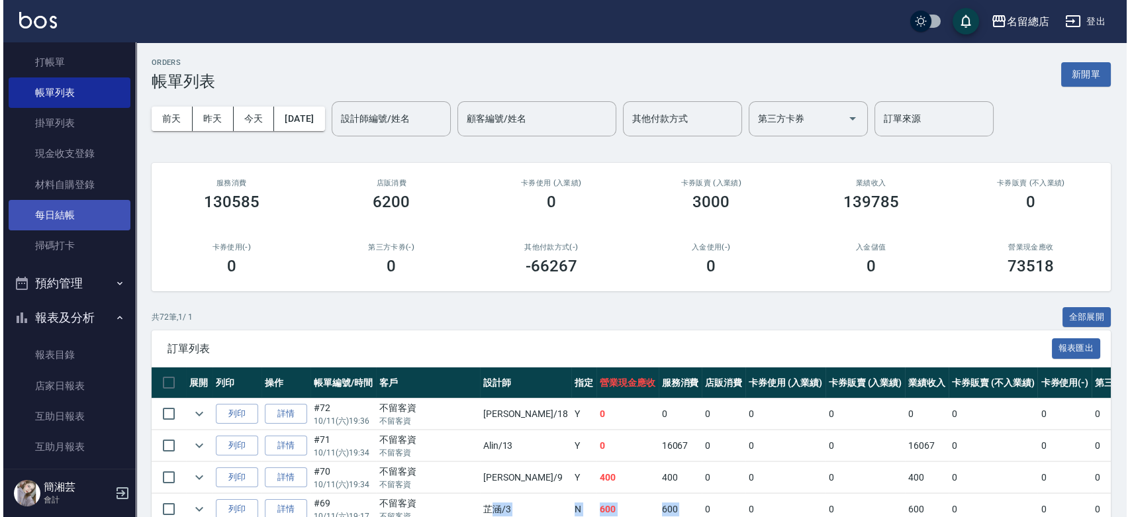
scroll to position [73, 0]
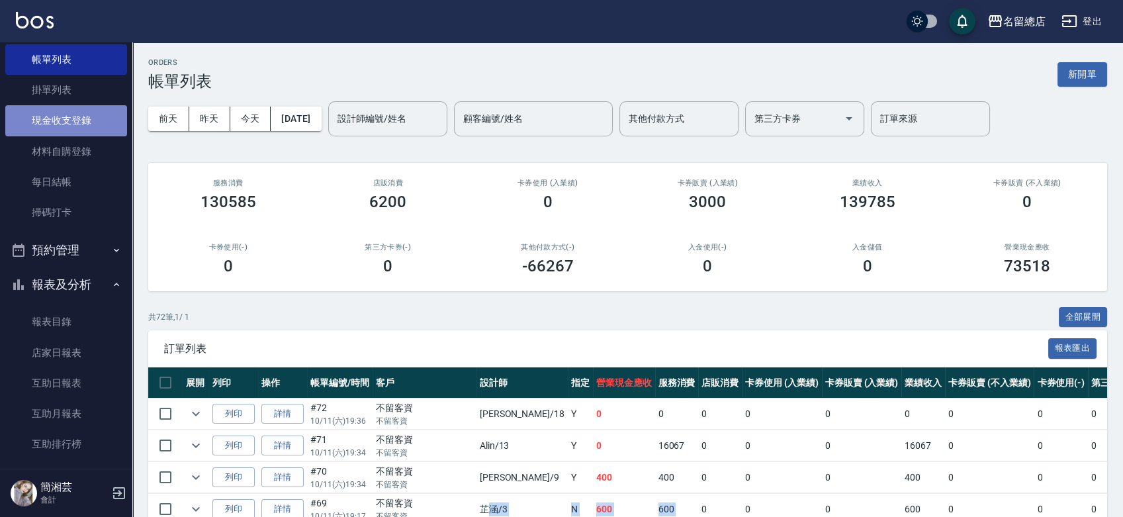
click at [79, 110] on link "現金收支登錄" at bounding box center [66, 120] width 122 height 30
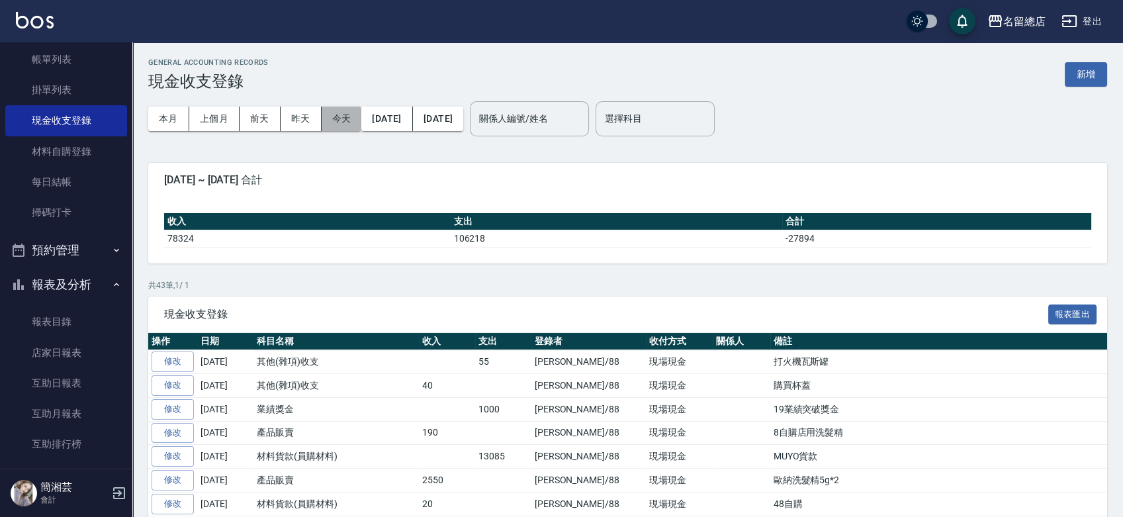
click at [351, 120] on button "今天" at bounding box center [342, 119] width 40 height 24
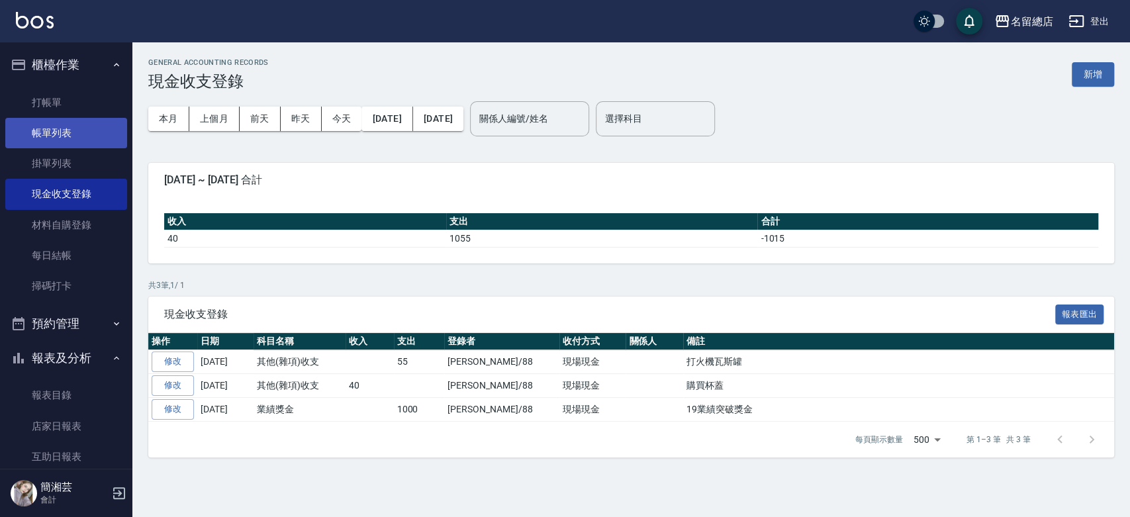
click at [73, 138] on link "帳單列表" at bounding box center [66, 133] width 122 height 30
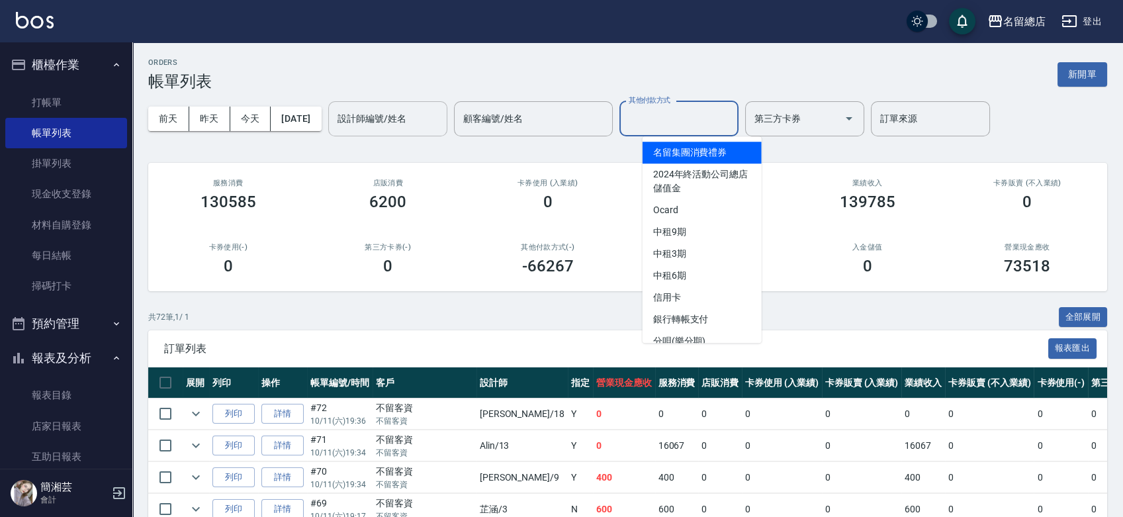
click at [406, 113] on input "設計師編號/姓名" at bounding box center [387, 118] width 107 height 23
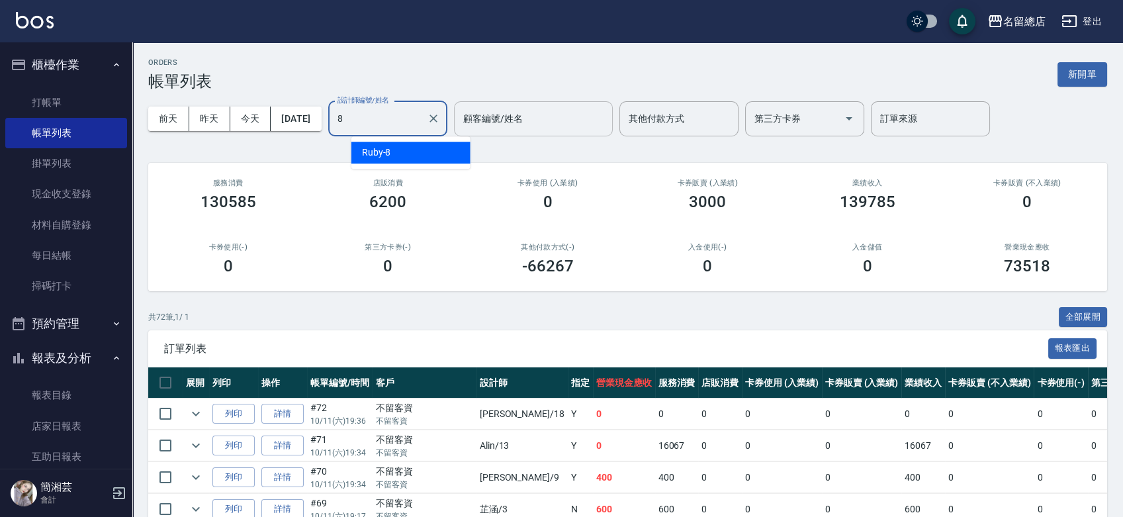
type input "Ruby-8"
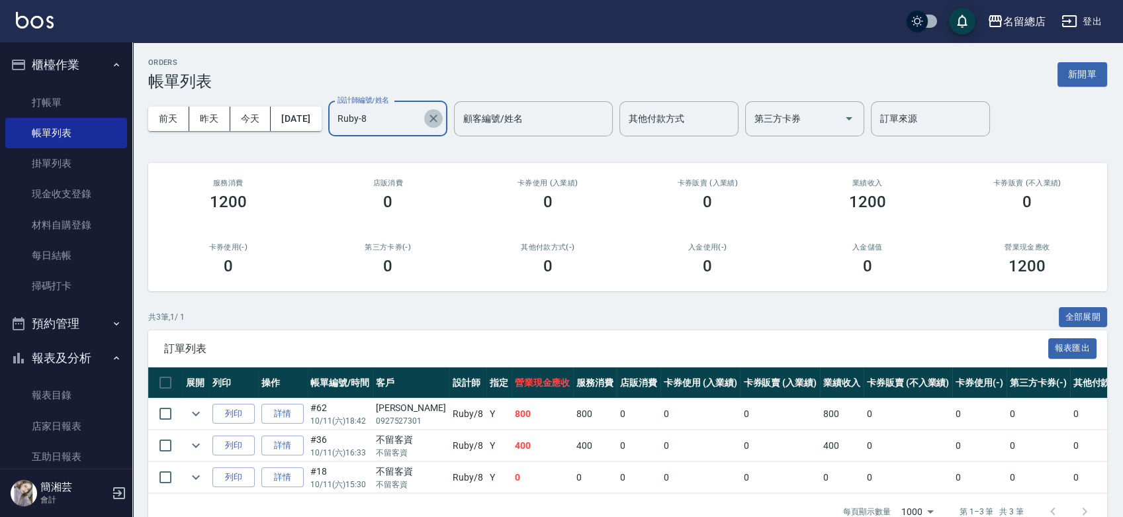
click at [440, 120] on icon "Clear" at bounding box center [433, 118] width 13 height 13
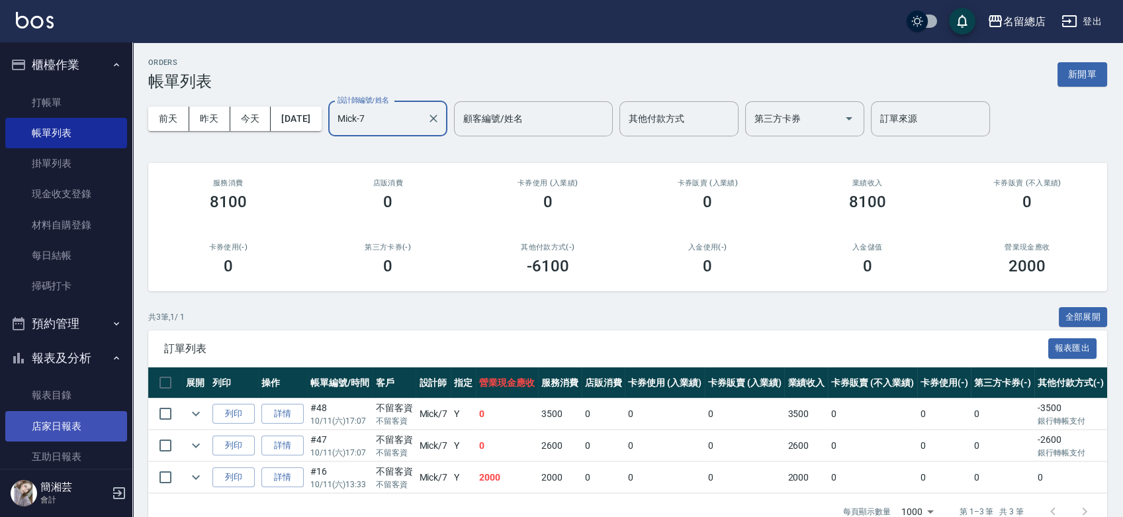
type input "Mick-7"
click at [64, 424] on link "店家日報表" at bounding box center [66, 426] width 122 height 30
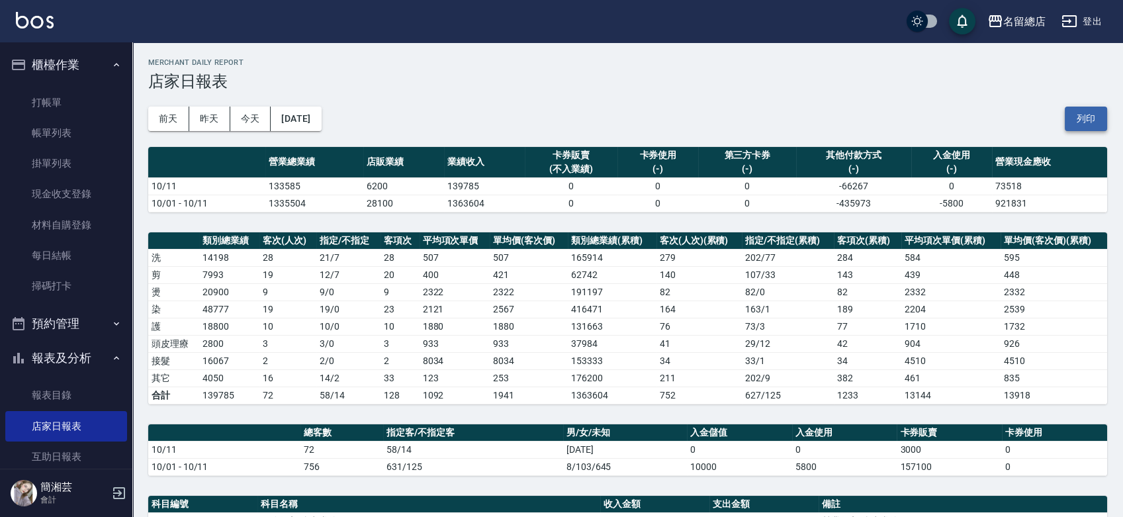
click at [1082, 111] on button "列印" at bounding box center [1086, 119] width 42 height 24
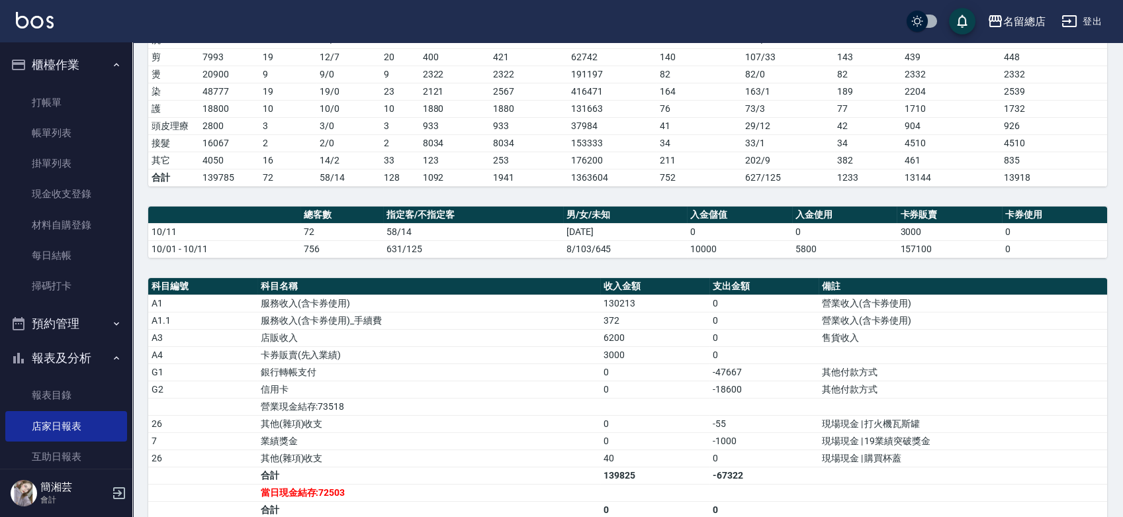
scroll to position [220, 0]
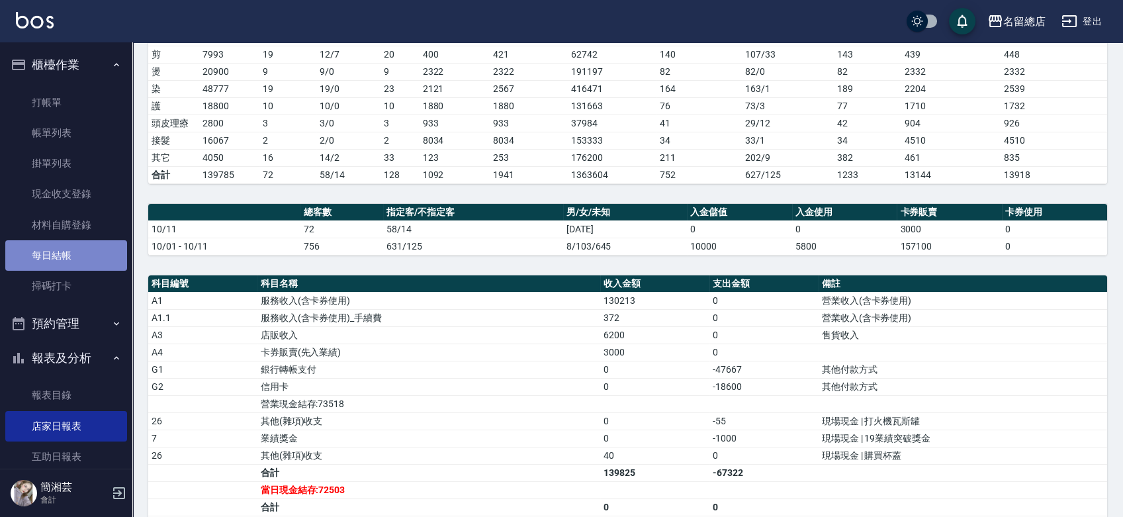
click at [92, 257] on link "每日結帳" at bounding box center [66, 255] width 122 height 30
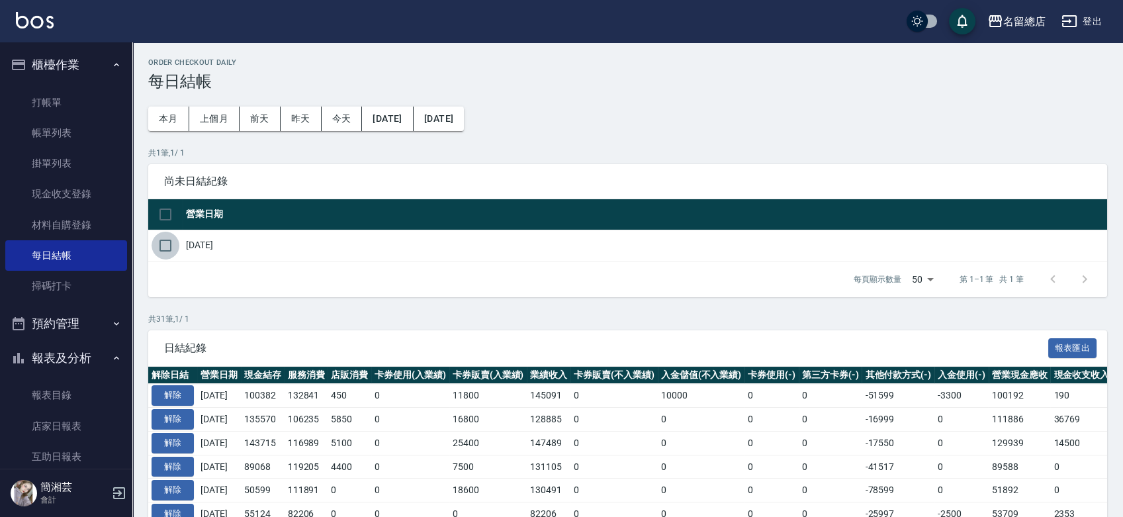
click at [173, 246] on input "checkbox" at bounding box center [166, 246] width 28 height 28
checkbox input "true"
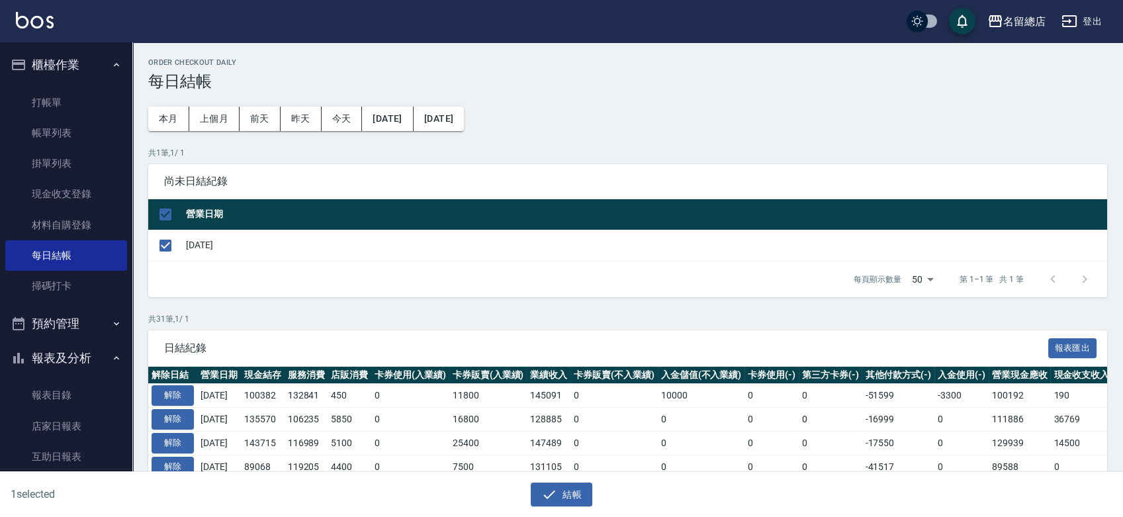
click at [560, 474] on div "結帳" at bounding box center [556, 489] width 557 height 35
click at [562, 490] on button "結帳" at bounding box center [562, 495] width 62 height 24
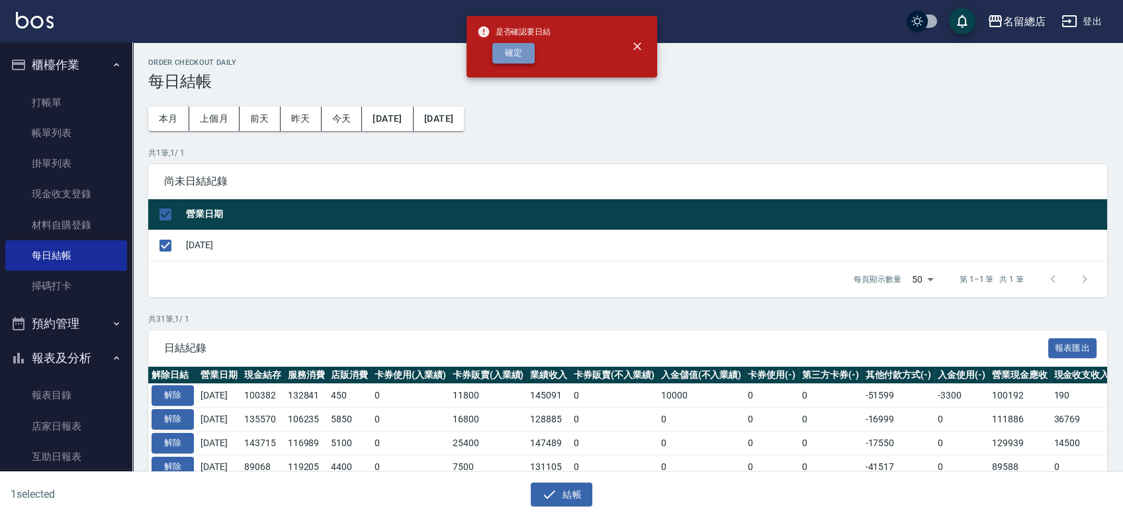
click at [506, 57] on button "確定" at bounding box center [513, 53] width 42 height 21
checkbox input "false"
